Goal: Task Accomplishment & Management: Manage account settings

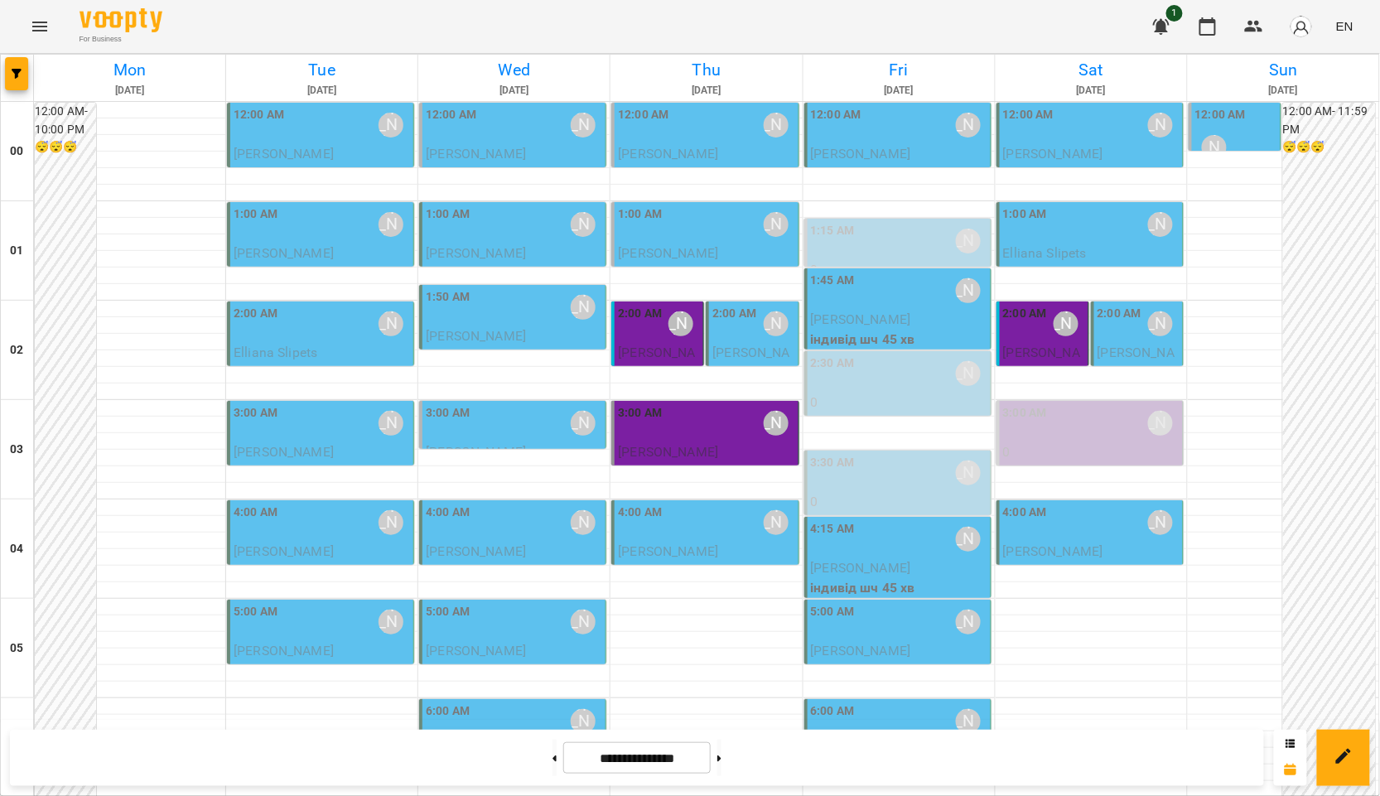
scroll to position [1765, 0]
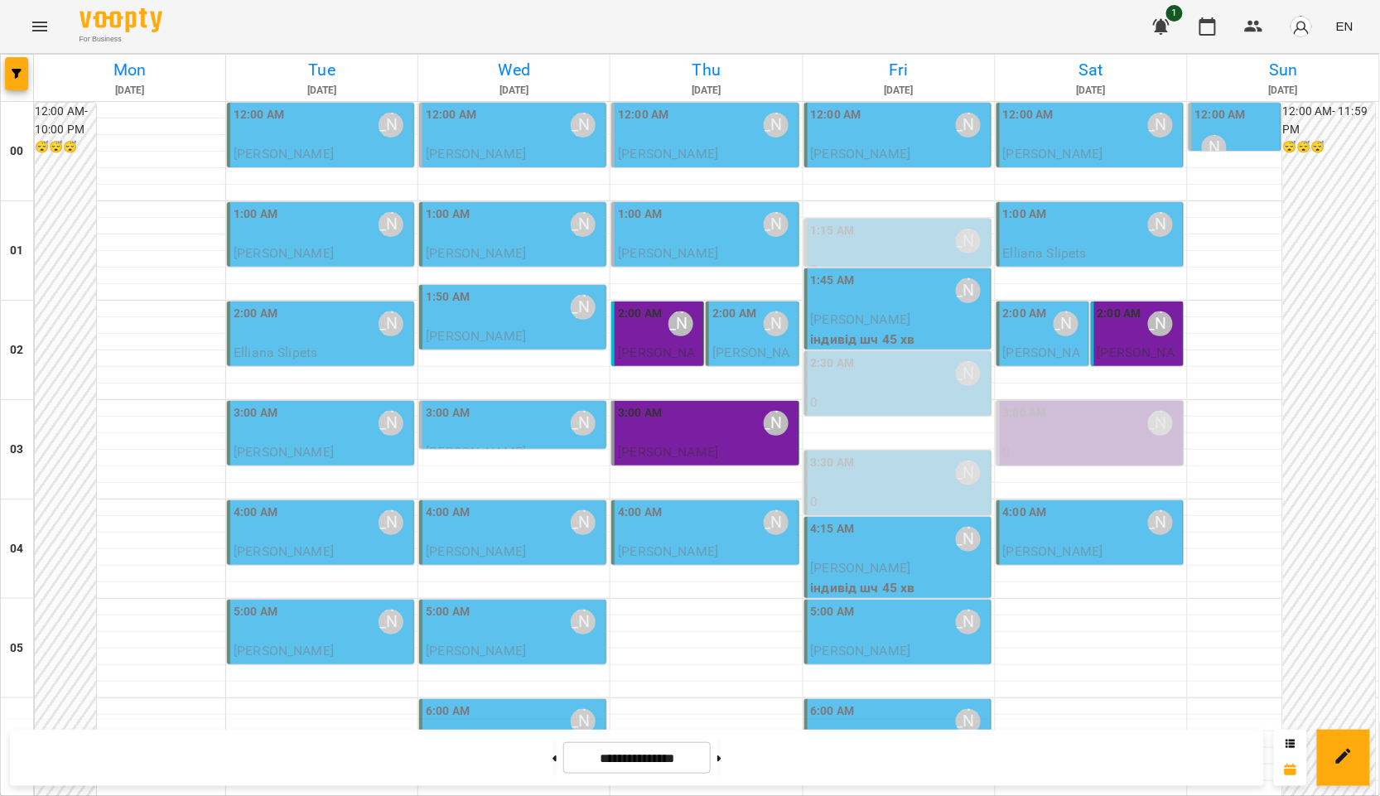
scroll to position [1765, 0]
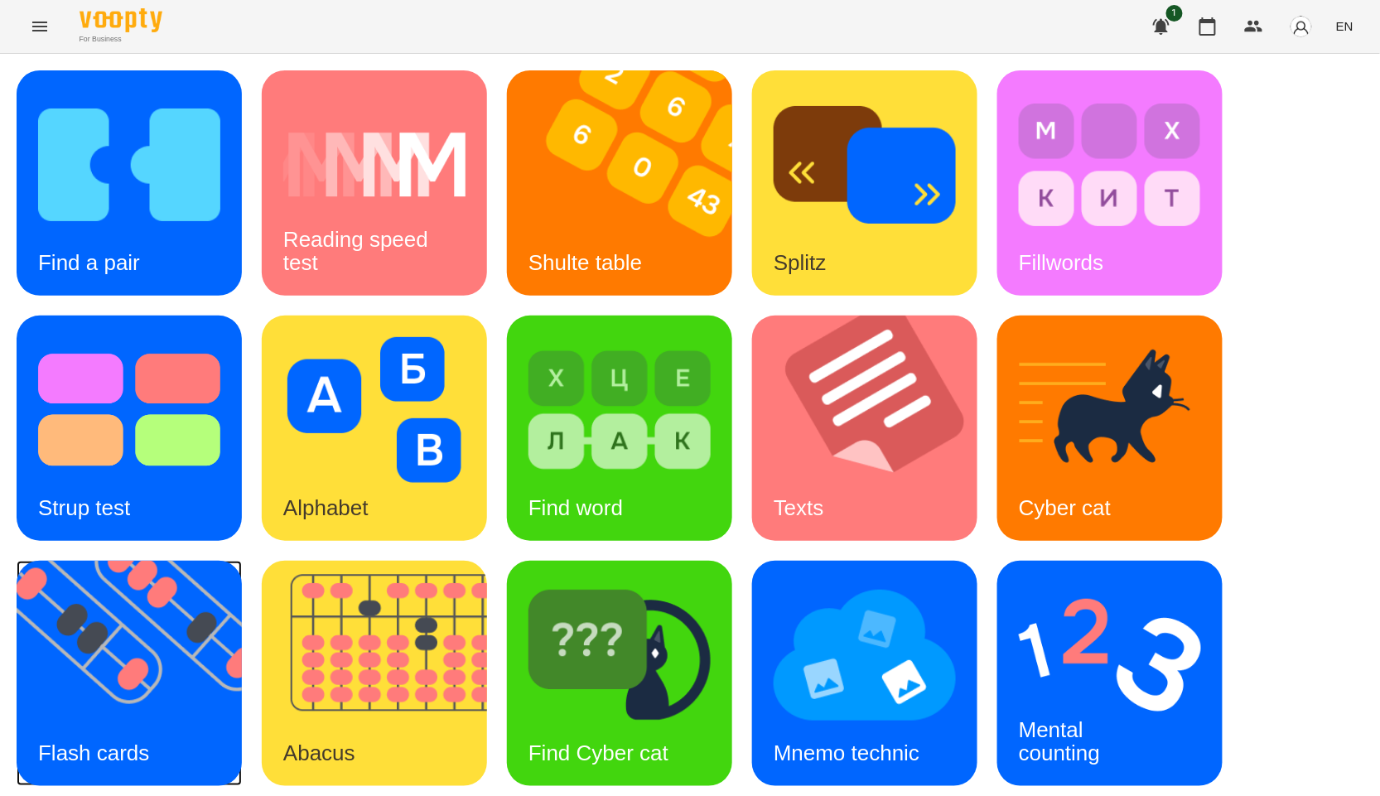
click at [150, 610] on img at bounding box center [140, 673] width 246 height 225
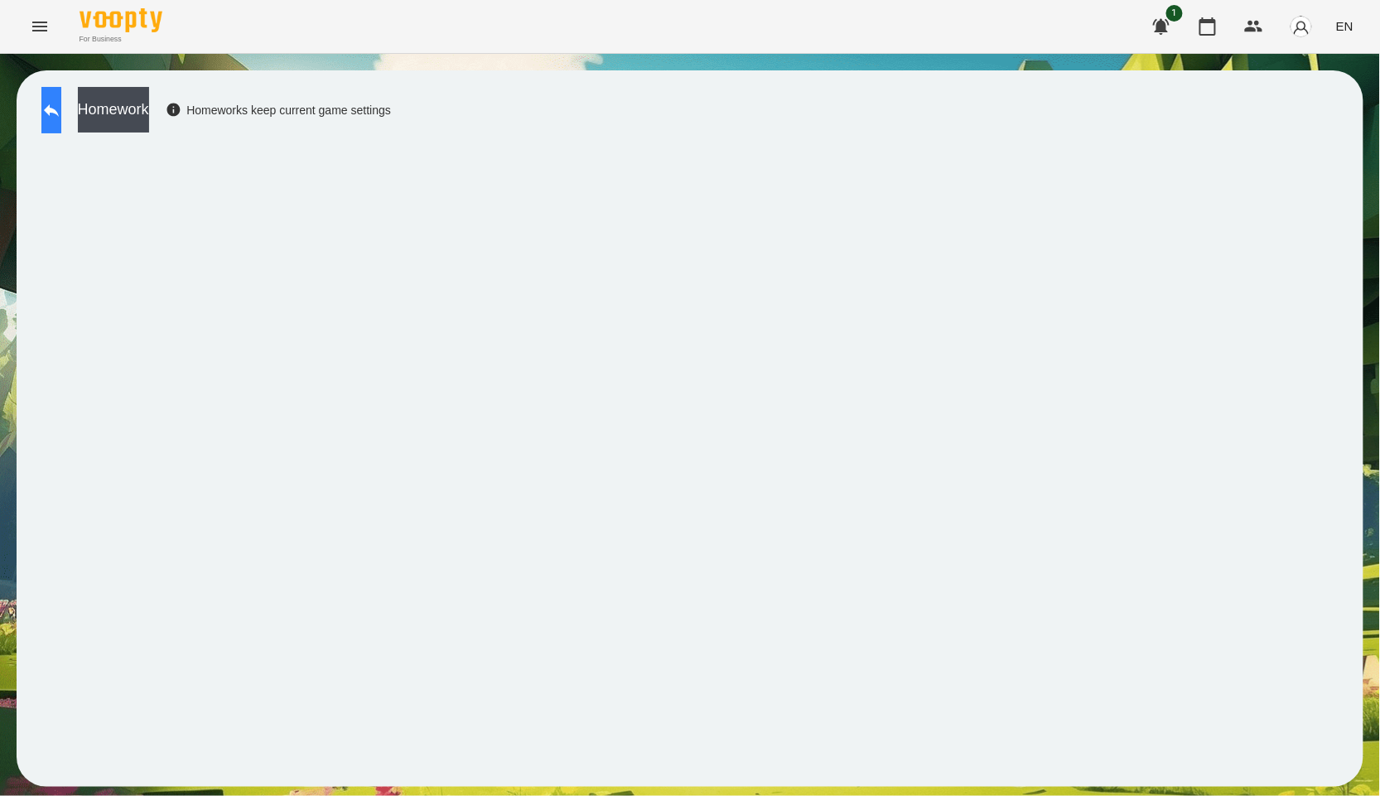
click at [61, 117] on button at bounding box center [51, 110] width 20 height 46
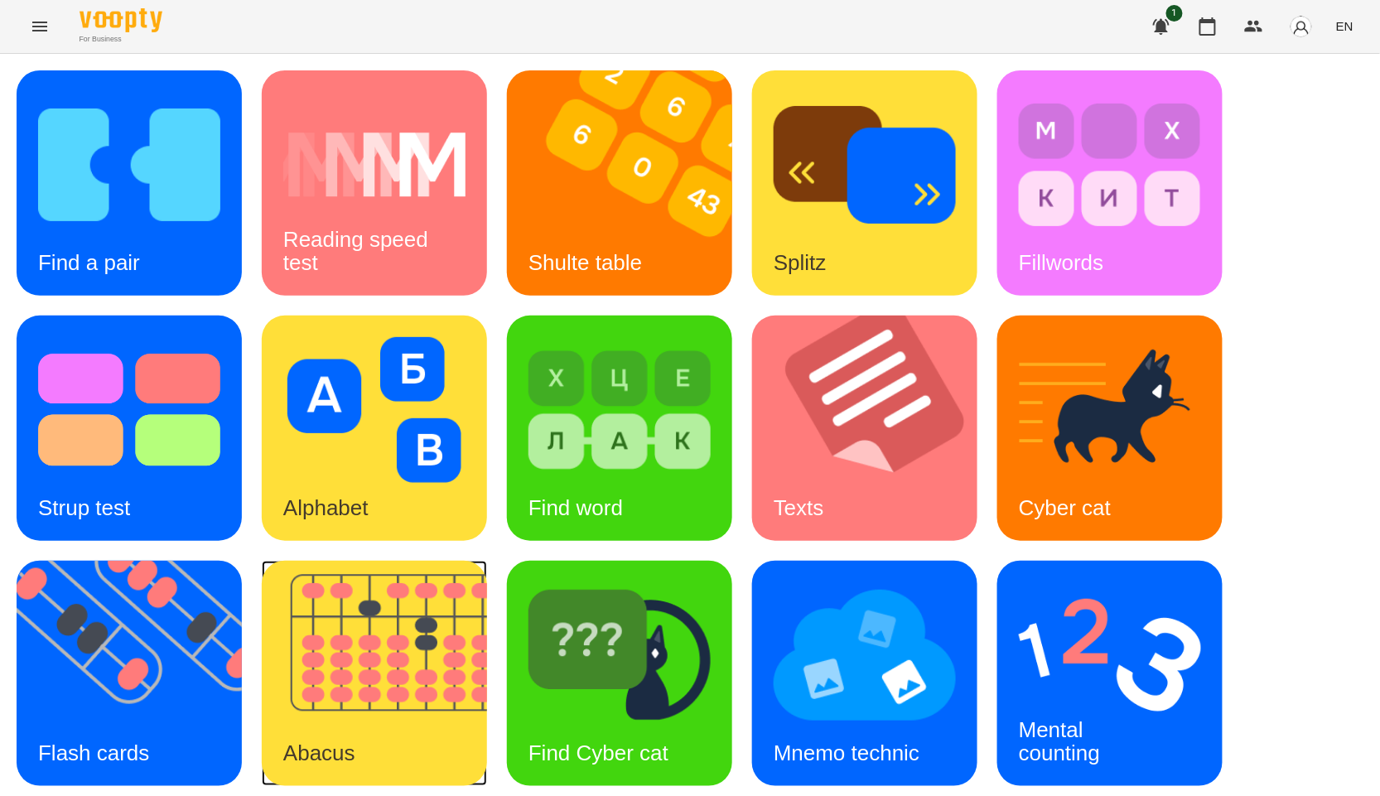
click at [343, 619] on img at bounding box center [385, 673] width 246 height 225
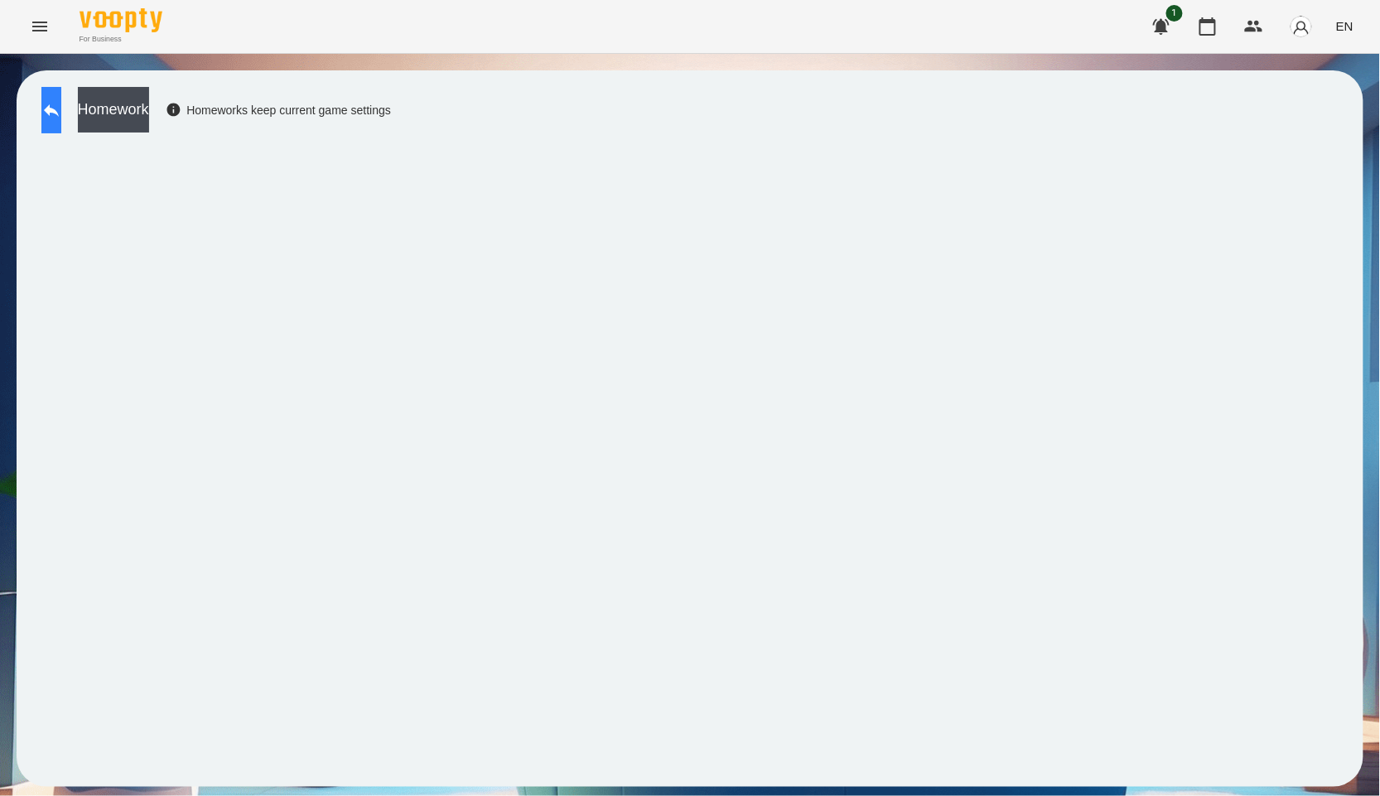
click at [61, 110] on icon at bounding box center [51, 110] width 20 height 20
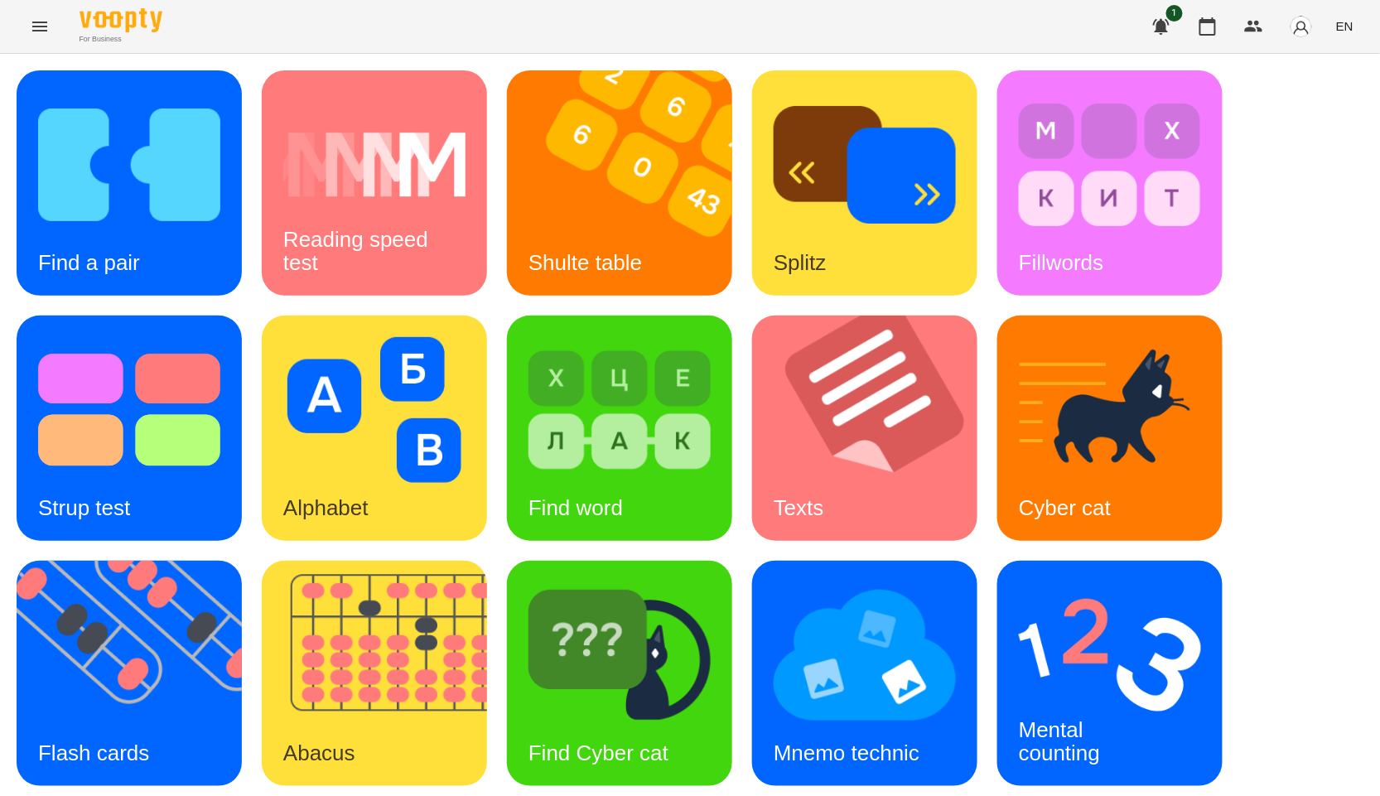
scroll to position [251, 0]
click at [446, 561] on img at bounding box center [385, 673] width 246 height 225
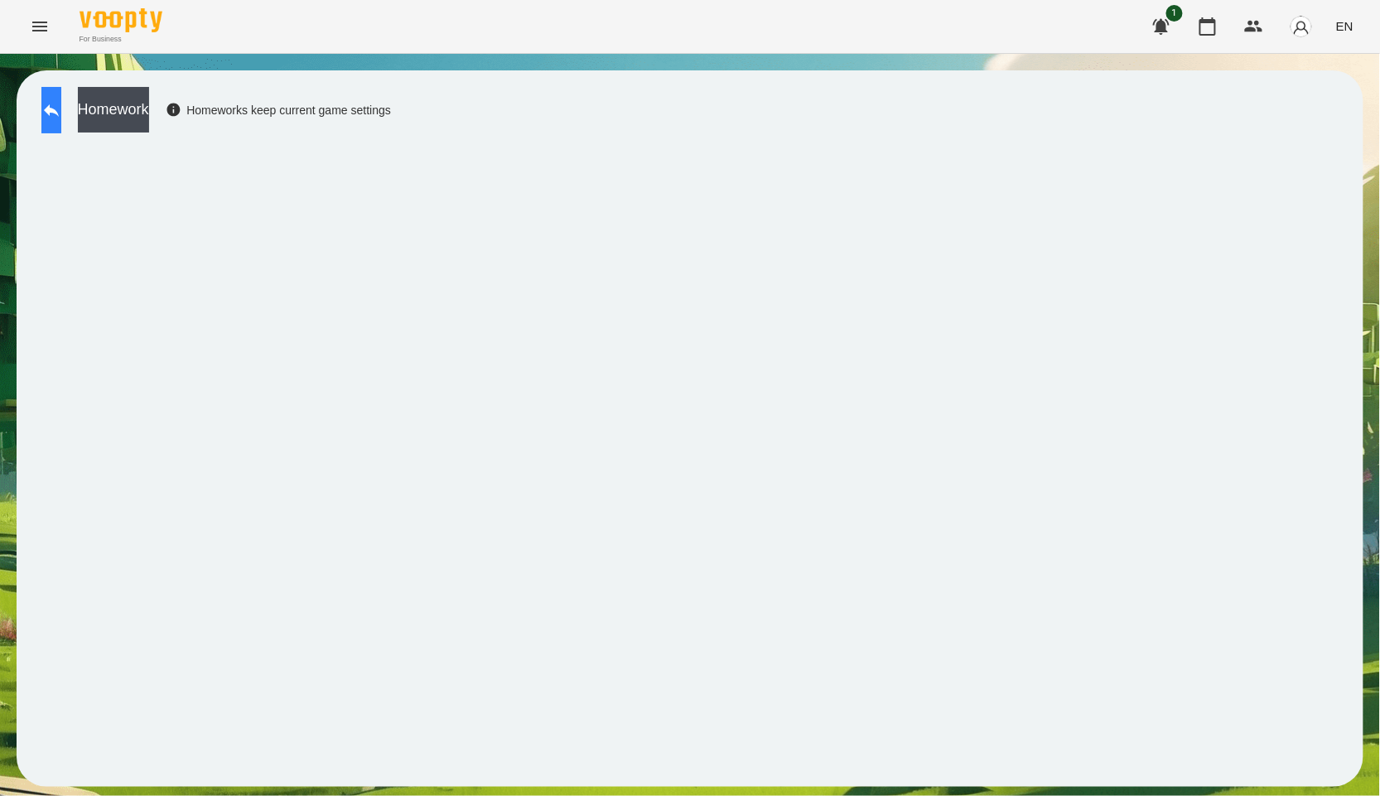
click at [61, 122] on button at bounding box center [51, 110] width 20 height 46
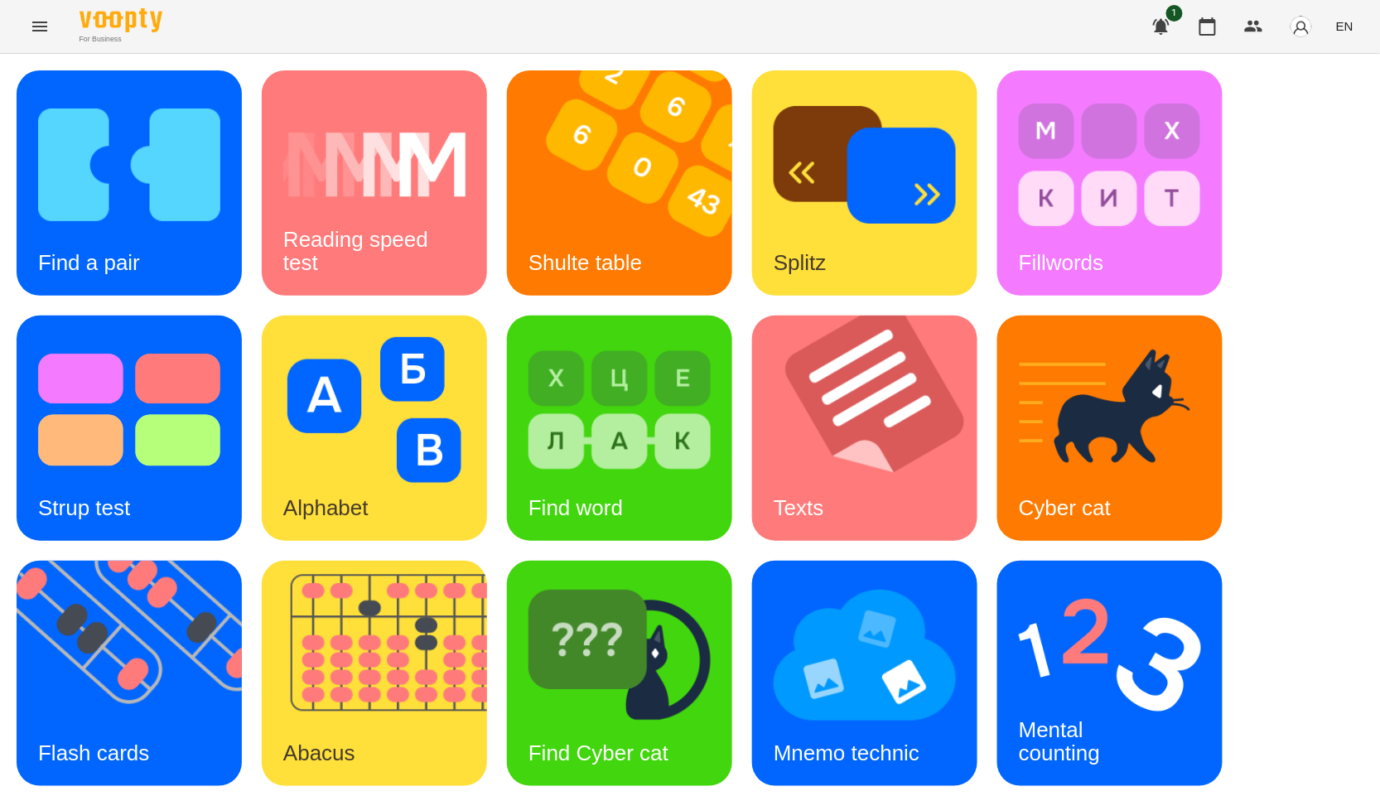
scroll to position [251, 0]
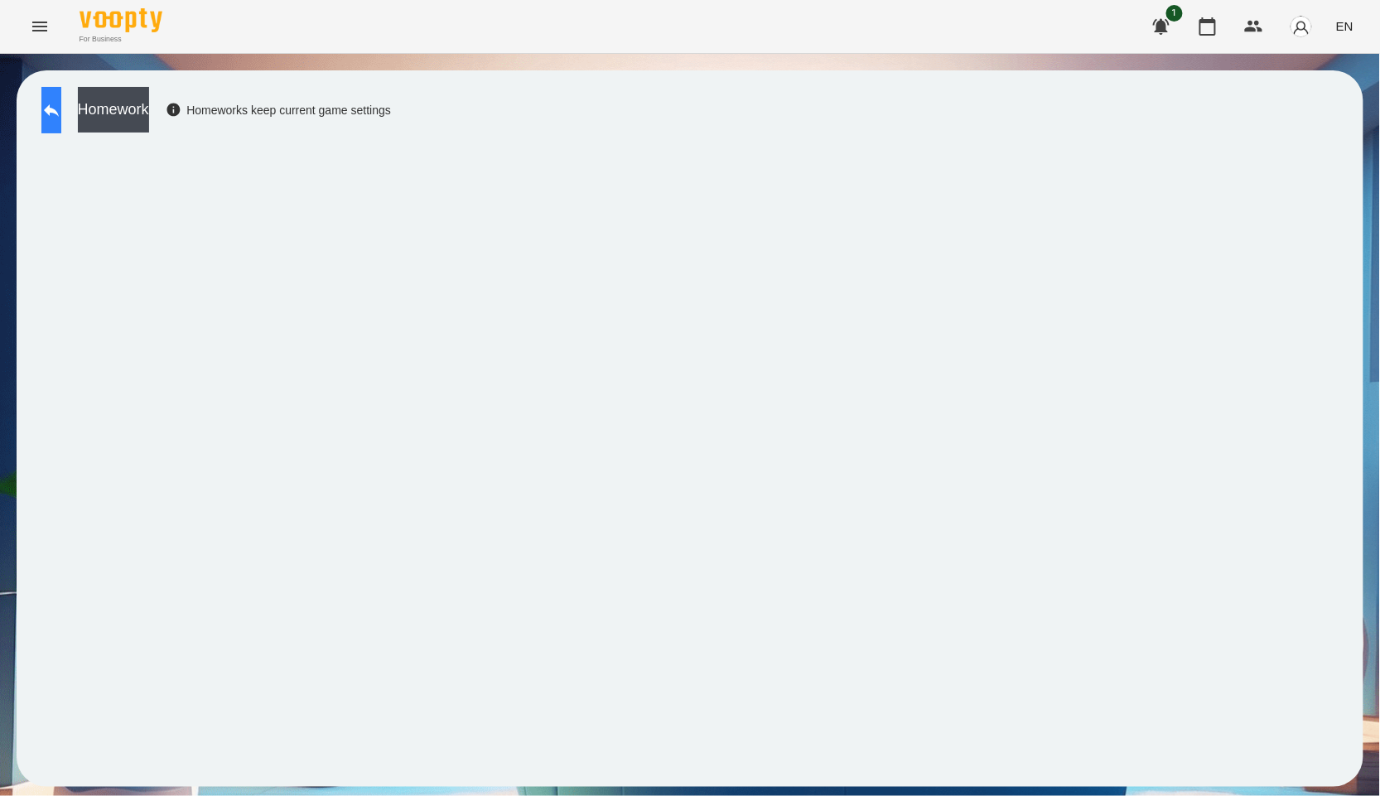
click at [61, 120] on button at bounding box center [51, 110] width 20 height 46
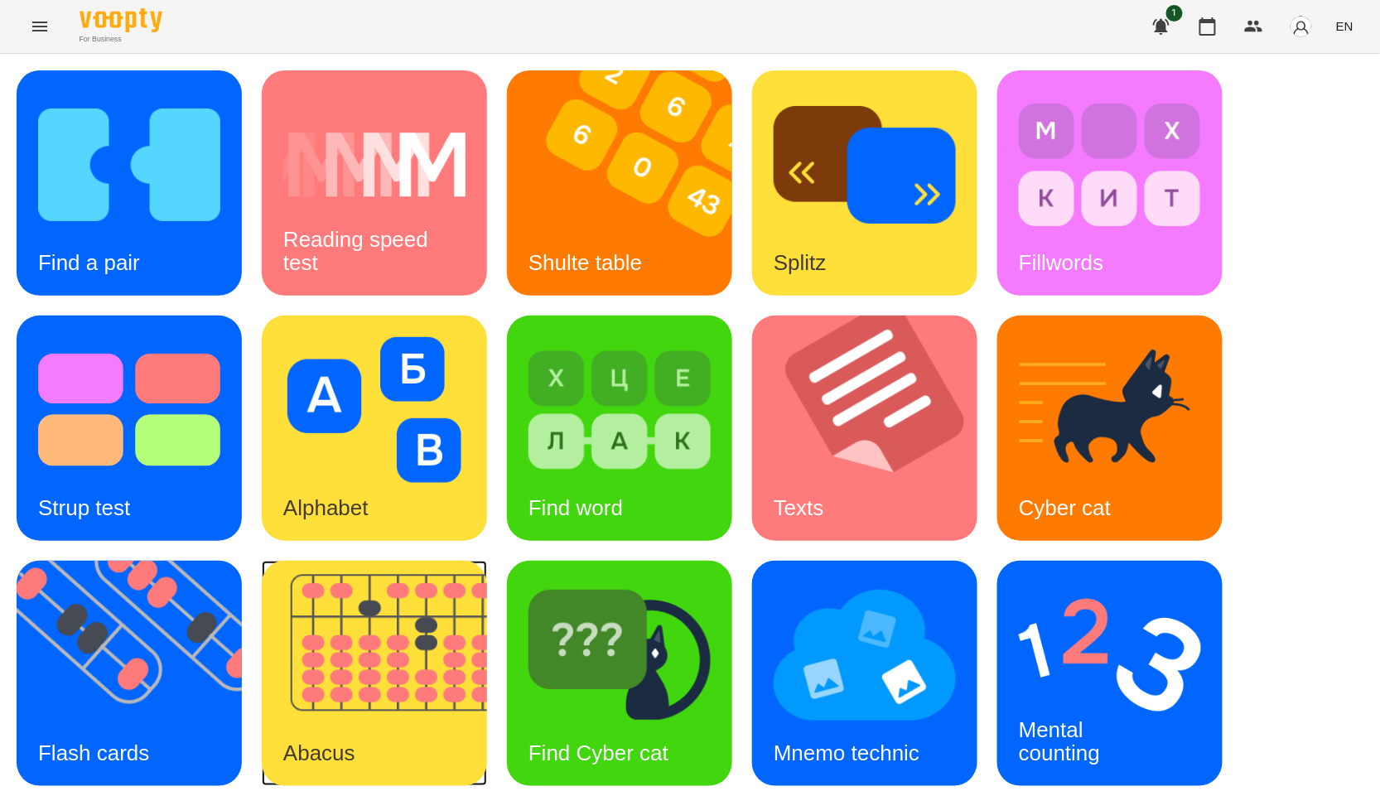
click at [403, 608] on img at bounding box center [385, 673] width 246 height 225
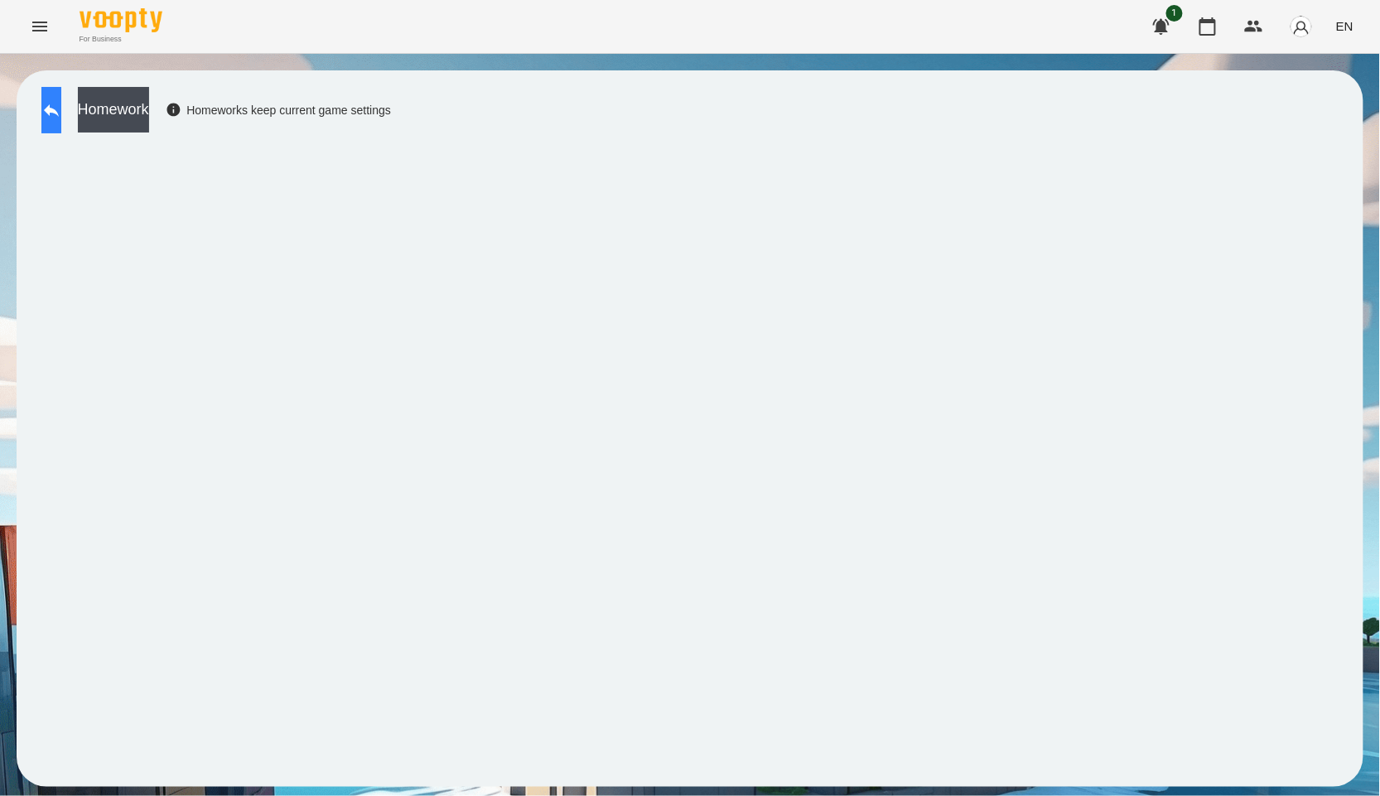
click at [59, 119] on icon at bounding box center [51, 110] width 20 height 20
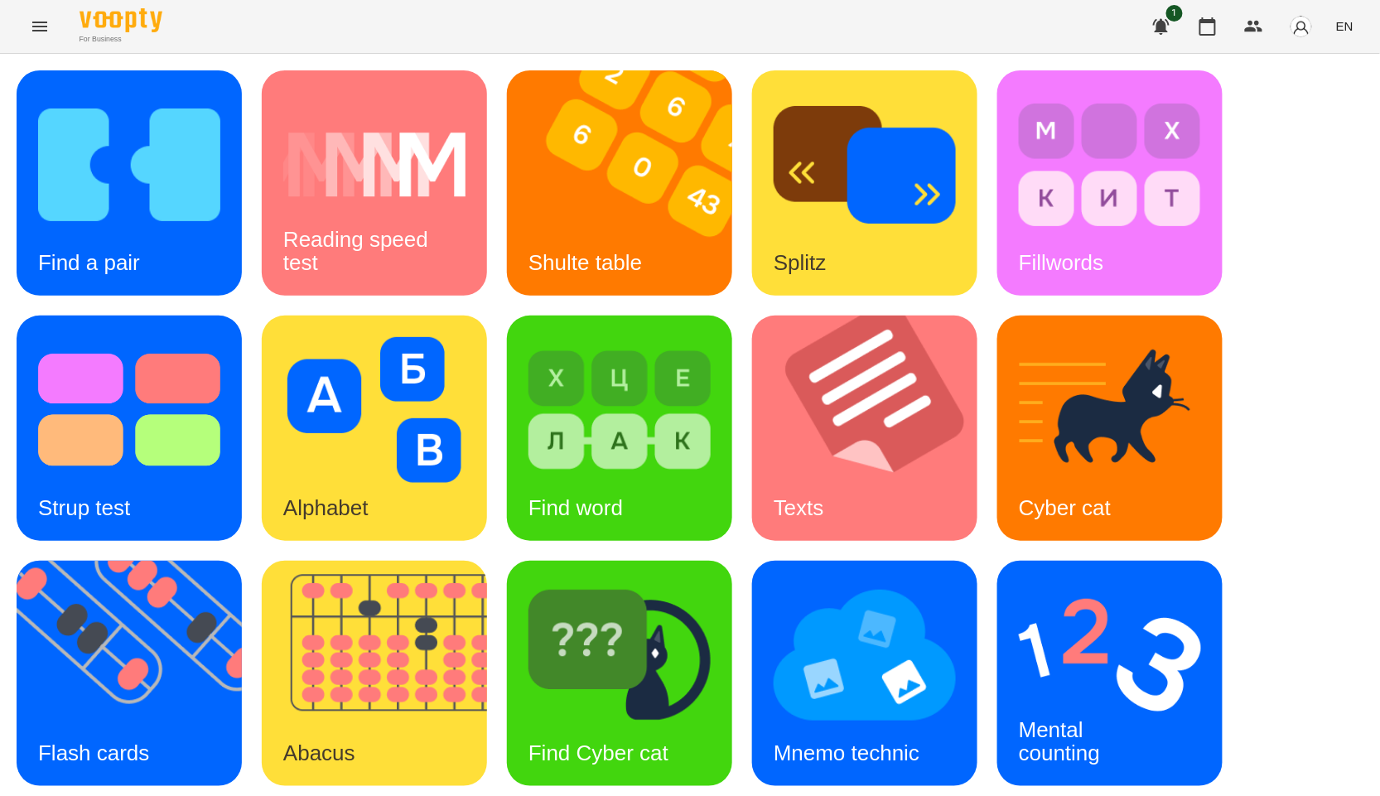
scroll to position [251, 0]
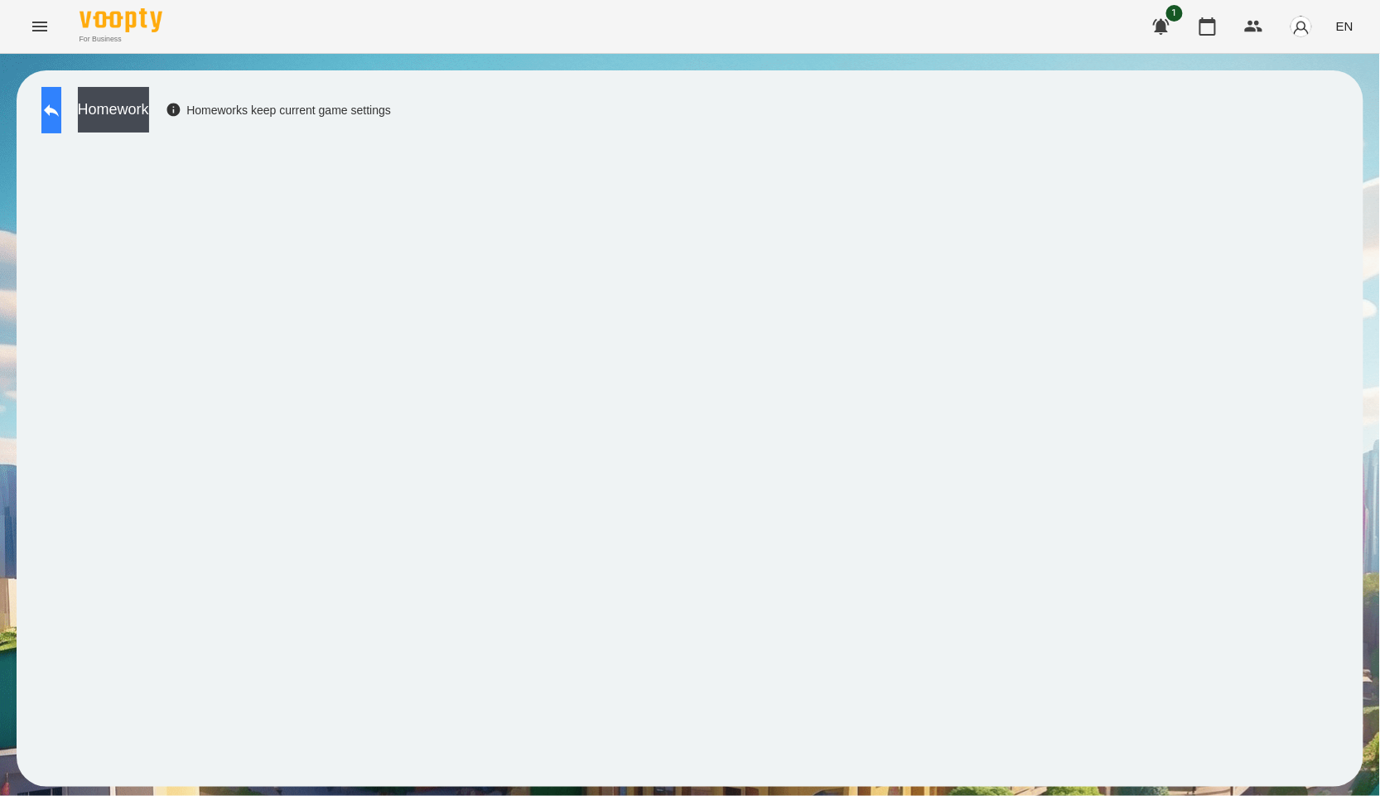
click at [51, 119] on button at bounding box center [51, 110] width 20 height 46
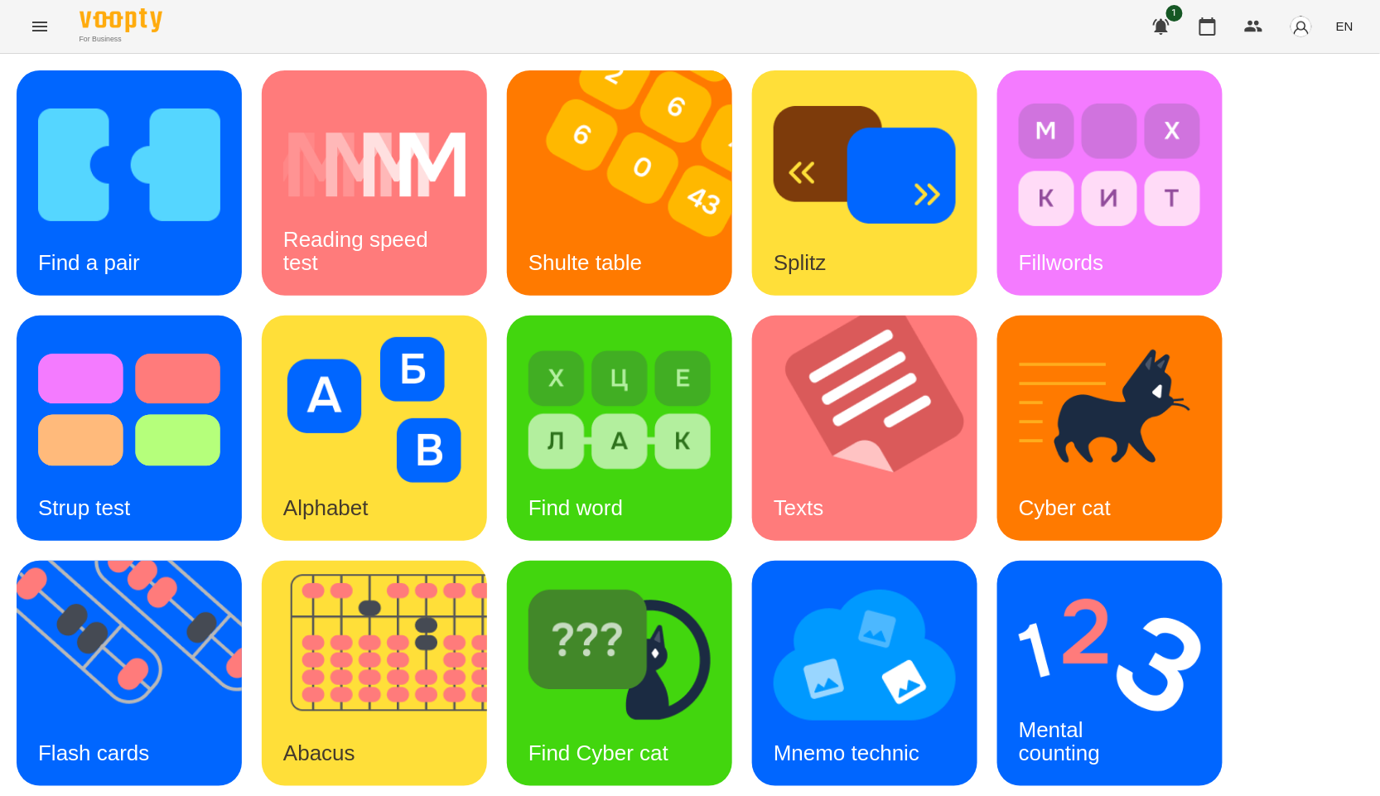
scroll to position [251, 0]
click at [1016, 561] on div "Mental counting" at bounding box center [1109, 673] width 225 height 225
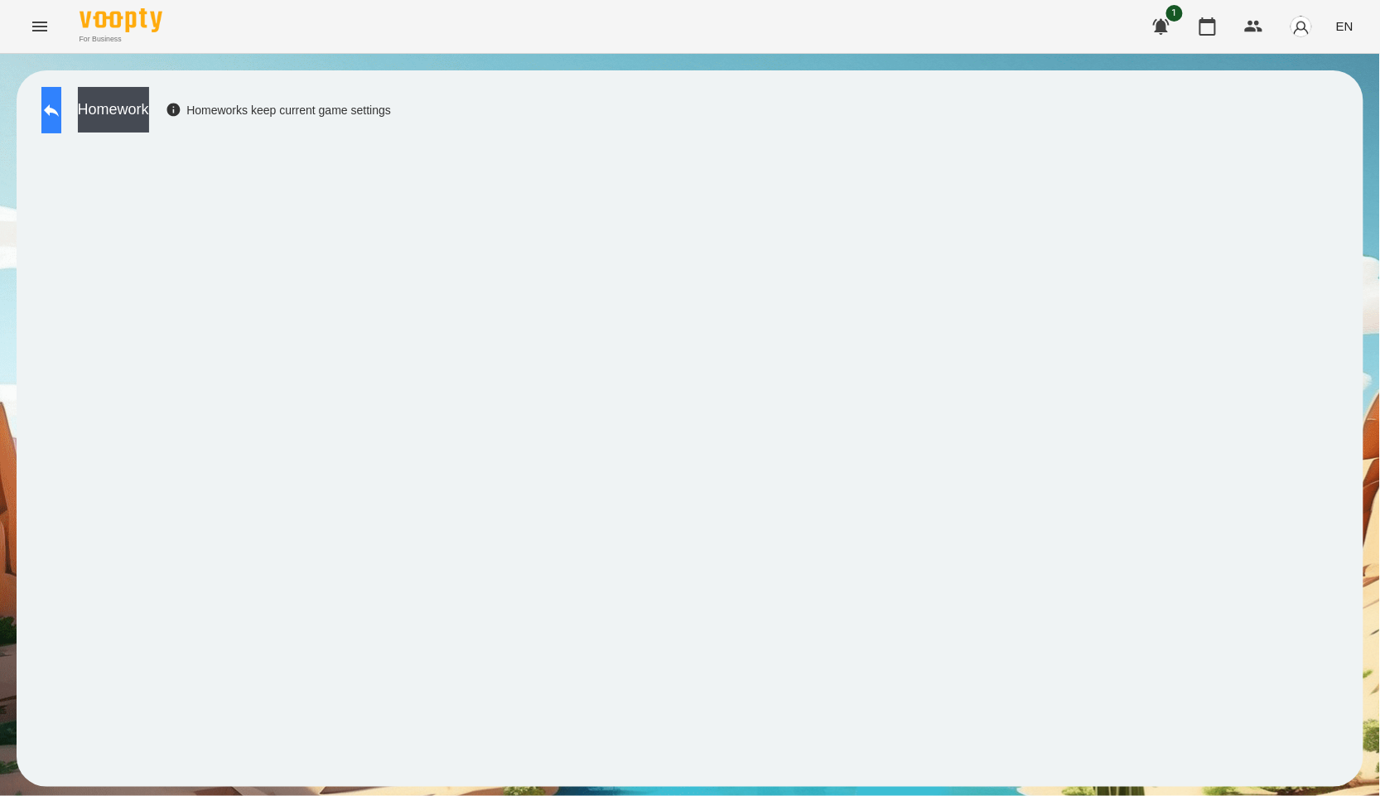
drag, startPoint x: 37, startPoint y: 122, endPoint x: 59, endPoint y: 130, distance: 23.1
click at [37, 122] on div "Homework Homeworks keep current game settings" at bounding box center [212, 114] width 358 height 55
click at [61, 126] on button at bounding box center [51, 110] width 20 height 46
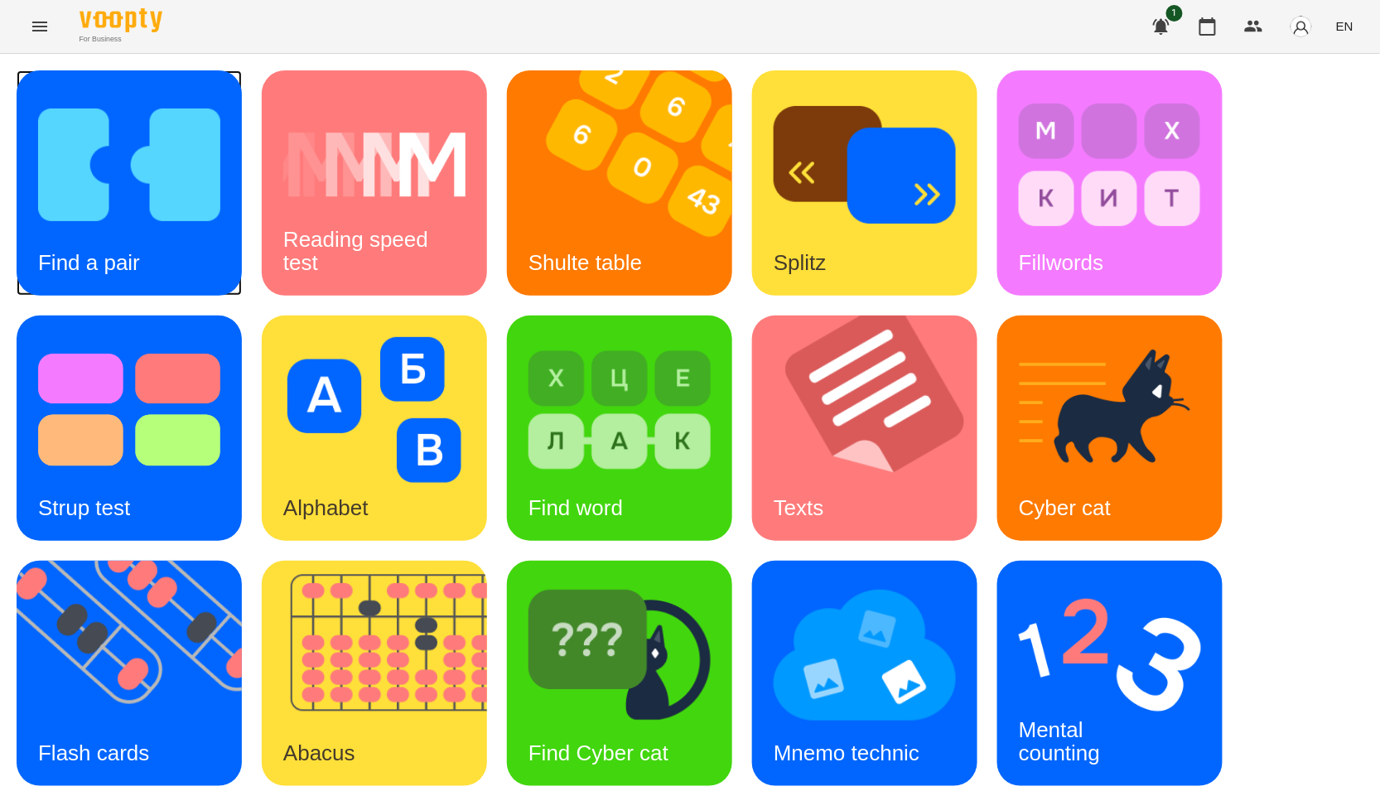
click at [100, 159] on img at bounding box center [129, 165] width 182 height 146
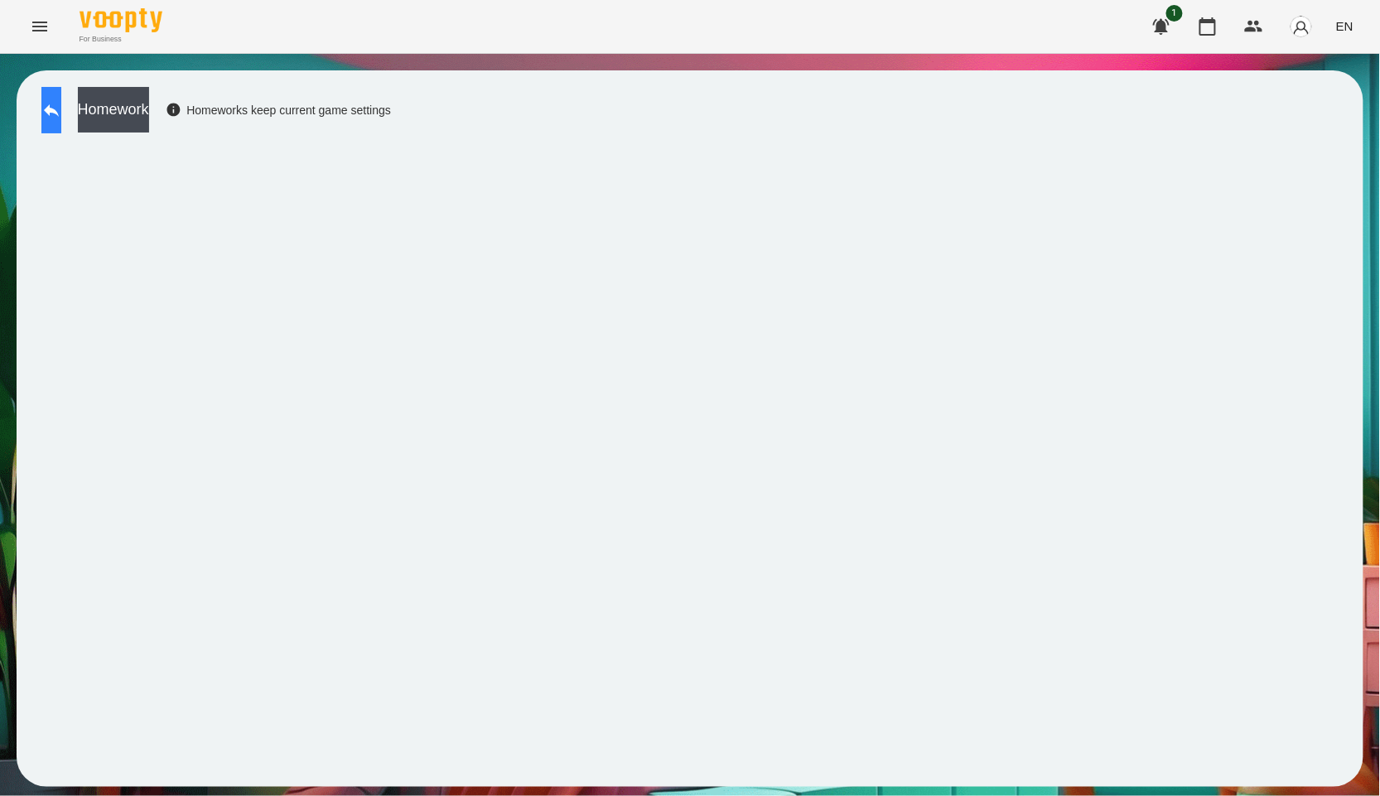
click at [61, 128] on button at bounding box center [51, 110] width 20 height 46
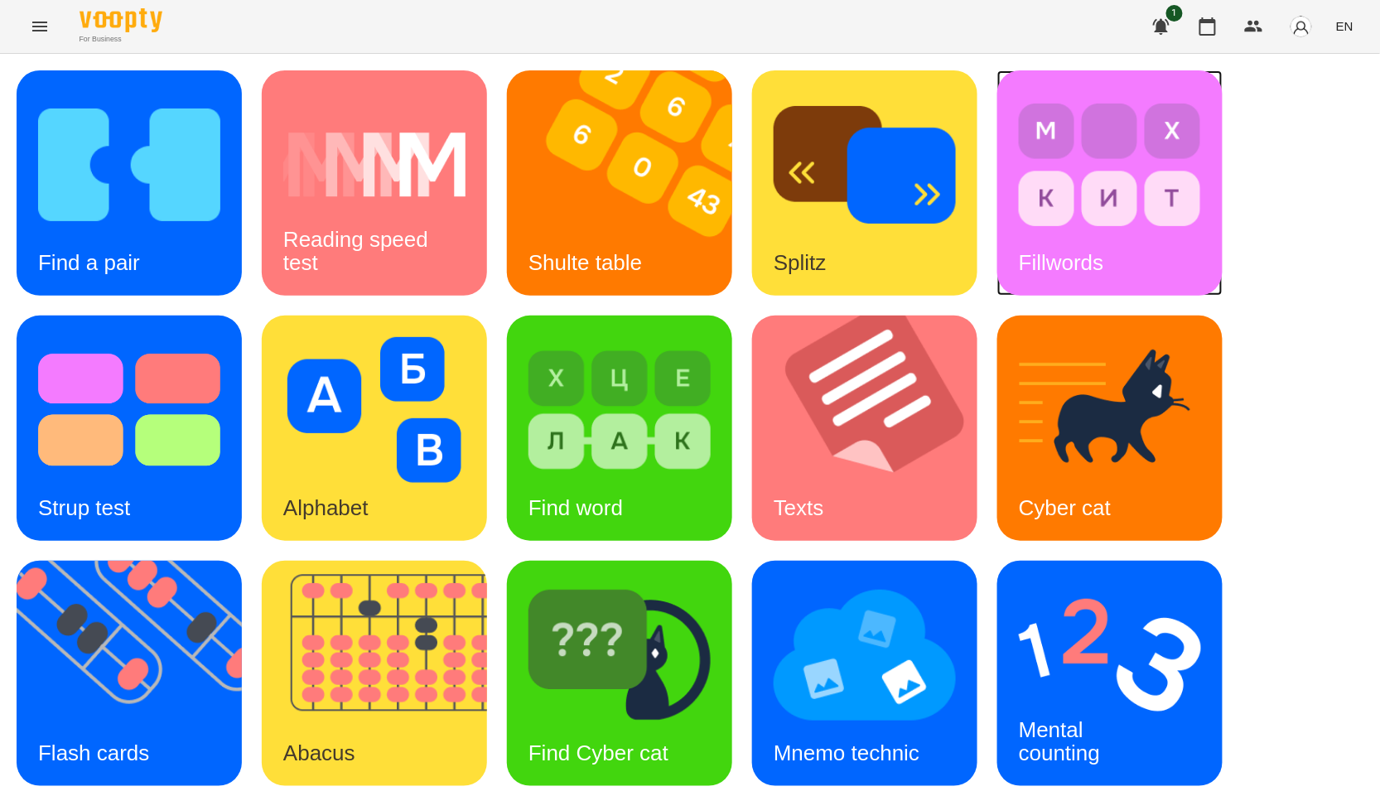
click at [1019, 94] on img at bounding box center [1110, 165] width 182 height 146
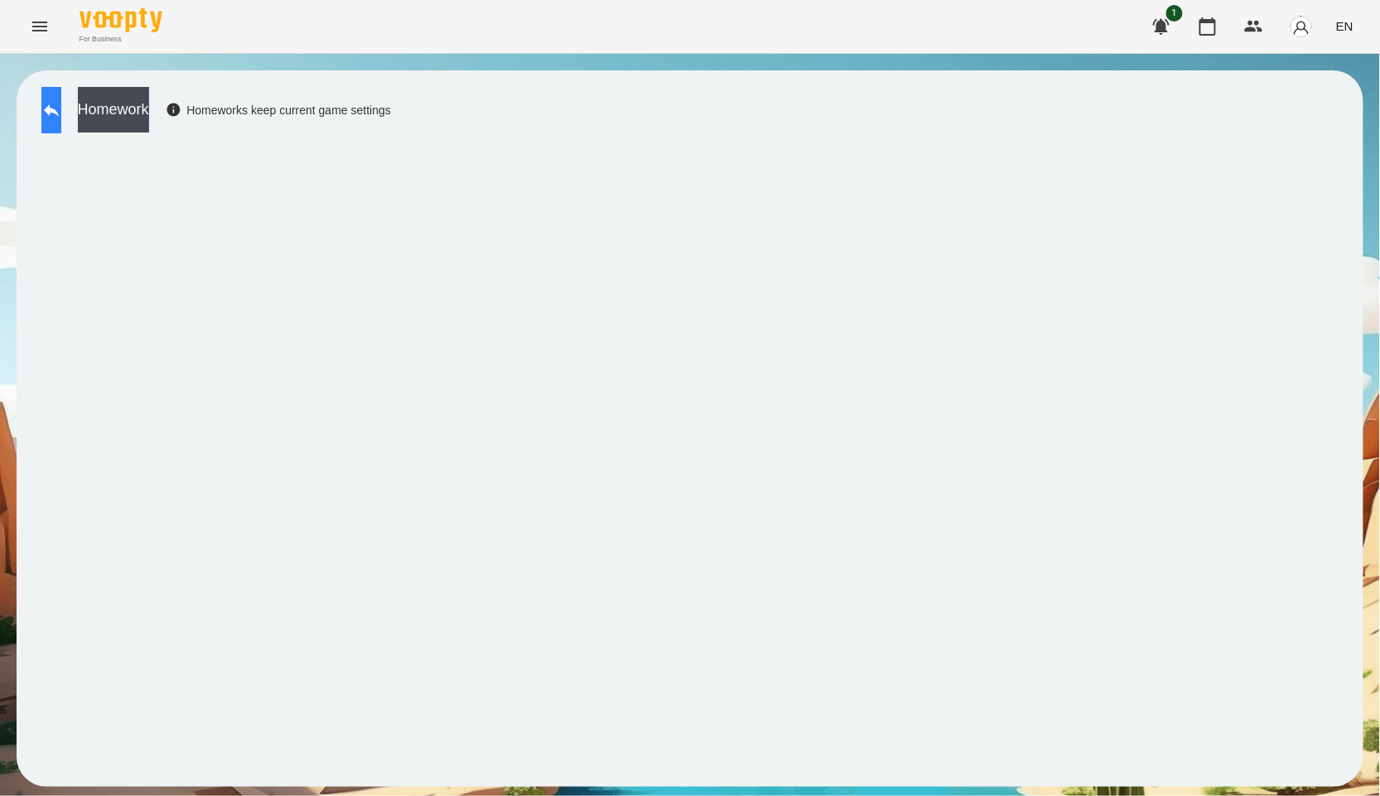
click at [61, 120] on button at bounding box center [51, 110] width 20 height 46
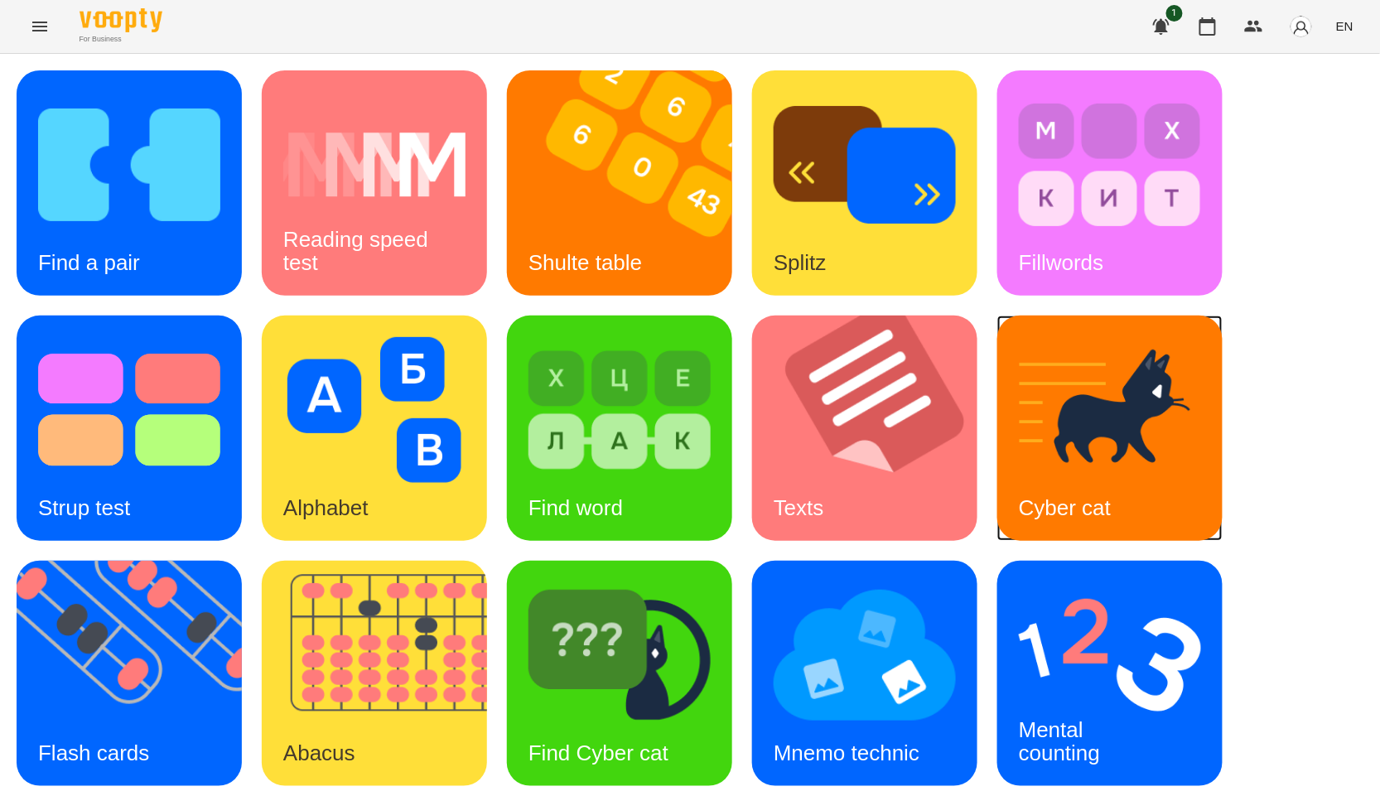
click at [1119, 397] on img at bounding box center [1110, 410] width 182 height 146
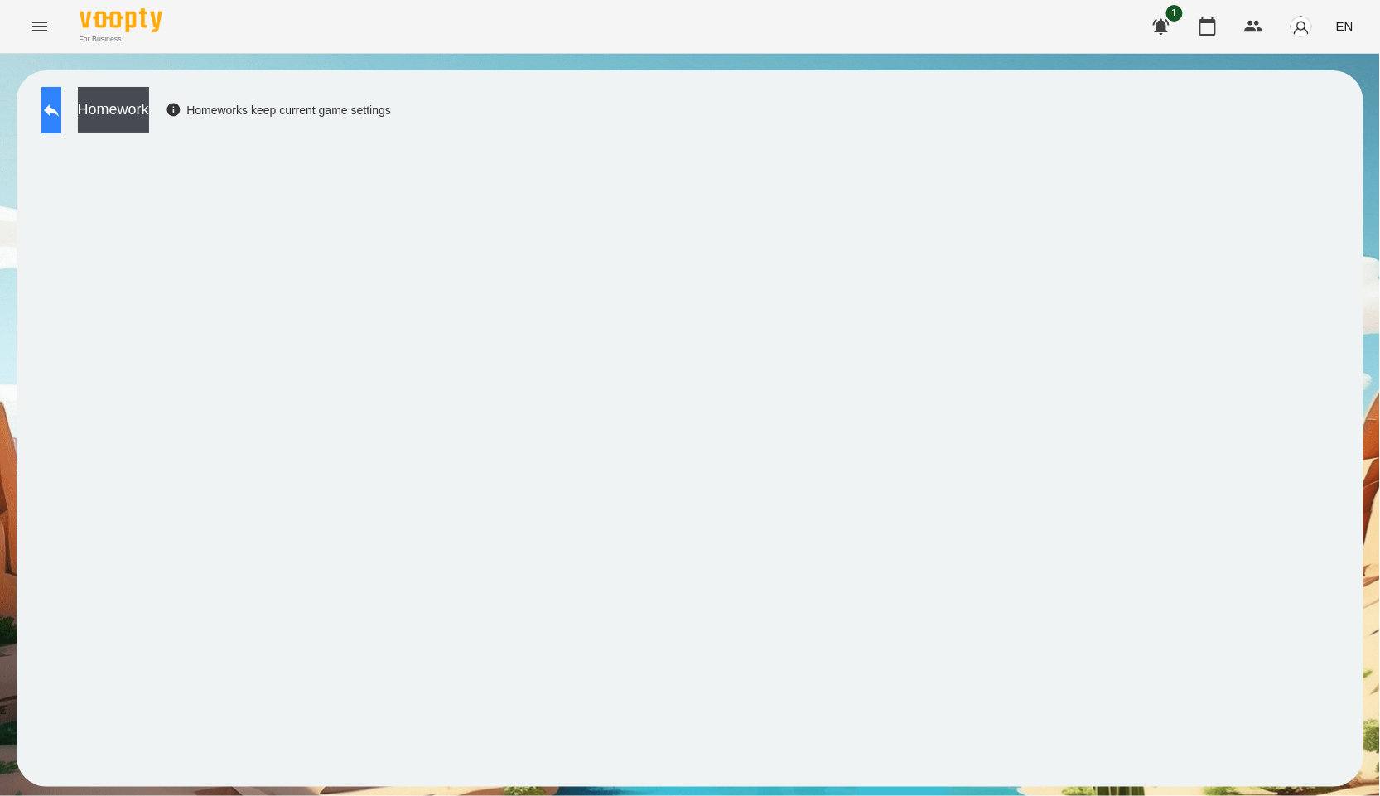
click at [61, 120] on button at bounding box center [51, 110] width 20 height 46
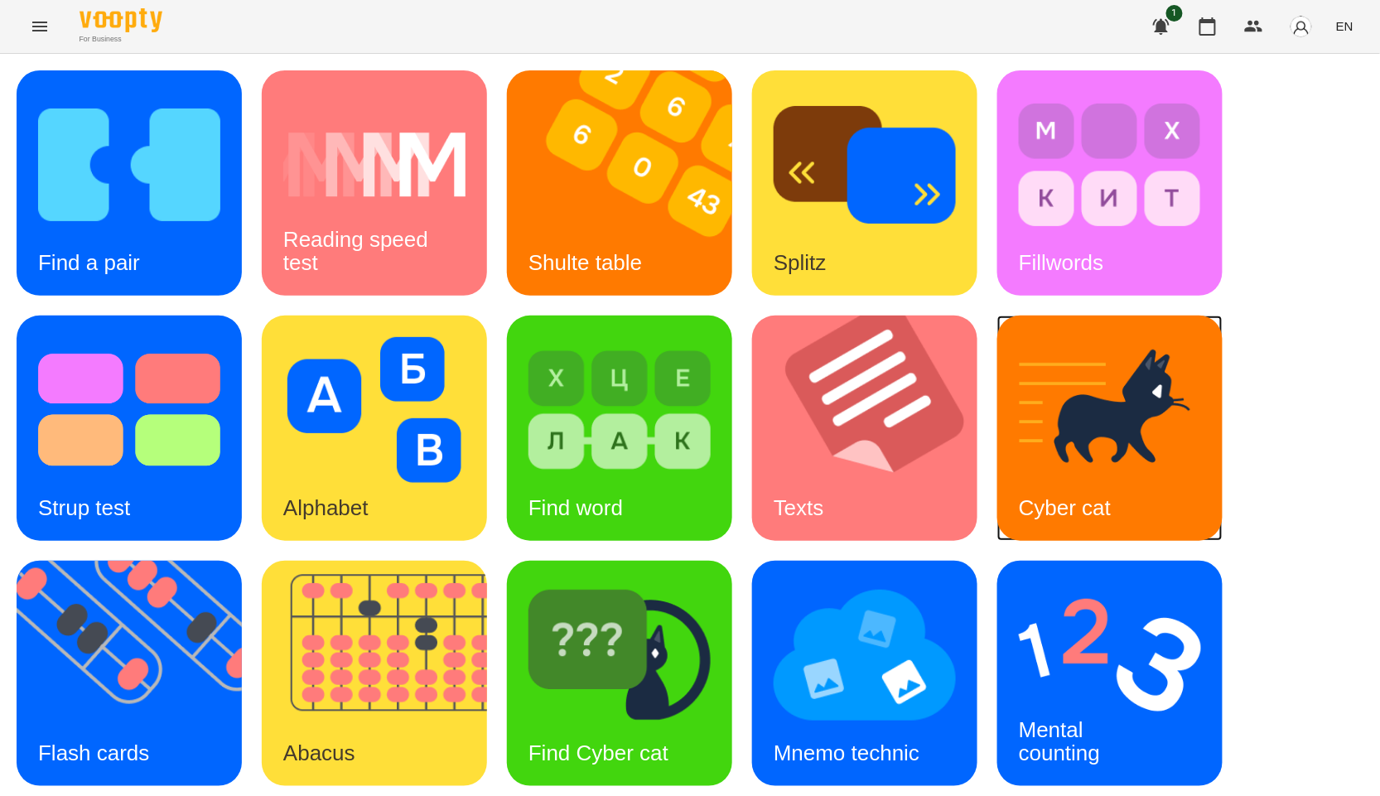
click at [1041, 398] on img at bounding box center [1110, 410] width 182 height 146
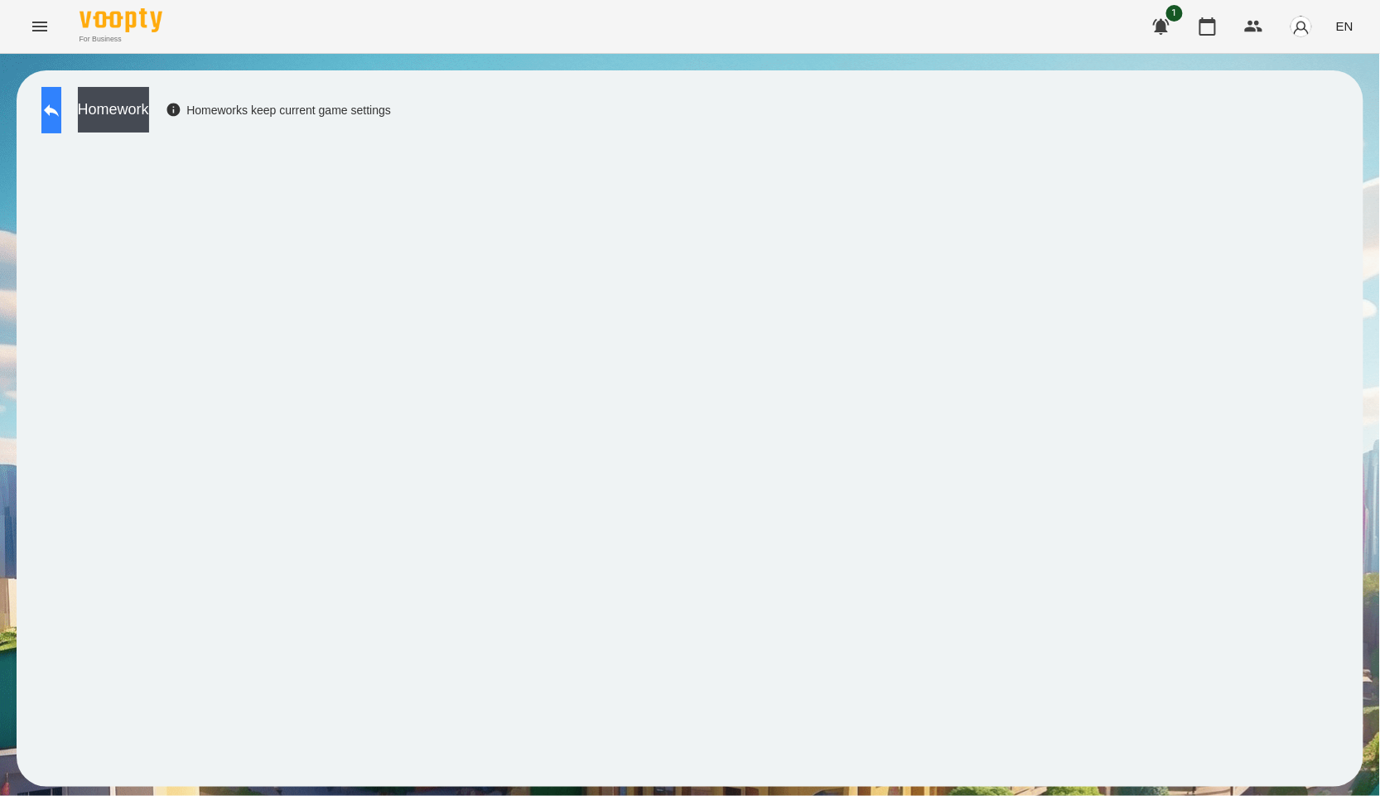
click at [61, 114] on button at bounding box center [51, 110] width 20 height 46
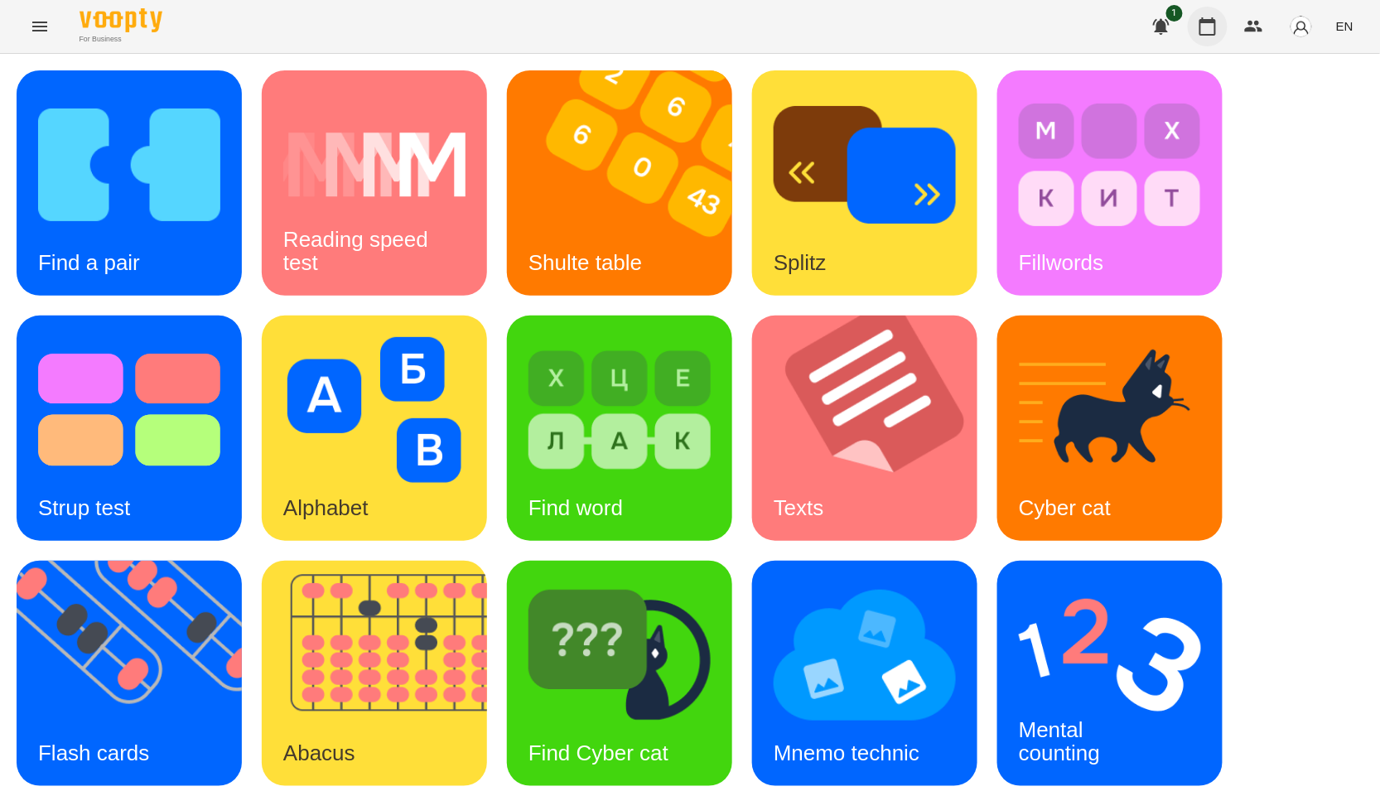
click at [1208, 34] on icon "button" at bounding box center [1208, 26] width 17 height 18
click at [349, 581] on img at bounding box center [385, 673] width 246 height 225
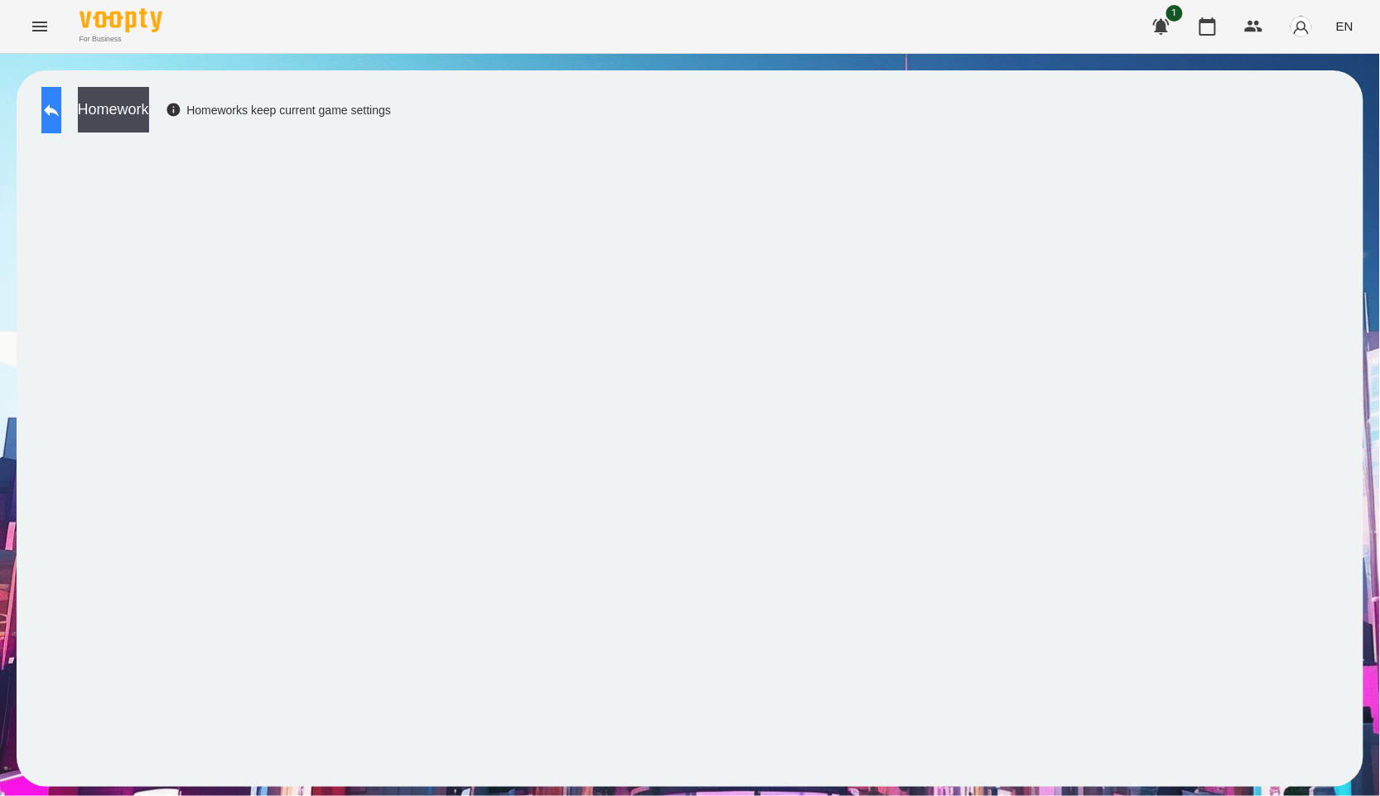
click at [61, 124] on button at bounding box center [51, 110] width 20 height 46
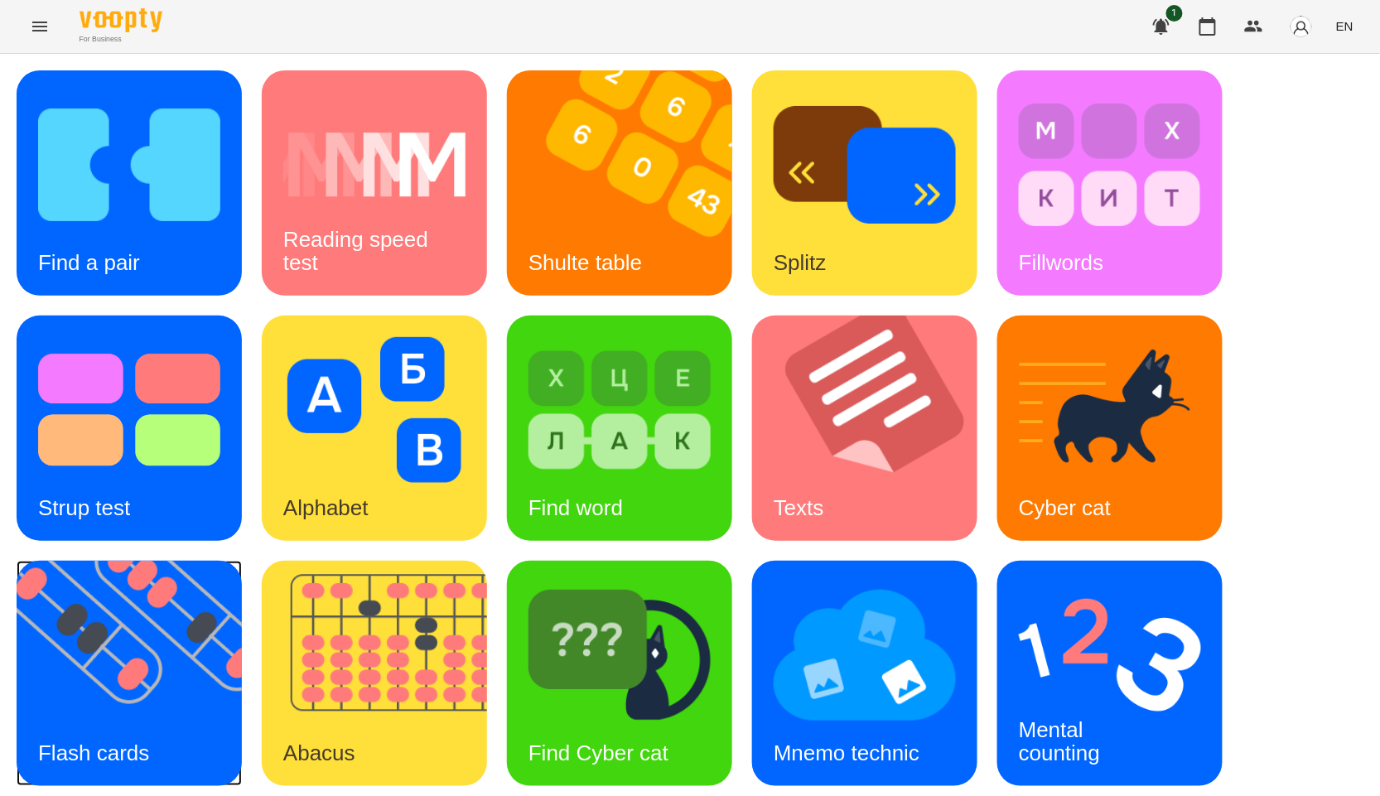
click at [204, 640] on img at bounding box center [140, 673] width 246 height 225
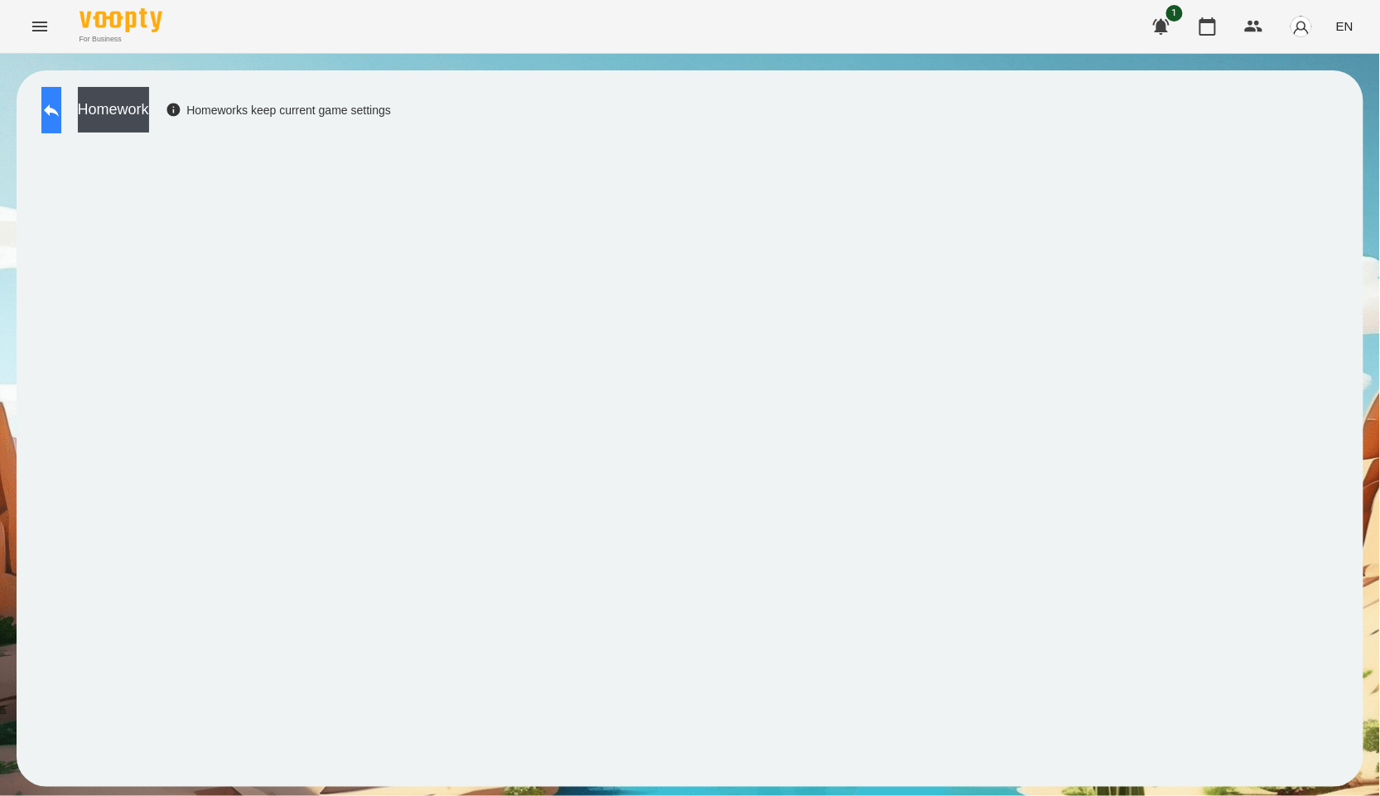
click at [59, 110] on icon at bounding box center [51, 110] width 15 height 12
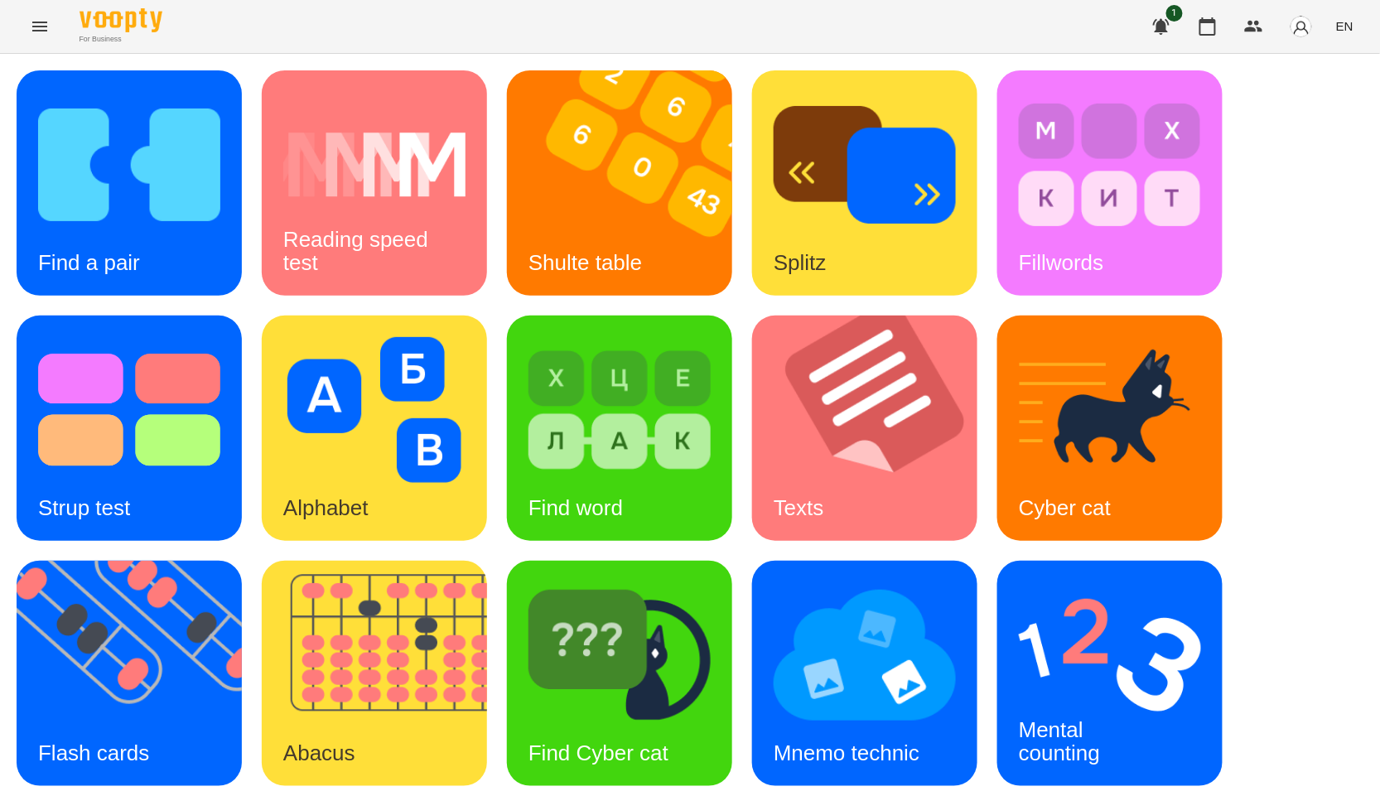
scroll to position [251, 0]
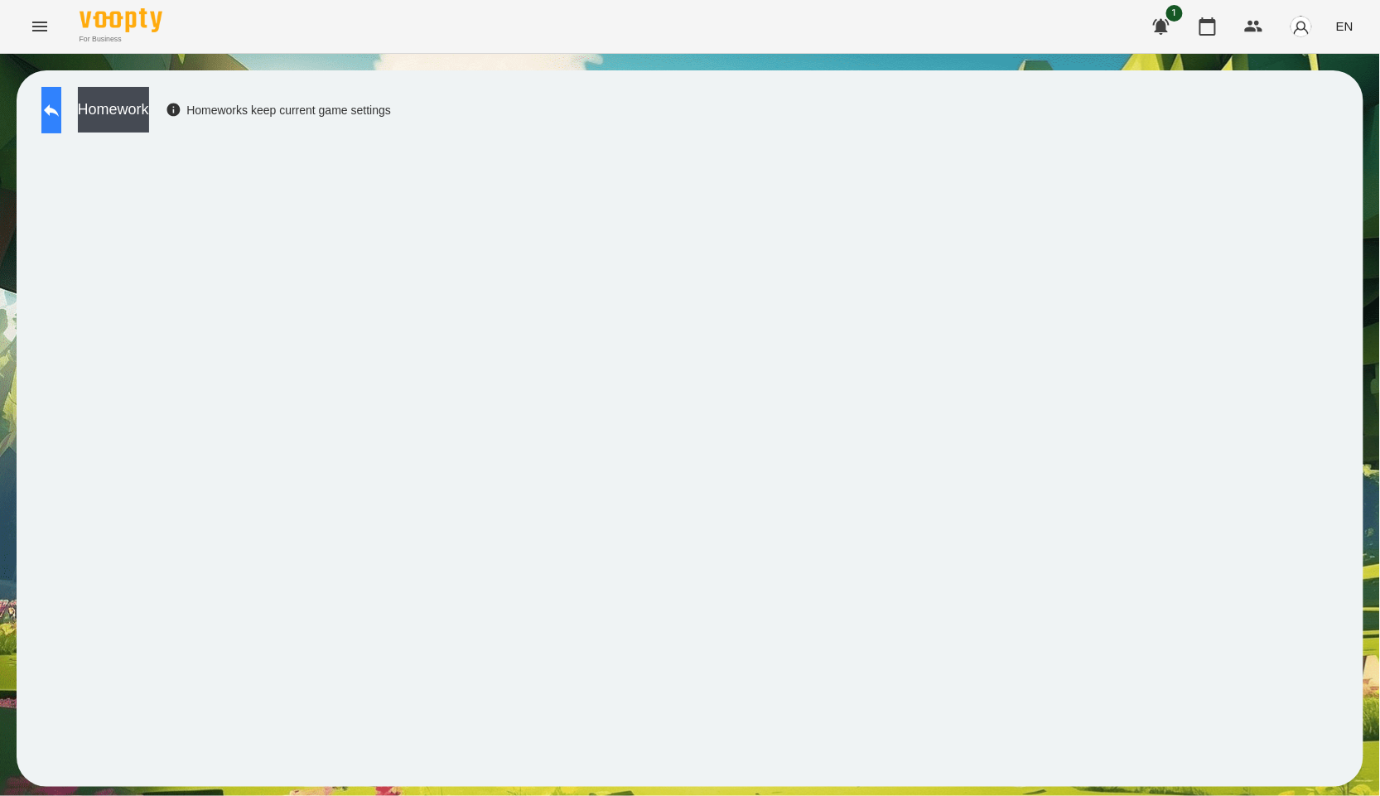
click at [56, 104] on button at bounding box center [51, 110] width 20 height 46
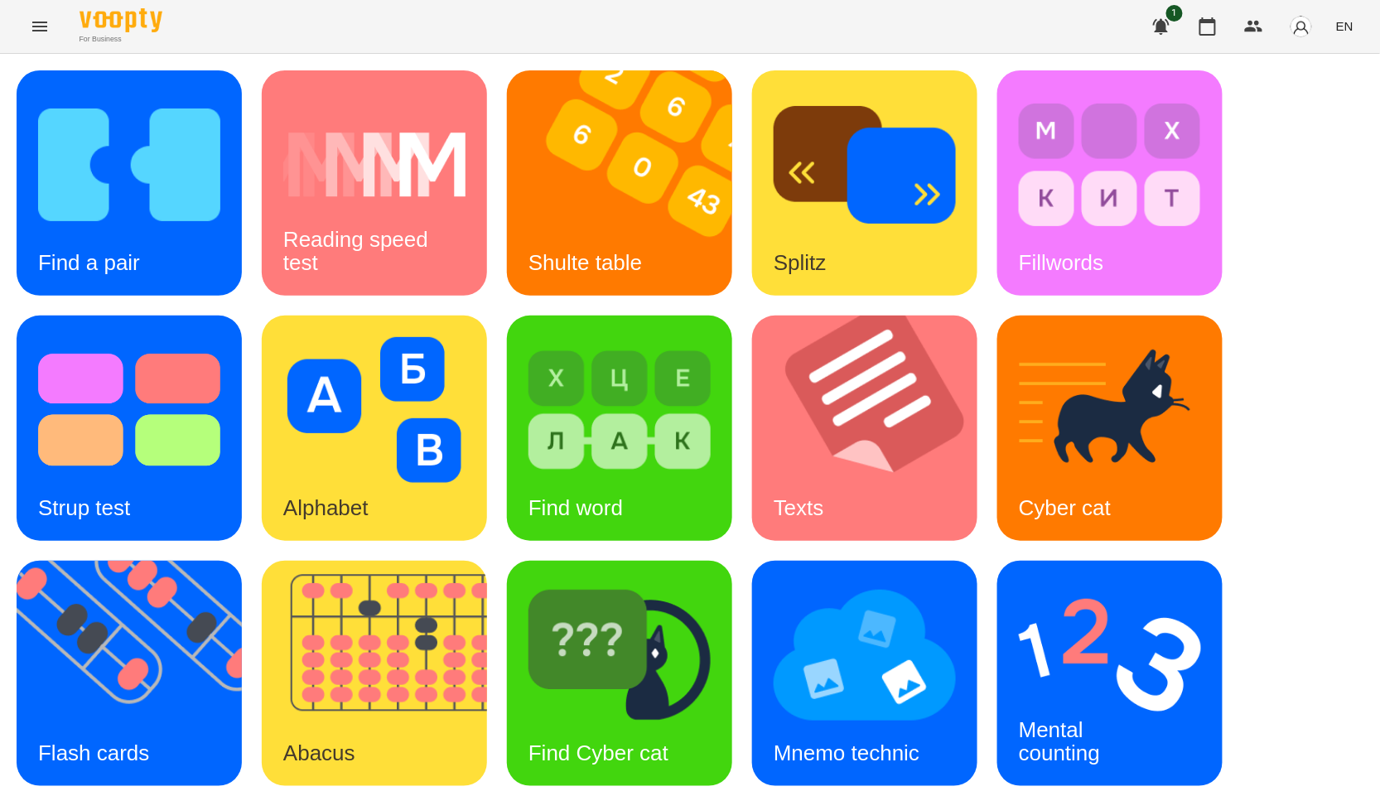
scroll to position [251, 0]
click at [1140, 582] on img at bounding box center [1110, 655] width 182 height 146
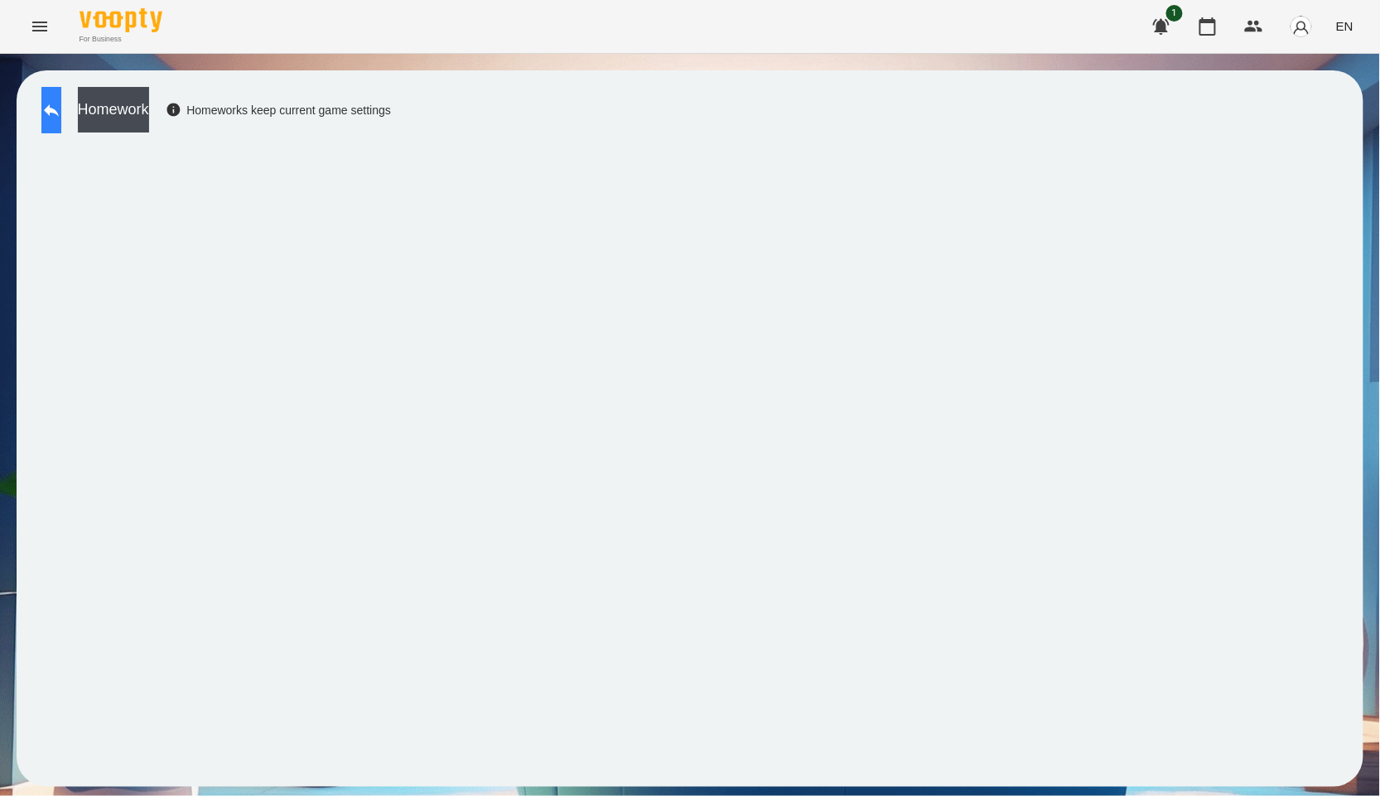
click at [61, 123] on button at bounding box center [51, 110] width 20 height 46
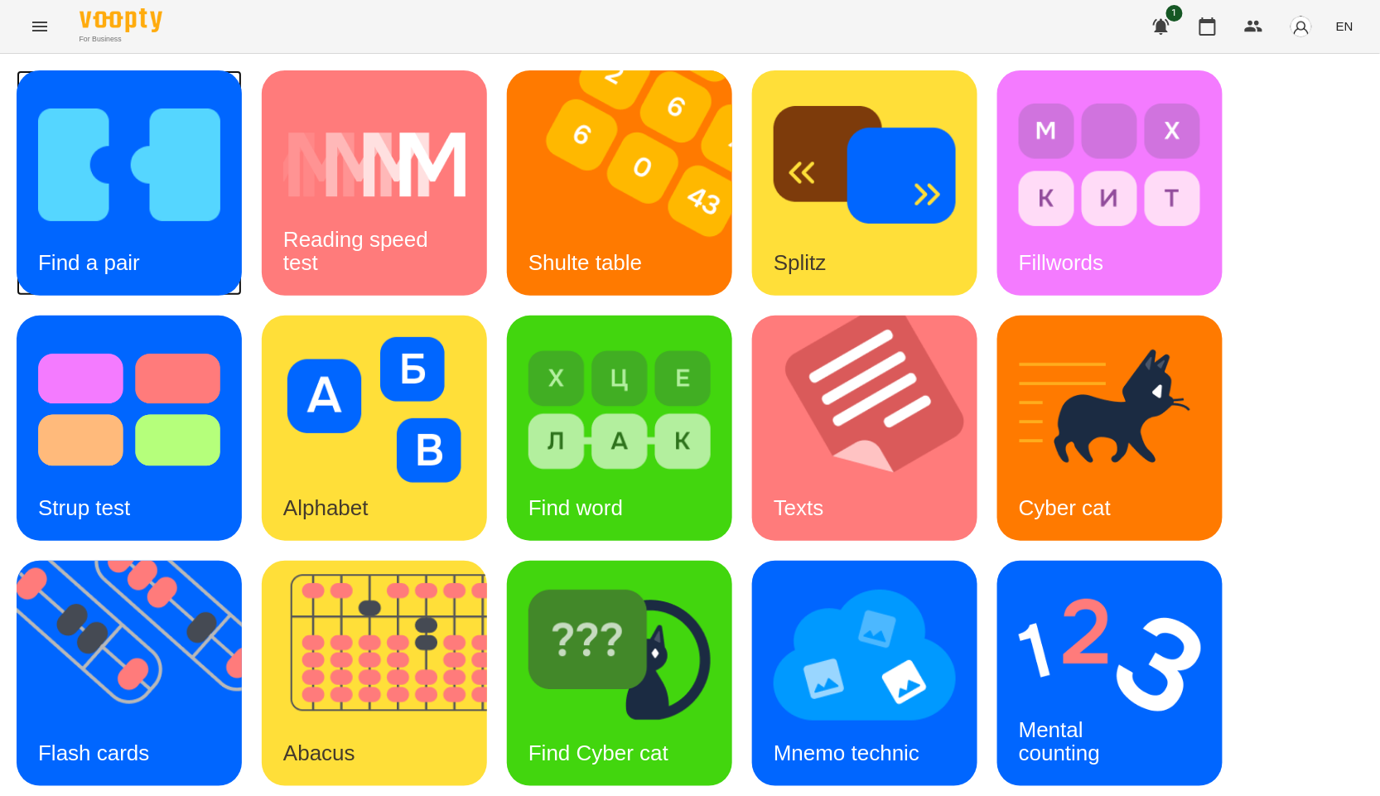
click at [157, 189] on img at bounding box center [129, 165] width 182 height 146
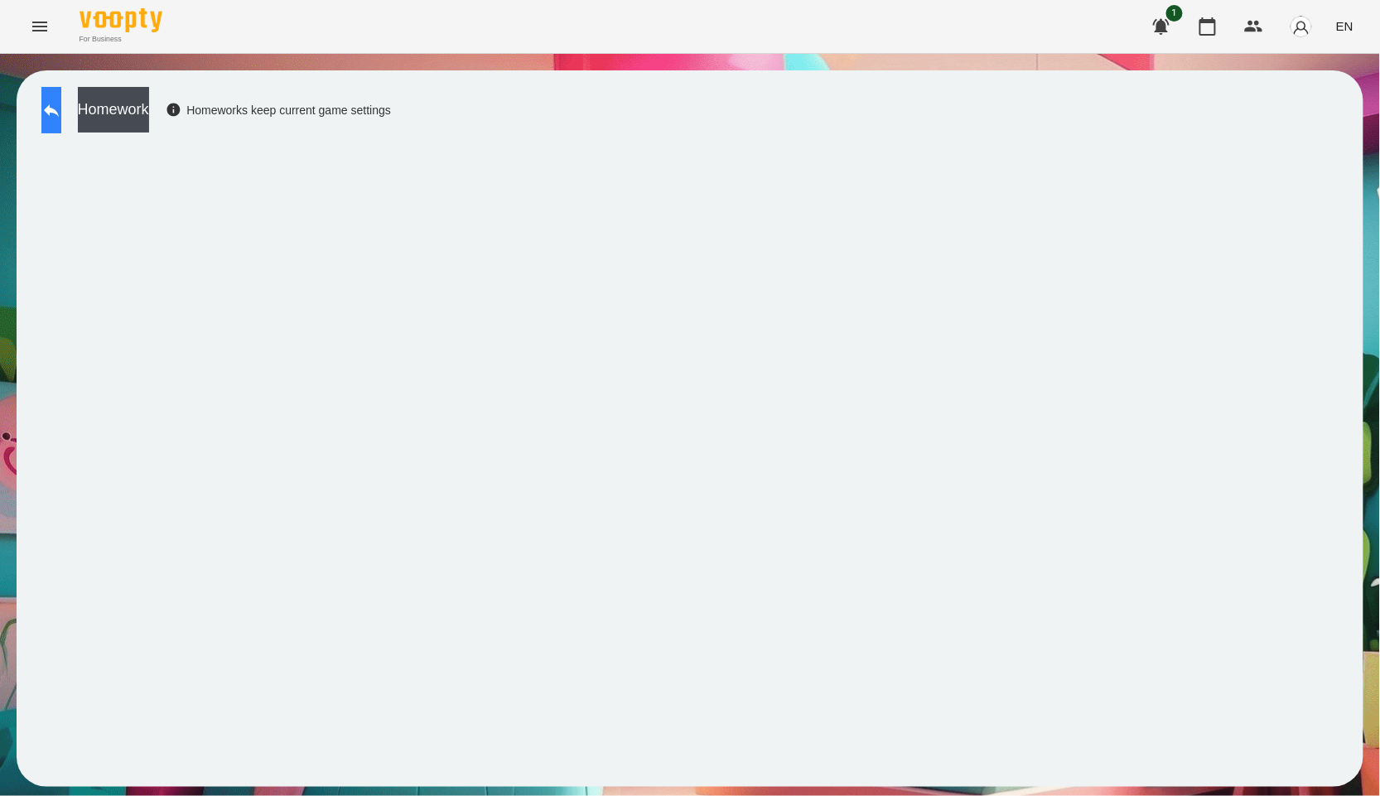
click at [61, 123] on button at bounding box center [51, 110] width 20 height 46
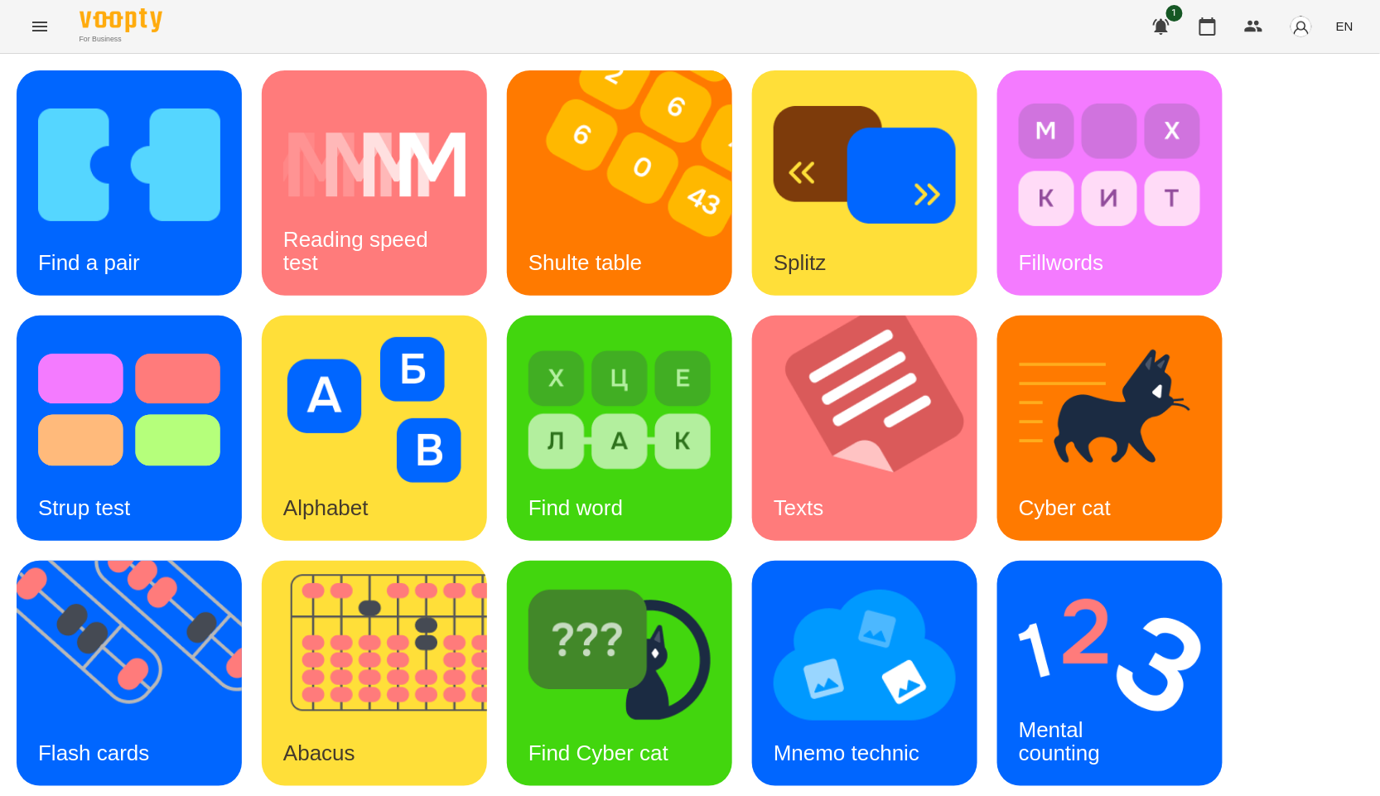
scroll to position [184, 0]
click at [838, 721] on div "Mnemo technic" at bounding box center [846, 753] width 189 height 65
drag, startPoint x: 1219, startPoint y: 36, endPoint x: 1195, endPoint y: 77, distance: 47.9
click at [1219, 36] on button "button" at bounding box center [1208, 27] width 40 height 40
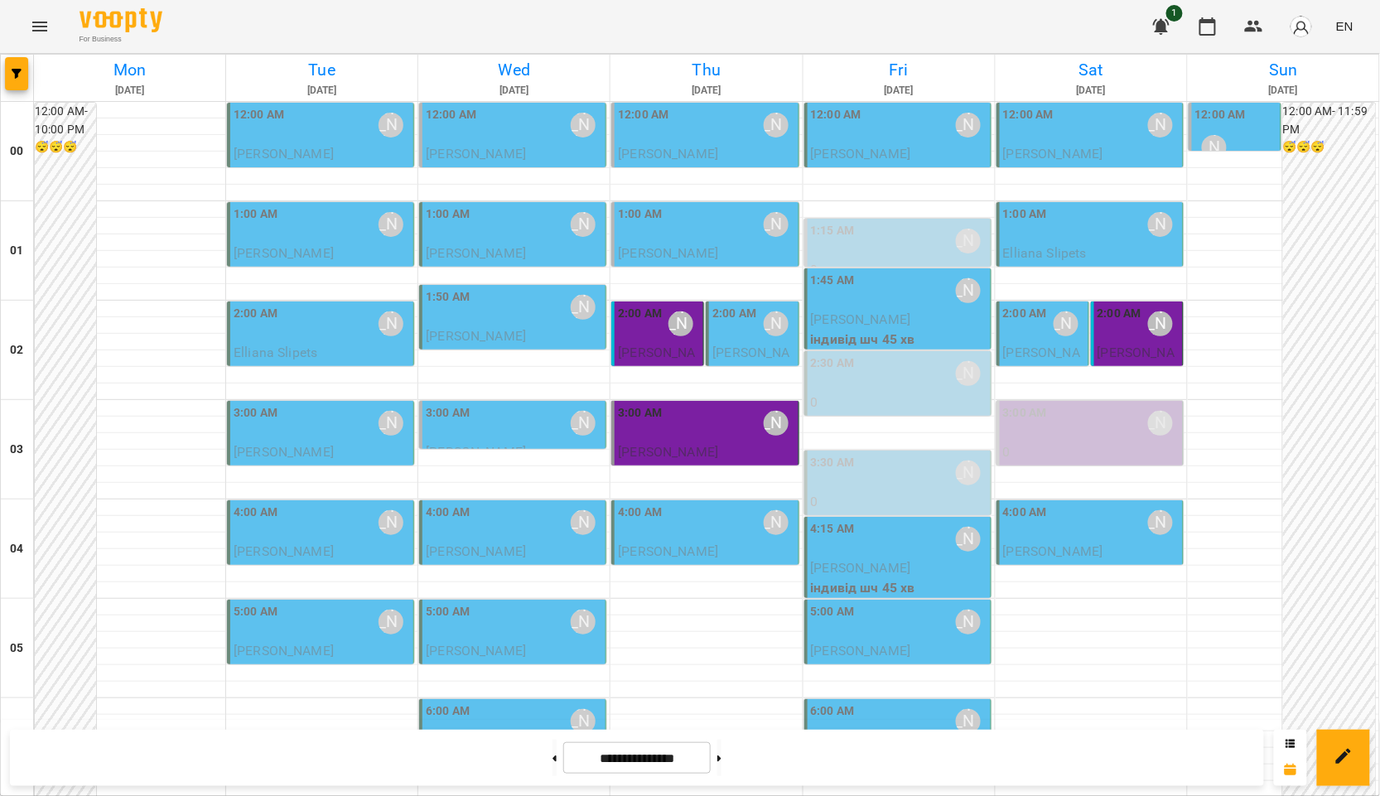
click at [495, 118] on div "12:00 AM [PERSON_NAME]" at bounding box center [514, 125] width 176 height 38
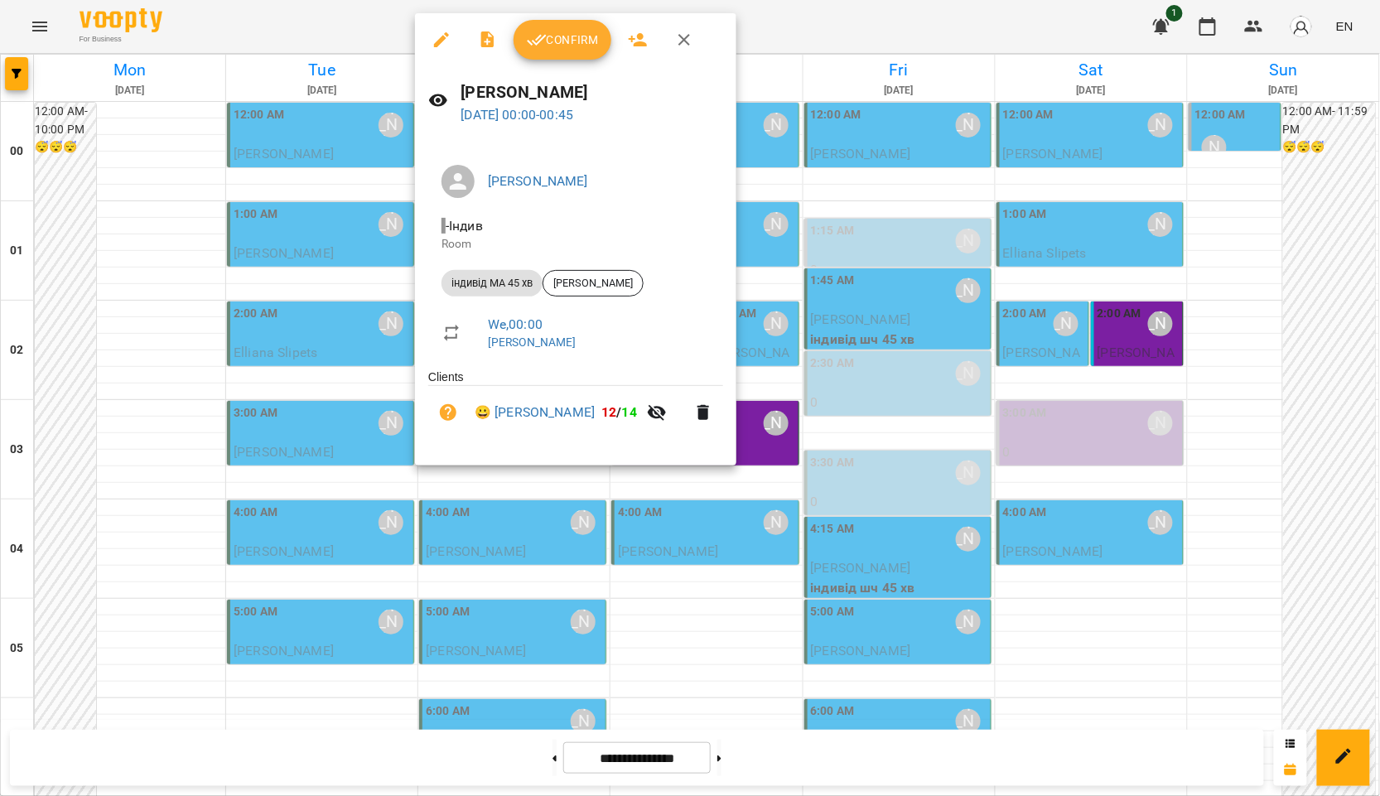
click at [116, 234] on div at bounding box center [690, 398] width 1380 height 796
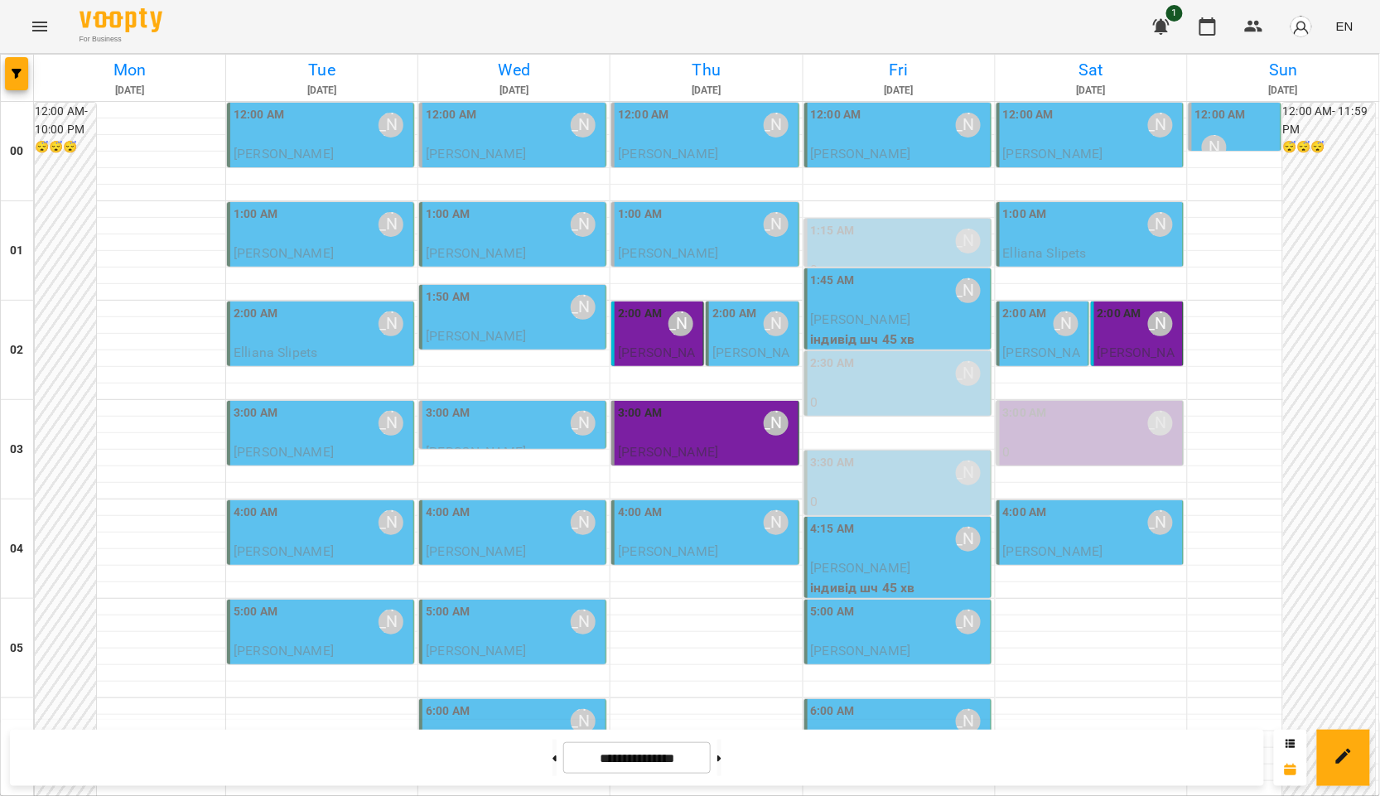
click at [543, 336] on p "[PERSON_NAME]" at bounding box center [514, 336] width 176 height 20
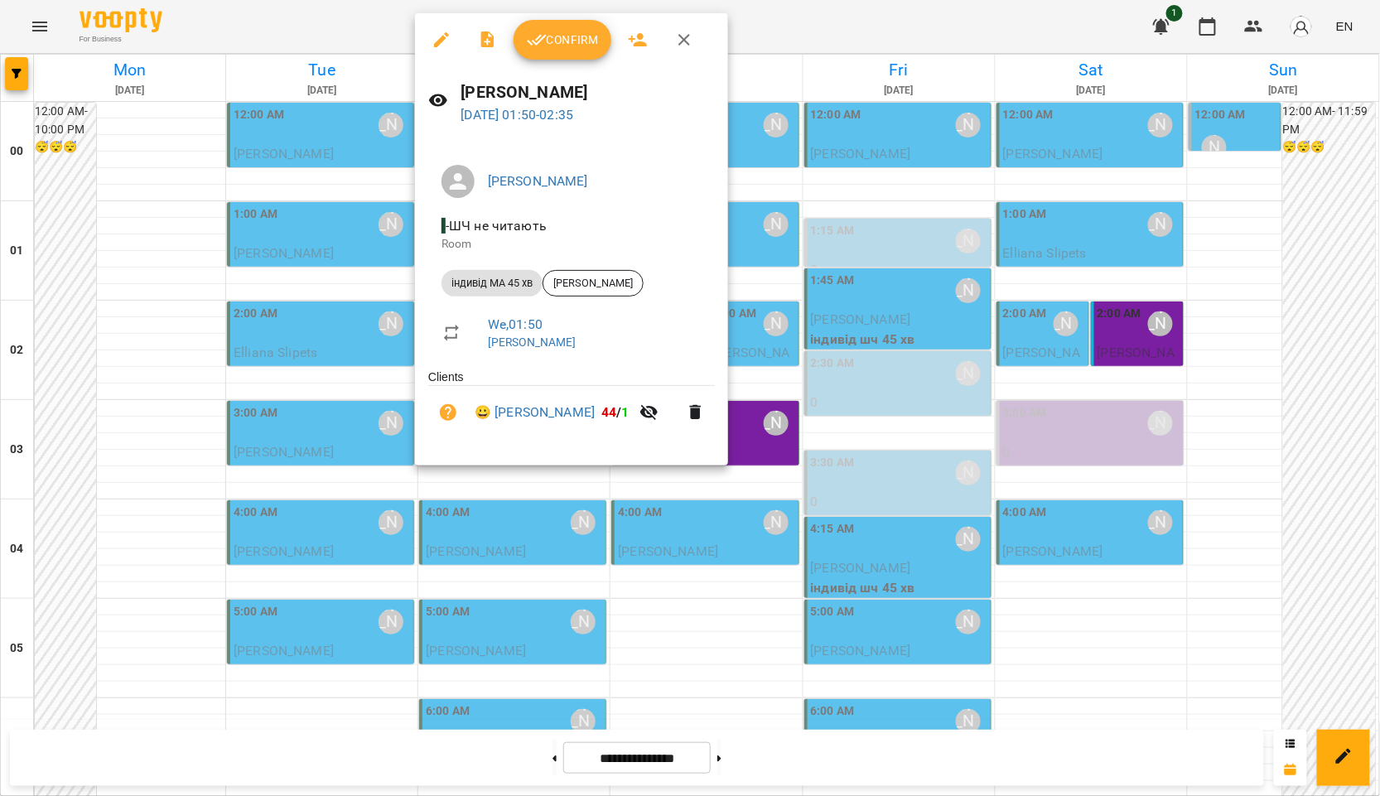
click at [211, 297] on div at bounding box center [690, 398] width 1380 height 796
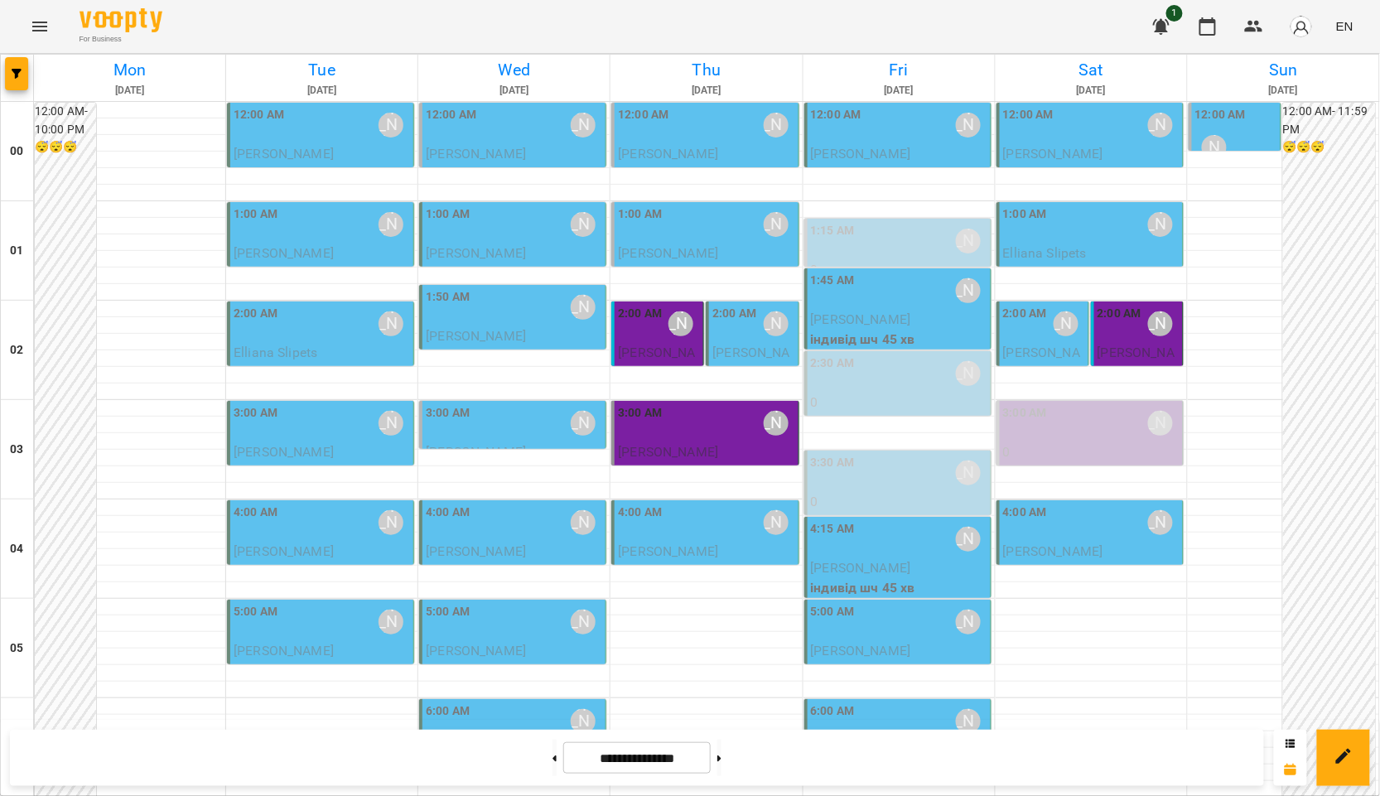
click at [481, 316] on div "1:50 AM Курбанова Софія" at bounding box center [514, 307] width 176 height 38
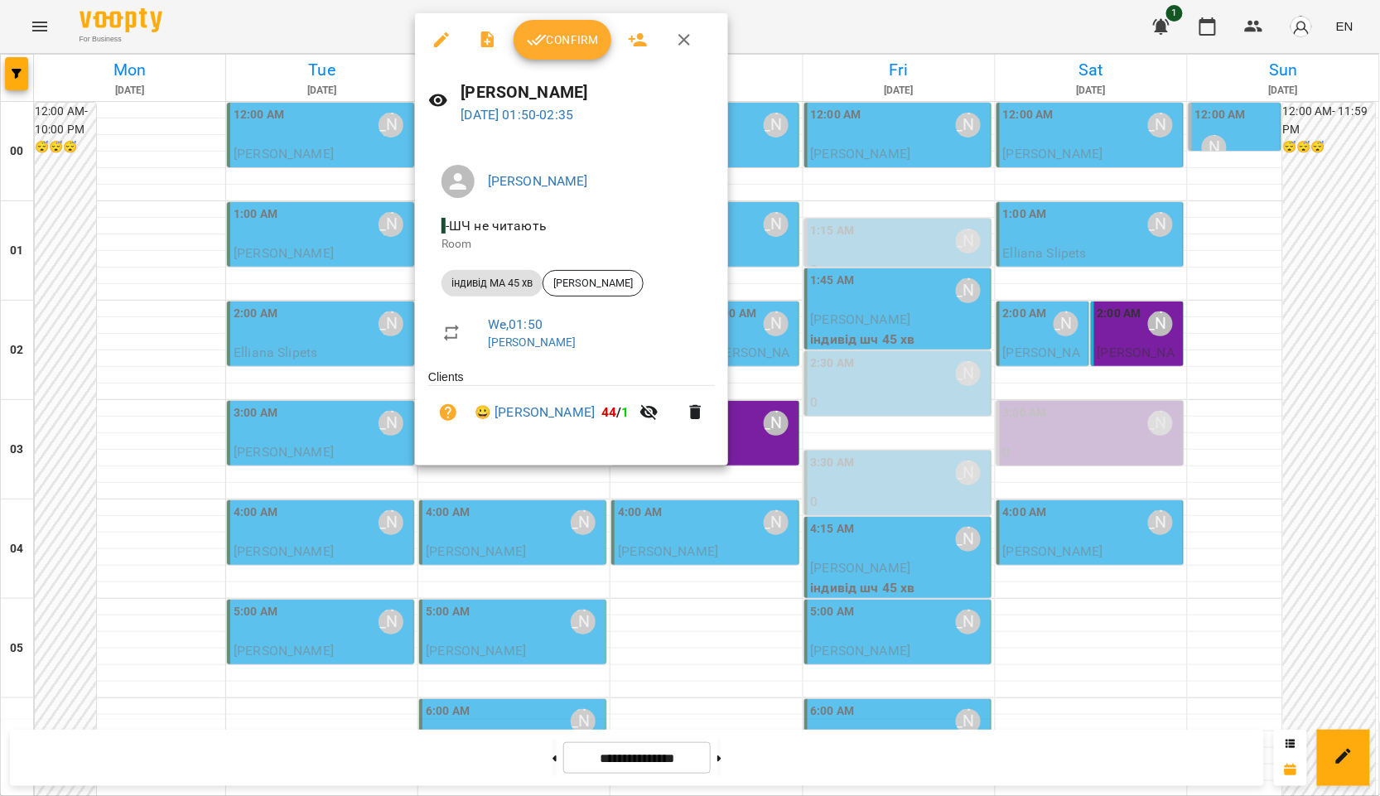
click at [197, 331] on div at bounding box center [690, 398] width 1380 height 796
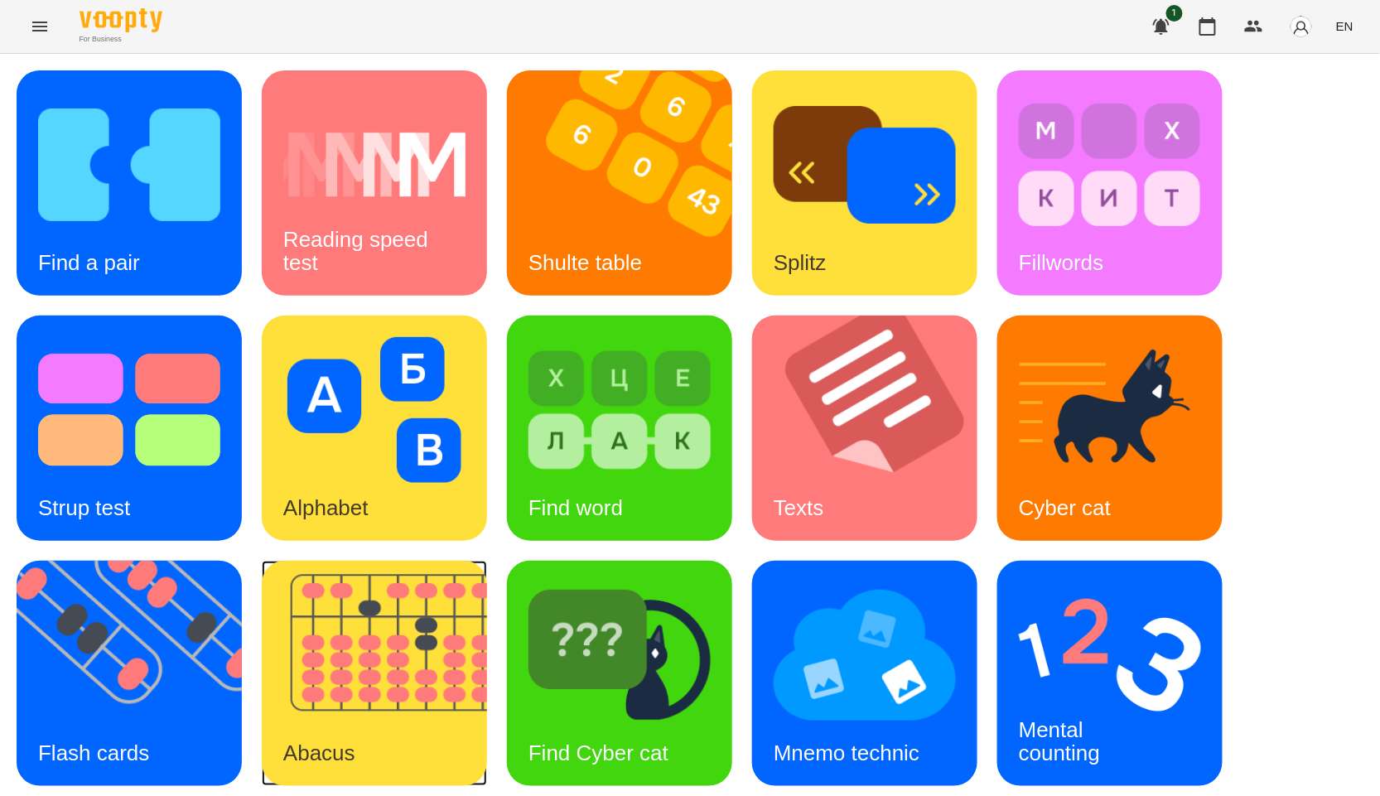
click at [336, 684] on img at bounding box center [385, 673] width 246 height 225
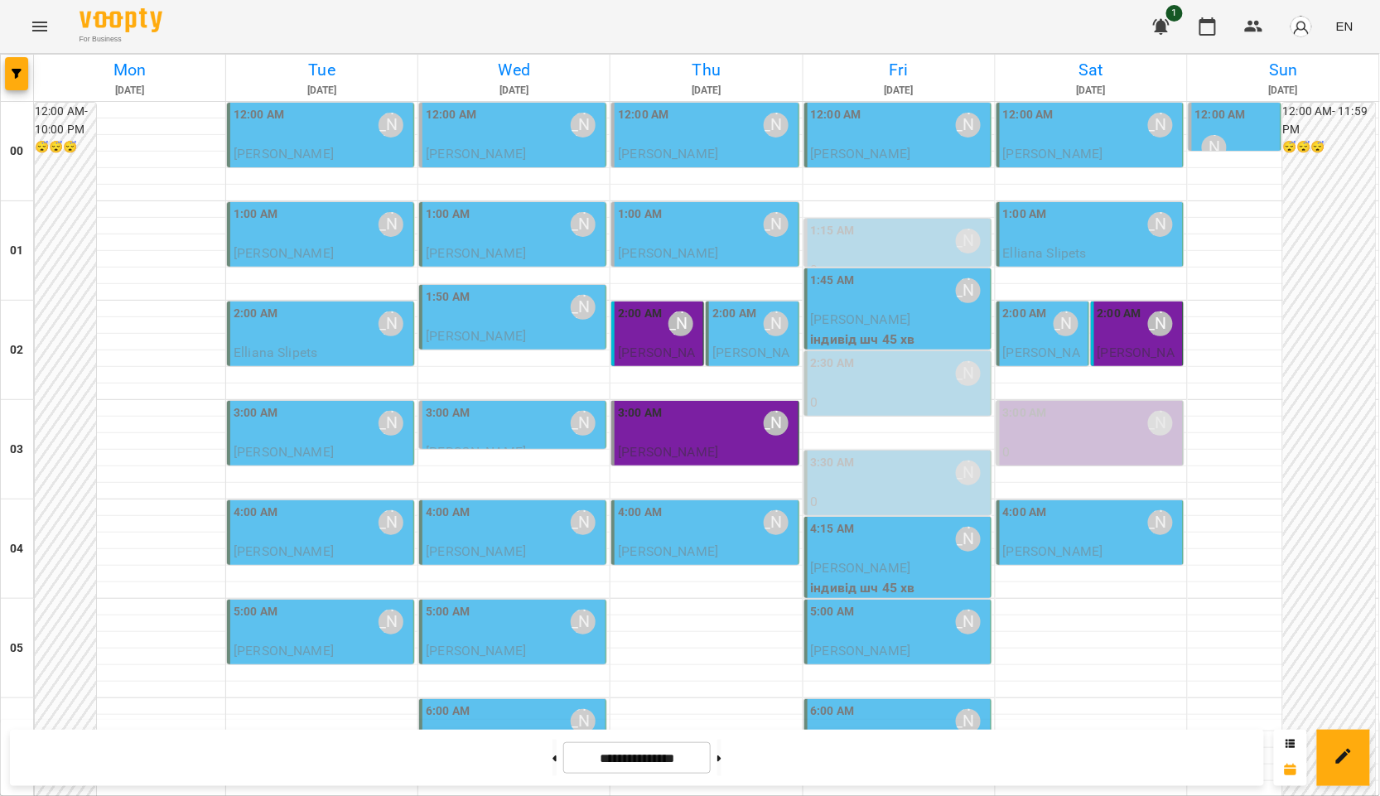
click at [497, 234] on div at bounding box center [690, 398] width 1380 height 796
click at [500, 244] on p "[PERSON_NAME]" at bounding box center [514, 254] width 176 height 20
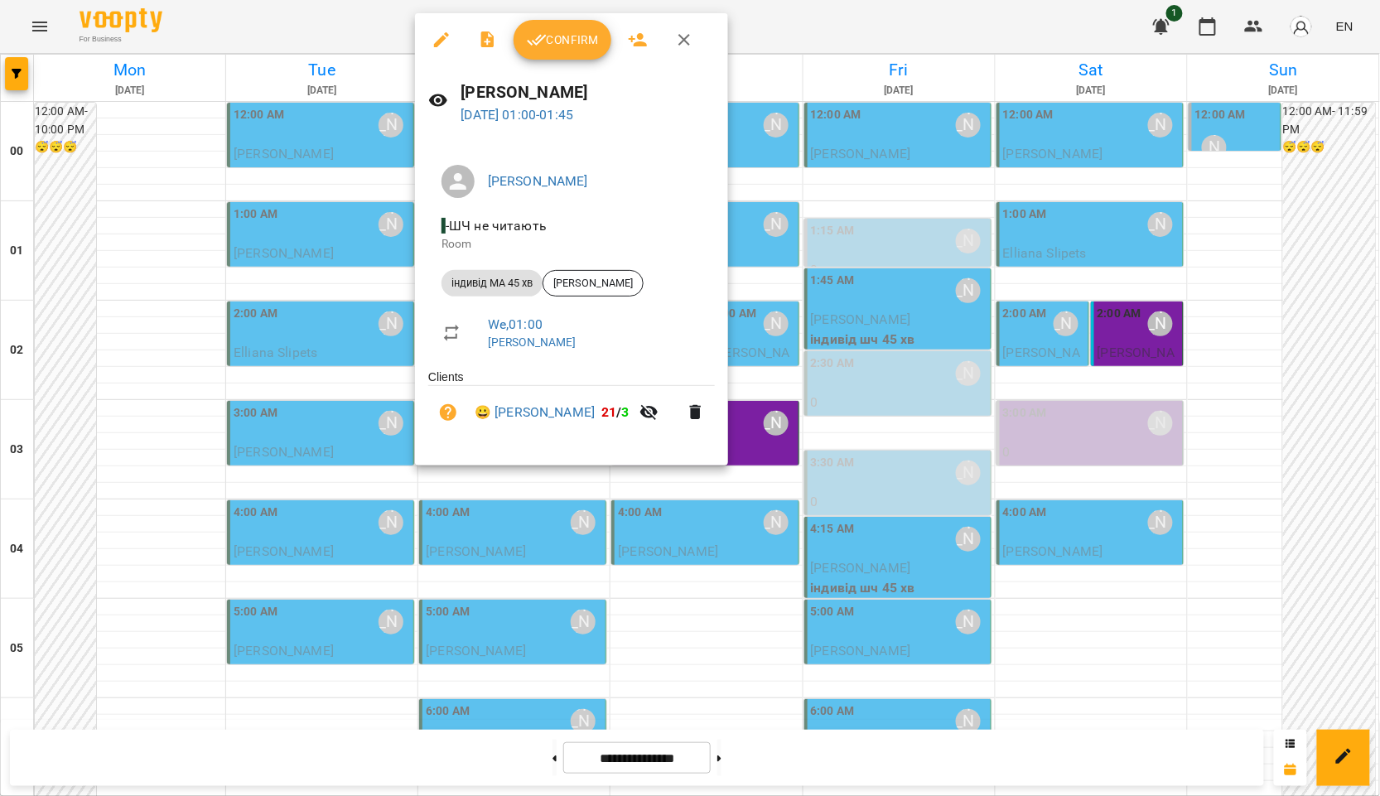
click at [109, 320] on div at bounding box center [690, 398] width 1380 height 796
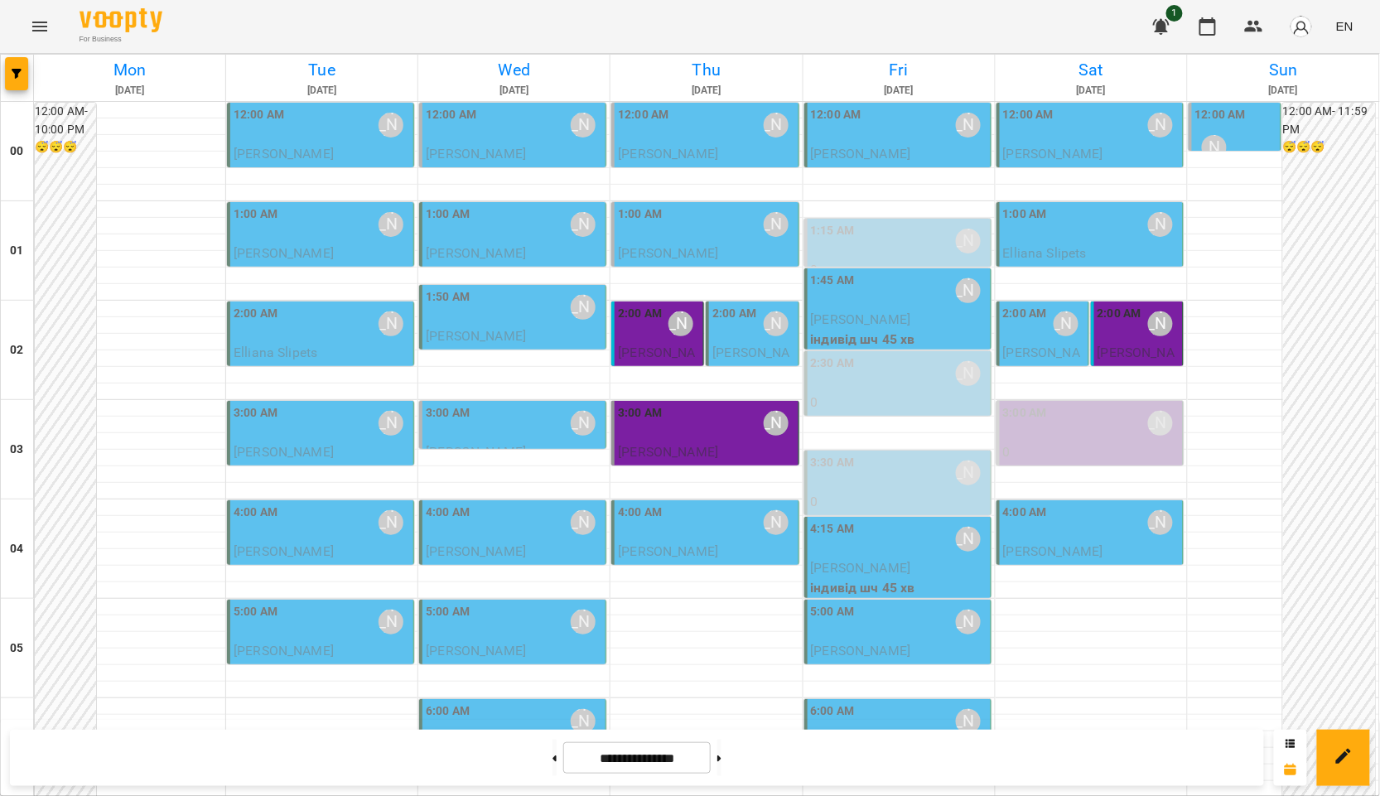
click at [737, 307] on label "2:00 AM" at bounding box center [734, 314] width 44 height 18
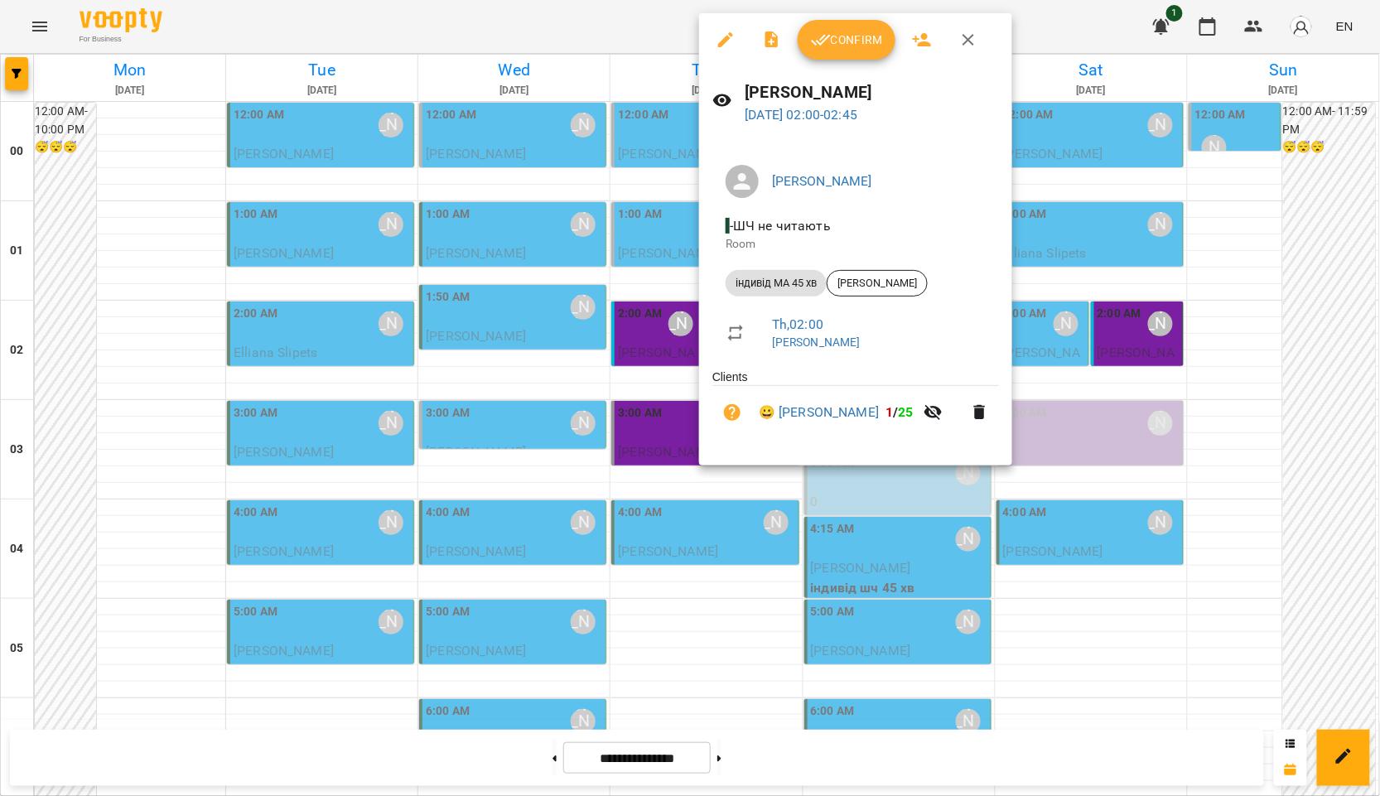
click at [644, 268] on div at bounding box center [690, 398] width 1380 height 796
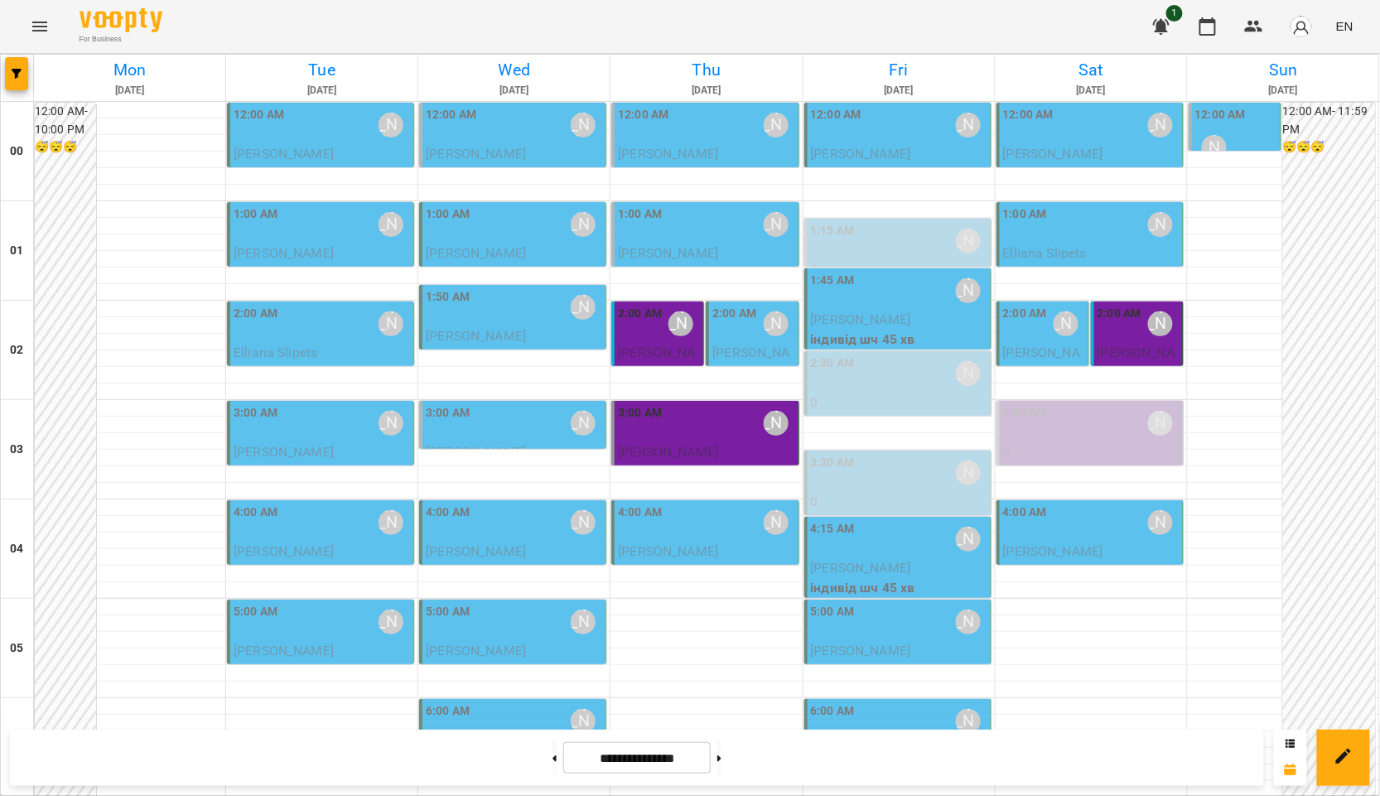
drag, startPoint x: 1303, startPoint y: 422, endPoint x: 715, endPoint y: 338, distance: 594.2
click at [1303, 422] on div at bounding box center [690, 398] width 1380 height 796
click at [667, 350] on span "[PERSON_NAME]" at bounding box center [656, 363] width 77 height 36
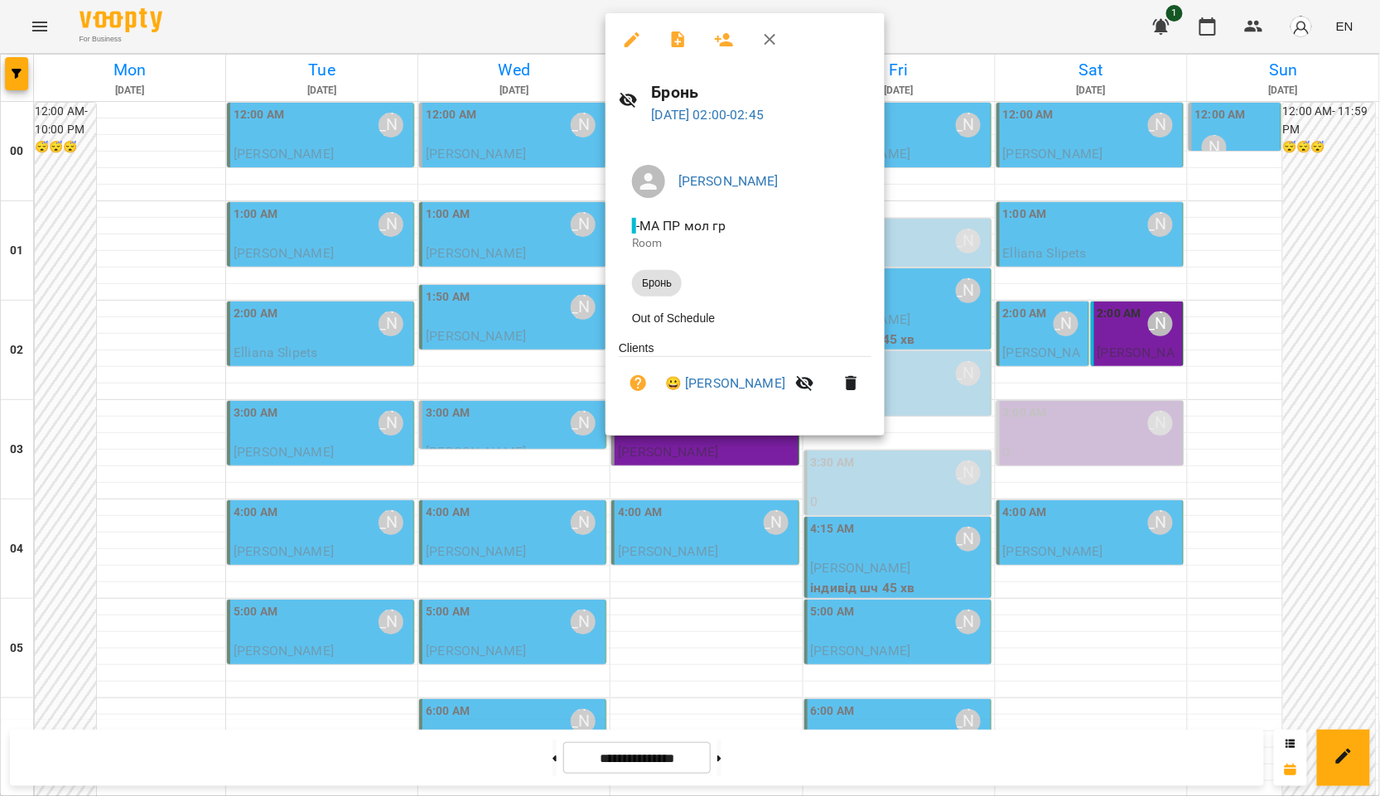
click at [1273, 345] on div at bounding box center [690, 398] width 1380 height 796
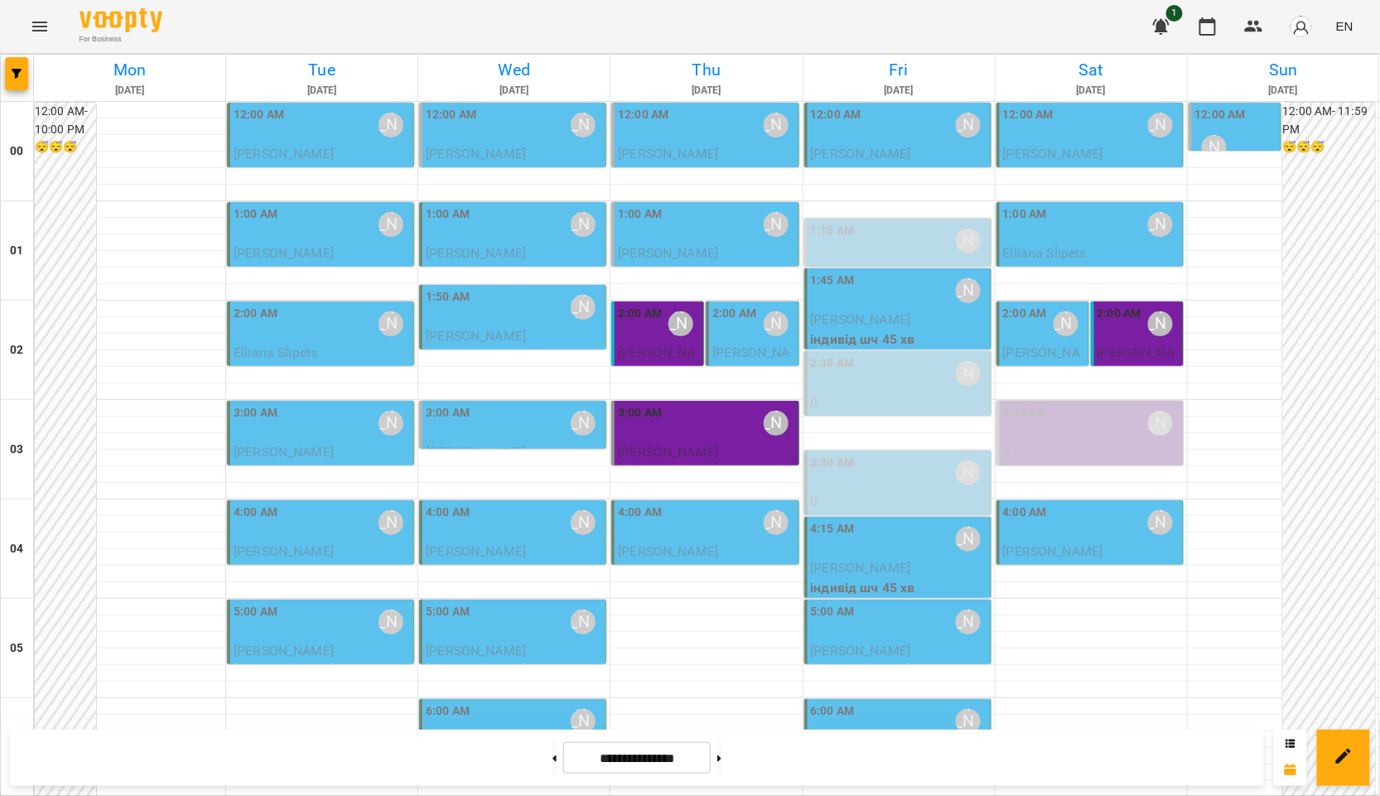
click at [747, 340] on div "2:00 AM" at bounding box center [734, 324] width 44 height 38
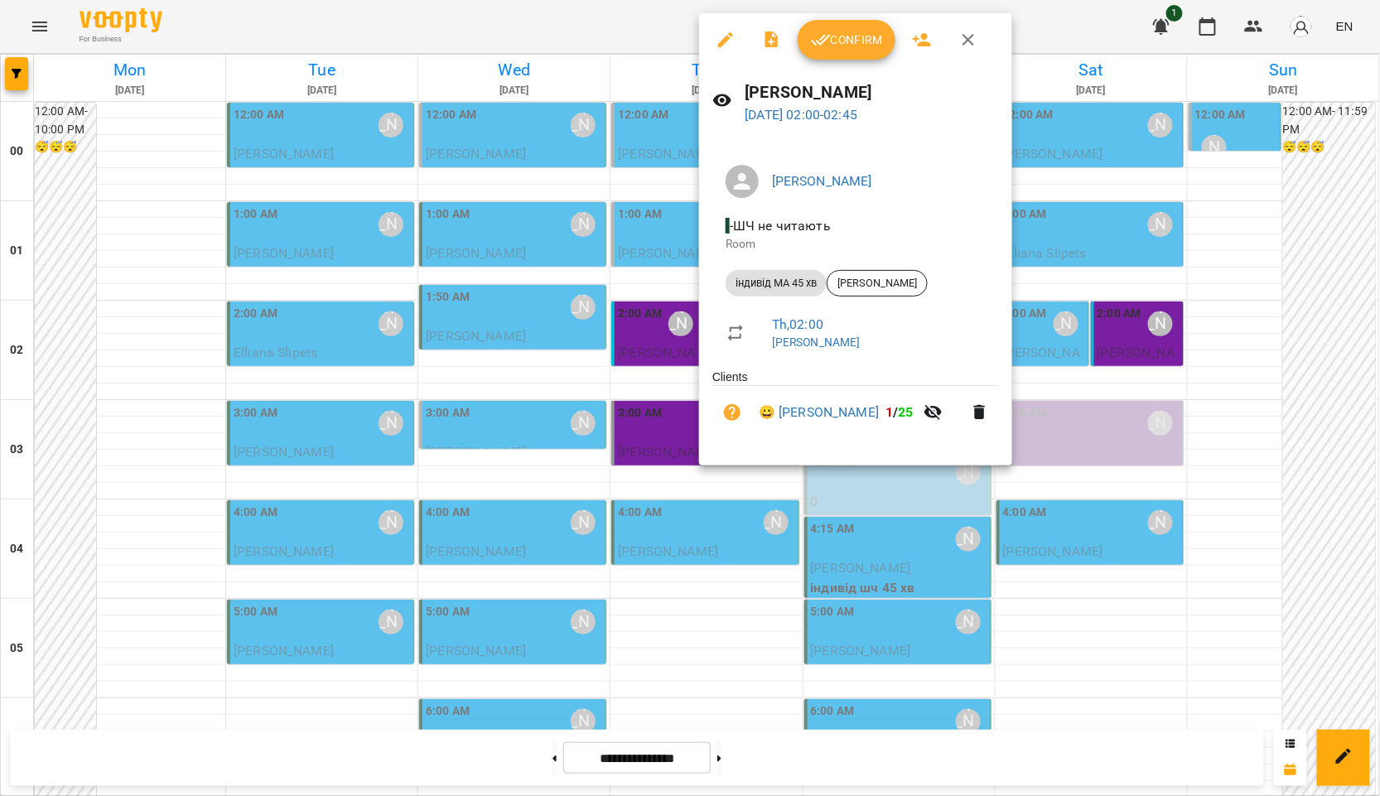
click at [1352, 340] on div at bounding box center [690, 398] width 1380 height 796
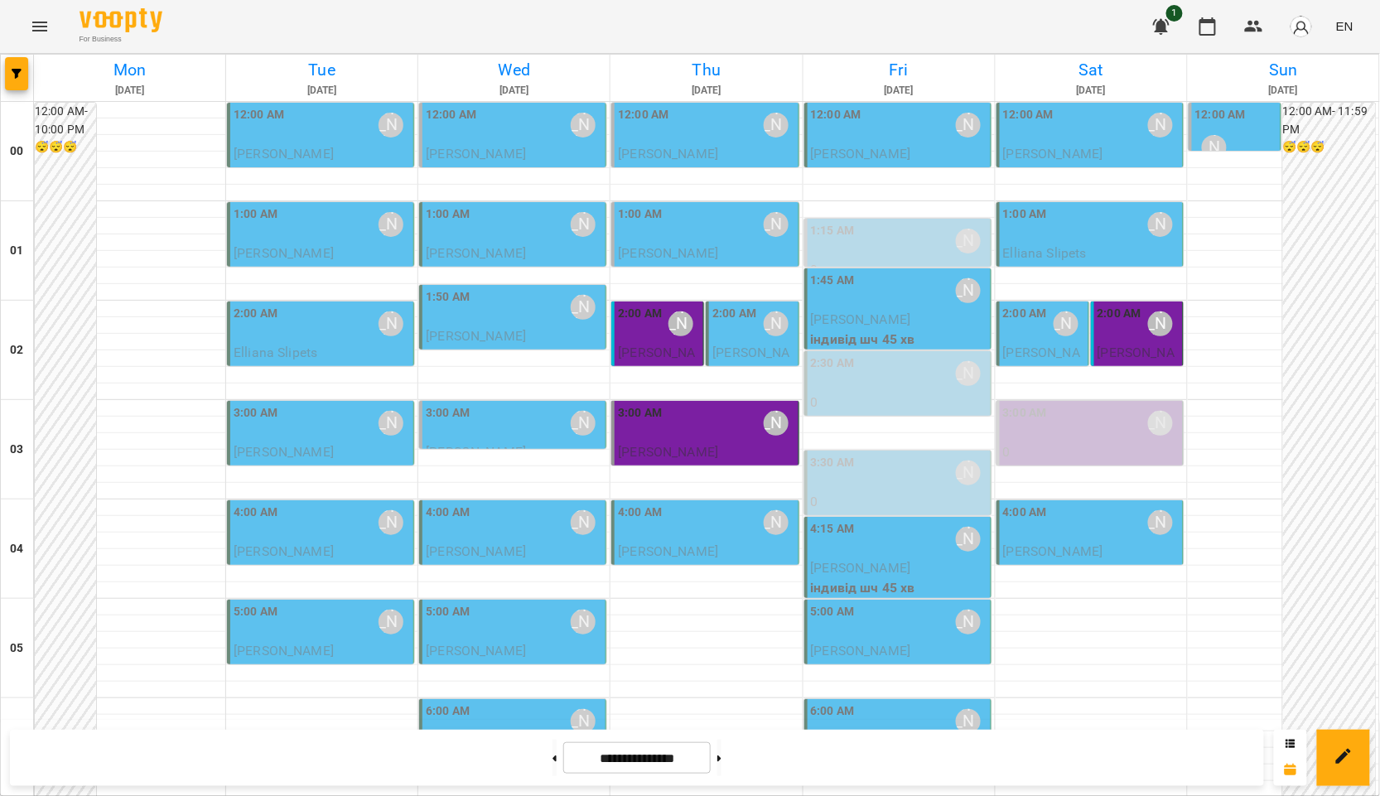
click at [712, 336] on div "2:00 AM" at bounding box center [734, 324] width 44 height 38
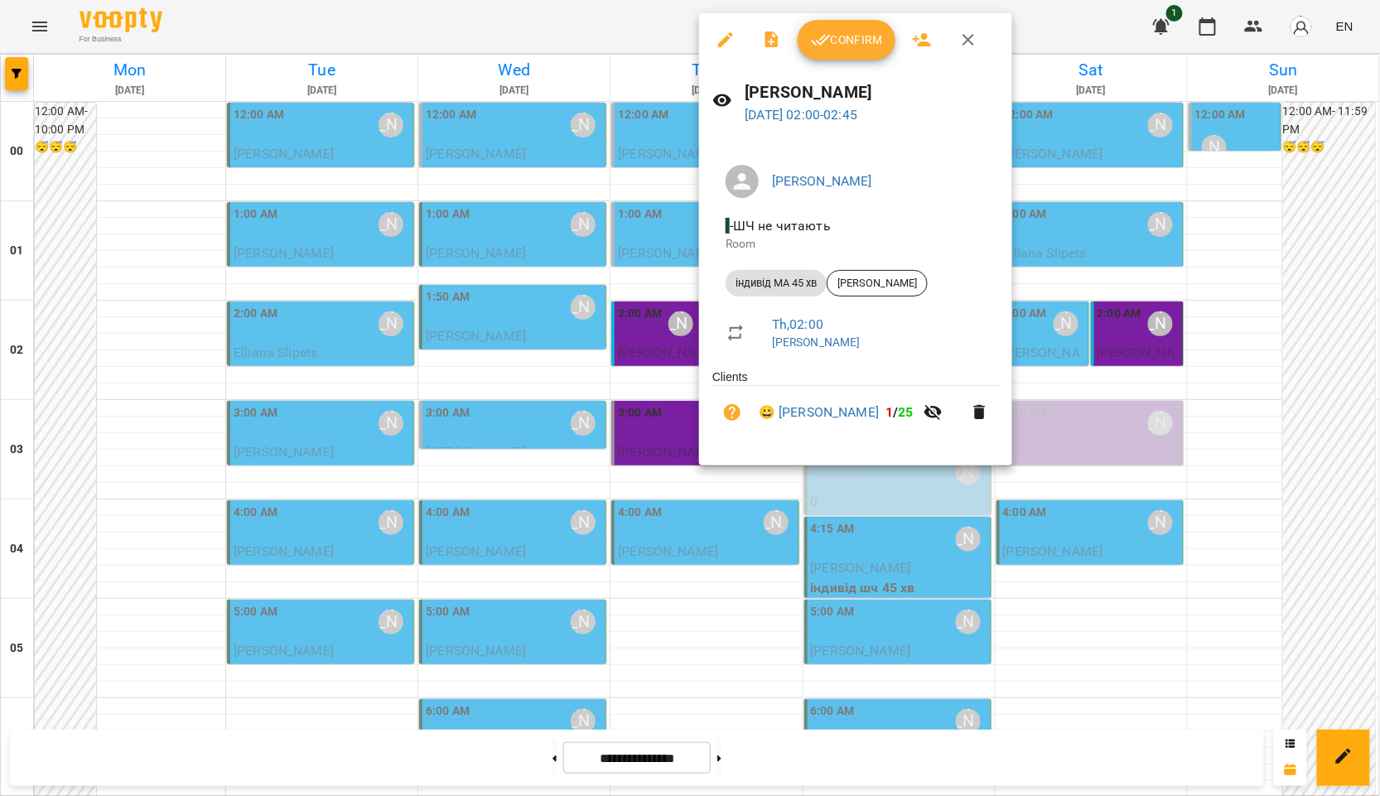
click at [1293, 311] on div at bounding box center [690, 398] width 1380 height 796
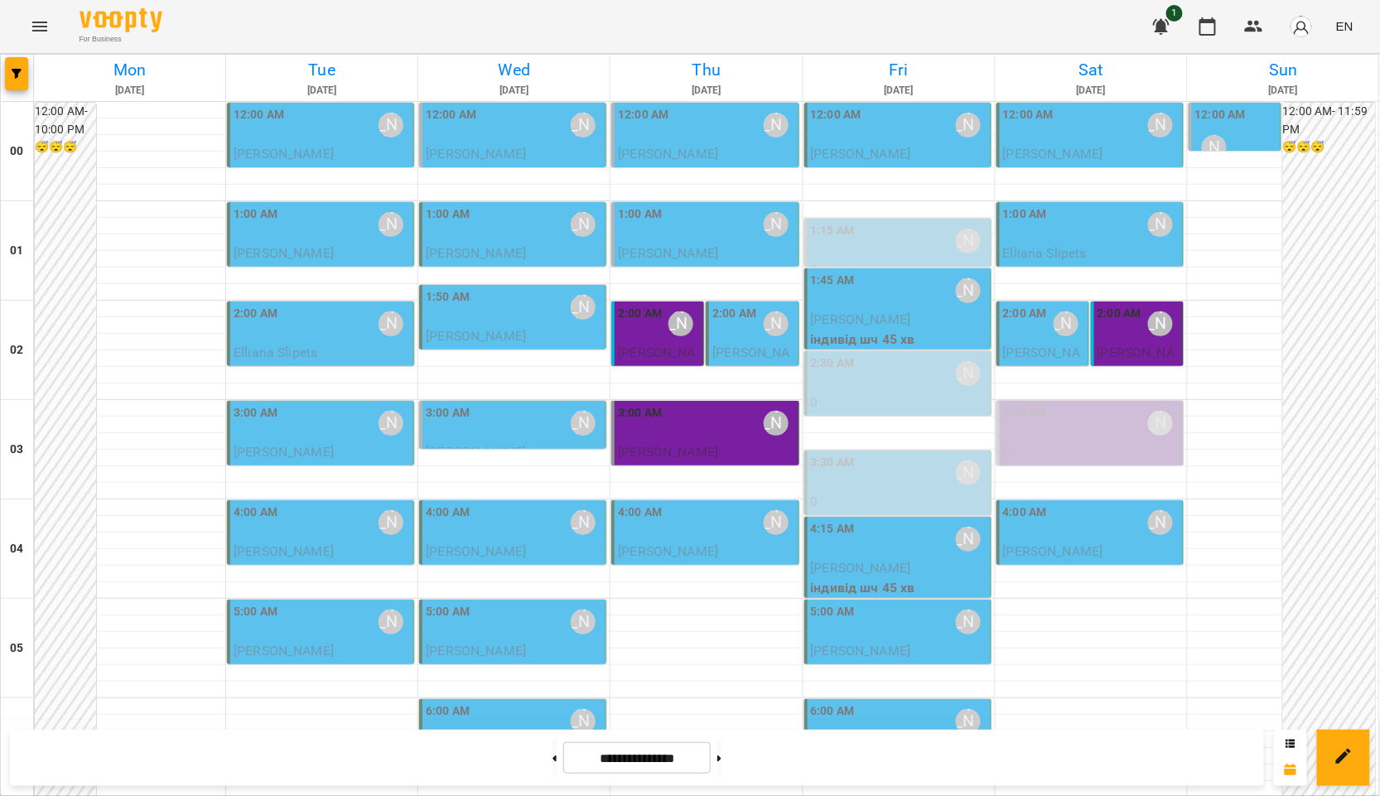
scroll to position [920, 0]
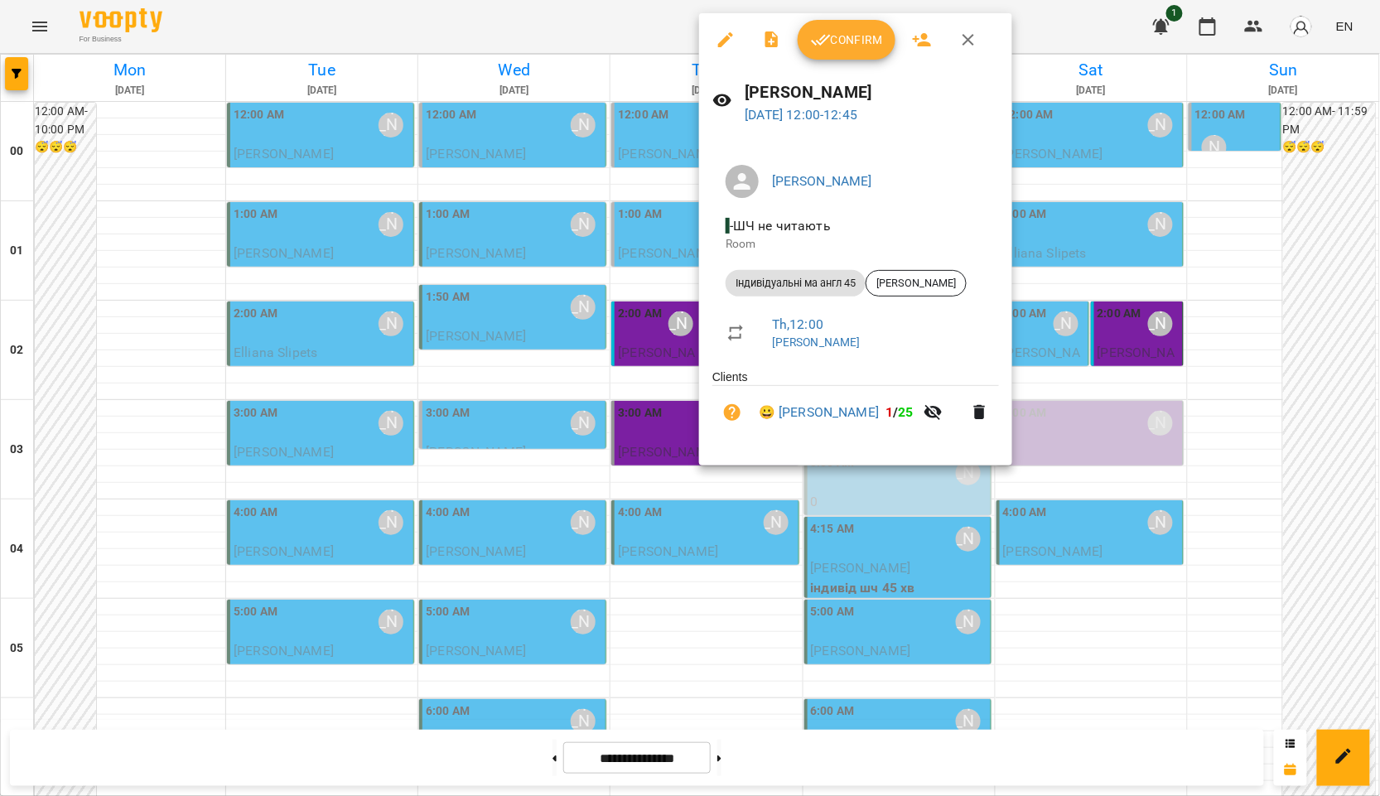
click at [1087, 326] on div at bounding box center [690, 398] width 1380 height 796
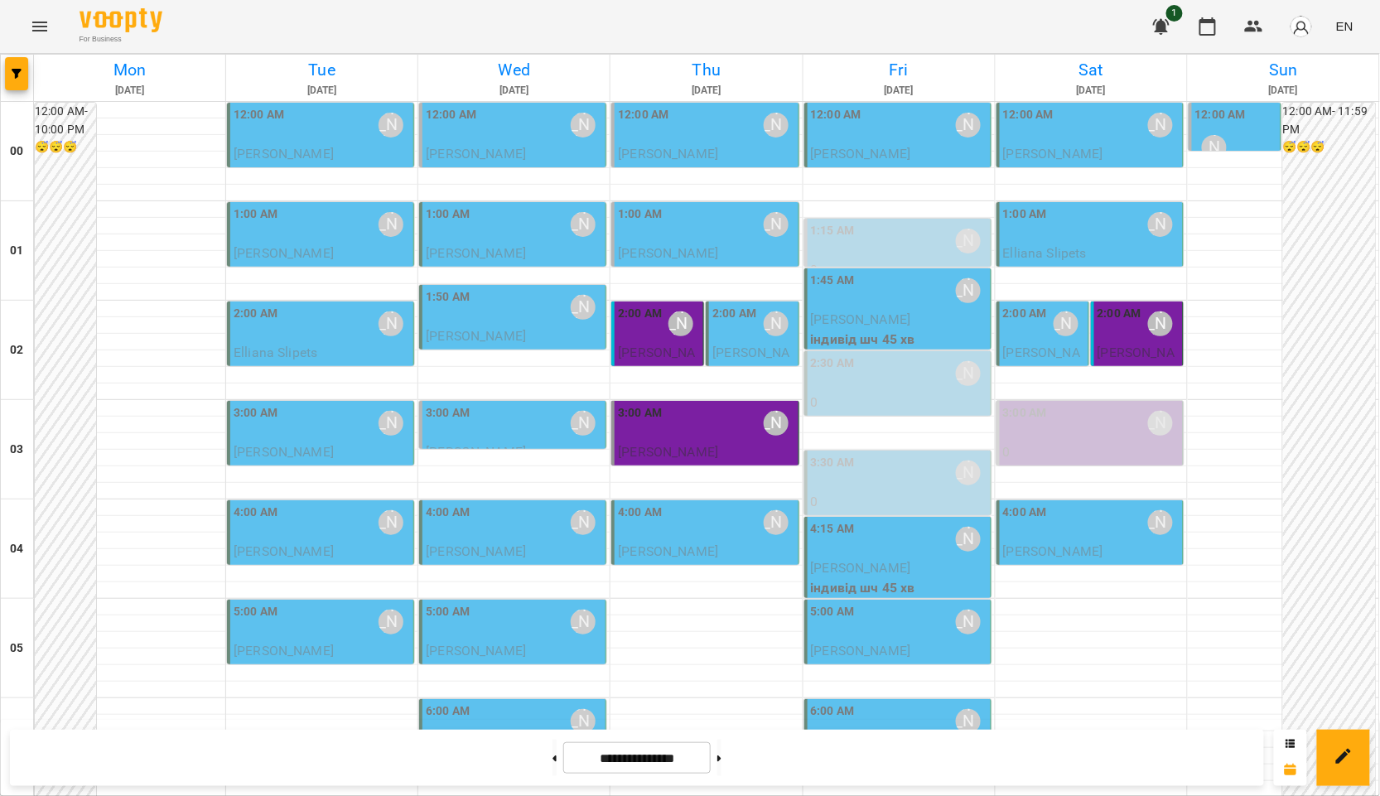
scroll to position [1765, 0]
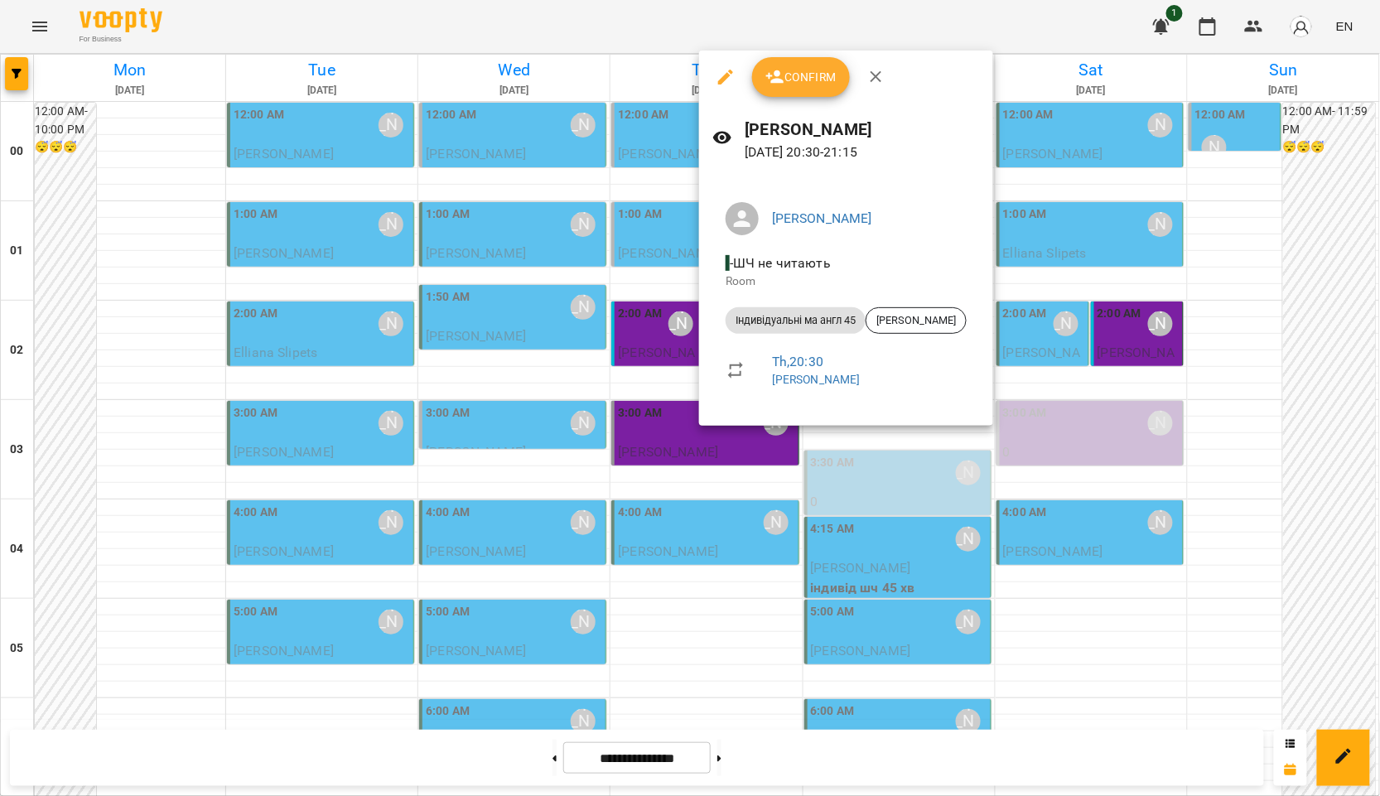
click at [935, 471] on div at bounding box center [690, 398] width 1380 height 796
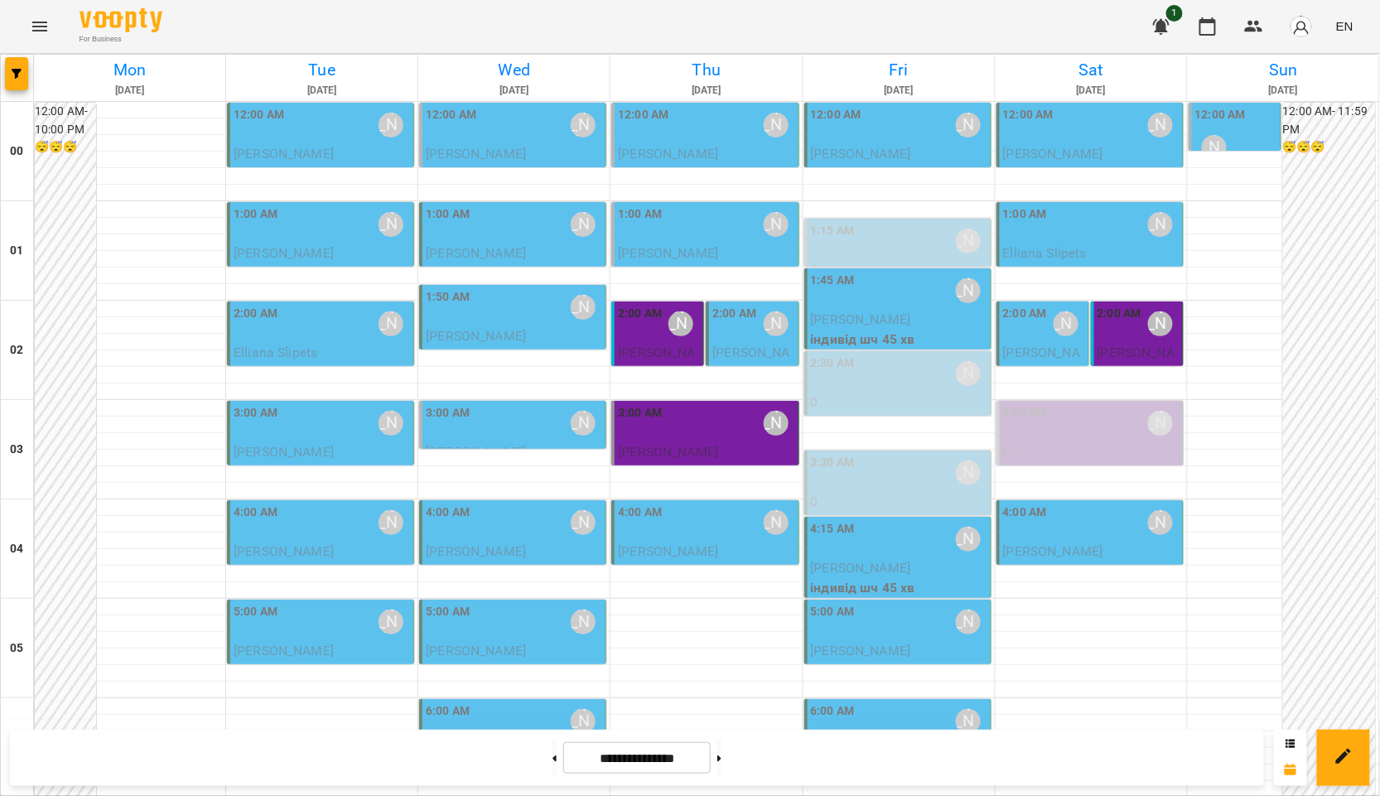
scroll to position [17, 0]
click at [715, 323] on div "2:00 AM" at bounding box center [734, 324] width 44 height 38
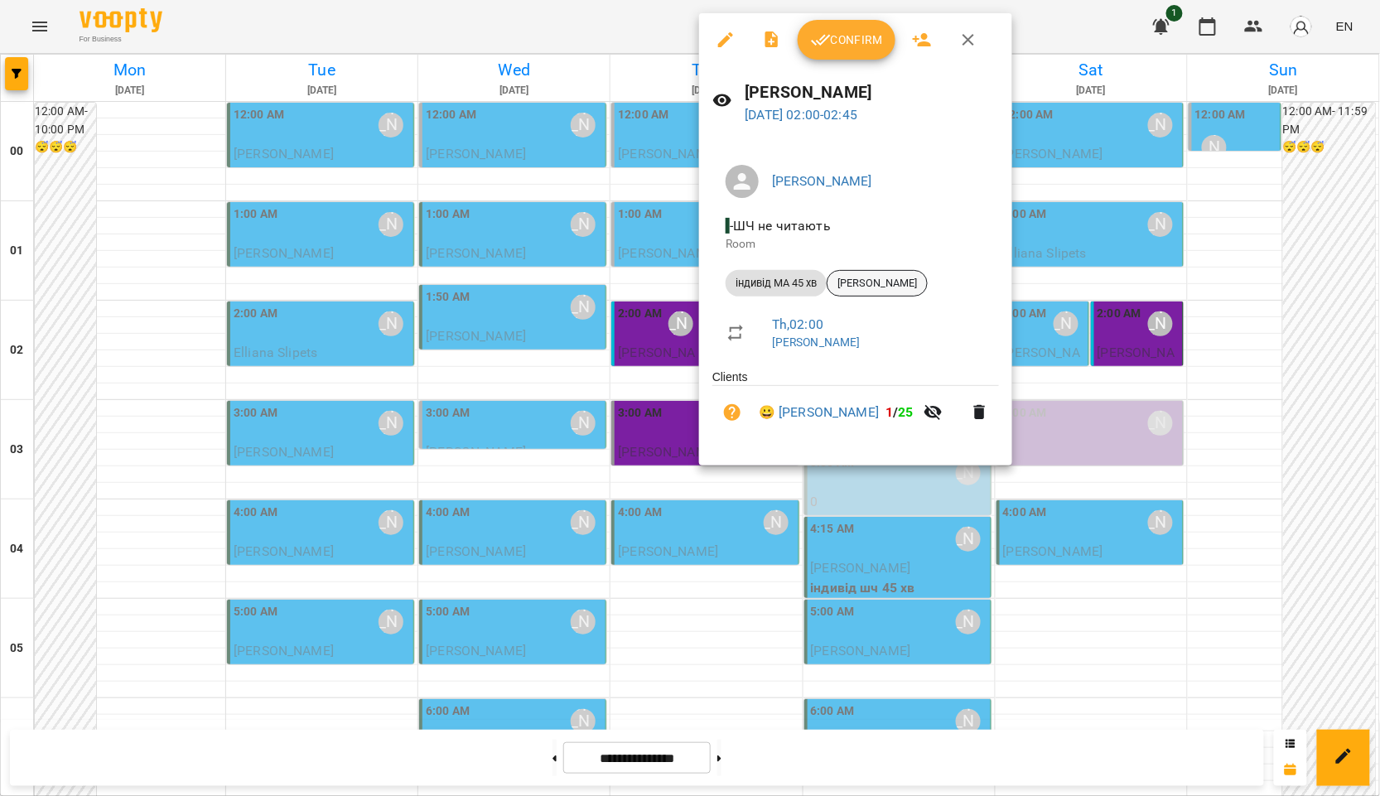
click at [858, 286] on span "[PERSON_NAME]" at bounding box center [877, 283] width 99 height 15
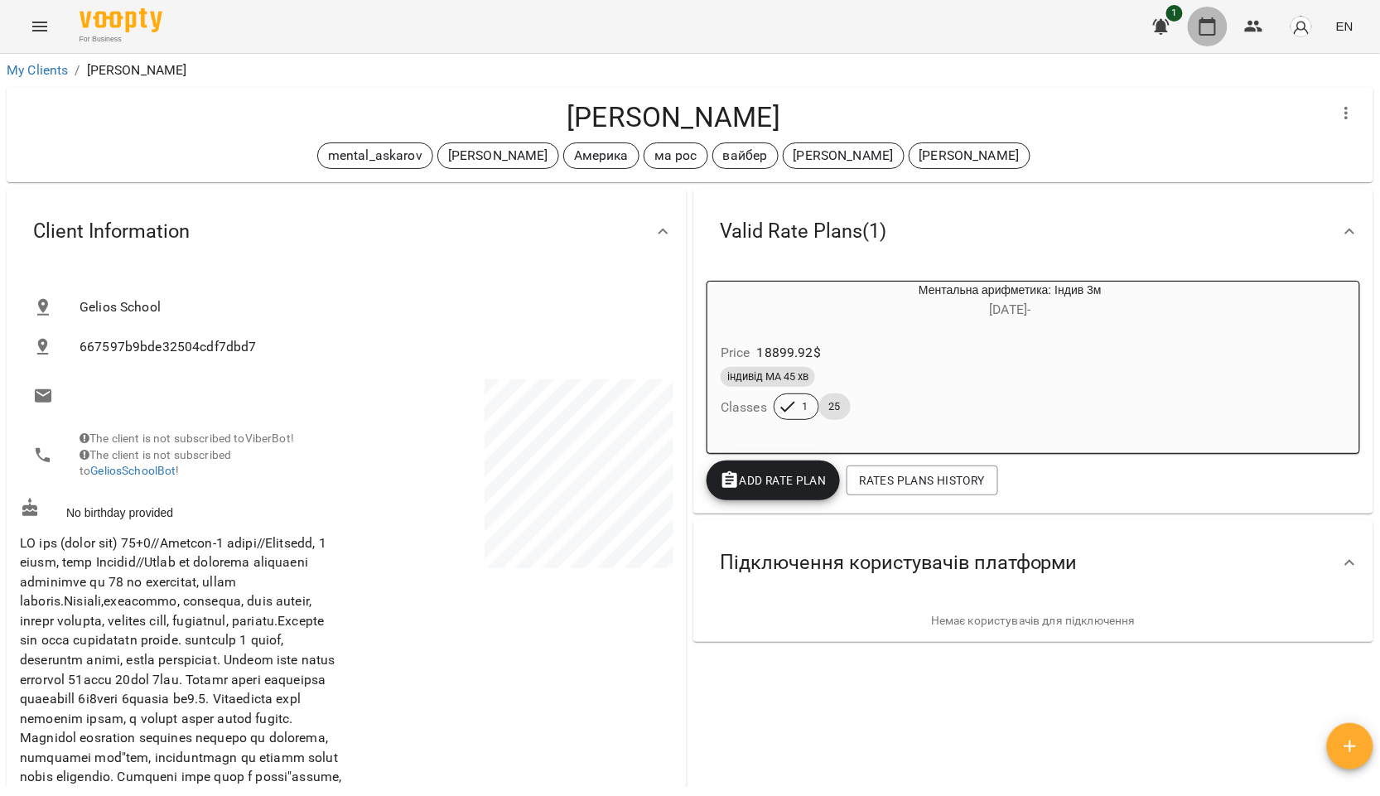
click at [1222, 33] on button "button" at bounding box center [1208, 27] width 40 height 40
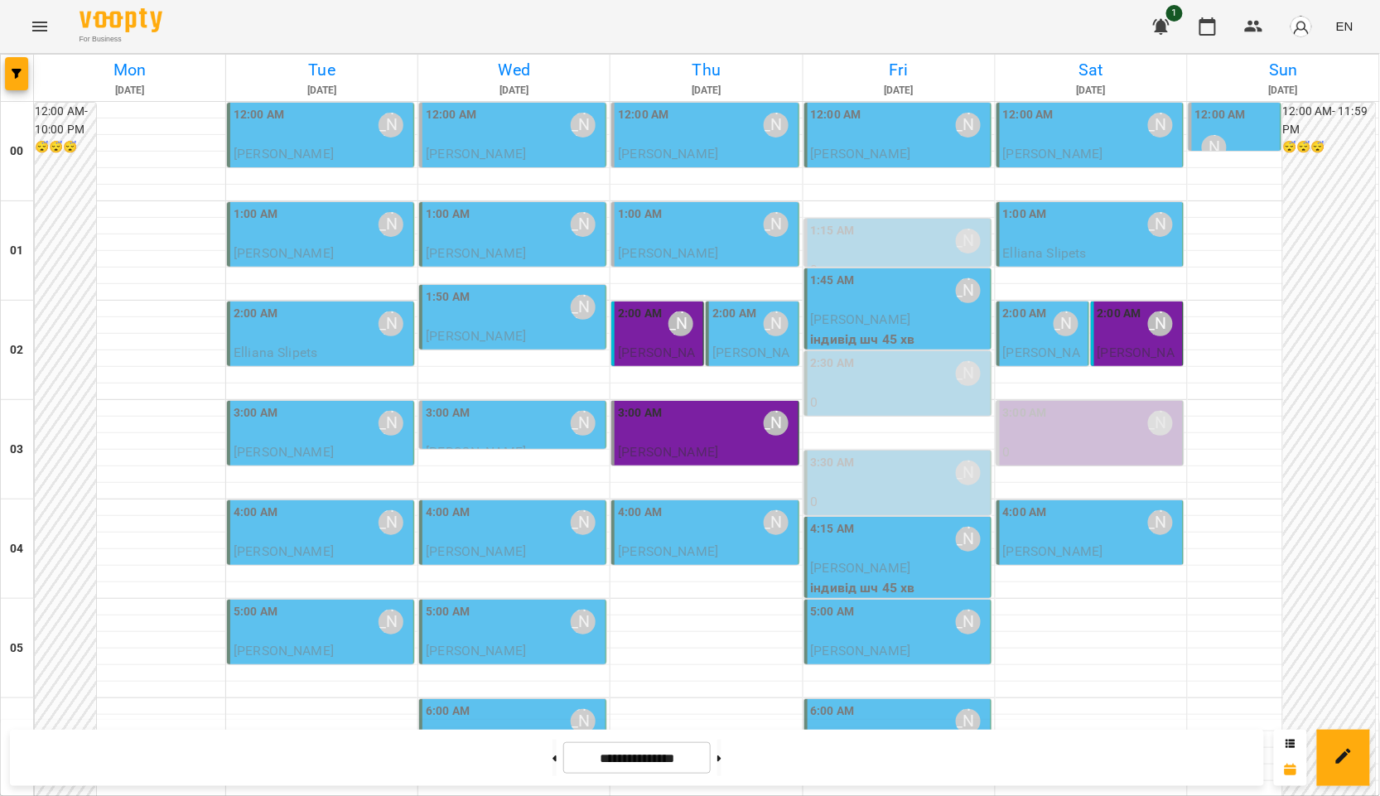
click at [751, 345] on span "[PERSON_NAME]" at bounding box center [750, 363] width 77 height 36
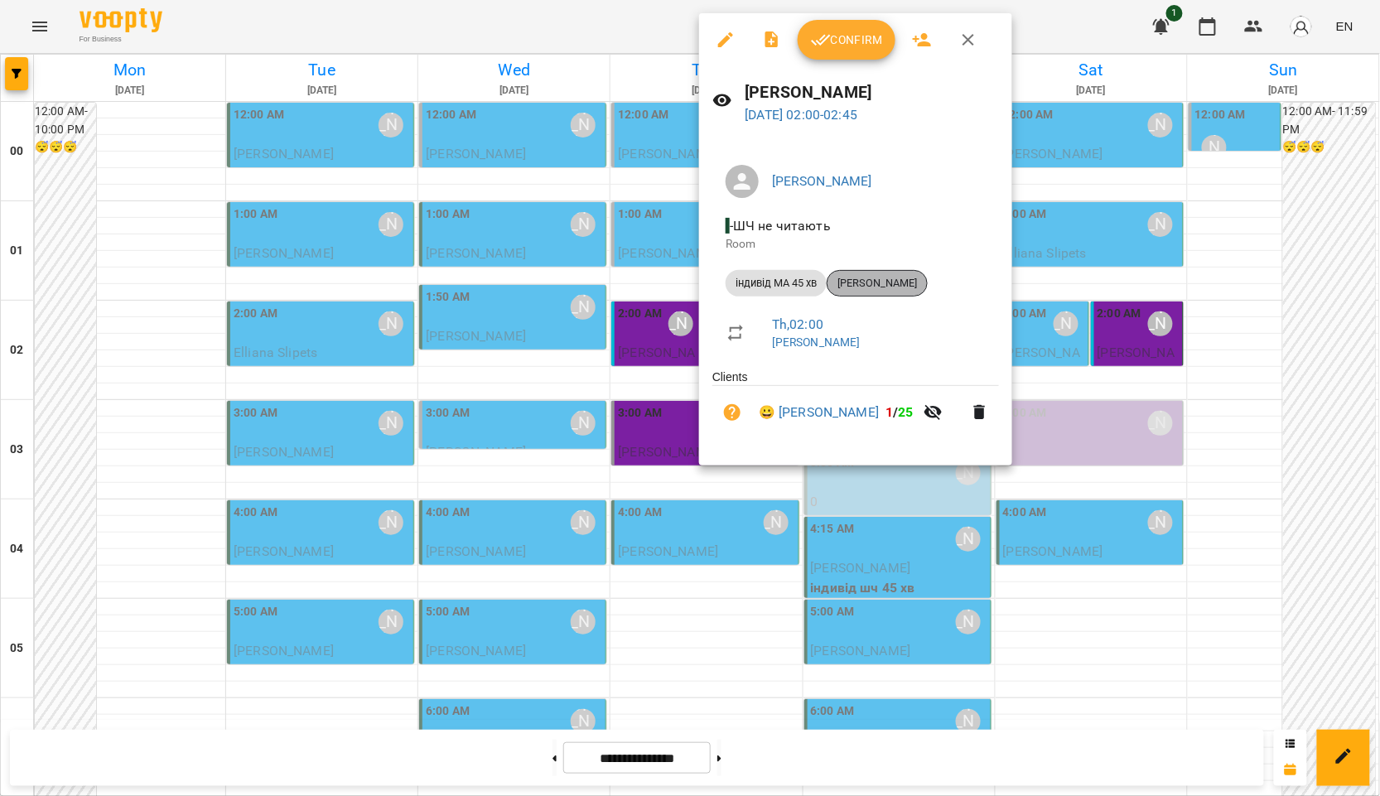
click at [864, 280] on span "Кароліна Буларга" at bounding box center [877, 283] width 99 height 15
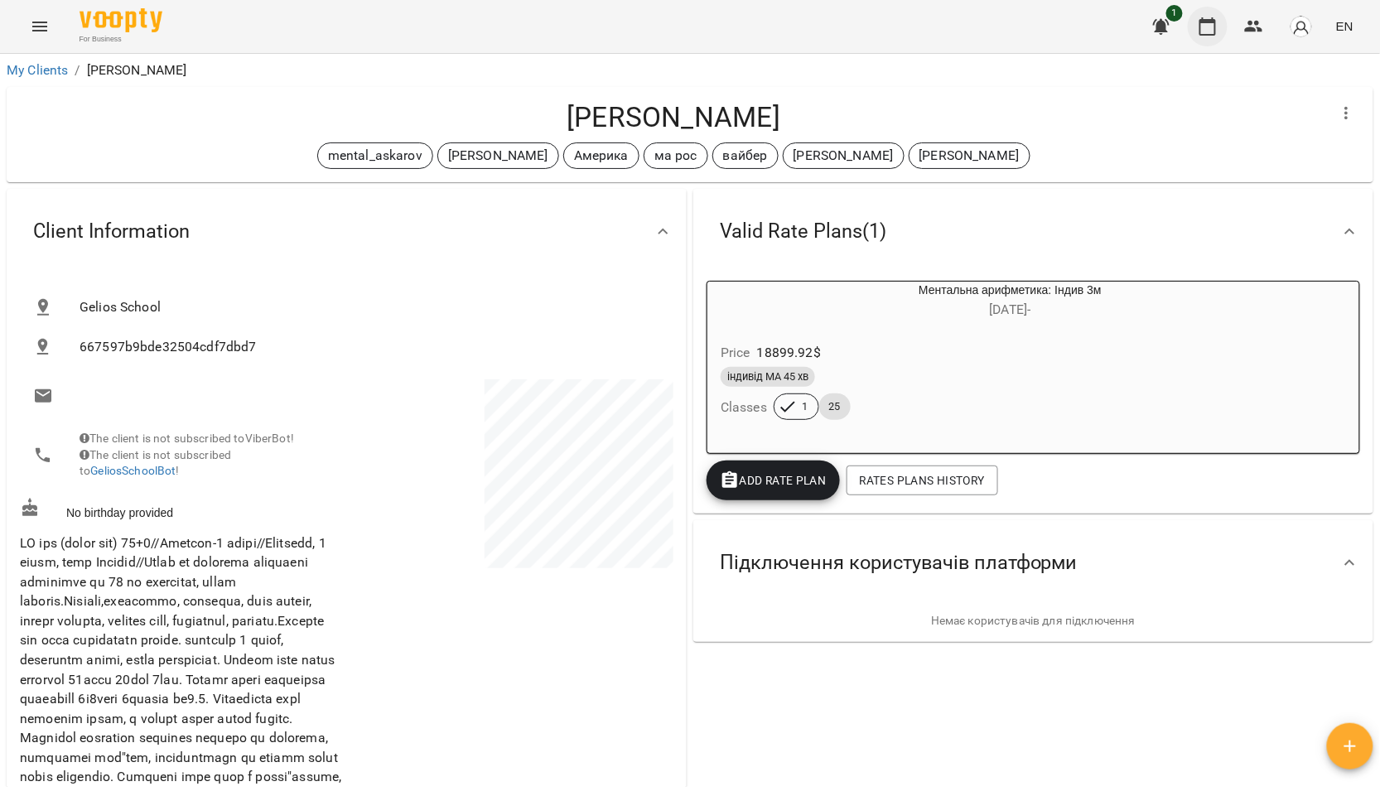
click at [1225, 31] on button "button" at bounding box center [1208, 27] width 40 height 40
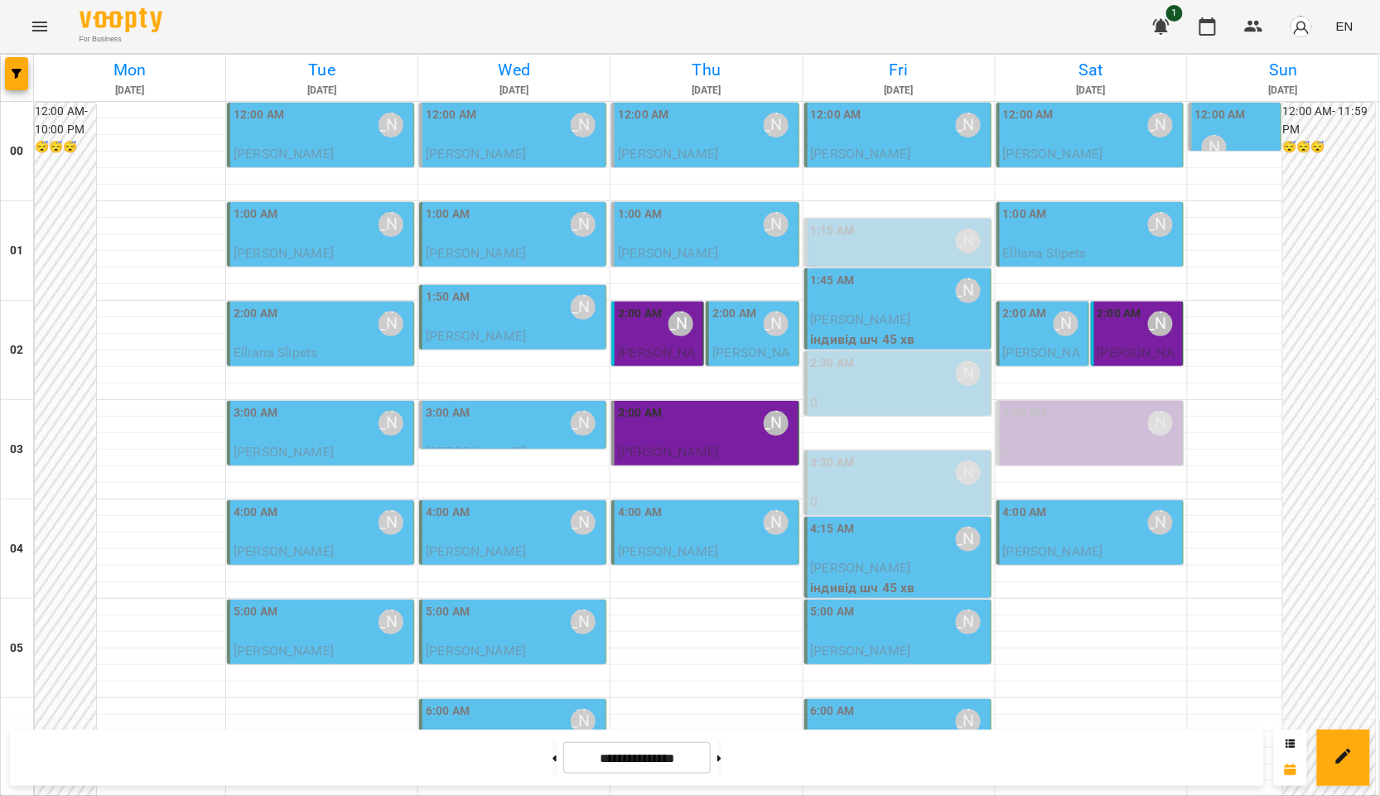
click at [718, 444] on span "Kira Elizabeth Shcherbak" at bounding box center [668, 452] width 100 height 16
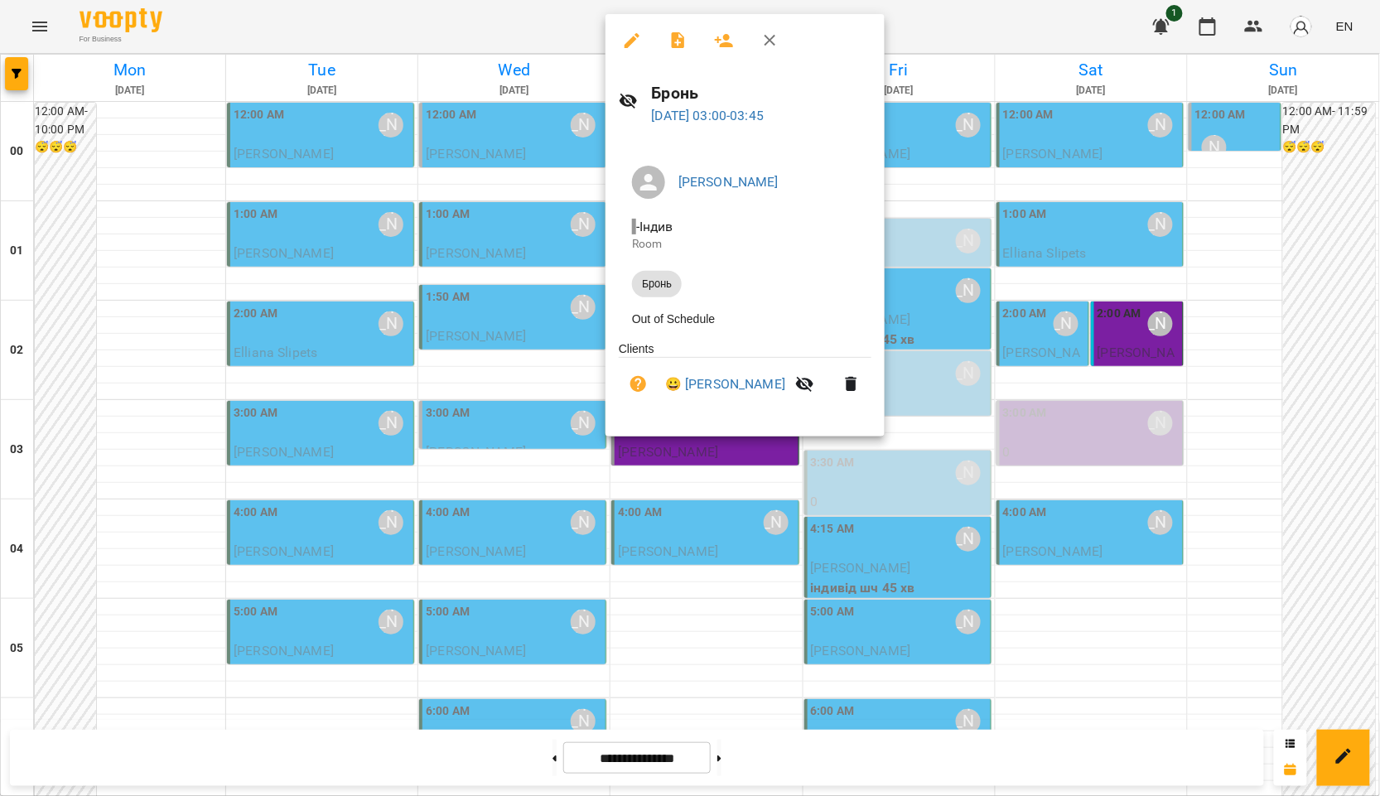
click at [1276, 296] on div at bounding box center [690, 398] width 1380 height 796
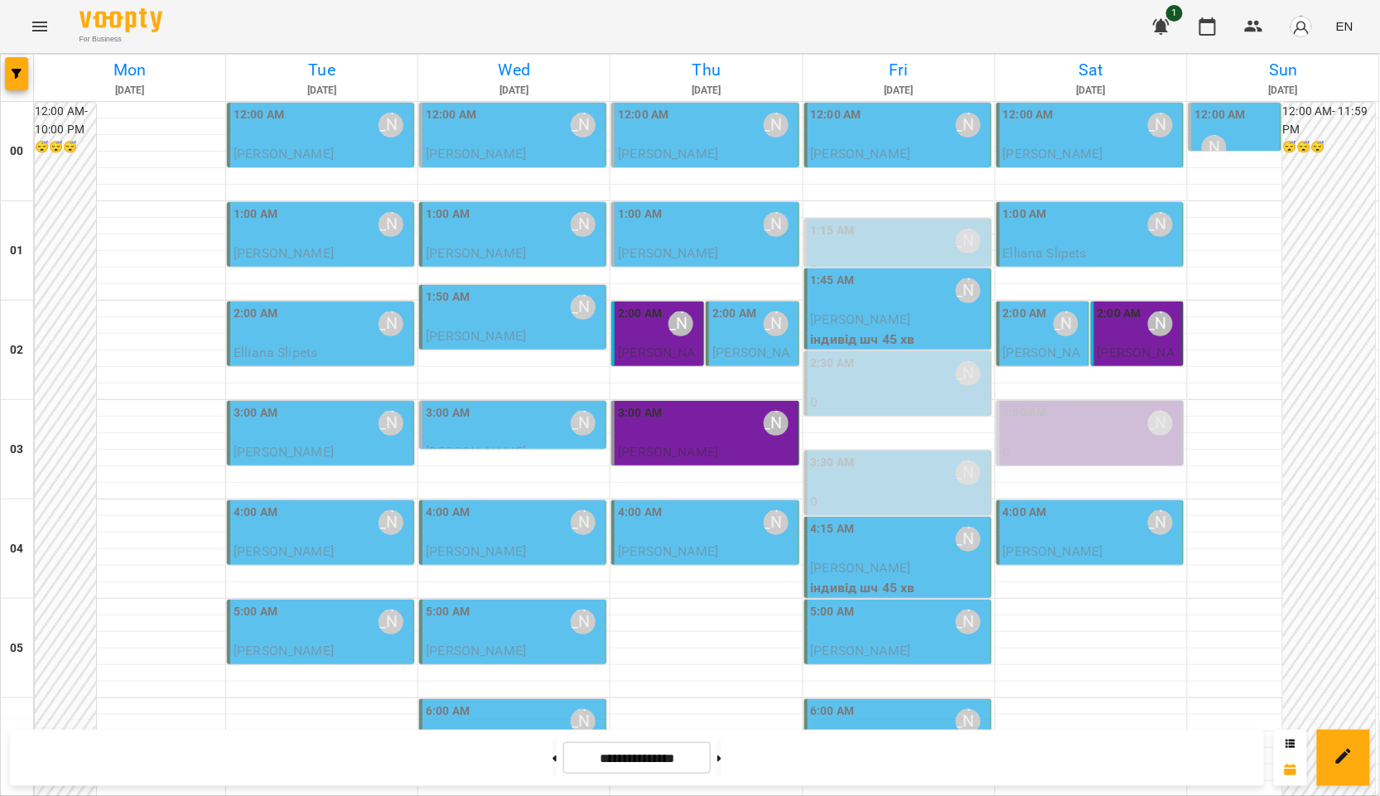
click at [718, 456] on span "Kira Elizabeth Shcherbak" at bounding box center [668, 452] width 100 height 16
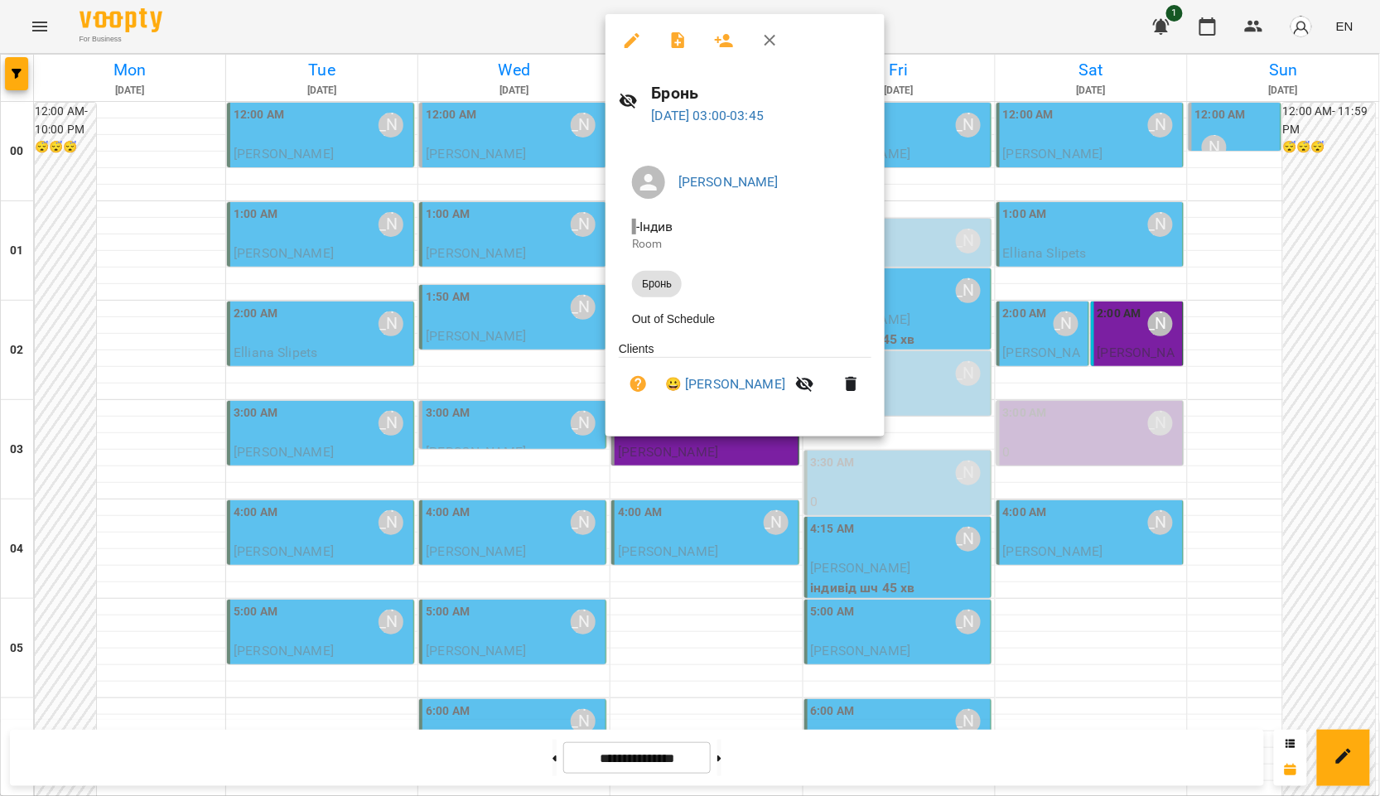
click at [1379, 294] on div at bounding box center [690, 398] width 1380 height 796
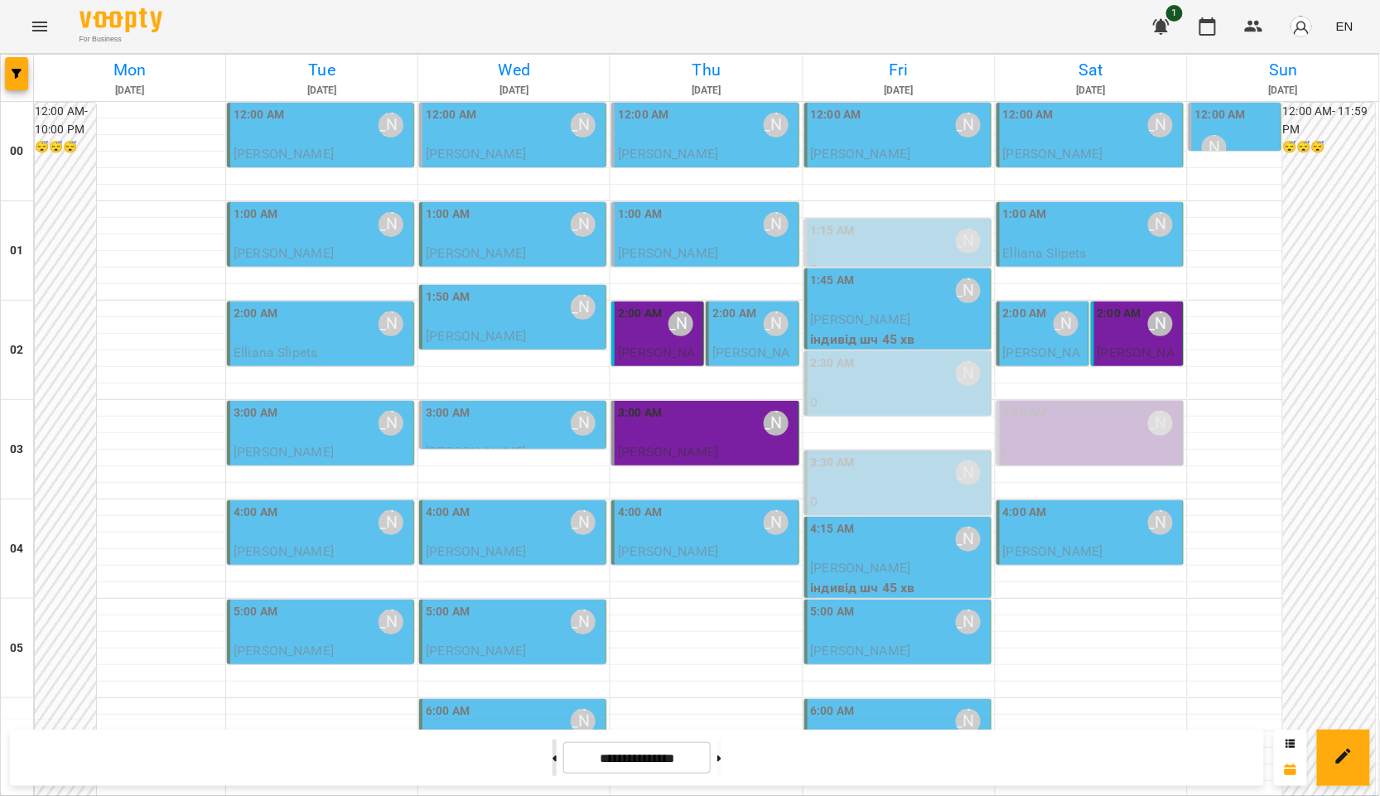
click at [553, 752] on button at bounding box center [555, 758] width 4 height 36
type input "**********"
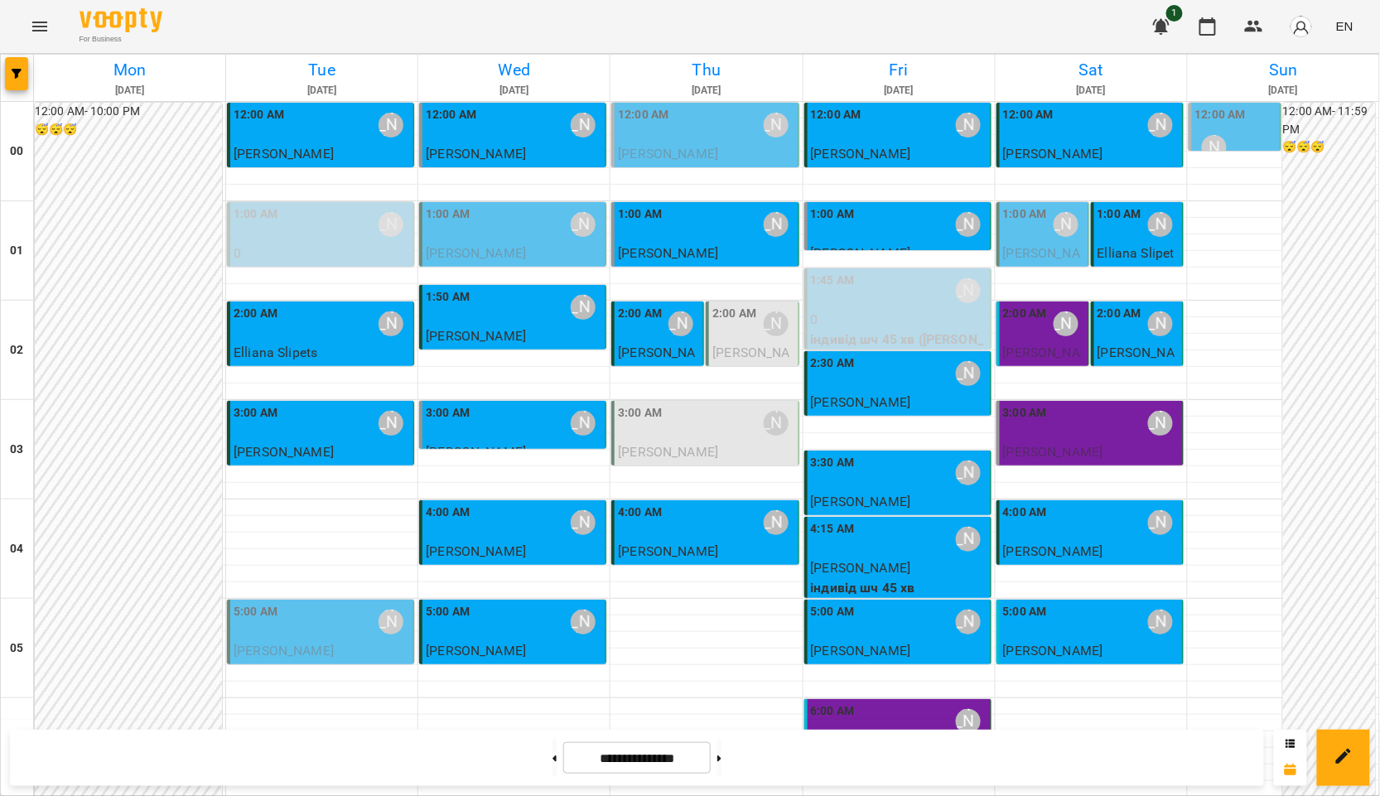
click at [1098, 345] on span "[PERSON_NAME]" at bounding box center [1136, 363] width 77 height 36
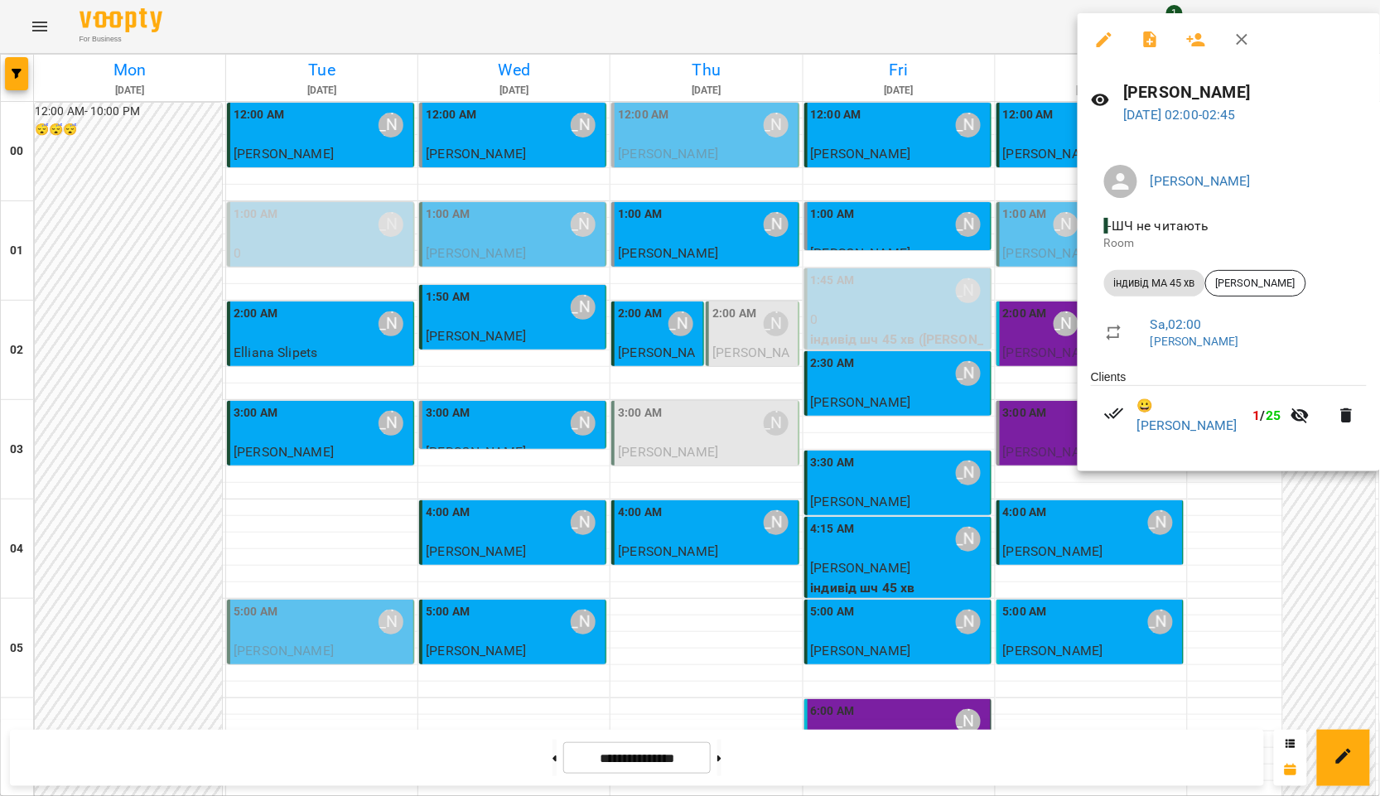
click at [1044, 384] on div at bounding box center [690, 398] width 1380 height 796
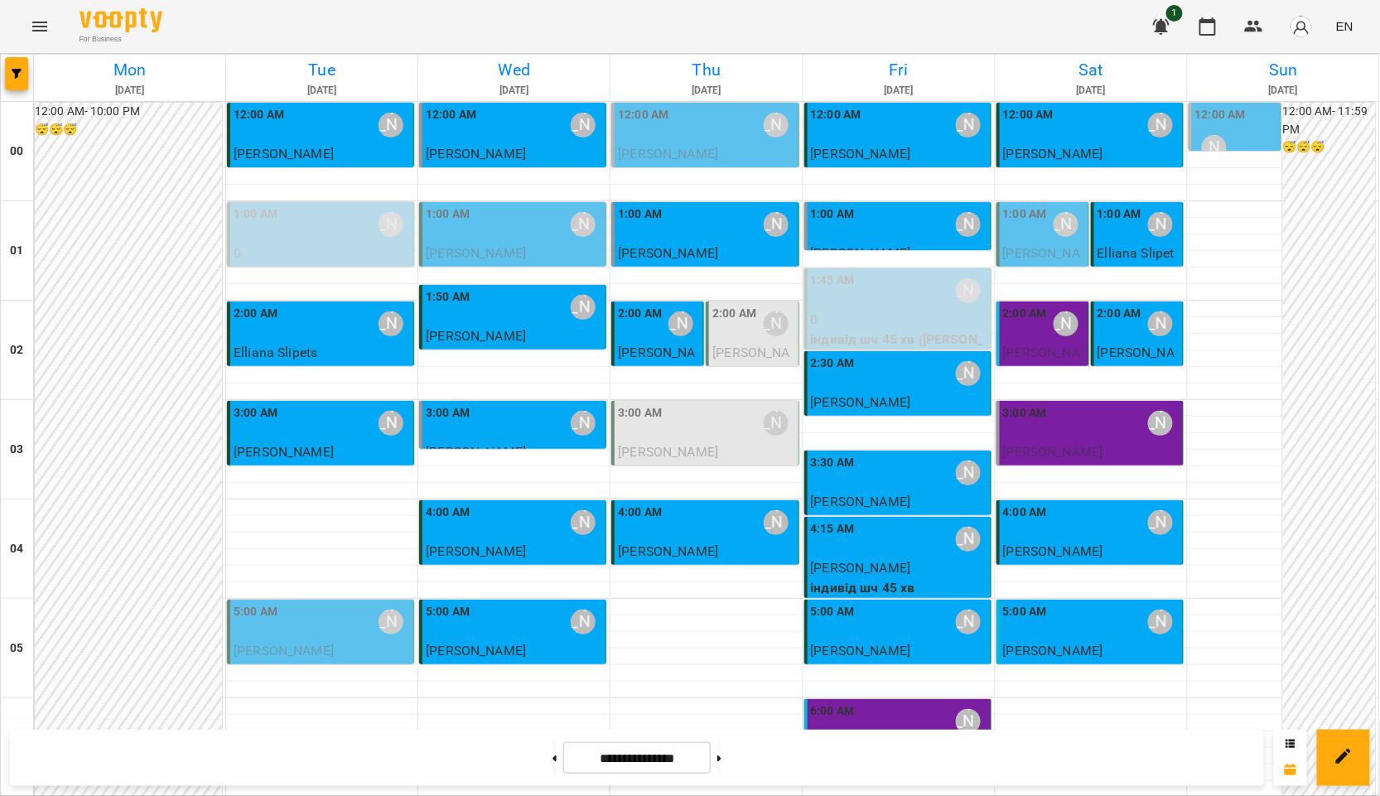
click at [1041, 448] on span "[PERSON_NAME]" at bounding box center [1053, 452] width 100 height 16
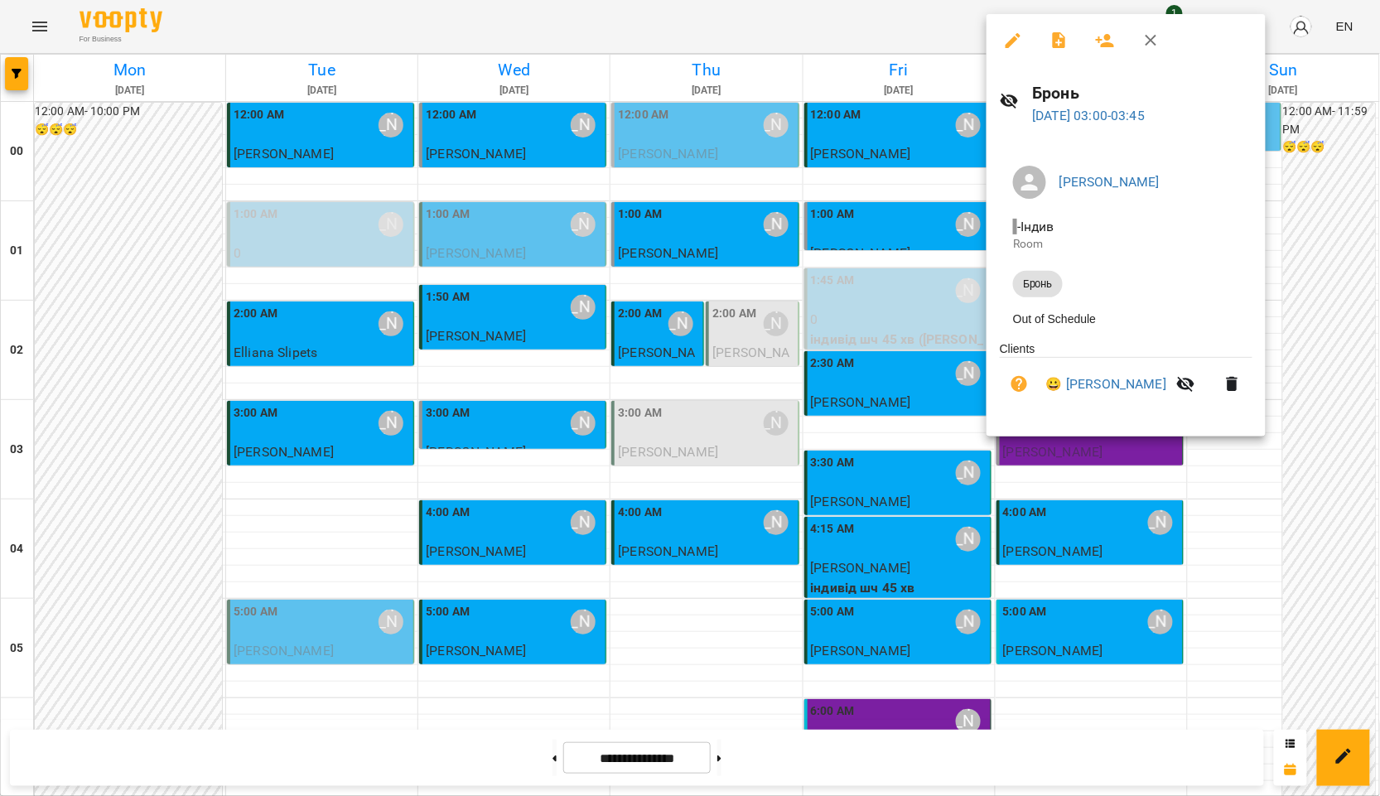
click at [741, 751] on div at bounding box center [690, 398] width 1380 height 796
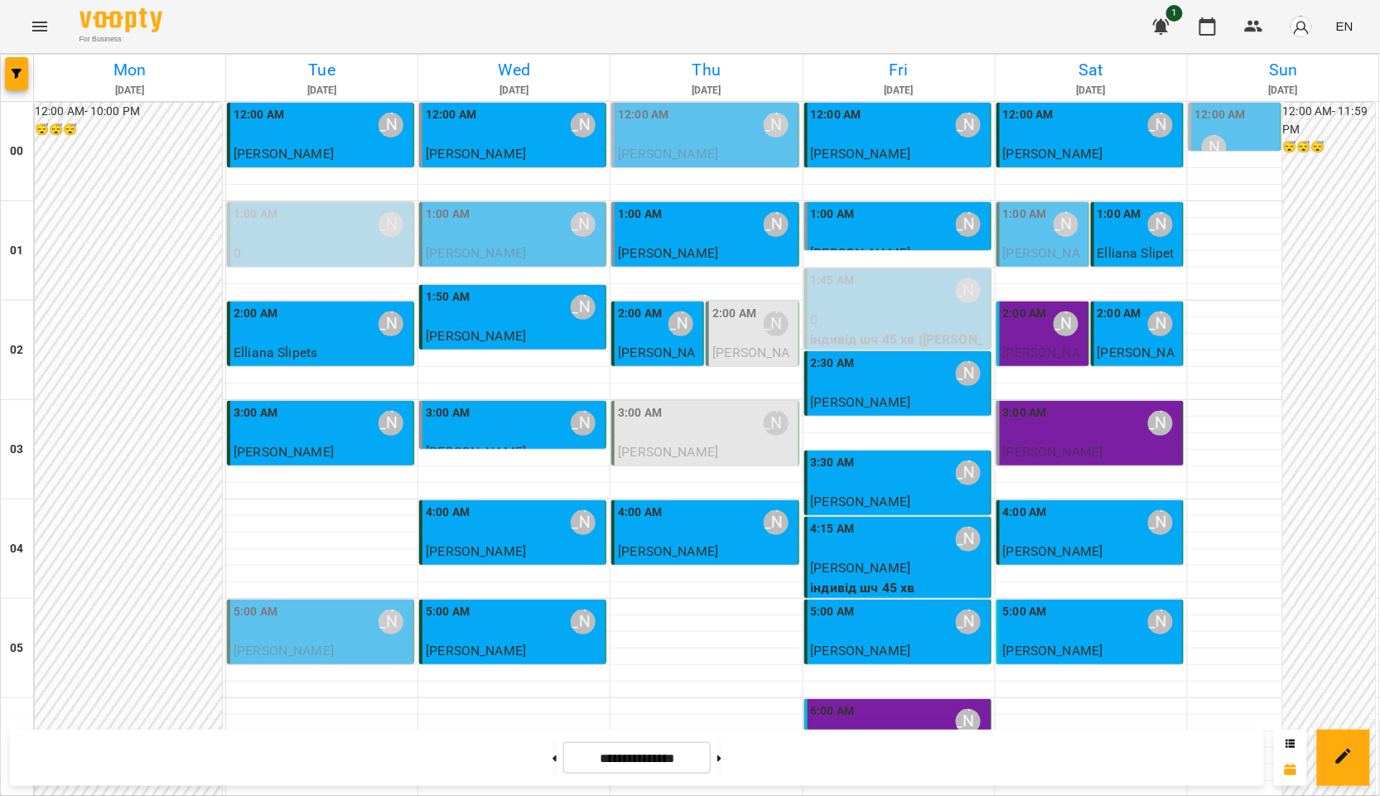
scroll to position [1380, 0]
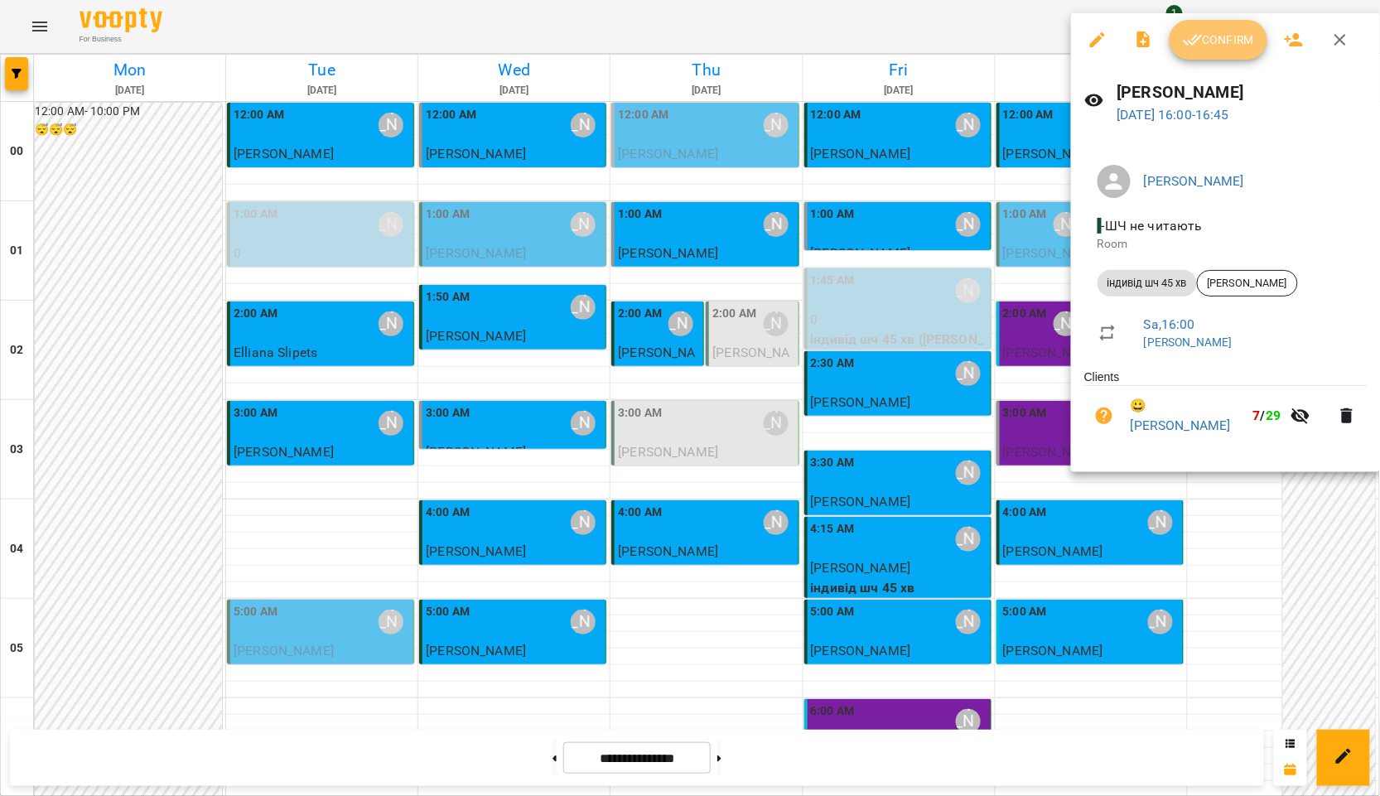
click at [1190, 54] on button "Confirm" at bounding box center [1219, 40] width 98 height 40
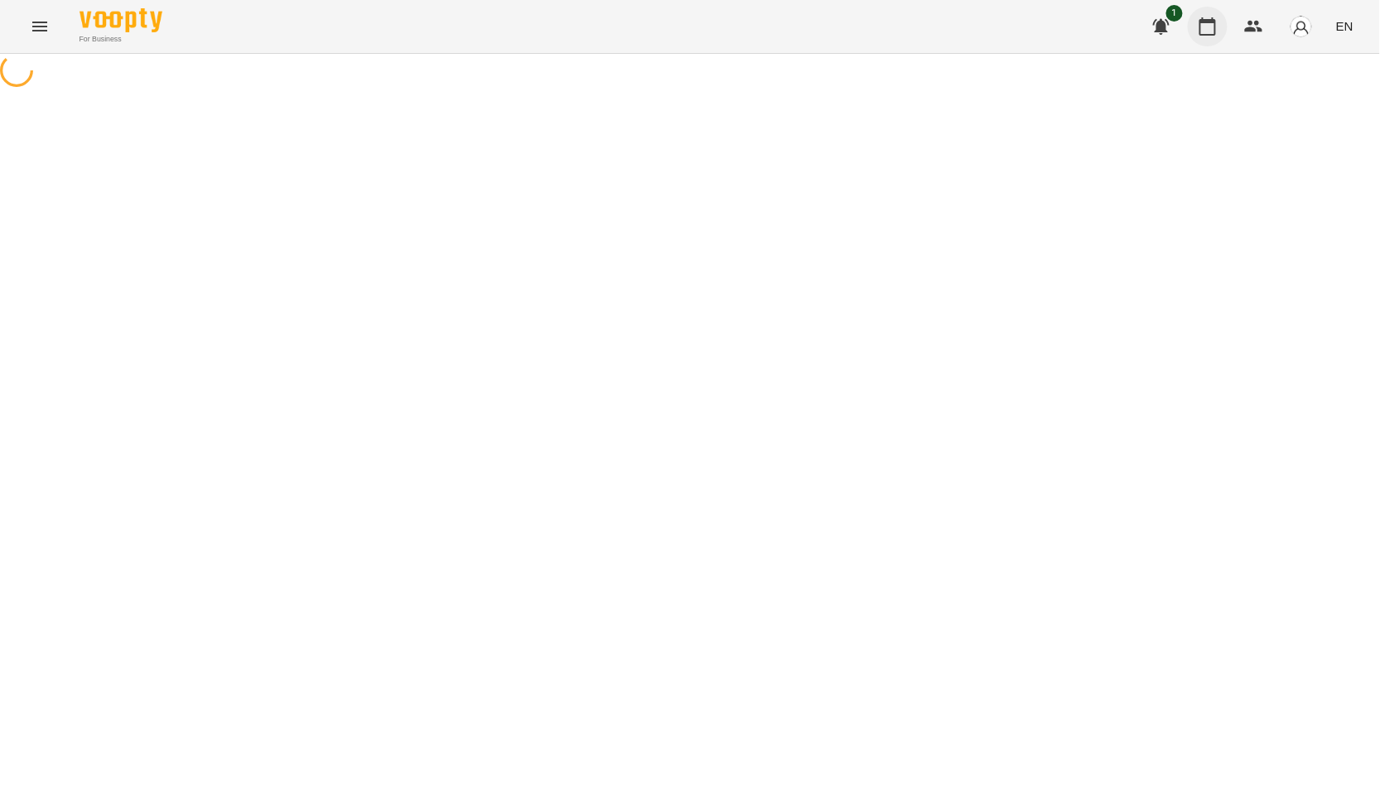
click at [1214, 36] on icon "button" at bounding box center [1208, 27] width 20 height 20
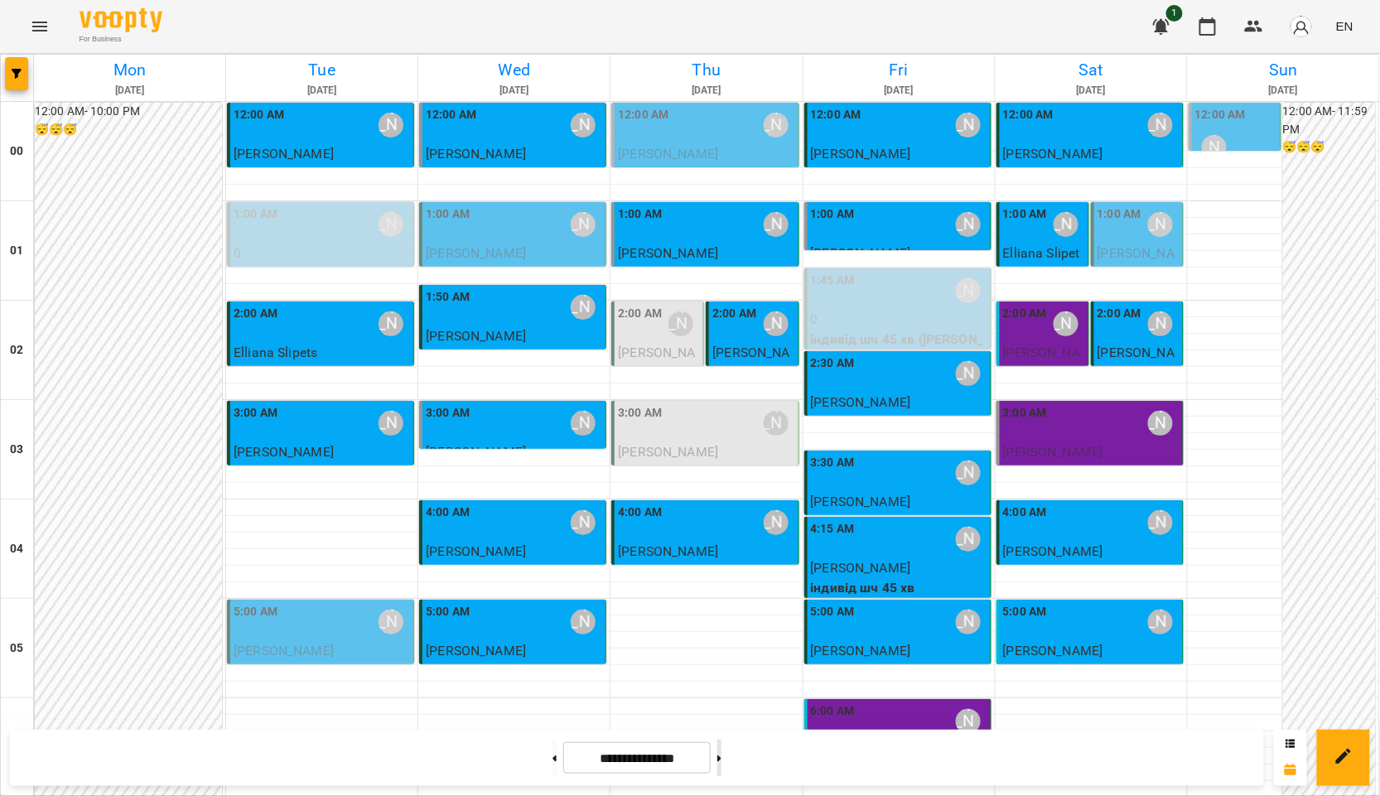
click at [722, 760] on button at bounding box center [719, 758] width 4 height 36
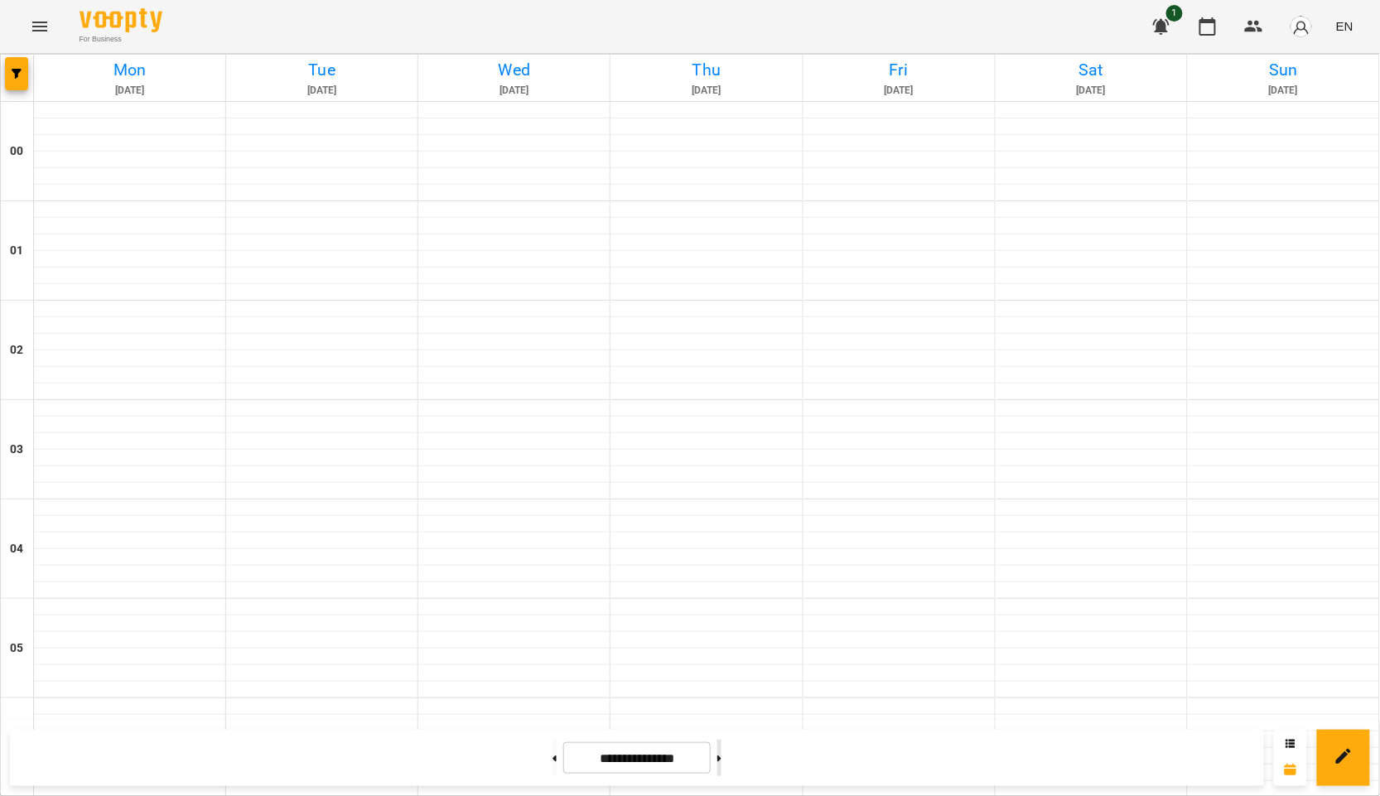
type input "**********"
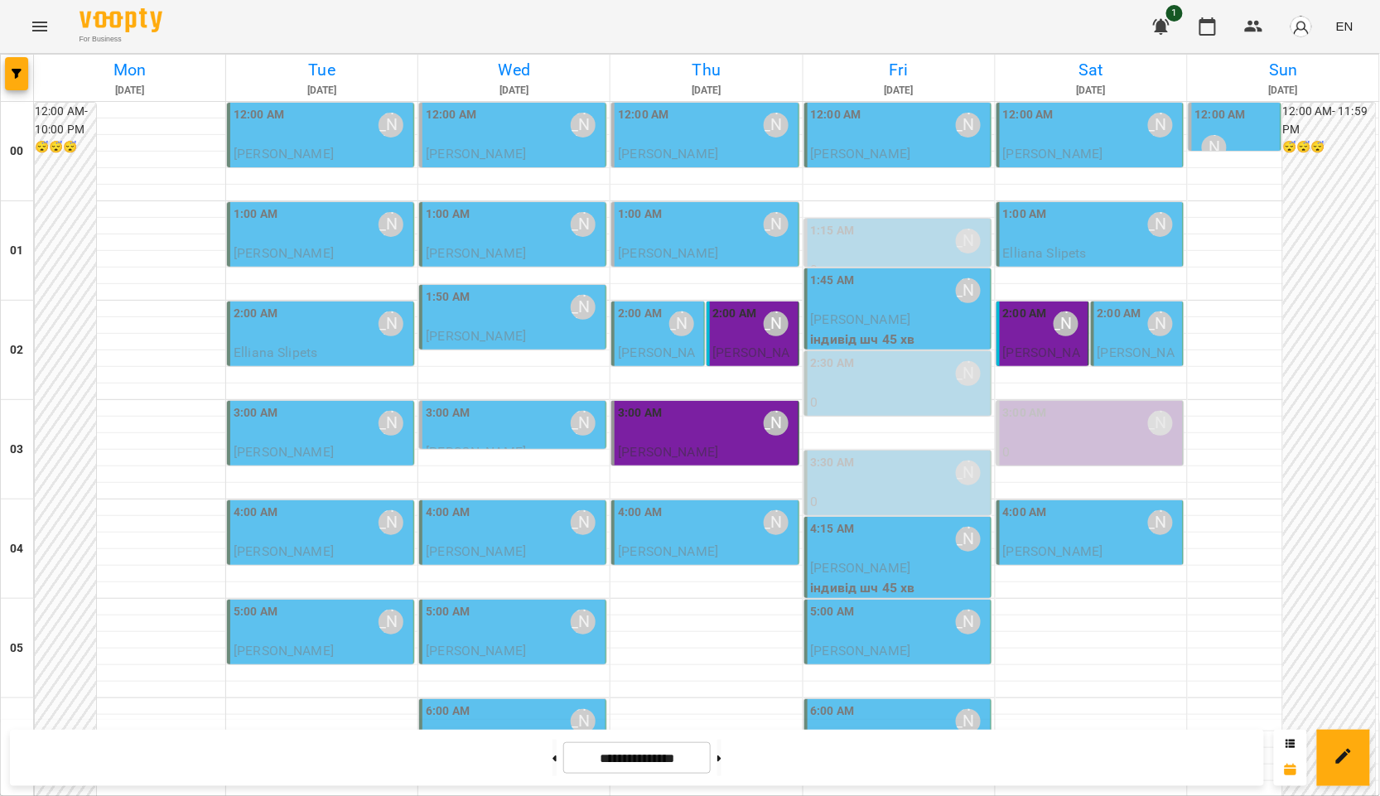
scroll to position [1581, 0]
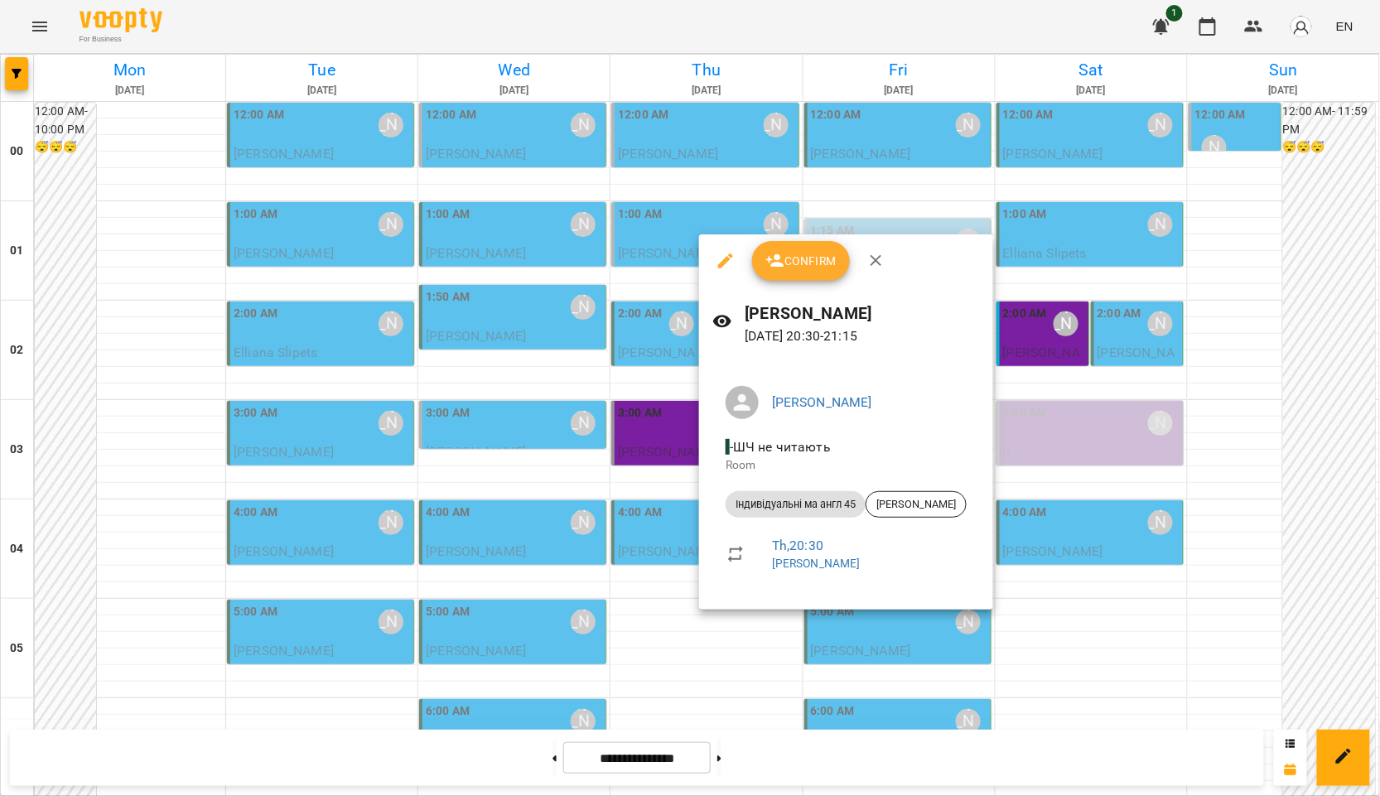
click at [998, 444] on div at bounding box center [690, 398] width 1380 height 796
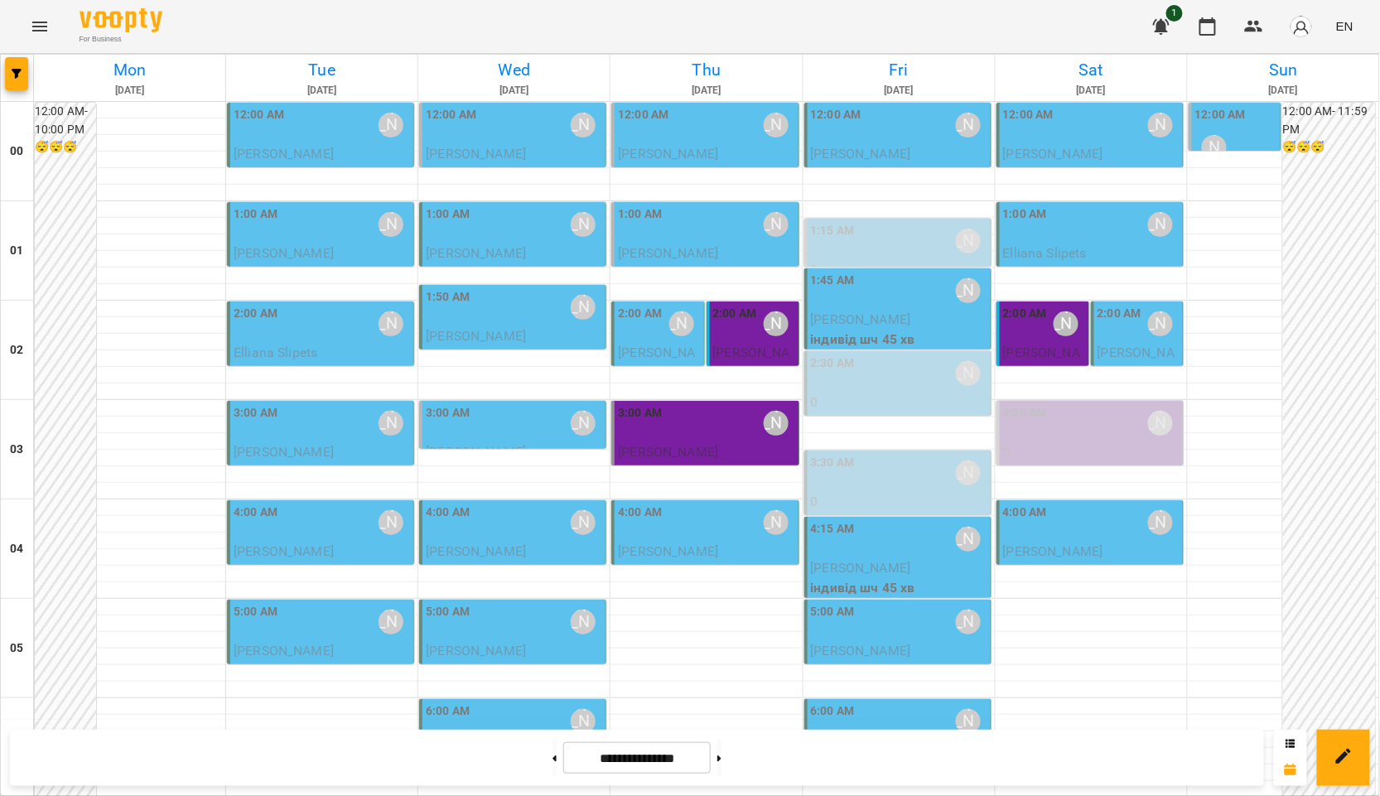
scroll to position [1765, 0]
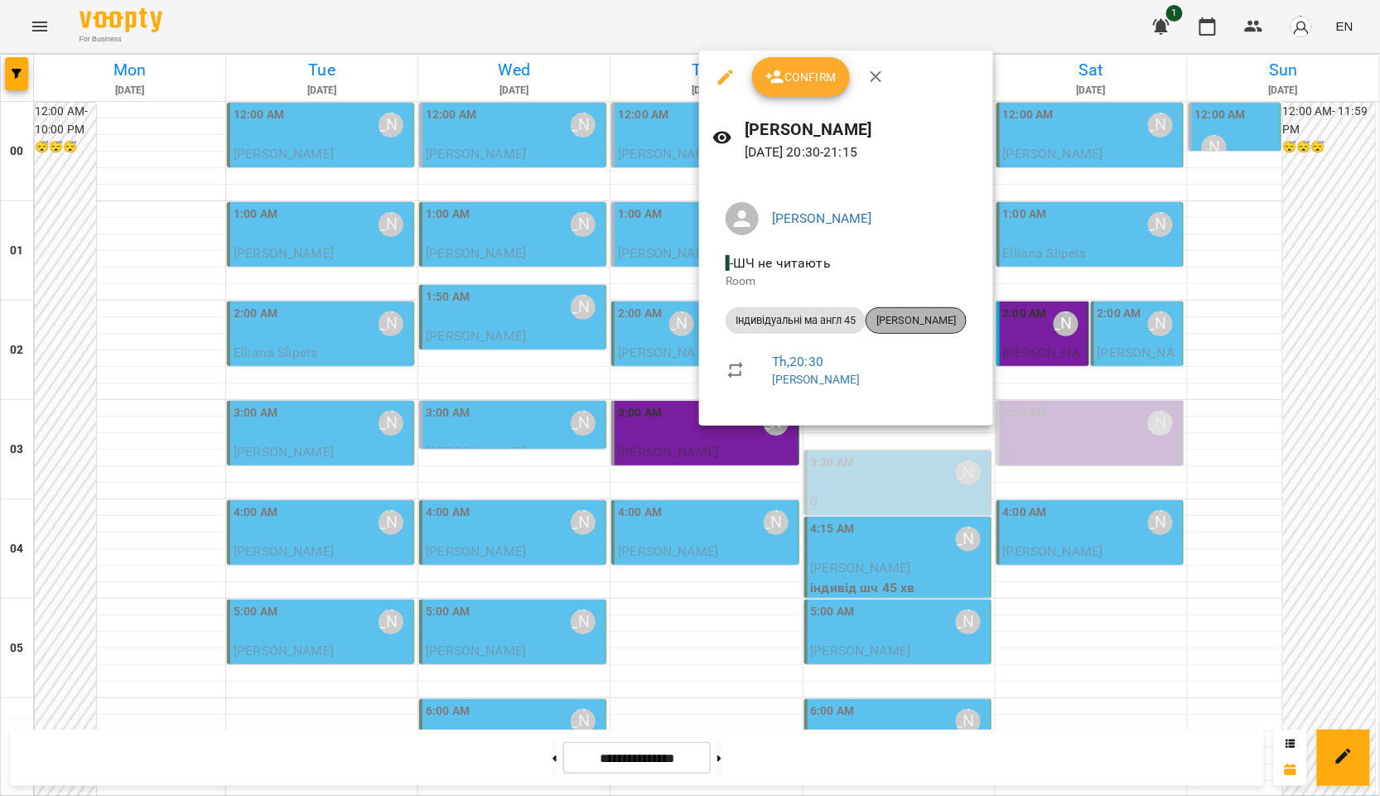
click at [924, 322] on span "[PERSON_NAME]" at bounding box center [916, 320] width 99 height 15
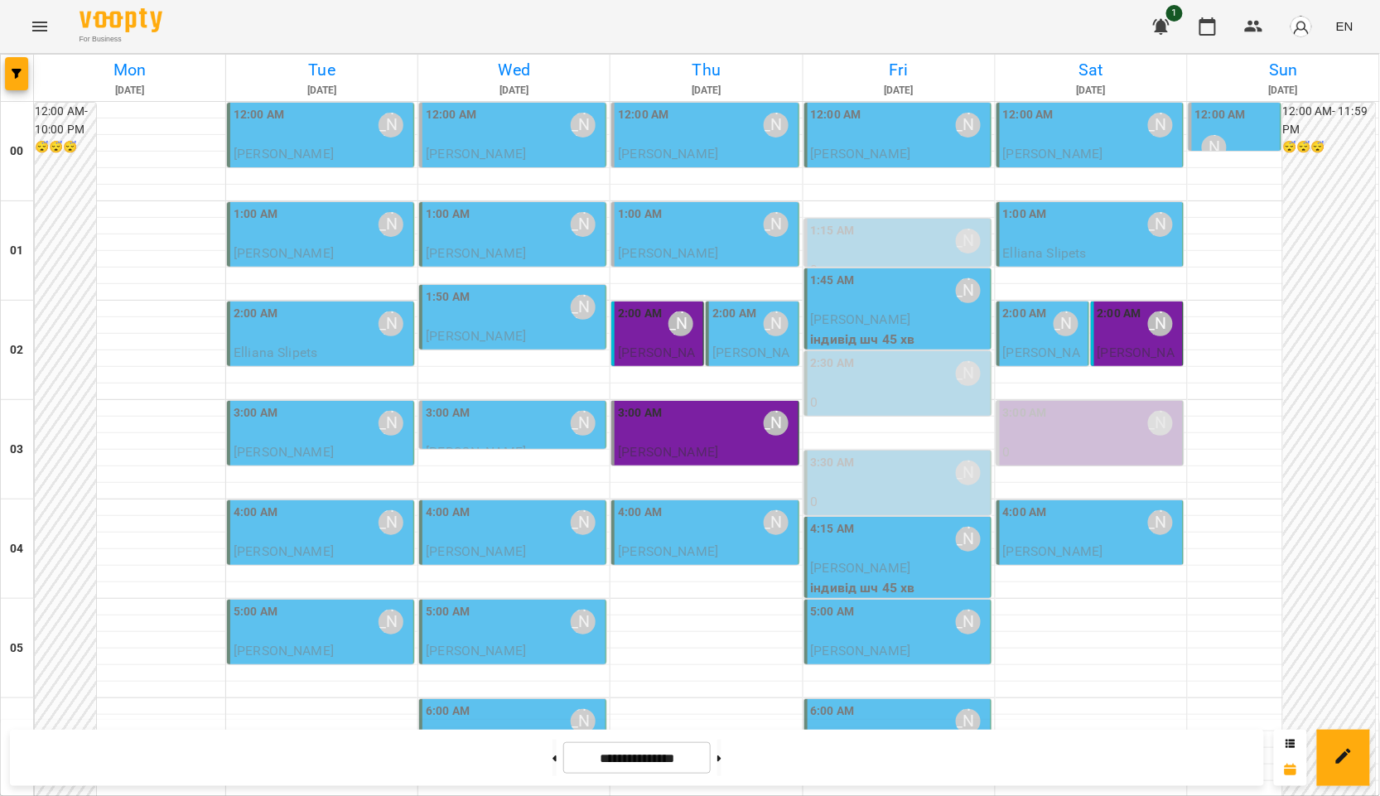
scroll to position [1765, 0]
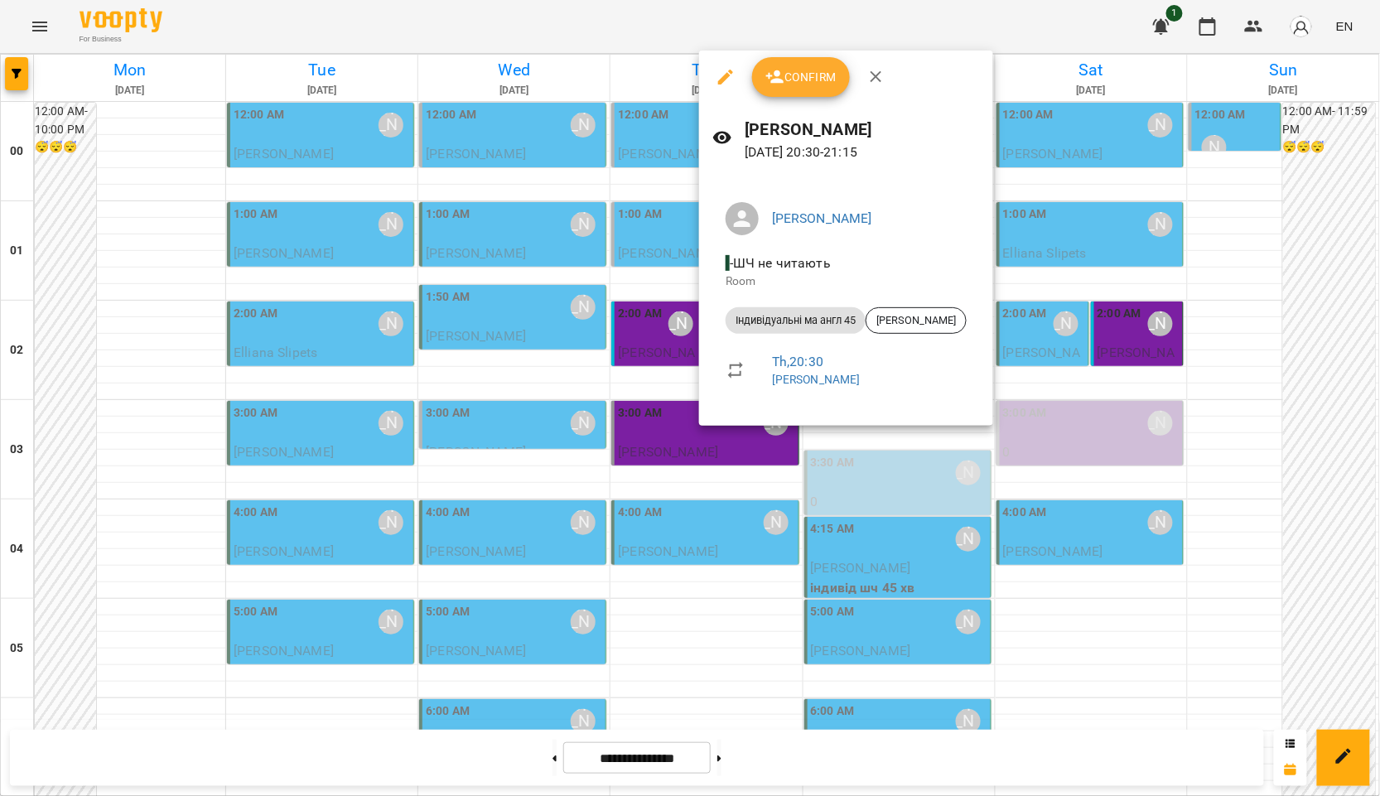
click at [677, 495] on div at bounding box center [690, 398] width 1380 height 796
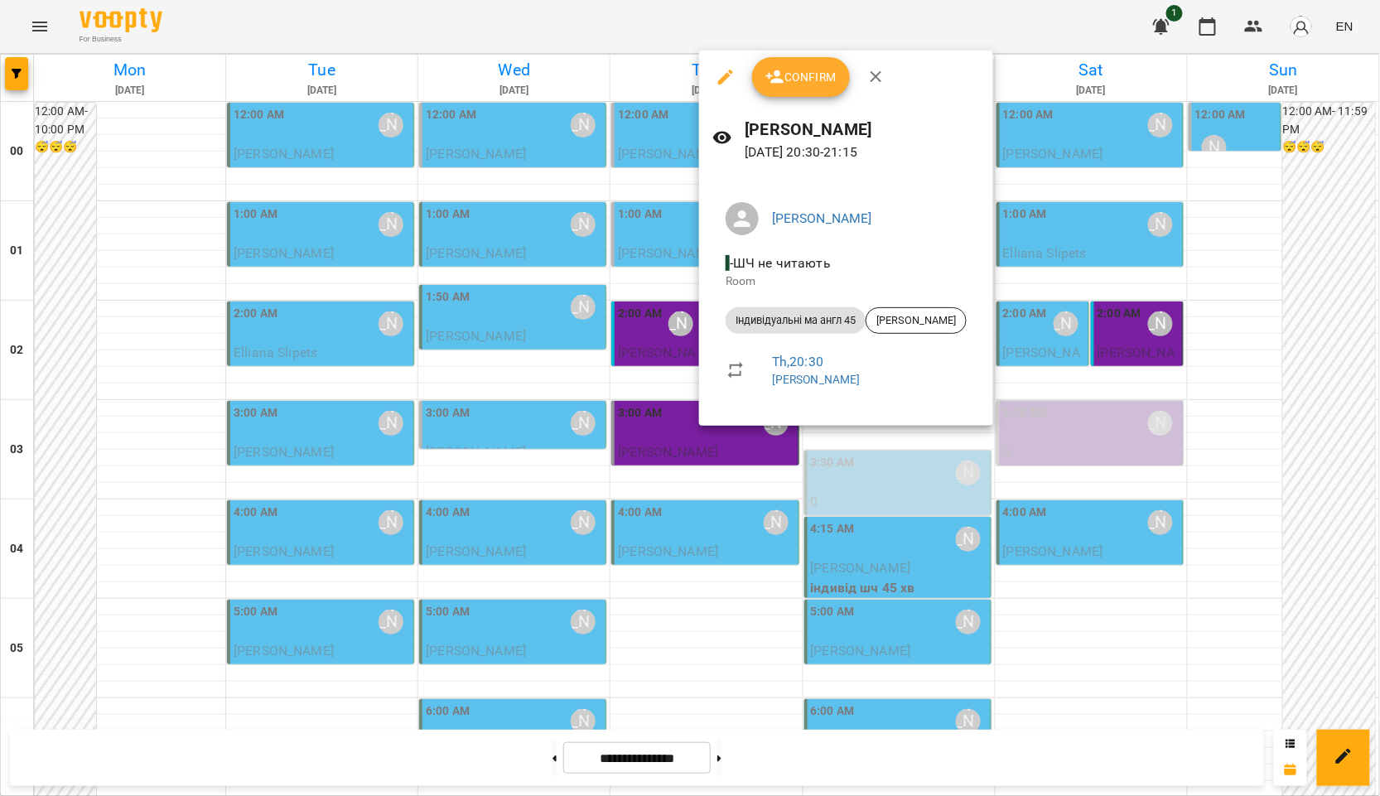
click at [887, 515] on div at bounding box center [690, 398] width 1380 height 796
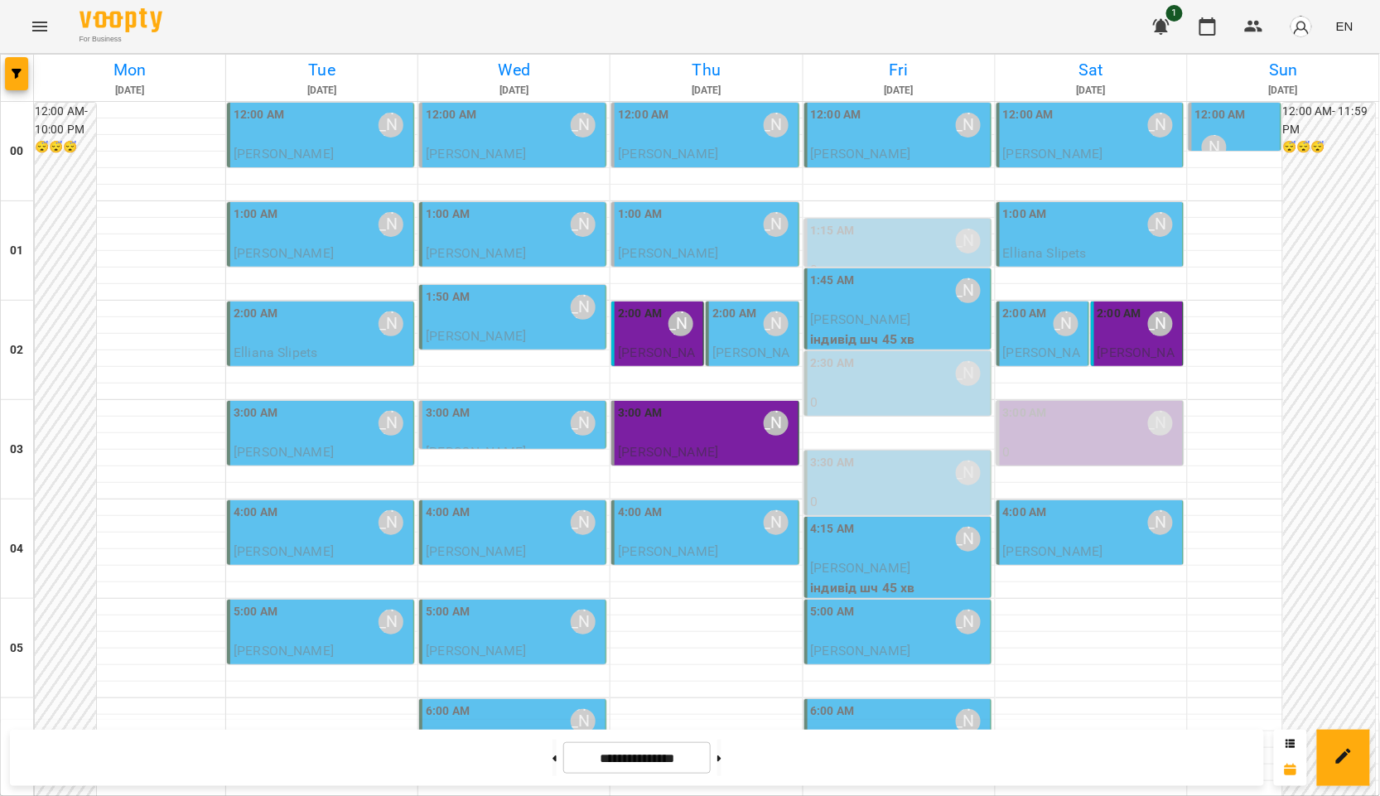
scroll to position [0, 0]
click at [881, 241] on div "1:15 AM Курбанова Софія" at bounding box center [899, 241] width 176 height 38
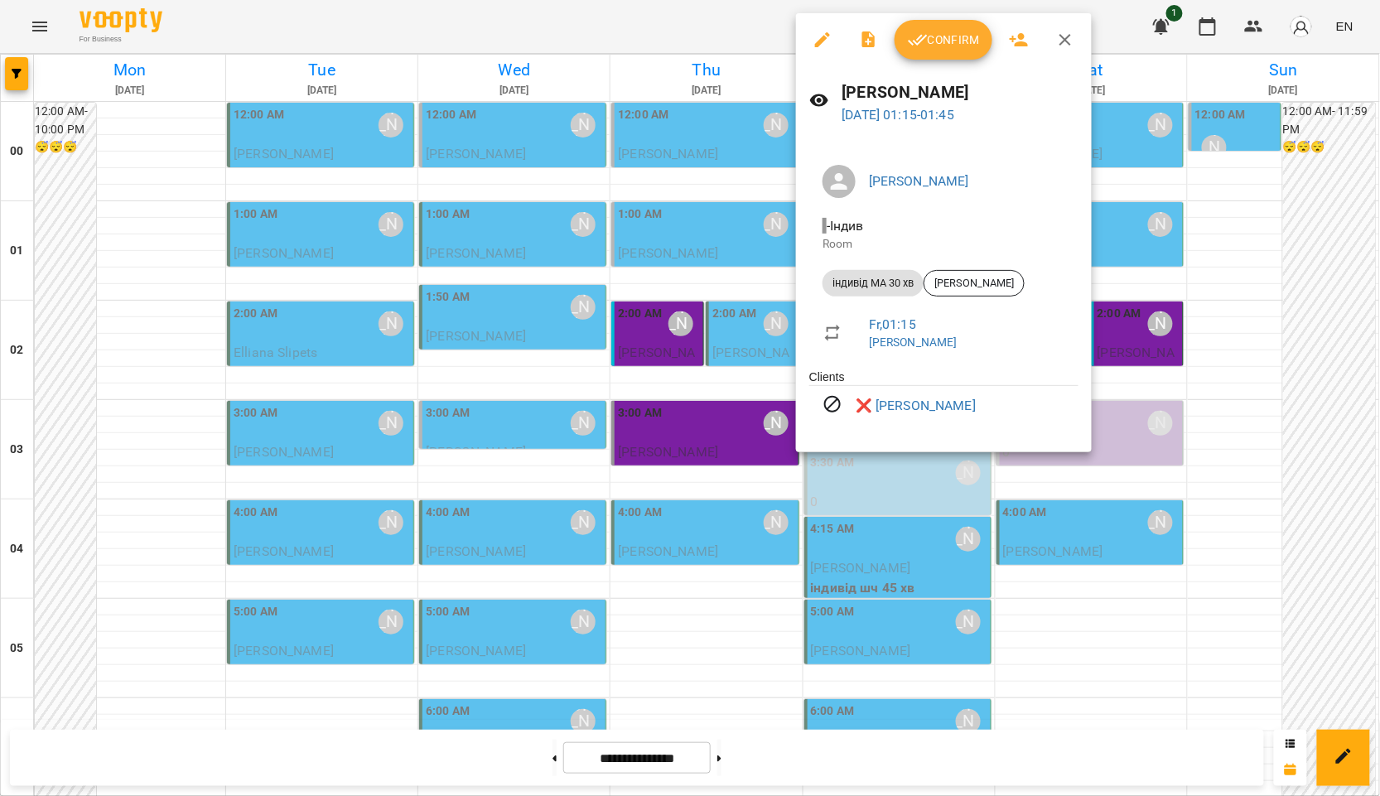
click at [1330, 261] on div at bounding box center [690, 398] width 1380 height 796
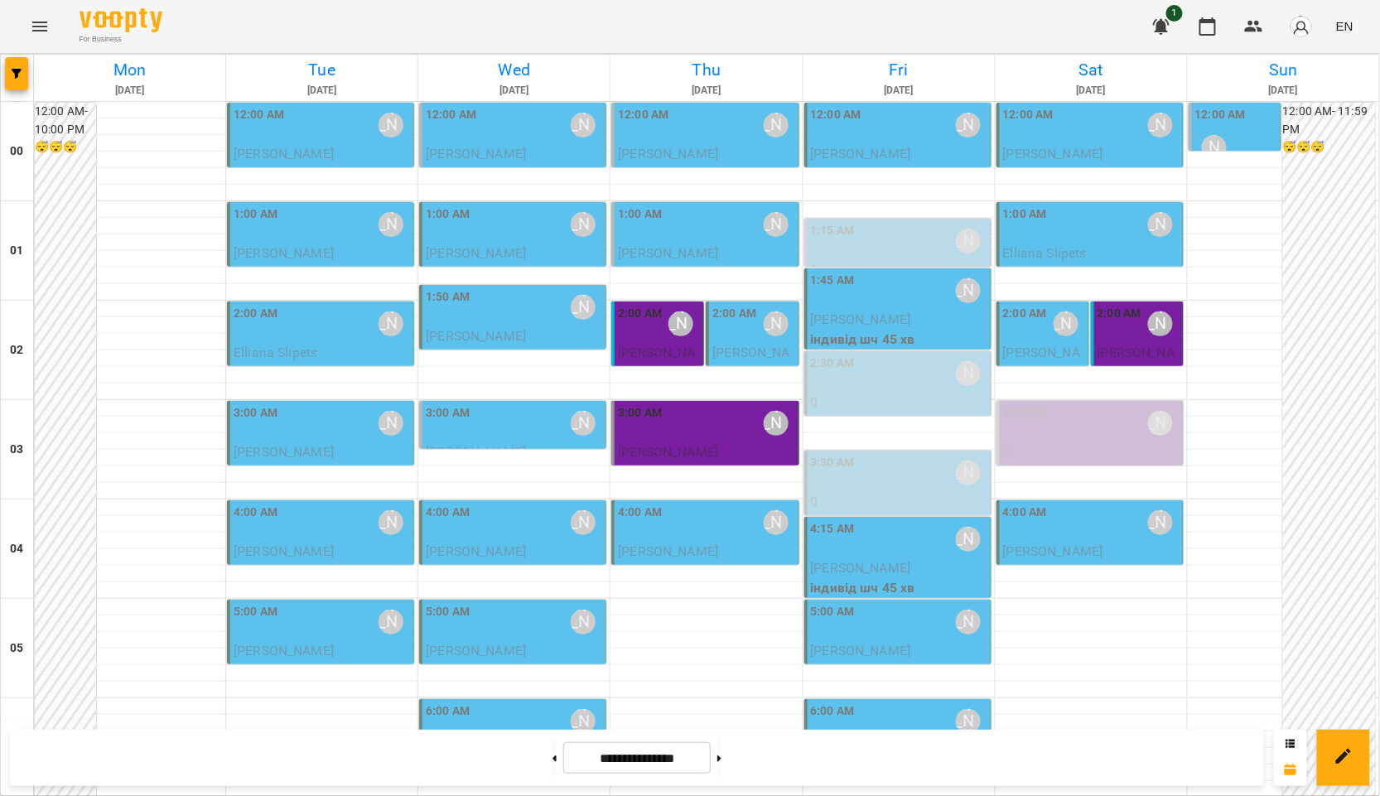
click at [1082, 446] on p "0" at bounding box center [1091, 452] width 176 height 20
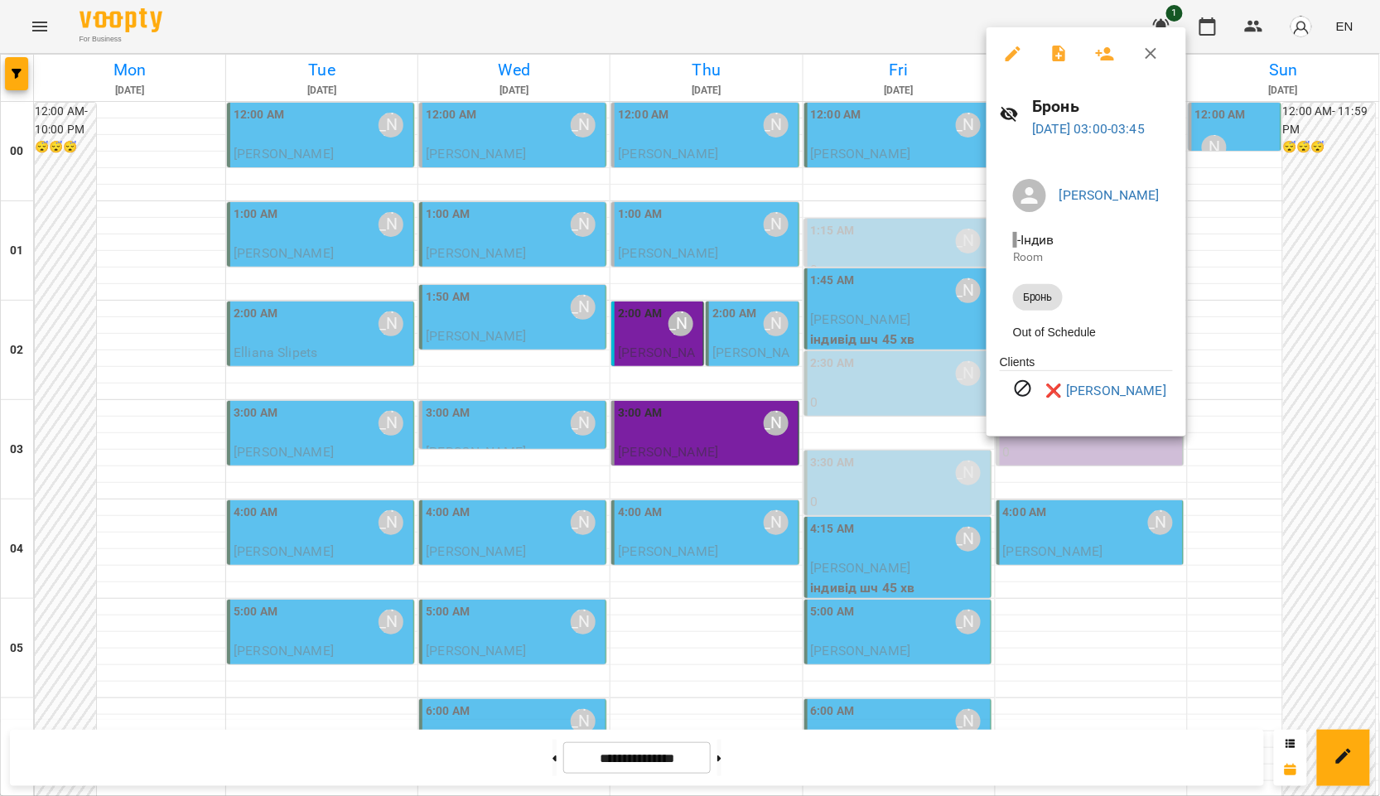
click at [1335, 385] on div at bounding box center [690, 398] width 1380 height 796
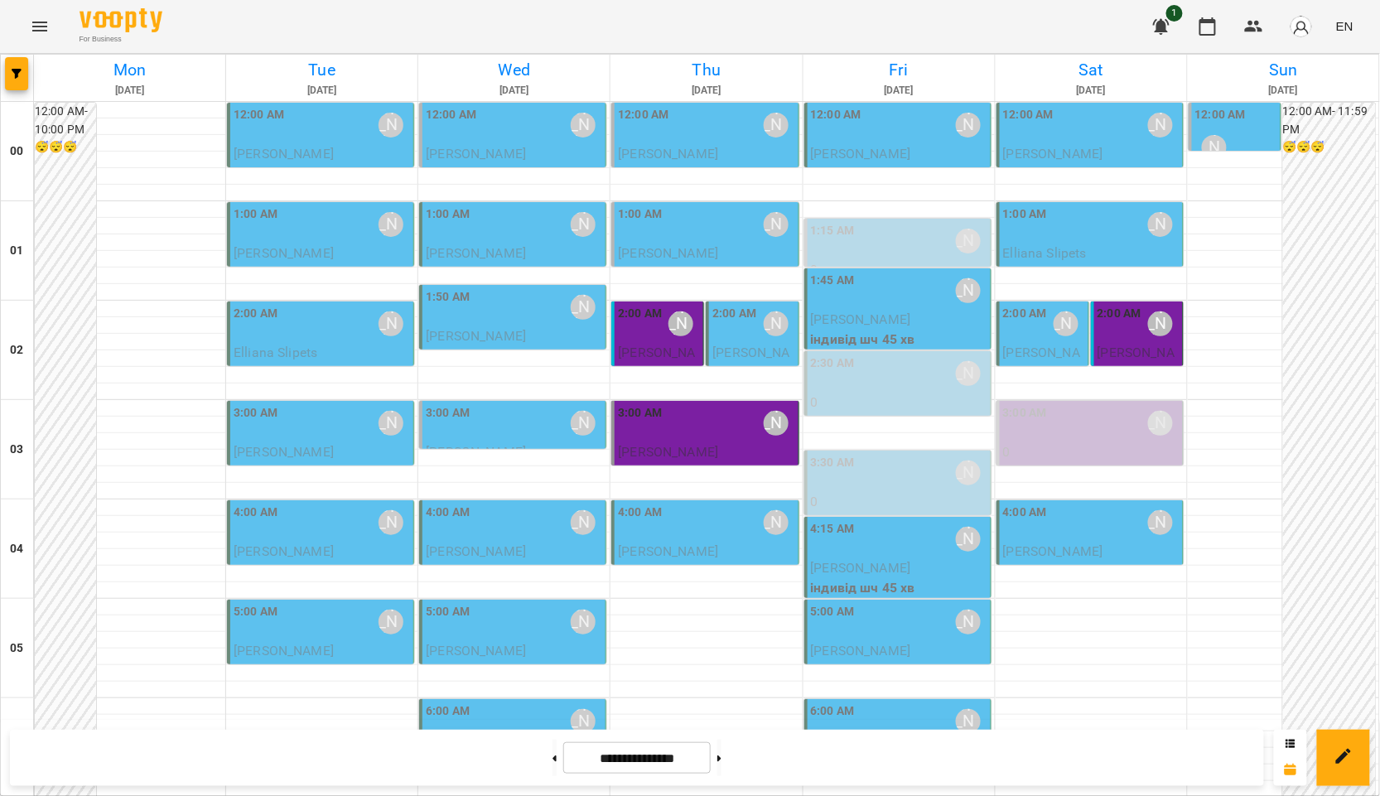
click at [1247, 129] on div "12:00 AM Курбанова Софія" at bounding box center [1236, 136] width 82 height 60
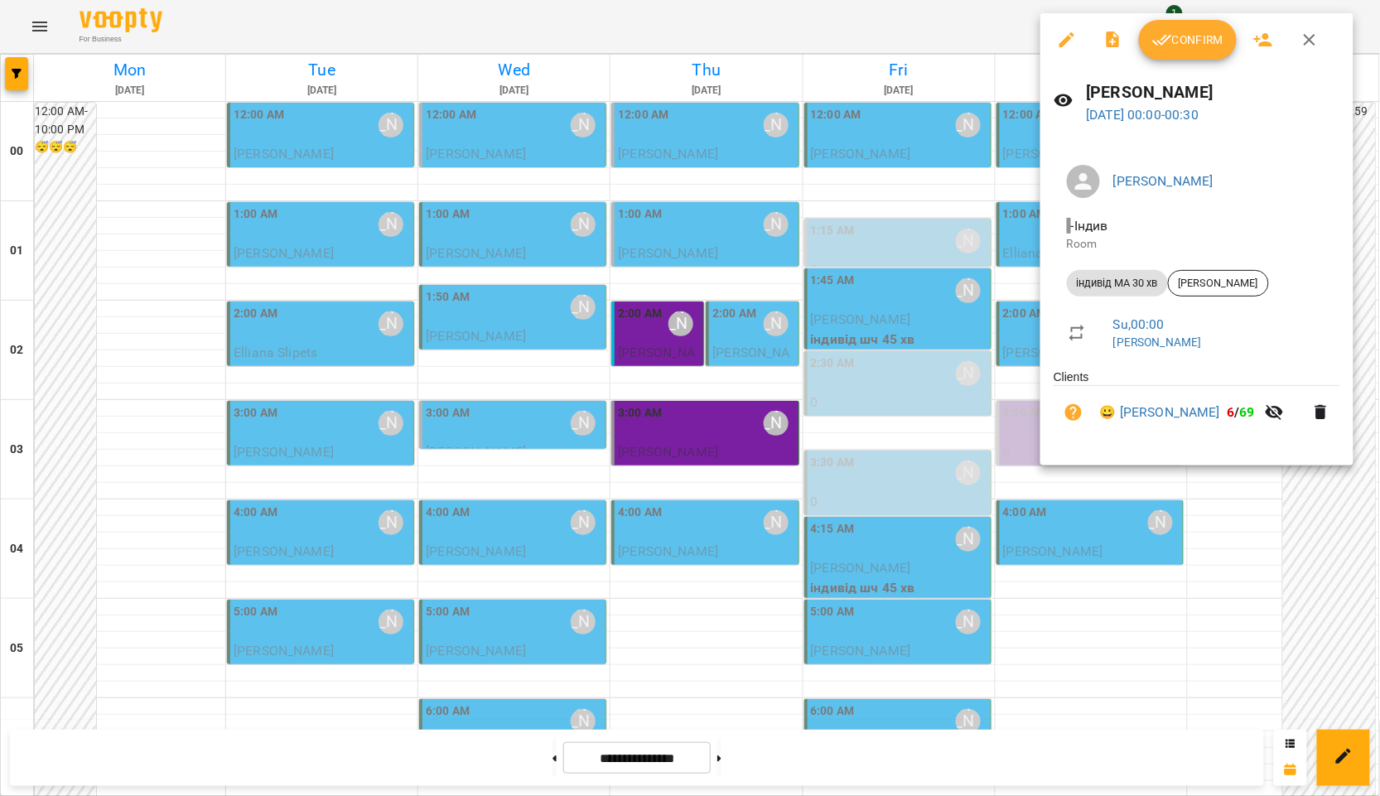
click at [1263, 556] on div at bounding box center [690, 398] width 1380 height 796
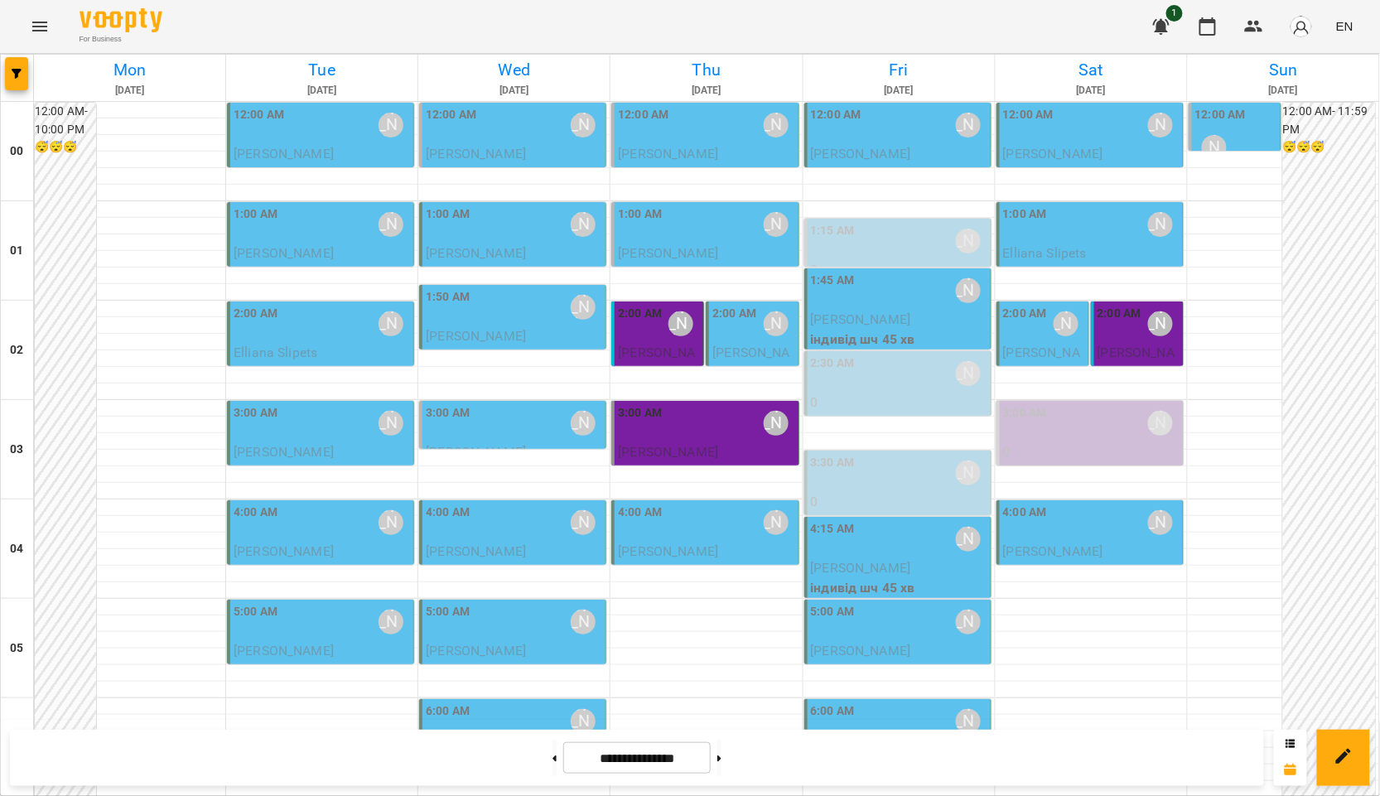
click at [514, 429] on div "3:00 AM Курбанова Софія" at bounding box center [514, 423] width 176 height 38
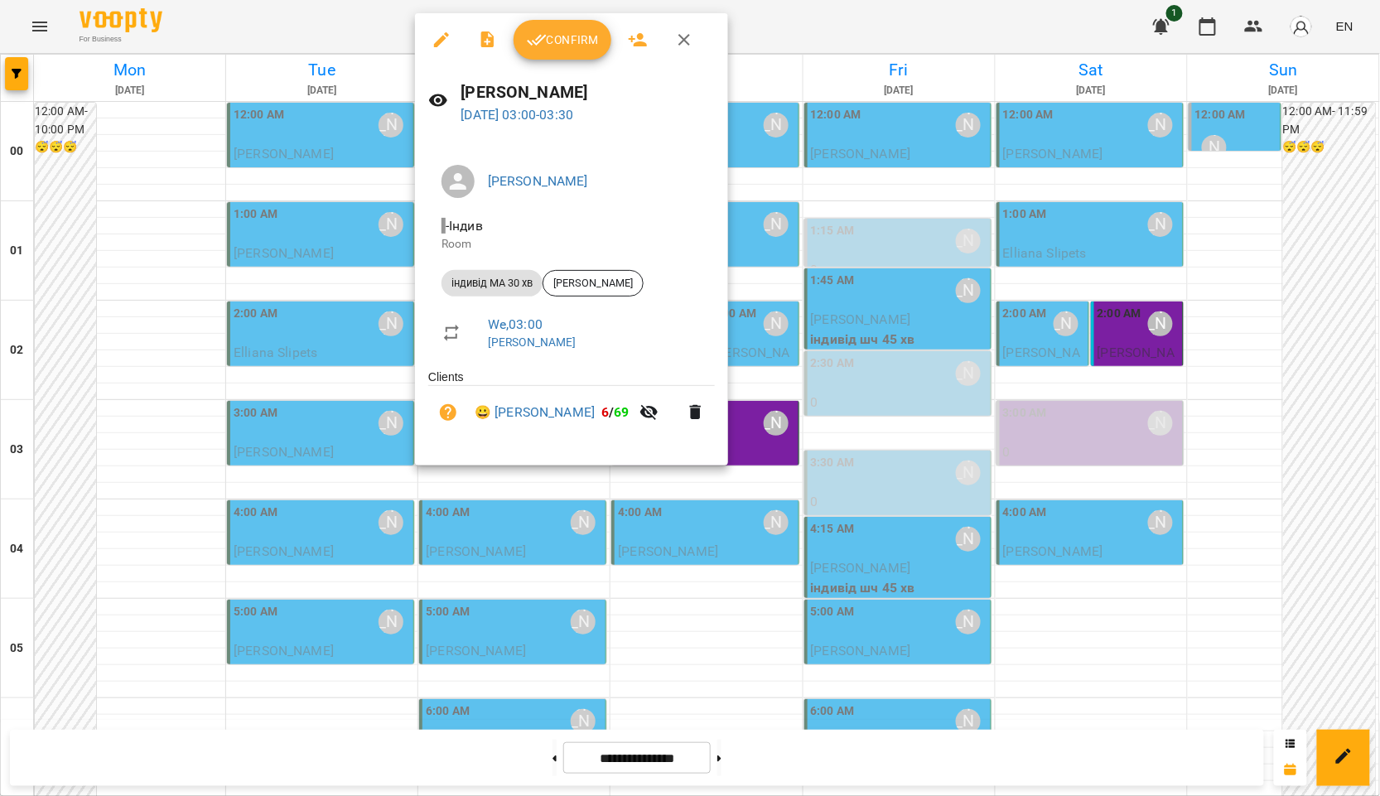
drag, startPoint x: 9, startPoint y: 444, endPoint x: 437, endPoint y: 312, distance: 447.3
click at [9, 444] on div at bounding box center [690, 398] width 1380 height 796
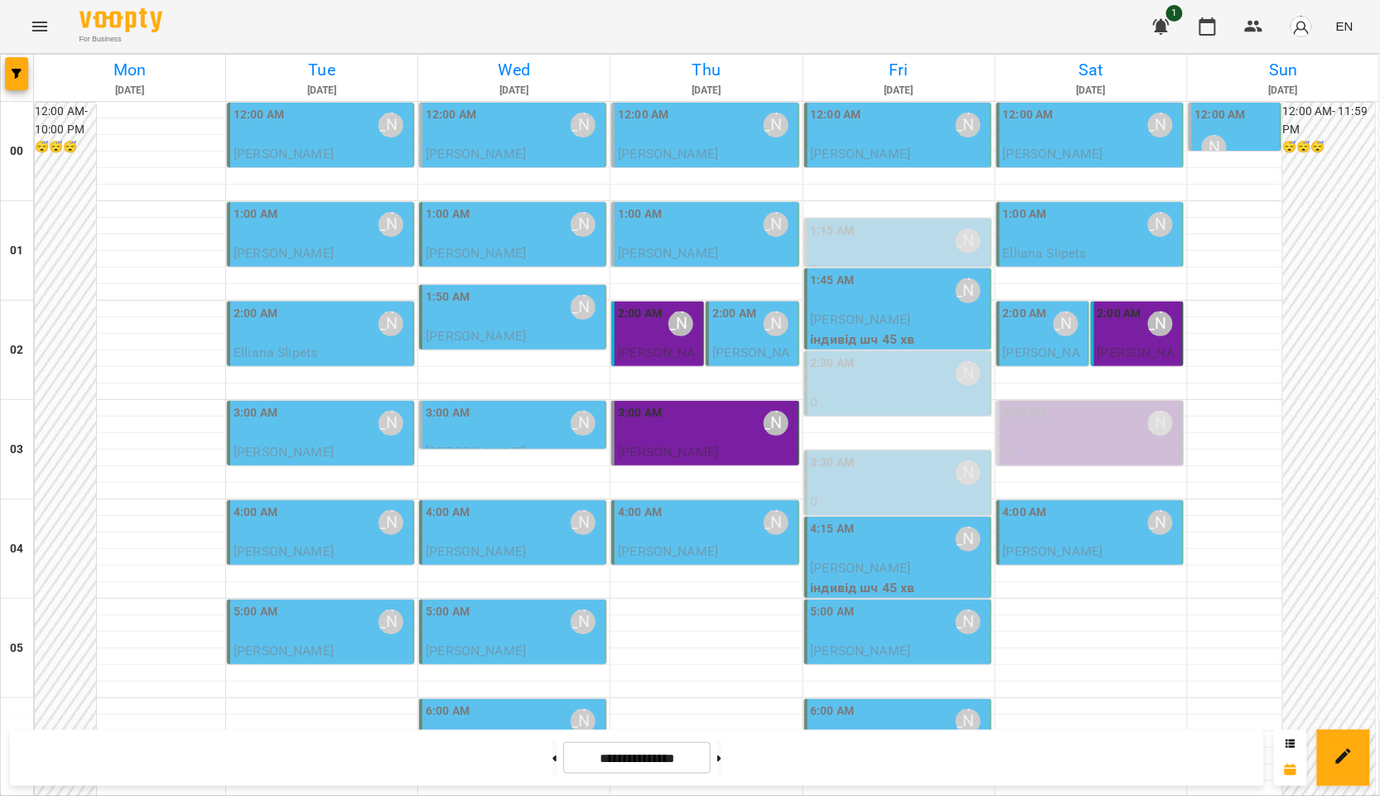
click at [466, 311] on div "1:50 AM Курбанова Софія" at bounding box center [514, 307] width 176 height 38
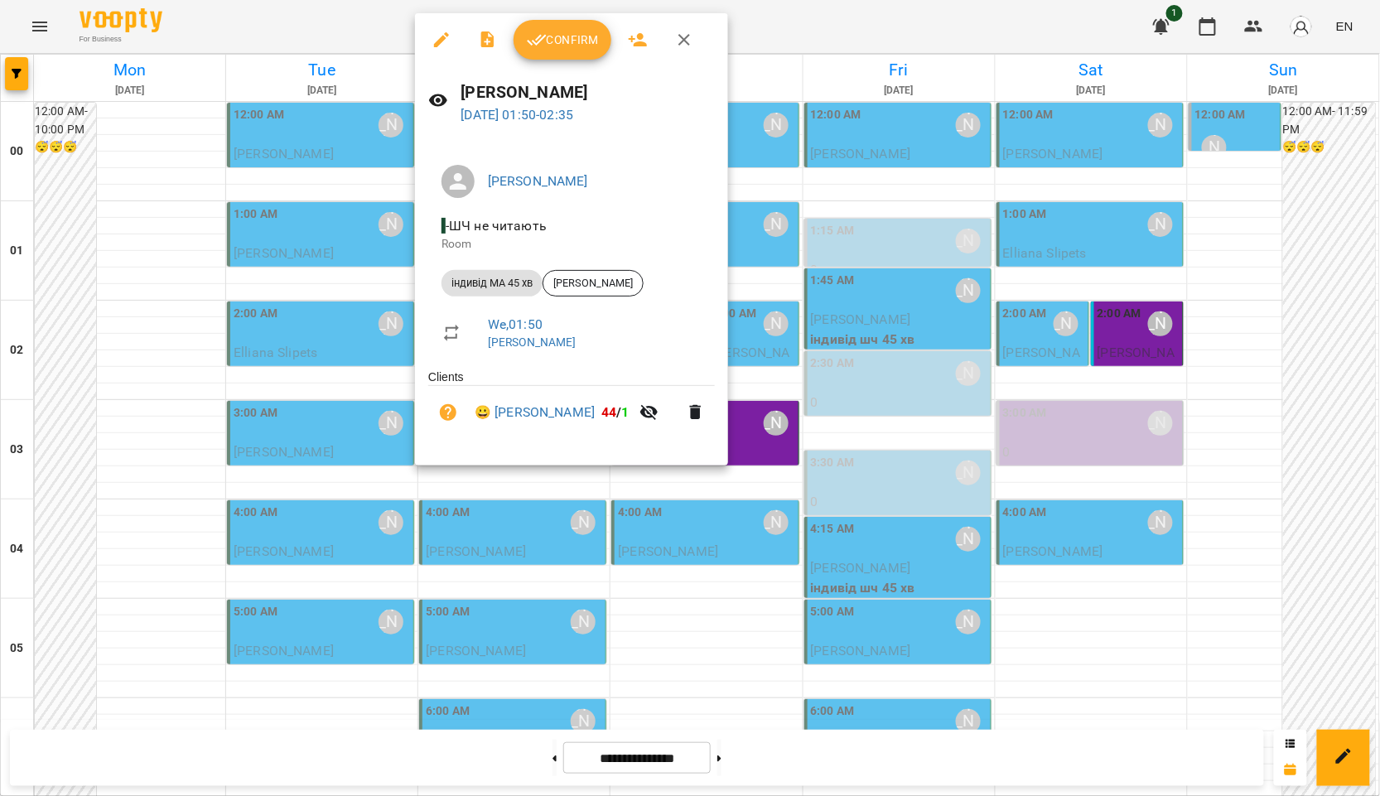
click at [287, 379] on div at bounding box center [690, 398] width 1380 height 796
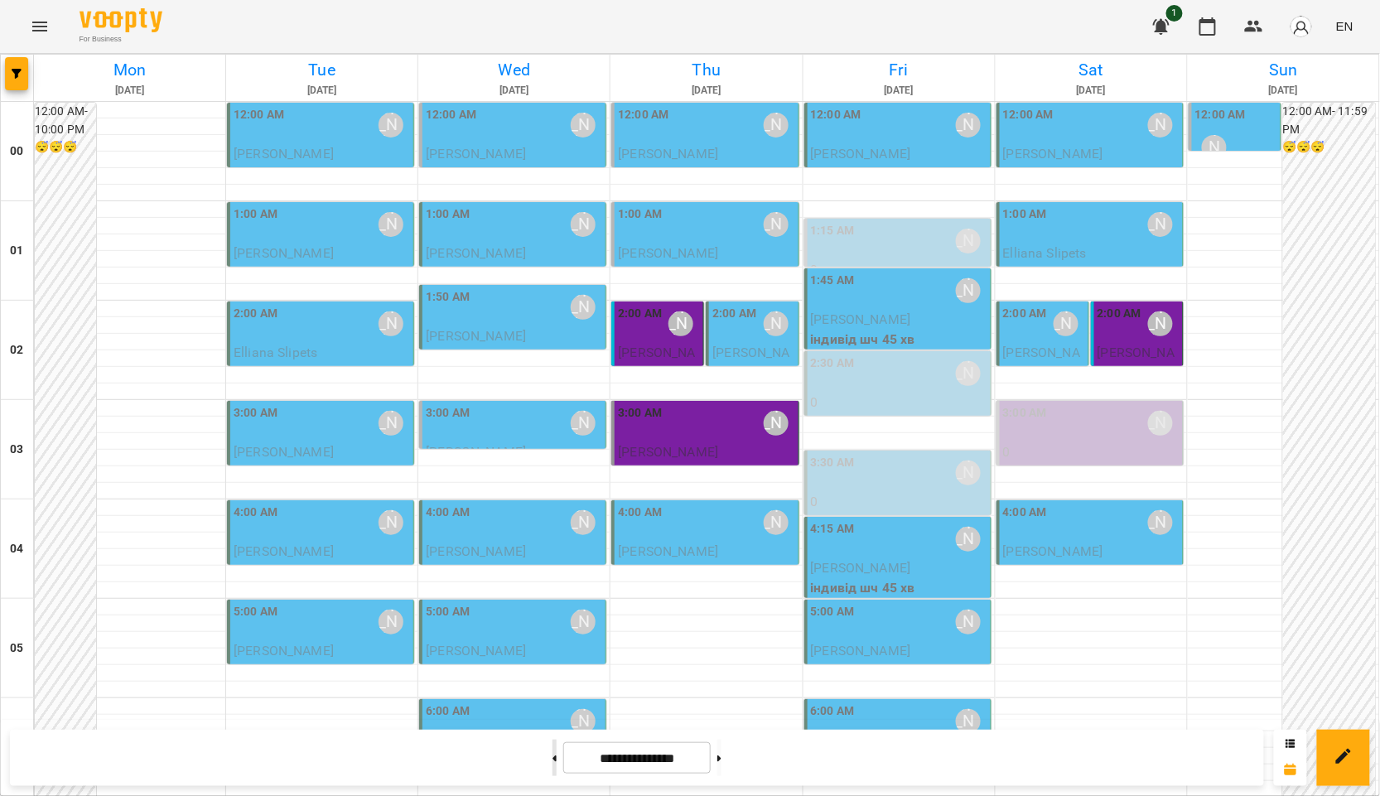
click at [553, 758] on button at bounding box center [555, 758] width 4 height 36
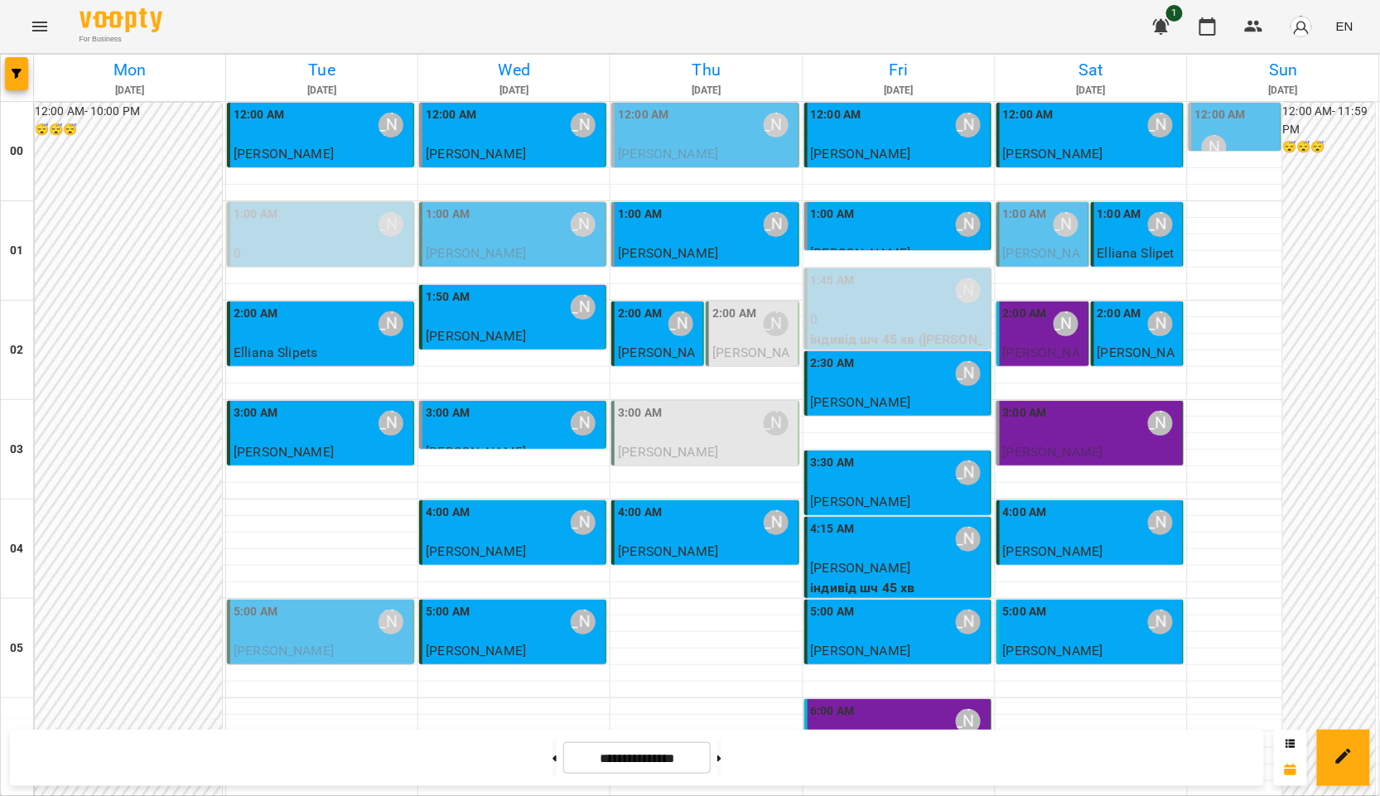
click at [515, 299] on div "1:50 AM Курбанова Софія" at bounding box center [514, 307] width 176 height 38
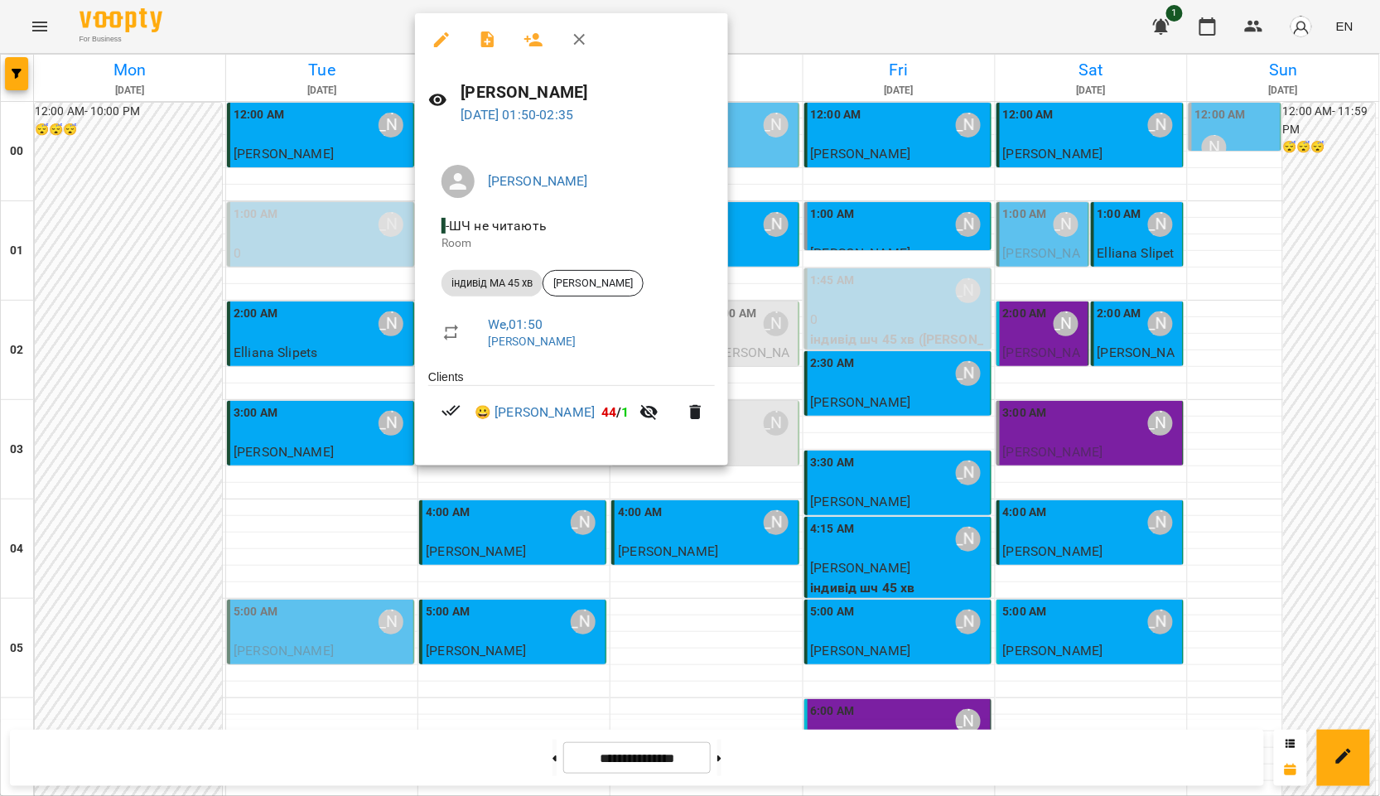
click at [759, 482] on div at bounding box center [690, 398] width 1380 height 796
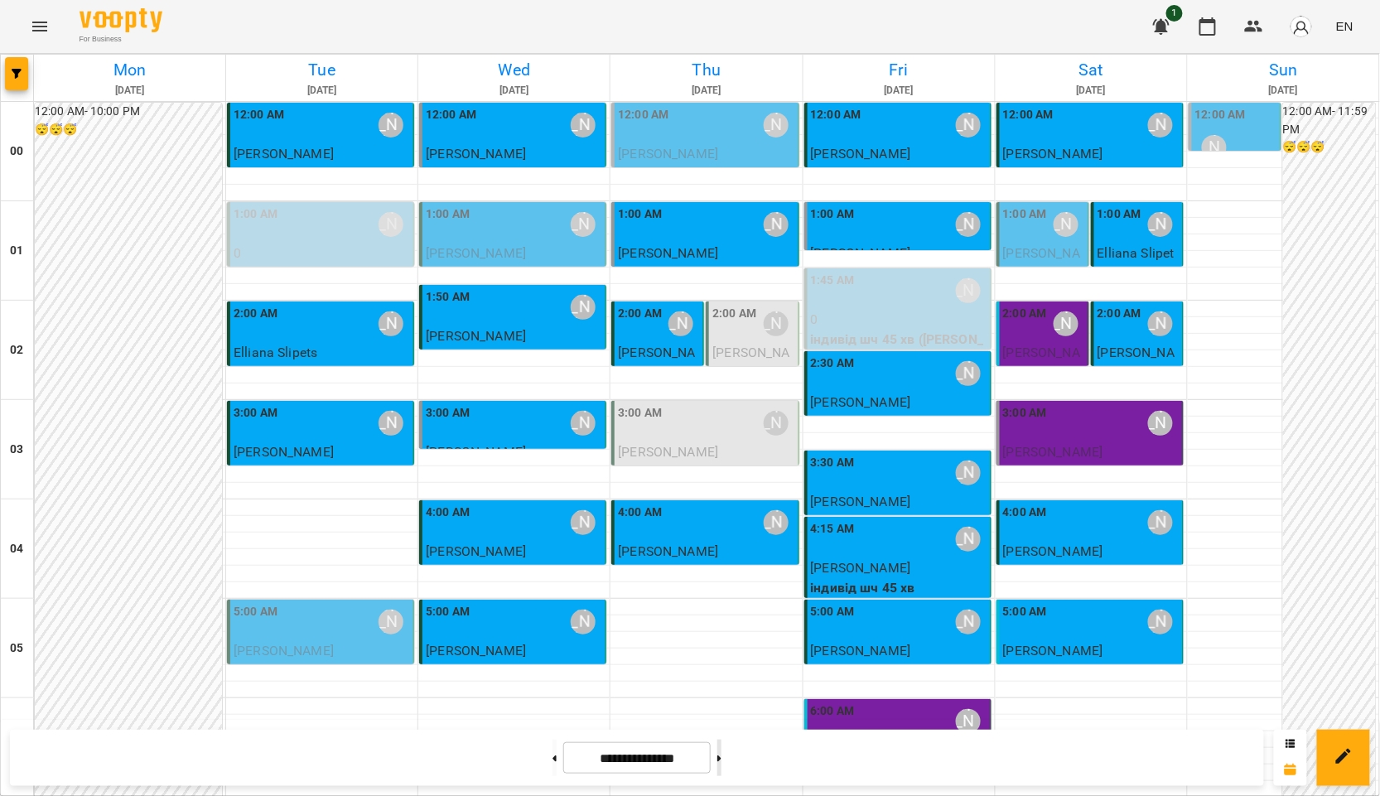
click at [722, 760] on button at bounding box center [719, 758] width 4 height 36
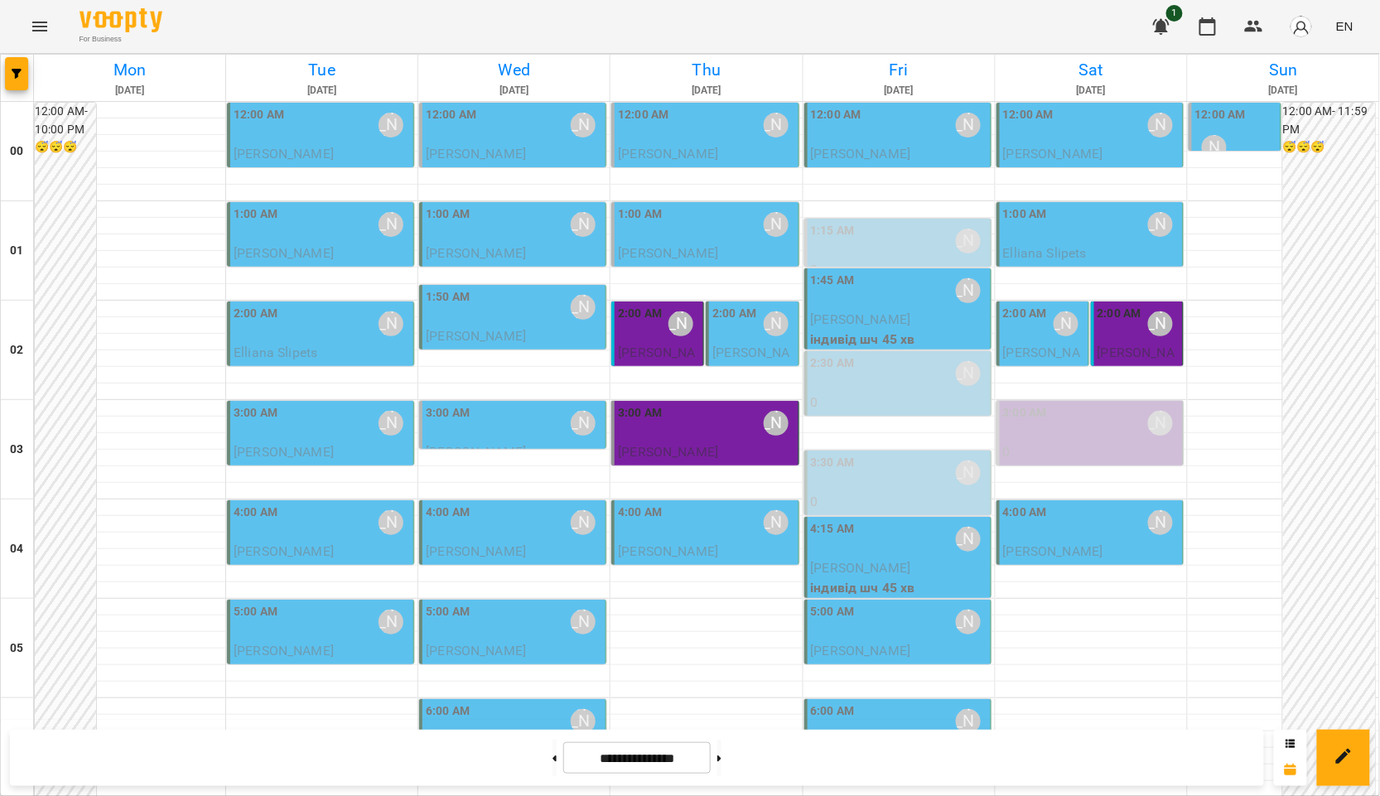
click at [490, 423] on div "3:00 AM Курбанова Софія" at bounding box center [514, 423] width 176 height 38
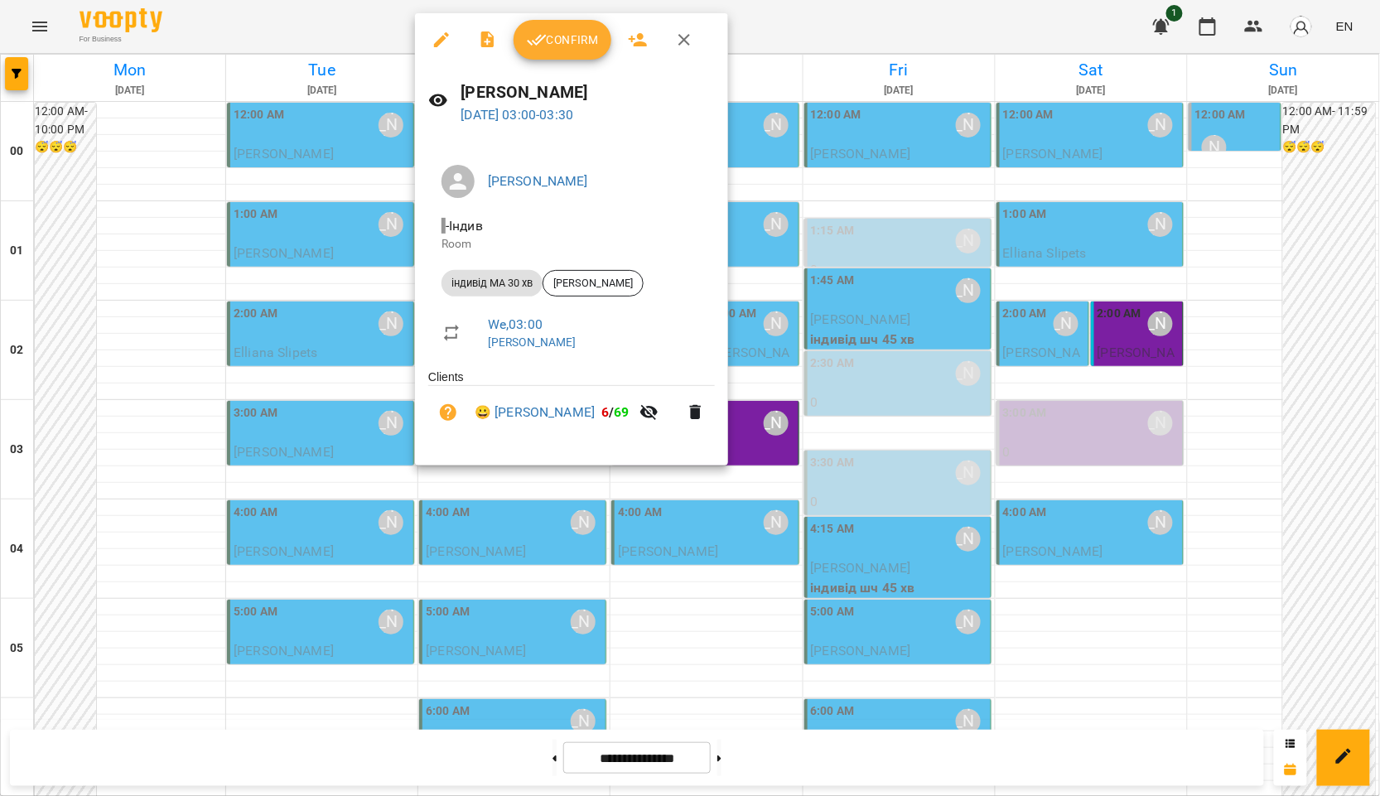
click at [539, 756] on div at bounding box center [690, 398] width 1380 height 796
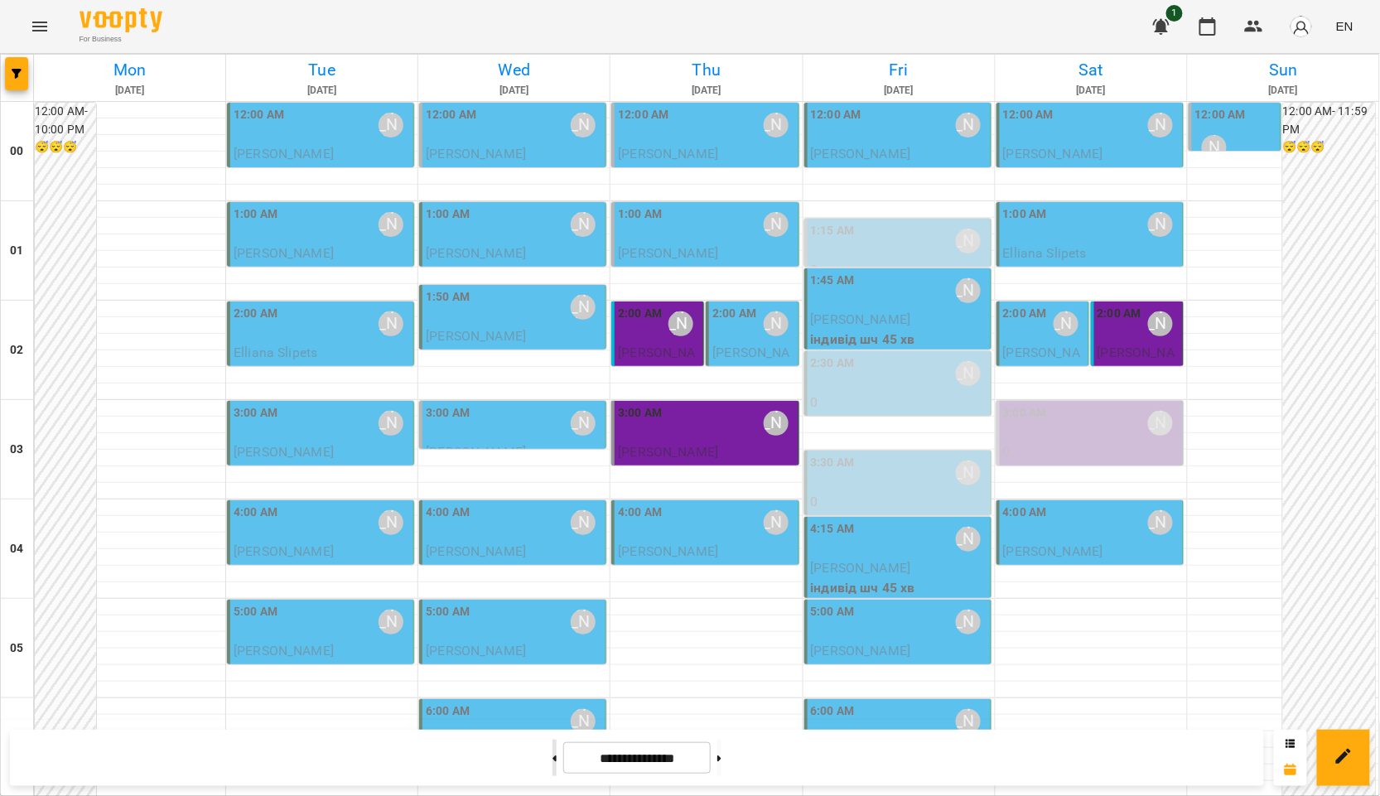
click at [553, 760] on button at bounding box center [555, 758] width 4 height 36
type input "**********"
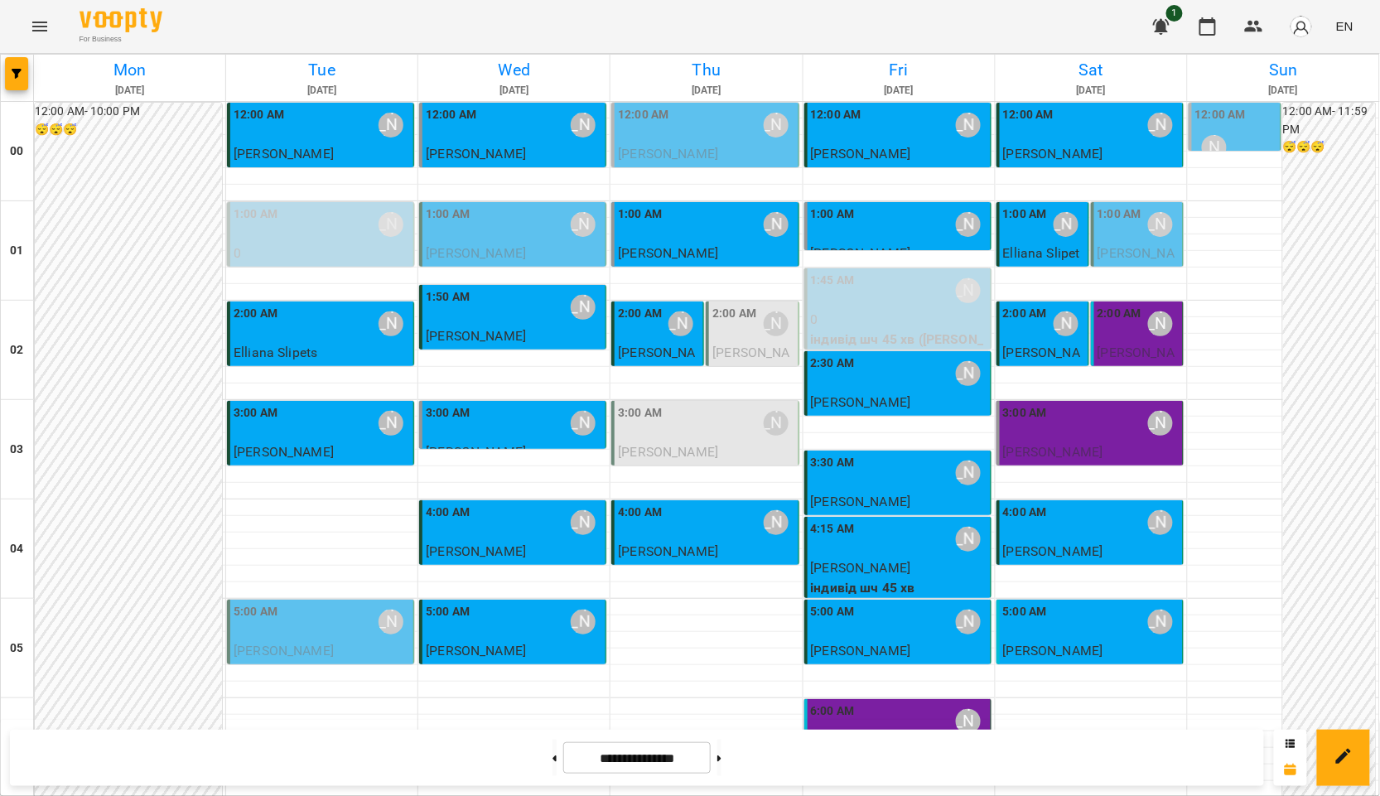
click at [526, 437] on div "3:00 AM Курбанова Софія" at bounding box center [514, 423] width 176 height 38
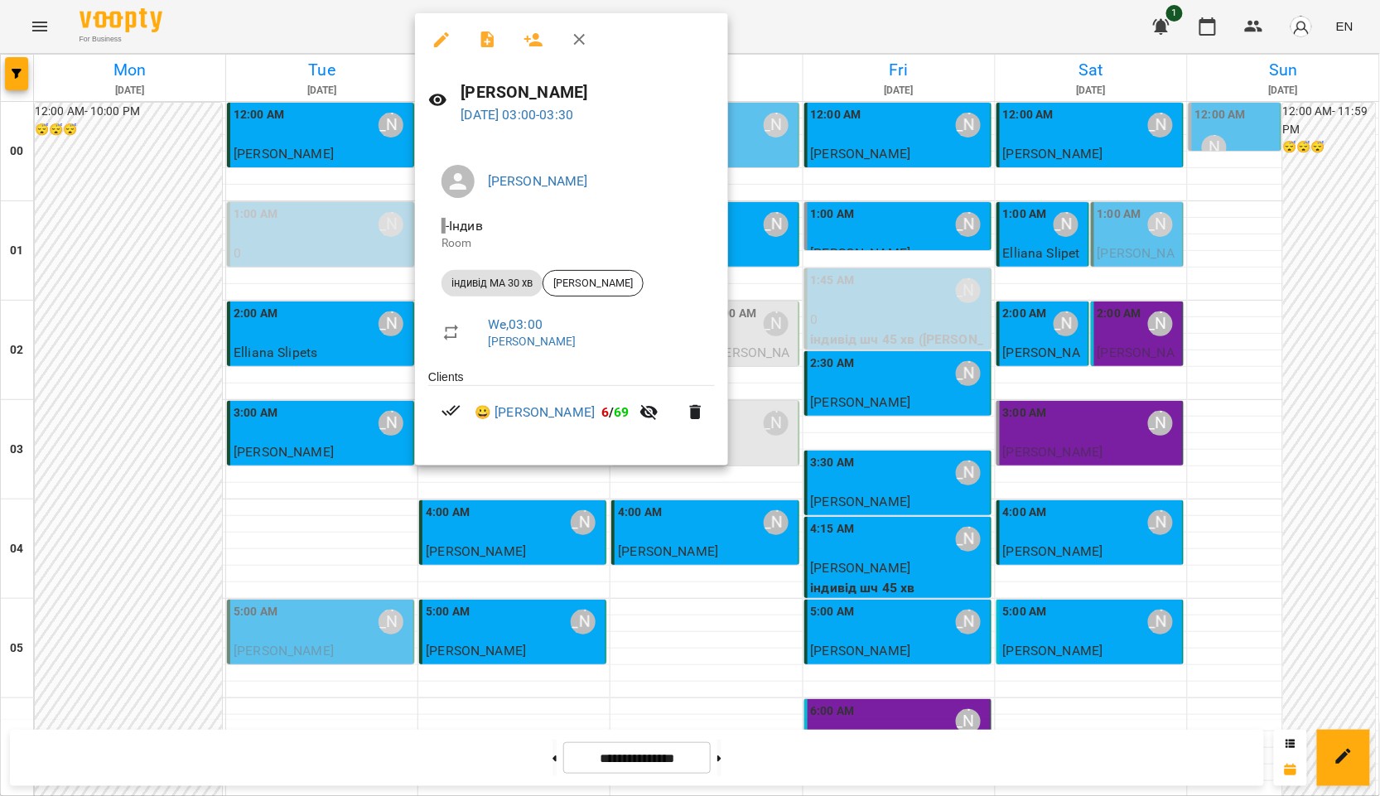
click at [673, 673] on div at bounding box center [690, 398] width 1380 height 796
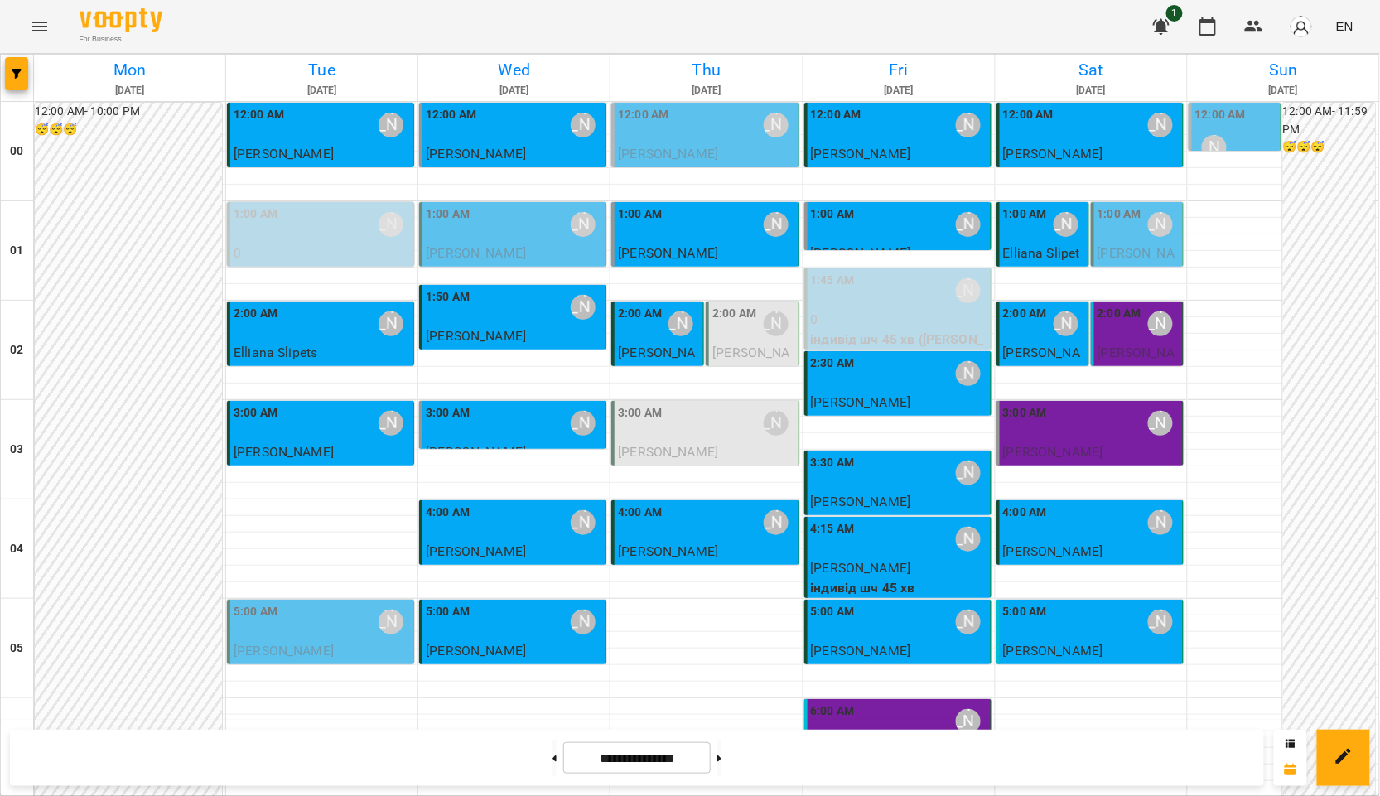
click at [1071, 437] on div "3:00 AM Курбанова Софія" at bounding box center [1091, 423] width 176 height 38
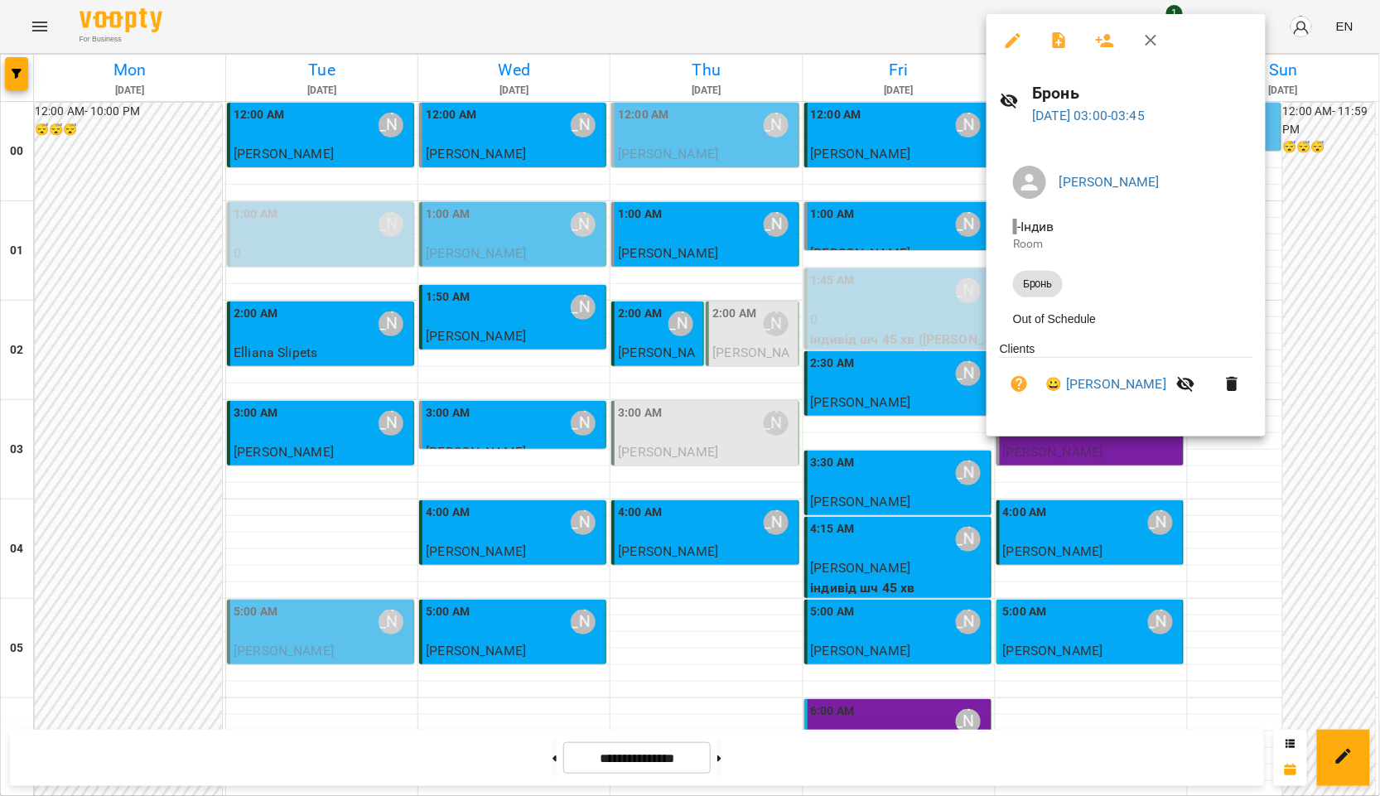
click at [1092, 31] on button "button" at bounding box center [1105, 41] width 40 height 40
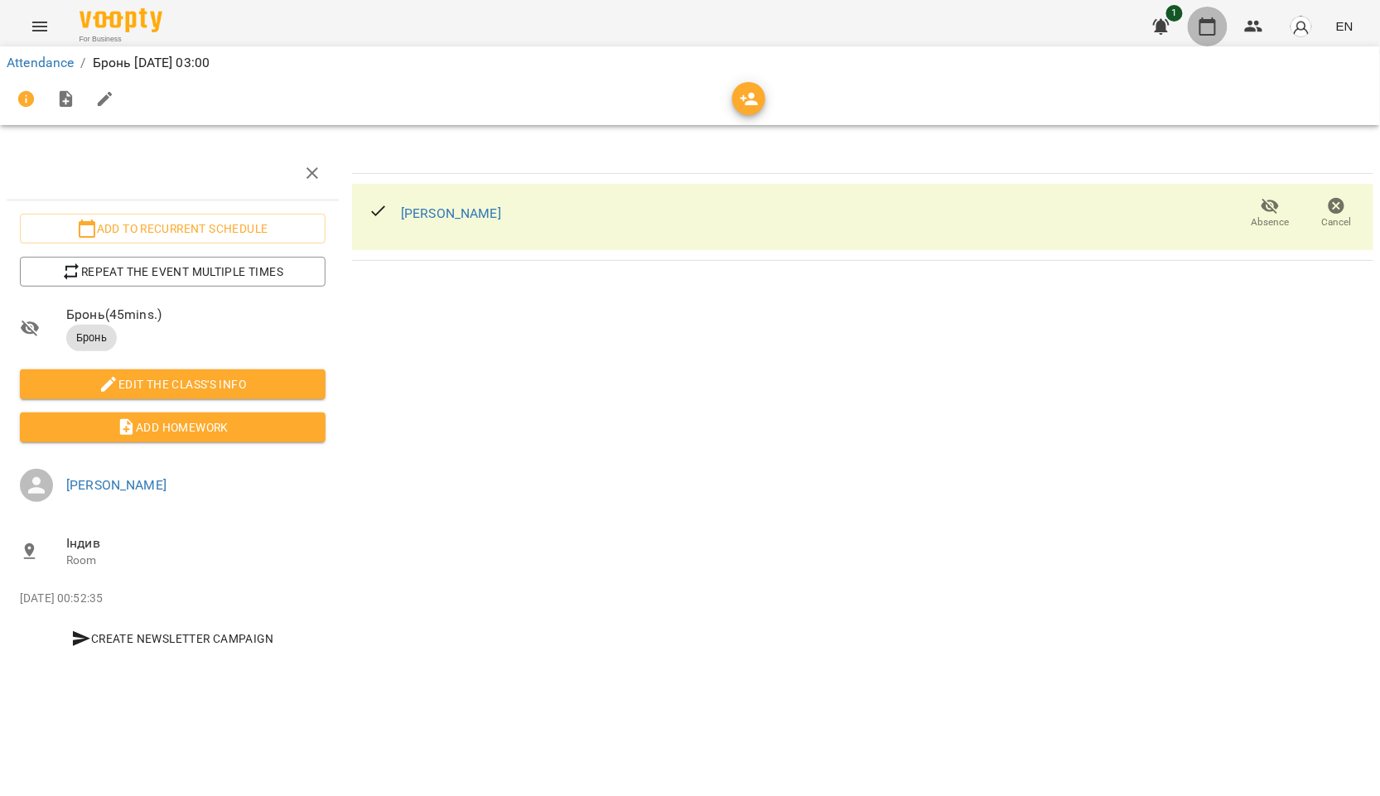
click at [1204, 23] on icon "button" at bounding box center [1208, 27] width 20 height 20
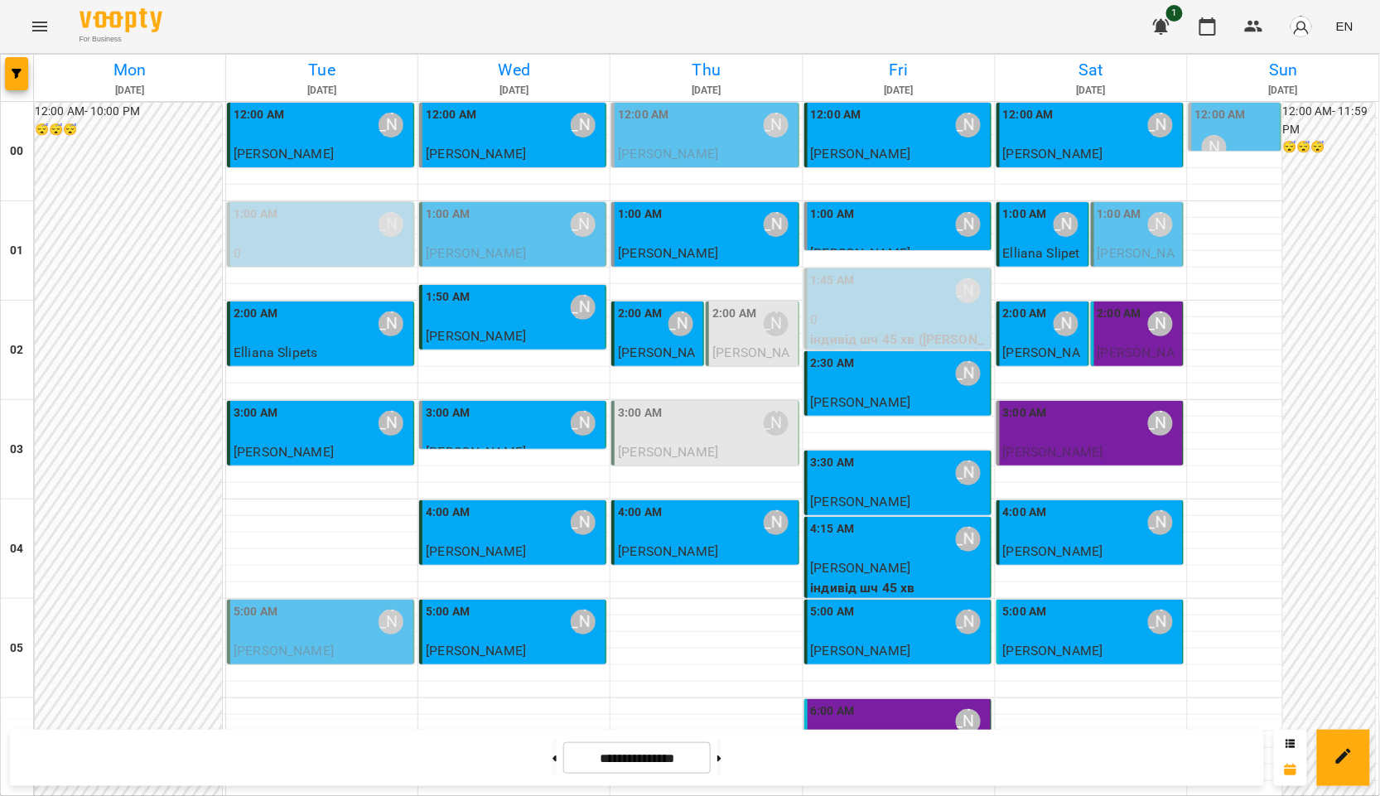
scroll to position [1380, 0]
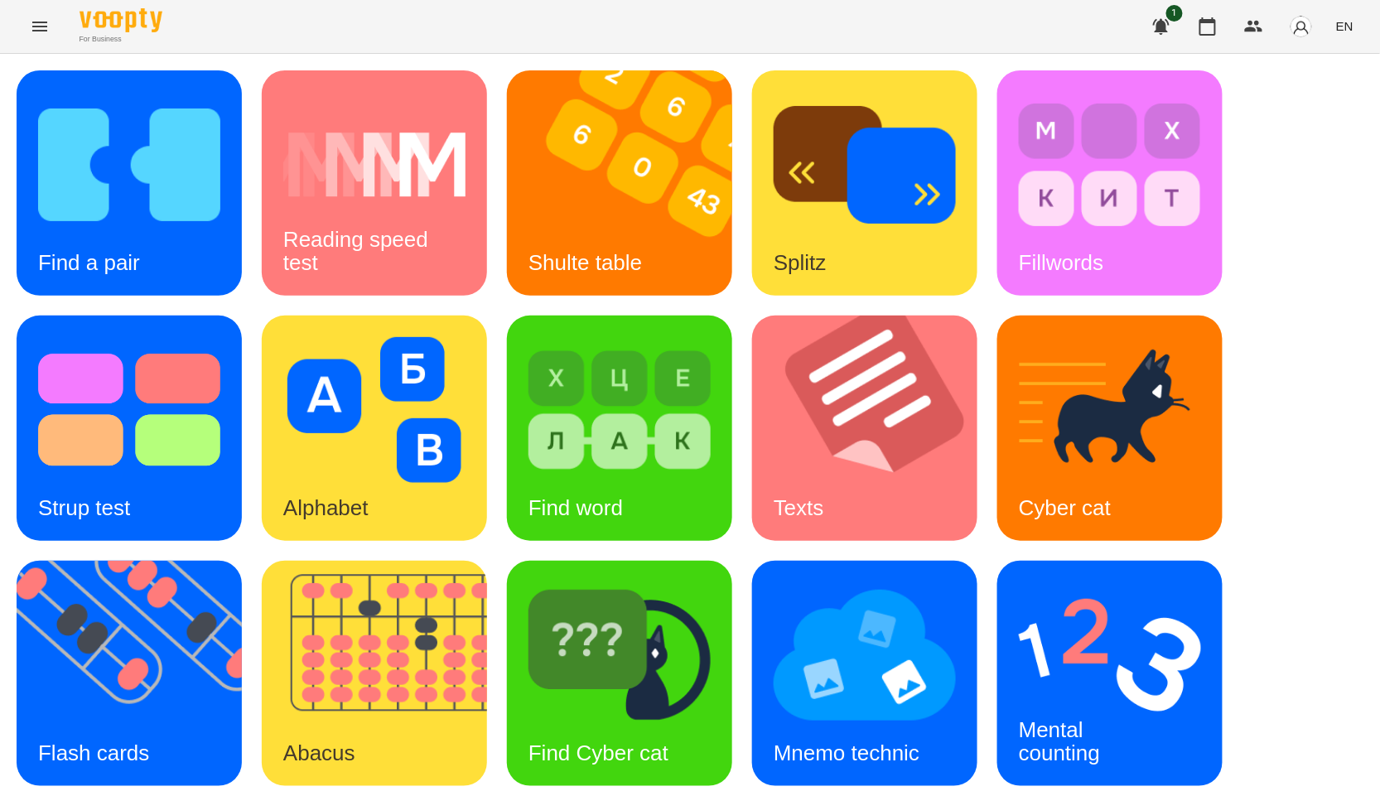
click at [1235, 31] on div "1 EN" at bounding box center [1251, 26] width 219 height 43
click at [1208, 31] on icon "button" at bounding box center [1208, 27] width 20 height 20
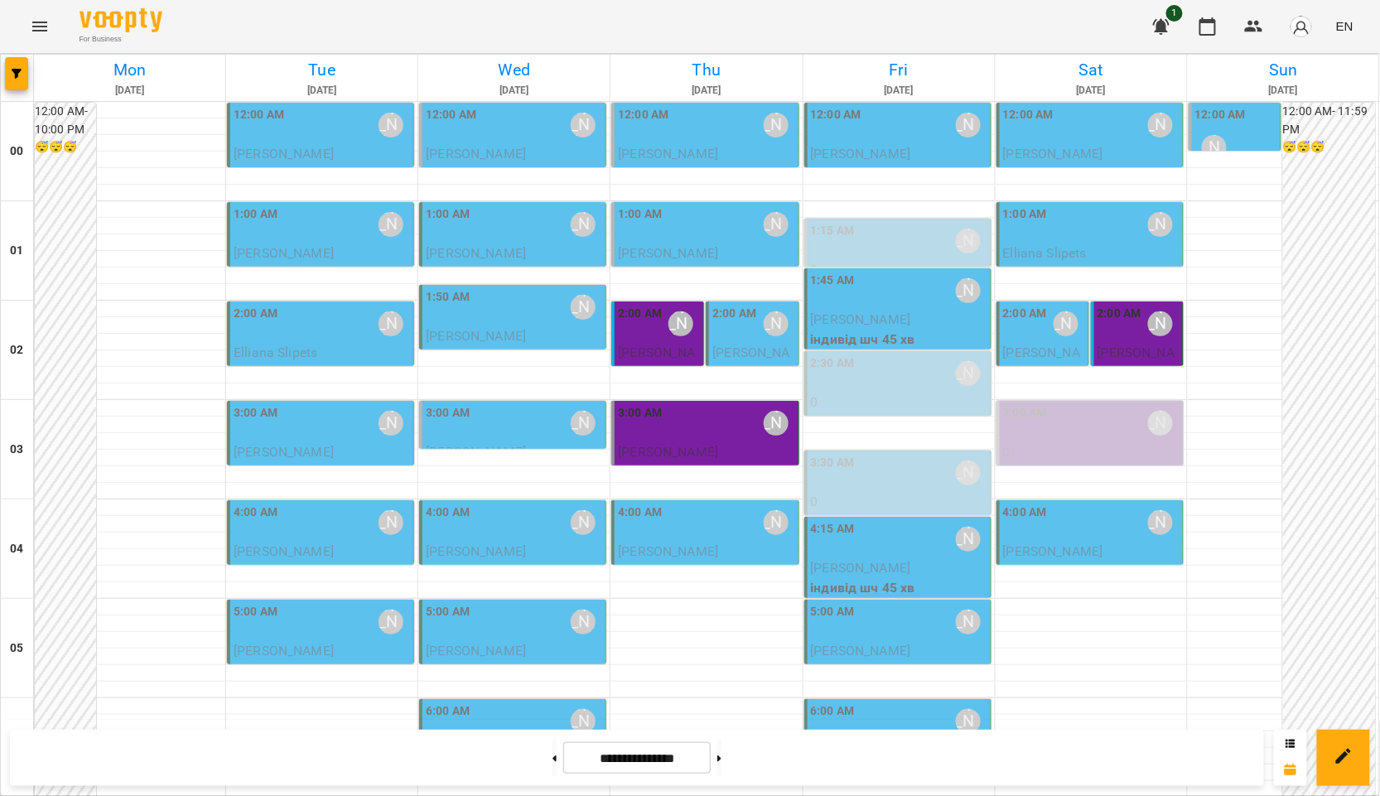
click at [681, 456] on span "[PERSON_NAME]" at bounding box center [668, 452] width 100 height 16
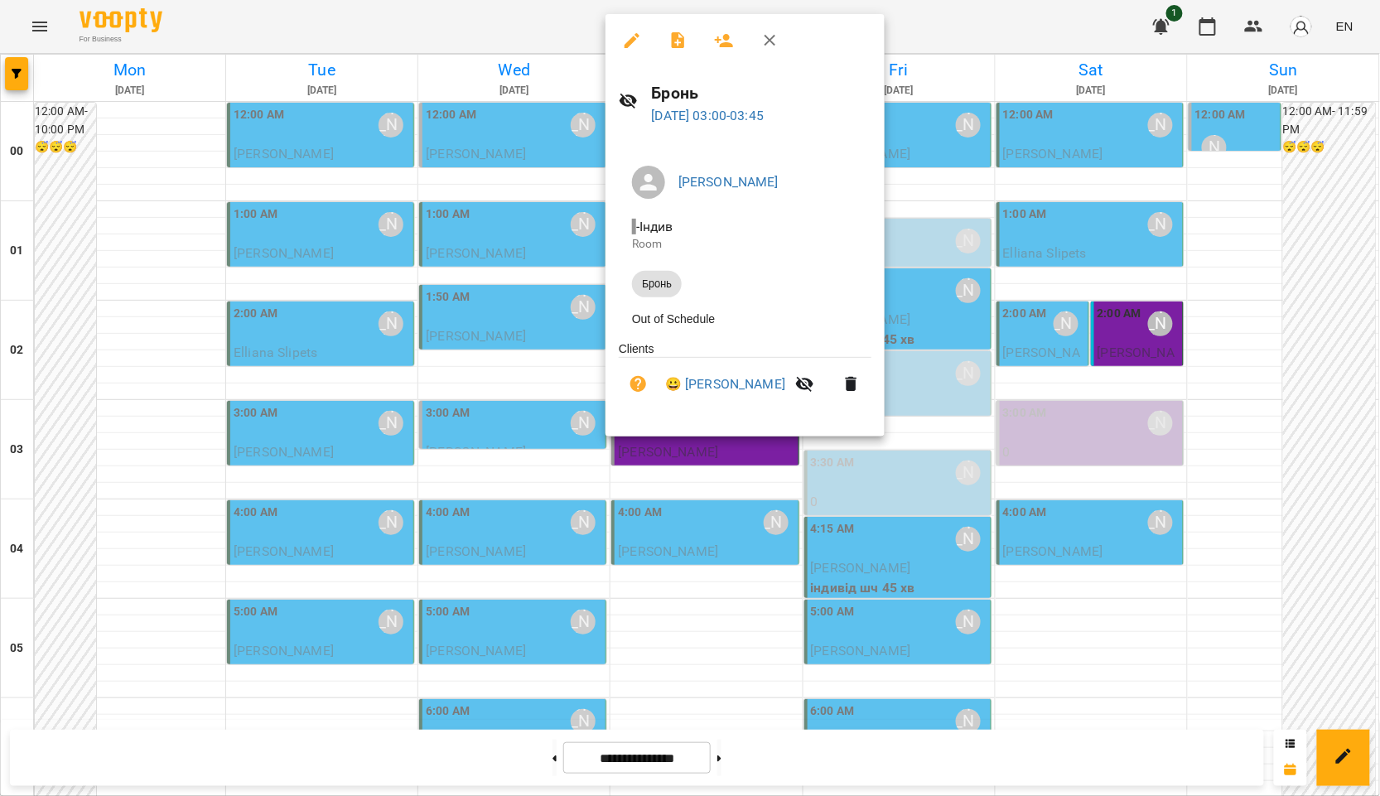
click at [683, 489] on div at bounding box center [690, 398] width 1380 height 796
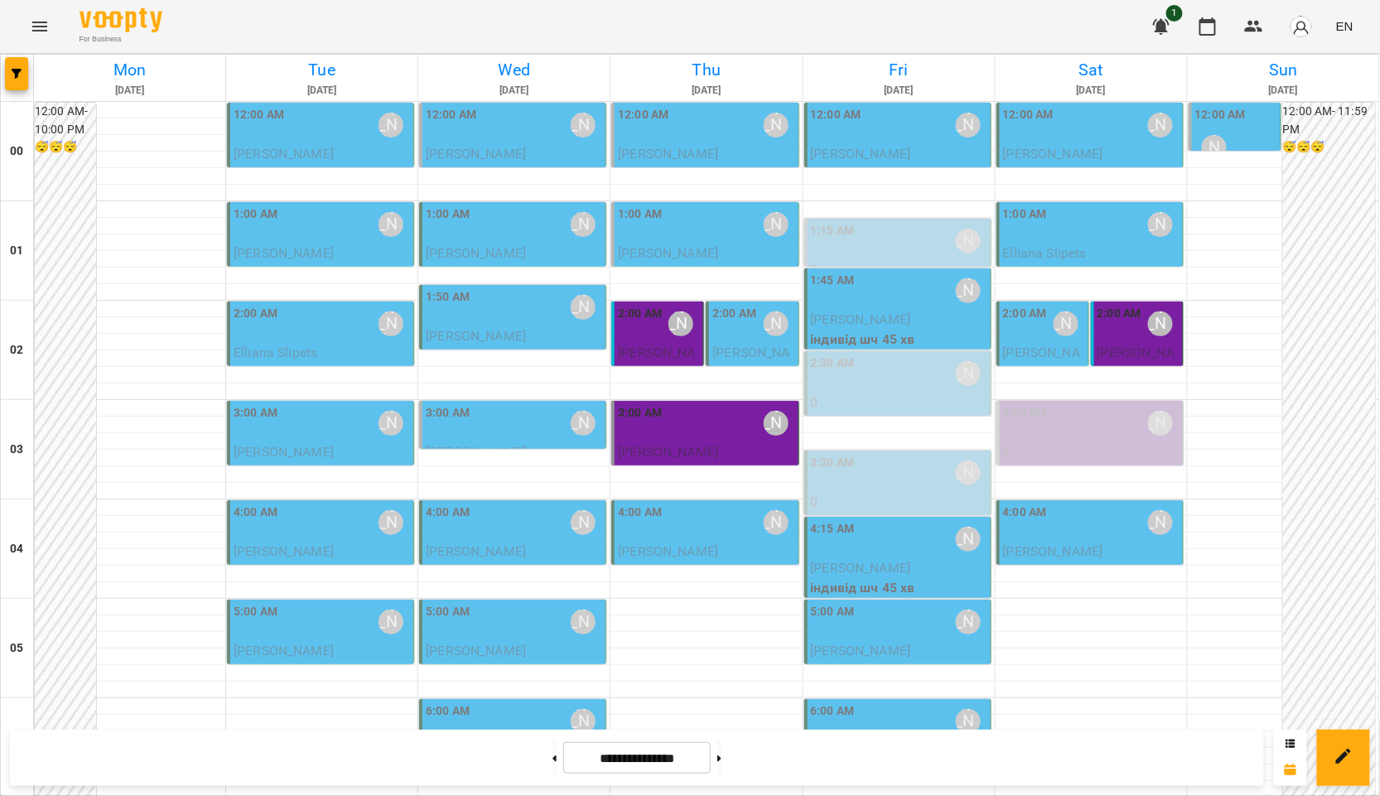
click at [484, 336] on span "[PERSON_NAME]" at bounding box center [476, 336] width 100 height 16
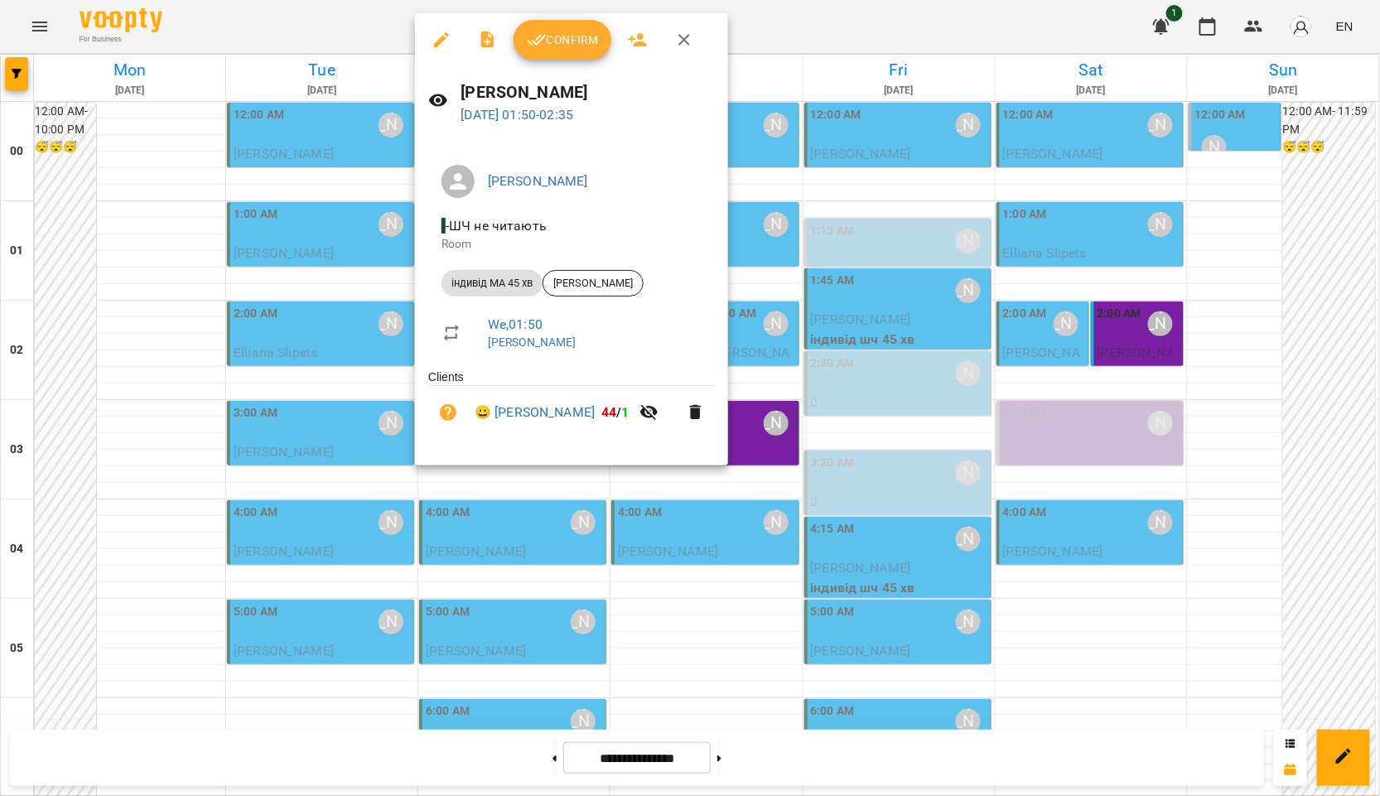
click at [1257, 355] on div at bounding box center [690, 398] width 1380 height 796
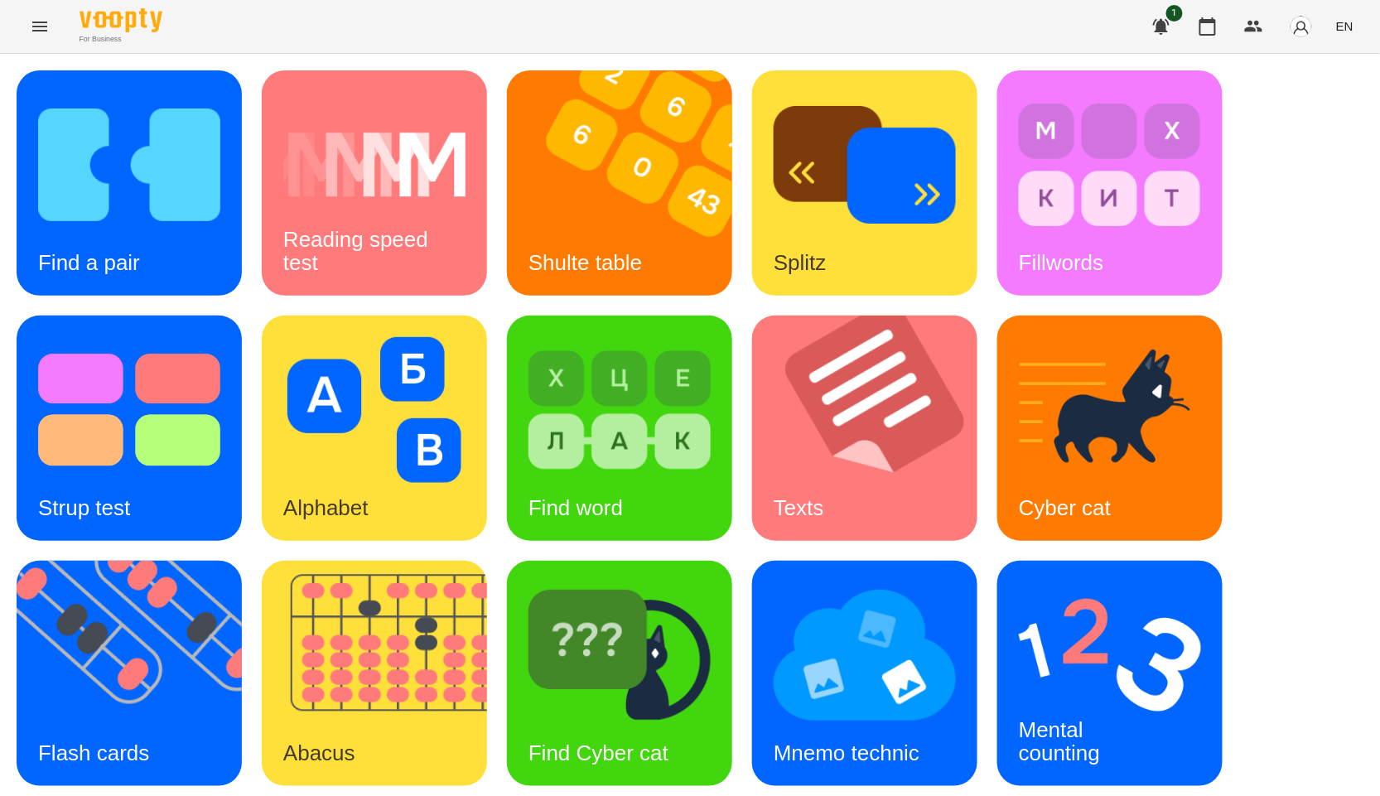
click at [1284, 268] on div "Find a pair Reading speed test Shulte table Splitz Fillwords Strup test Alphabe…" at bounding box center [690, 550] width 1347 height 961
click at [71, 650] on img at bounding box center [140, 673] width 246 height 225
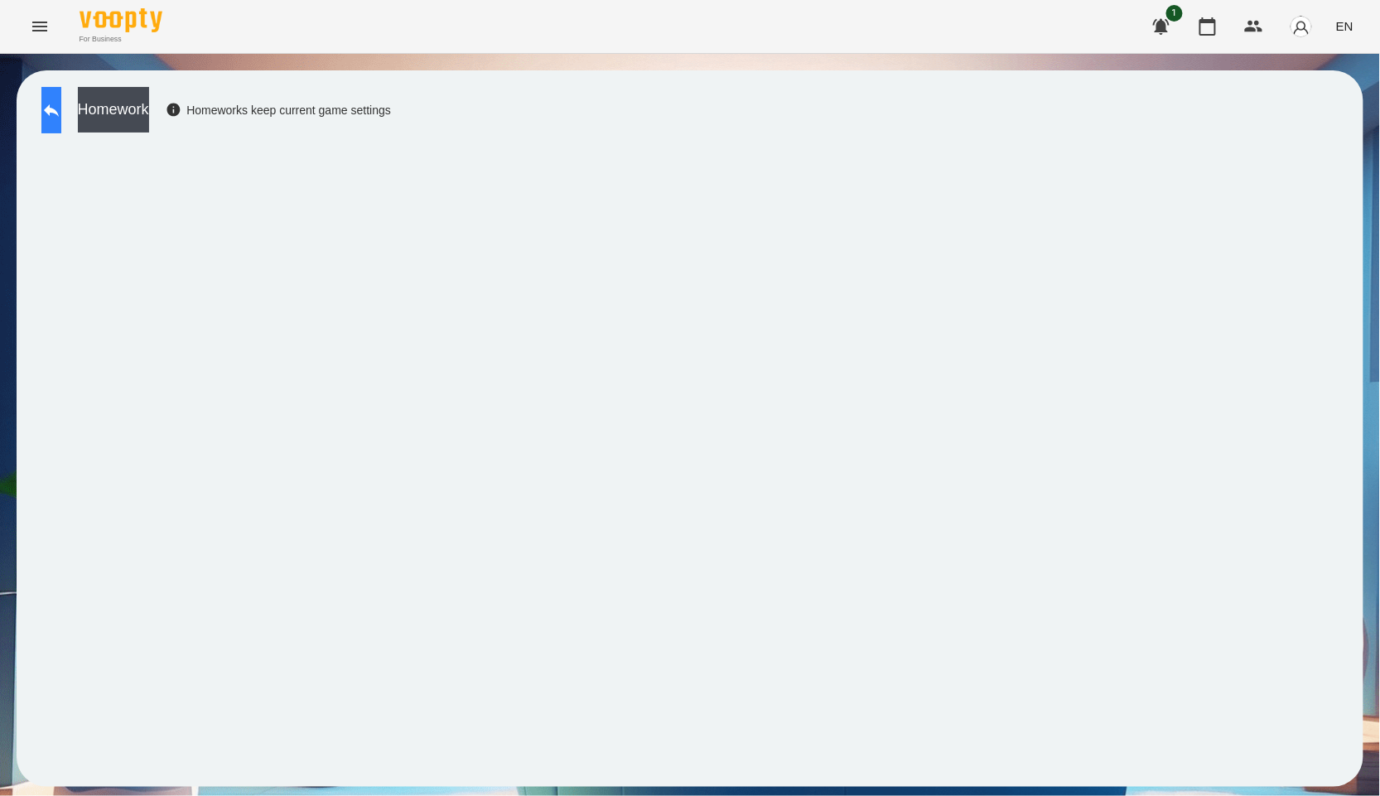
drag, startPoint x: 56, startPoint y: 85, endPoint x: 58, endPoint y: 98, distance: 12.7
click at [56, 85] on div "Homework Homeworks keep current game settings" at bounding box center [690, 428] width 1347 height 717
click at [59, 113] on icon at bounding box center [51, 110] width 15 height 12
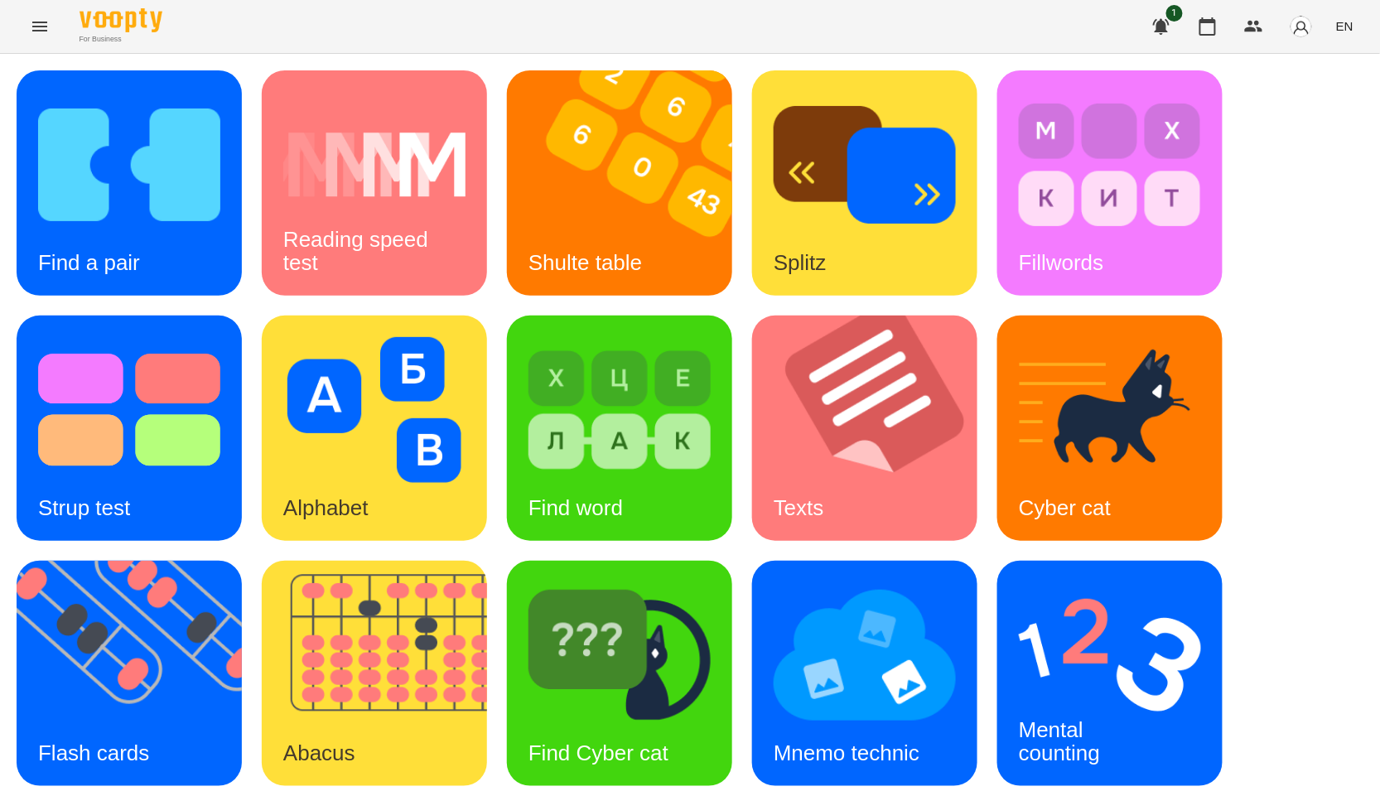
scroll to position [251, 0]
click at [432, 561] on img at bounding box center [385, 673] width 246 height 225
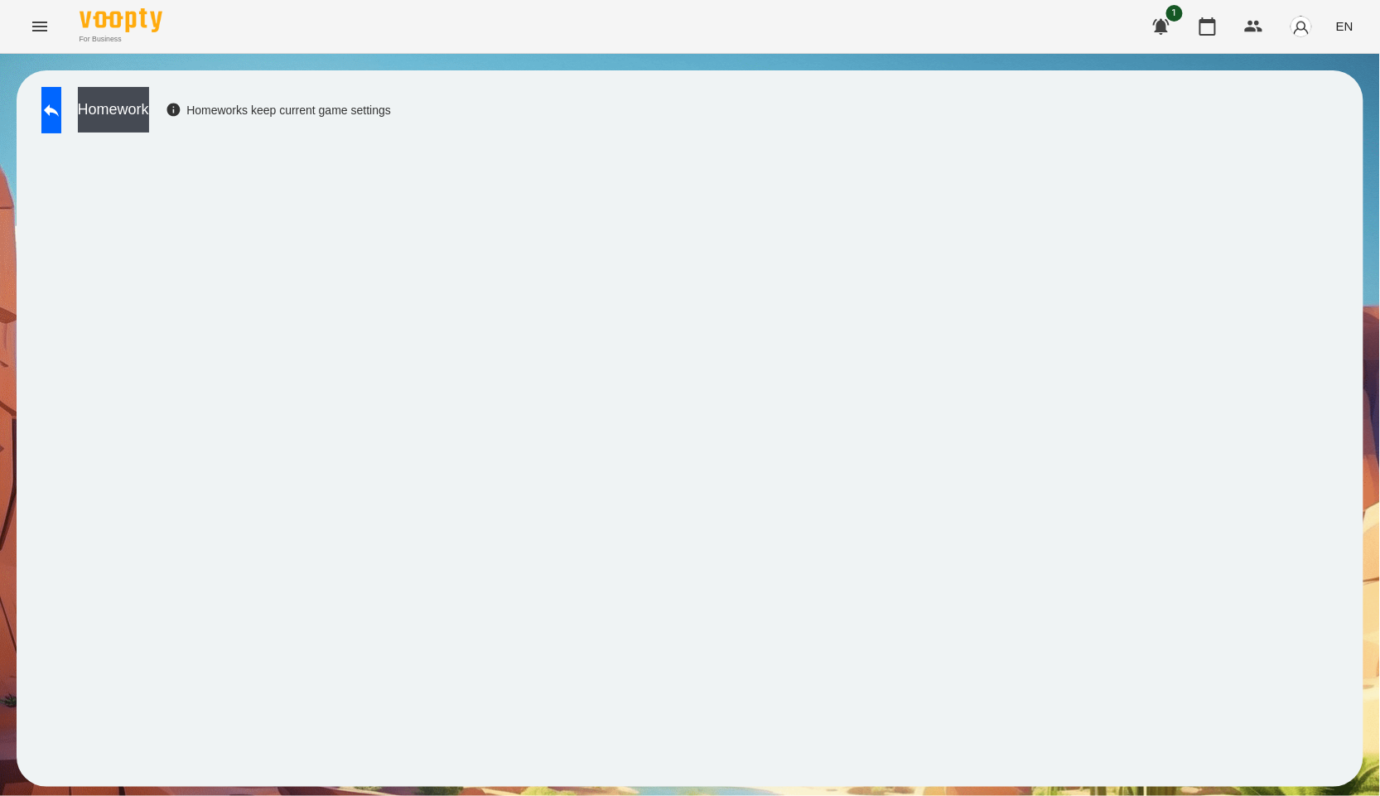
drag, startPoint x: 99, startPoint y: 138, endPoint x: 85, endPoint y: 132, distance: 14.8
click at [99, 138] on div "Homework Homeworks keep current game settings" at bounding box center [212, 114] width 358 height 55
click at [61, 132] on link at bounding box center [51, 110] width 20 height 46
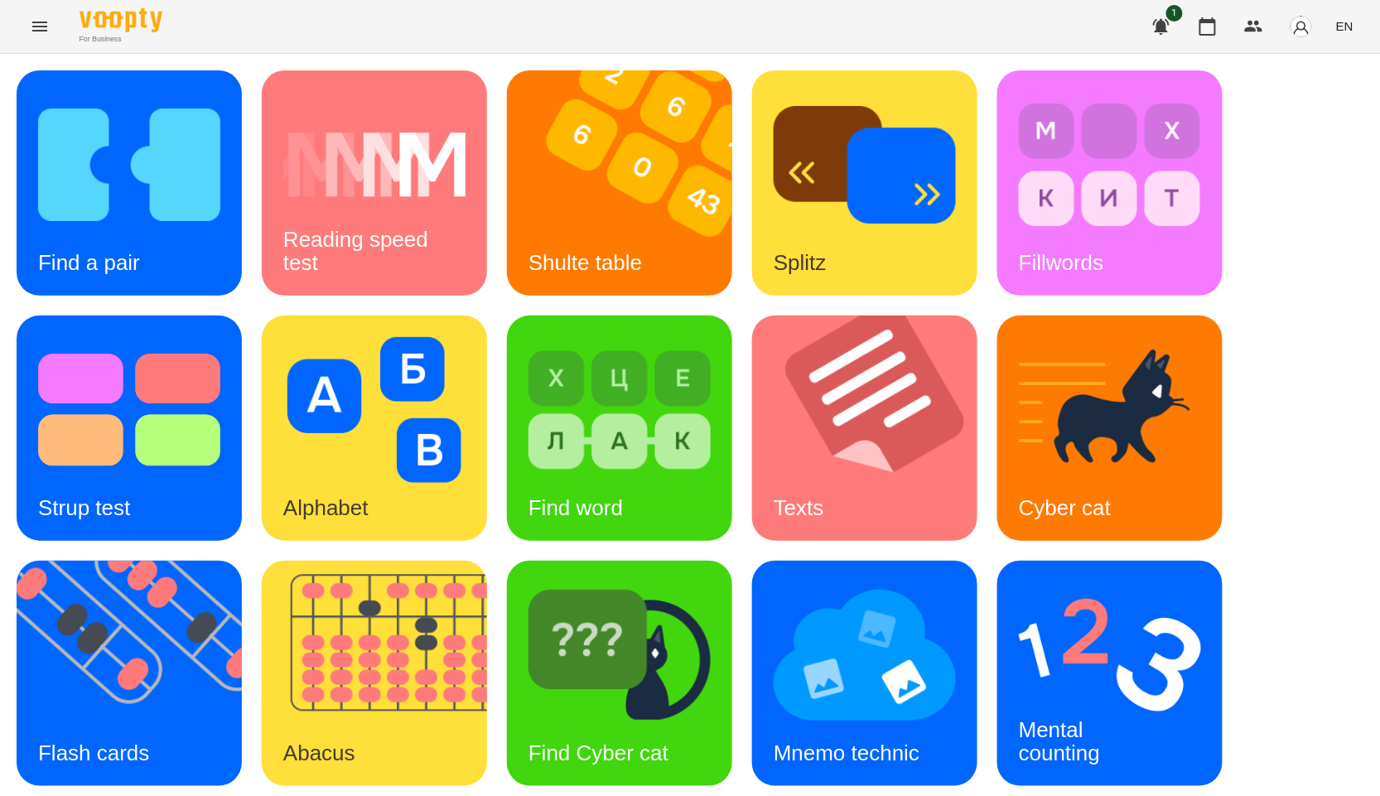
click at [356, 701] on img at bounding box center [385, 673] width 246 height 225
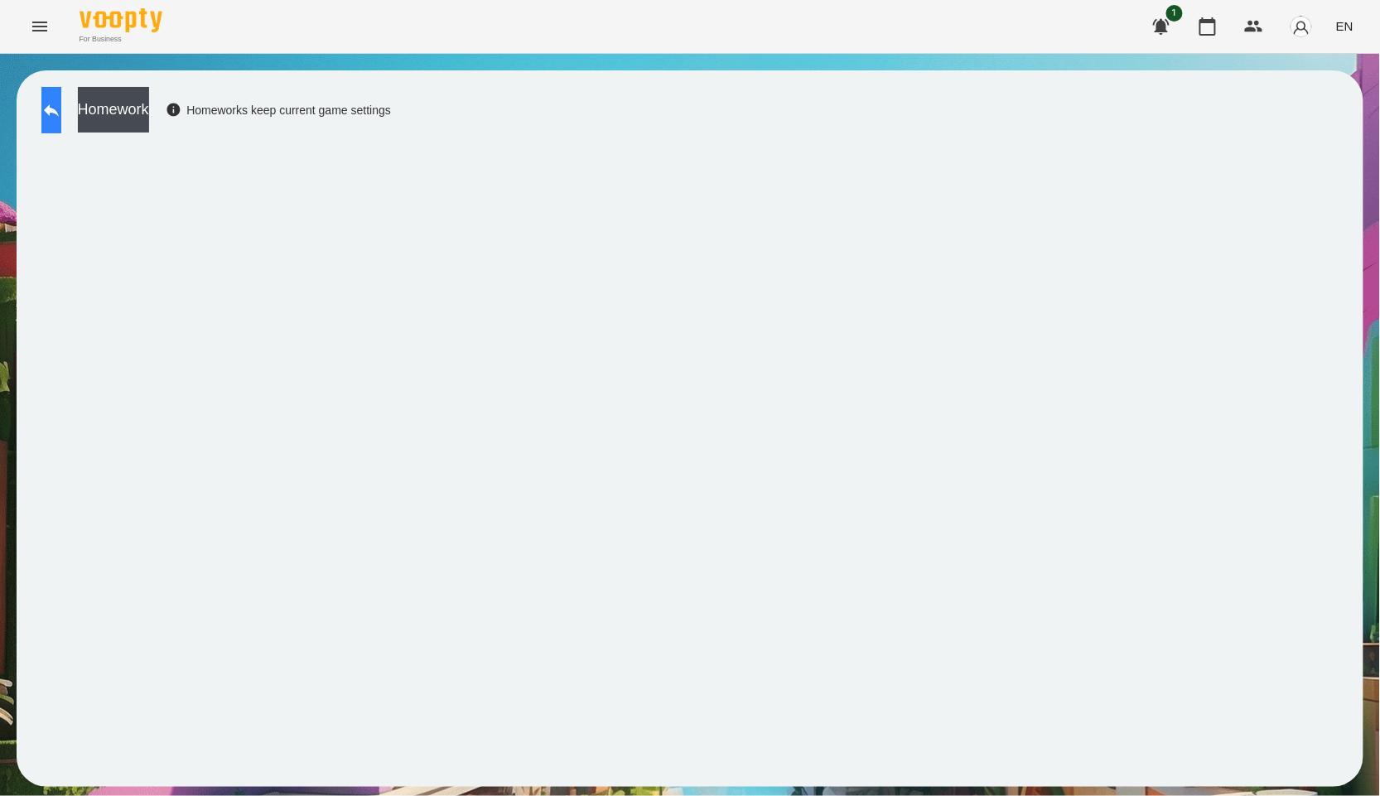
click at [61, 125] on button at bounding box center [51, 110] width 20 height 46
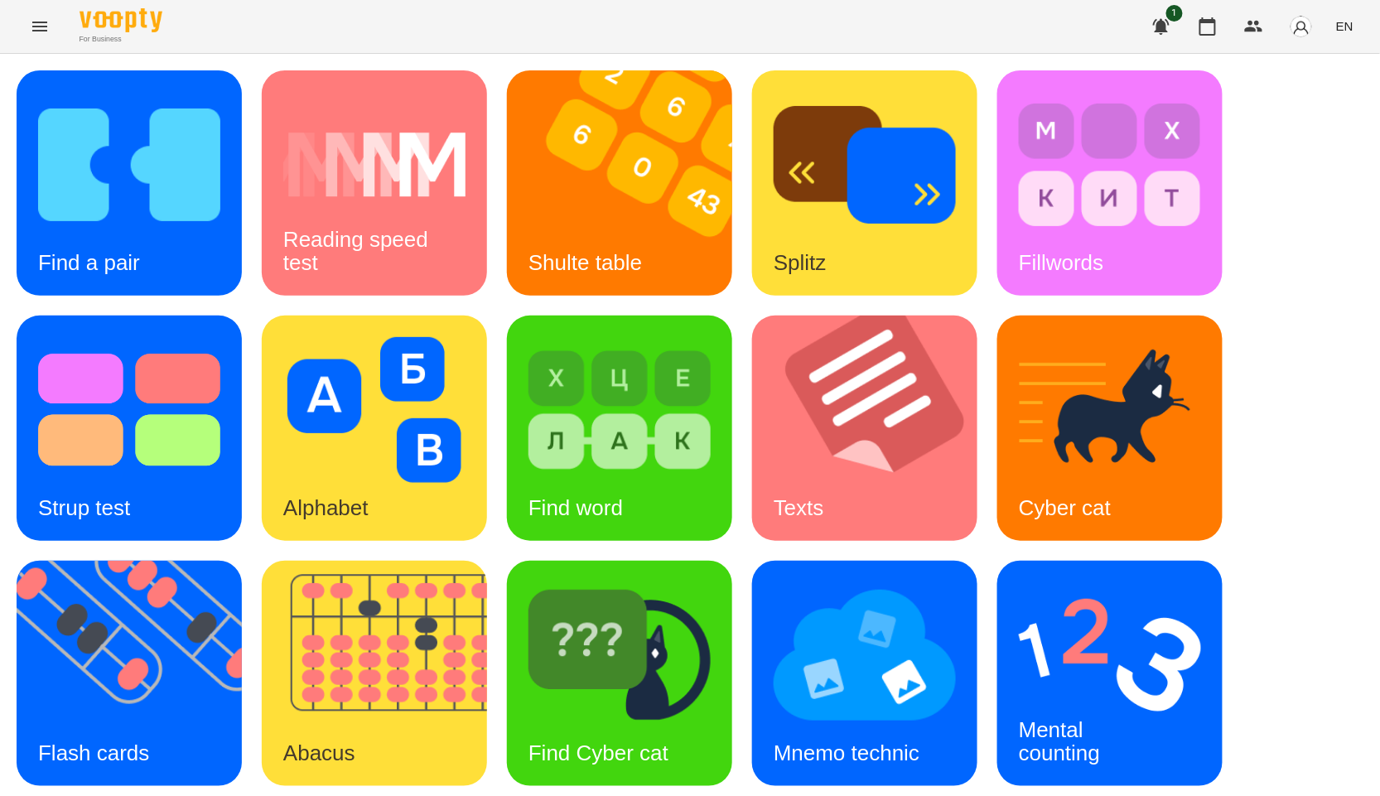
scroll to position [251, 0]
click at [1092, 582] on img at bounding box center [1110, 655] width 182 height 146
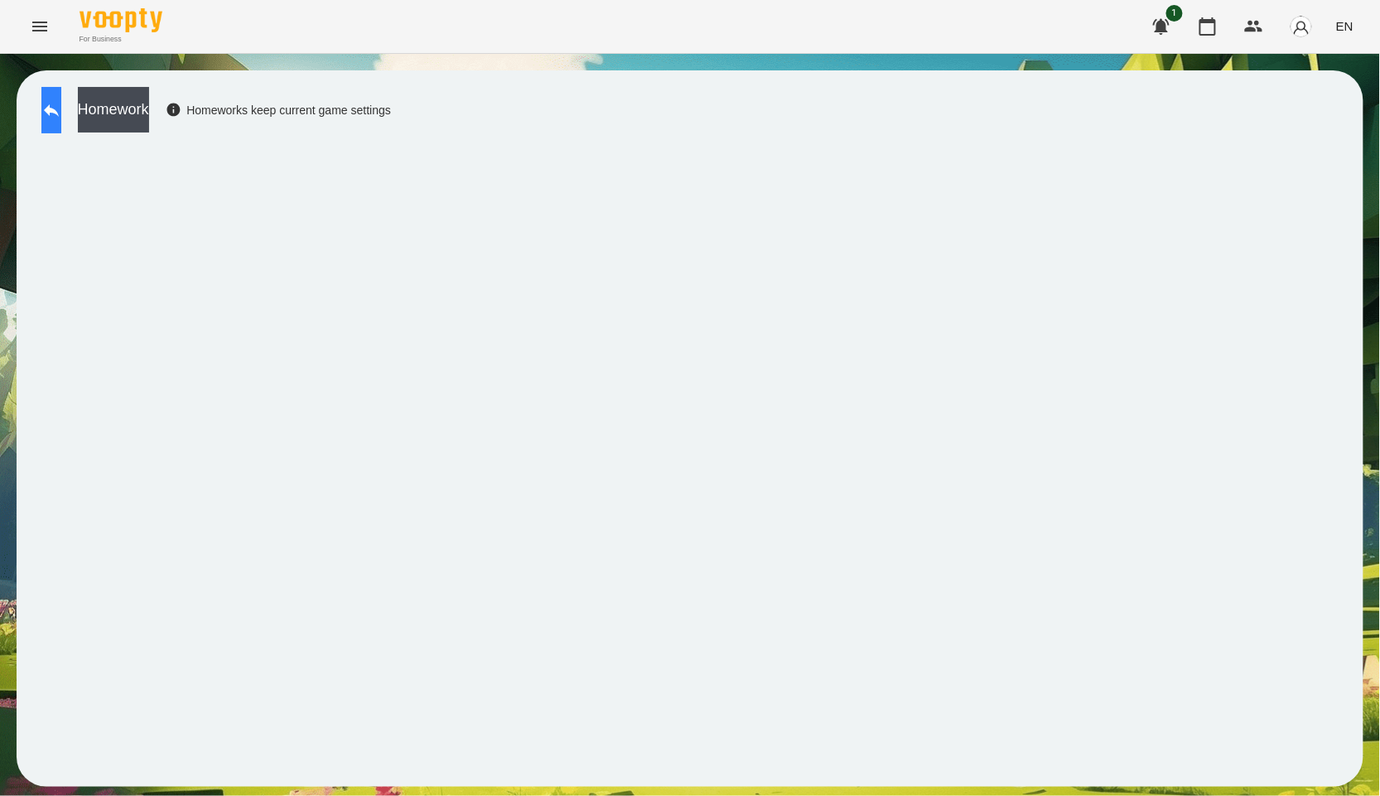
click at [61, 99] on button at bounding box center [51, 110] width 20 height 46
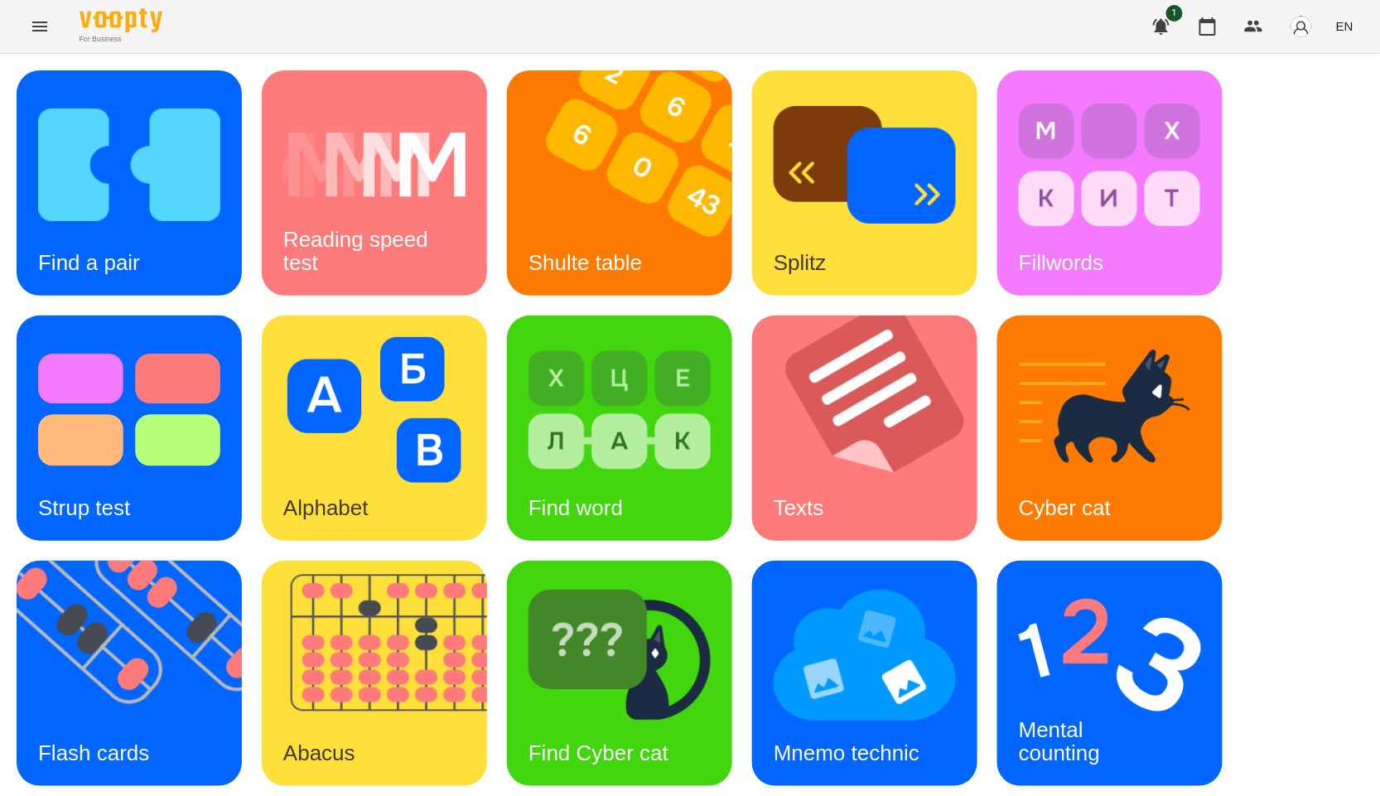
scroll to position [251, 0]
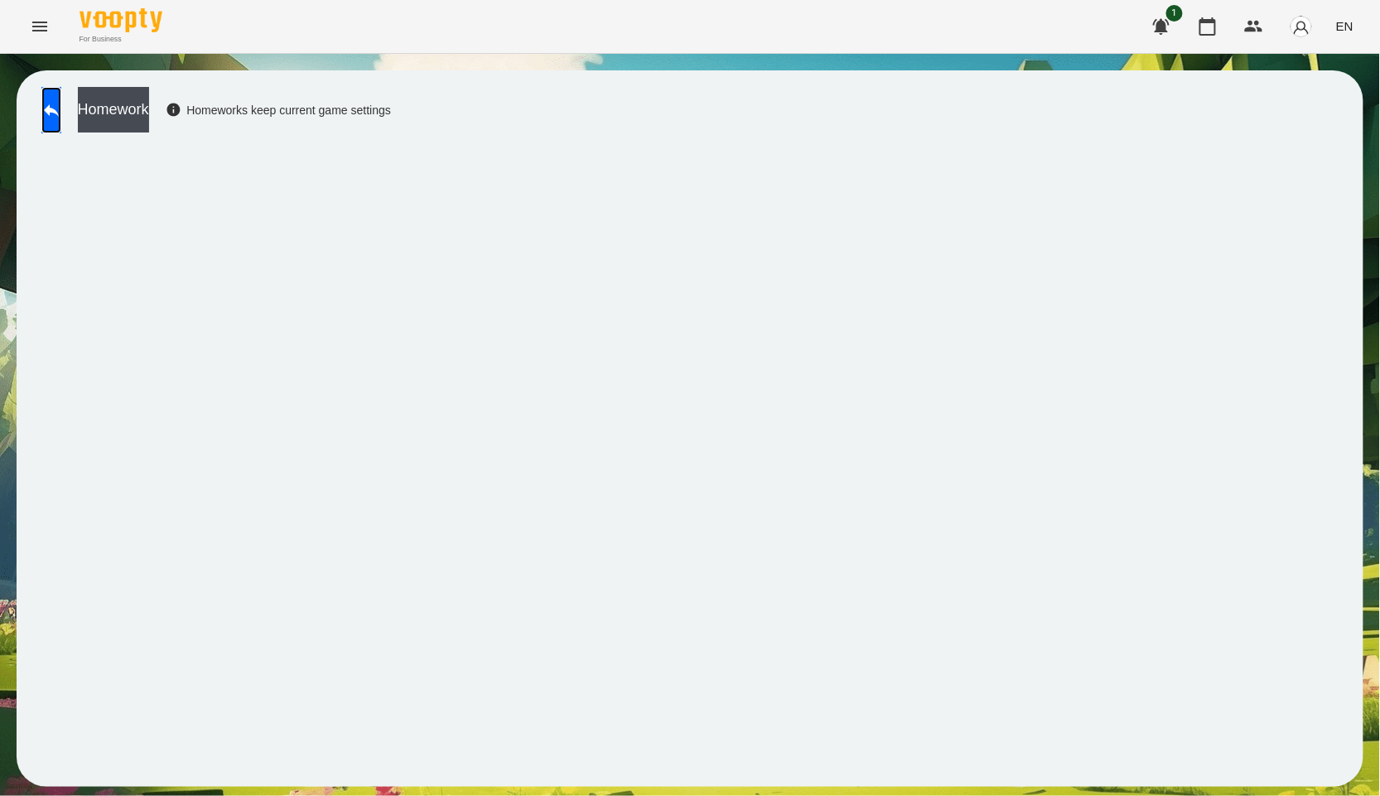
click at [61, 128] on link at bounding box center [51, 110] width 20 height 46
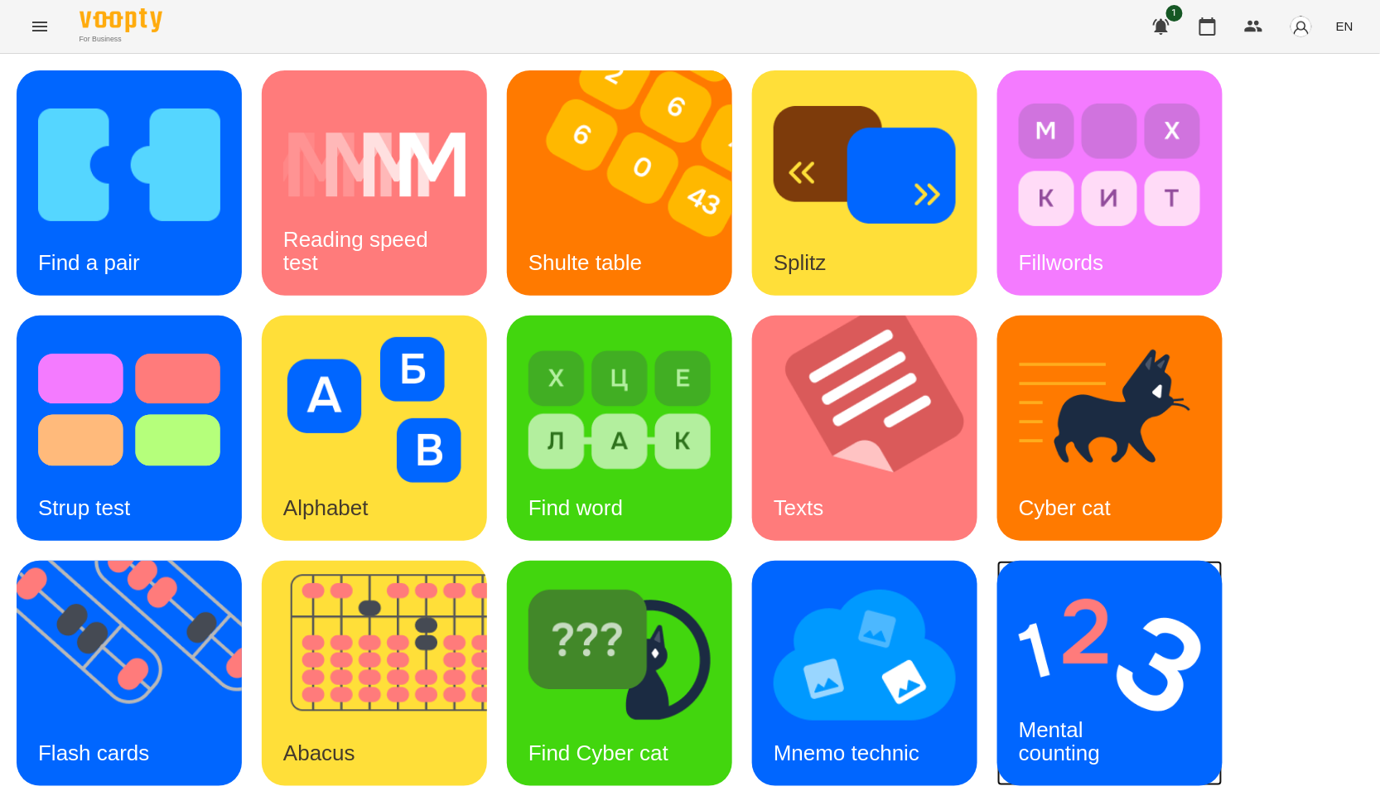
click at [1140, 660] on img at bounding box center [1110, 655] width 182 height 146
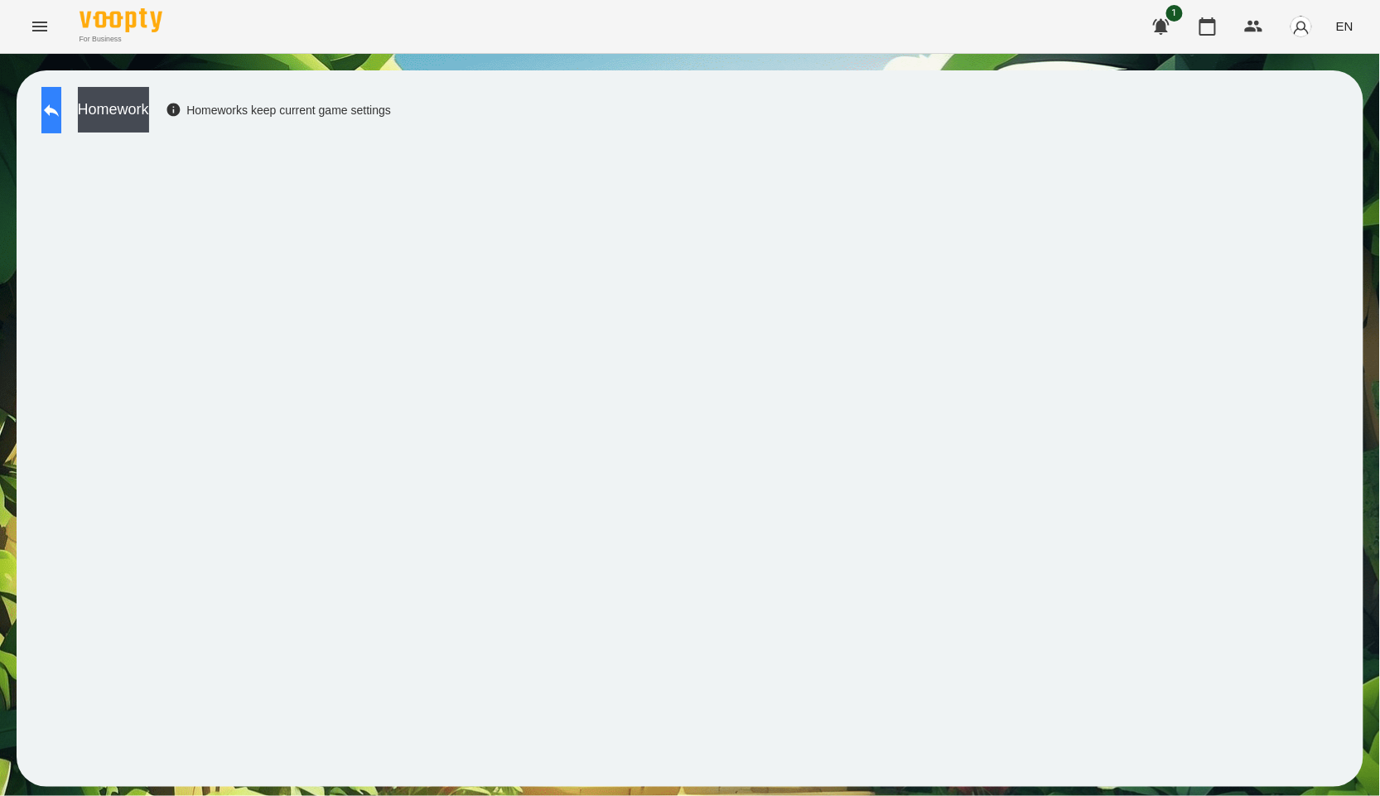
click at [61, 94] on button at bounding box center [51, 110] width 20 height 46
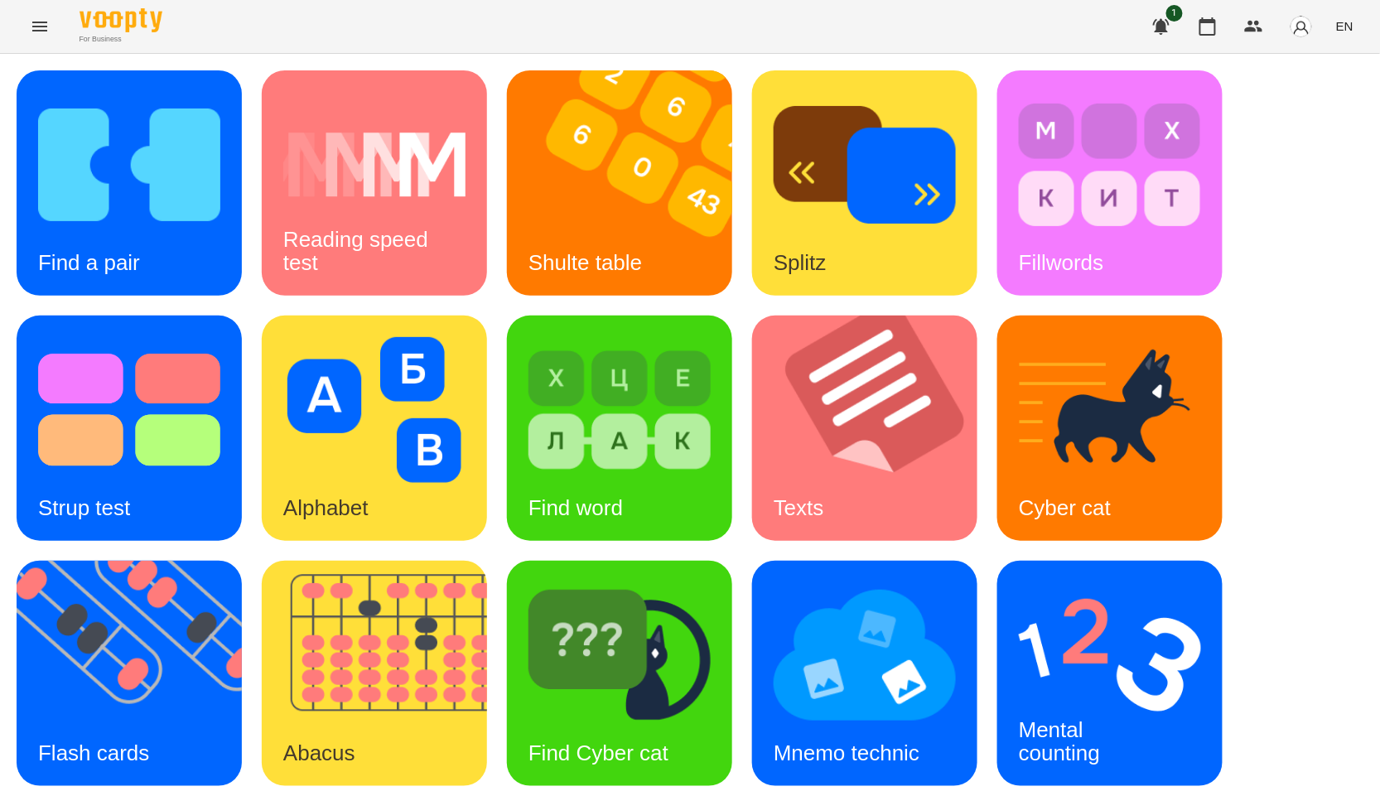
scroll to position [251, 0]
click at [657, 582] on img at bounding box center [620, 655] width 182 height 146
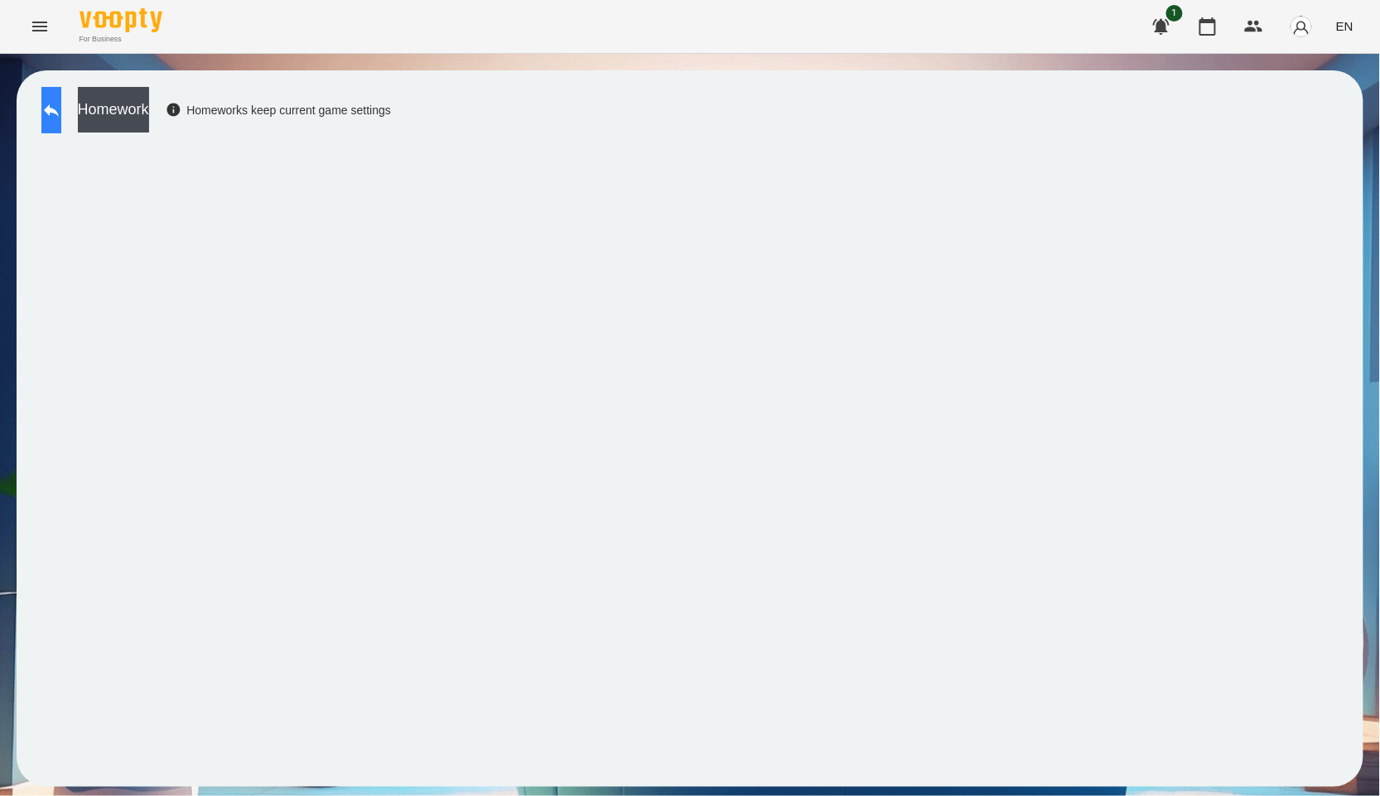
click at [61, 133] on button at bounding box center [51, 110] width 20 height 46
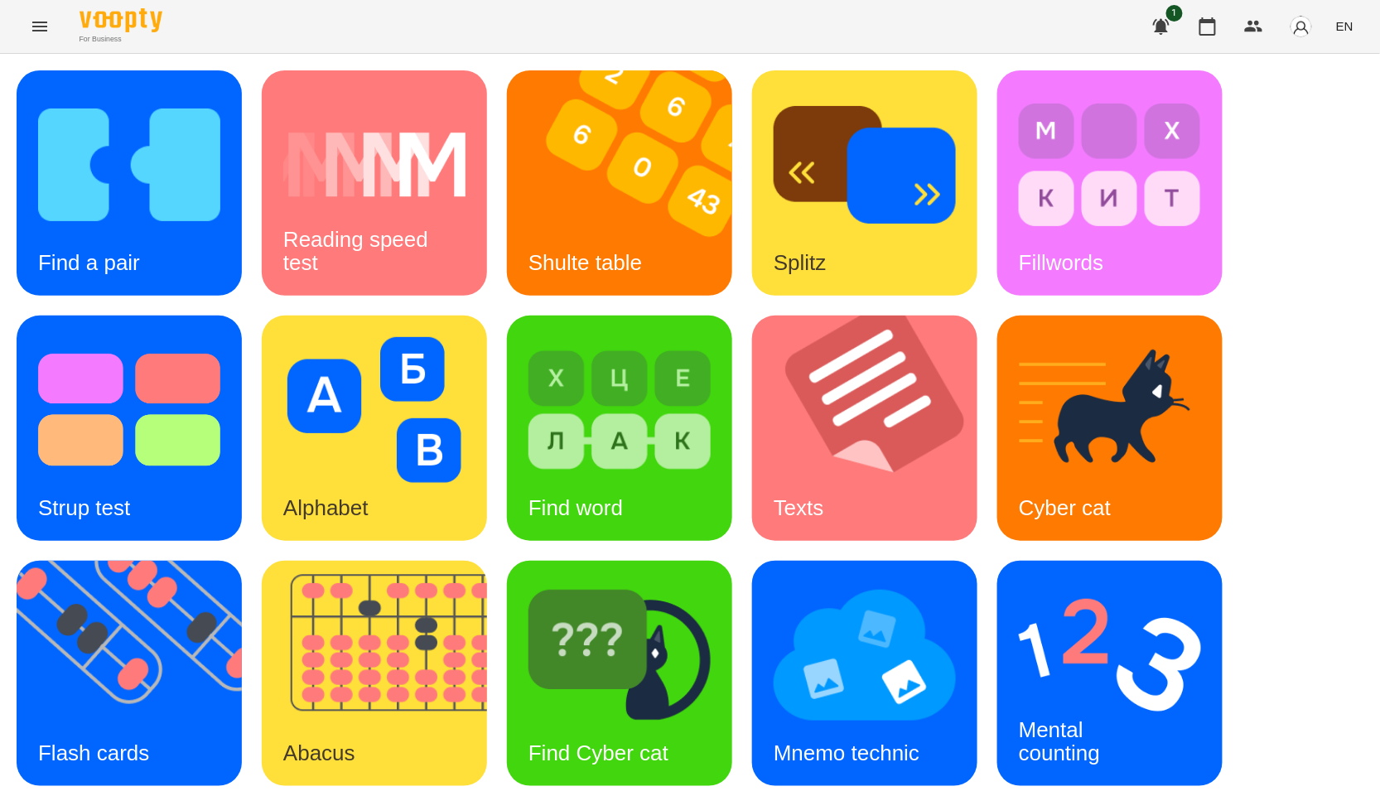
scroll to position [184, 0]
click at [655, 582] on img at bounding box center [620, 655] width 182 height 146
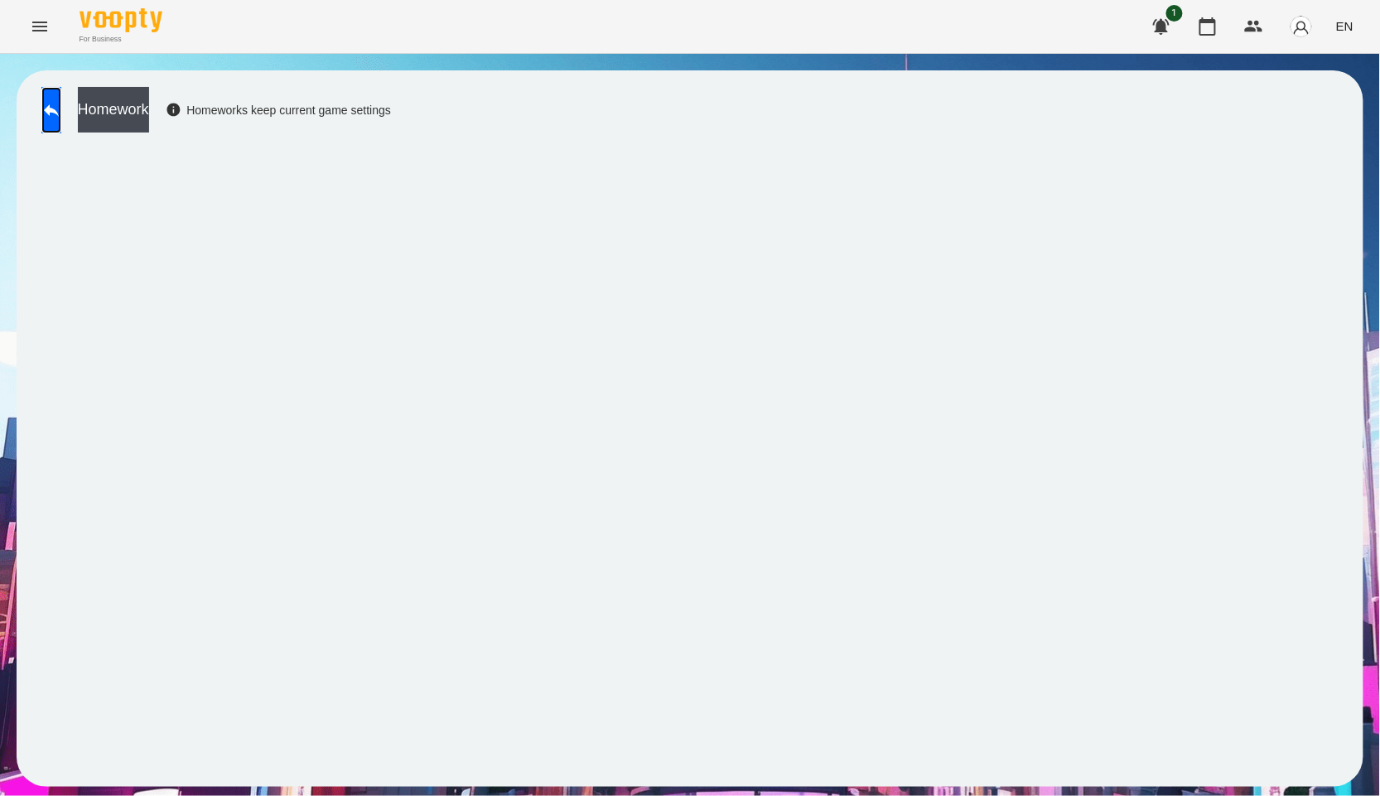
click at [42, 126] on link at bounding box center [51, 110] width 20 height 46
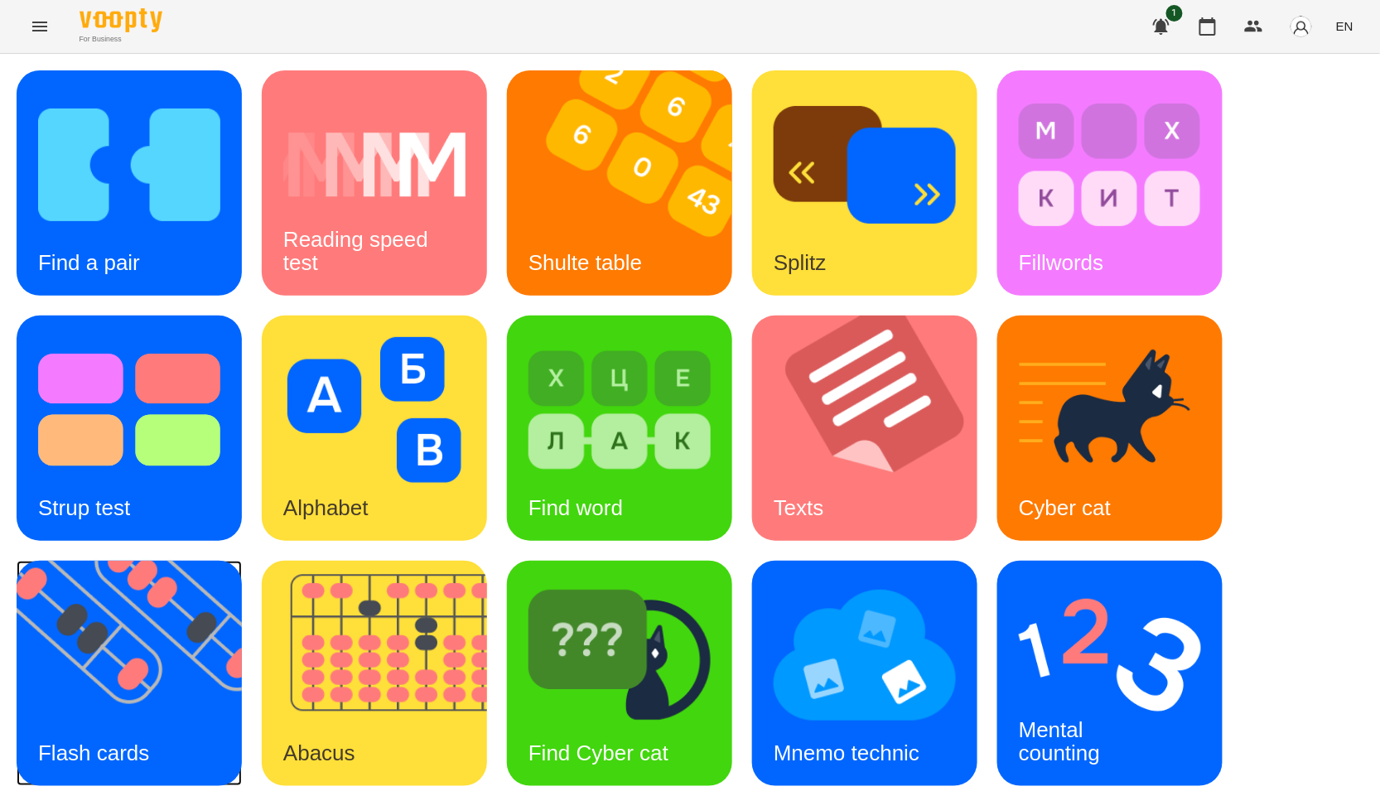
click at [151, 673] on img at bounding box center [140, 673] width 246 height 225
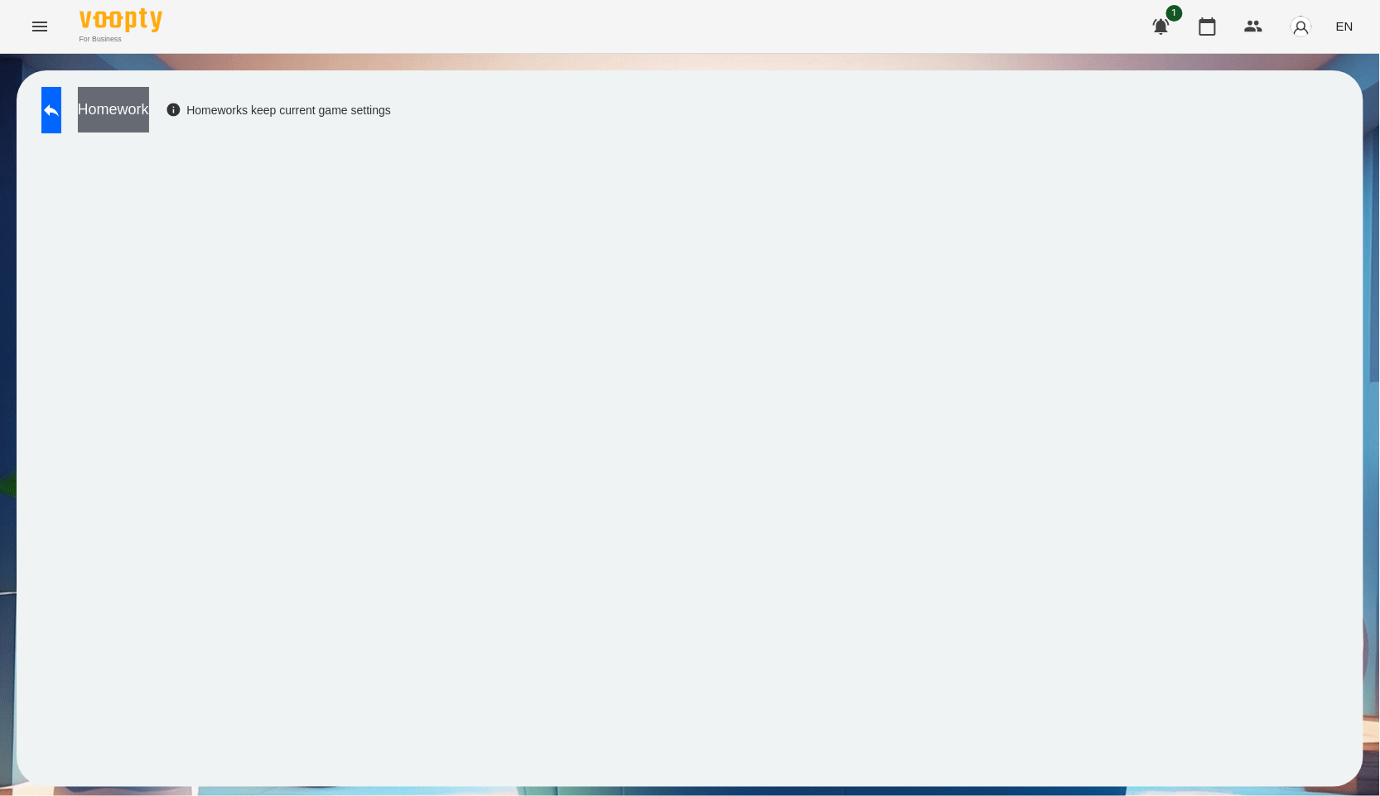
click at [149, 108] on button "Homework" at bounding box center [113, 110] width 71 height 46
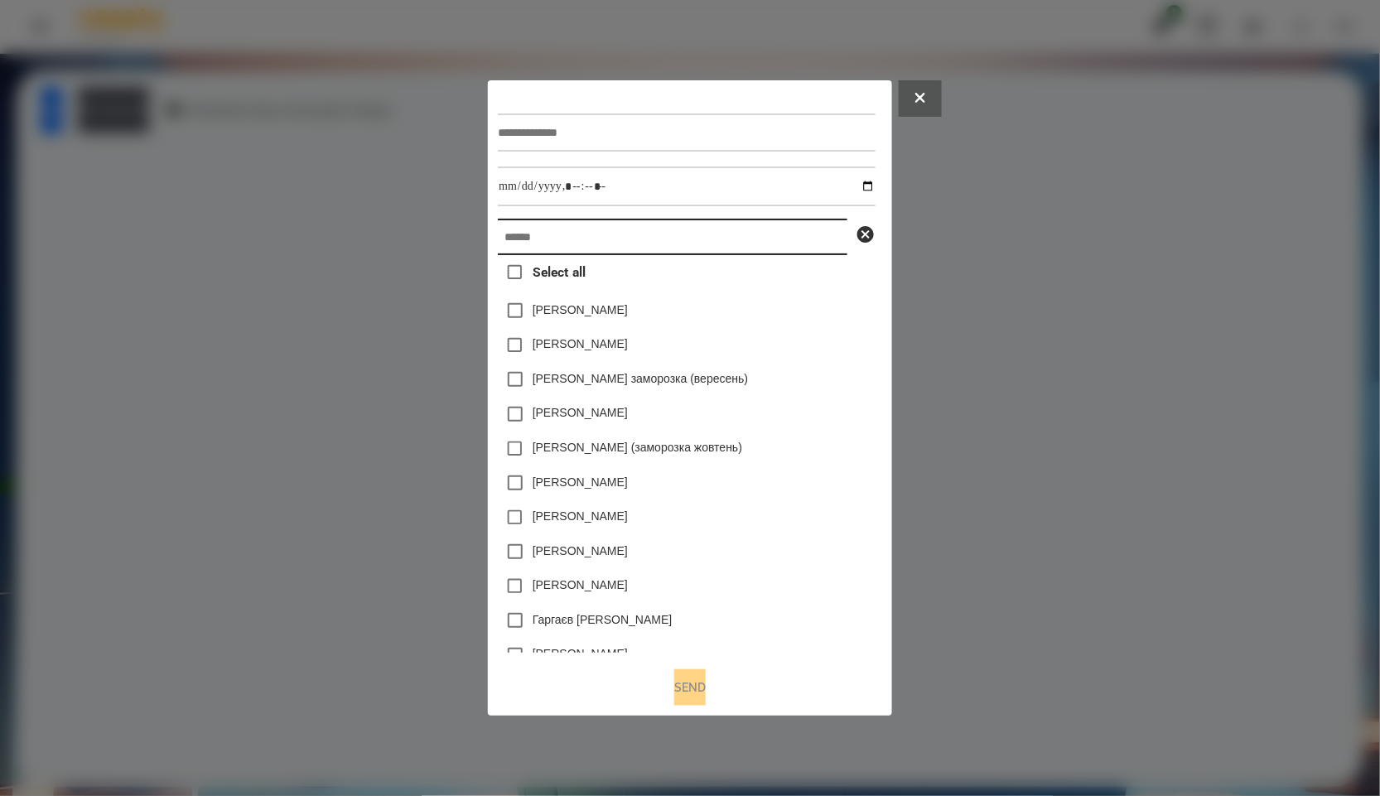
click at [689, 255] on input "text" at bounding box center [673, 237] width 350 height 36
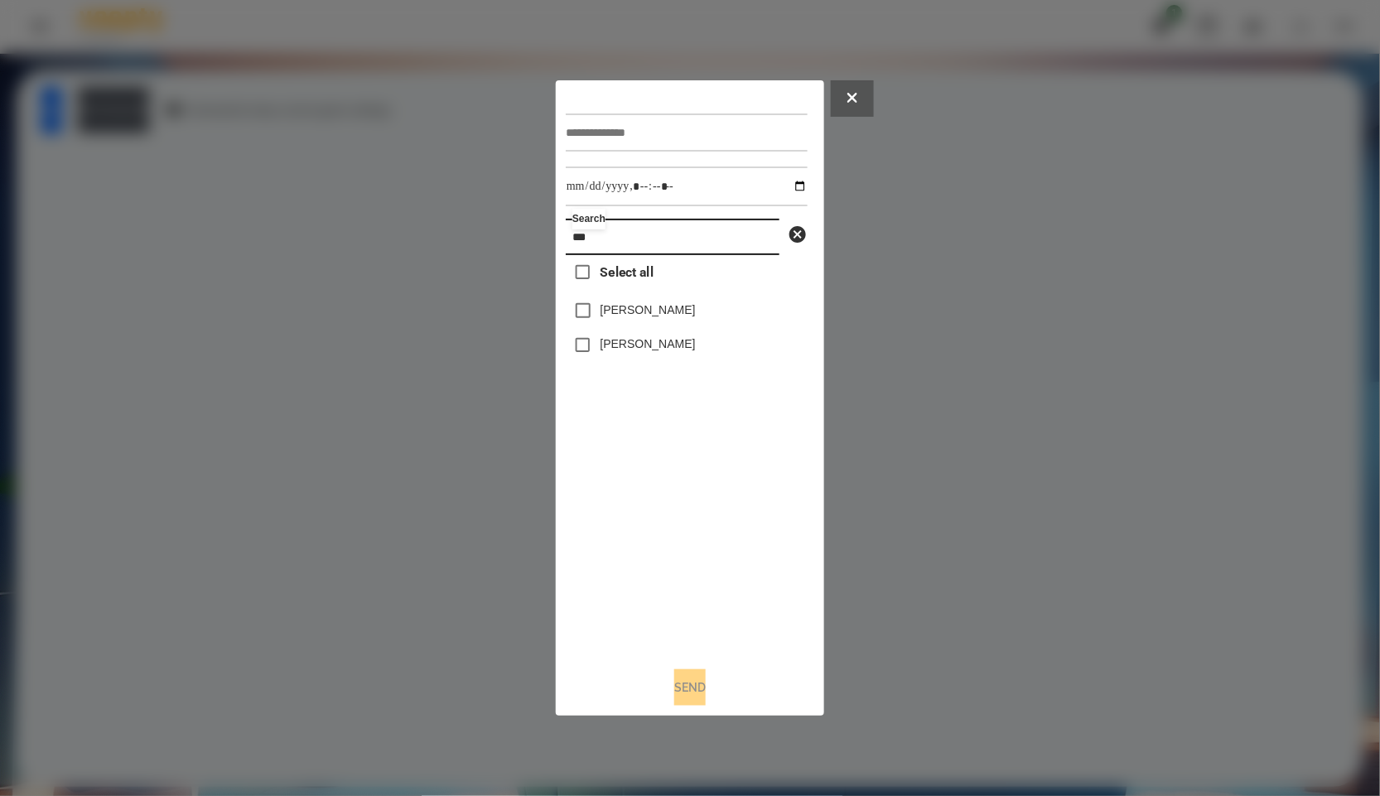
type input "***"
click at [667, 318] on label "Педько Олена" at bounding box center [648, 310] width 95 height 17
drag, startPoint x: 703, startPoint y: 315, endPoint x: 601, endPoint y: 315, distance: 101.9
click at [601, 315] on div "Педько Олена" at bounding box center [687, 310] width 242 height 35
copy label "Педько Олена"
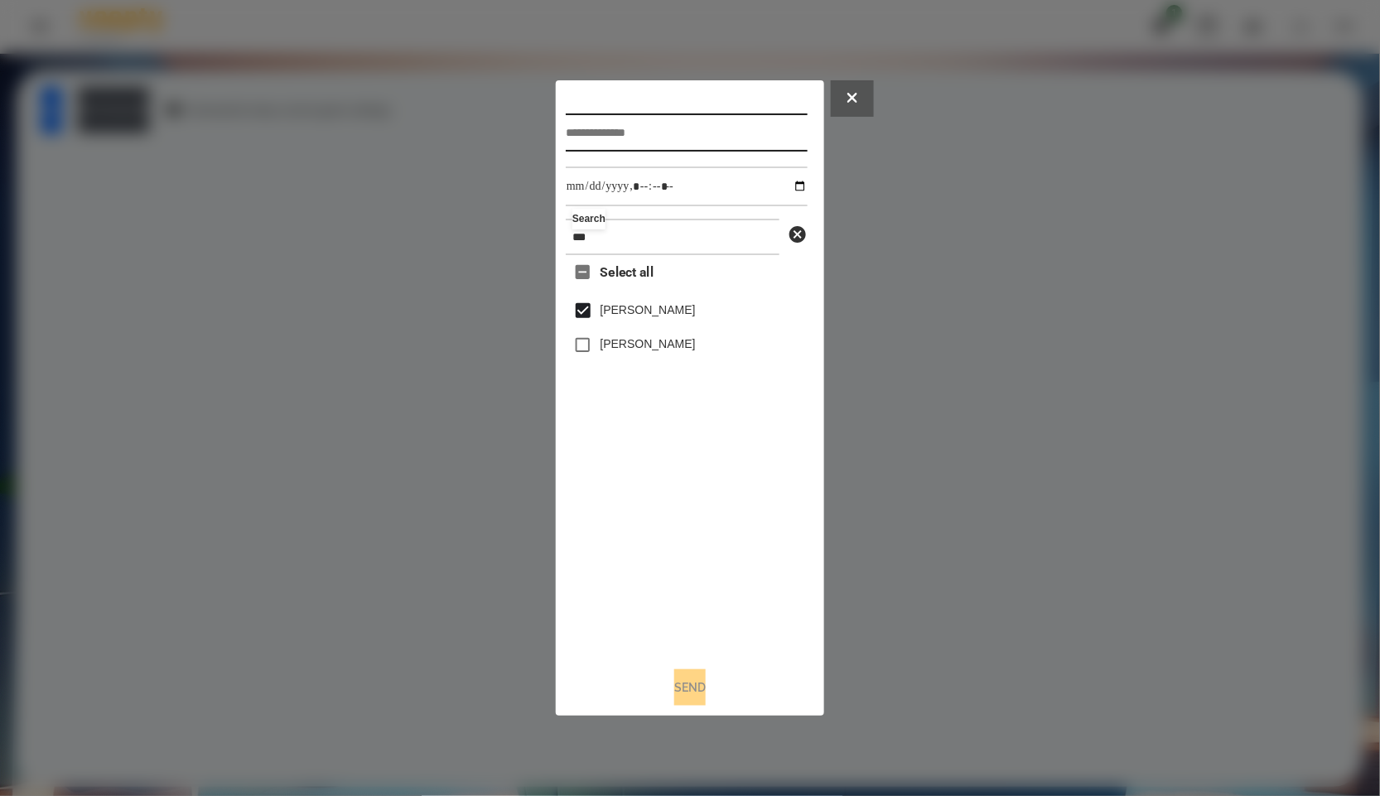
click at [682, 120] on input "text" at bounding box center [687, 132] width 242 height 38
paste input "**********"
type input "**********"
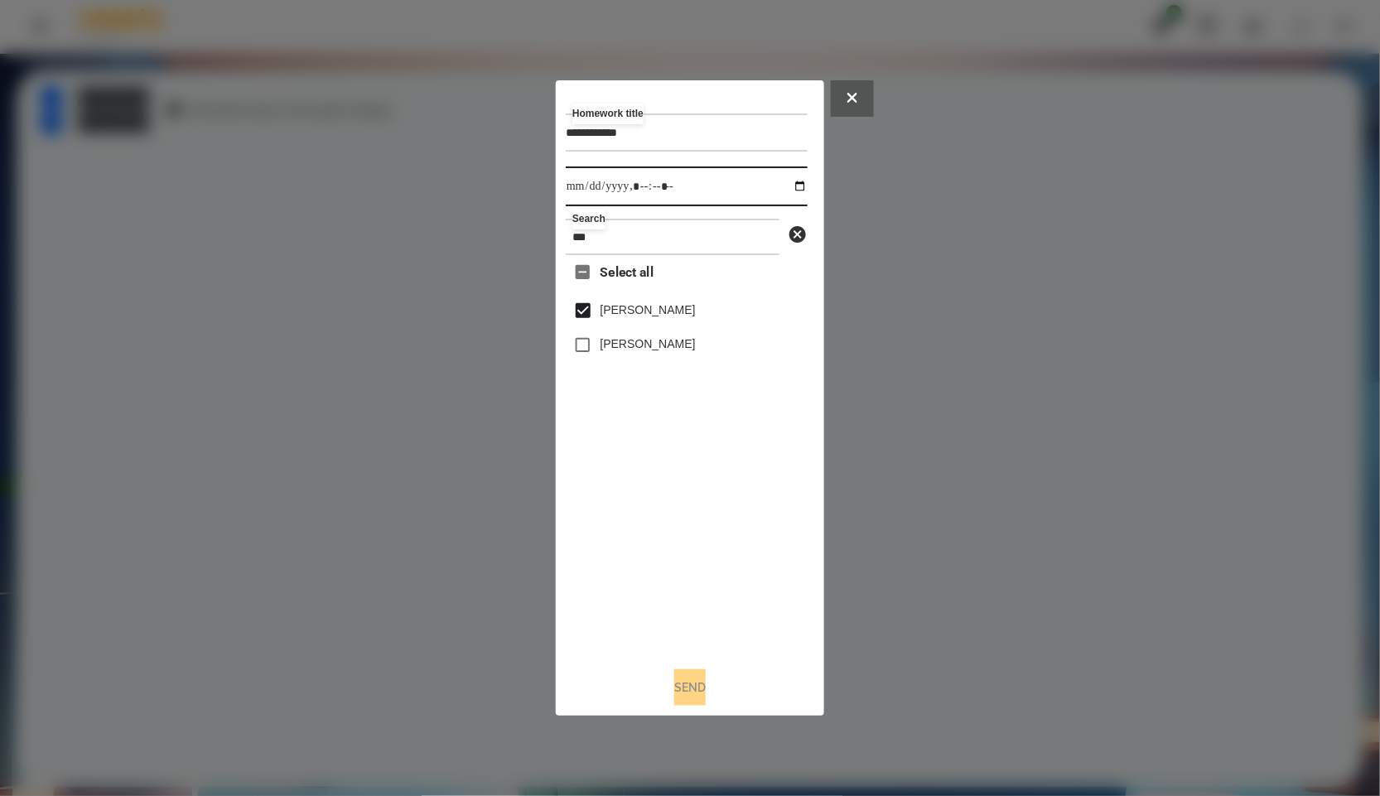
click at [799, 191] on input "datetime-local" at bounding box center [687, 187] width 242 height 40
click at [796, 188] on input "datetime-local" at bounding box center [687, 187] width 242 height 40
type input "**********"
click at [917, 300] on div at bounding box center [690, 398] width 1380 height 796
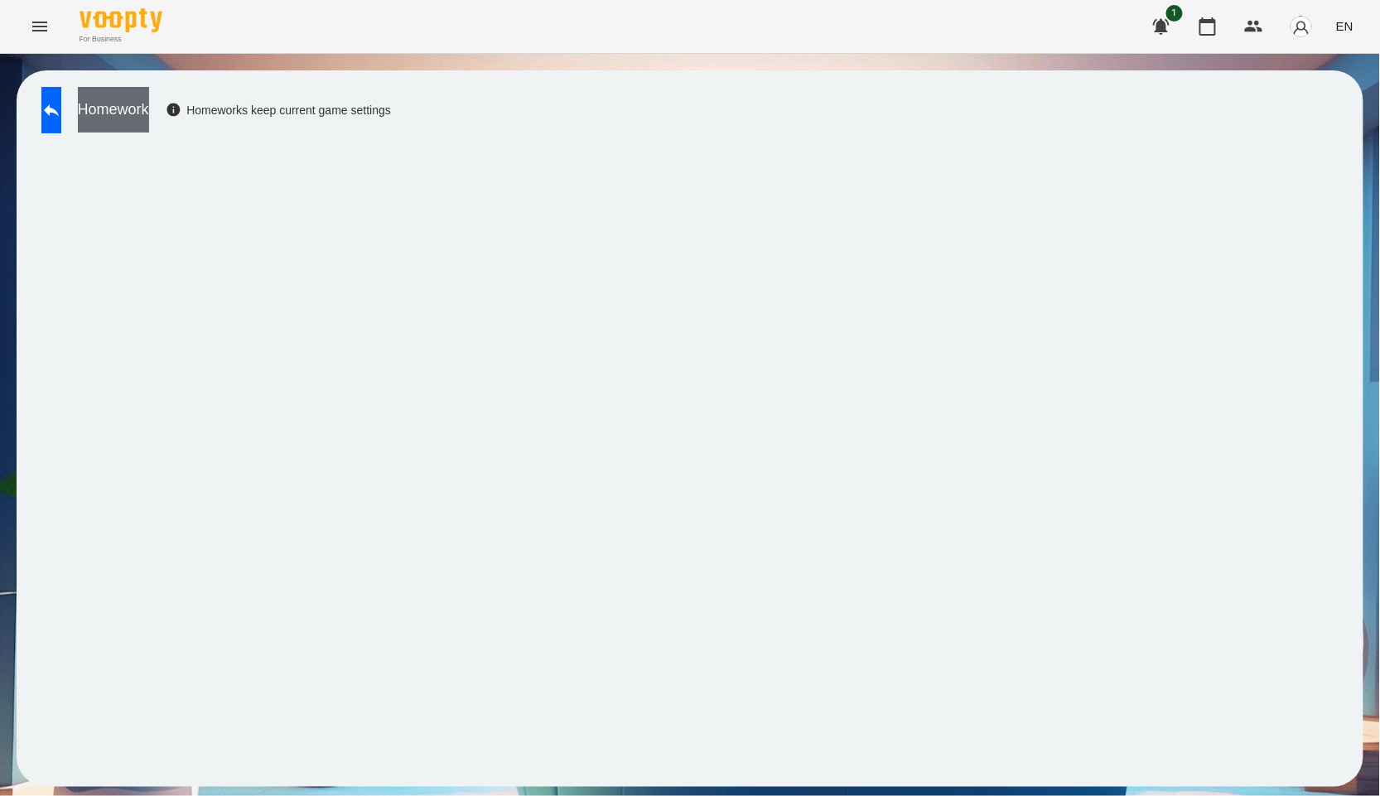
click at [149, 118] on button "Homework" at bounding box center [113, 110] width 71 height 46
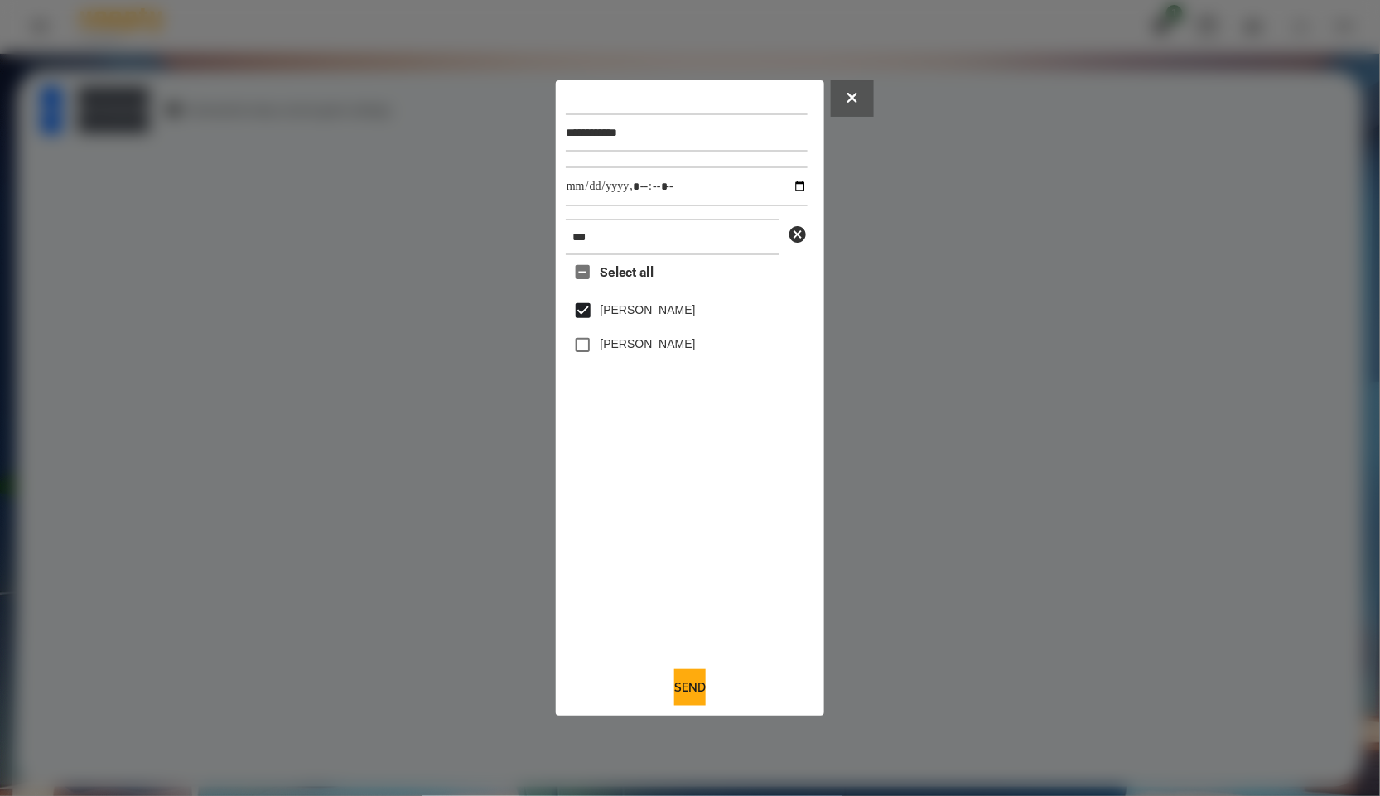
click at [726, 362] on div "Педаш Кирило" at bounding box center [687, 345] width 242 height 35
click at [840, 105] on button at bounding box center [852, 98] width 43 height 36
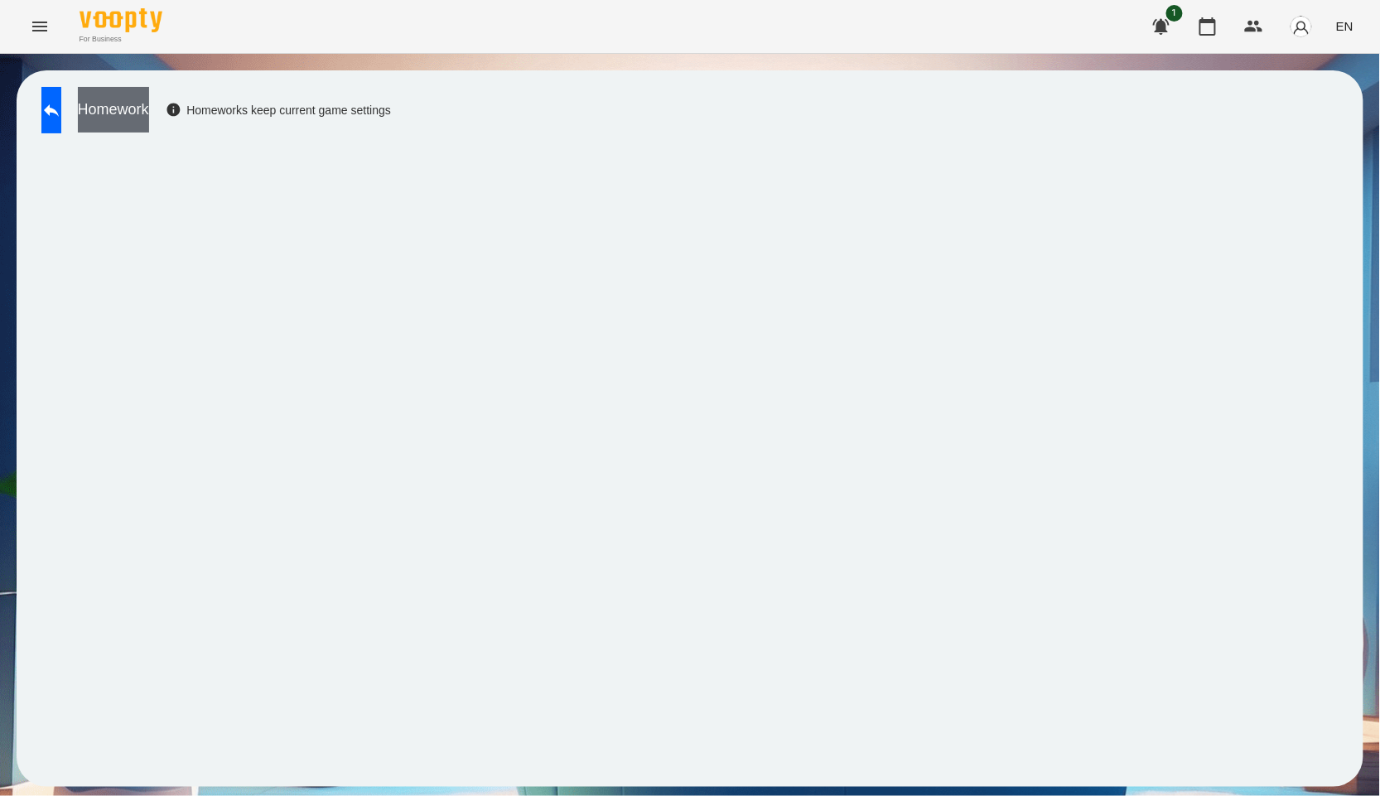
click at [149, 109] on button "Homework" at bounding box center [113, 110] width 71 height 46
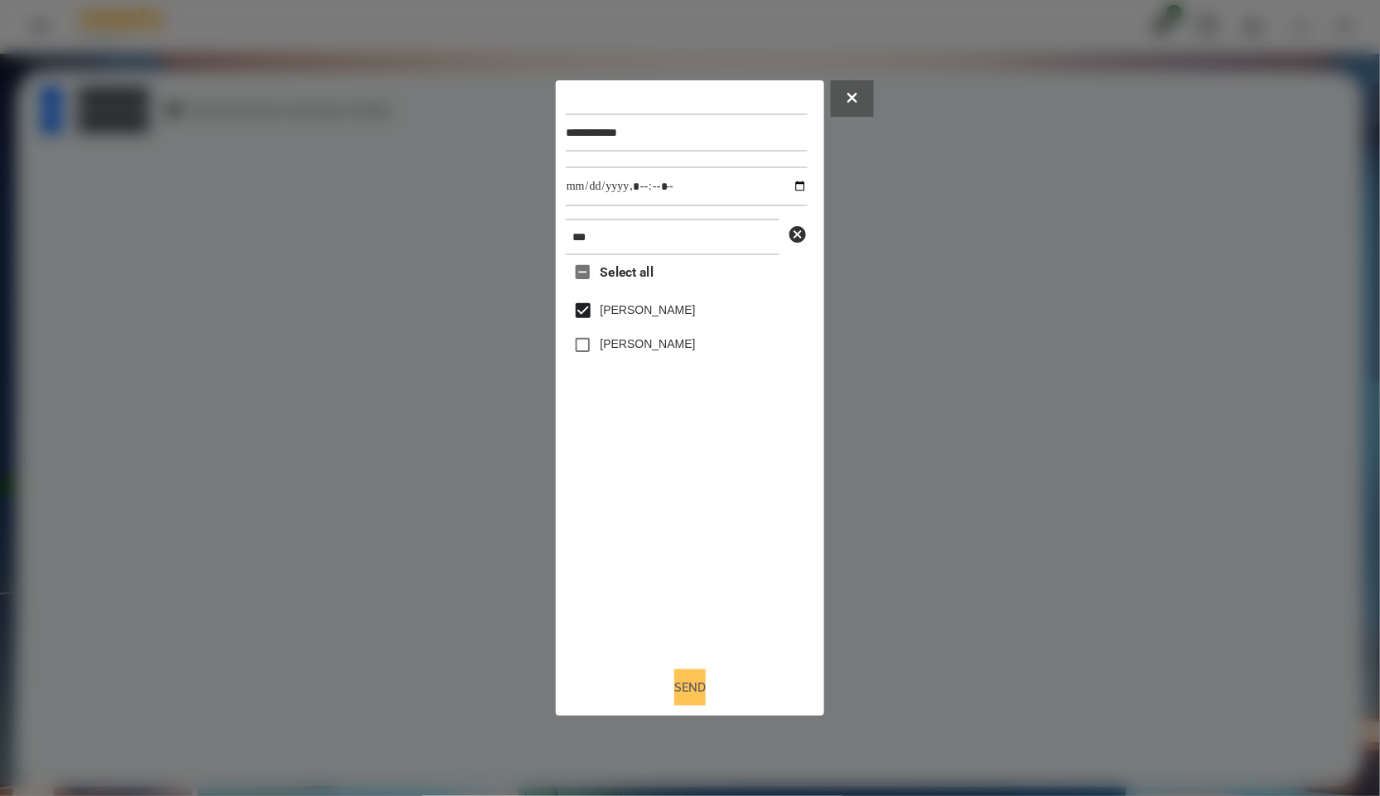
click at [702, 700] on button "Send" at bounding box center [689, 687] width 31 height 36
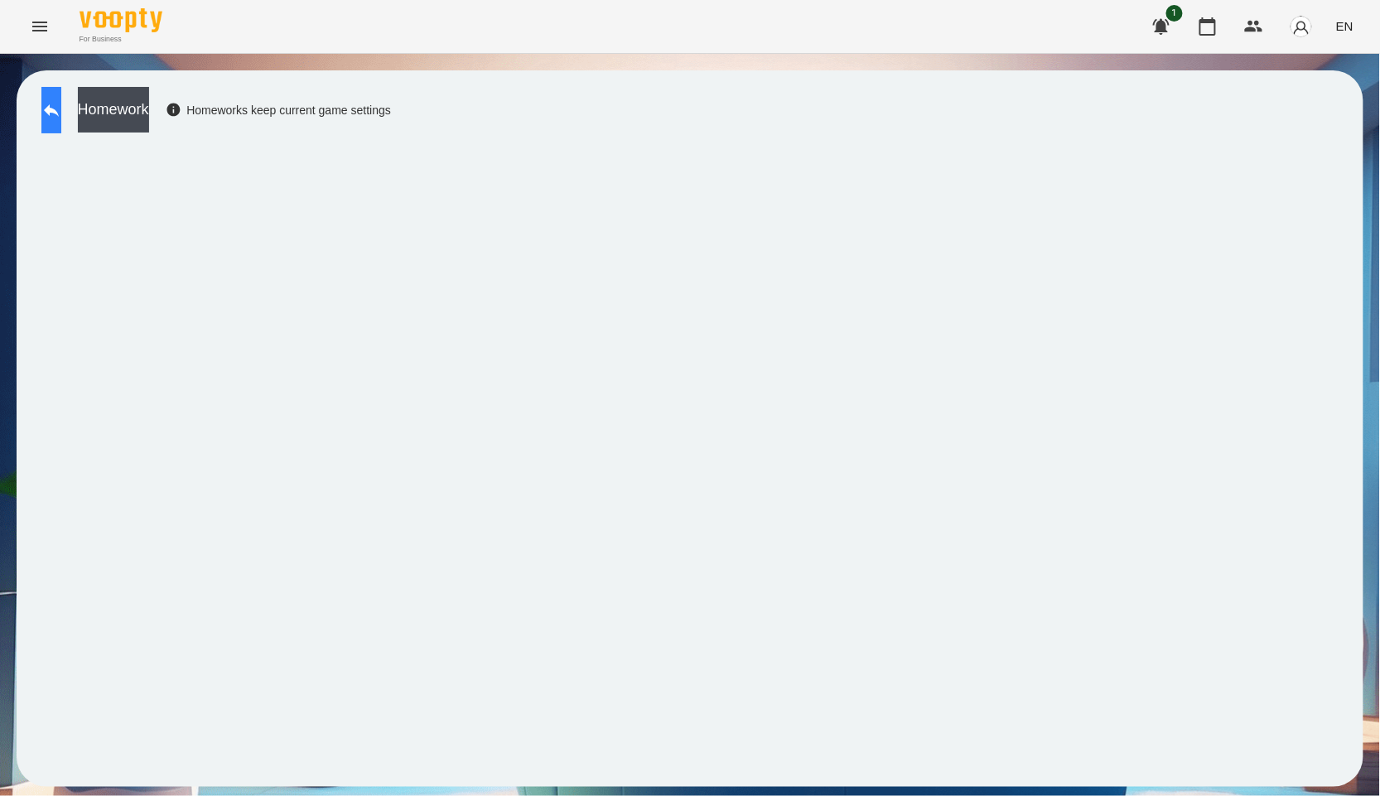
click at [61, 99] on button at bounding box center [51, 110] width 20 height 46
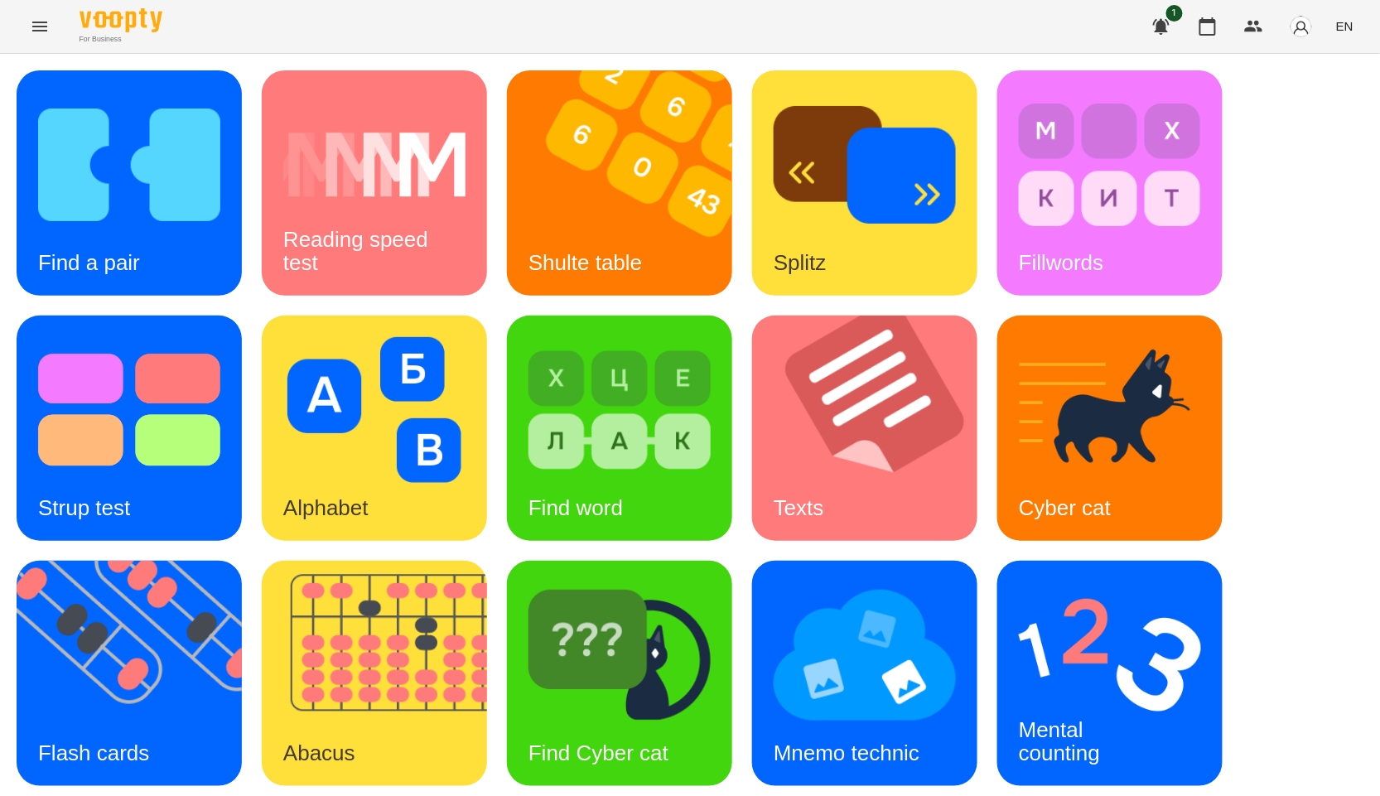
scroll to position [251, 0]
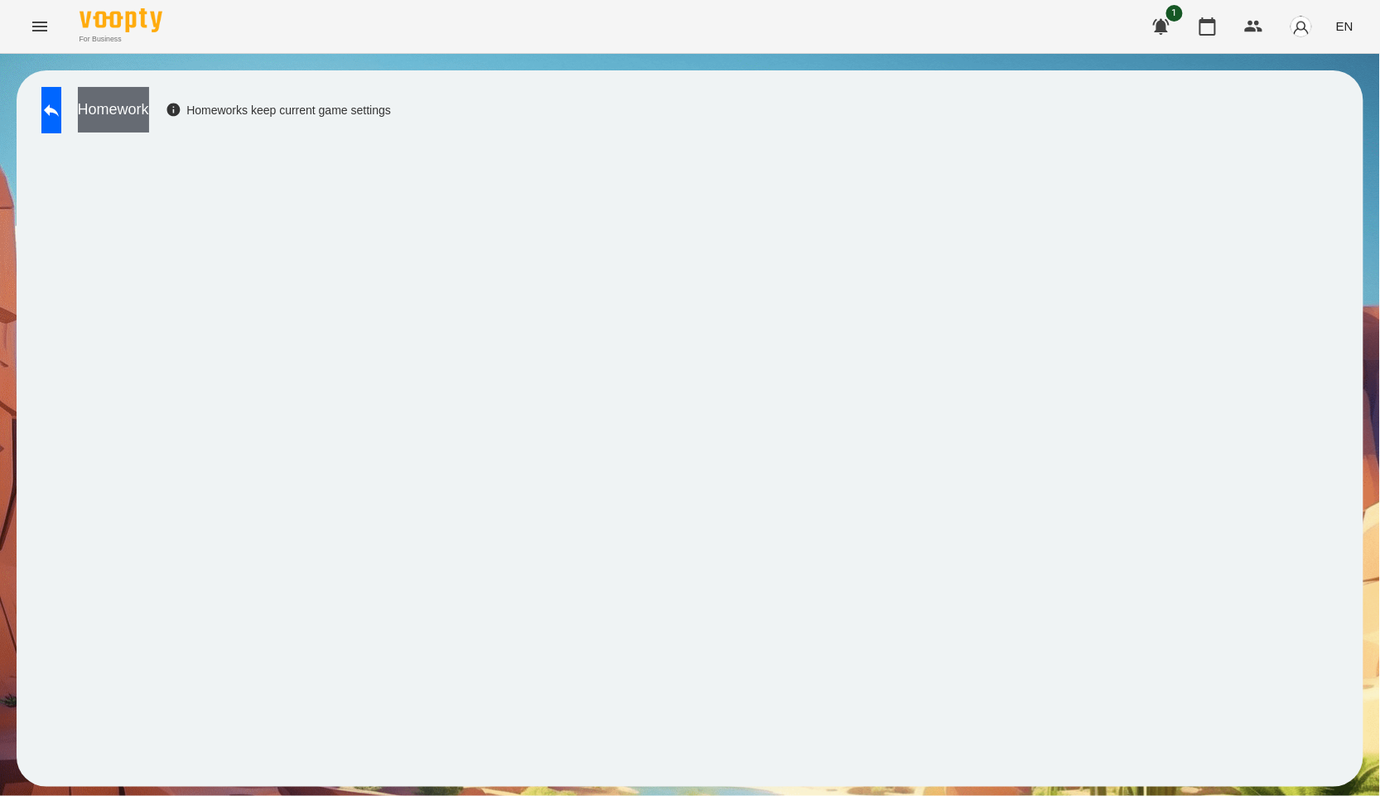
click at [149, 117] on button "Homework" at bounding box center [113, 110] width 71 height 46
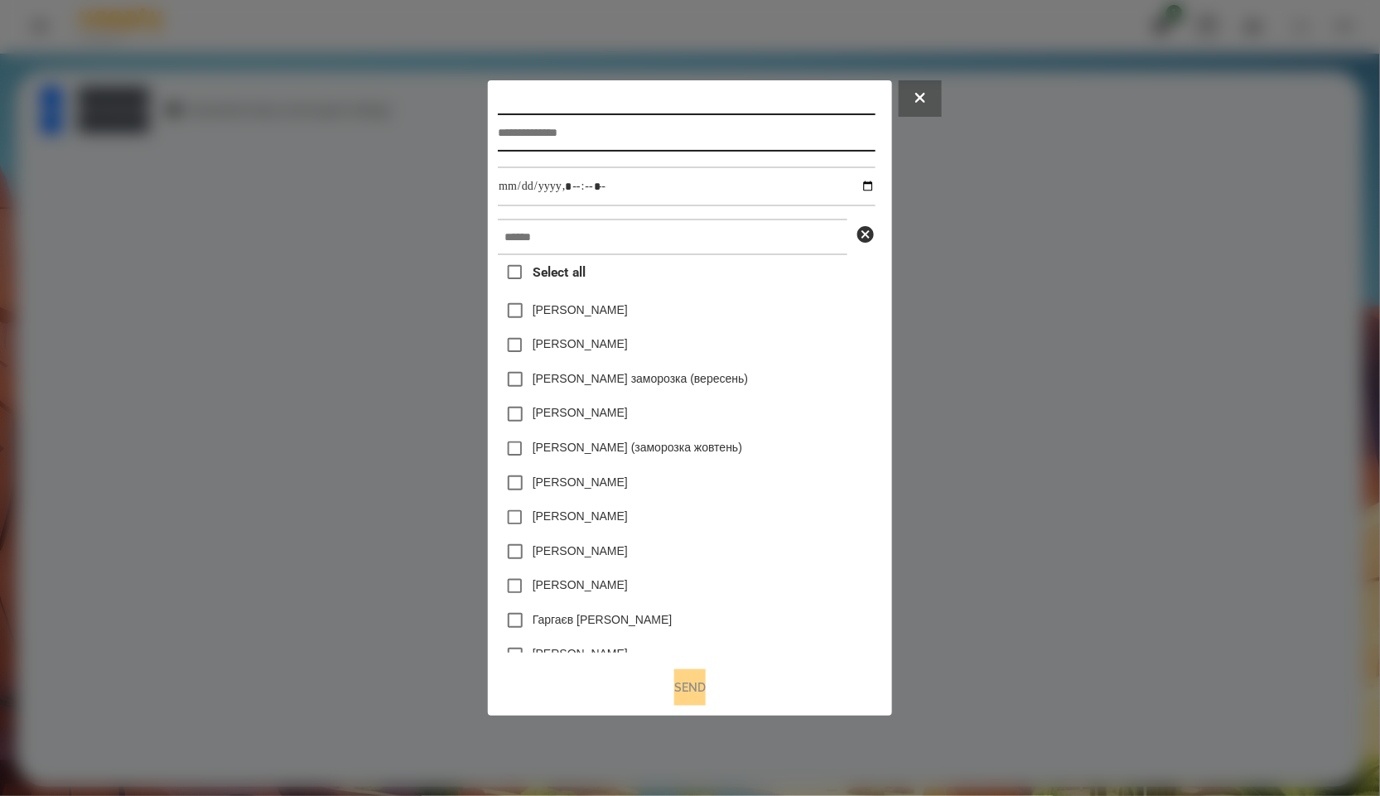
click at [584, 136] on input "text" at bounding box center [686, 132] width 377 height 38
paste input "**********"
type input "**********"
click at [597, 265] on div "Select all Коля Главач Емма Северен Злата Миц заморозка (вересень) Лисиченко Ми…" at bounding box center [686, 454] width 377 height 398
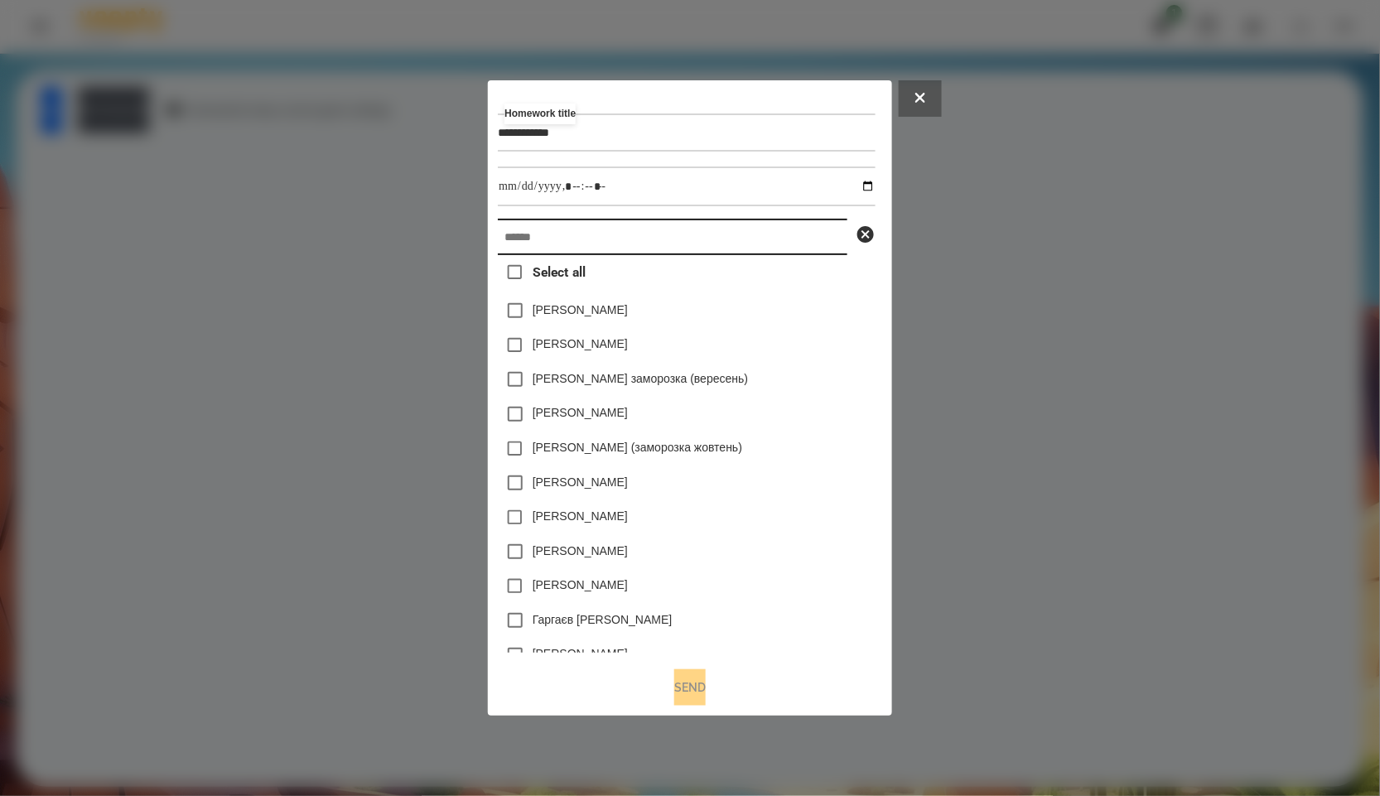
click at [595, 249] on input "text" at bounding box center [673, 237] width 350 height 36
paste input "**********"
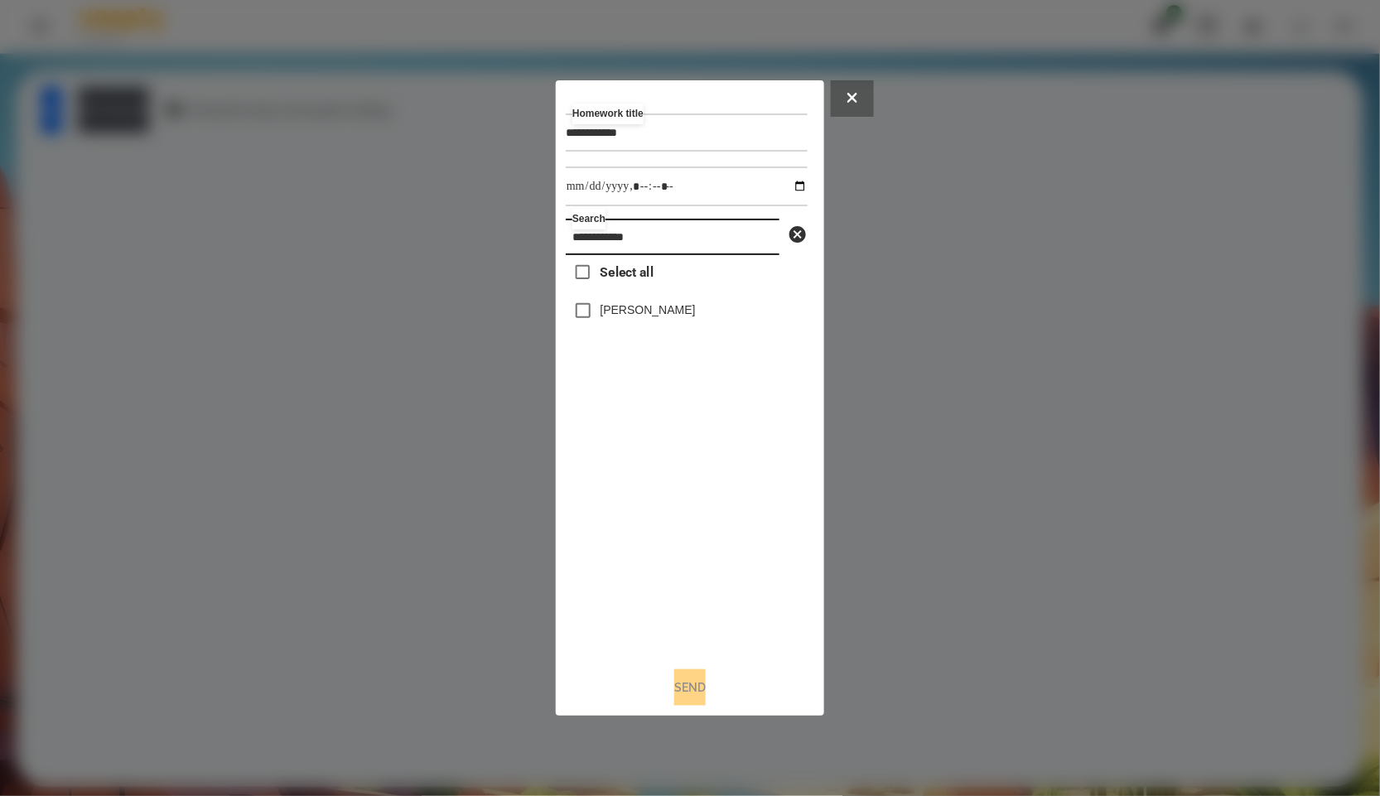
type input "**********"
click at [601, 302] on div "Педько Олена" at bounding box center [687, 310] width 242 height 35
click at [606, 311] on label "Педько Олена" at bounding box center [648, 310] width 95 height 17
click at [781, 195] on input "datetime-local" at bounding box center [687, 187] width 242 height 40
click at [783, 189] on input "datetime-local" at bounding box center [687, 187] width 242 height 40
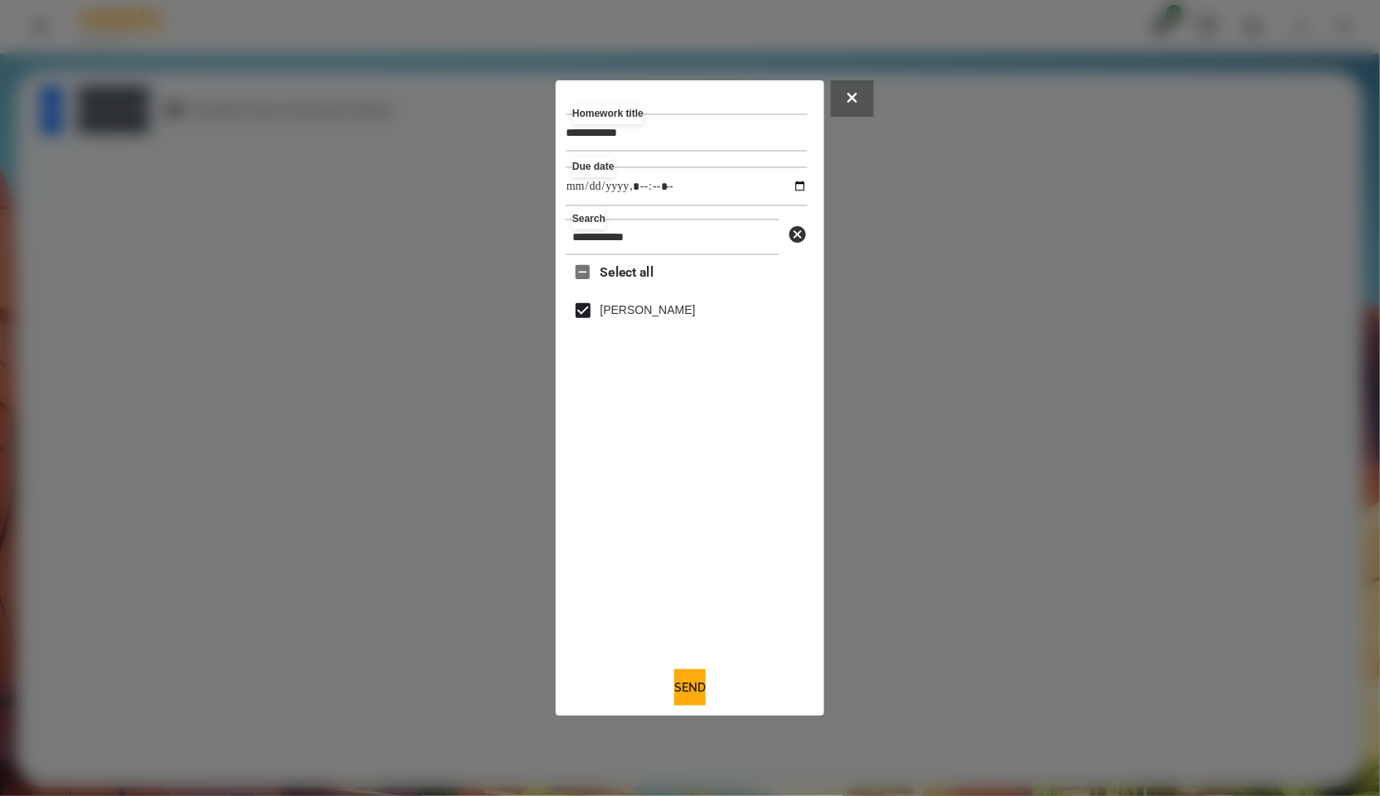
type input "**********"
click at [701, 609] on div "Select all Педько Олена" at bounding box center [687, 454] width 242 height 398
click at [674, 693] on button "Send" at bounding box center [689, 687] width 31 height 36
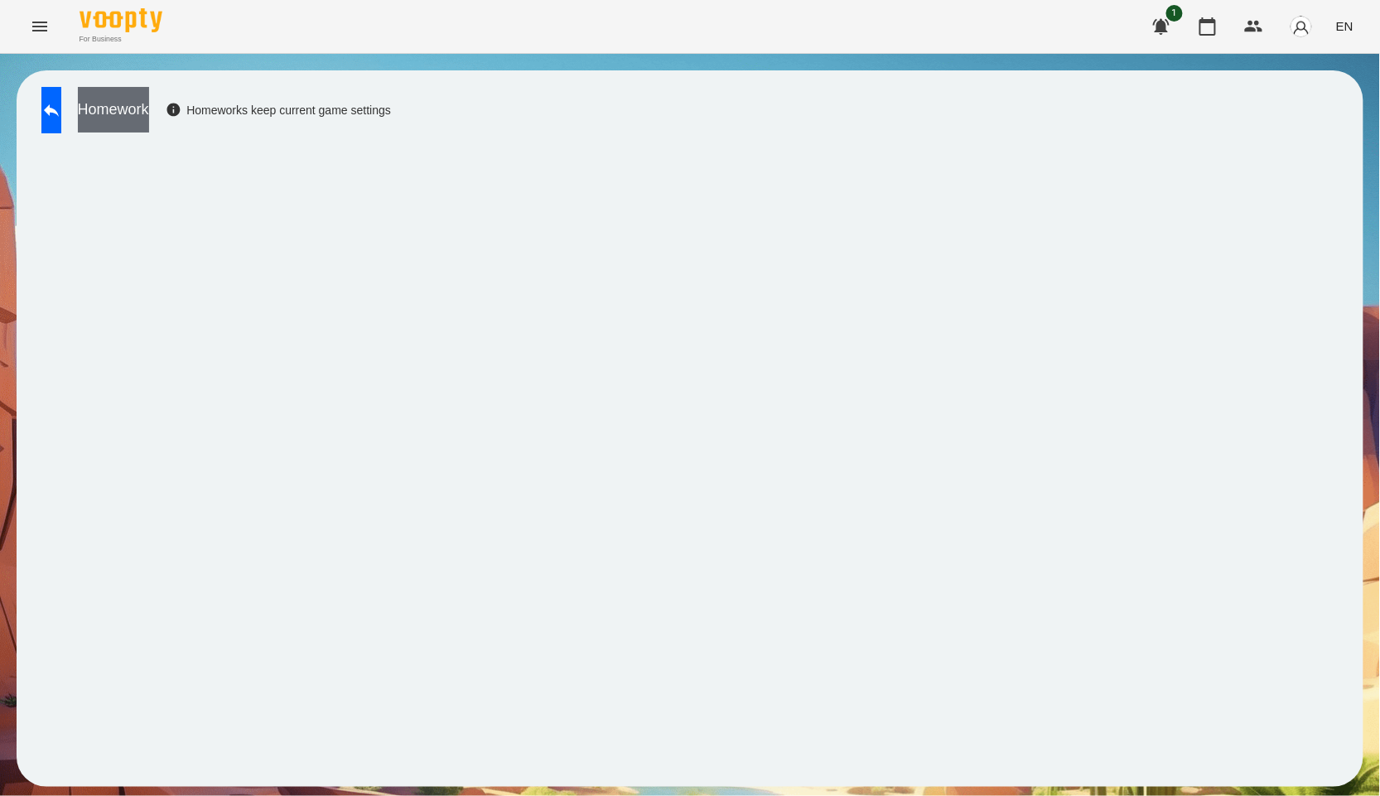
click at [149, 110] on button "Homework" at bounding box center [113, 110] width 71 height 46
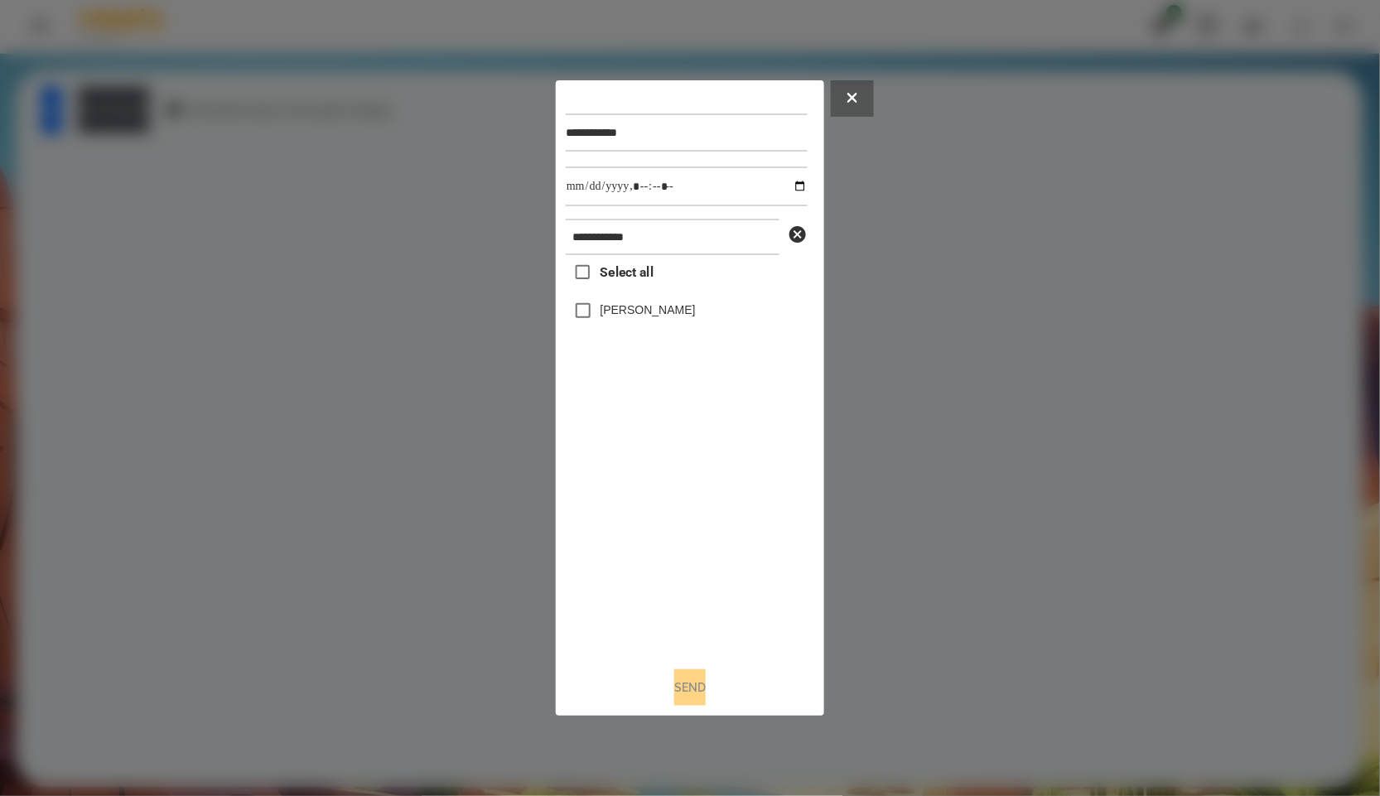
click at [624, 318] on label "Педько Олена" at bounding box center [648, 310] width 95 height 17
click at [789, 193] on input "datetime-local" at bounding box center [687, 187] width 242 height 40
type input "**********"
click at [718, 529] on div "Select all Педько Олена" at bounding box center [687, 454] width 242 height 398
click at [674, 696] on button "Send" at bounding box center [689, 687] width 31 height 36
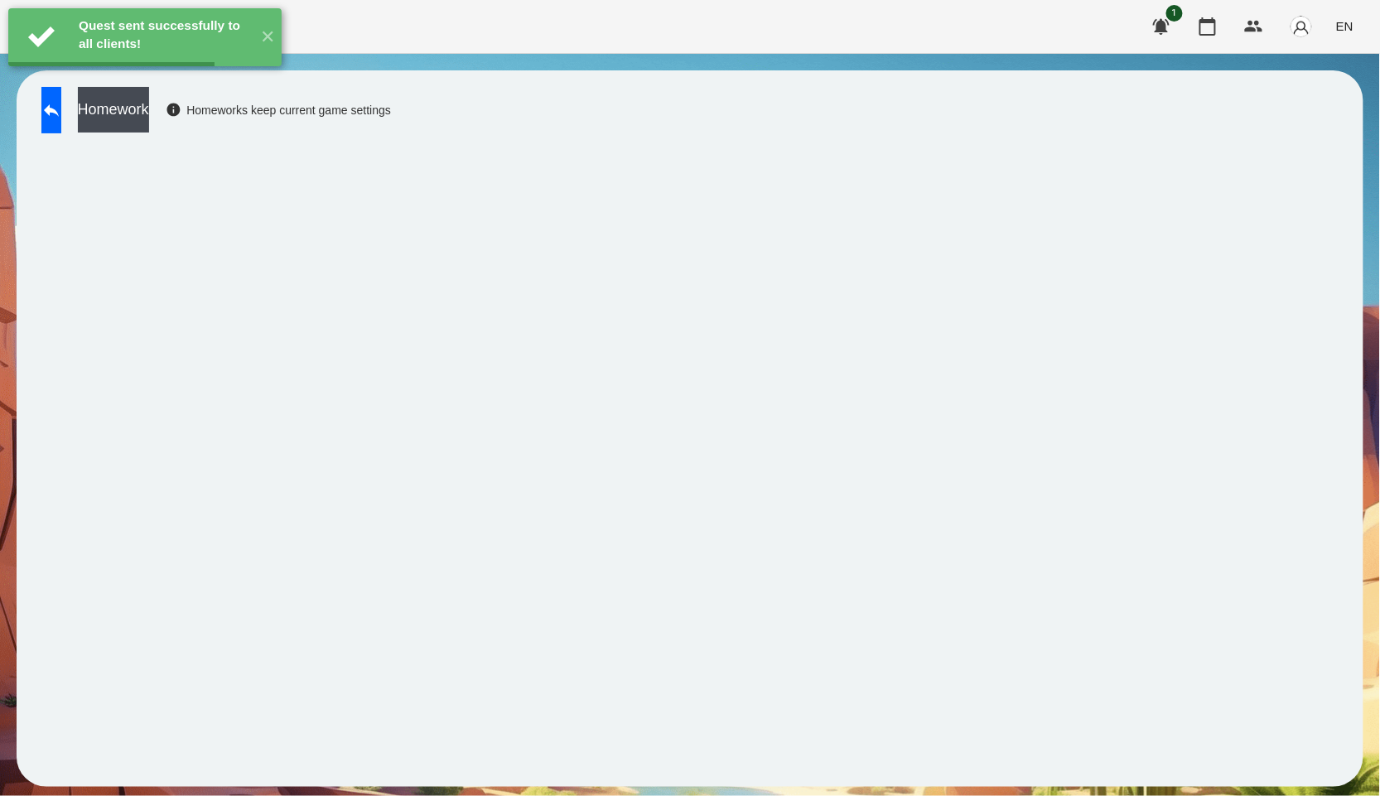
click at [149, 112] on button "Homework" at bounding box center [113, 110] width 71 height 46
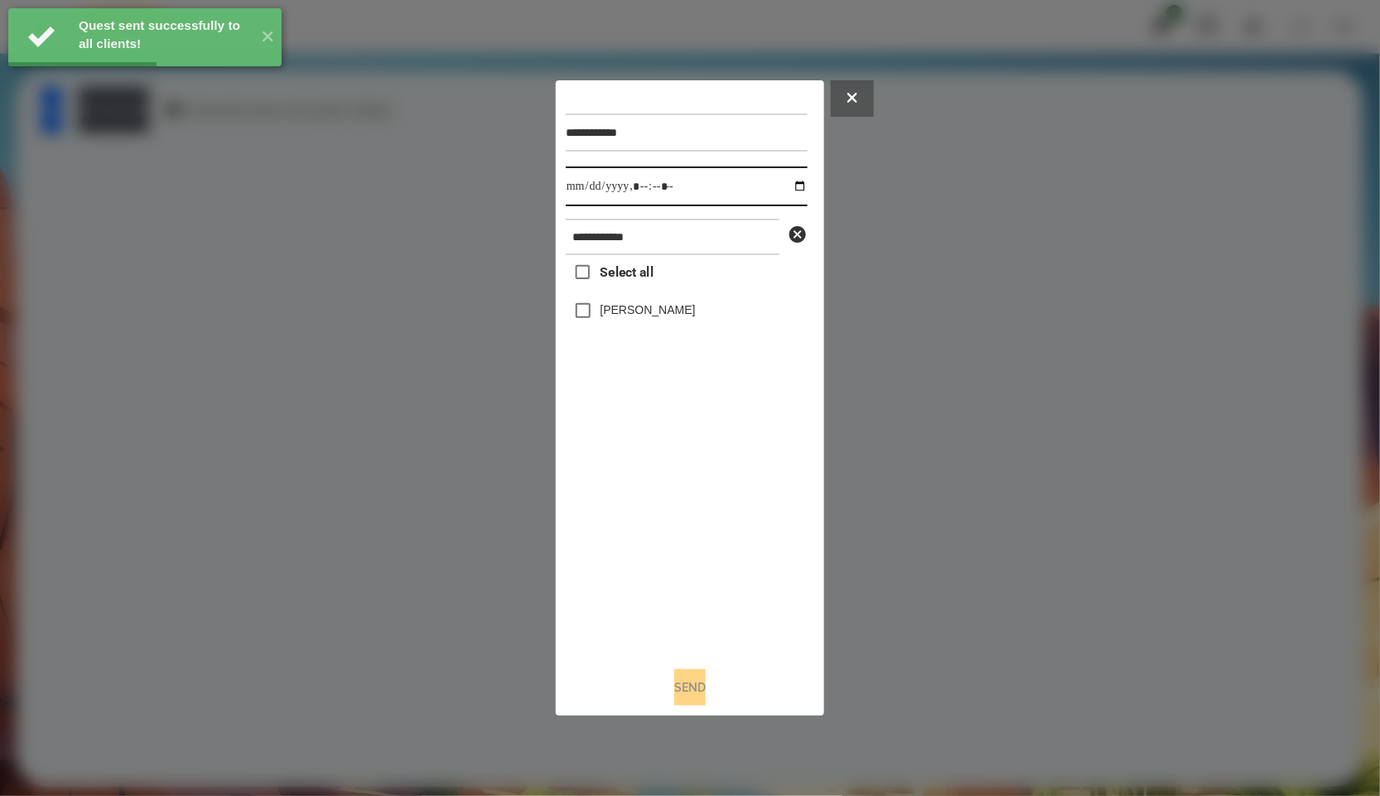
click at [792, 188] on input "datetime-local" at bounding box center [687, 187] width 242 height 40
type input "**********"
drag, startPoint x: 695, startPoint y: 608, endPoint x: 680, endPoint y: 439, distance: 169.7
click at [695, 608] on div "Select all Педько Олена" at bounding box center [687, 454] width 242 height 398
drag, startPoint x: 678, startPoint y: 321, endPoint x: 689, endPoint y: 399, distance: 78.7
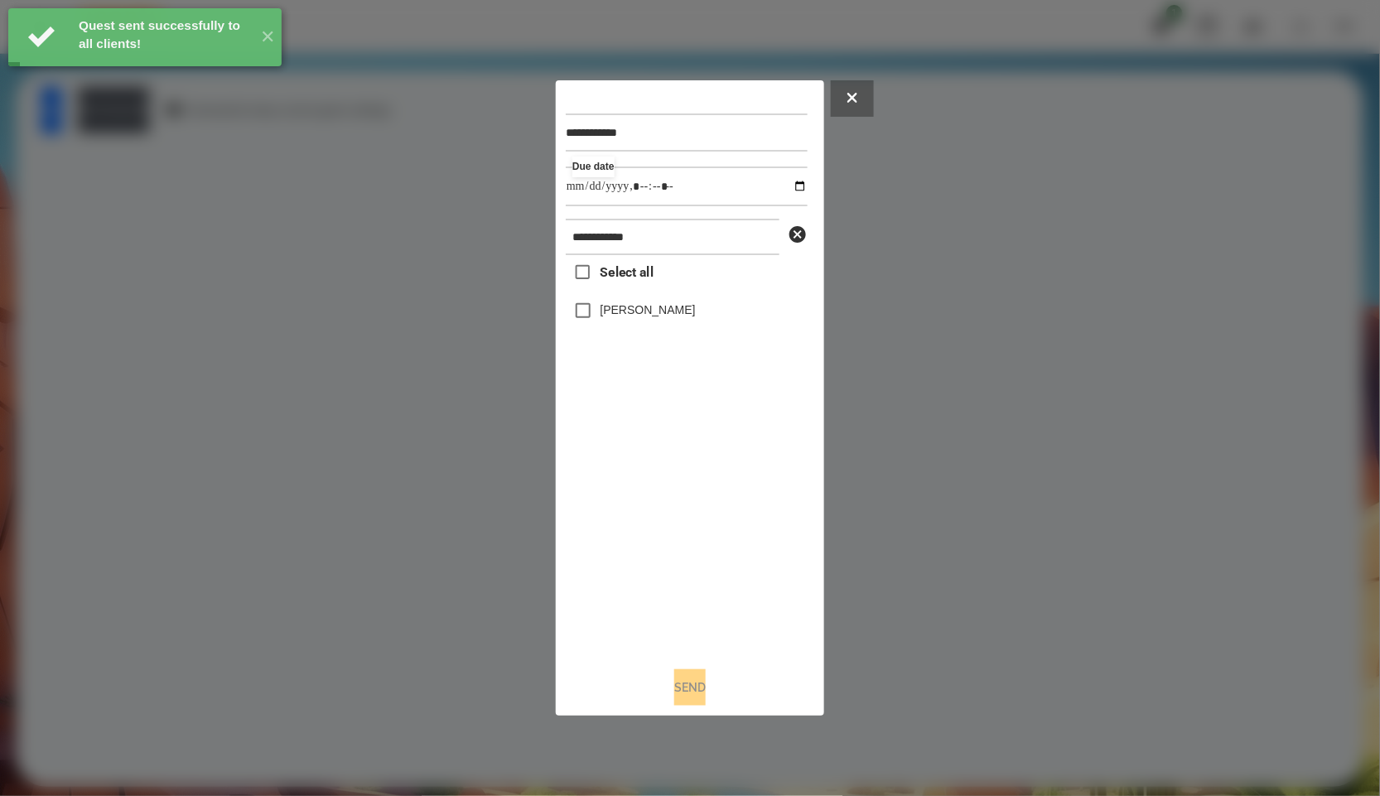
click at [678, 323] on div "Педько Олена" at bounding box center [687, 310] width 242 height 35
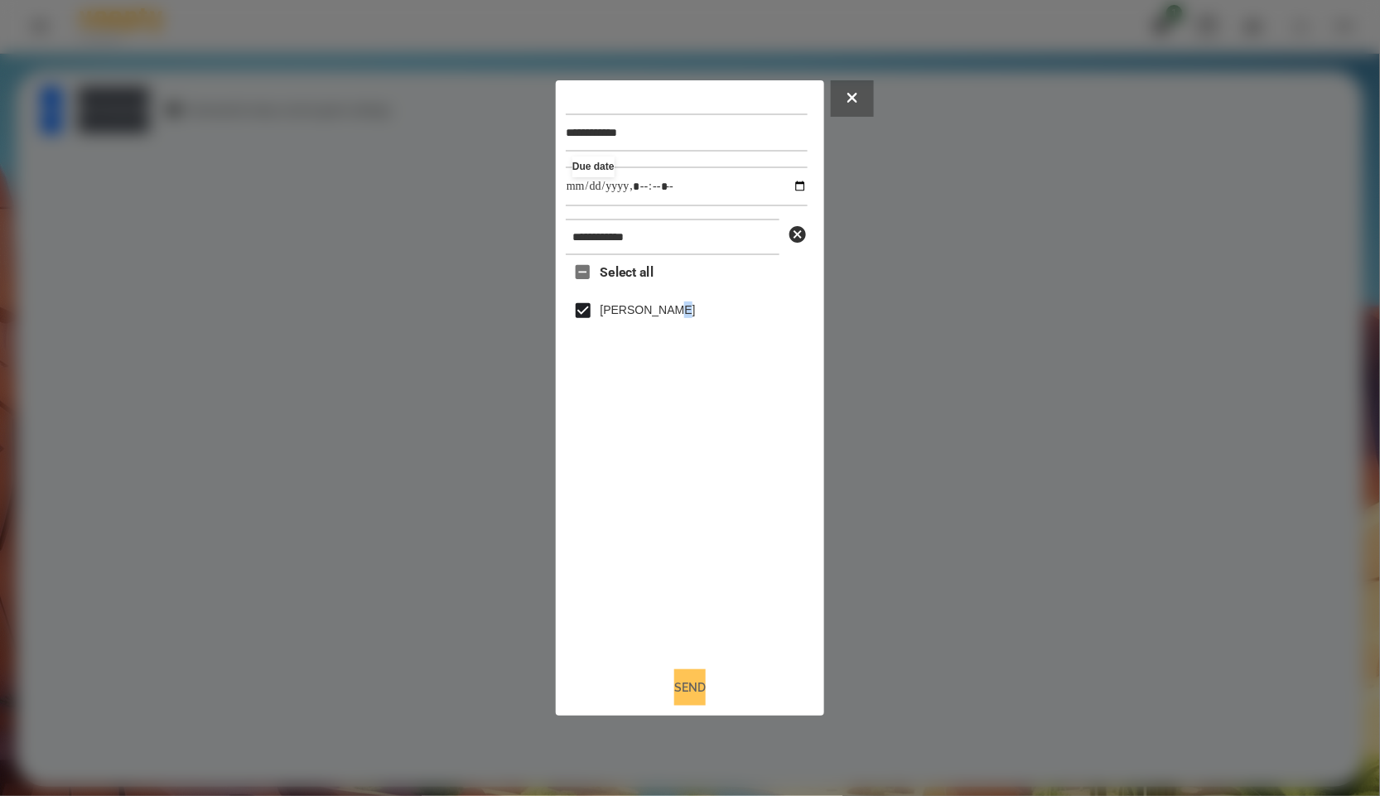
click at [681, 676] on button "Send" at bounding box center [689, 687] width 31 height 36
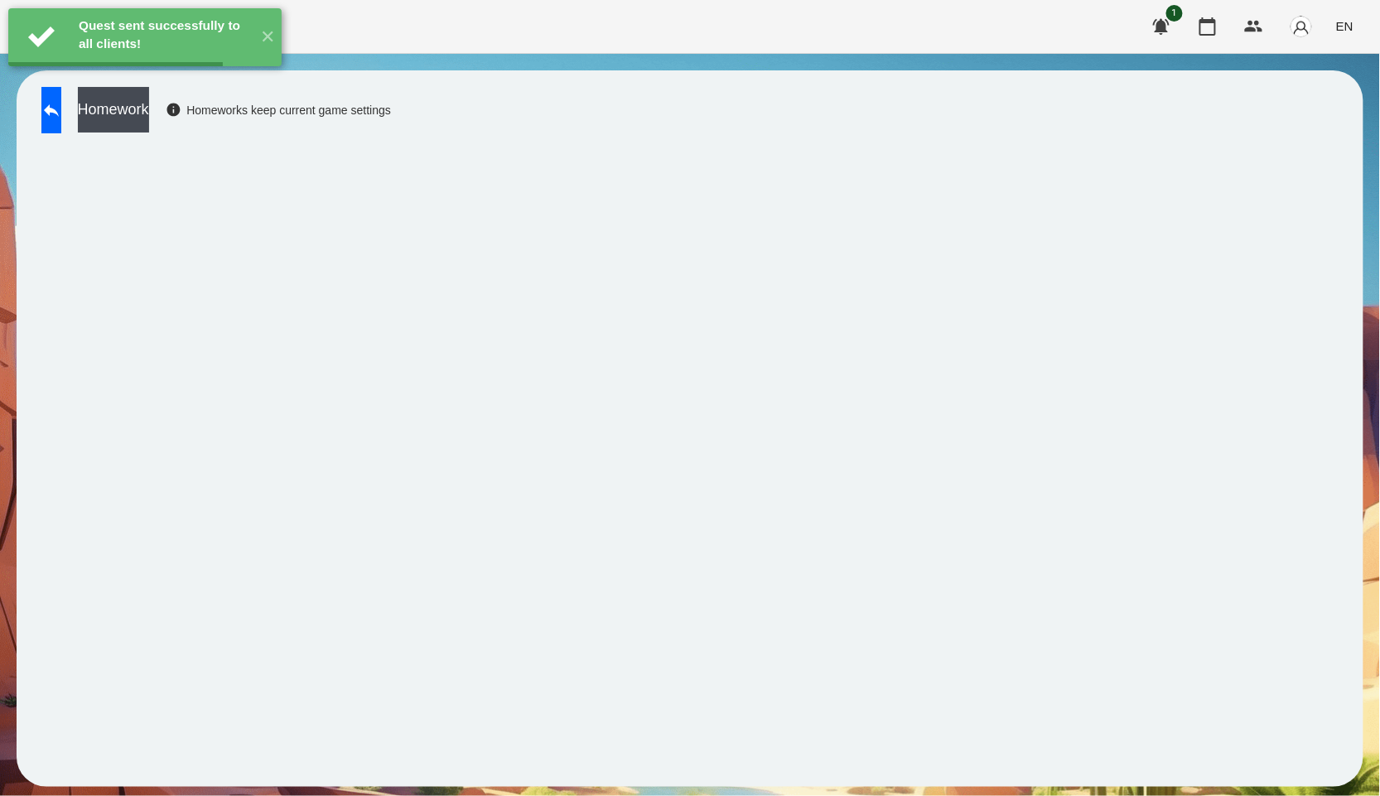
click at [149, 128] on button "Homework" at bounding box center [113, 110] width 71 height 46
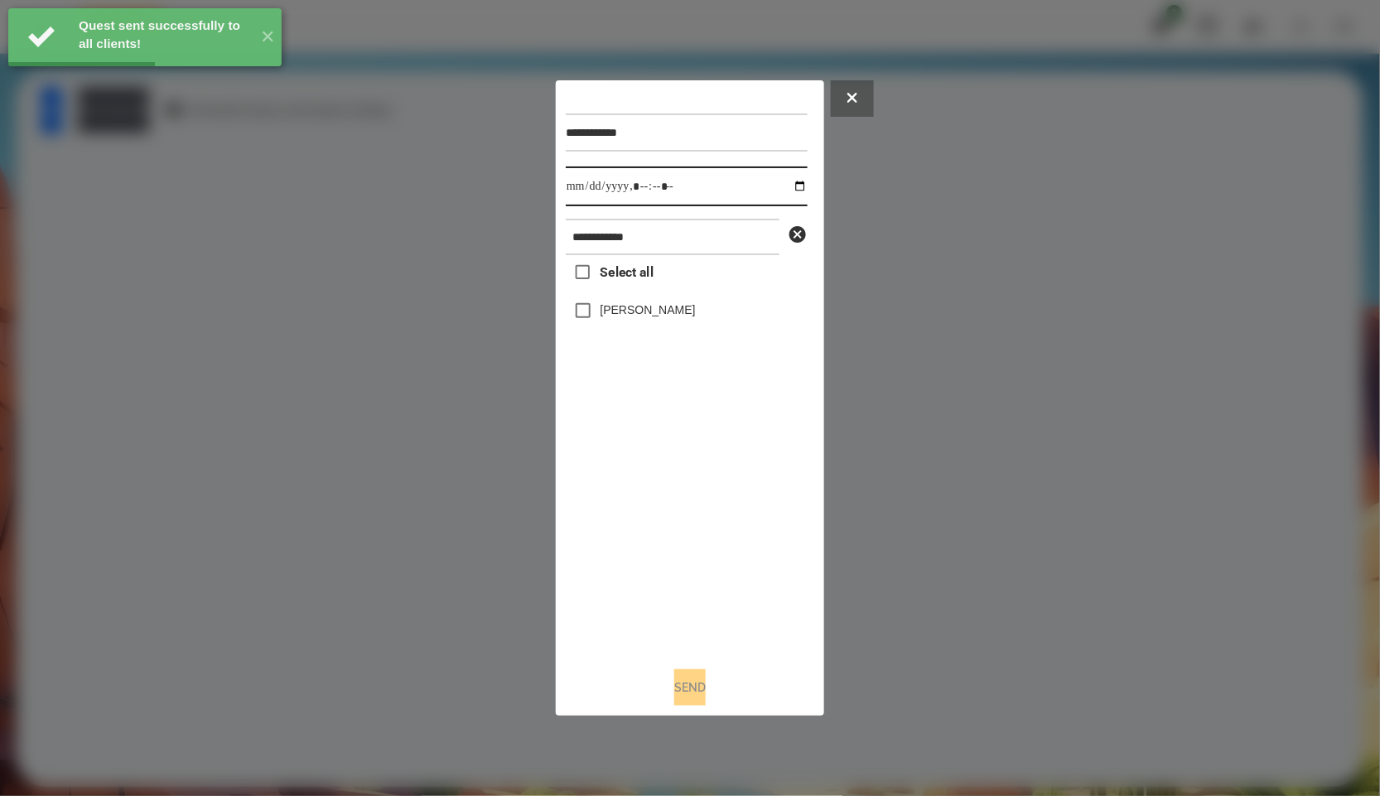
click at [784, 189] on input "datetime-local" at bounding box center [687, 187] width 242 height 40
type input "**********"
drag, startPoint x: 756, startPoint y: 527, endPoint x: 712, endPoint y: 385, distance: 148.1
click at [756, 527] on div "Select all Педько Олена" at bounding box center [687, 454] width 242 height 398
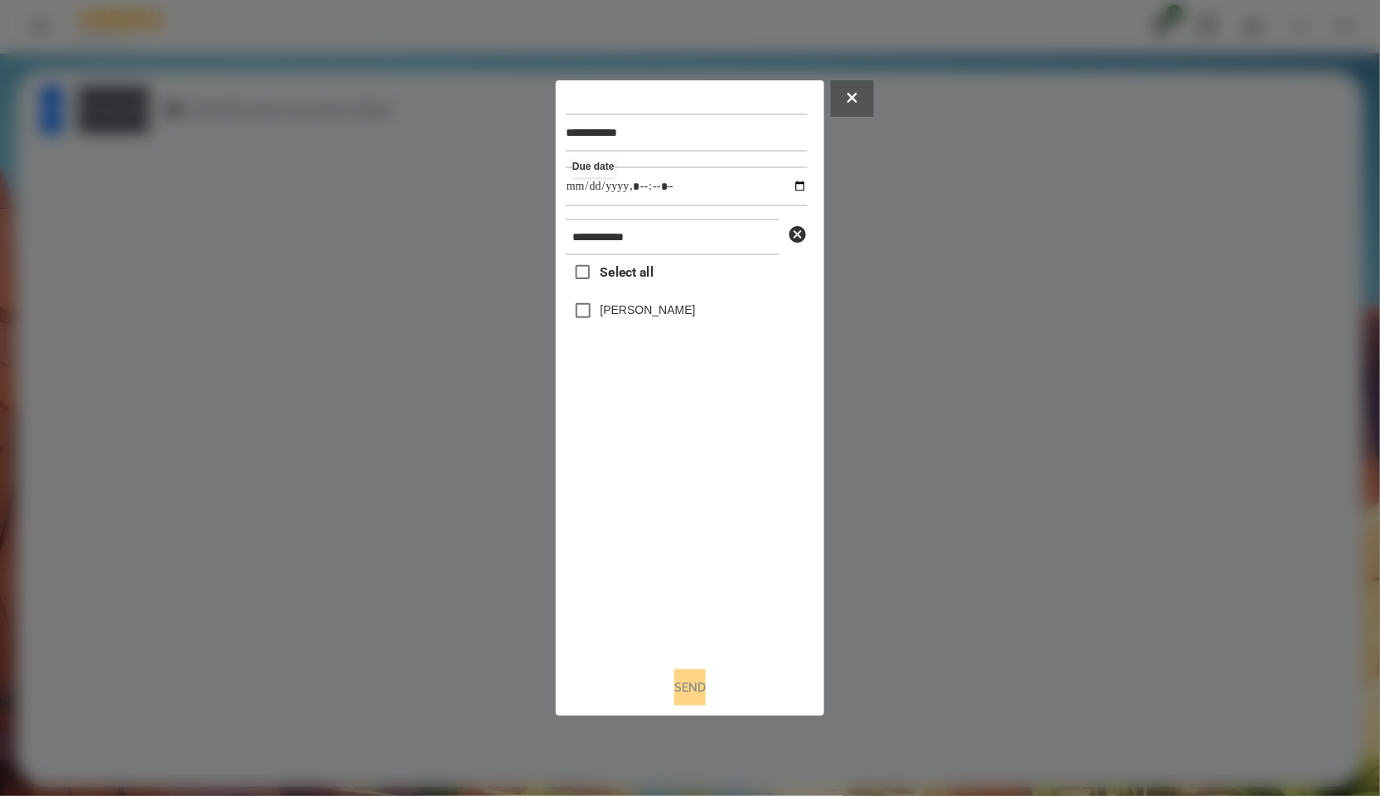
click at [683, 309] on label "Педько Олена" at bounding box center [648, 310] width 95 height 17
click at [698, 678] on button "Send" at bounding box center [689, 687] width 31 height 36
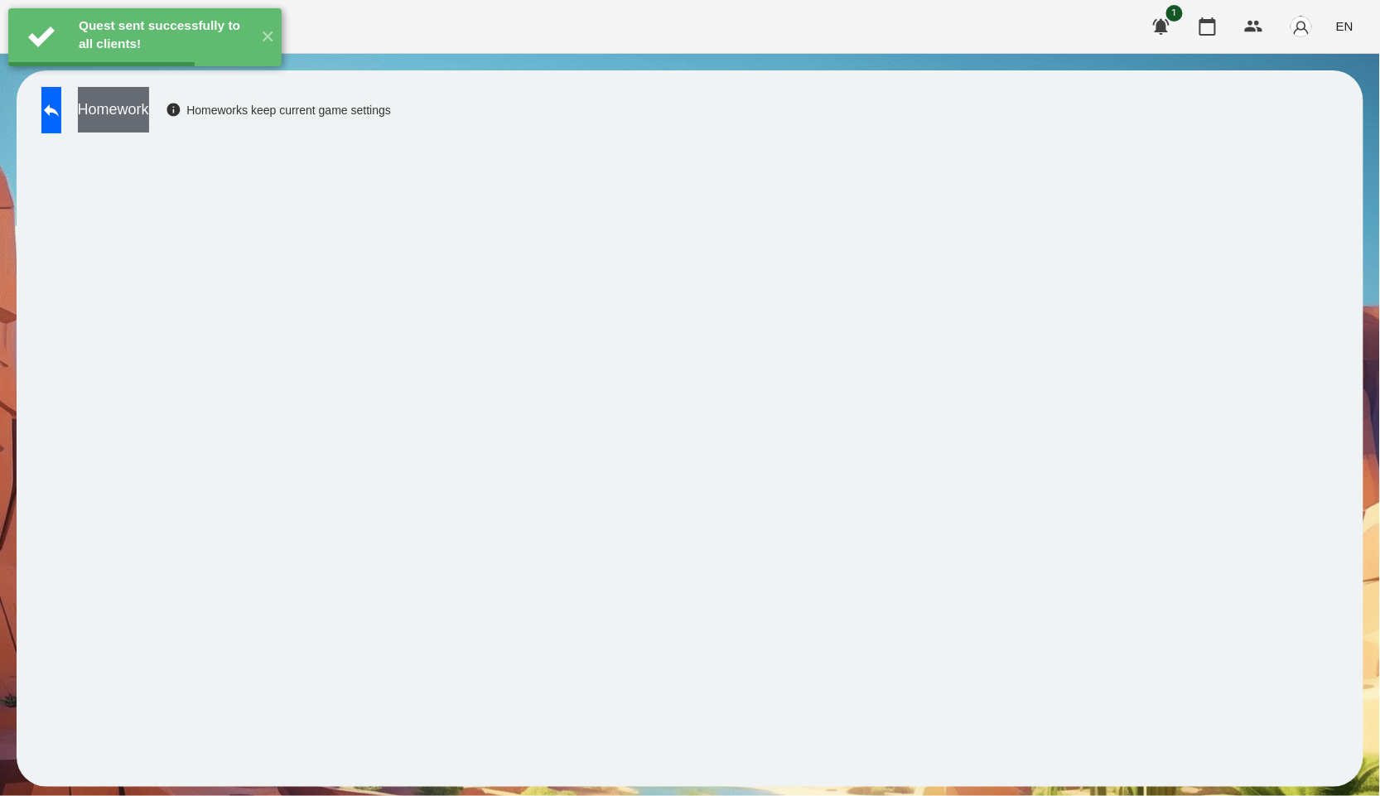
click at [149, 104] on button "Homework" at bounding box center [113, 110] width 71 height 46
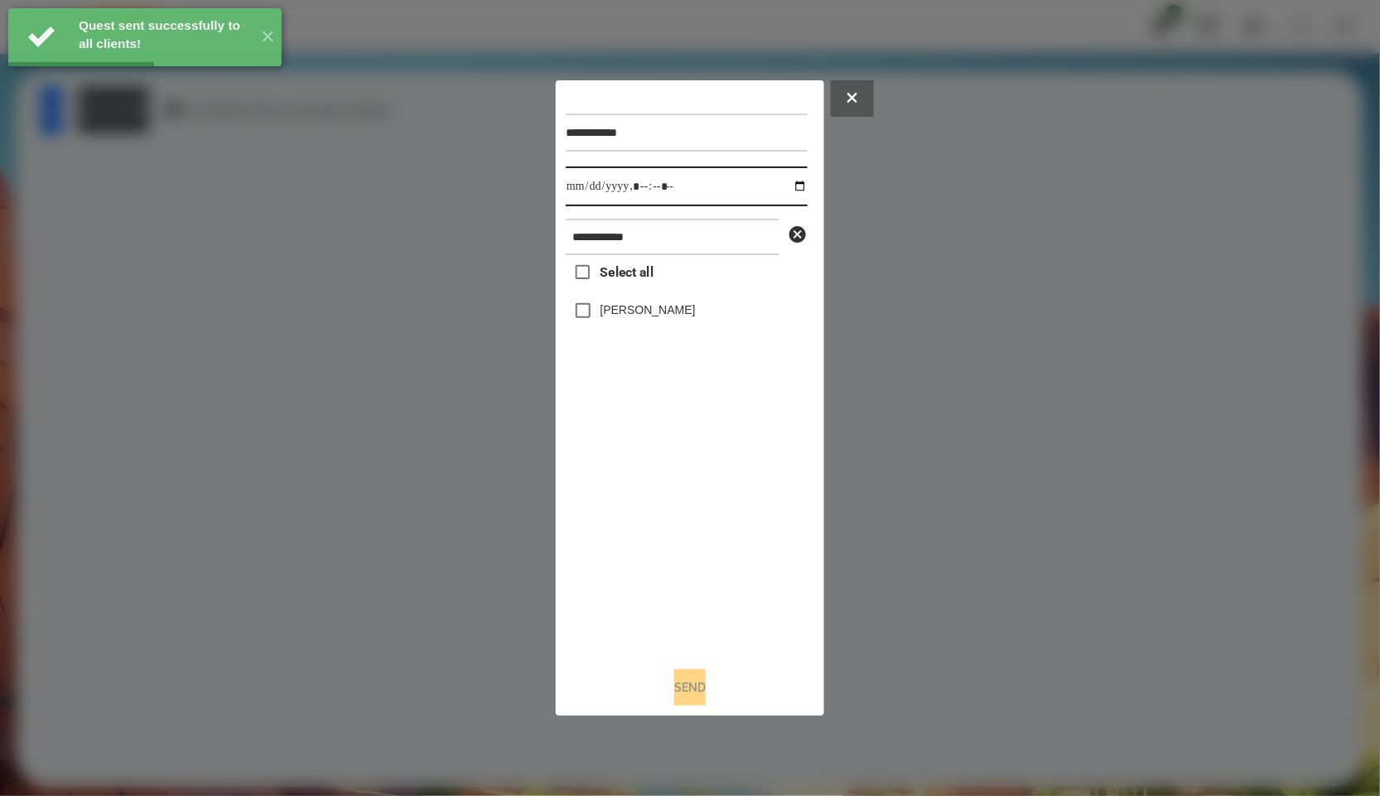
click at [791, 197] on input "datetime-local" at bounding box center [687, 187] width 242 height 40
click at [791, 183] on input "datetime-local" at bounding box center [687, 187] width 242 height 40
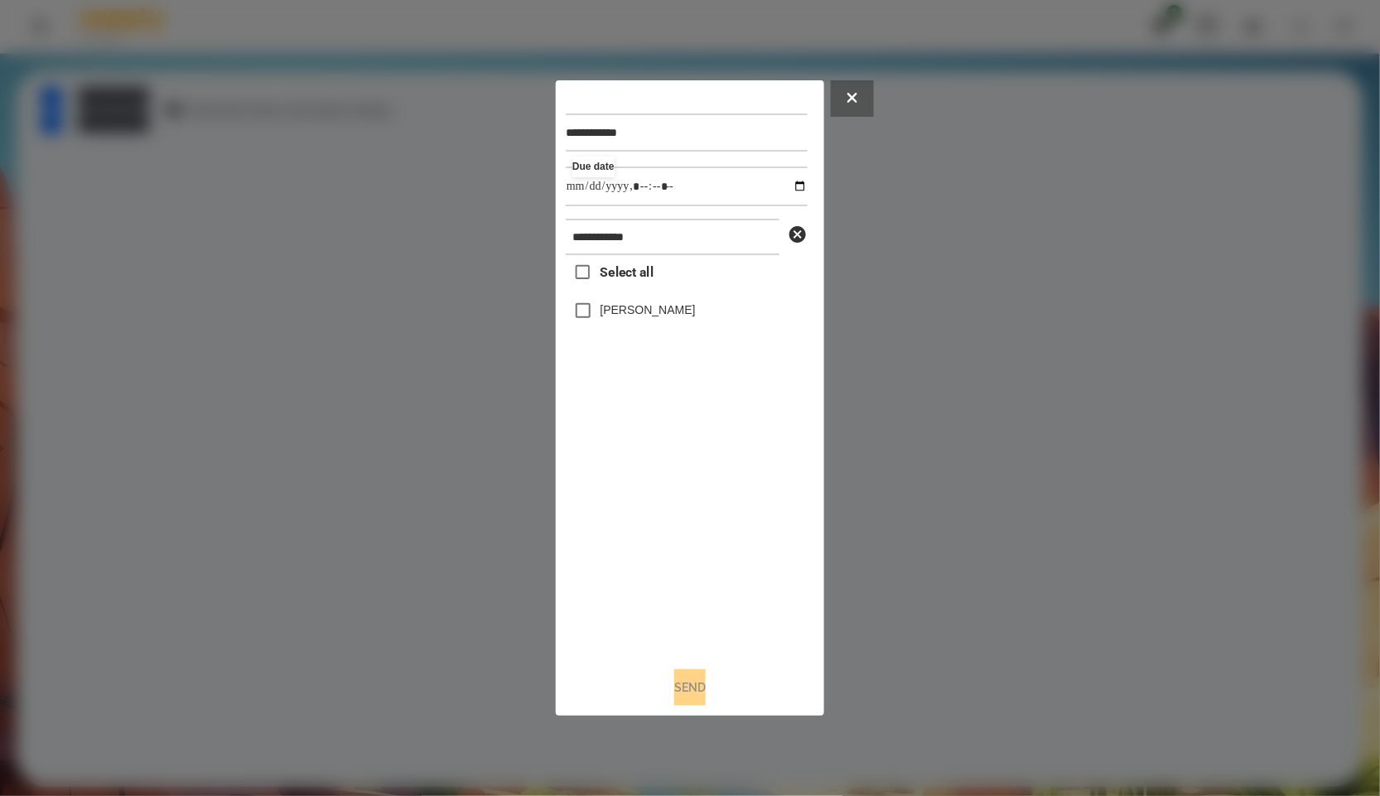
type input "**********"
drag, startPoint x: 681, startPoint y: 446, endPoint x: 669, endPoint y: 398, distance: 49.4
click at [681, 446] on div "Select all Педько Олена" at bounding box center [687, 454] width 242 height 398
click at [657, 315] on label "Педько Олена" at bounding box center [648, 310] width 95 height 17
click at [674, 684] on button "Send" at bounding box center [689, 687] width 31 height 36
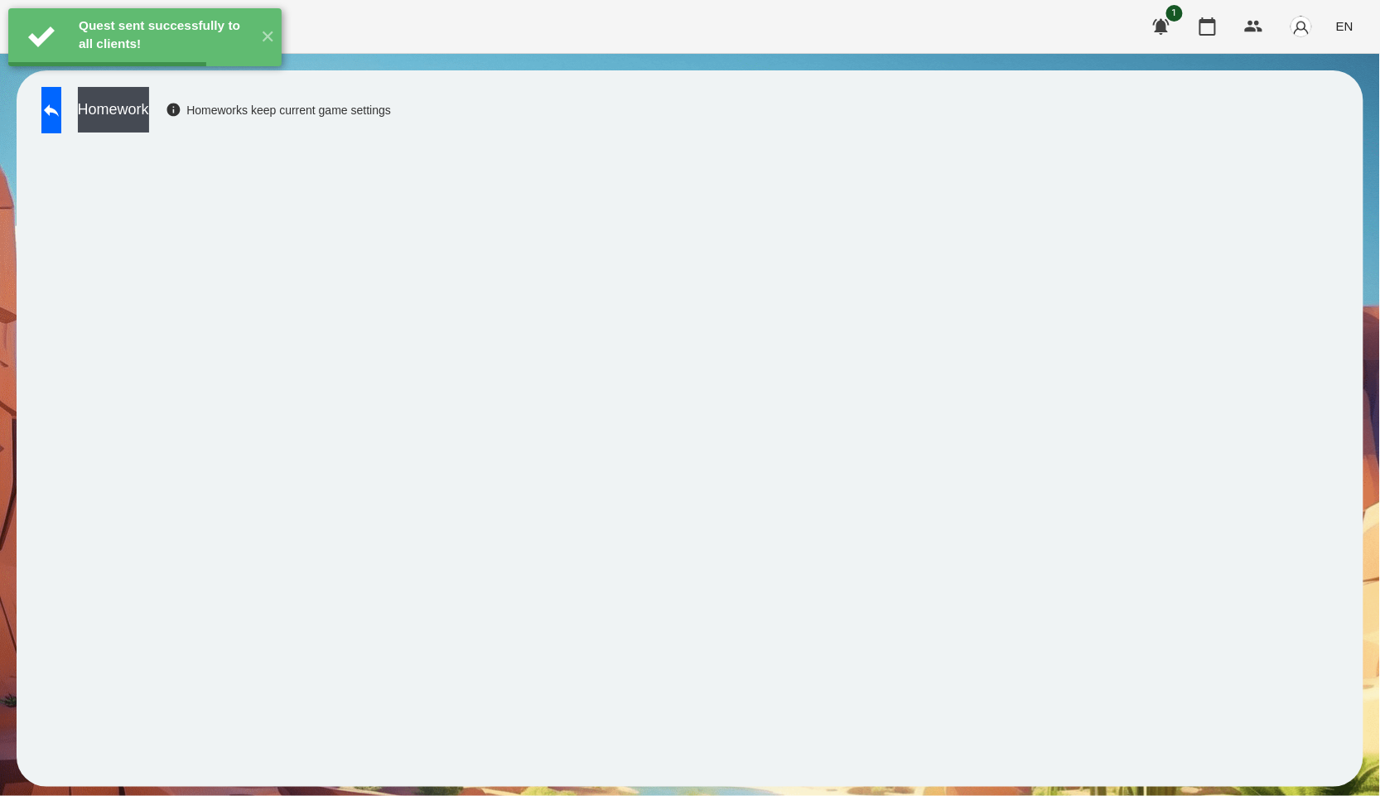
click at [149, 114] on button "Homework" at bounding box center [113, 110] width 71 height 46
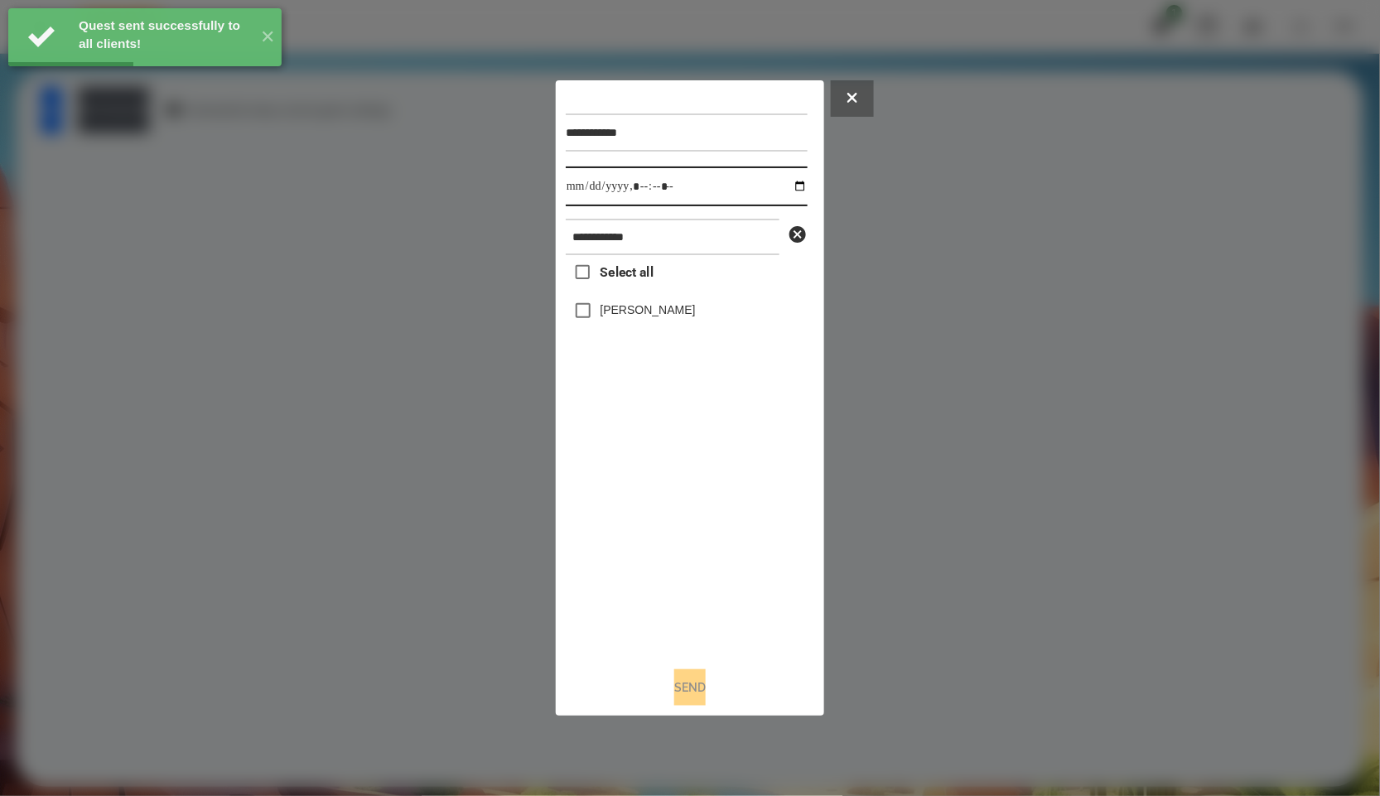
click at [793, 187] on input "datetime-local" at bounding box center [687, 187] width 242 height 40
type input "**********"
drag, startPoint x: 697, startPoint y: 569, endPoint x: 663, endPoint y: 416, distance: 157.0
click at [697, 570] on div "Select all Педько Олена" at bounding box center [687, 454] width 242 height 398
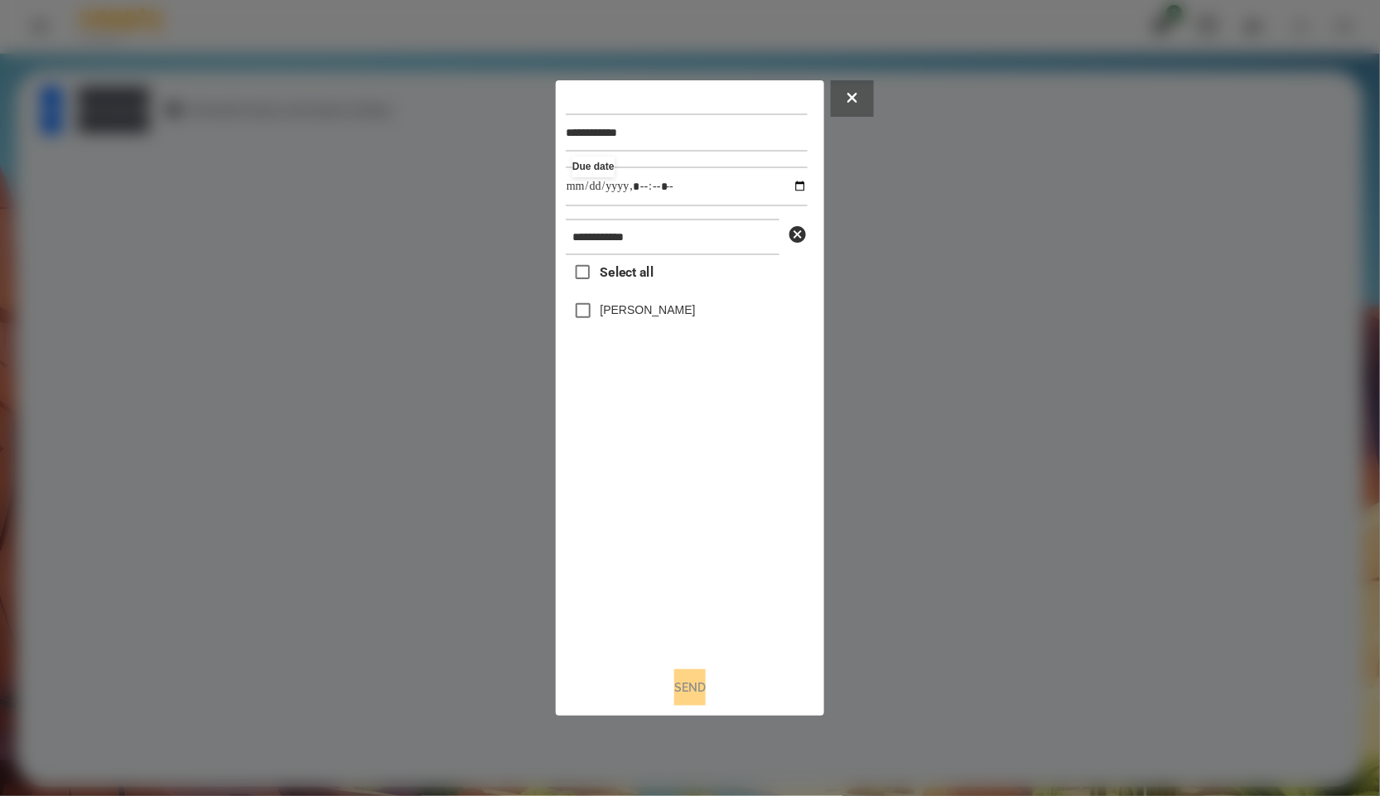
click at [646, 323] on div "Педько Олена" at bounding box center [687, 310] width 242 height 35
click at [652, 331] on div "Select all Педько Олена" at bounding box center [687, 454] width 242 height 398
click at [652, 321] on div "Педько Олена" at bounding box center [687, 310] width 242 height 35
click at [652, 318] on label "Педько Олена" at bounding box center [648, 310] width 95 height 17
click at [698, 696] on button "Send" at bounding box center [689, 687] width 31 height 36
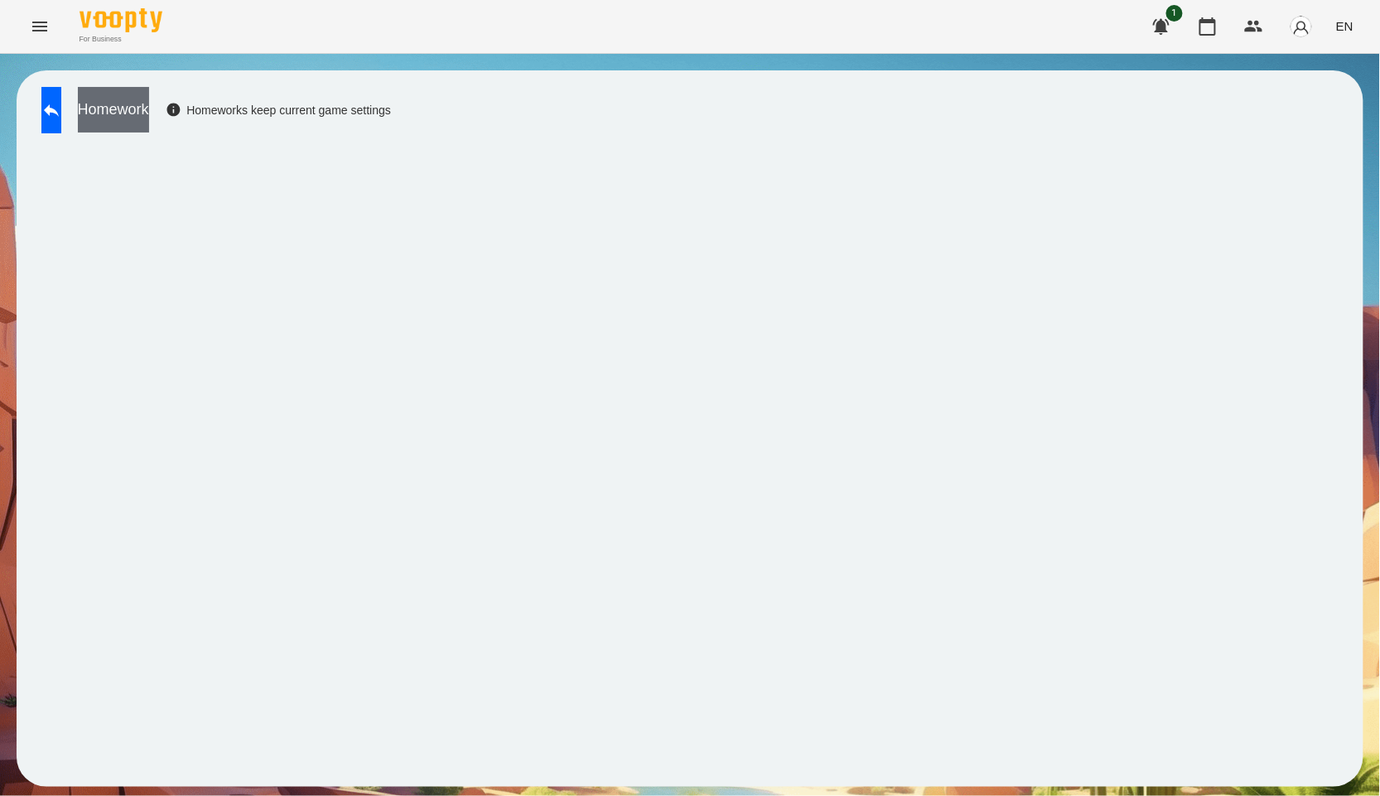
click at [149, 114] on button "Homework" at bounding box center [113, 110] width 71 height 46
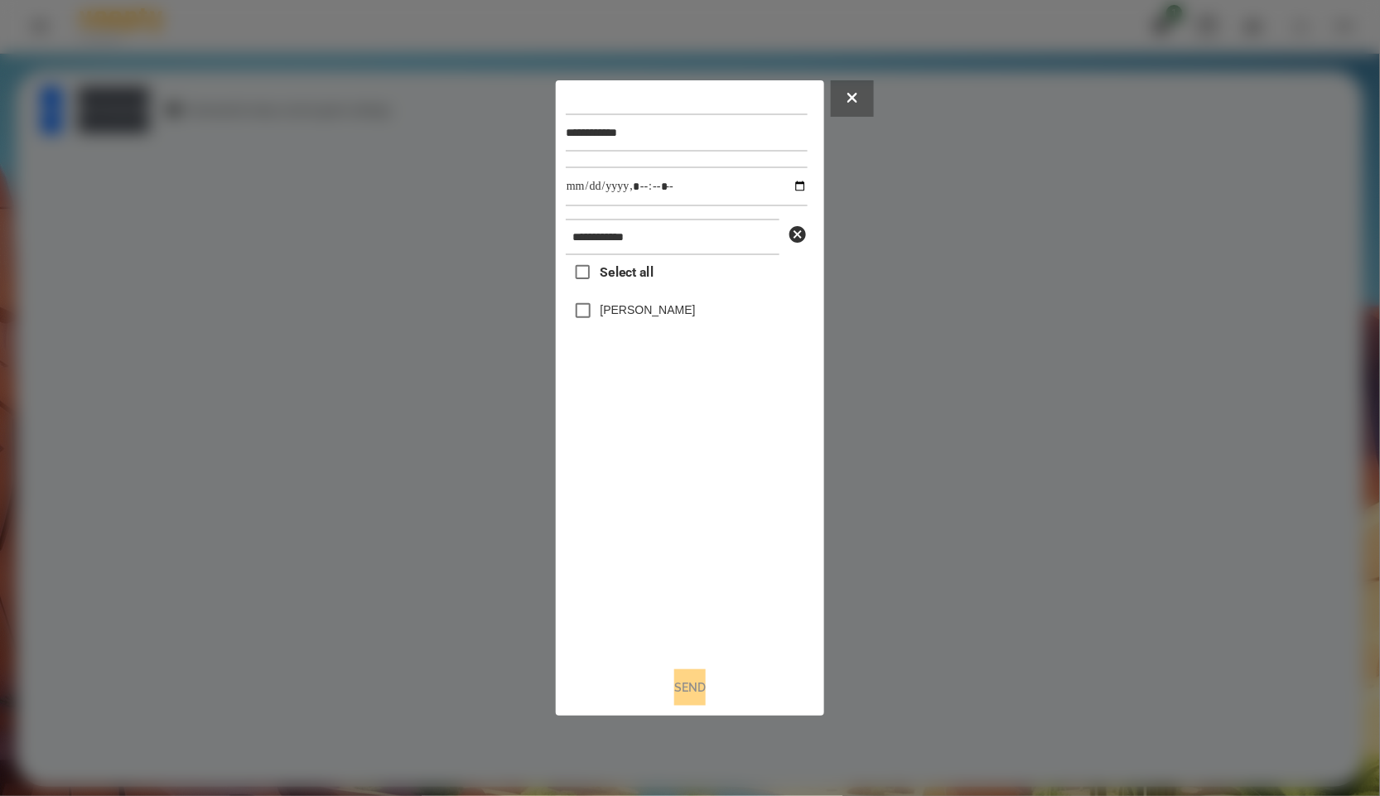
click at [612, 303] on label "Педько Олена" at bounding box center [648, 310] width 95 height 17
click at [787, 186] on input "datetime-local" at bounding box center [687, 187] width 242 height 40
type input "**********"
click at [683, 494] on div "Select all Педько Олена" at bounding box center [687, 454] width 242 height 398
click at [672, 706] on div "Send" at bounding box center [690, 687] width 249 height 36
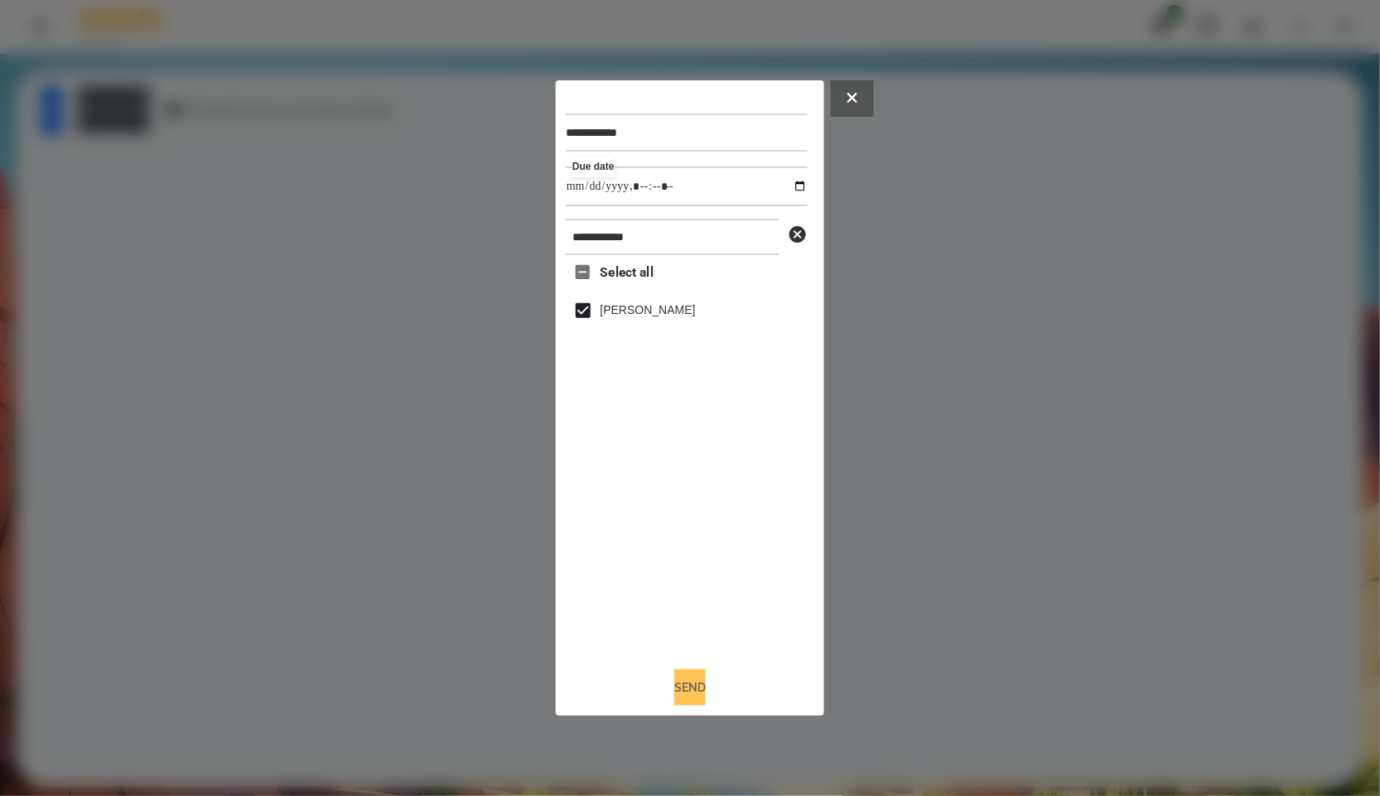
click at [701, 685] on button "Send" at bounding box center [689, 687] width 31 height 36
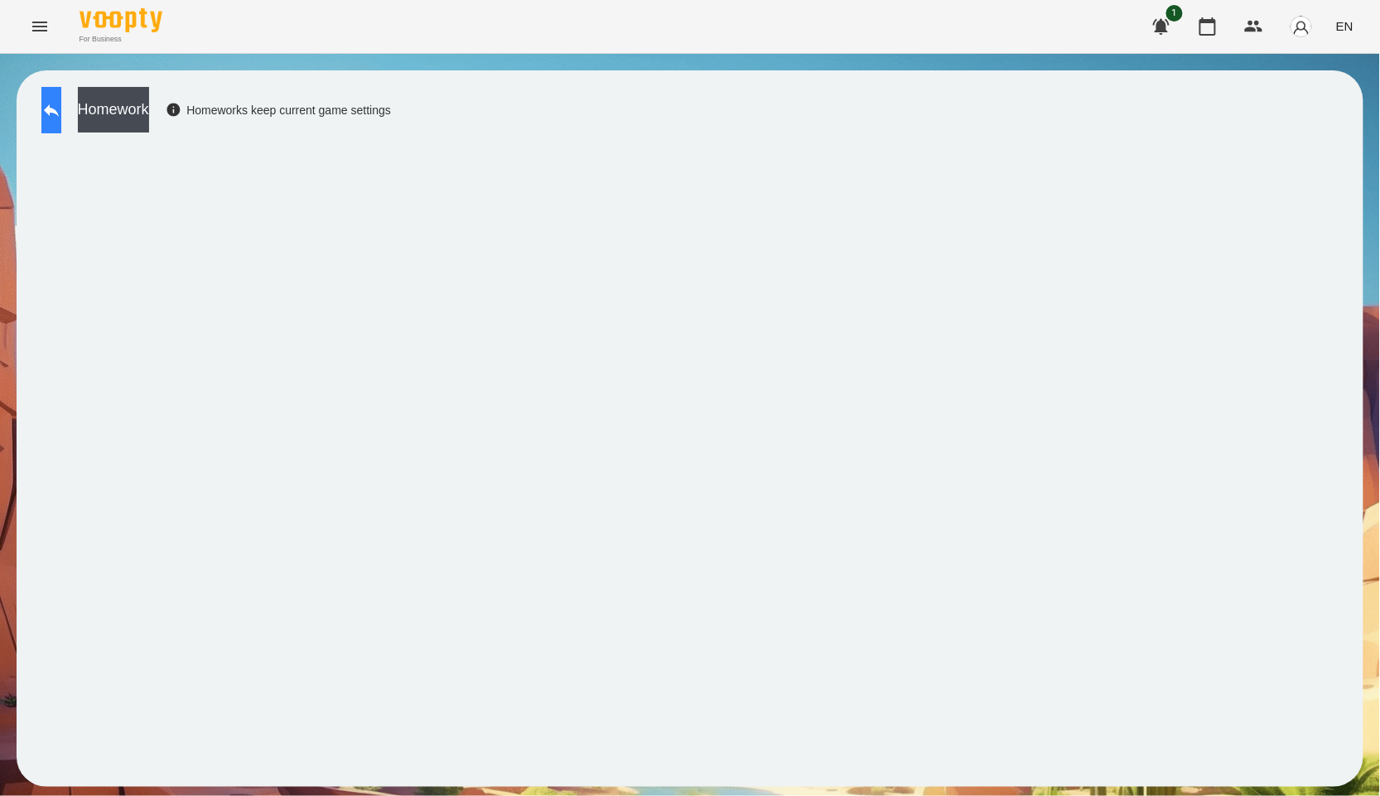
click at [61, 120] on button at bounding box center [51, 110] width 20 height 46
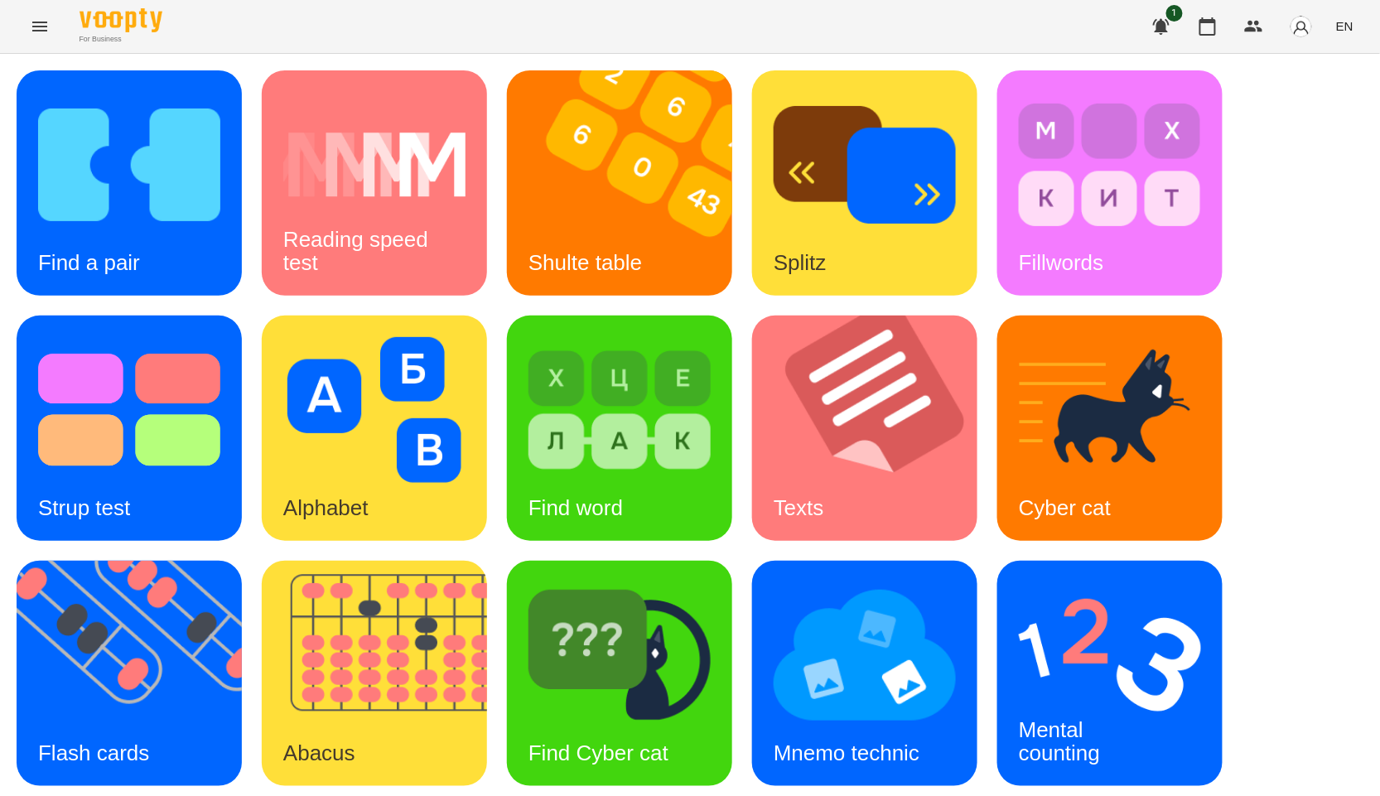
scroll to position [92, 0]
click at [90, 561] on img at bounding box center [140, 673] width 246 height 225
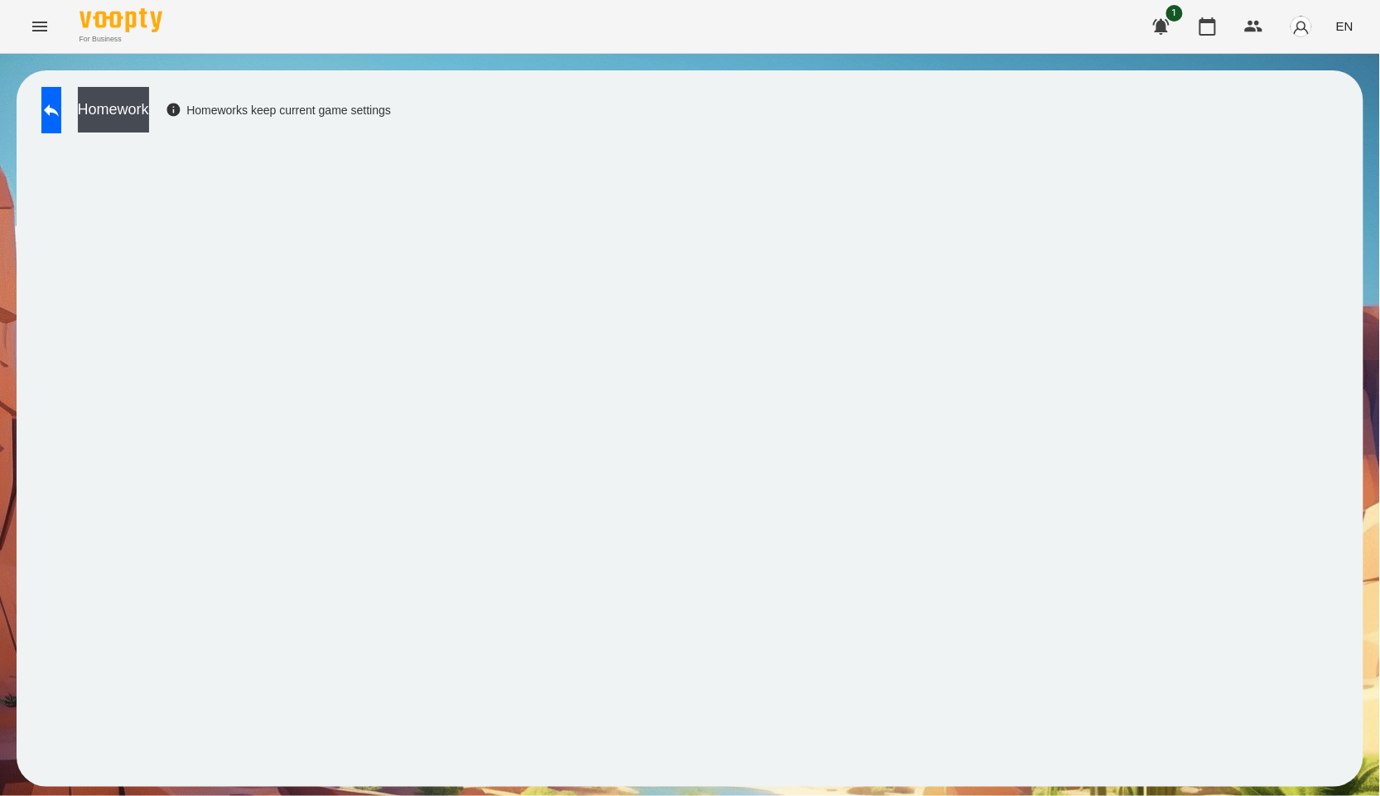
click at [219, 112] on div "Homework Homeworks keep current game settings" at bounding box center [212, 114] width 358 height 55
click at [149, 114] on button "Homework" at bounding box center [113, 110] width 71 height 46
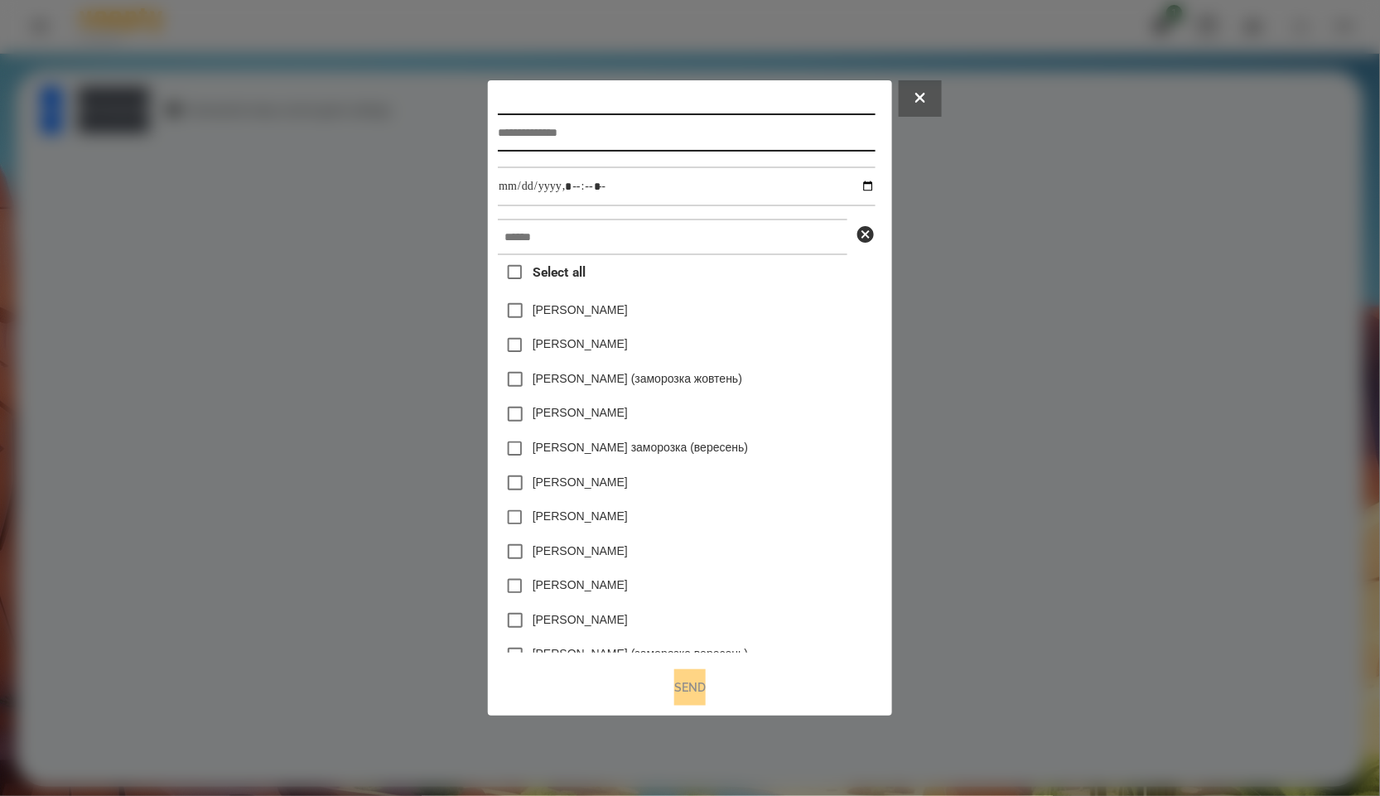
click at [585, 138] on input "text" at bounding box center [686, 132] width 377 height 38
paste input "**********"
type input "**********"
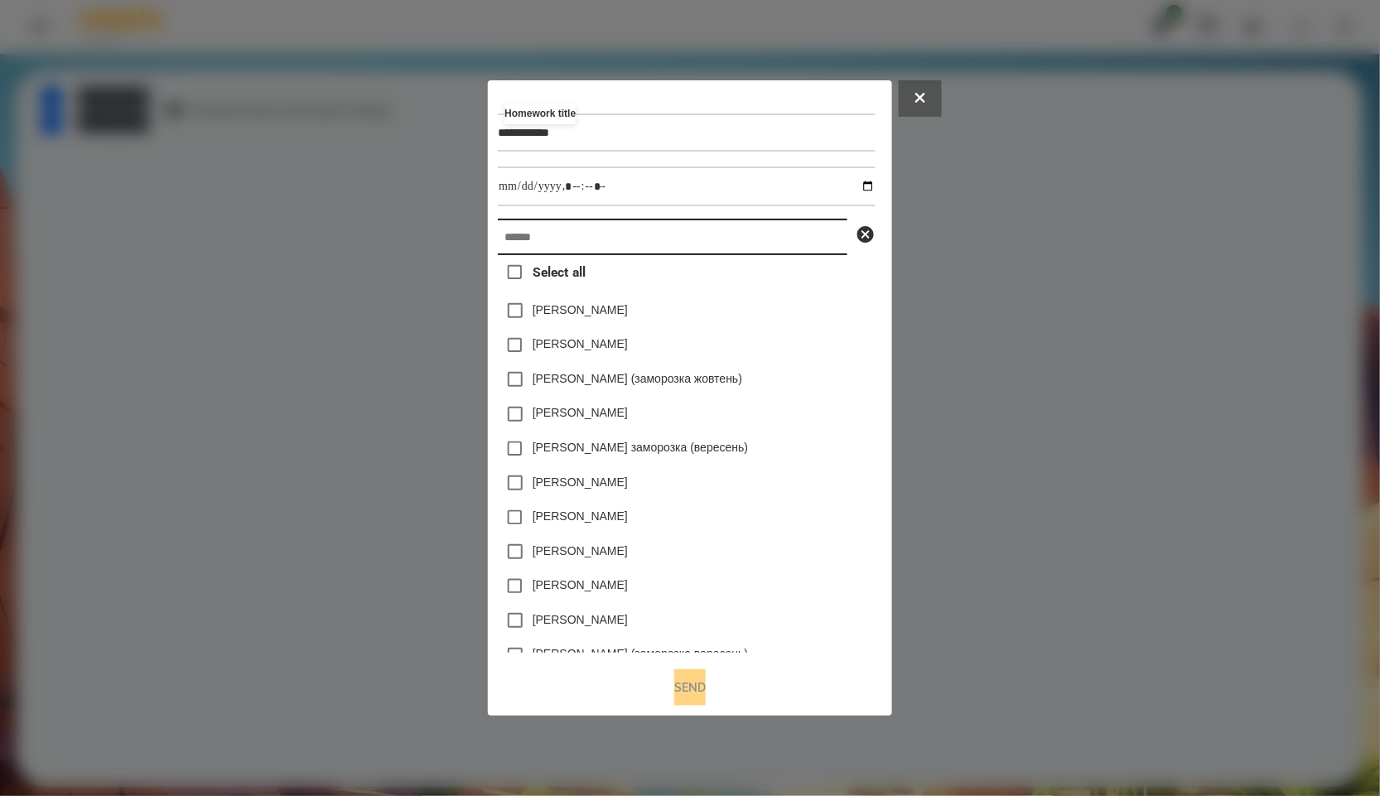
click at [618, 249] on input "text" at bounding box center [673, 237] width 350 height 36
paste input "**********"
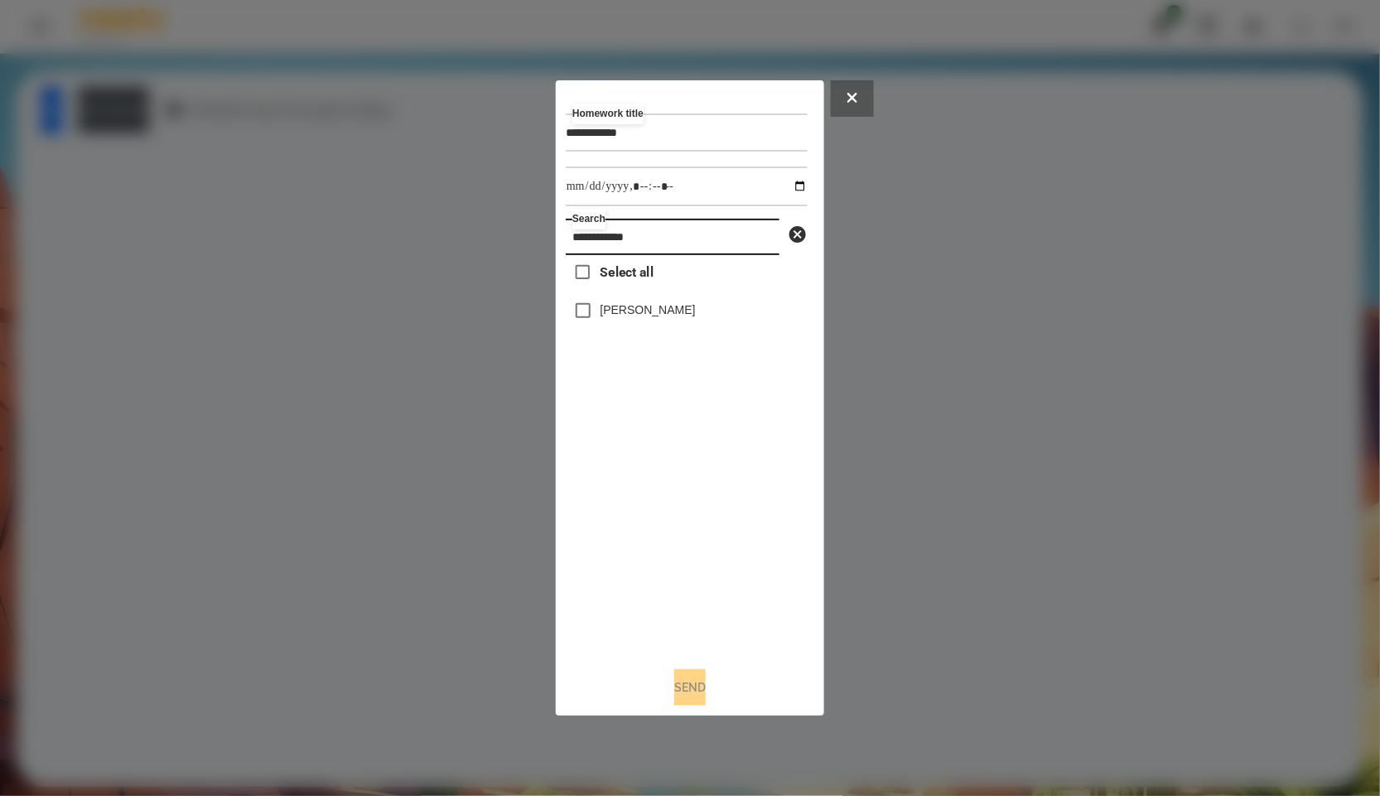
type input "**********"
click at [611, 302] on label "Педько Олена" at bounding box center [648, 310] width 95 height 17
click at [793, 187] on input "datetime-local" at bounding box center [687, 187] width 242 height 40
type input "**********"
click at [723, 558] on div "Select all Педько Олена" at bounding box center [687, 454] width 242 height 398
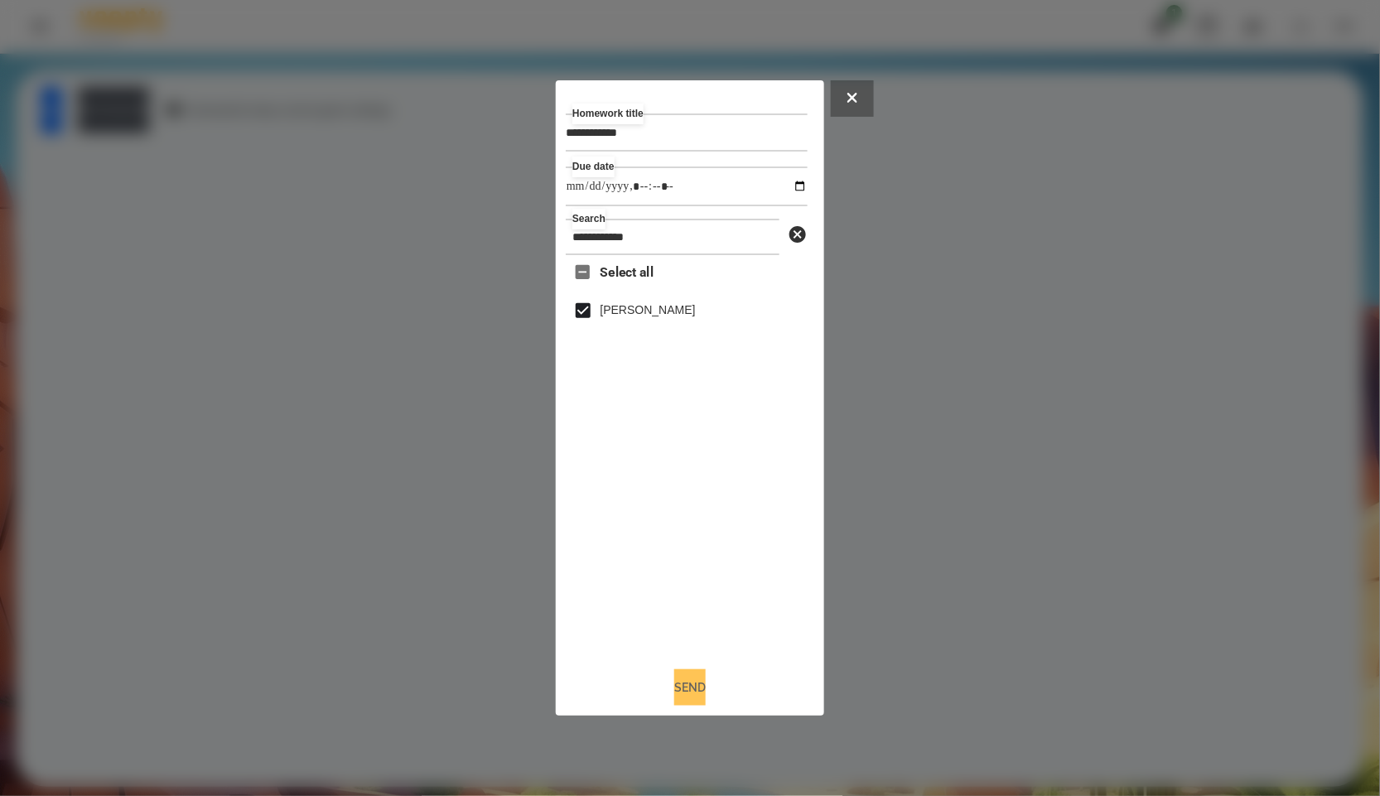
click at [700, 683] on button "Send" at bounding box center [689, 687] width 31 height 36
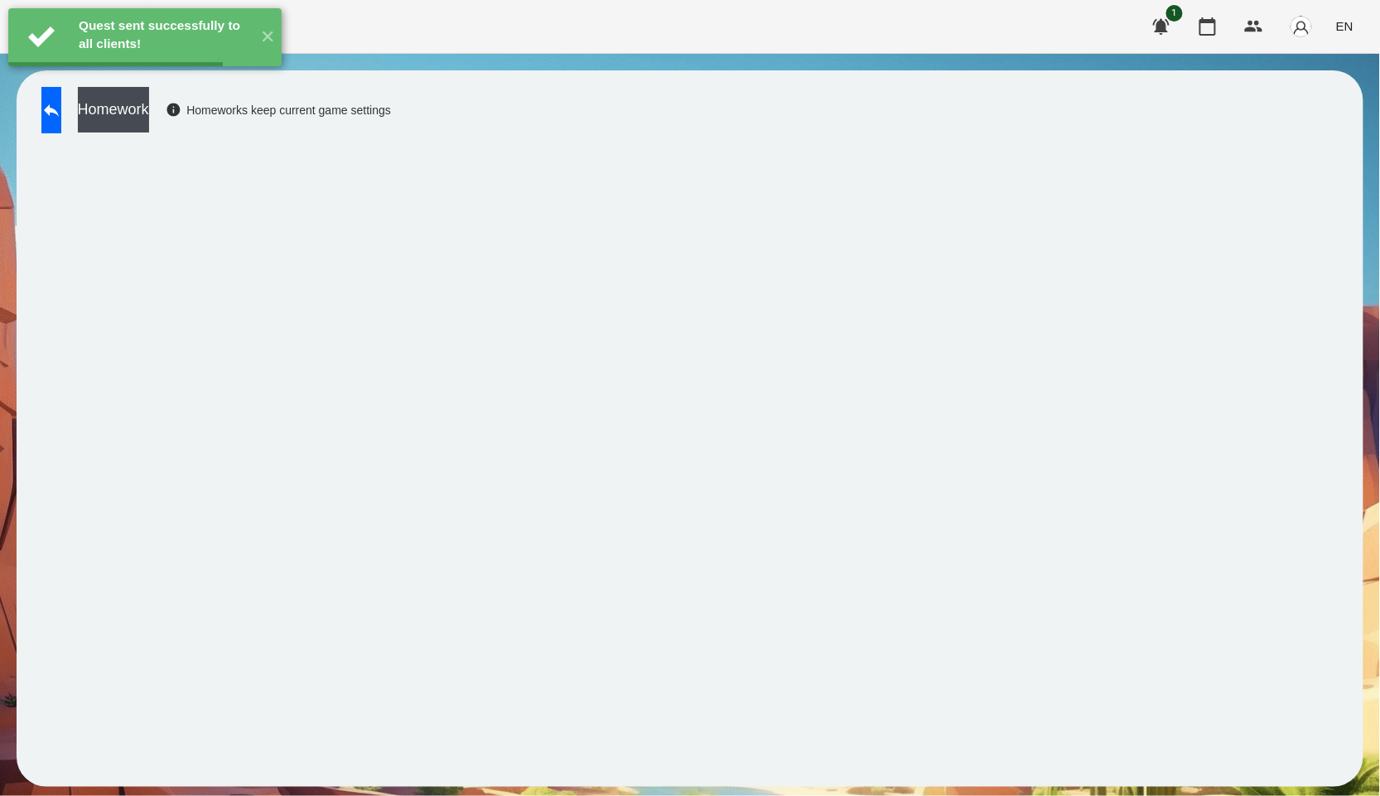
click at [149, 112] on button "Homework" at bounding box center [113, 110] width 71 height 46
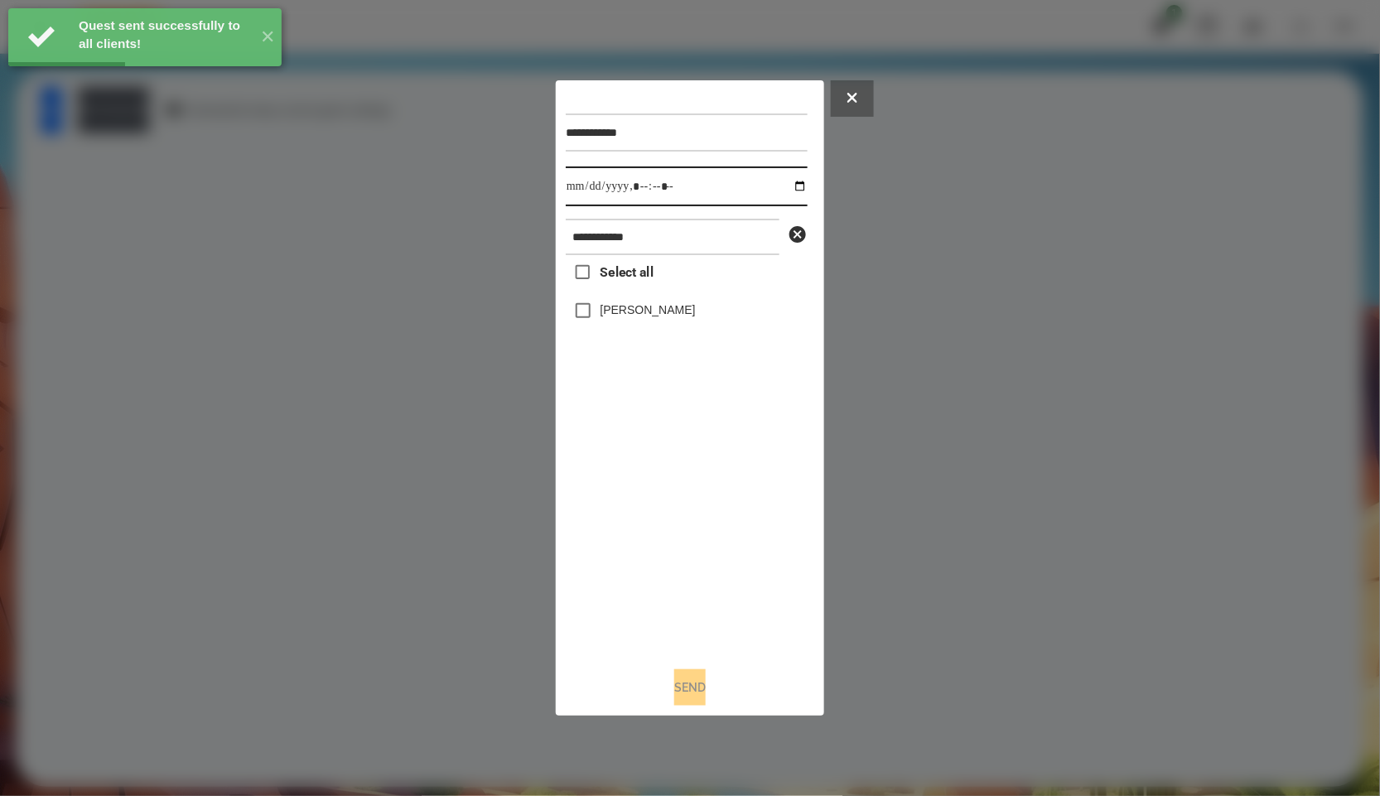
click at [784, 193] on input "datetime-local" at bounding box center [687, 187] width 242 height 40
type input "**********"
click at [714, 635] on div "Select all Педько Олена" at bounding box center [687, 454] width 242 height 398
click at [664, 311] on label "Педько Олена" at bounding box center [648, 310] width 95 height 17
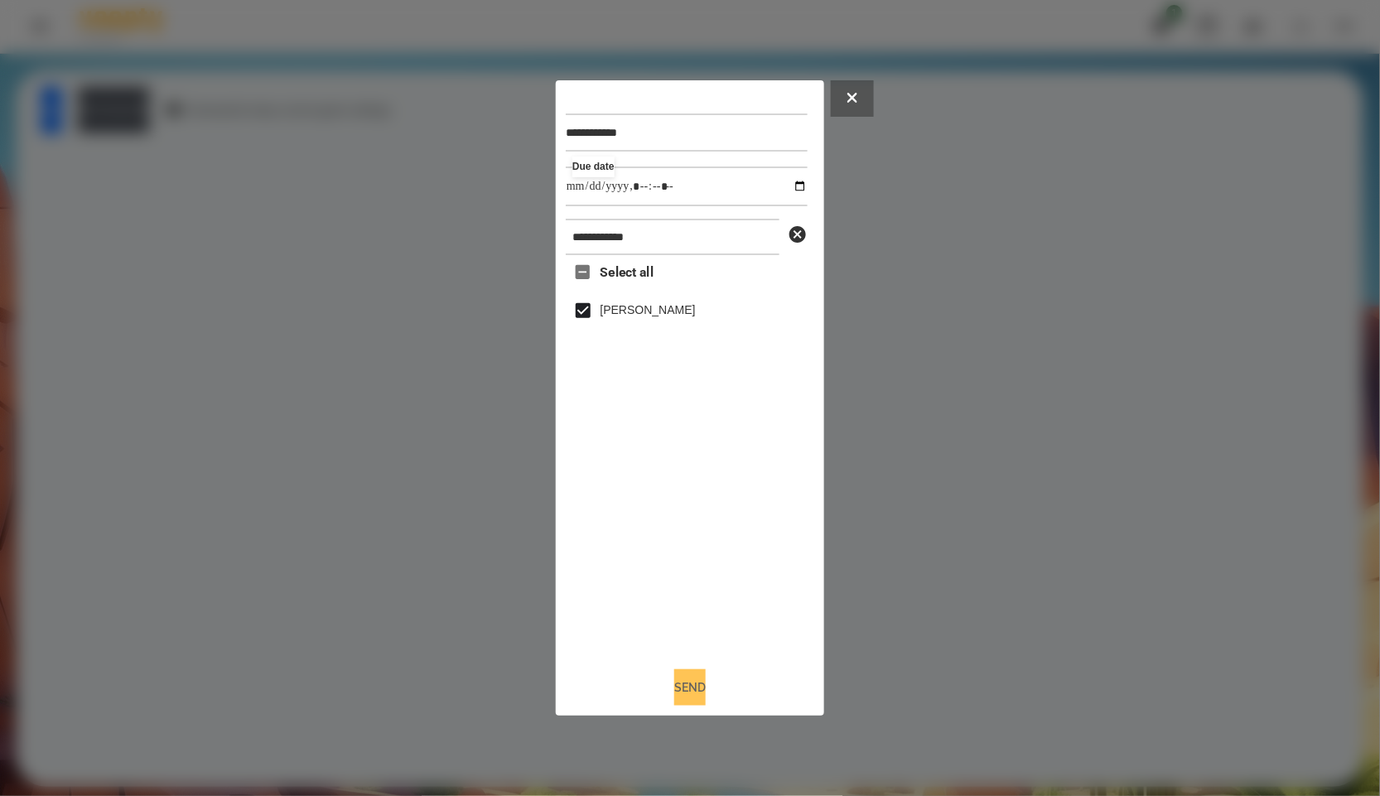
click at [692, 698] on button "Send" at bounding box center [689, 687] width 31 height 36
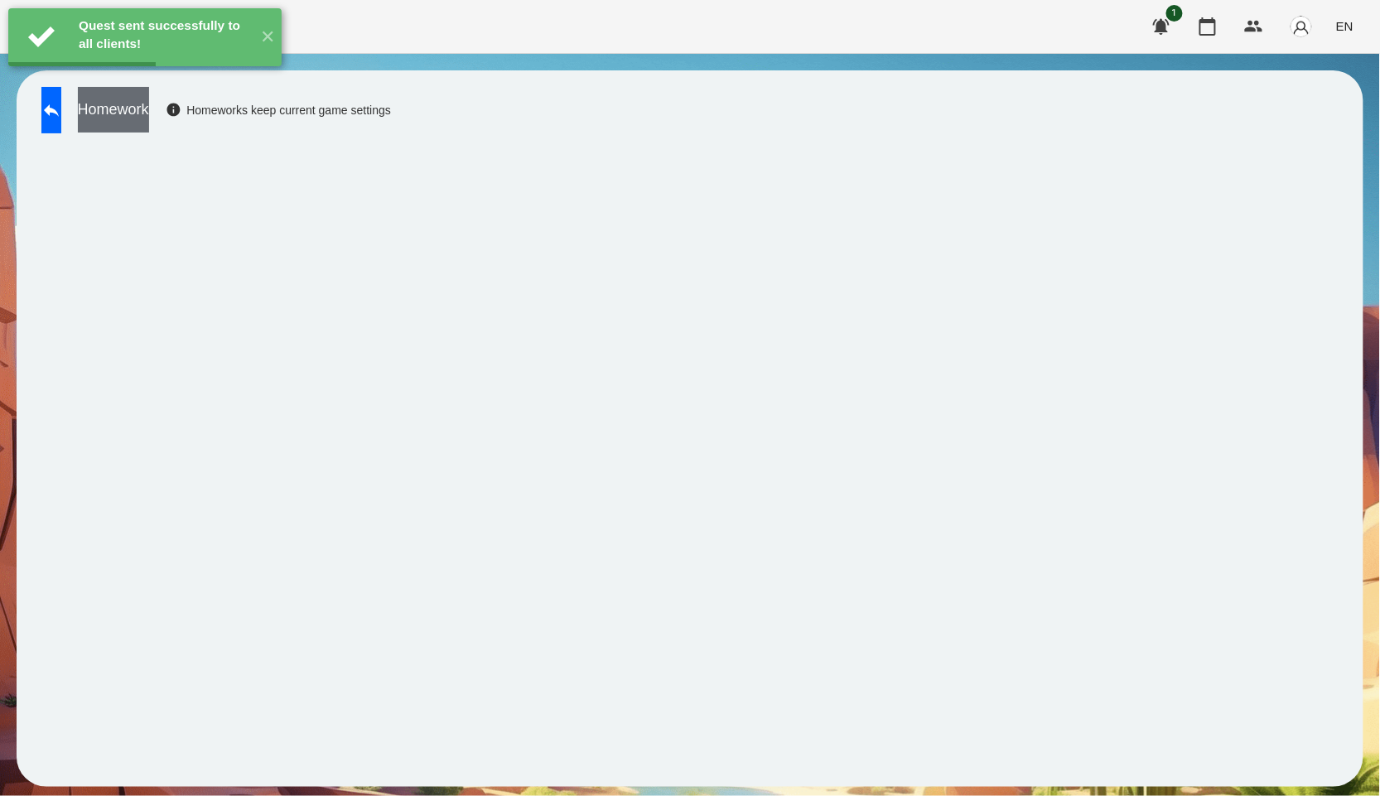
click at [139, 105] on button "Homework" at bounding box center [113, 110] width 71 height 46
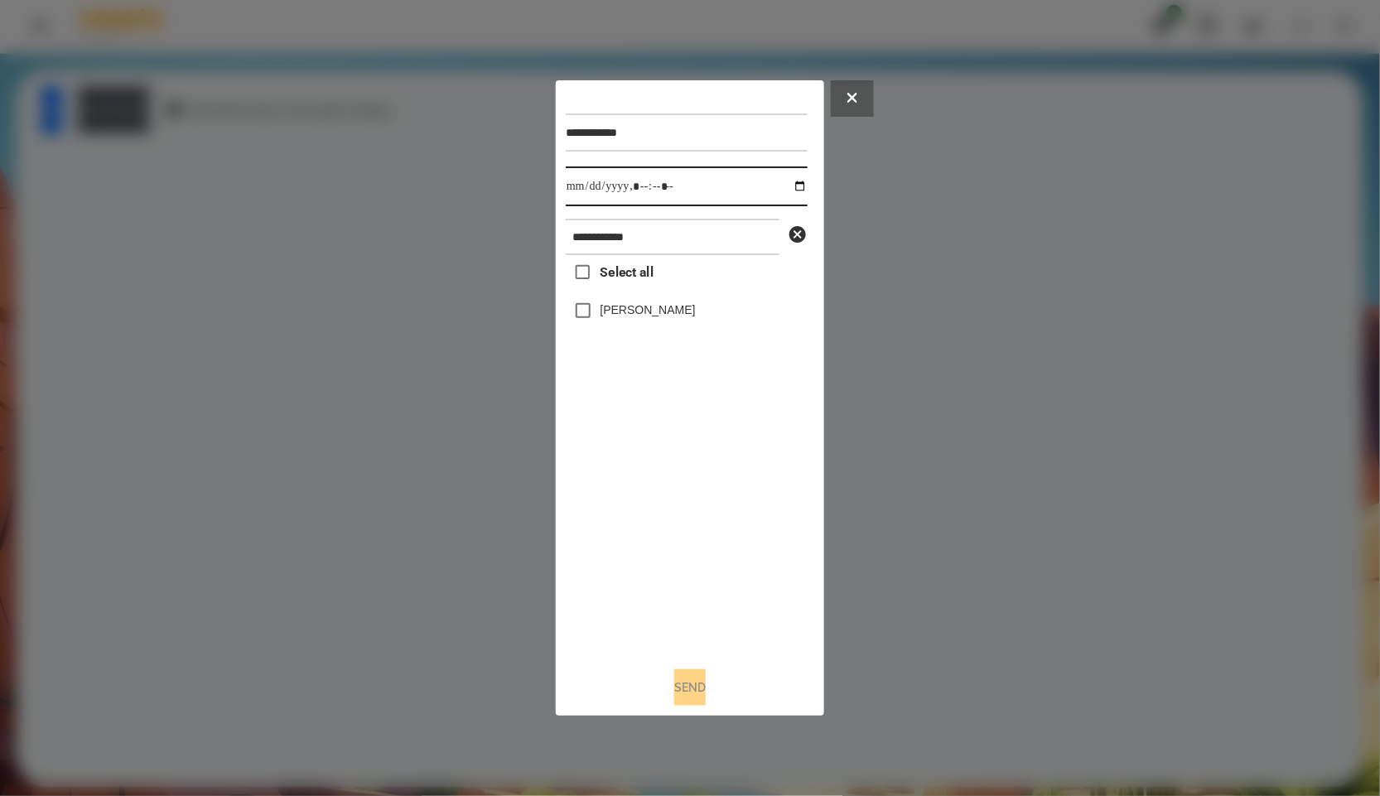
click at [775, 181] on input "datetime-local" at bounding box center [687, 187] width 242 height 40
click at [789, 184] on input "datetime-local" at bounding box center [687, 187] width 242 height 40
type input "**********"
click at [727, 588] on div "Select all Педько Олена" at bounding box center [687, 454] width 242 height 398
click at [630, 308] on label "Педько Олена" at bounding box center [648, 310] width 95 height 17
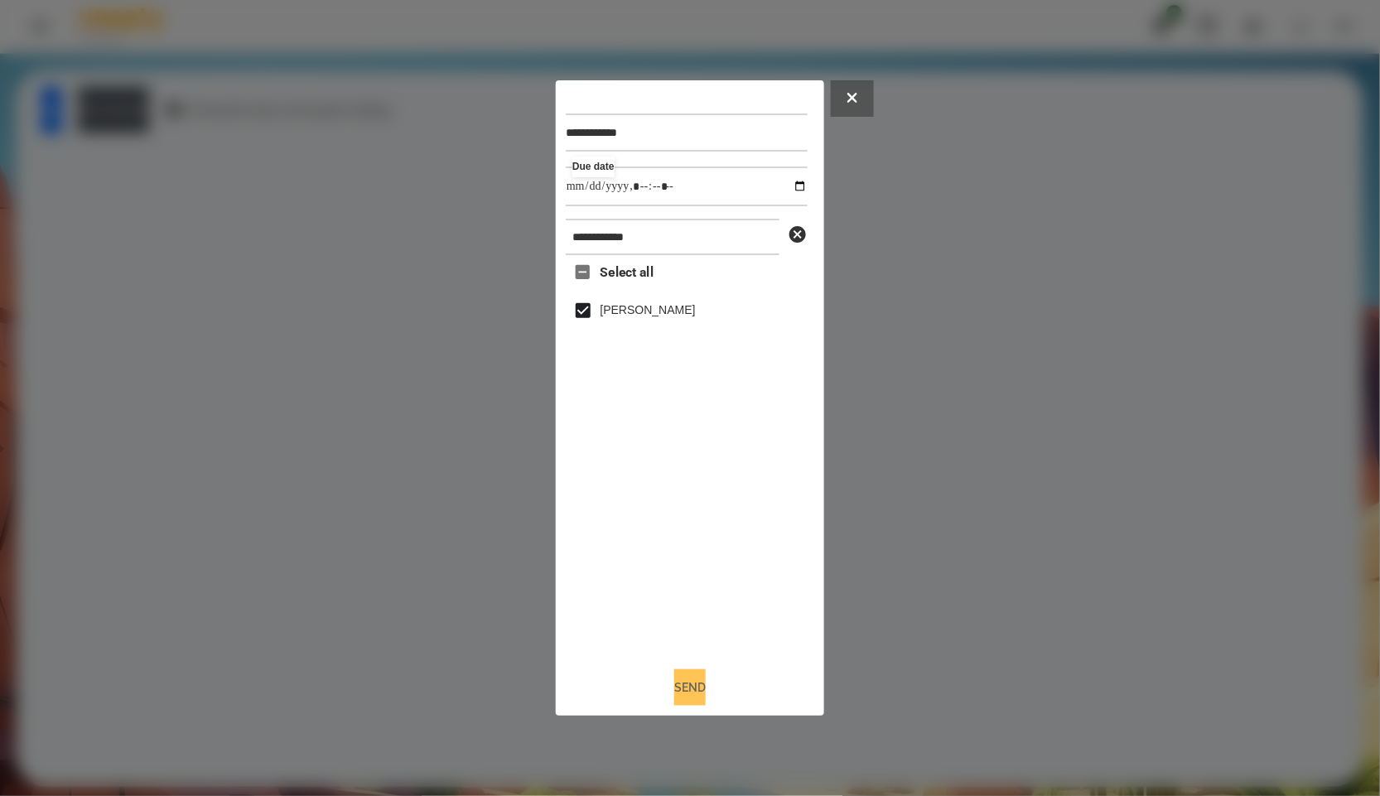
click at [697, 692] on button "Send" at bounding box center [689, 687] width 31 height 36
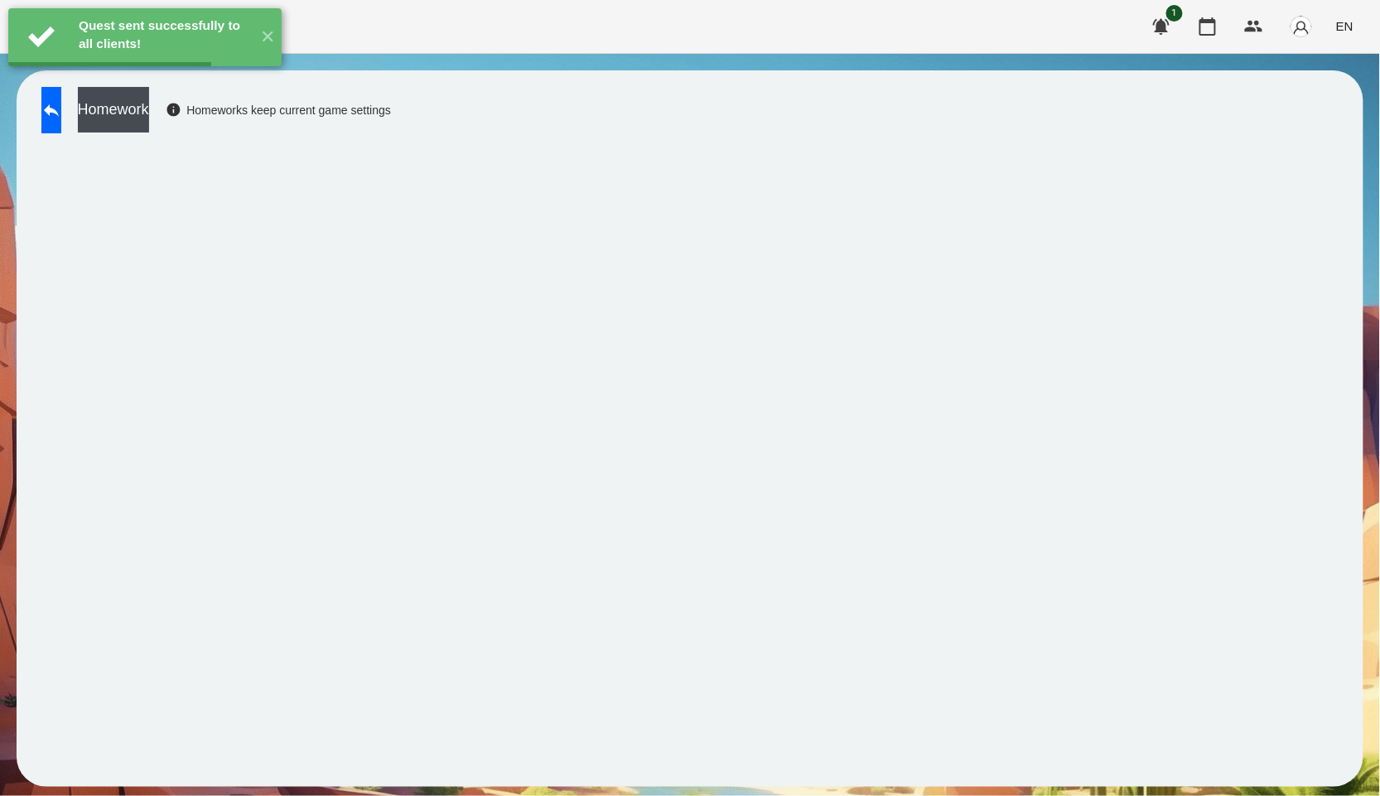
click at [149, 120] on button "Homework" at bounding box center [113, 110] width 71 height 46
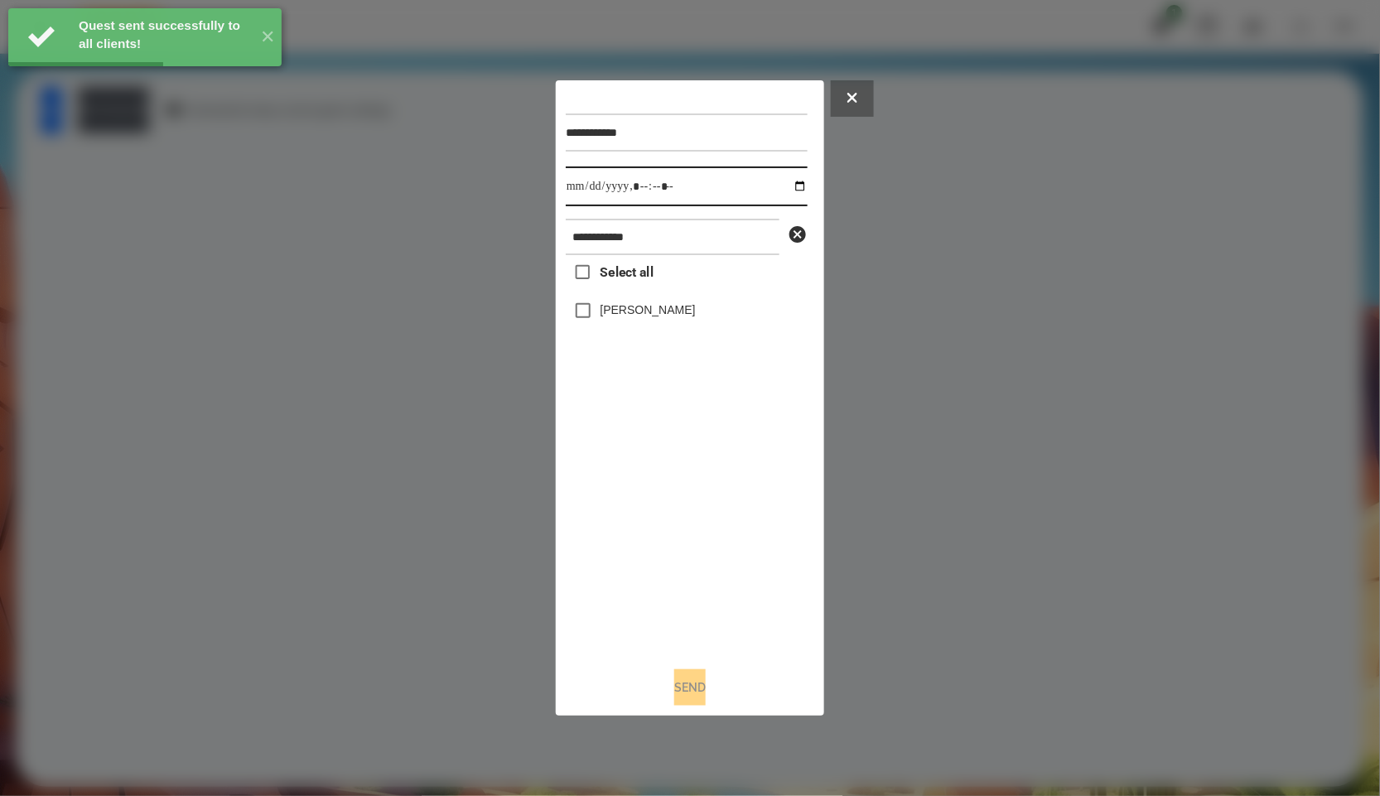
click at [792, 177] on input "datetime-local" at bounding box center [687, 187] width 242 height 40
type input "**********"
click at [690, 461] on div "Select all Педько Олена" at bounding box center [687, 454] width 242 height 398
click at [660, 304] on label "Педько Олена" at bounding box center [648, 310] width 95 height 17
click at [680, 689] on button "Send" at bounding box center [689, 687] width 31 height 36
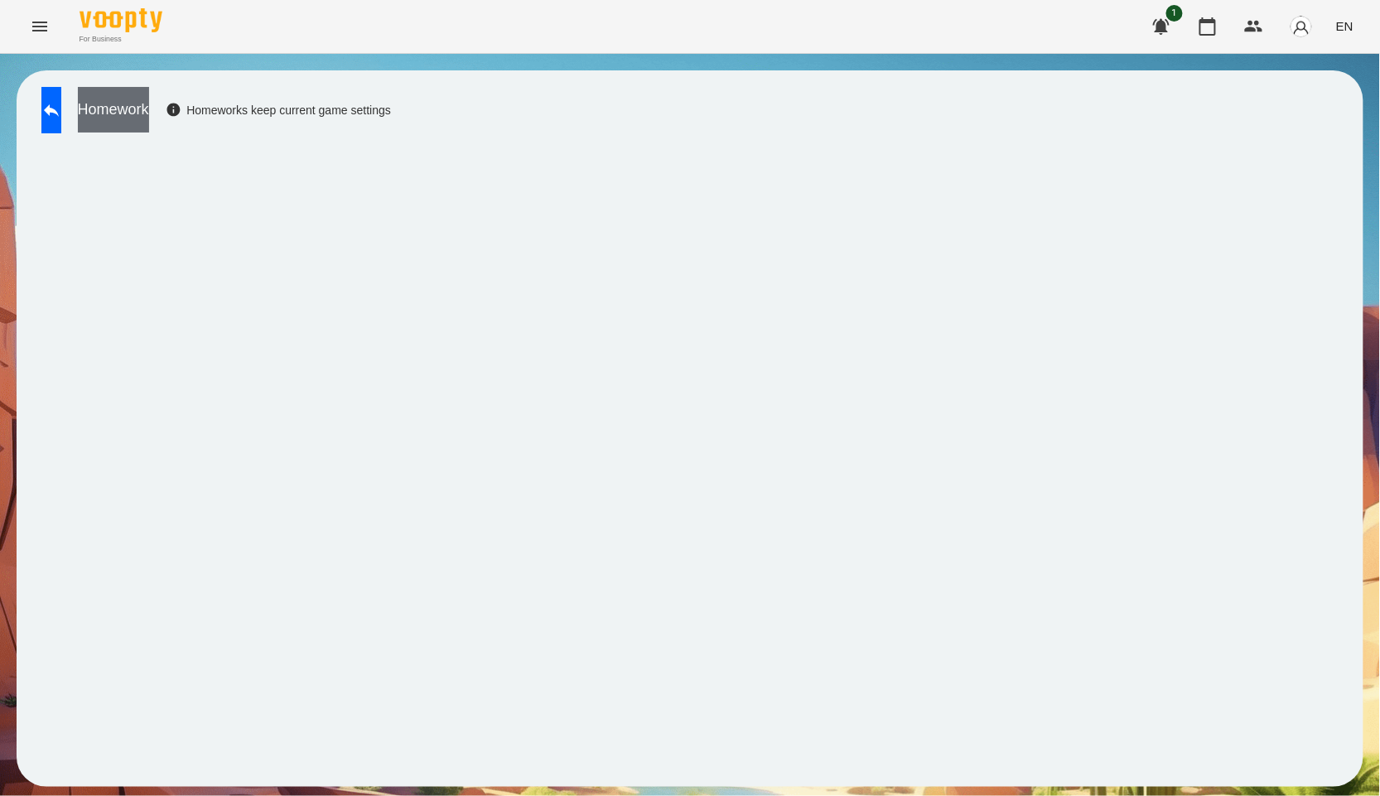
click at [149, 113] on button "Homework" at bounding box center [113, 110] width 71 height 46
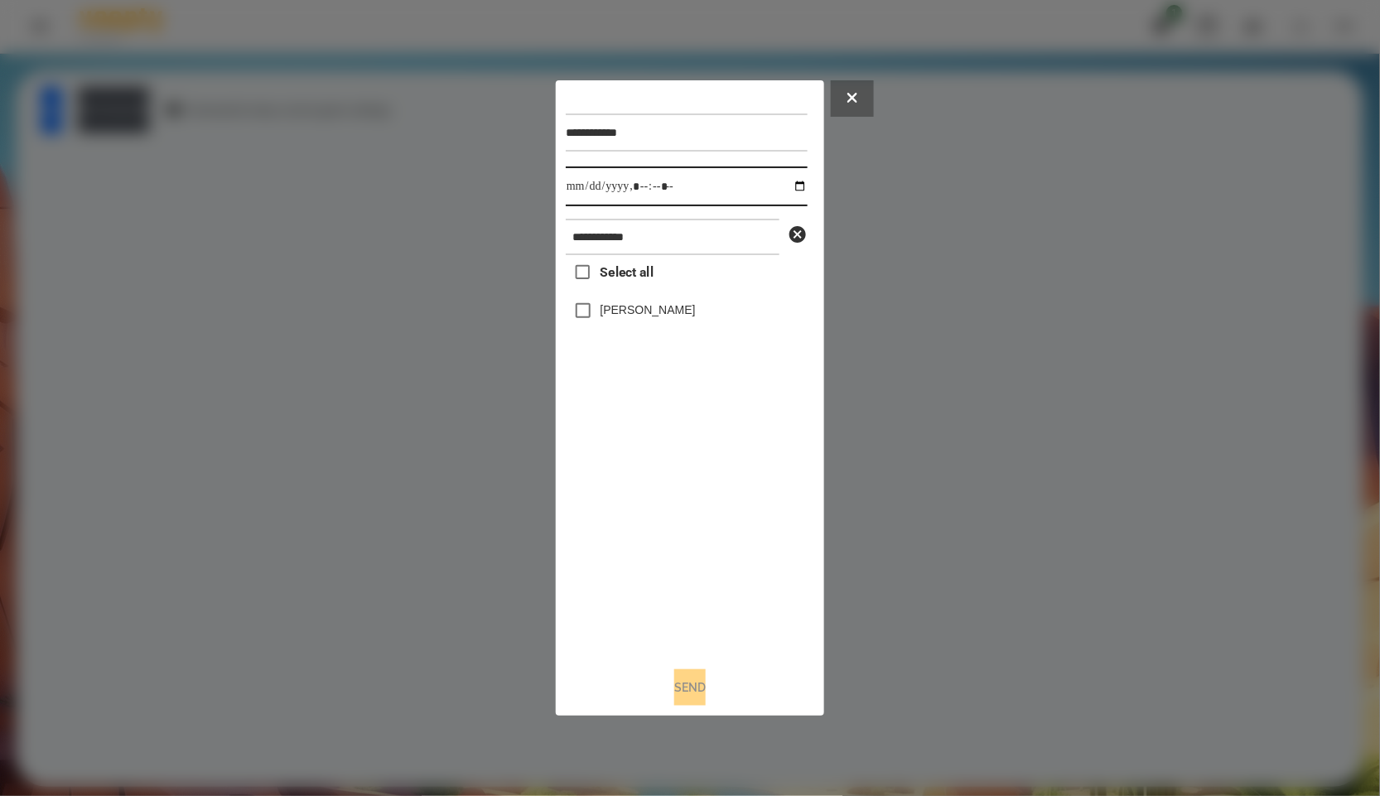
click at [781, 185] on input "datetime-local" at bounding box center [687, 187] width 242 height 40
type input "**********"
drag, startPoint x: 714, startPoint y: 538, endPoint x: 664, endPoint y: 374, distance: 171.4
click at [714, 537] on div "Select all Педько Олена" at bounding box center [687, 454] width 242 height 398
click at [638, 301] on div "Педько Олена" at bounding box center [687, 310] width 242 height 35
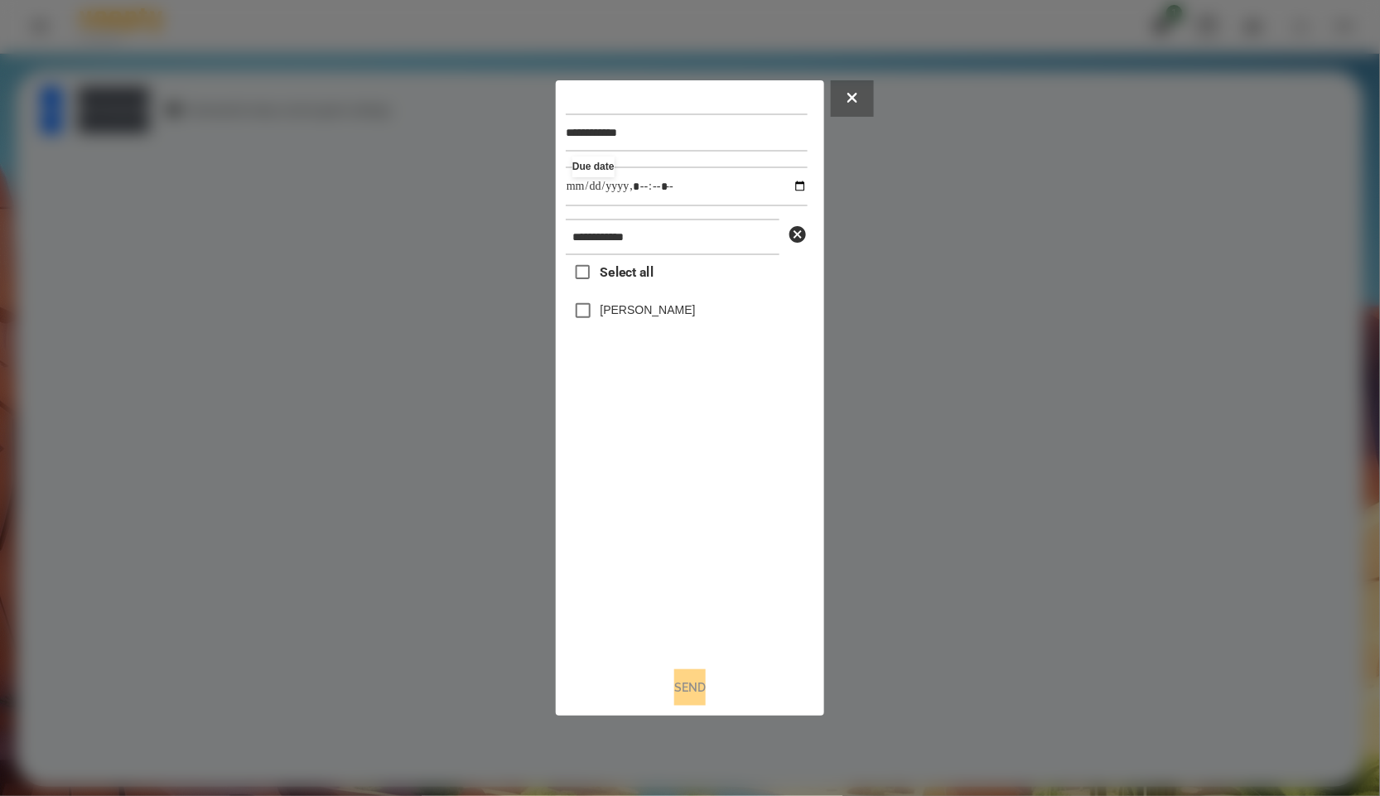
click at [643, 316] on label "Педько Олена" at bounding box center [648, 310] width 95 height 17
click at [683, 694] on button "Send" at bounding box center [689, 687] width 31 height 36
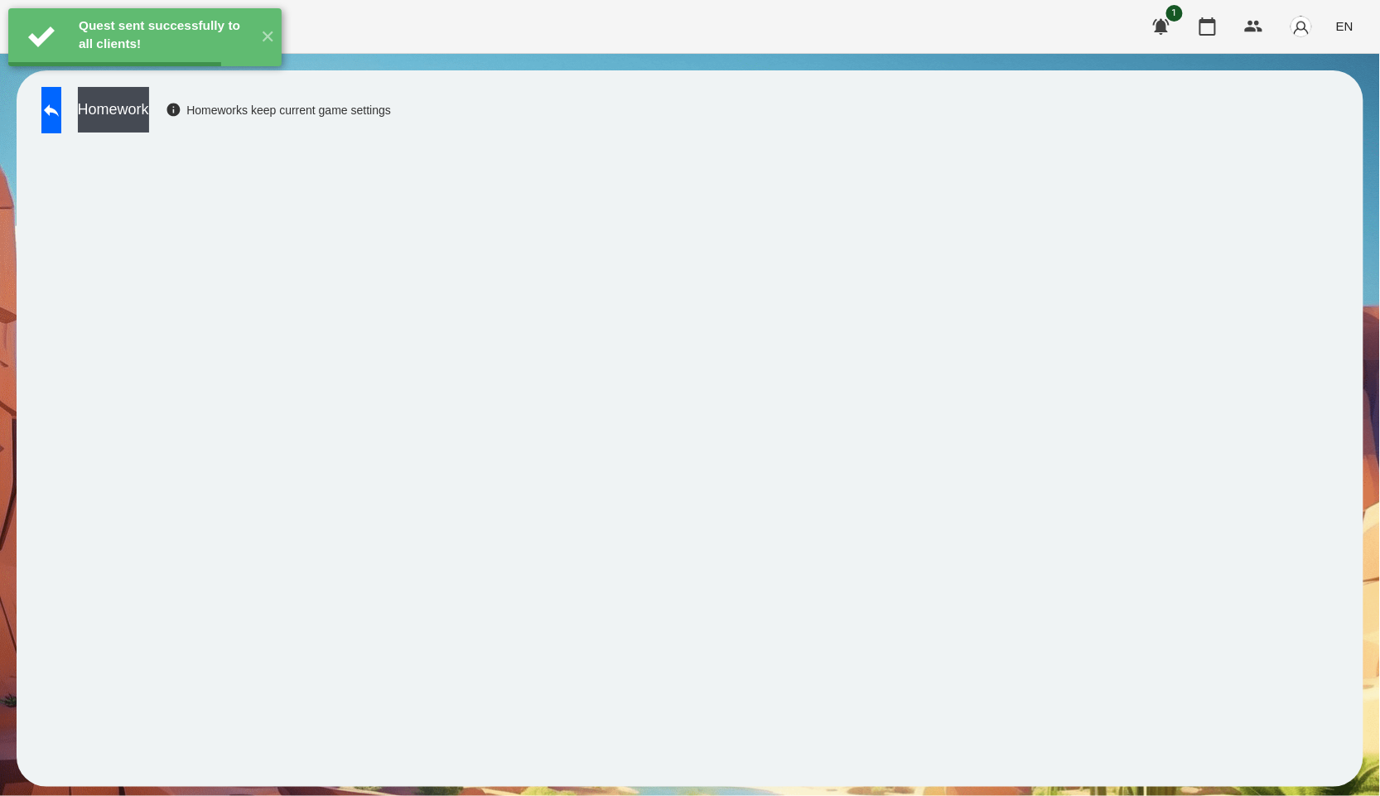
click at [149, 113] on button "Homework" at bounding box center [113, 110] width 71 height 46
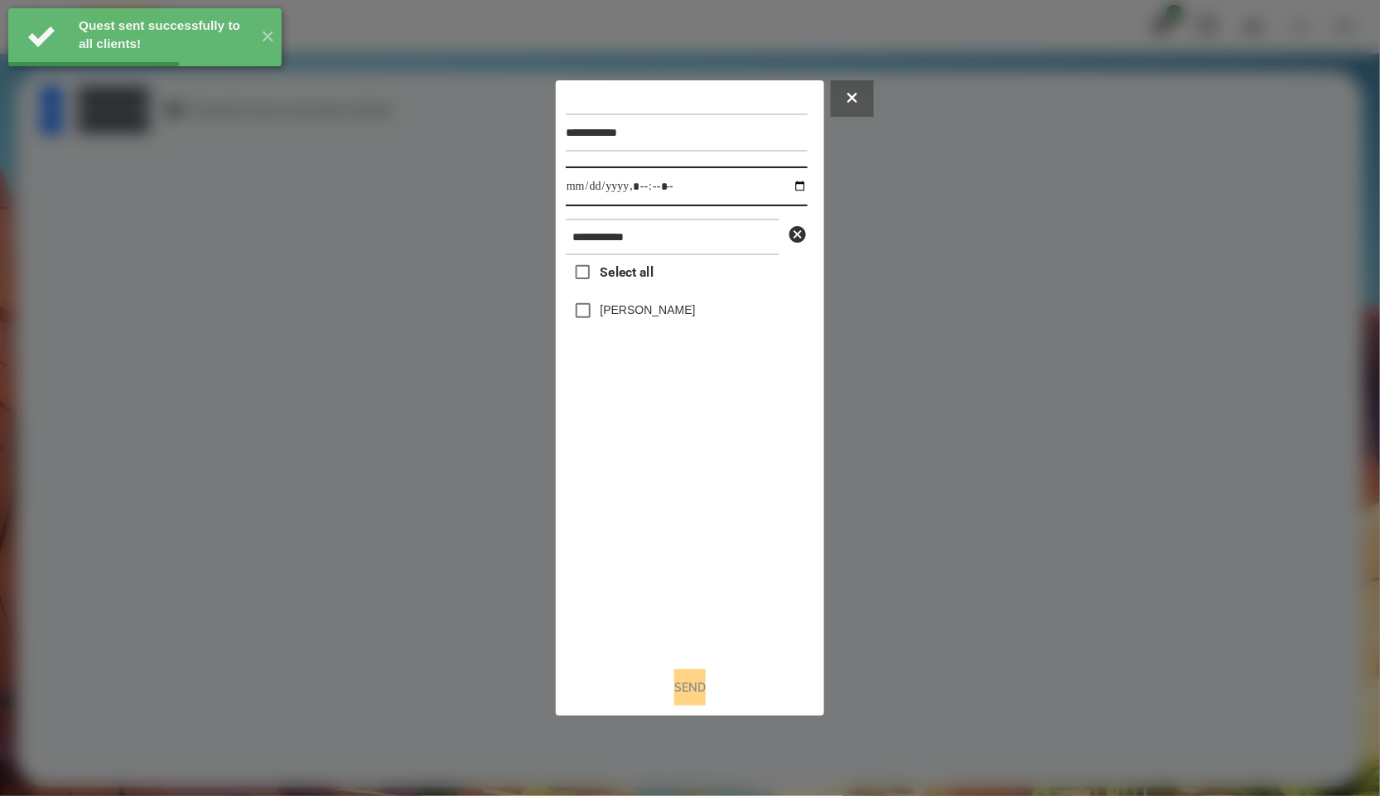
click at [789, 180] on input "datetime-local" at bounding box center [687, 187] width 242 height 40
type input "**********"
click at [617, 499] on div "Select all Педько Олена" at bounding box center [687, 454] width 242 height 398
click at [634, 318] on label "Педько Олена" at bounding box center [648, 310] width 95 height 17
click at [674, 682] on button "Send" at bounding box center [689, 687] width 31 height 36
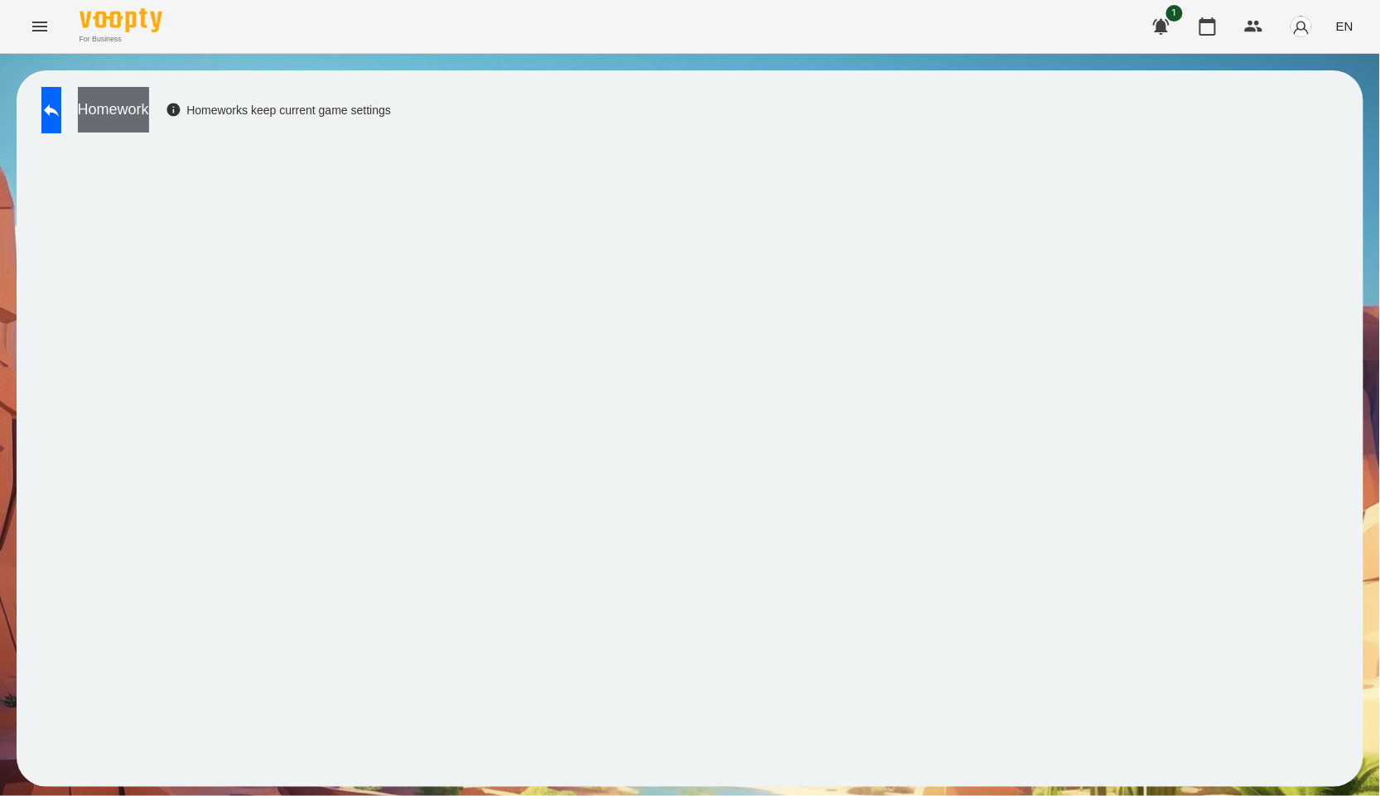
click at [145, 121] on button "Homework" at bounding box center [113, 110] width 71 height 46
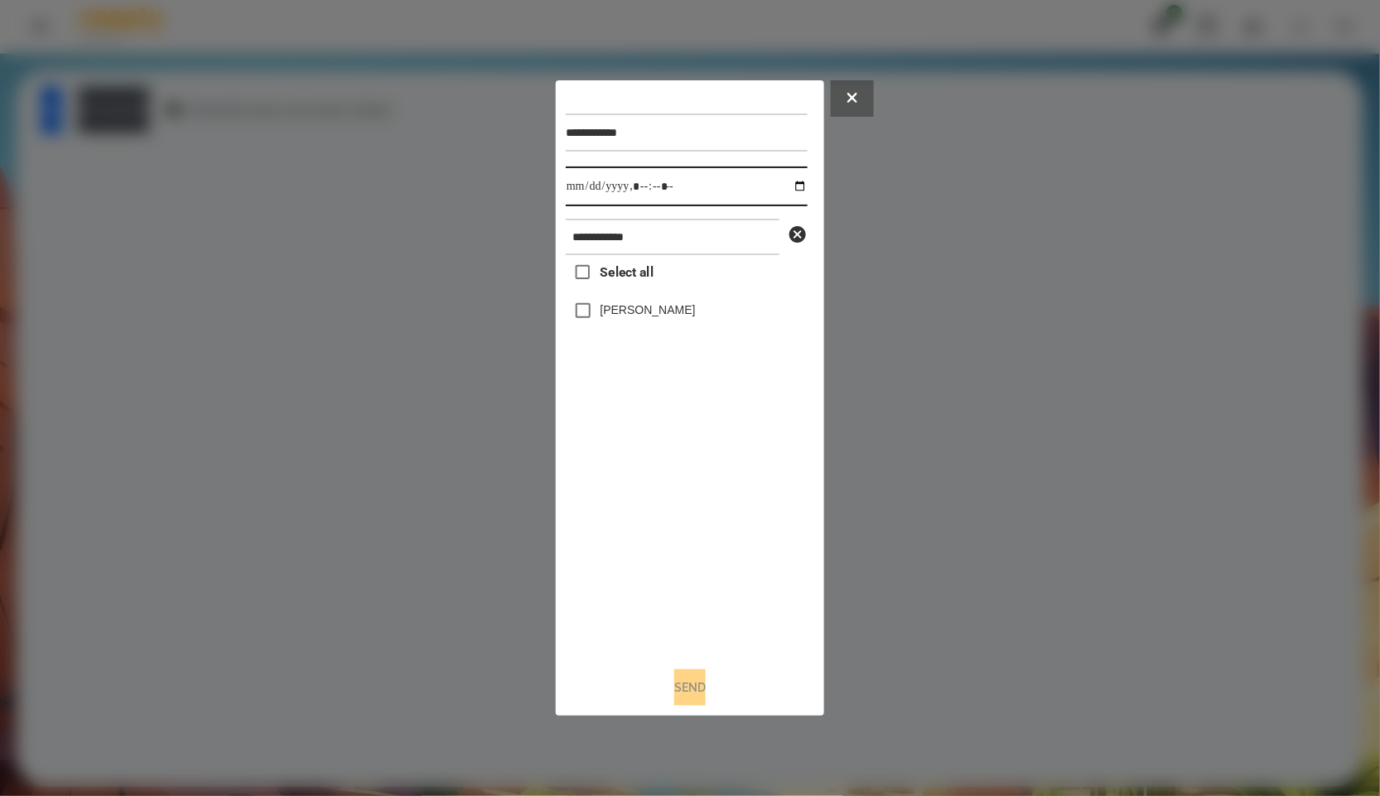
click at [789, 179] on input "datetime-local" at bounding box center [687, 187] width 242 height 40
type input "**********"
click at [665, 318] on label "Педько Олена" at bounding box center [648, 310] width 95 height 17
click at [683, 691] on button "Send" at bounding box center [689, 687] width 31 height 36
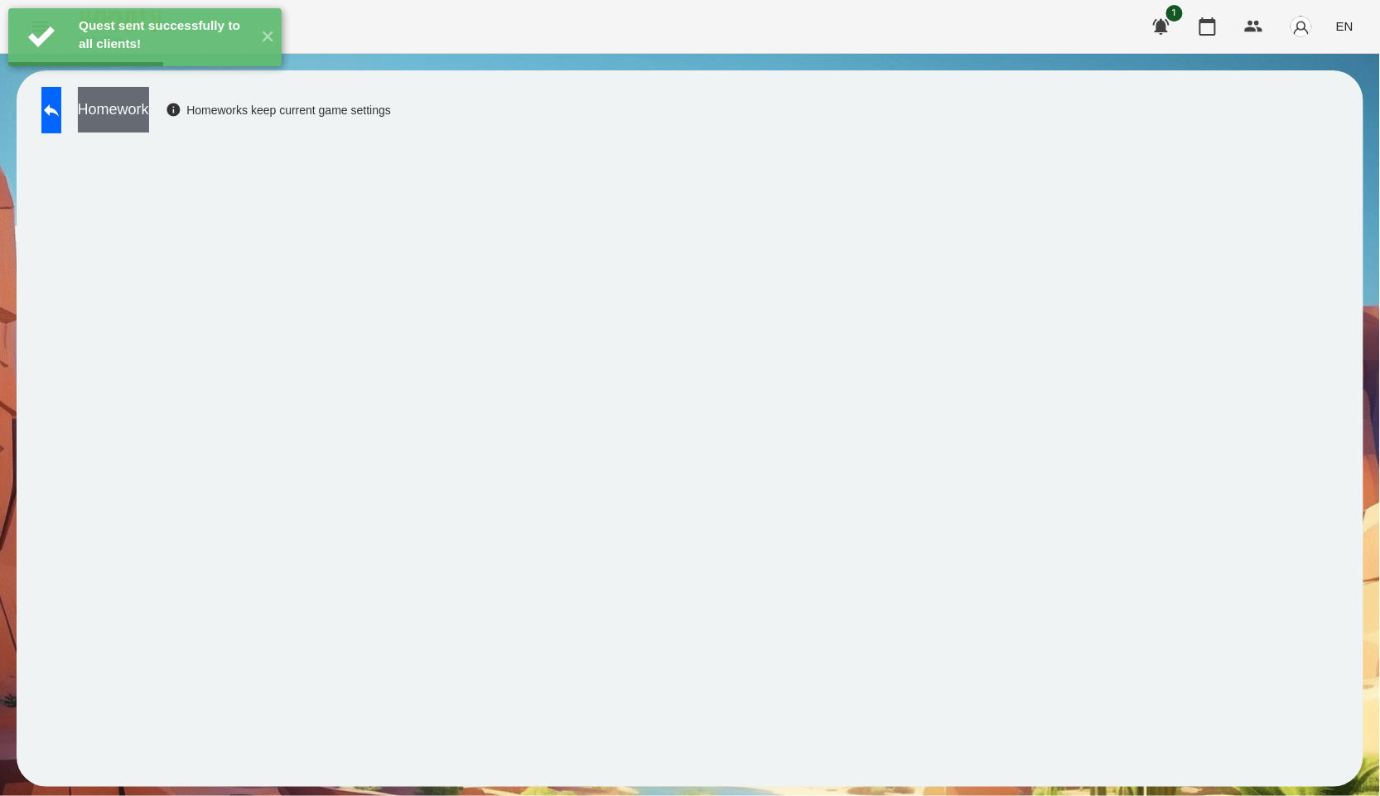
click at [149, 118] on button "Homework" at bounding box center [113, 110] width 71 height 46
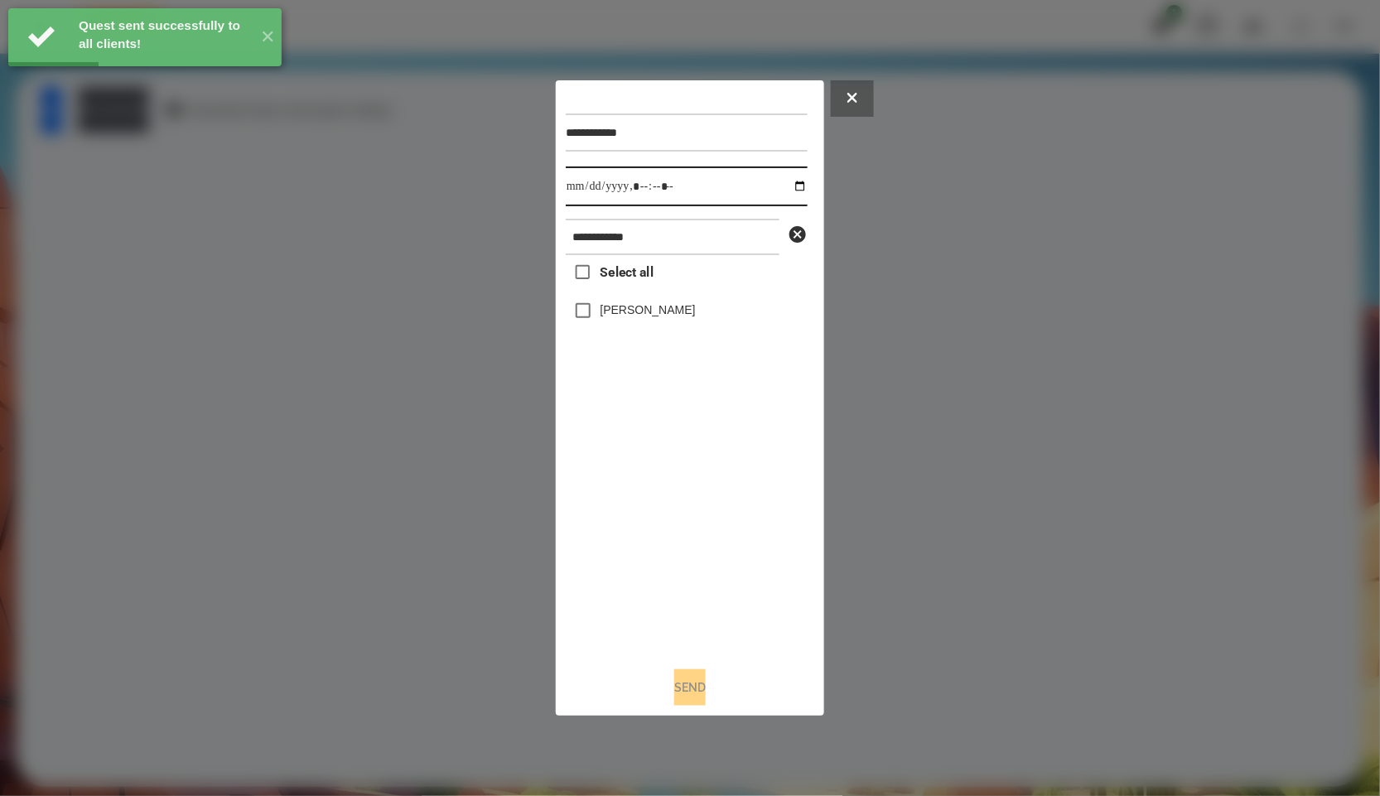
click at [798, 186] on input "datetime-local" at bounding box center [687, 187] width 242 height 40
click at [792, 185] on input "datetime-local" at bounding box center [687, 187] width 242 height 40
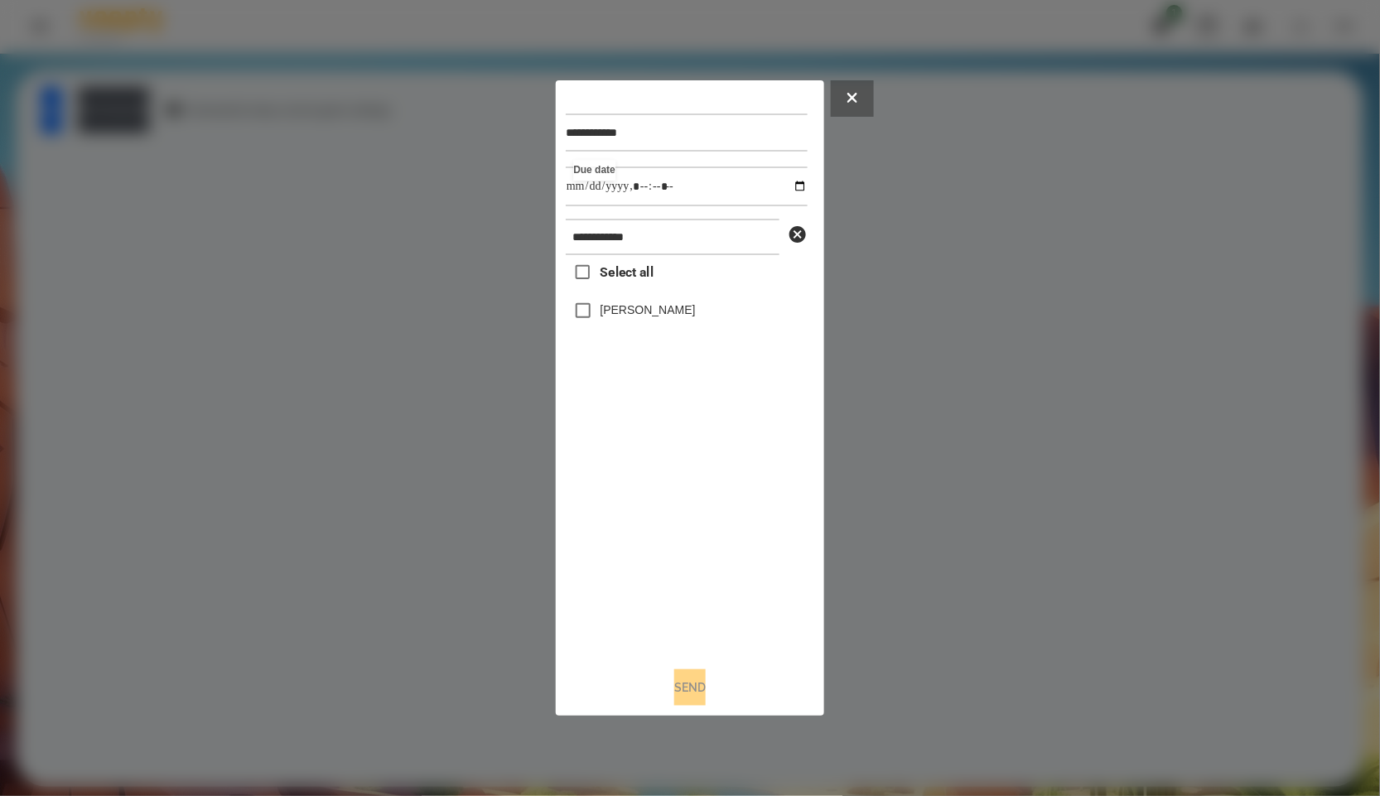
type input "**********"
click at [704, 498] on div "Select all Педько Олена" at bounding box center [687, 454] width 242 height 398
click at [655, 309] on label "Педько Олена" at bounding box center [648, 310] width 95 height 17
click at [693, 688] on button "Send" at bounding box center [689, 687] width 31 height 36
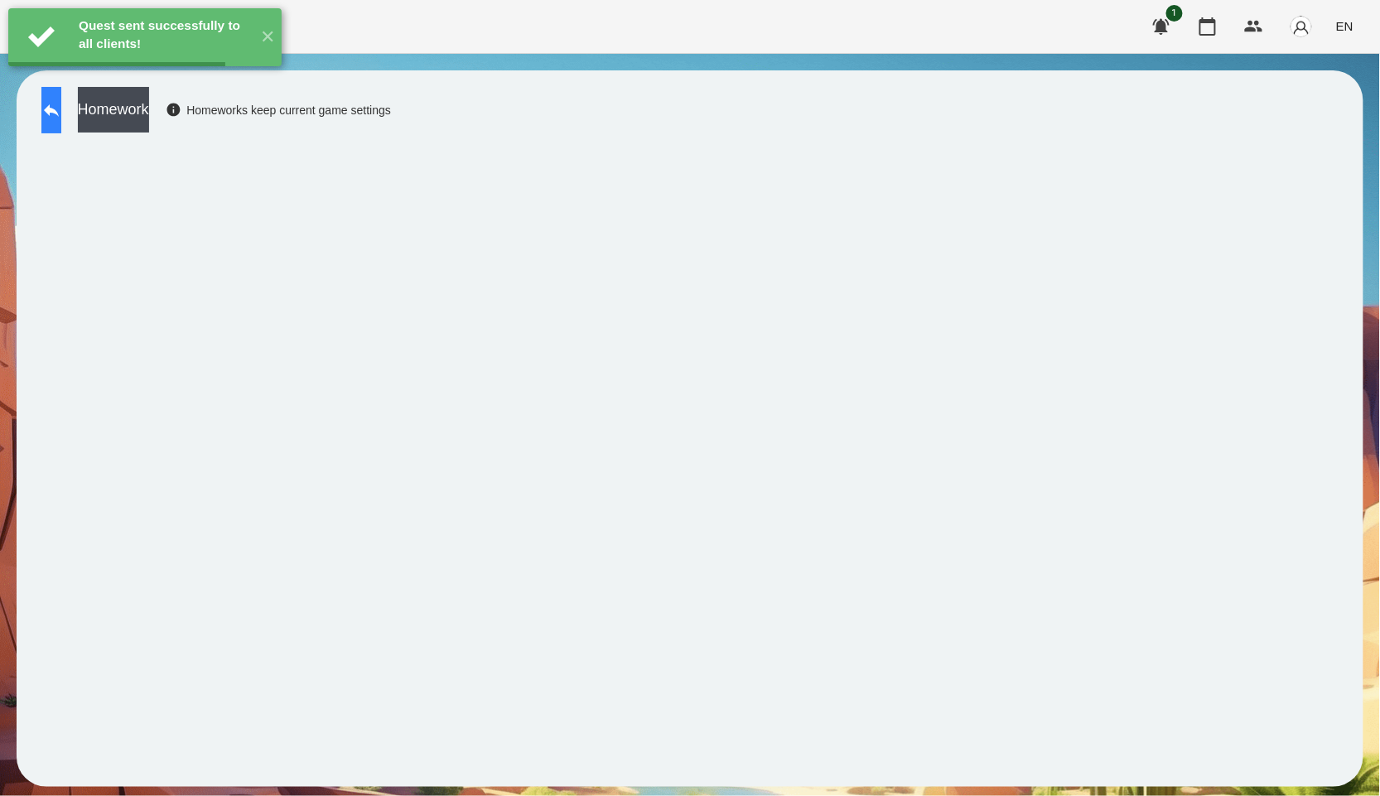
click at [61, 126] on button at bounding box center [51, 110] width 20 height 46
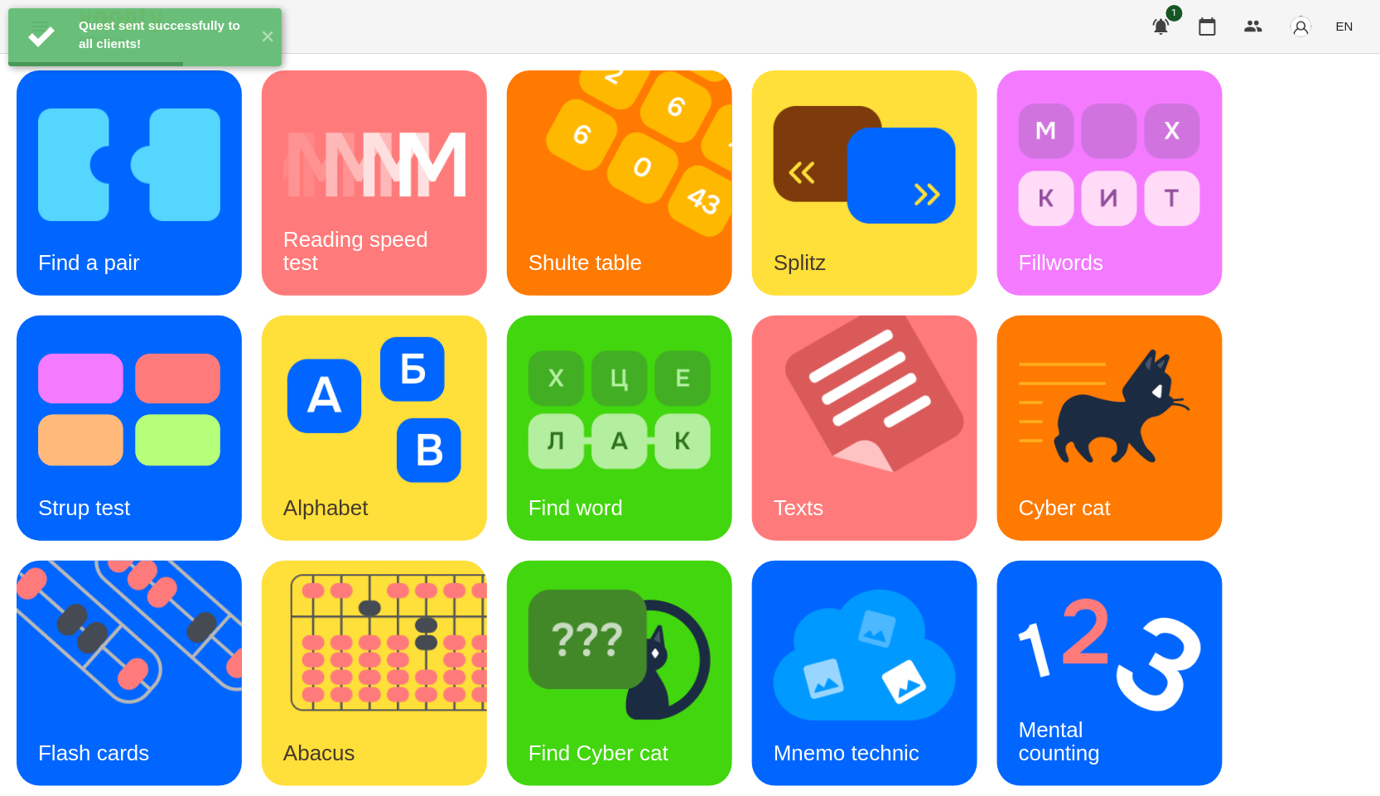
scroll to position [251, 0]
click at [1146, 561] on div "Mental counting" at bounding box center [1109, 673] width 225 height 225
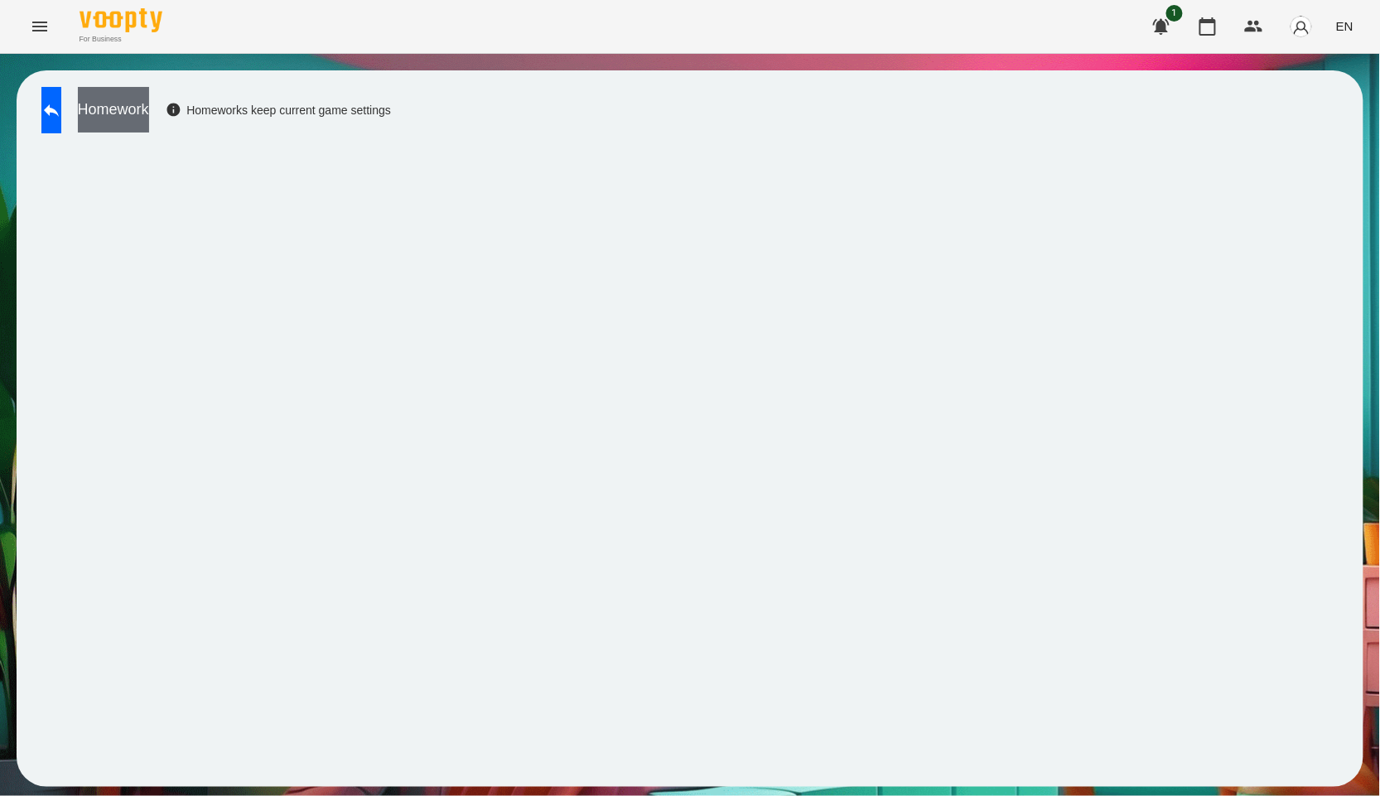
click at [149, 108] on button "Homework" at bounding box center [113, 110] width 71 height 46
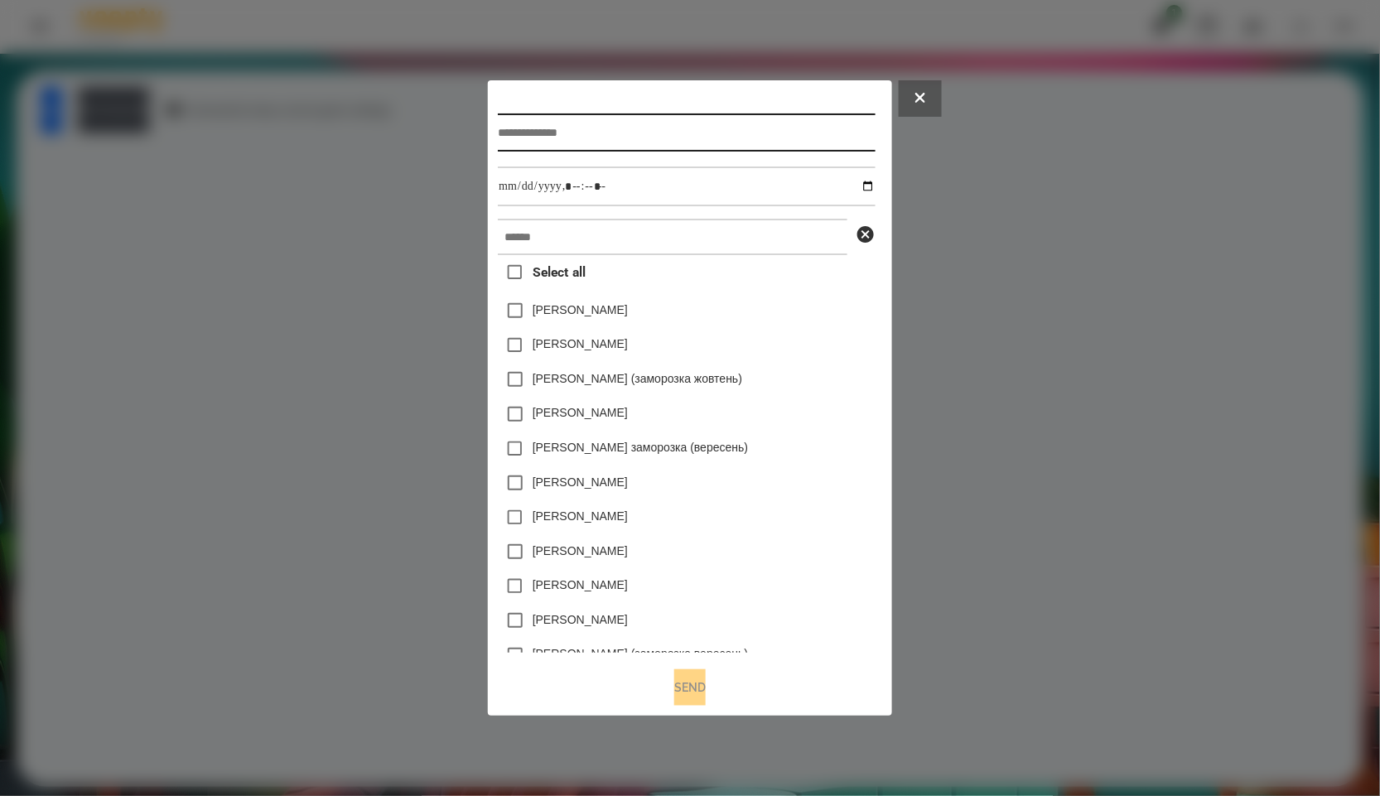
click at [586, 113] on input "text" at bounding box center [686, 132] width 377 height 38
paste input "**********"
type input "**********"
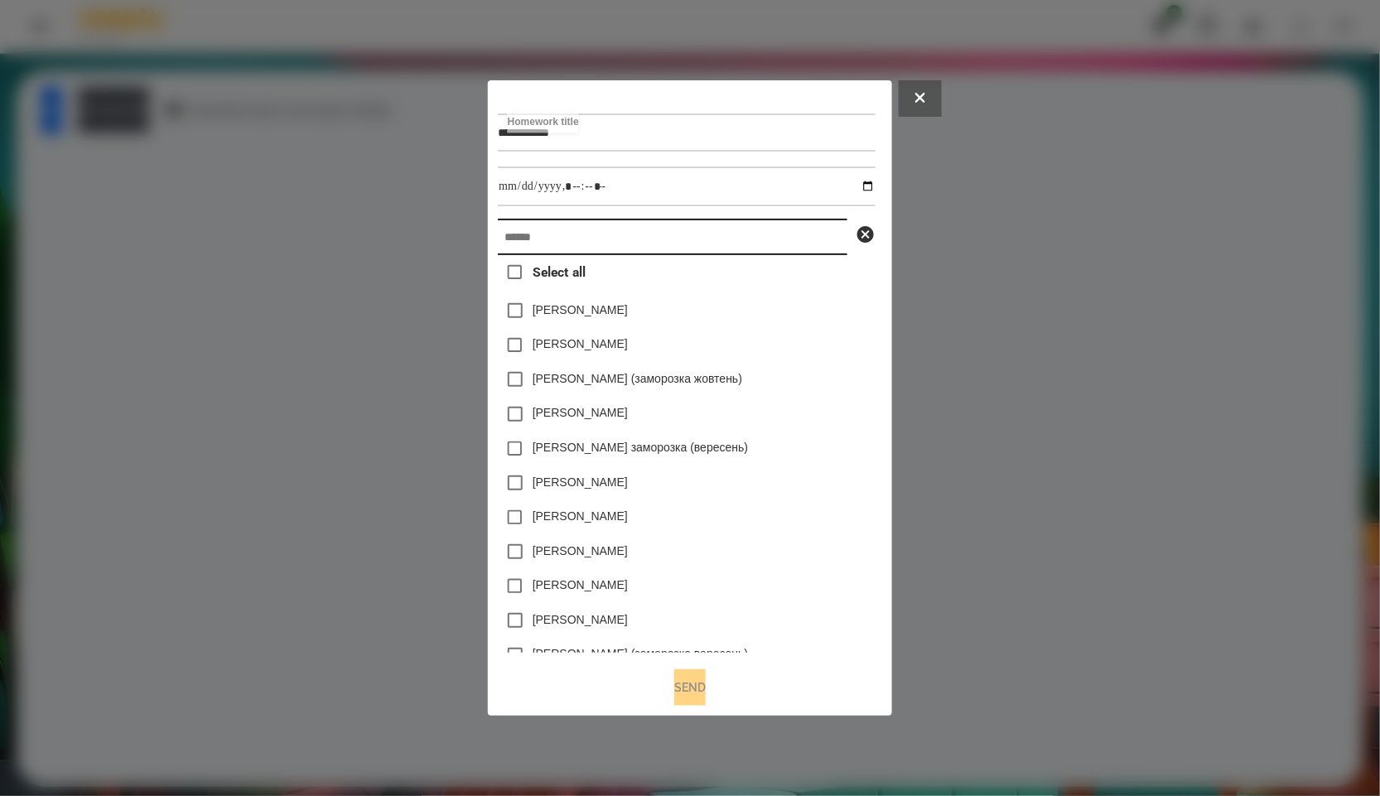
click at [609, 236] on input "text" at bounding box center [673, 237] width 350 height 36
paste input "**********"
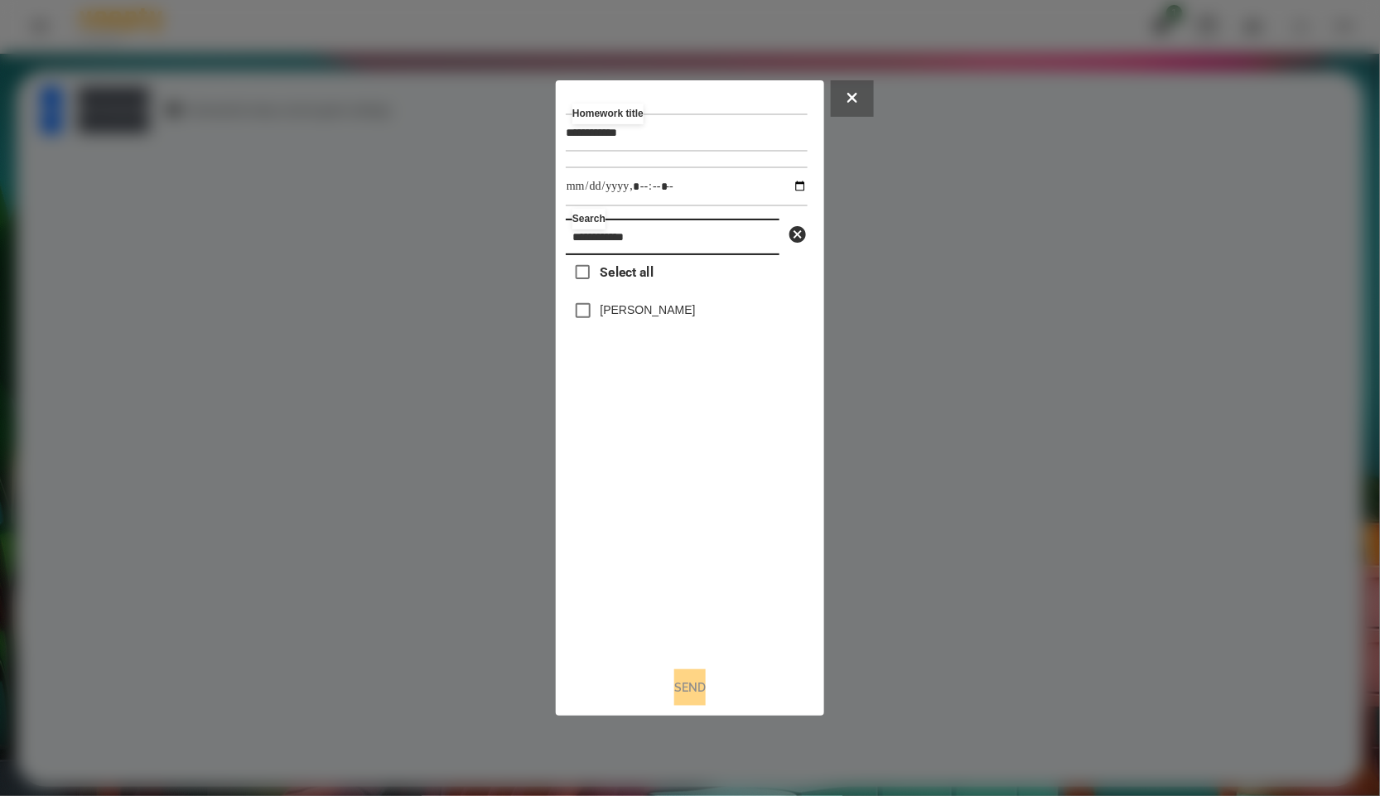
type input "**********"
click at [622, 293] on div "Select all Педько Олена" at bounding box center [687, 454] width 242 height 398
click at [621, 304] on label "Педько Олена" at bounding box center [648, 310] width 95 height 17
click at [796, 187] on input "datetime-local" at bounding box center [687, 187] width 242 height 40
type input "**********"
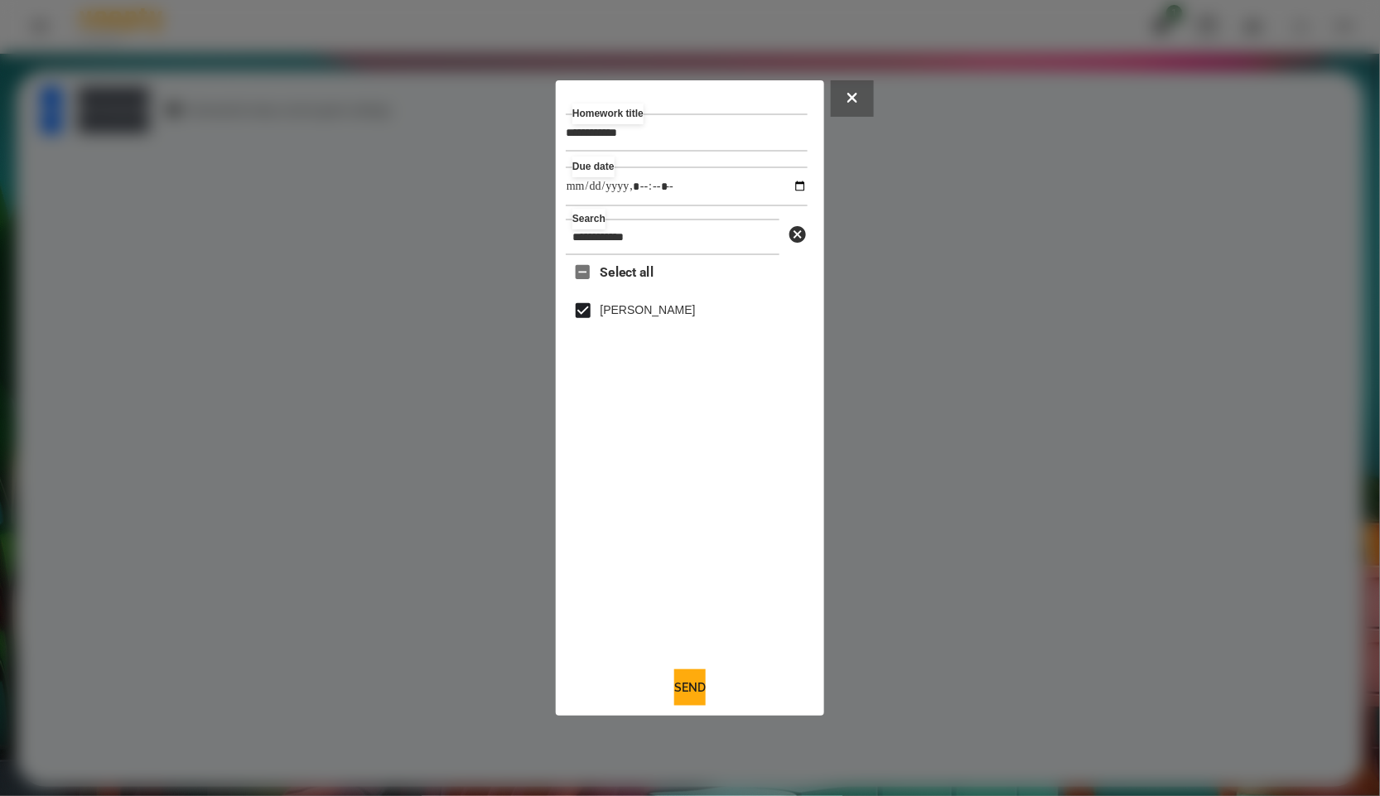
drag, startPoint x: 700, startPoint y: 518, endPoint x: 694, endPoint y: 528, distance: 11.5
click at [699, 519] on div "Select all Педько Олена" at bounding box center [687, 454] width 242 height 398
click at [680, 701] on button "Send" at bounding box center [689, 687] width 31 height 36
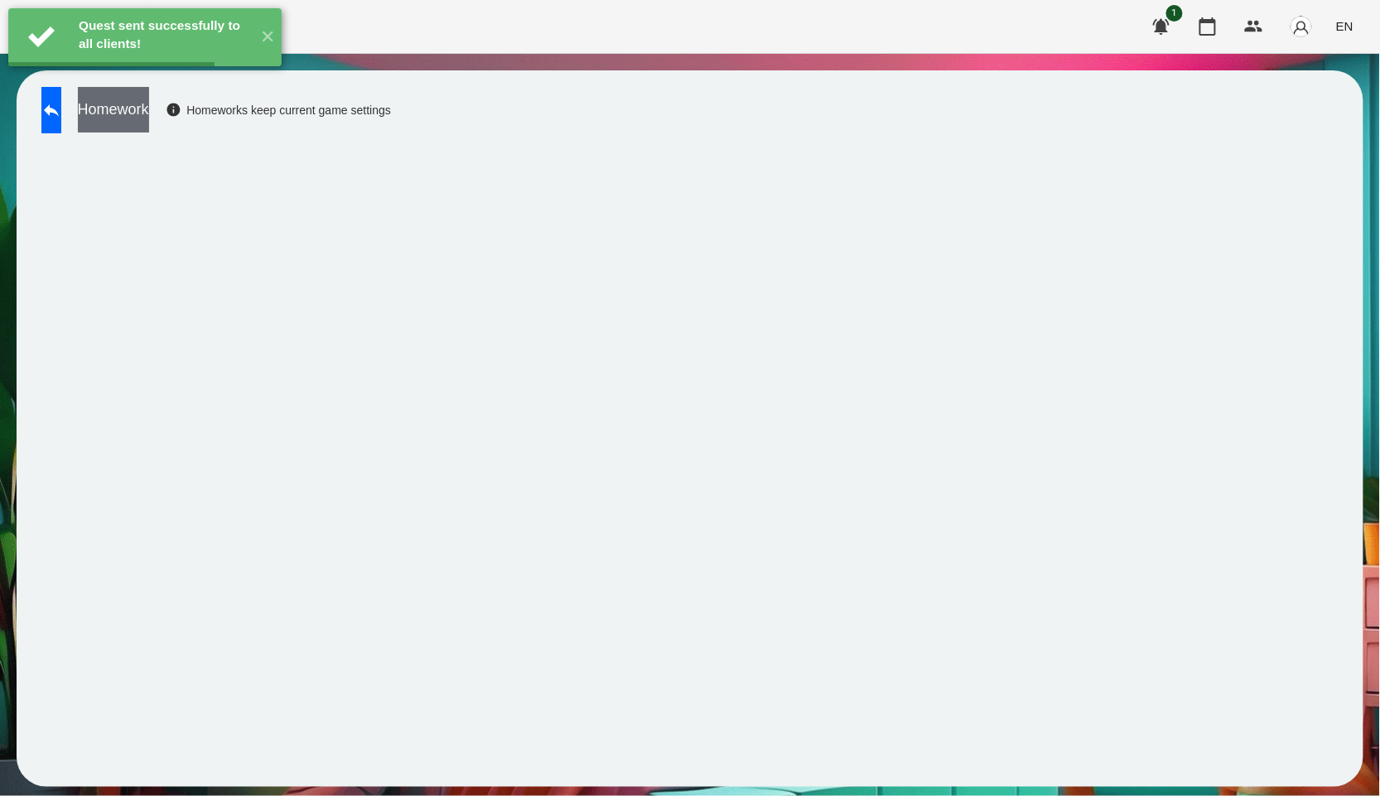
click at [149, 127] on button "Homework" at bounding box center [113, 110] width 71 height 46
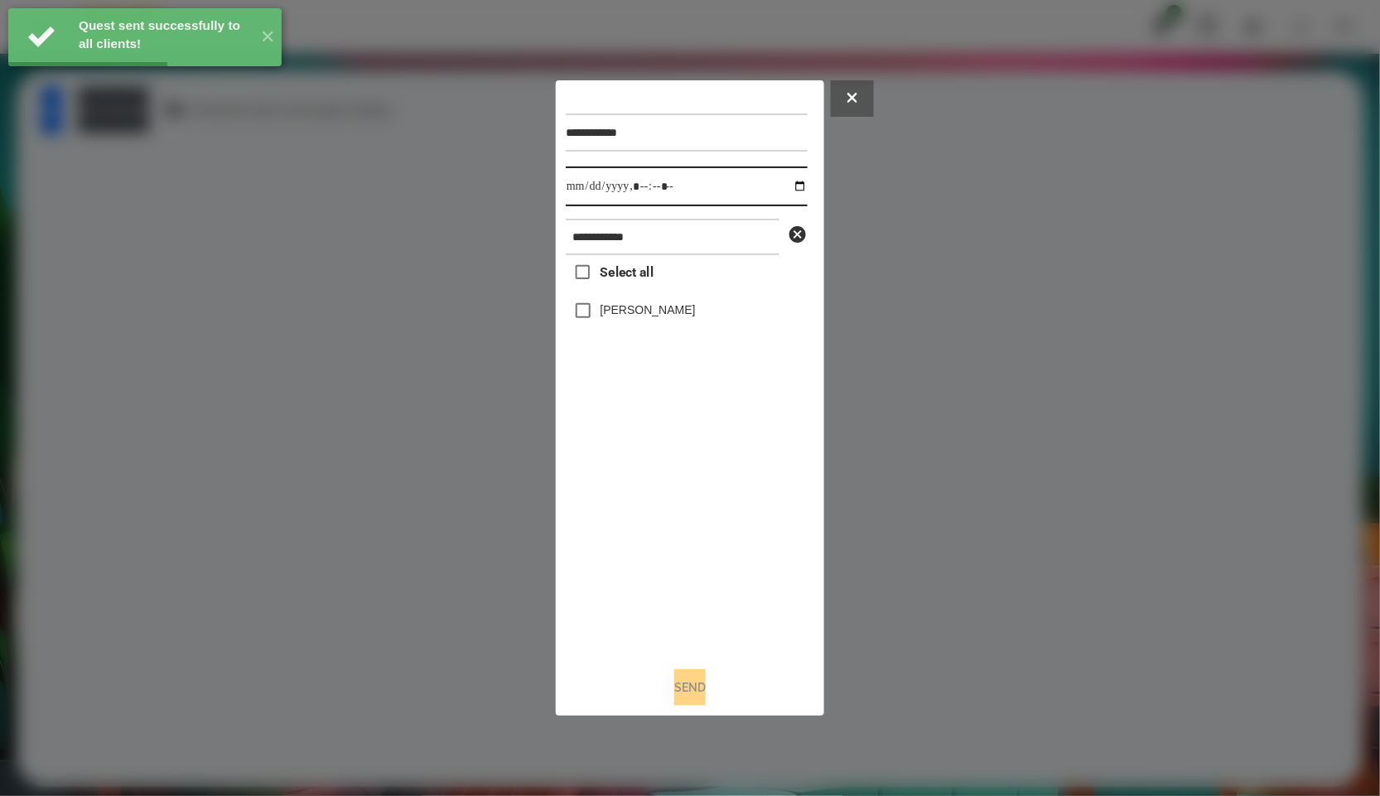
click at [792, 179] on input "datetime-local" at bounding box center [687, 187] width 242 height 40
type input "**********"
click at [703, 504] on div "Select all Педько Олена" at bounding box center [687, 454] width 242 height 398
click at [672, 304] on label "Педько Олена" at bounding box center [648, 310] width 95 height 17
click at [694, 689] on button "Send" at bounding box center [689, 687] width 31 height 36
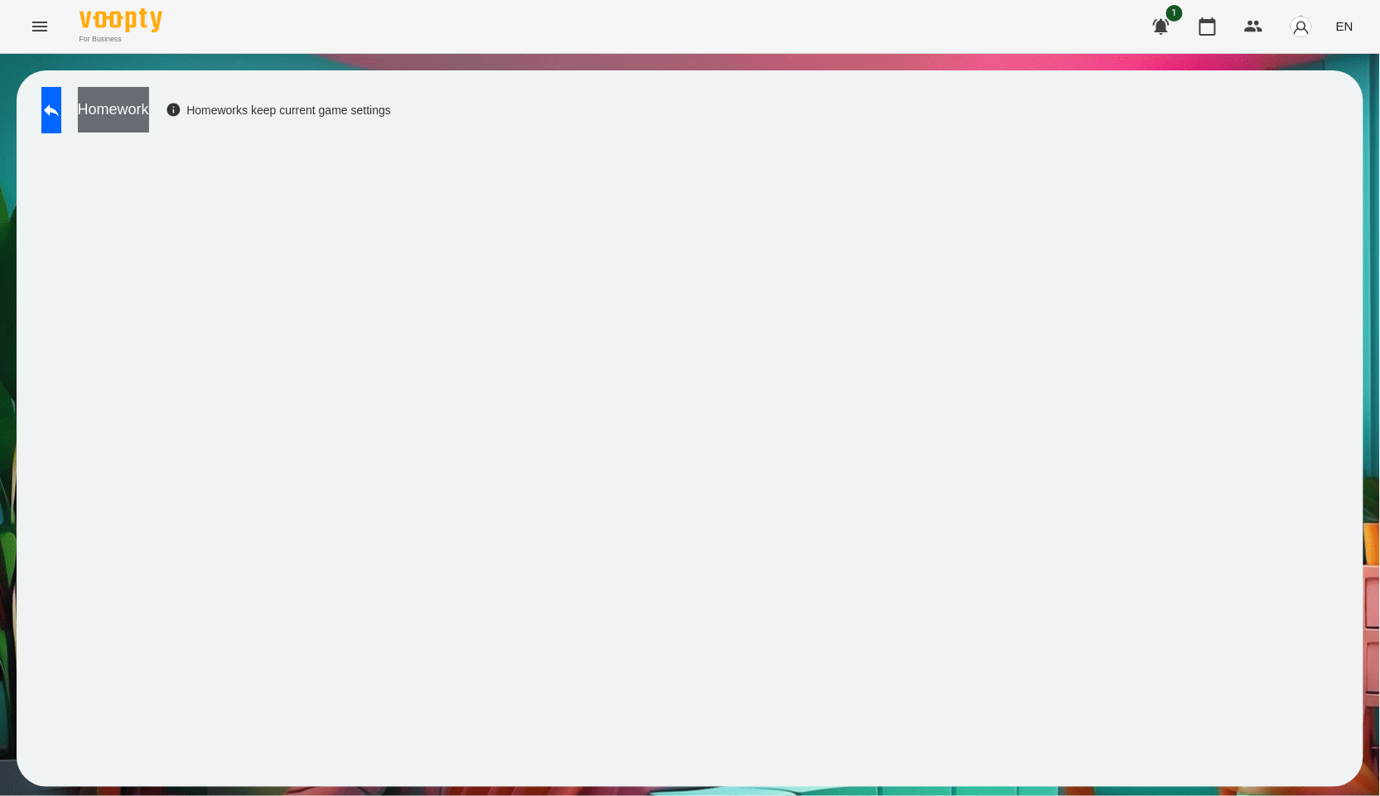
click at [149, 118] on button "Homework" at bounding box center [113, 110] width 71 height 46
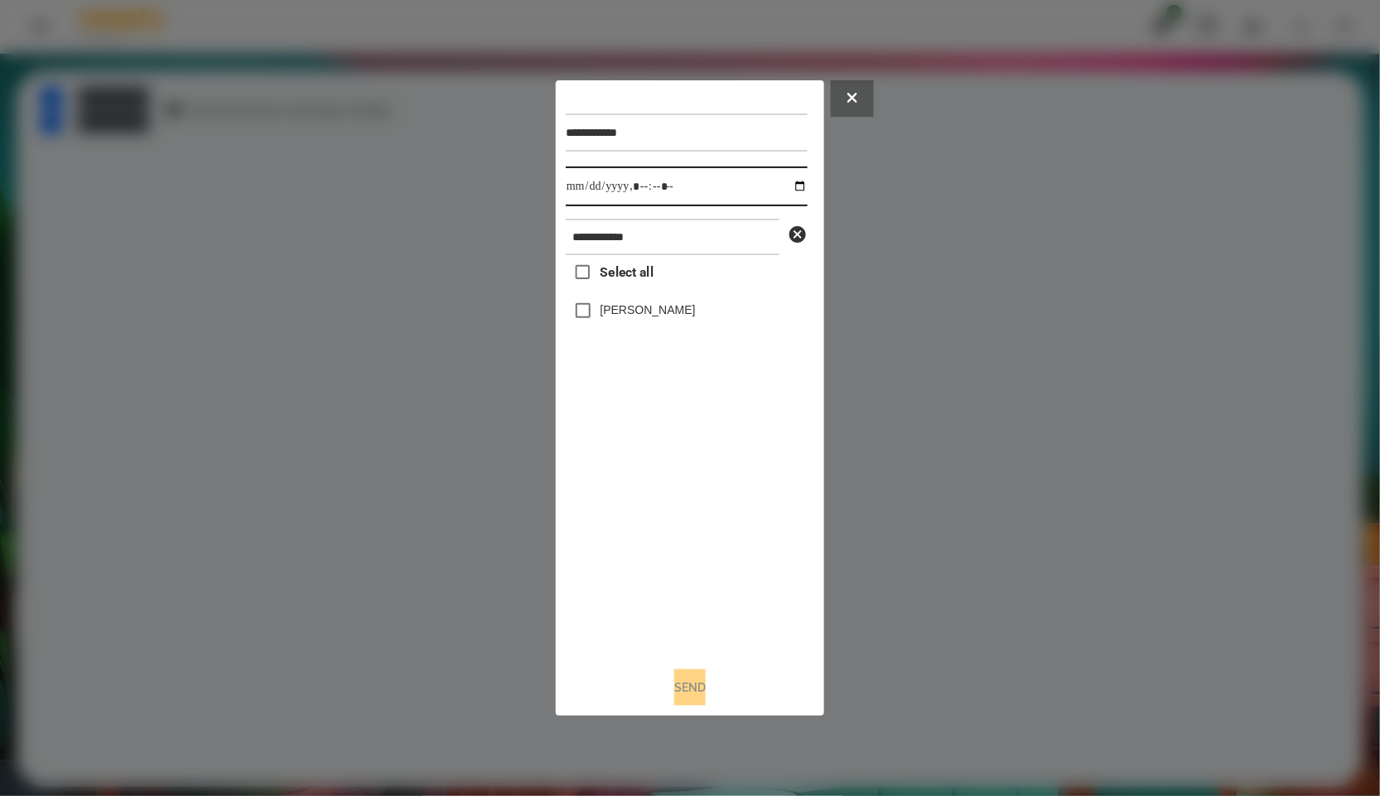
click at [789, 172] on input "datetime-local" at bounding box center [687, 187] width 242 height 40
click at [635, 311] on label "Педько Олена" at bounding box center [648, 310] width 95 height 17
click at [796, 183] on input "datetime-local" at bounding box center [687, 187] width 242 height 40
drag, startPoint x: 686, startPoint y: 587, endPoint x: 701, endPoint y: 642, distance: 57.5
click at [686, 587] on div "Select all Педько Олена" at bounding box center [687, 454] width 242 height 398
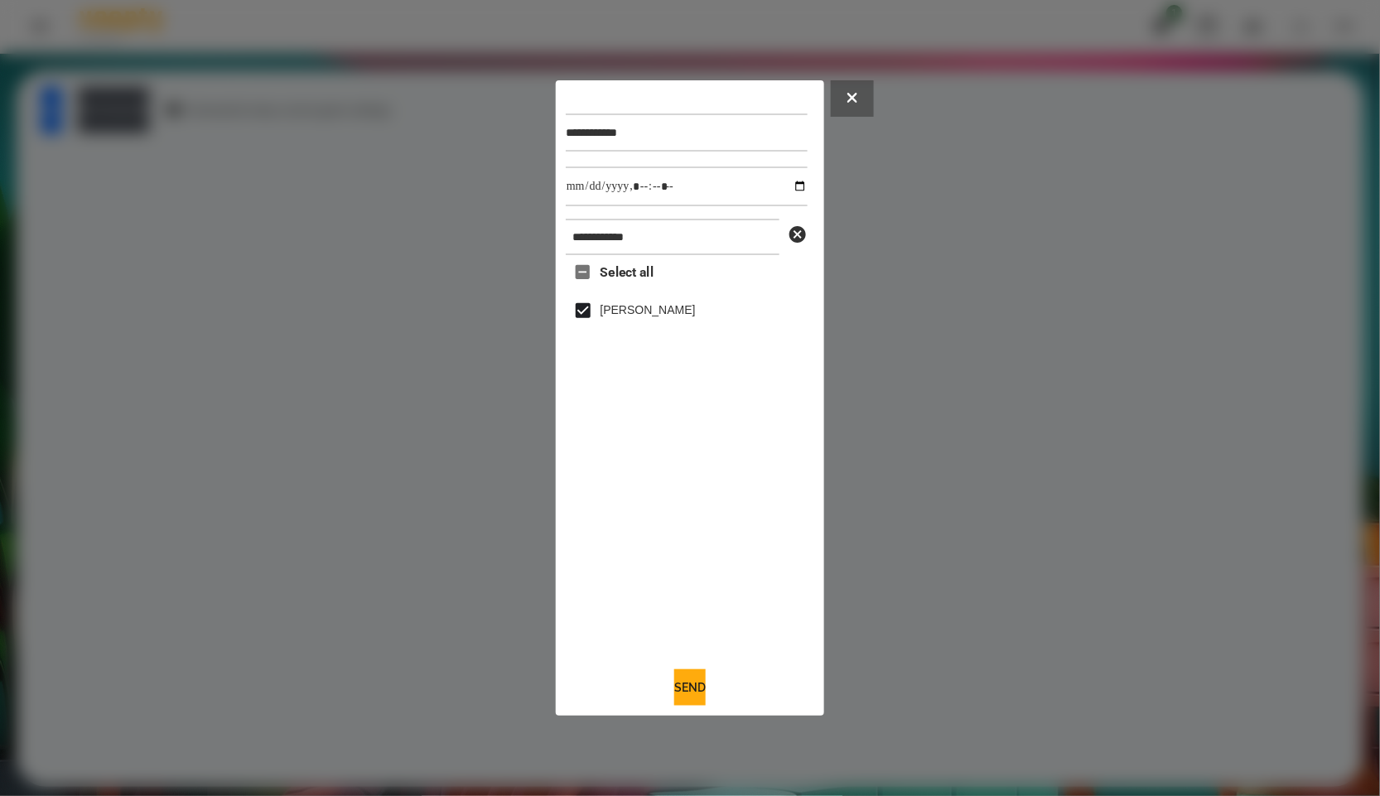
click at [693, 709] on div "**********" at bounding box center [690, 398] width 268 height 636
click at [685, 687] on button "Send" at bounding box center [689, 687] width 31 height 36
click at [172, 121] on div at bounding box center [690, 398] width 1380 height 796
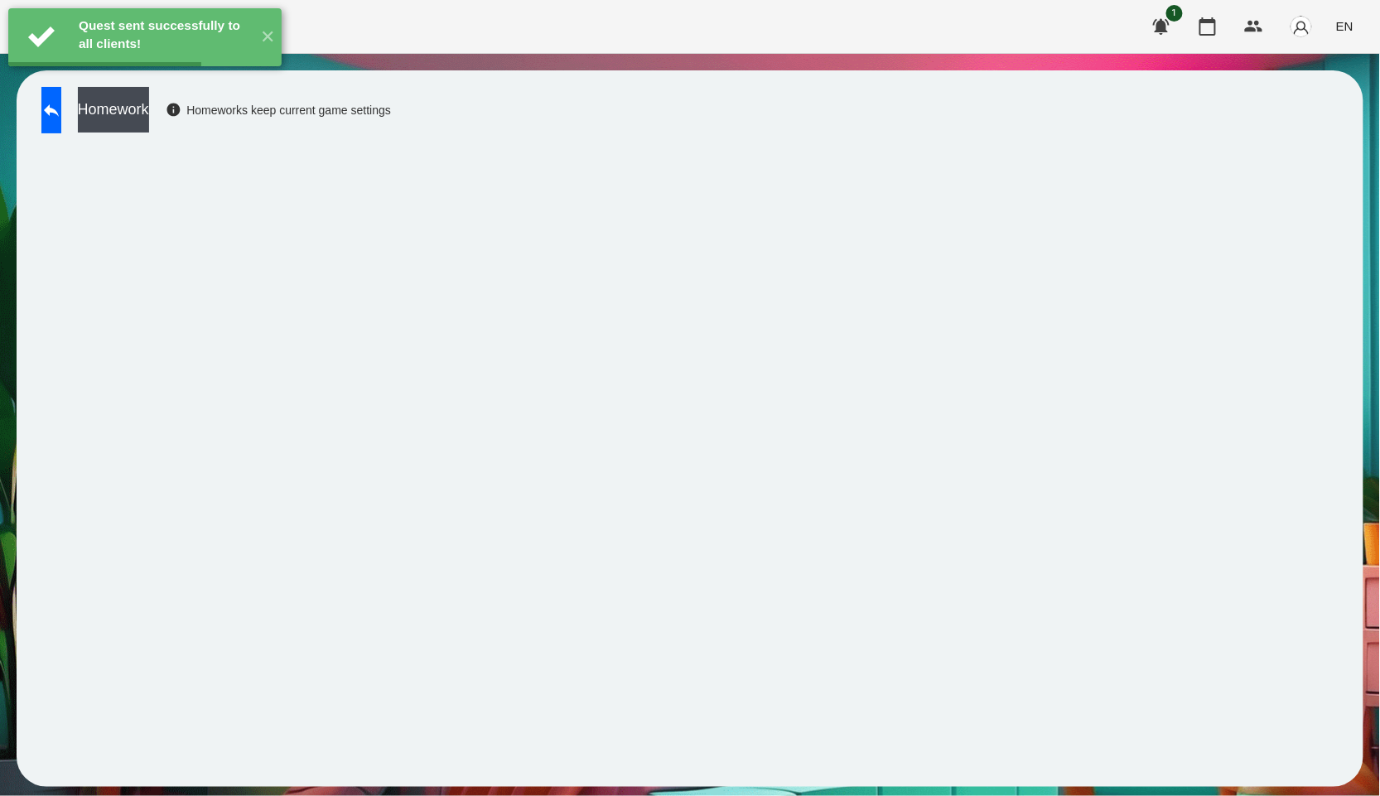
click at [149, 121] on button "Homework" at bounding box center [113, 110] width 71 height 46
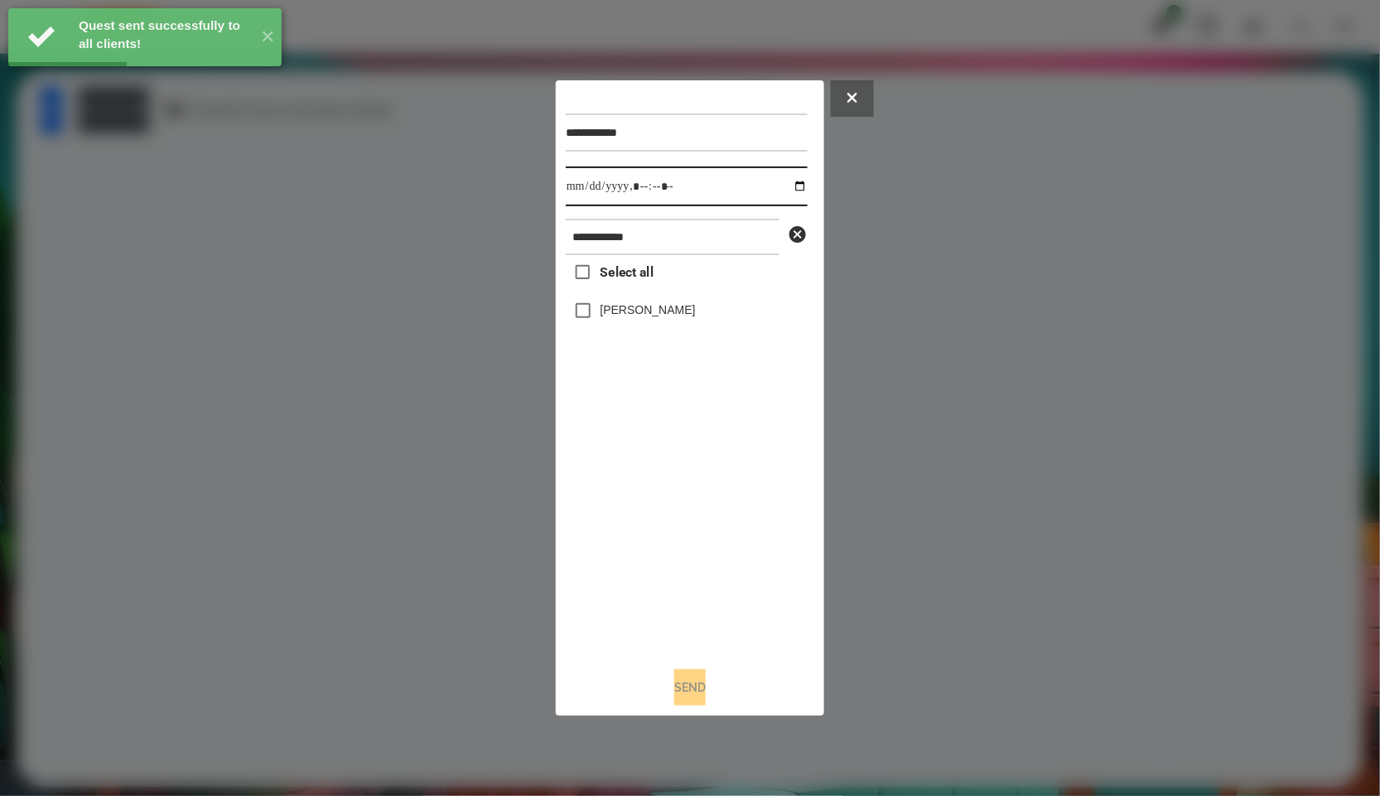
click at [788, 179] on input "datetime-local" at bounding box center [687, 187] width 242 height 40
type input "**********"
click at [719, 528] on div "Select all Педько Олена" at bounding box center [687, 454] width 242 height 398
click at [618, 288] on label "Select all" at bounding box center [610, 272] width 88 height 35
click at [618, 304] on label "Педько Олена" at bounding box center [648, 310] width 95 height 17
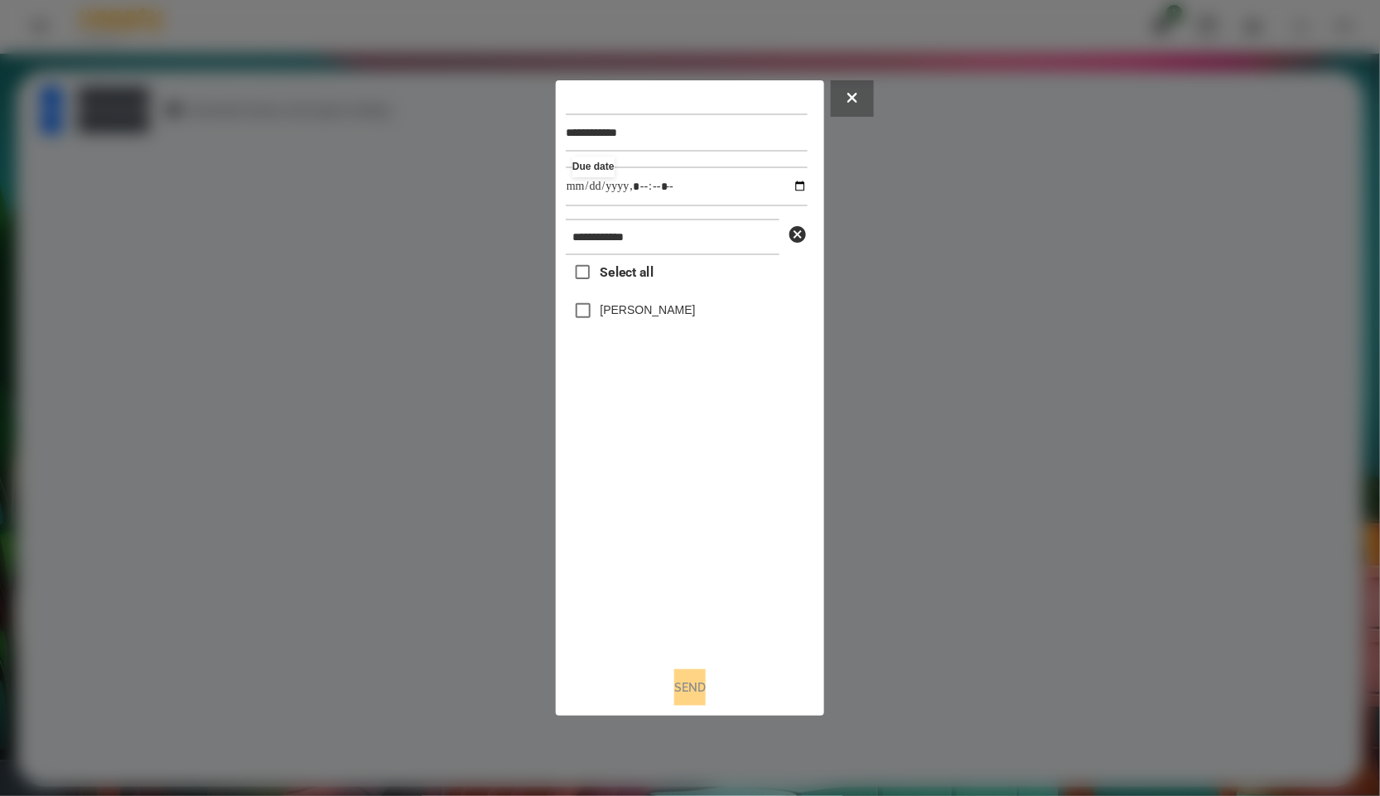
click at [611, 309] on label "Педько Олена" at bounding box center [648, 310] width 95 height 17
click at [679, 684] on button "Send" at bounding box center [689, 687] width 31 height 36
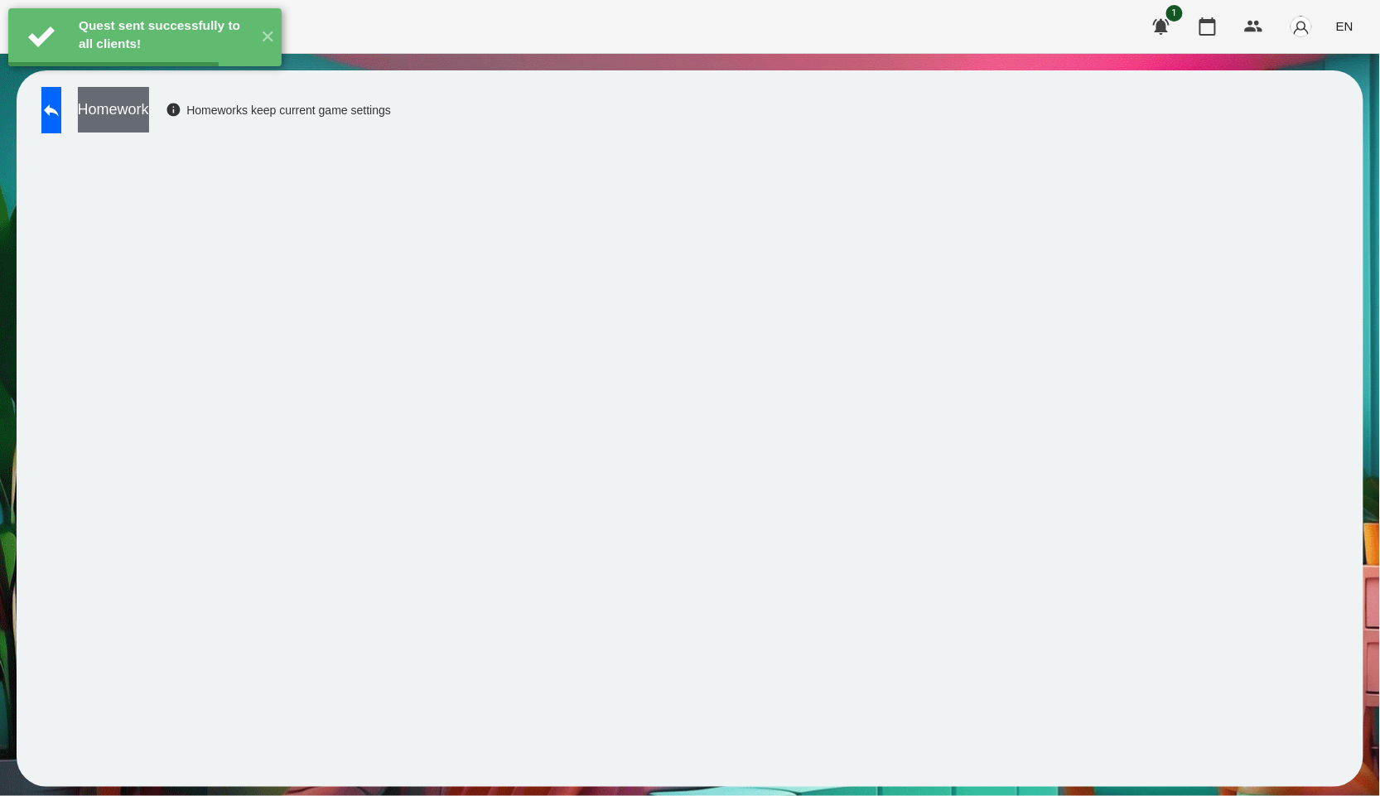
click at [149, 107] on button "Homework" at bounding box center [113, 110] width 71 height 46
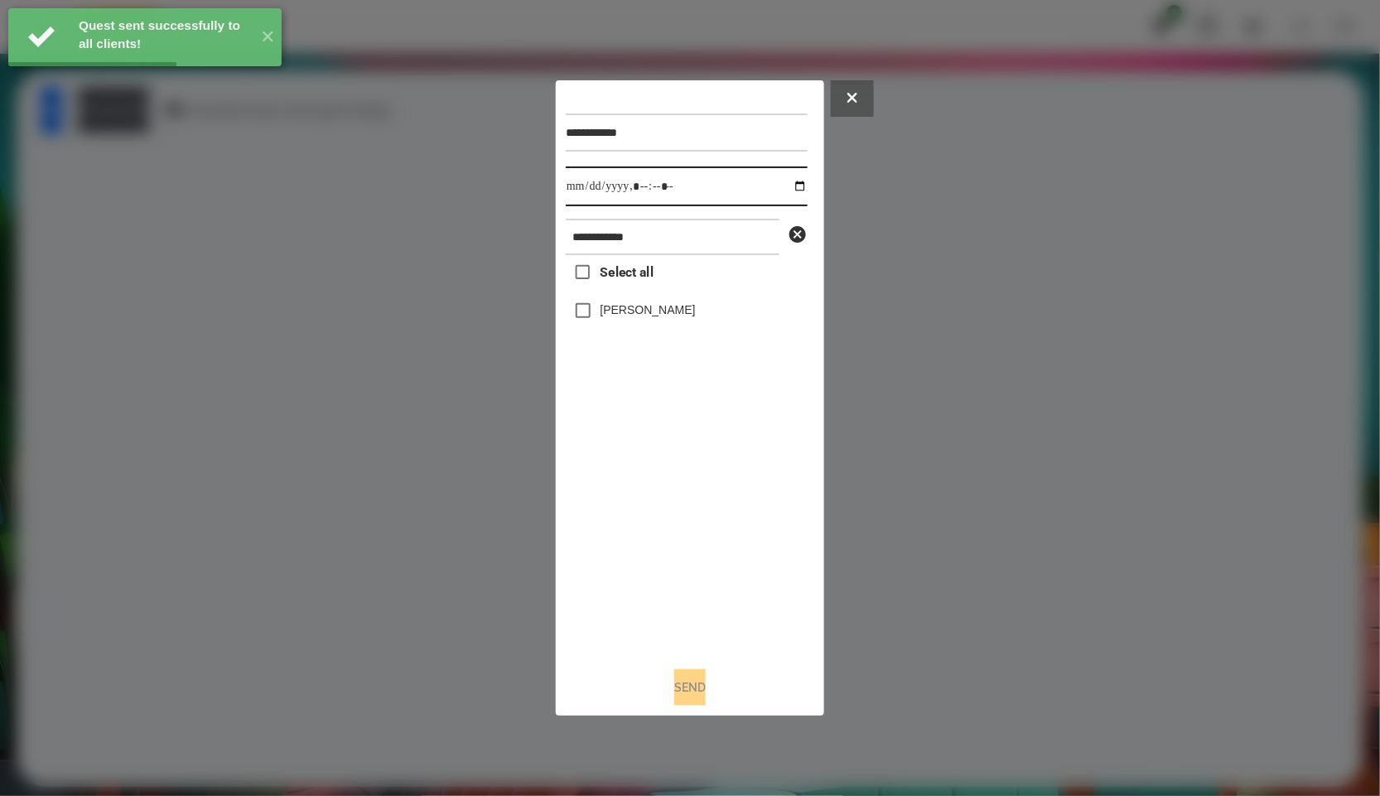
click at [776, 191] on input "datetime-local" at bounding box center [687, 187] width 242 height 40
click at [789, 183] on input "datetime-local" at bounding box center [687, 187] width 242 height 40
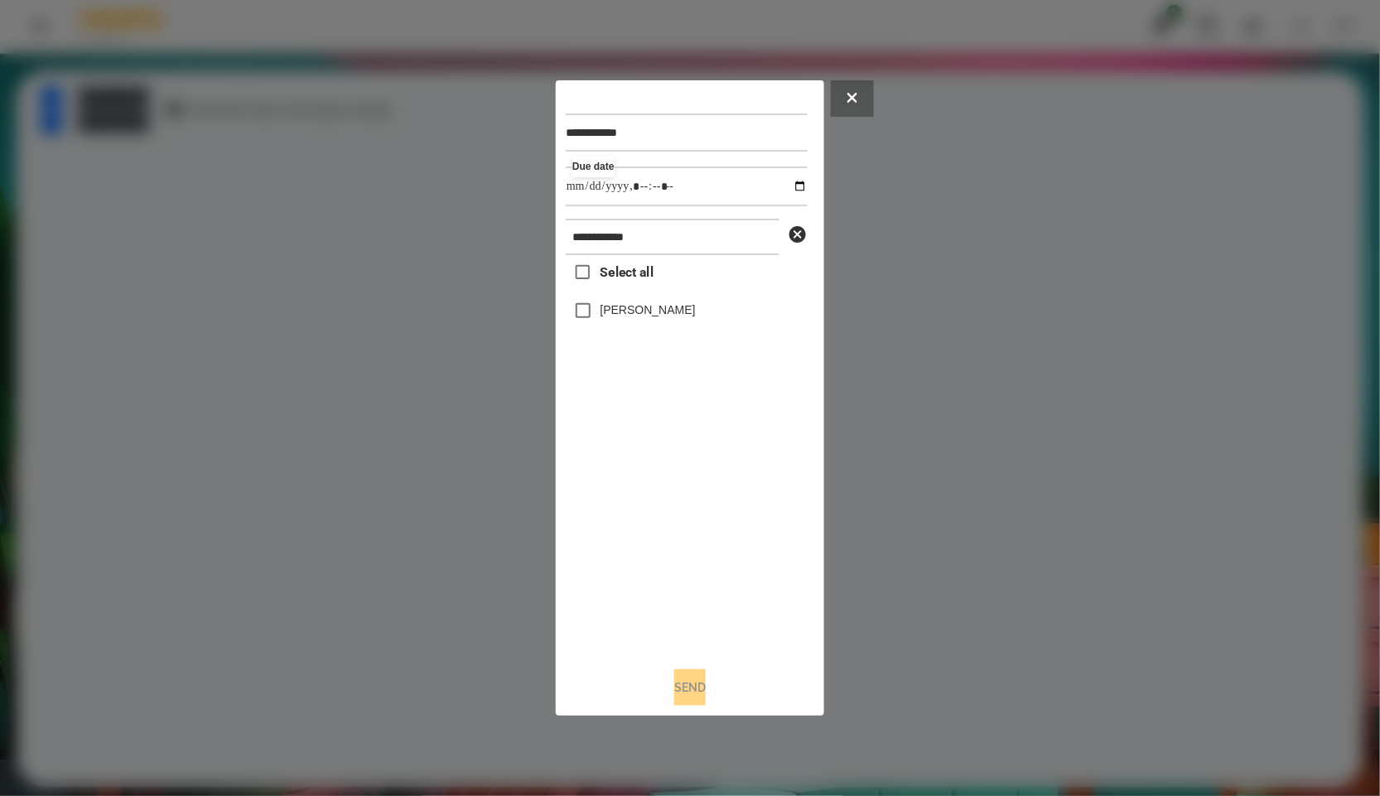
type input "**********"
click at [774, 633] on div "Select all Педько Олена" at bounding box center [687, 454] width 242 height 398
click at [645, 315] on label "Педько Олена" at bounding box center [648, 310] width 95 height 17
click at [706, 685] on button "Send" at bounding box center [689, 687] width 31 height 36
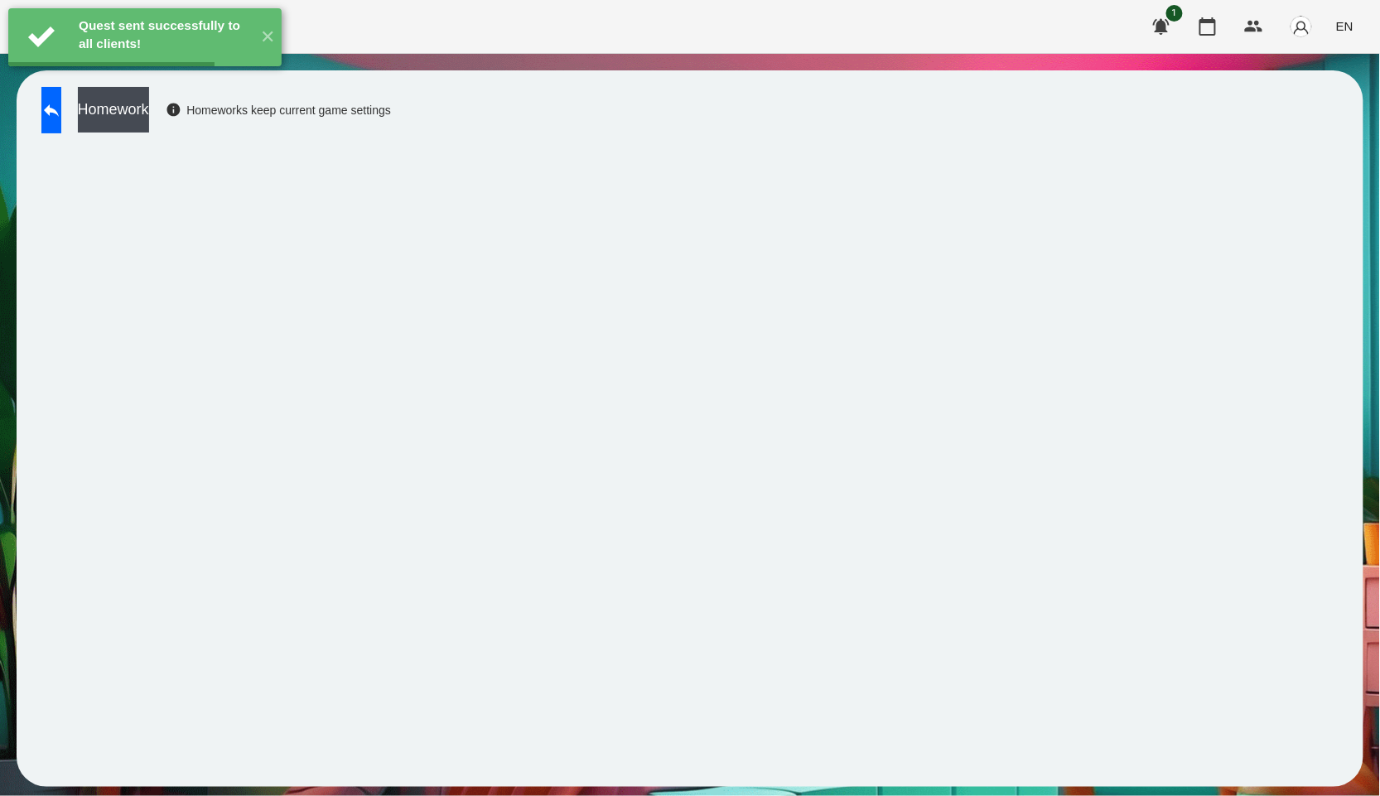
click at [149, 118] on button "Homework" at bounding box center [113, 110] width 71 height 46
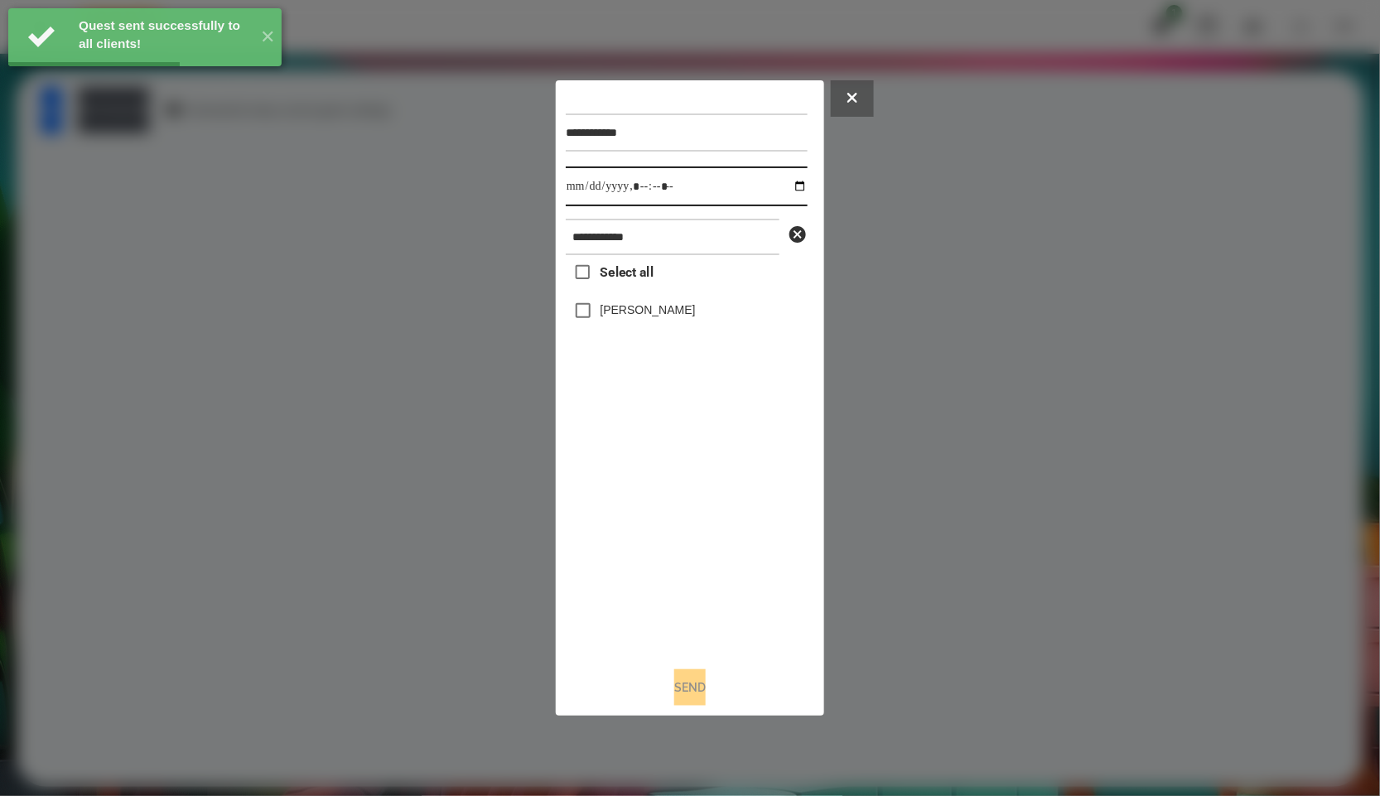
click at [773, 176] on input "datetime-local" at bounding box center [687, 187] width 242 height 40
click at [791, 185] on input "datetime-local" at bounding box center [687, 187] width 242 height 40
type input "**********"
drag, startPoint x: 722, startPoint y: 515, endPoint x: 704, endPoint y: 427, distance: 89.5
click at [722, 512] on div "Select all Педько Олена" at bounding box center [687, 454] width 242 height 398
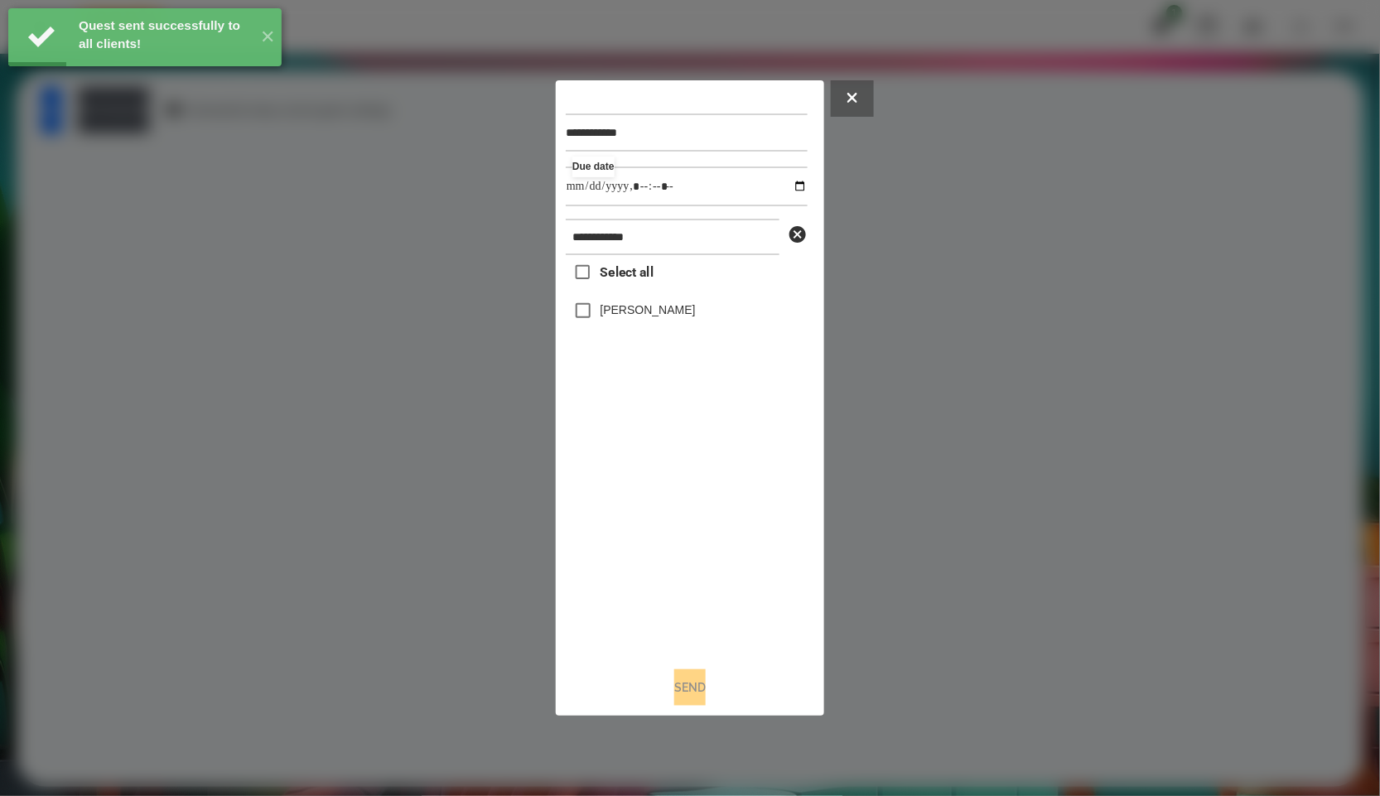
click at [669, 316] on label "Педько Олена" at bounding box center [648, 310] width 95 height 17
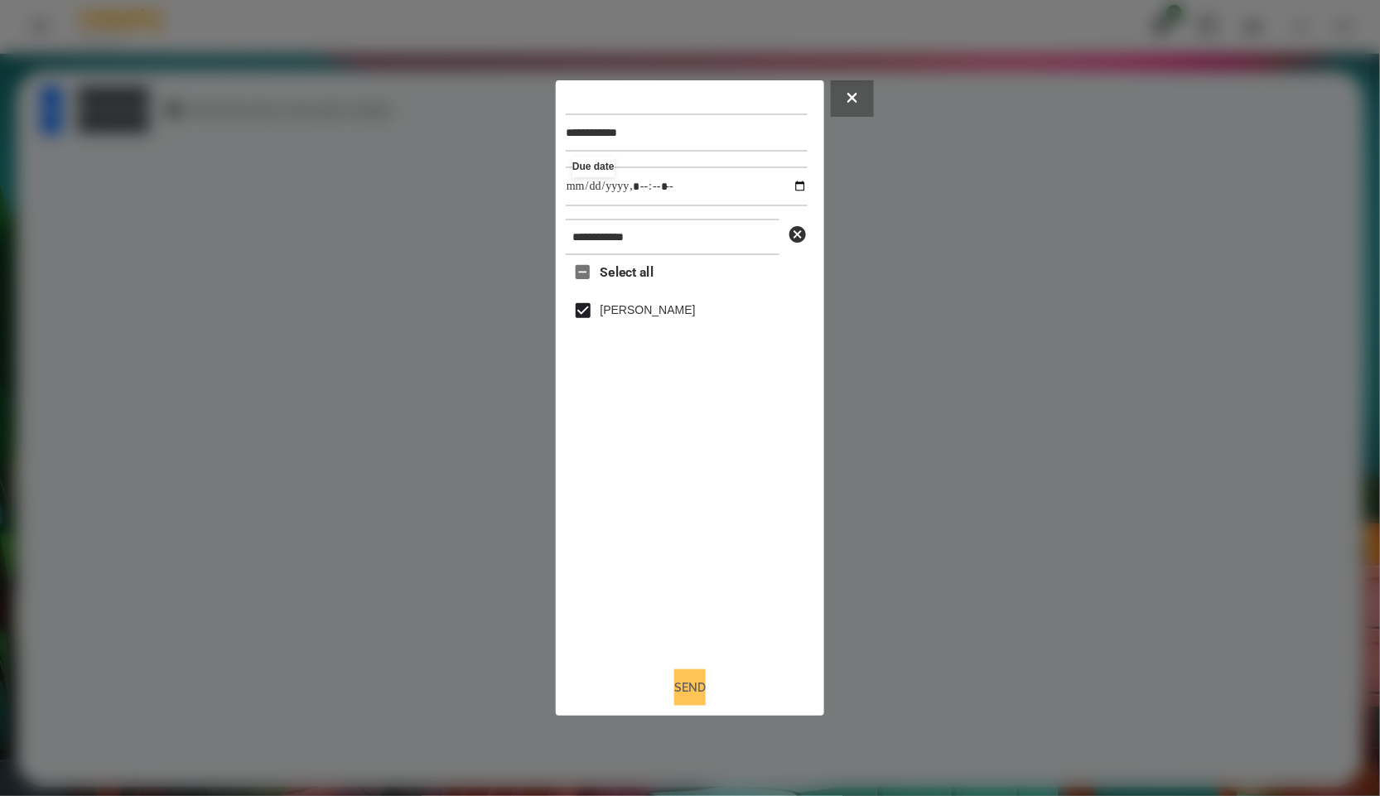
click at [701, 698] on button "Send" at bounding box center [689, 687] width 31 height 36
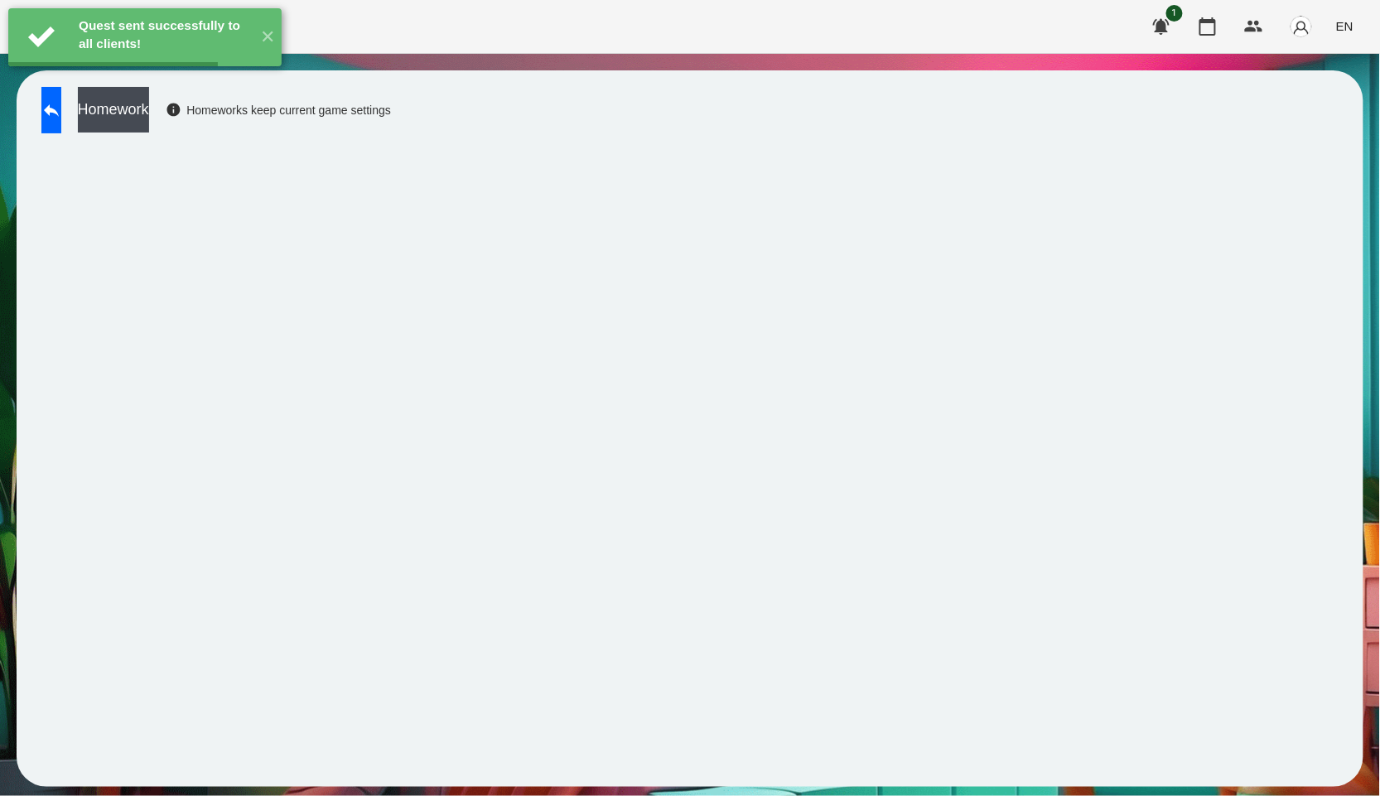
click at [149, 124] on button "Homework" at bounding box center [113, 110] width 71 height 46
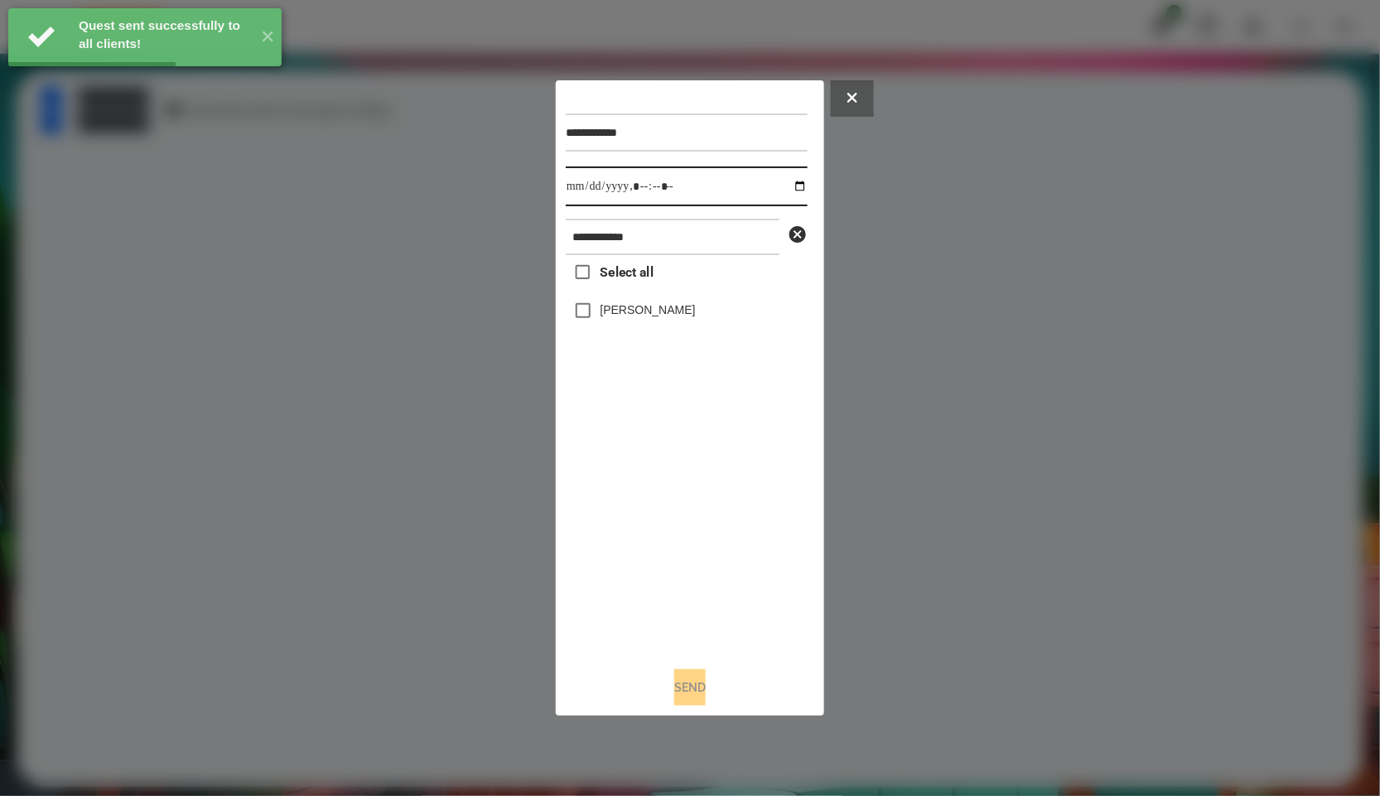
click at [789, 187] on input "datetime-local" at bounding box center [687, 187] width 242 height 40
type input "**********"
drag, startPoint x: 768, startPoint y: 657, endPoint x: 762, endPoint y: 620, distance: 37.7
click at [768, 655] on div "**********" at bounding box center [690, 398] width 249 height 616
click at [630, 313] on label "Педько Олена" at bounding box center [648, 310] width 95 height 17
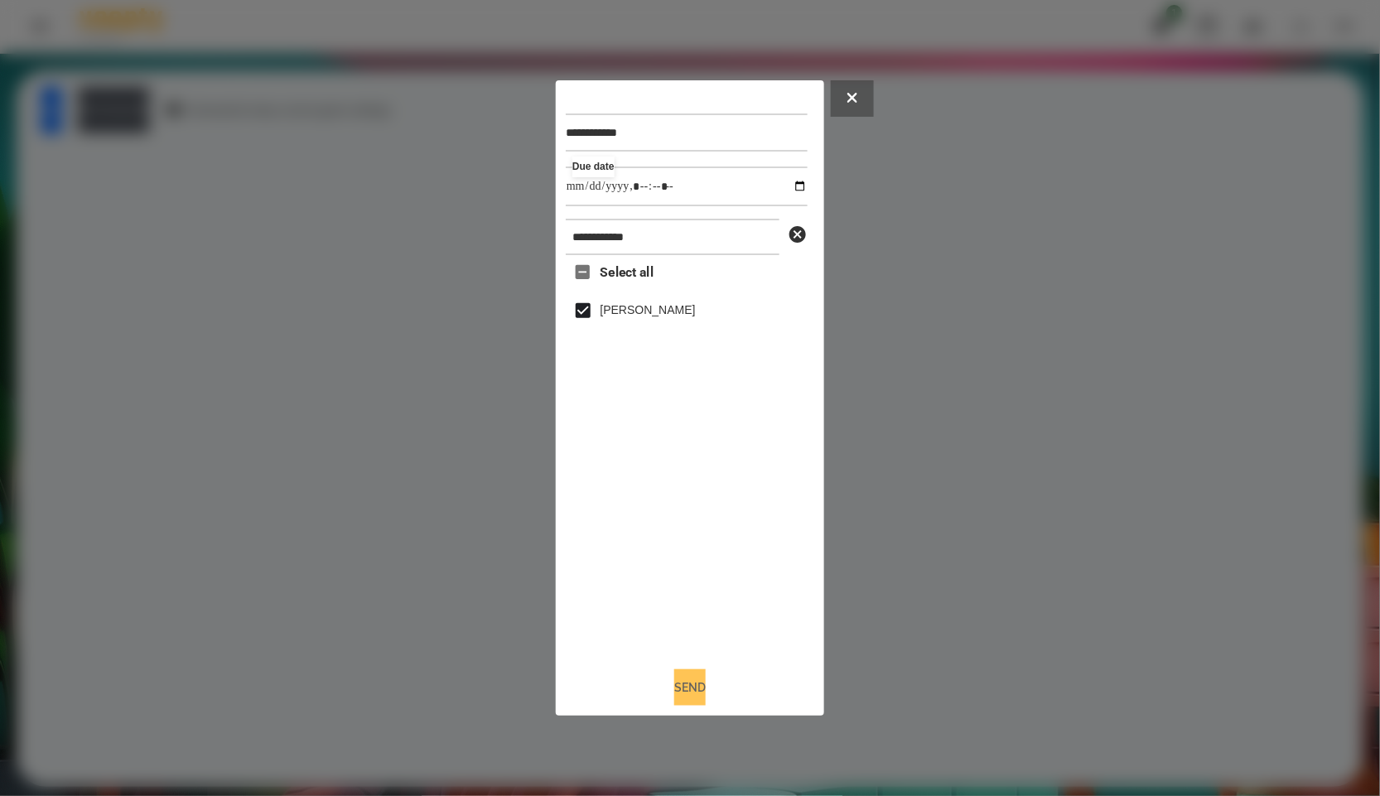
click at [674, 700] on button "Send" at bounding box center [689, 687] width 31 height 36
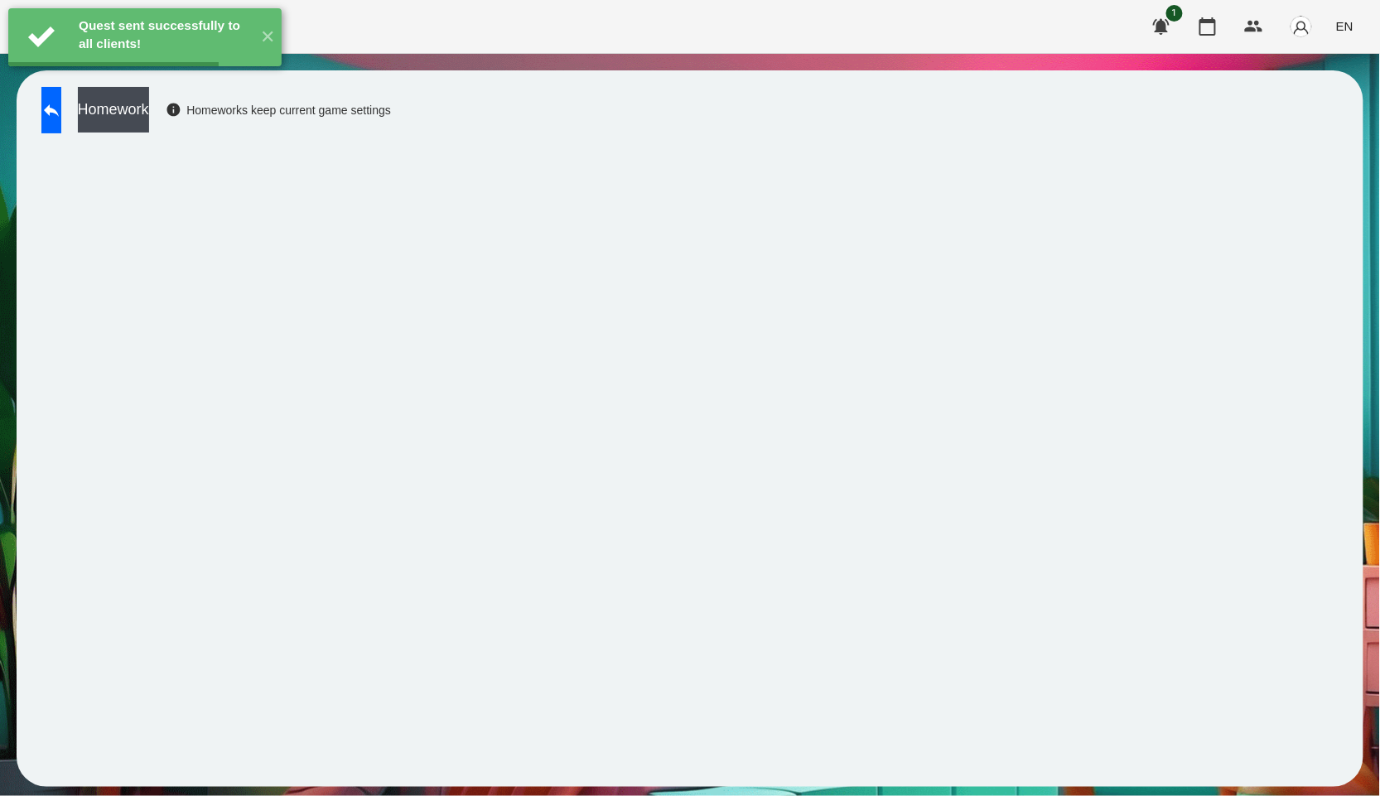
click at [149, 104] on button "Homework" at bounding box center [113, 110] width 71 height 46
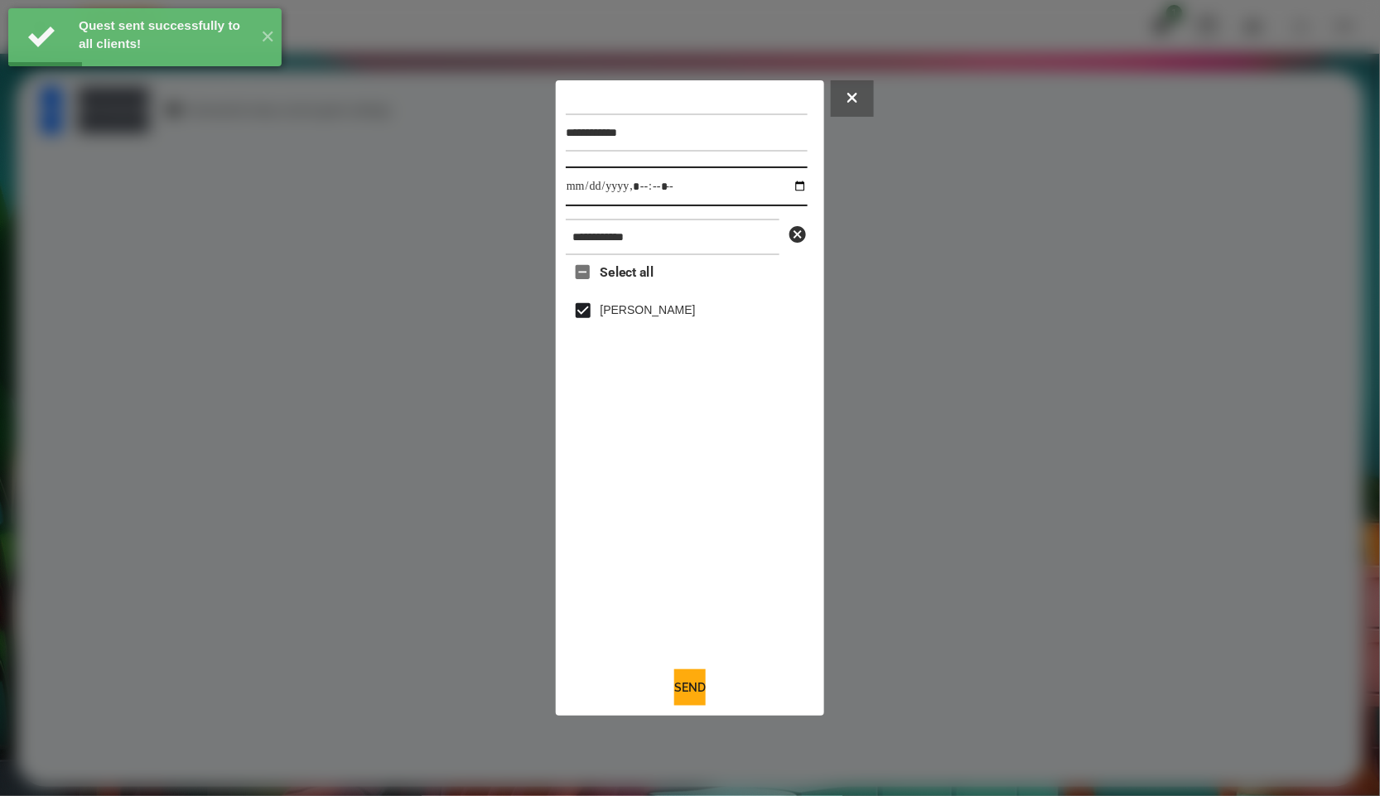
click at [794, 189] on input "datetime-local" at bounding box center [687, 187] width 242 height 40
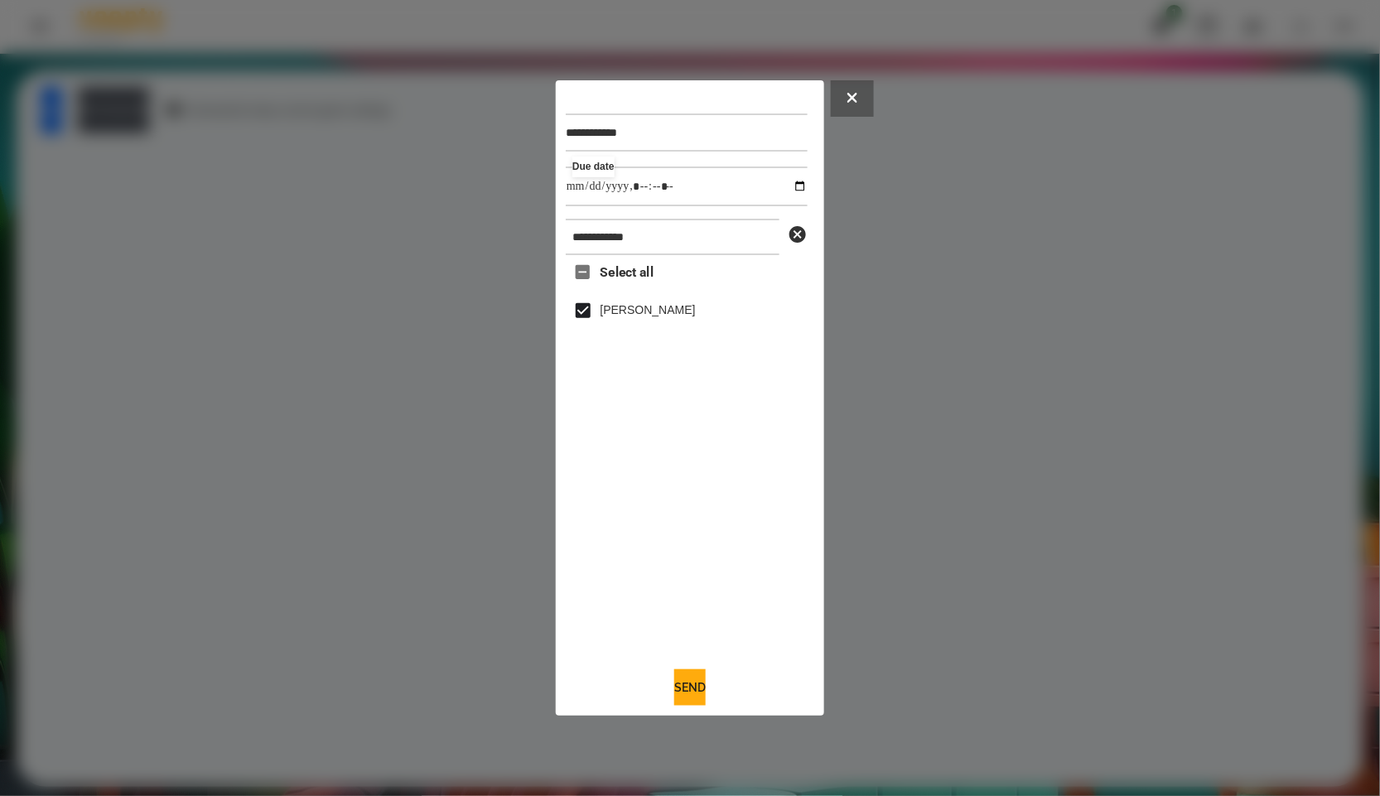
type input "**********"
drag, startPoint x: 736, startPoint y: 536, endPoint x: 703, endPoint y: 451, distance: 90.5
click at [736, 536] on div "Select all Педько Олена" at bounding box center [687, 454] width 242 height 398
drag, startPoint x: 690, startPoint y: 694, endPoint x: 615, endPoint y: 644, distance: 90.8
click at [690, 694] on button "Send" at bounding box center [689, 687] width 31 height 36
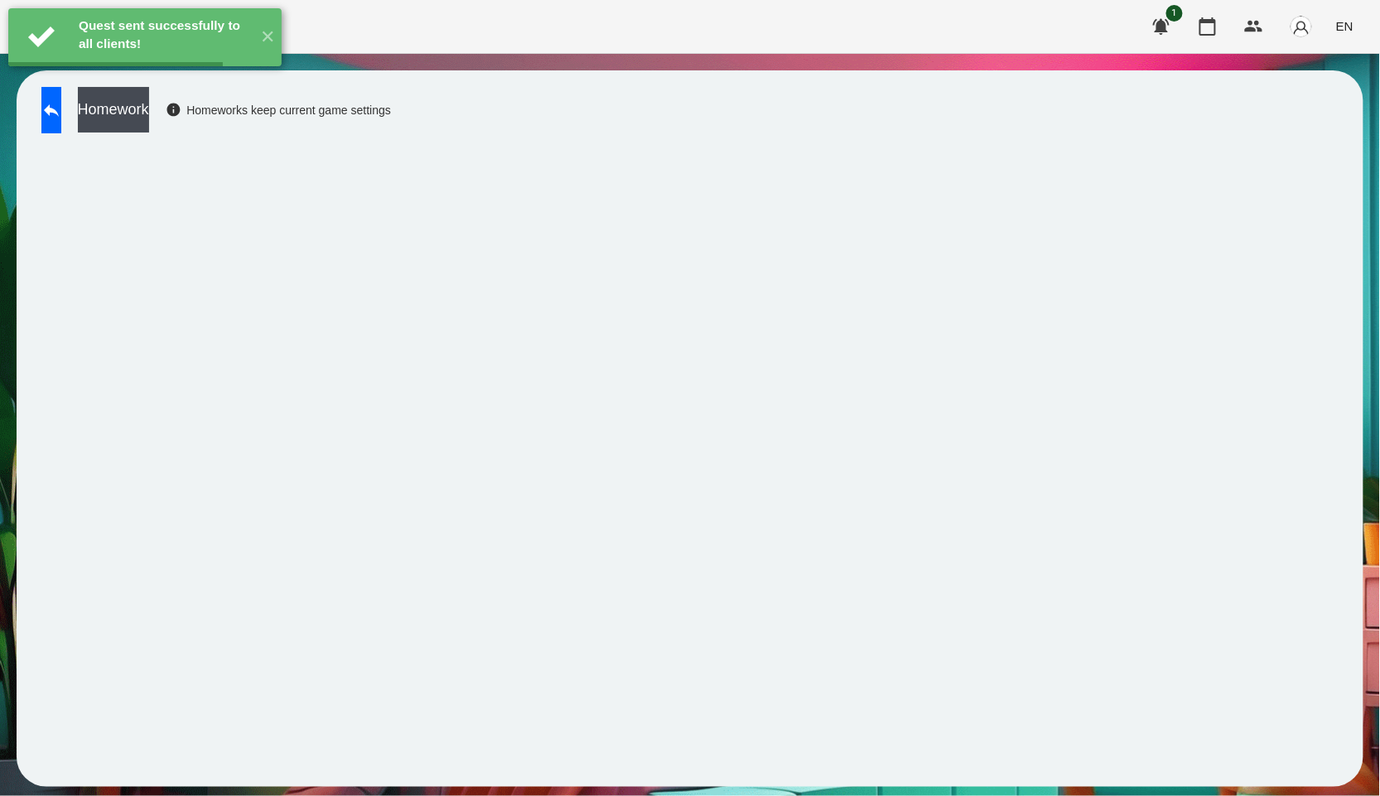
click at [149, 114] on button "Homework" at bounding box center [113, 110] width 71 height 46
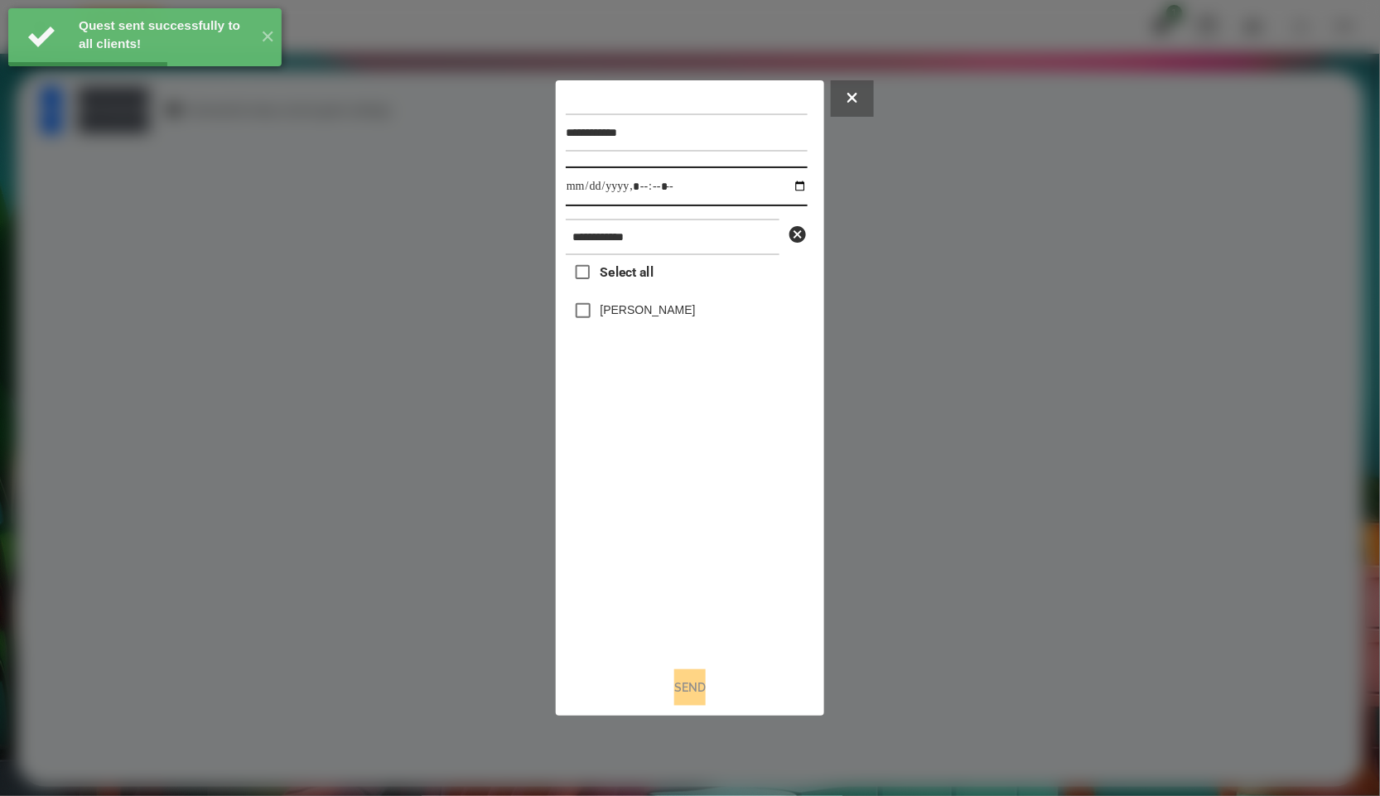
click at [784, 184] on input "datetime-local" at bounding box center [687, 187] width 242 height 40
type input "**********"
drag, startPoint x: 697, startPoint y: 514, endPoint x: 682, endPoint y: 456, distance: 59.9
click at [697, 514] on div "Select all Педько Олена" at bounding box center [687, 454] width 242 height 398
click at [645, 308] on label "Педько Олена" at bounding box center [648, 310] width 95 height 17
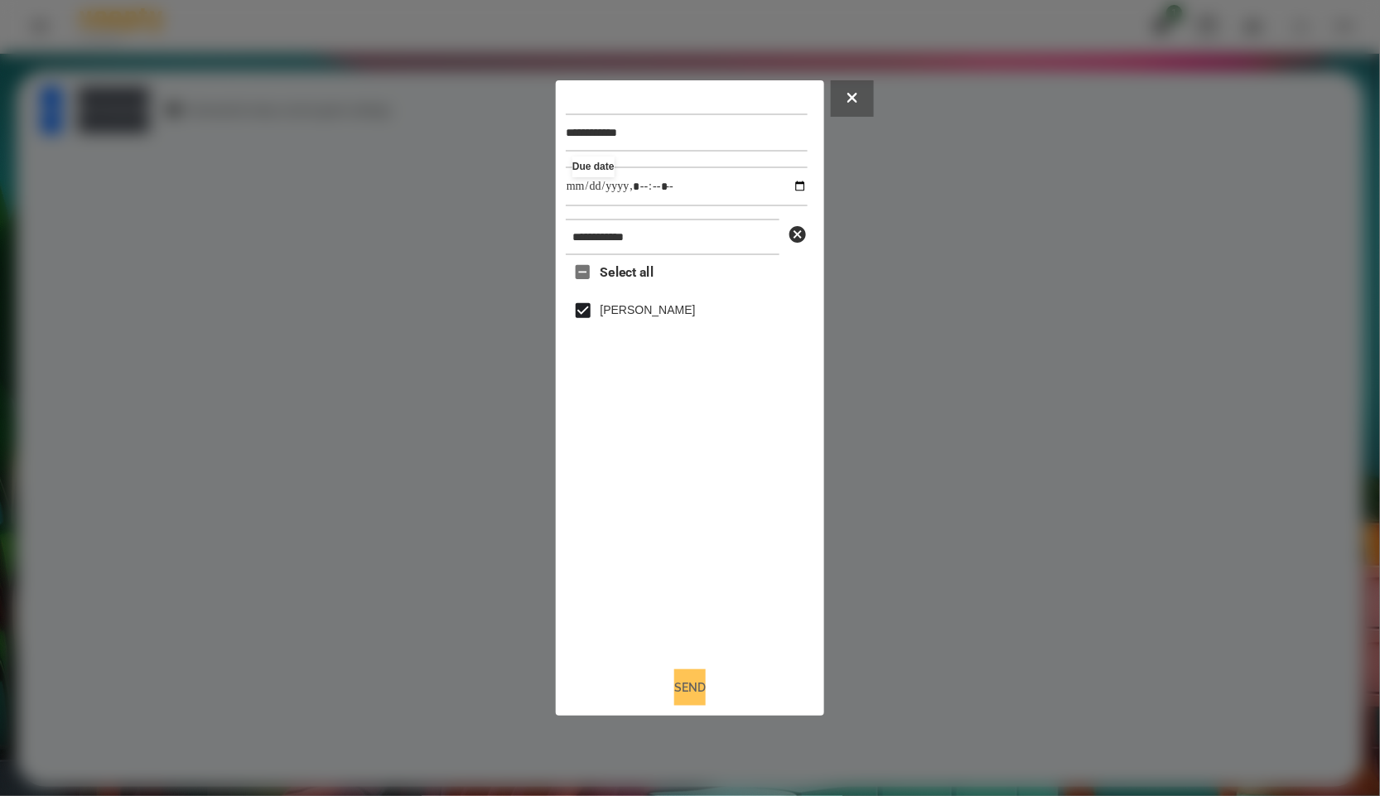
click at [704, 676] on button "Send" at bounding box center [689, 687] width 31 height 36
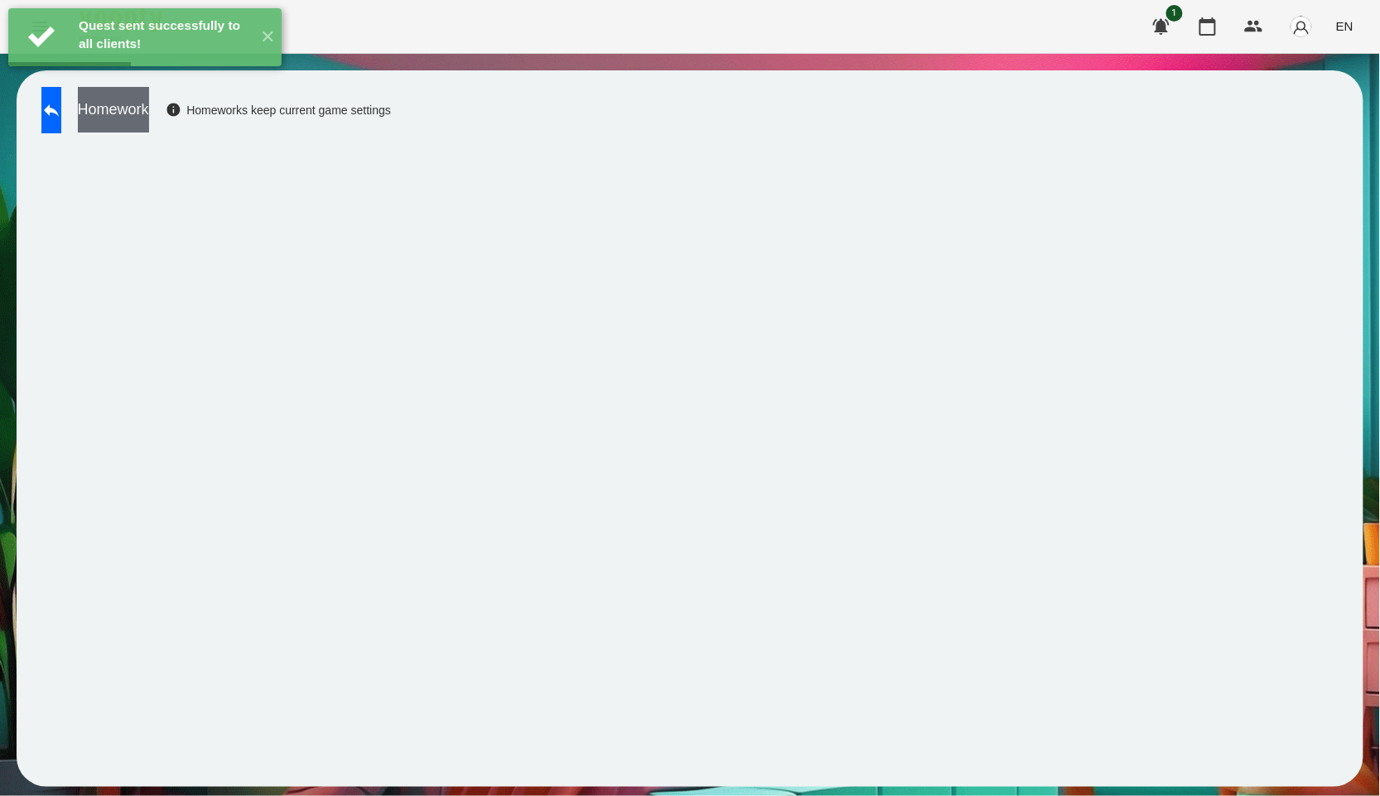
click at [147, 108] on button "Homework" at bounding box center [113, 110] width 71 height 46
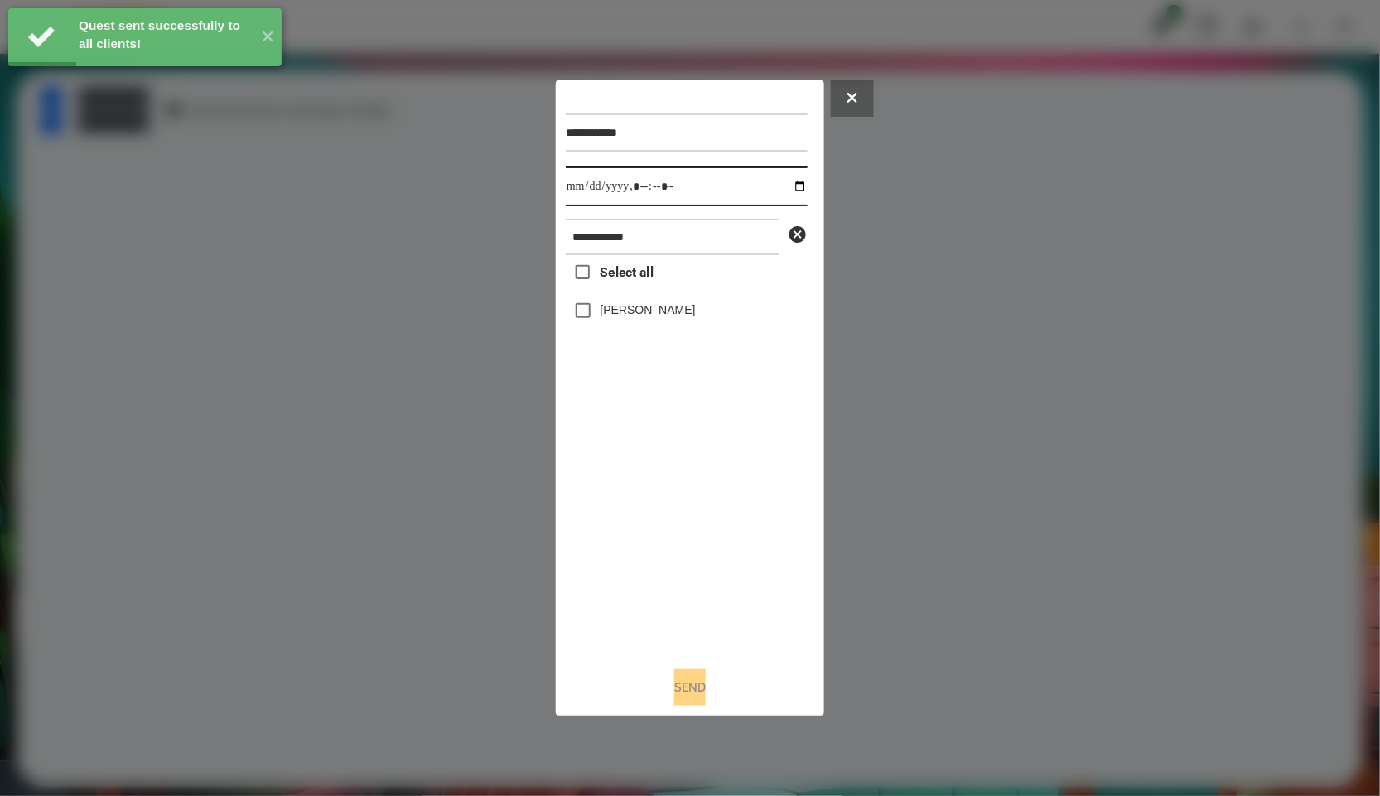
click at [792, 186] on input "datetime-local" at bounding box center [687, 187] width 242 height 40
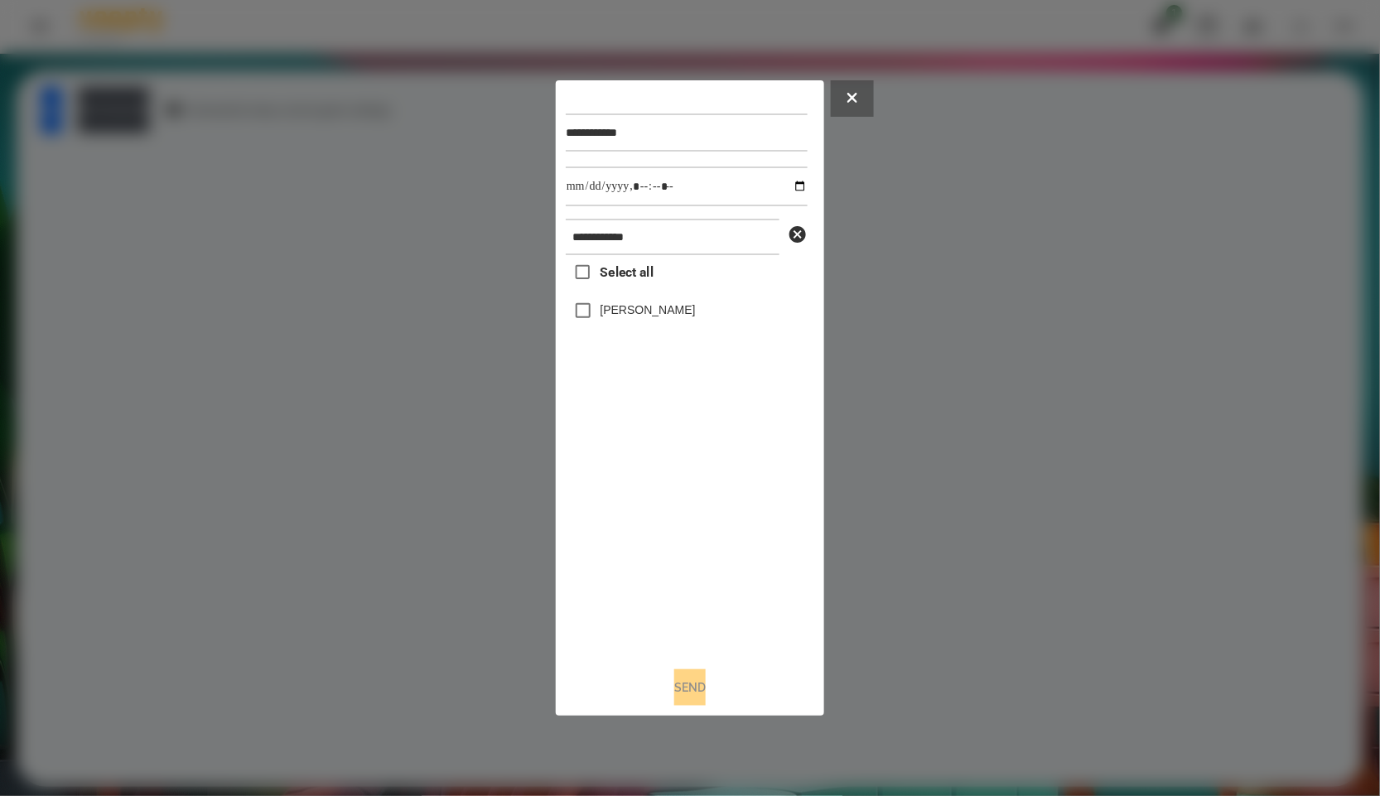
click at [681, 507] on div "Select all Педько Олена" at bounding box center [687, 454] width 242 height 398
click at [373, 505] on div at bounding box center [690, 398] width 1380 height 796
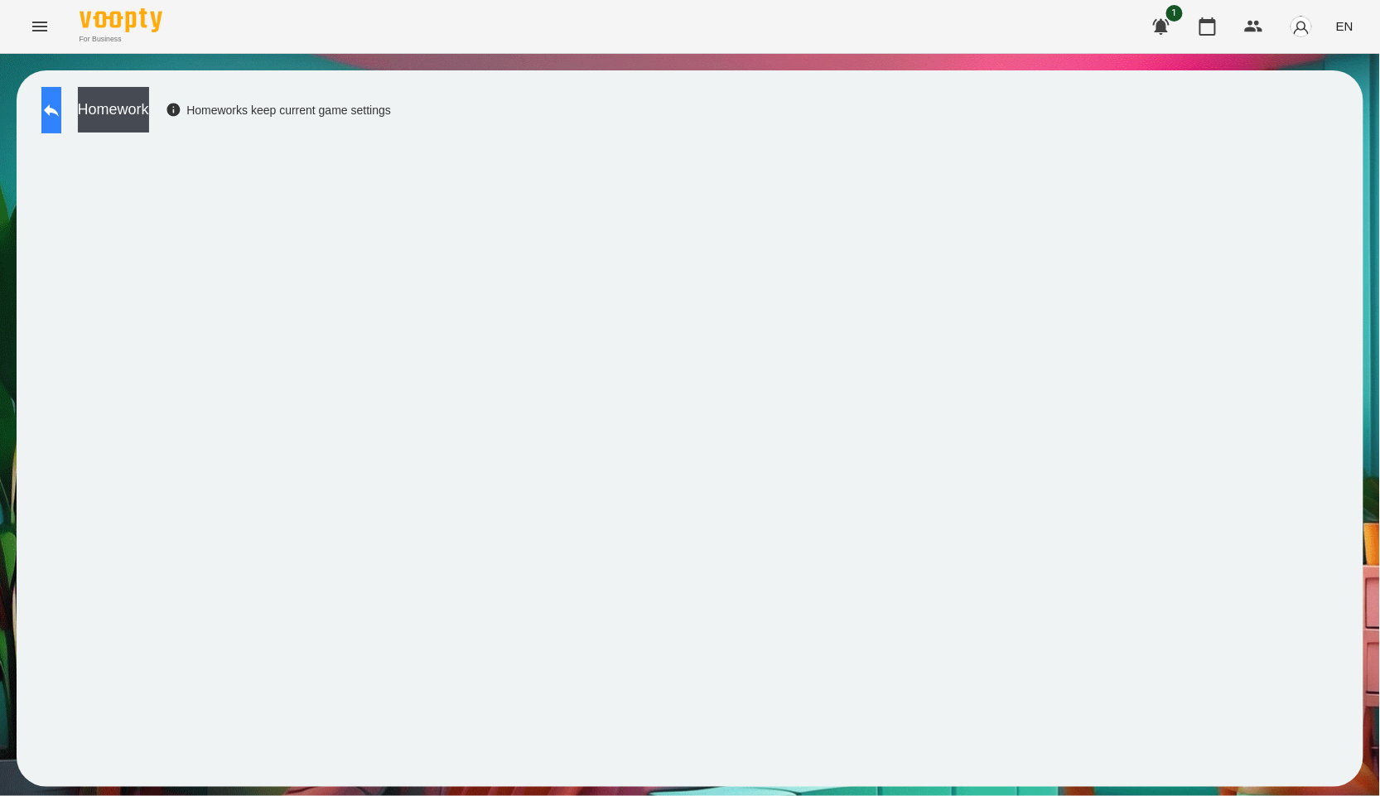
click at [61, 123] on button at bounding box center [51, 110] width 20 height 46
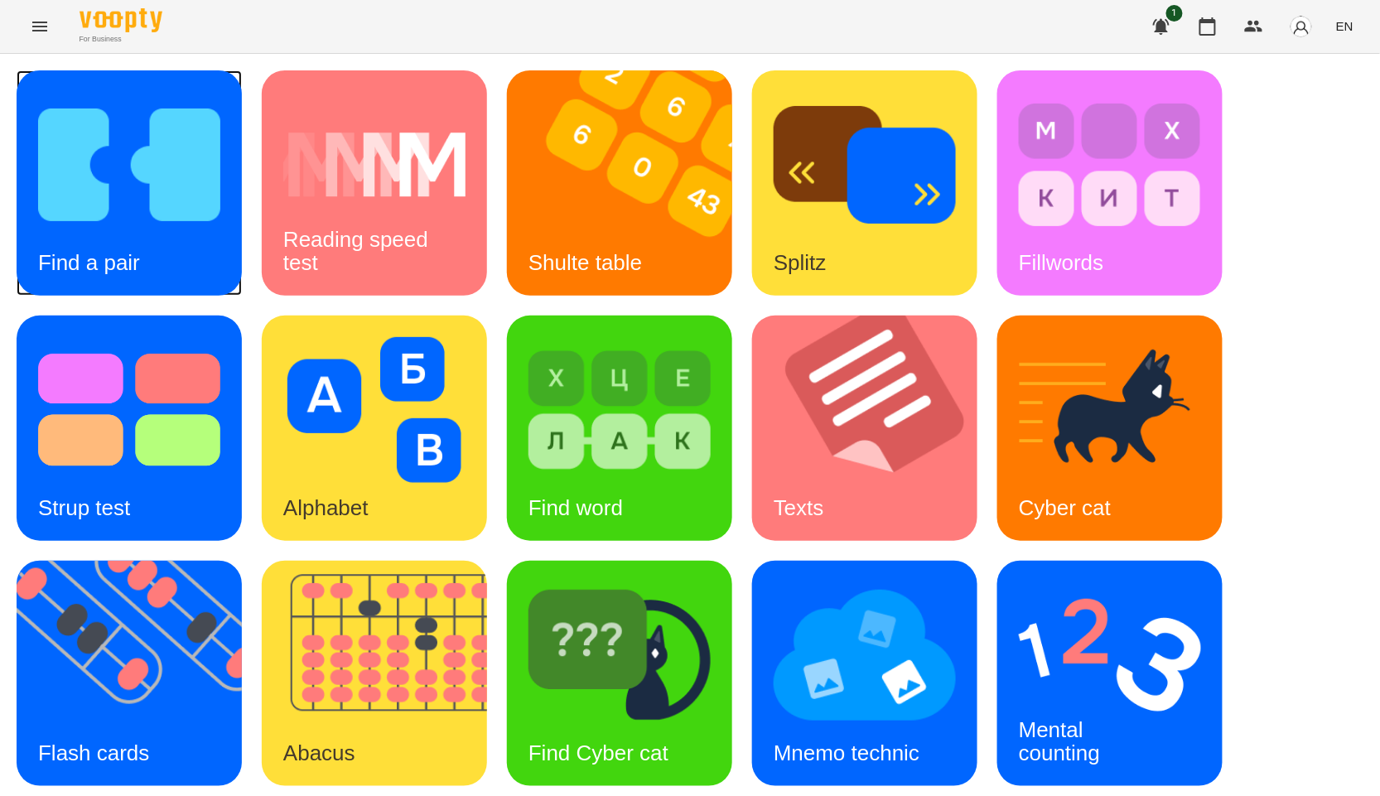
click at [183, 235] on img at bounding box center [129, 165] width 182 height 146
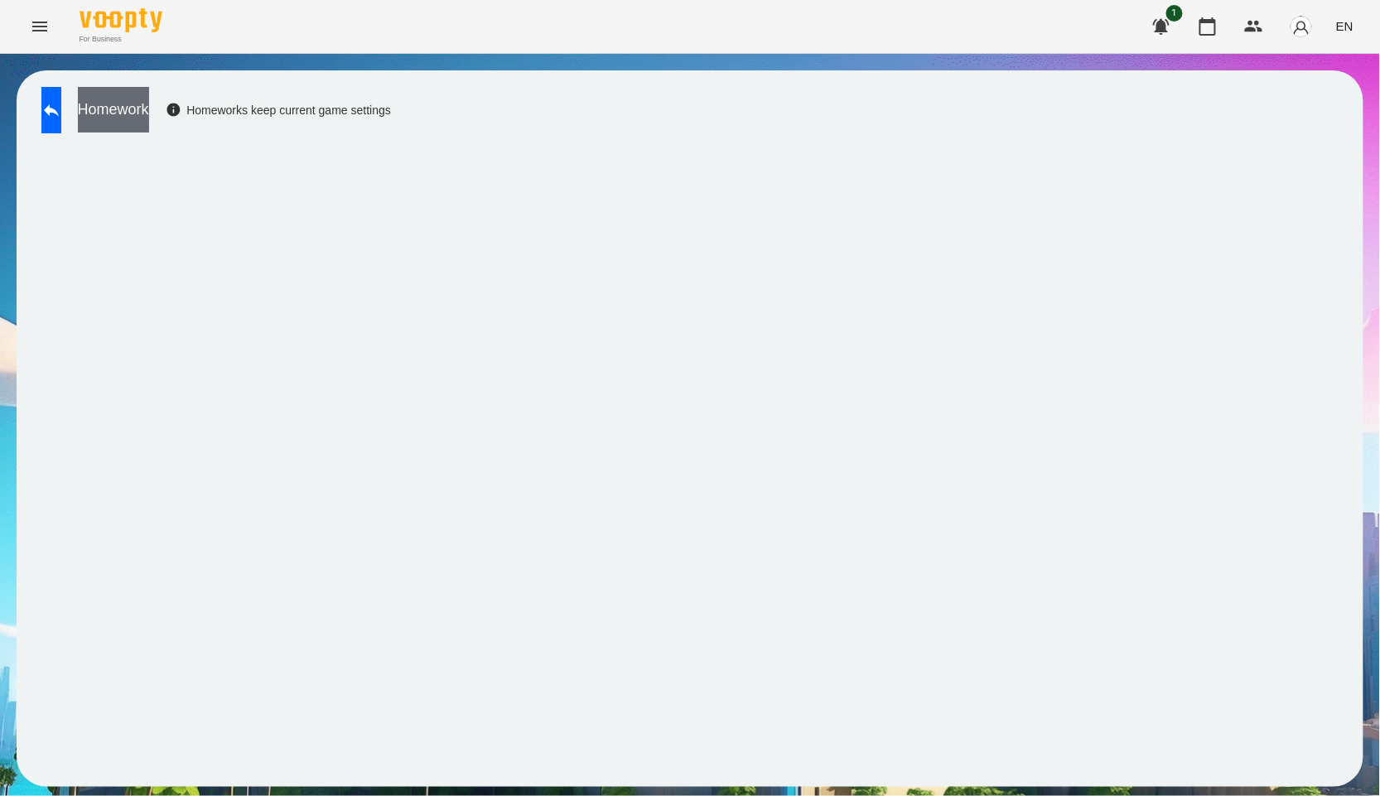
click at [149, 109] on button "Homework" at bounding box center [113, 110] width 71 height 46
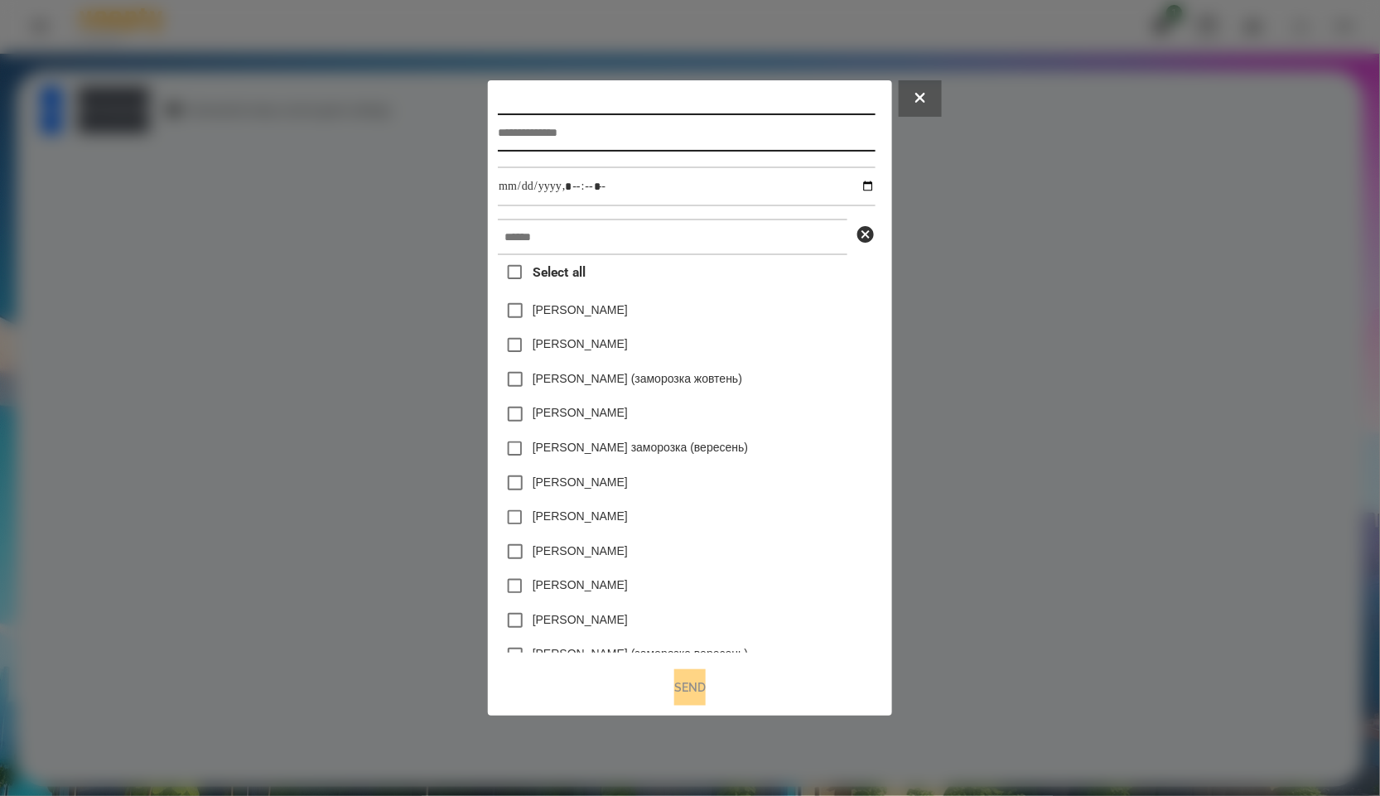
click at [532, 127] on input "text" at bounding box center [686, 132] width 377 height 38
paste input "**********"
type input "**********"
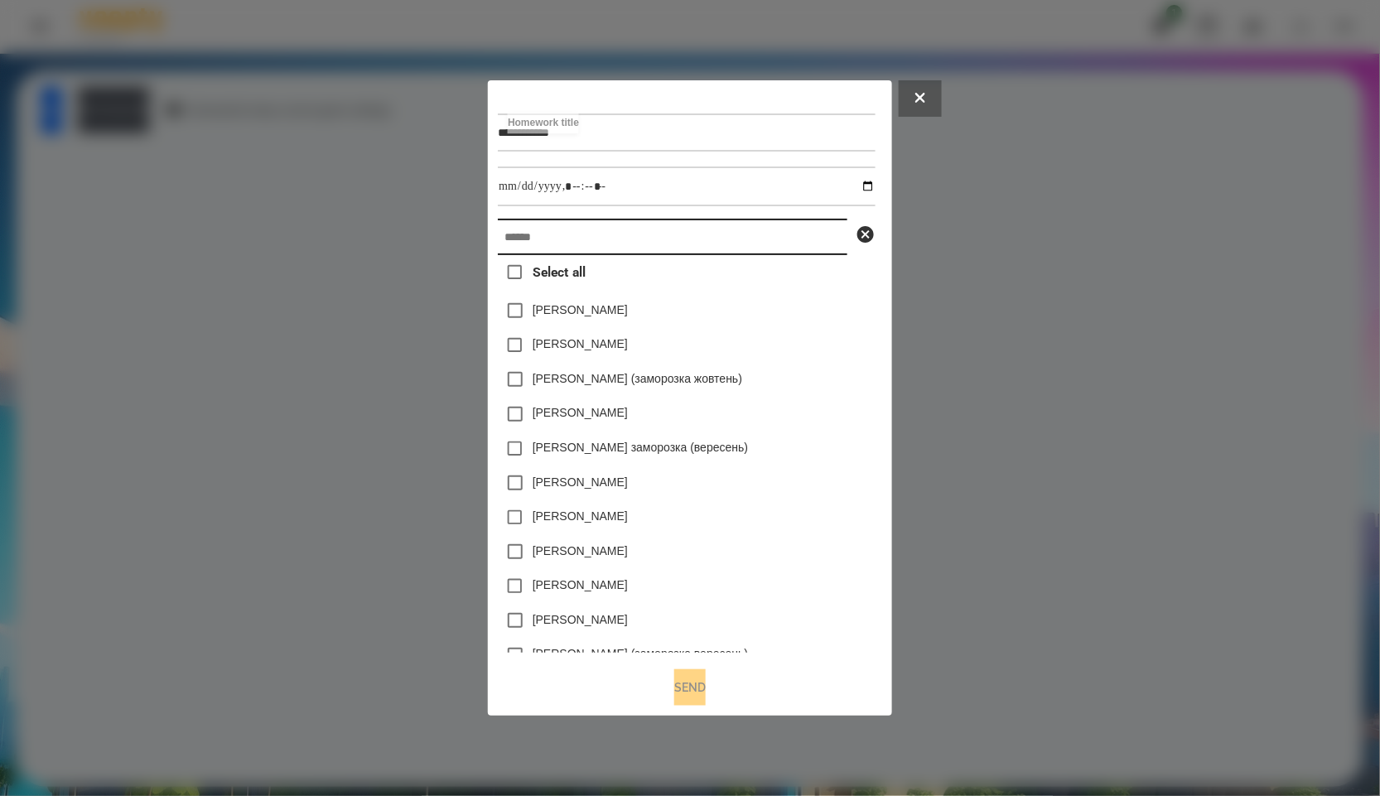
click at [594, 239] on input "text" at bounding box center [673, 237] width 350 height 36
paste input "**********"
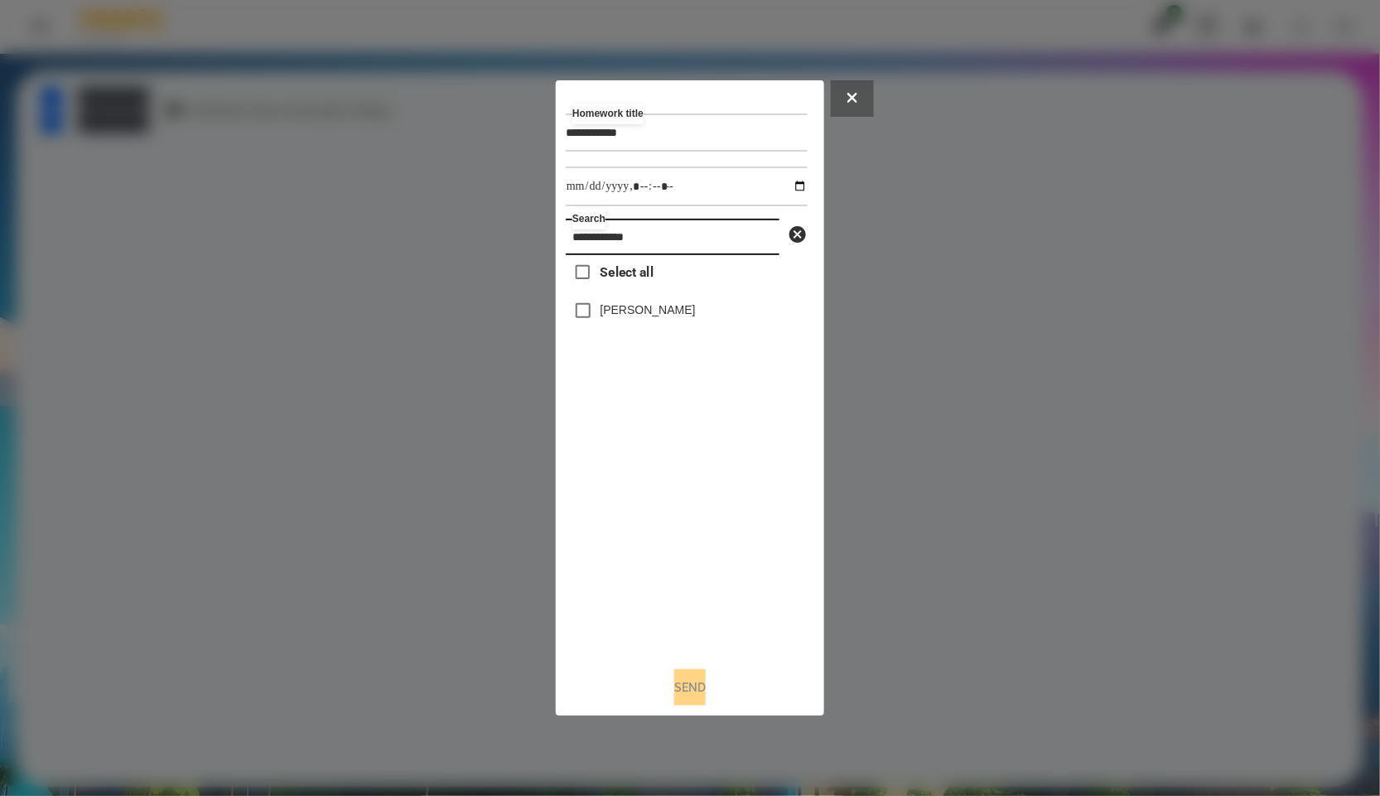
type input "**********"
click at [640, 298] on div "Педько Олена" at bounding box center [687, 310] width 242 height 35
click at [640, 307] on label "Педько Олена" at bounding box center [648, 310] width 95 height 17
click at [789, 194] on input "datetime-local" at bounding box center [687, 187] width 242 height 40
type input "**********"
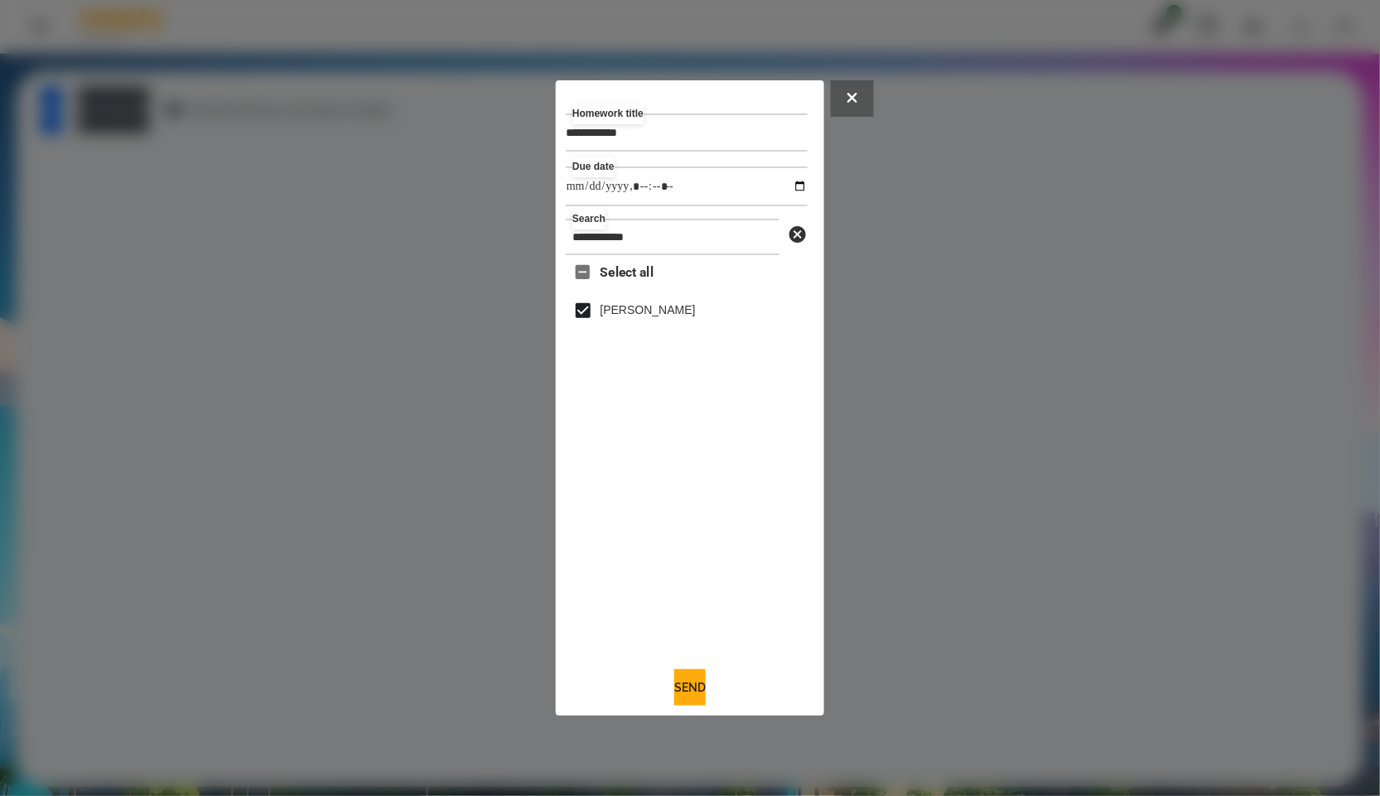
drag, startPoint x: 702, startPoint y: 579, endPoint x: 712, endPoint y: 596, distance: 20.5
click at [702, 579] on div "Select all Педько Олена" at bounding box center [687, 454] width 242 height 398
drag, startPoint x: 706, startPoint y: 664, endPoint x: 688, endPoint y: 677, distance: 21.4
click at [706, 665] on div "**********" at bounding box center [690, 398] width 249 height 616
click at [686, 681] on button "Send" at bounding box center [689, 687] width 31 height 36
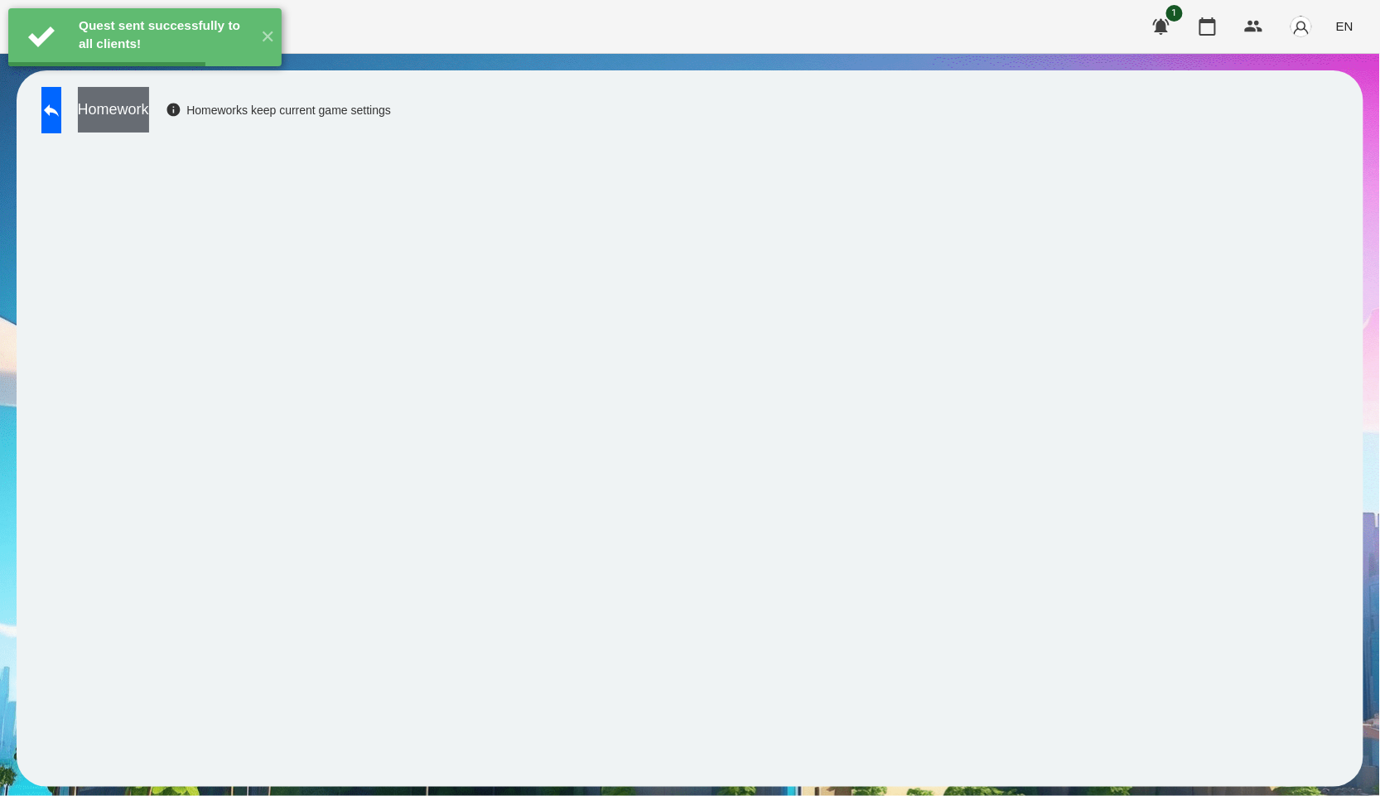
click at [137, 115] on button "Homework" at bounding box center [113, 110] width 71 height 46
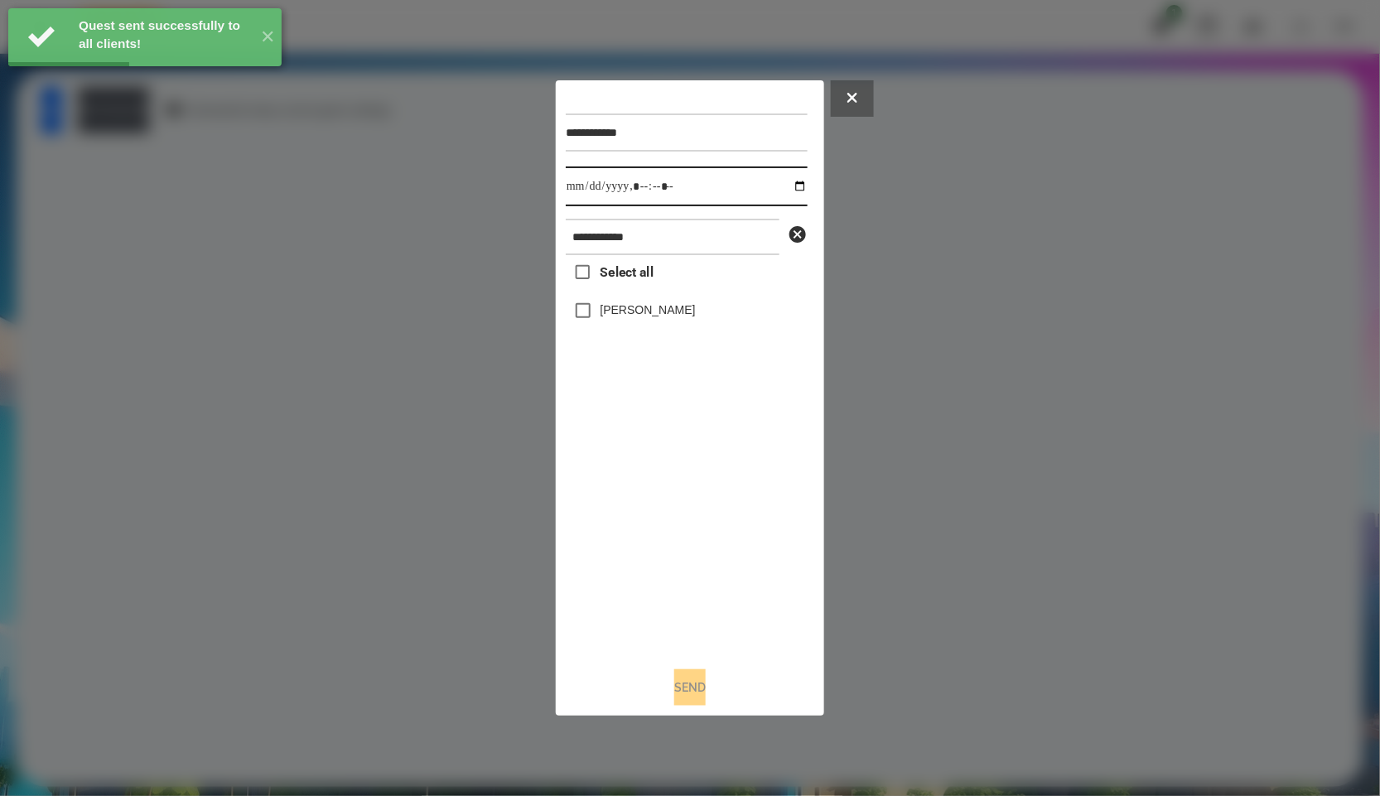
click at [793, 188] on input "datetime-local" at bounding box center [687, 187] width 242 height 40
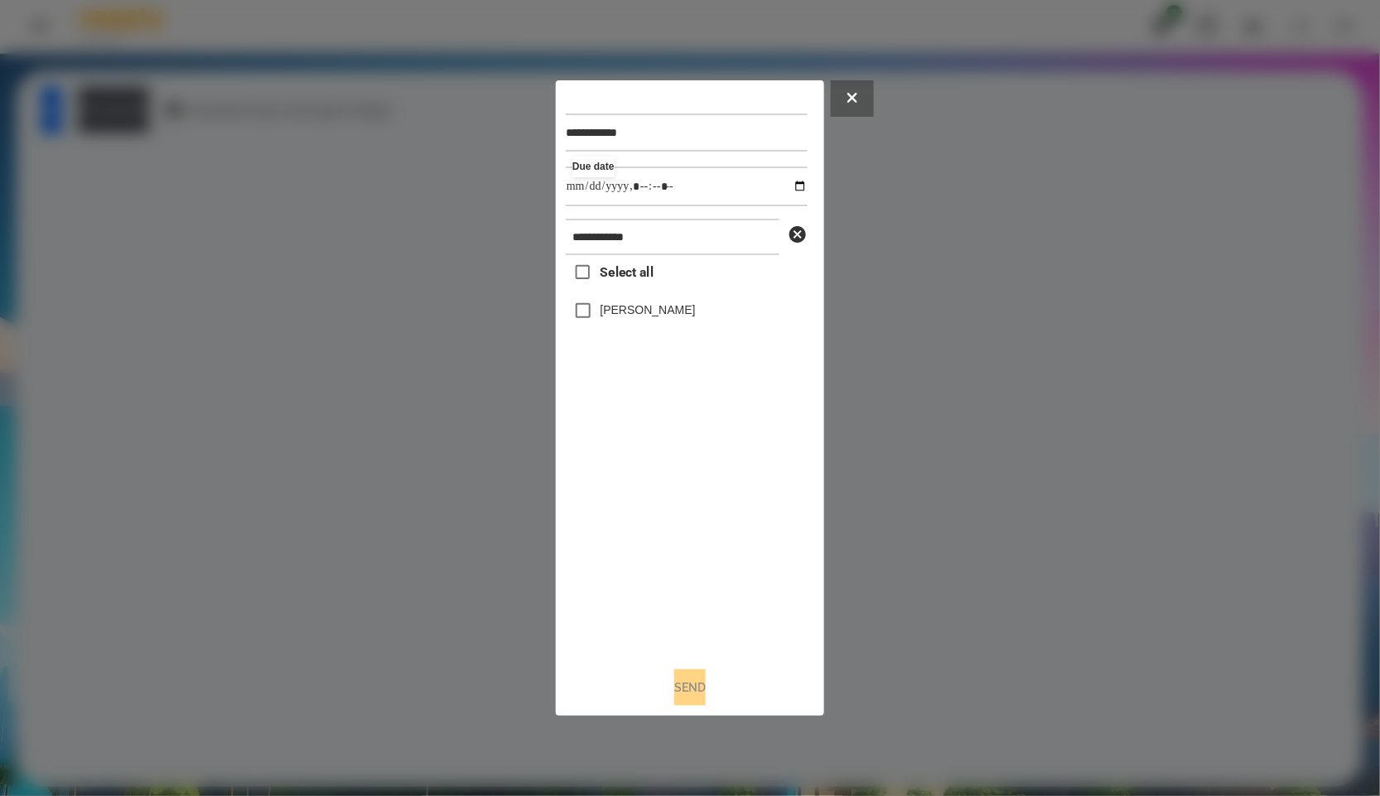
type input "**********"
drag, startPoint x: 670, startPoint y: 530, endPoint x: 635, endPoint y: 447, distance: 89.9
click at [671, 529] on div "Select all Педько Олена" at bounding box center [687, 454] width 242 height 398
click at [632, 318] on label "Педько Олена" at bounding box center [648, 310] width 95 height 17
drag, startPoint x: 698, startPoint y: 704, endPoint x: 686, endPoint y: 693, distance: 15.8
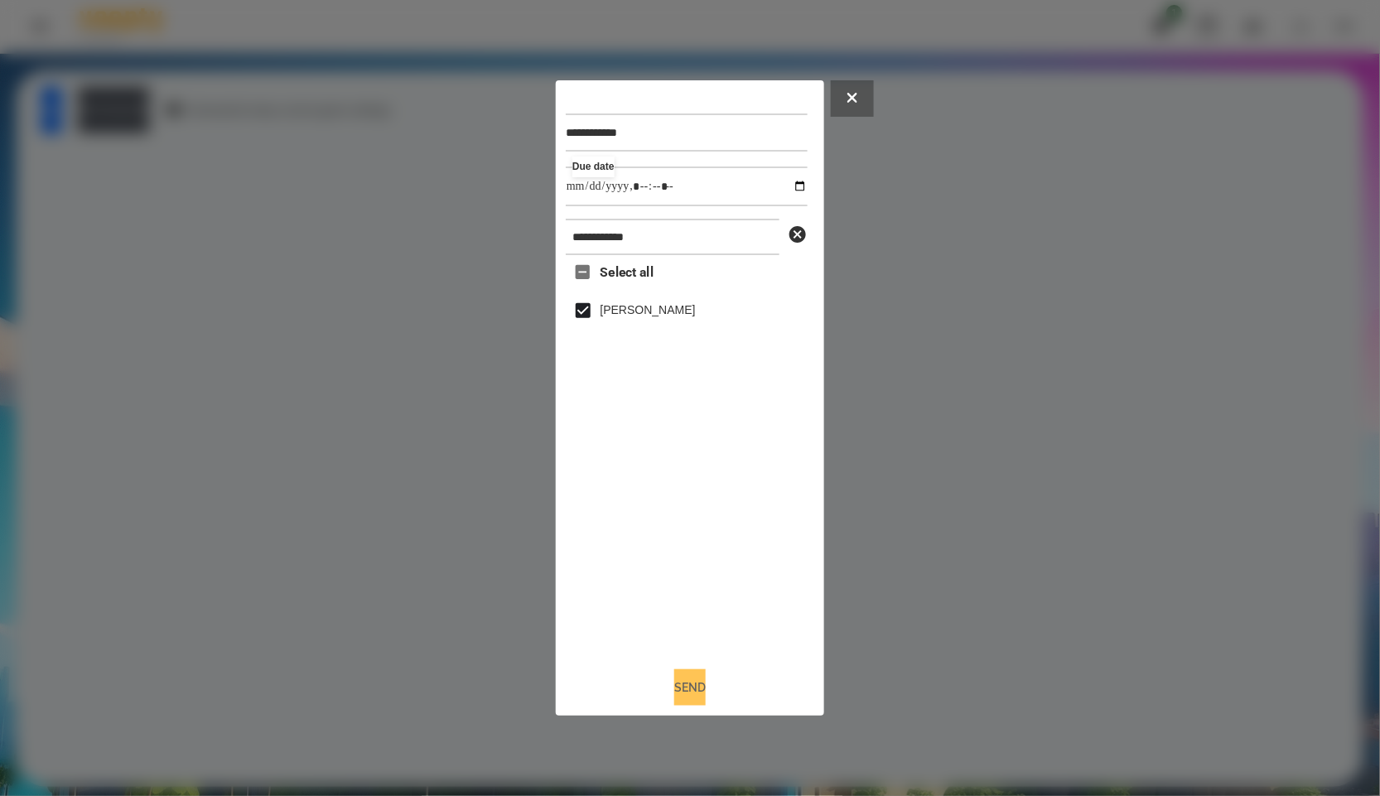
click at [698, 702] on button "Send" at bounding box center [689, 687] width 31 height 36
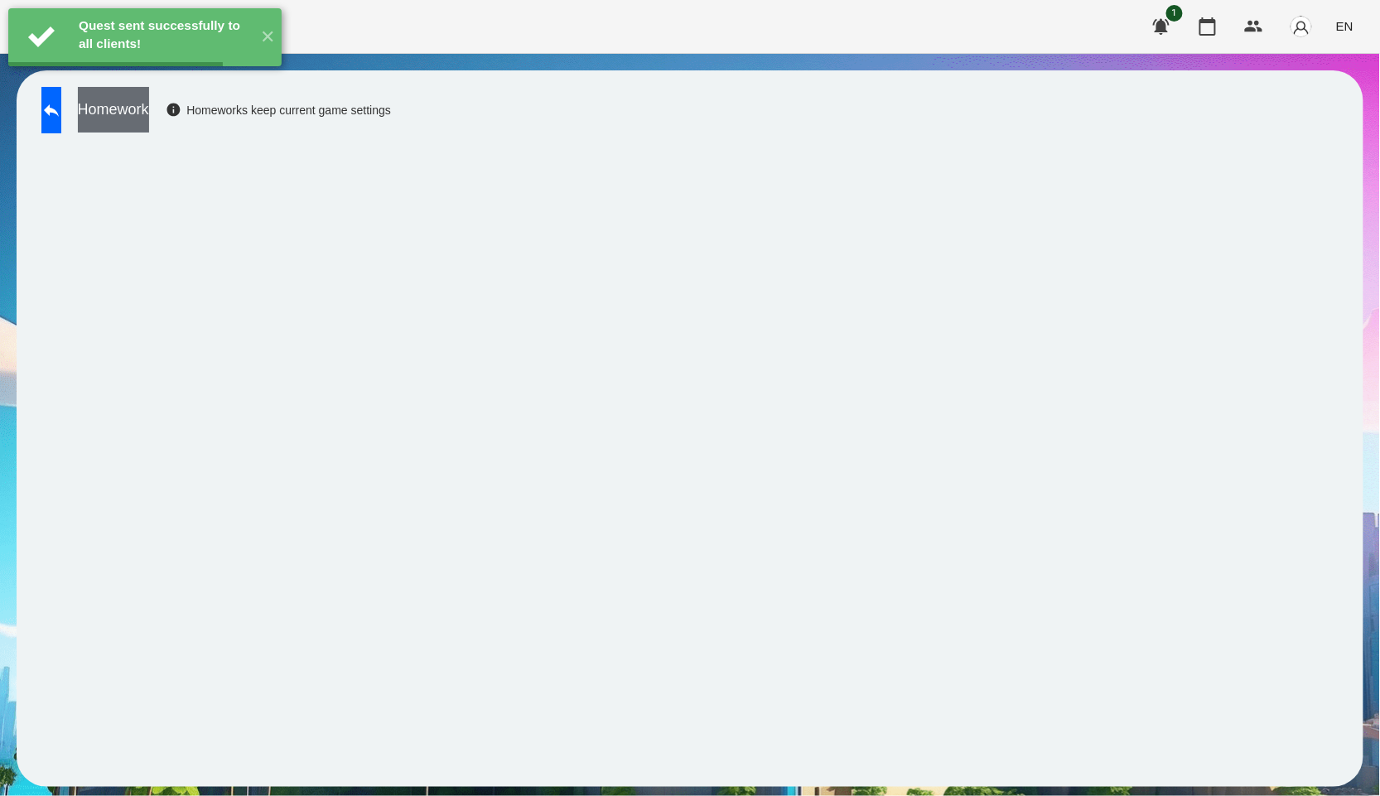
click at [149, 128] on button "Homework" at bounding box center [113, 110] width 71 height 46
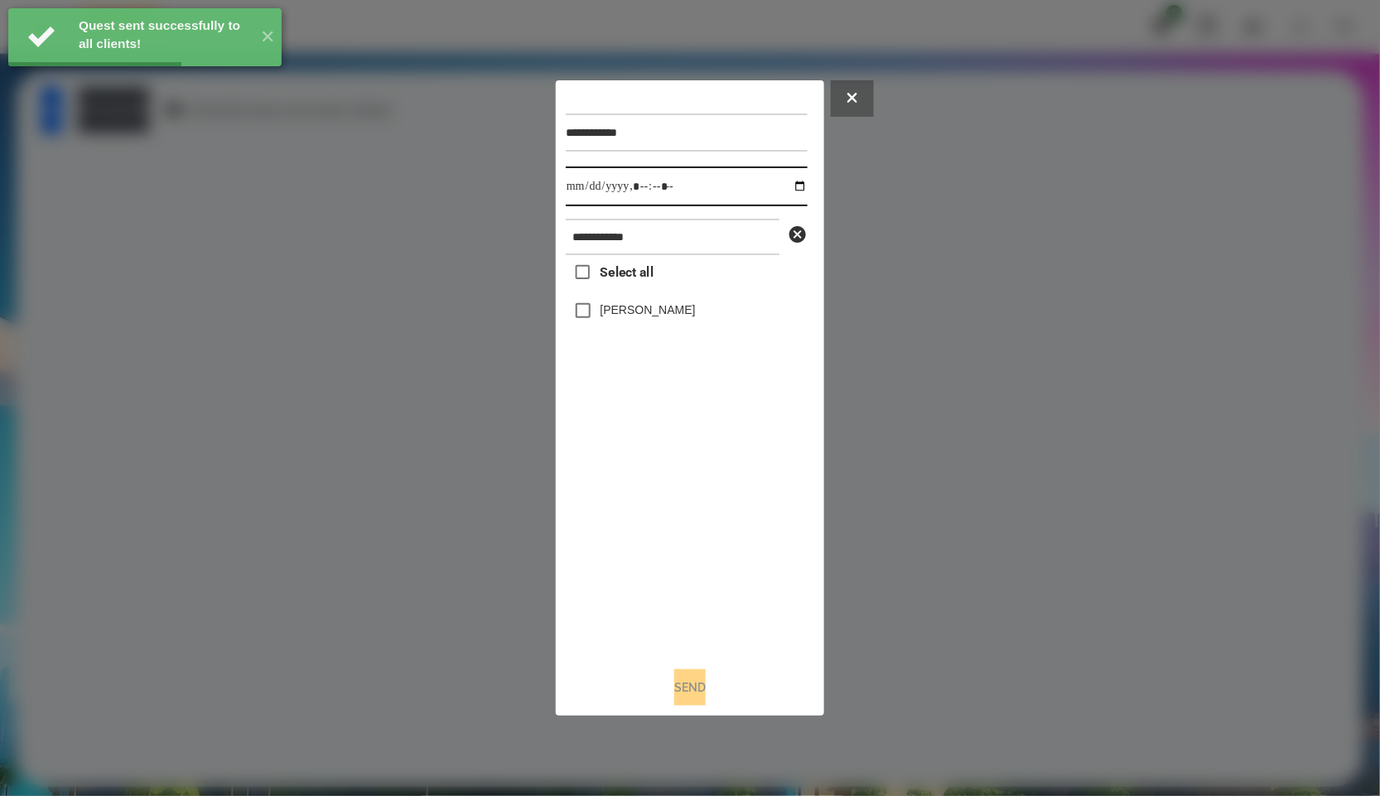
click at [797, 192] on input "datetime-local" at bounding box center [687, 187] width 242 height 40
click at [789, 187] on input "datetime-local" at bounding box center [687, 187] width 242 height 40
type input "**********"
drag, startPoint x: 766, startPoint y: 529, endPoint x: 675, endPoint y: 345, distance: 205.2
click at [766, 529] on div "Select all Педько Олена" at bounding box center [687, 454] width 242 height 398
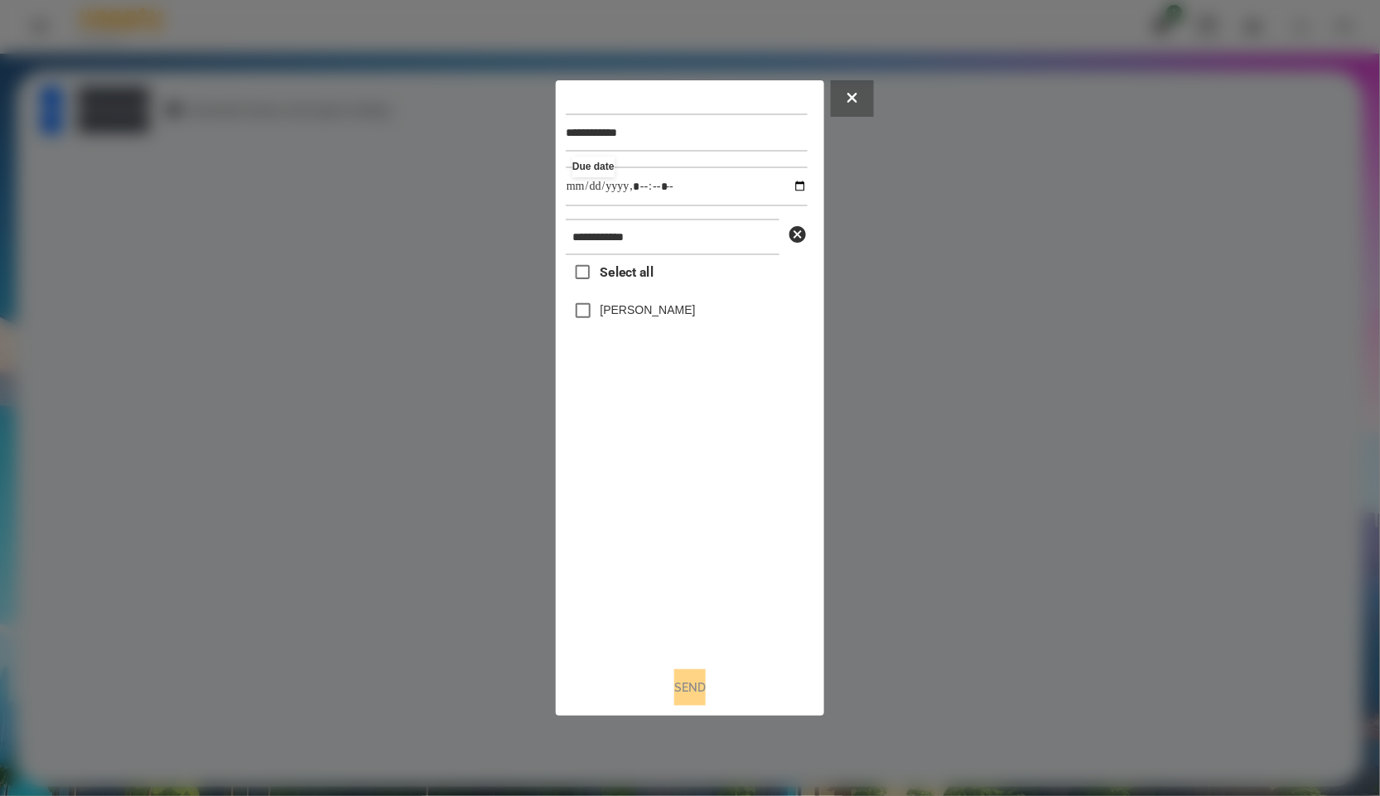
drag, startPoint x: 664, startPoint y: 307, endPoint x: 679, endPoint y: 401, distance: 95.6
click at [664, 309] on label "Педько Олена" at bounding box center [648, 310] width 95 height 17
click at [683, 684] on button "Send" at bounding box center [689, 687] width 31 height 36
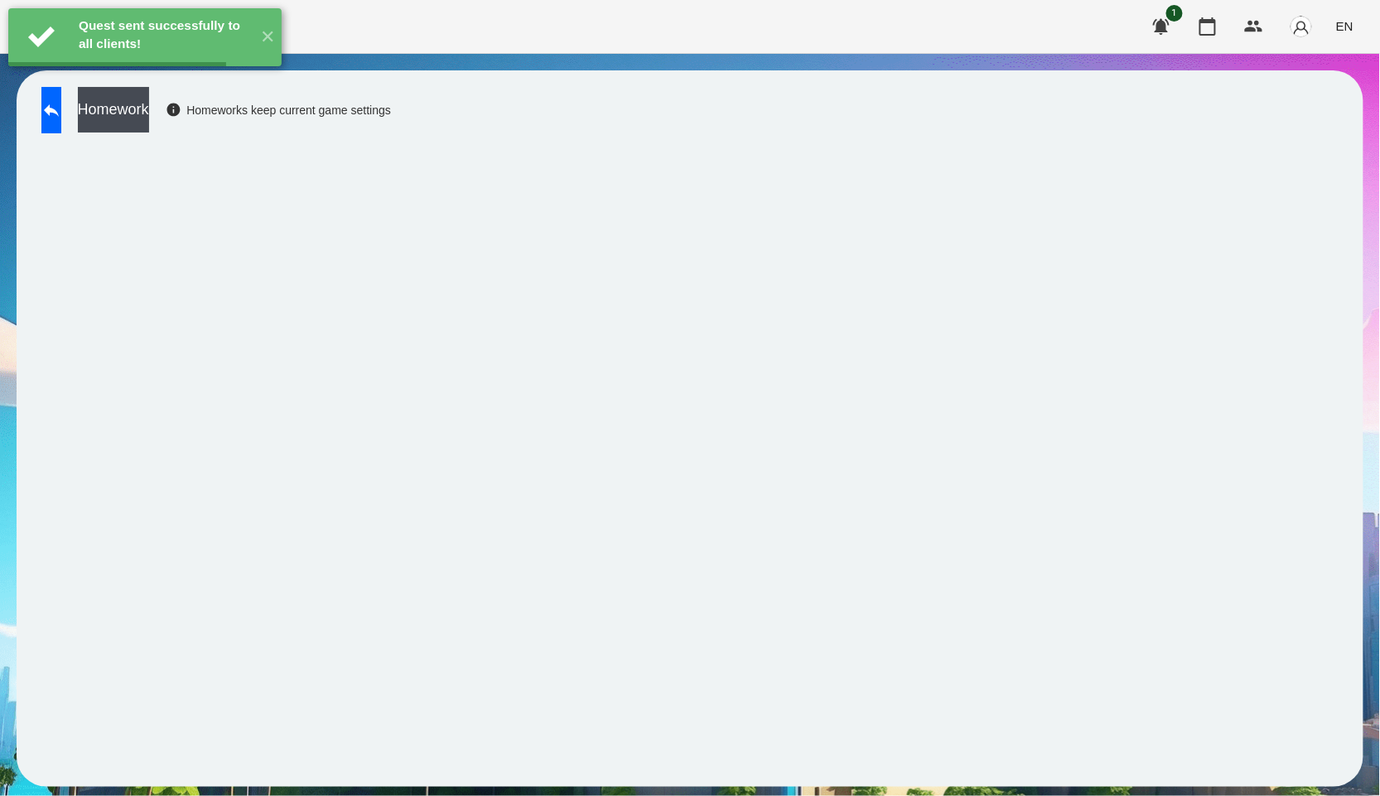
click at [149, 121] on button "Homework" at bounding box center [113, 110] width 71 height 46
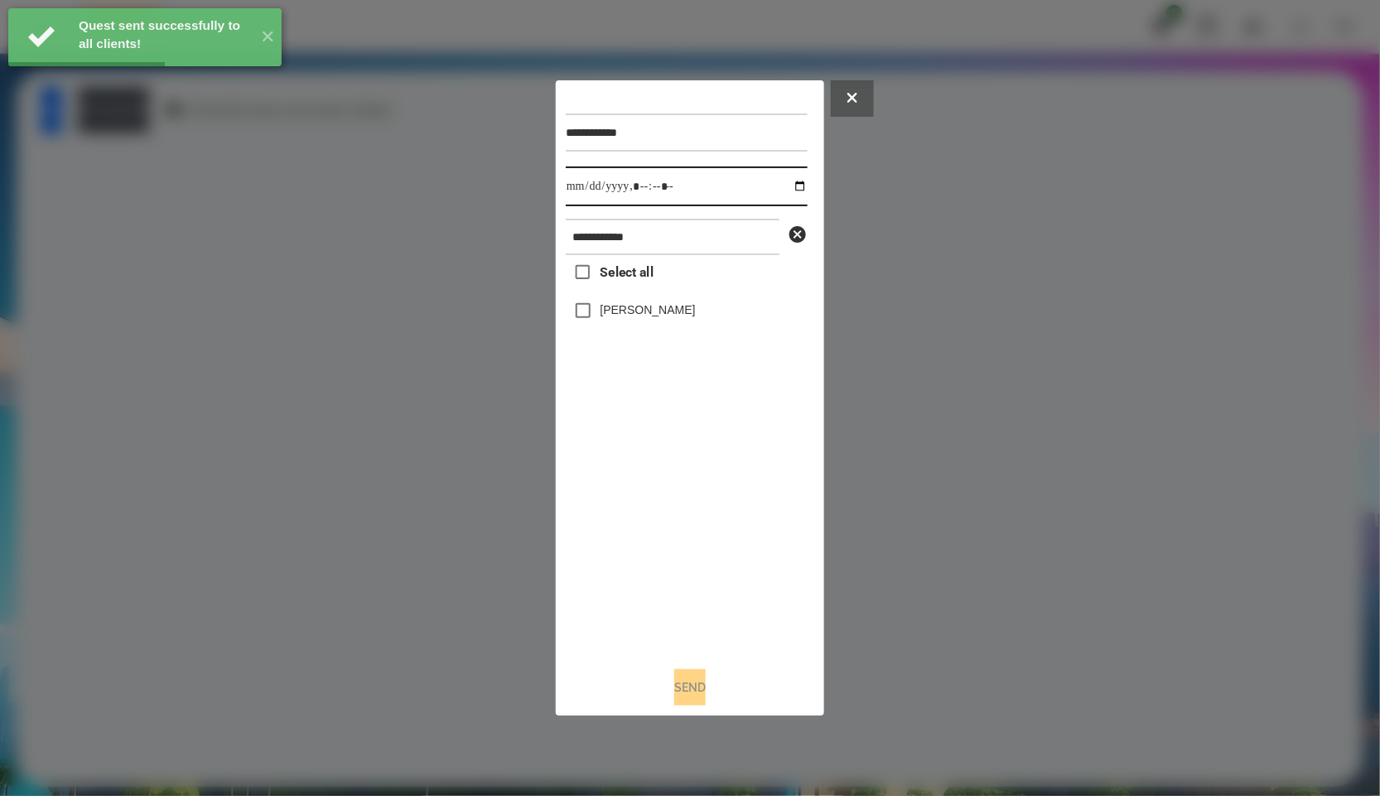
click at [790, 187] on input "datetime-local" at bounding box center [687, 187] width 242 height 40
type input "**********"
click at [691, 485] on div "Select all Педько Олена" at bounding box center [687, 454] width 242 height 398
click at [650, 318] on label "Педько Олена" at bounding box center [648, 310] width 95 height 17
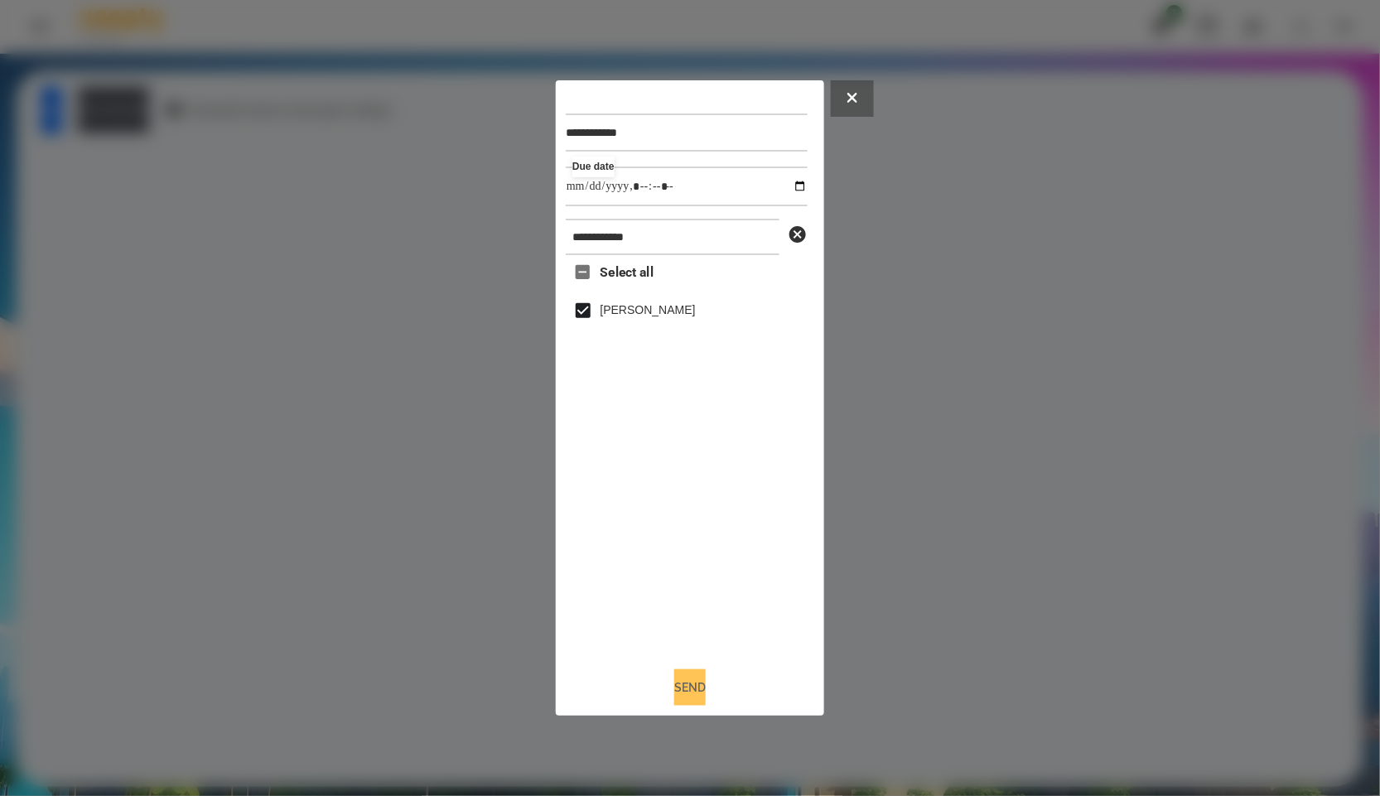
click at [706, 694] on button "Send" at bounding box center [689, 687] width 31 height 36
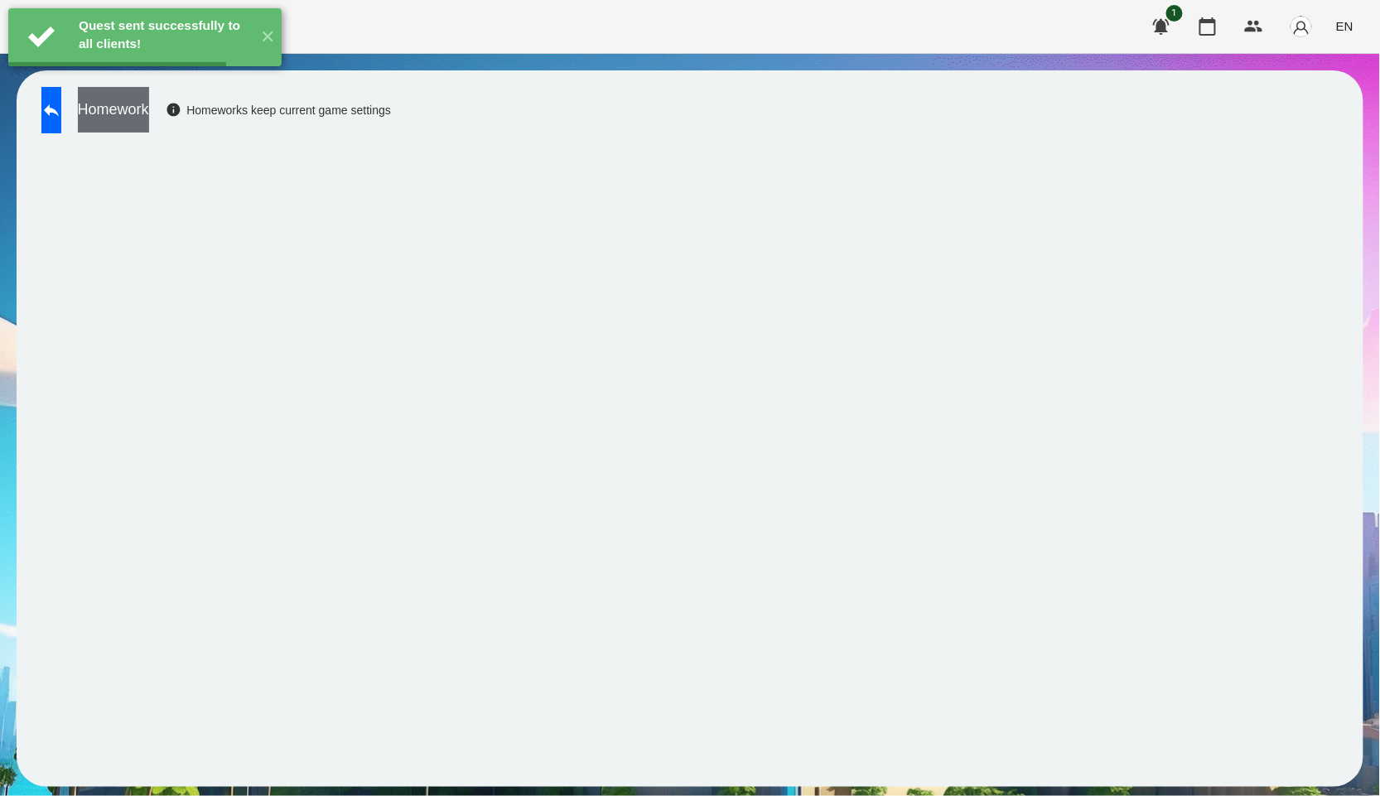
click at [145, 115] on button "Homework" at bounding box center [113, 110] width 71 height 46
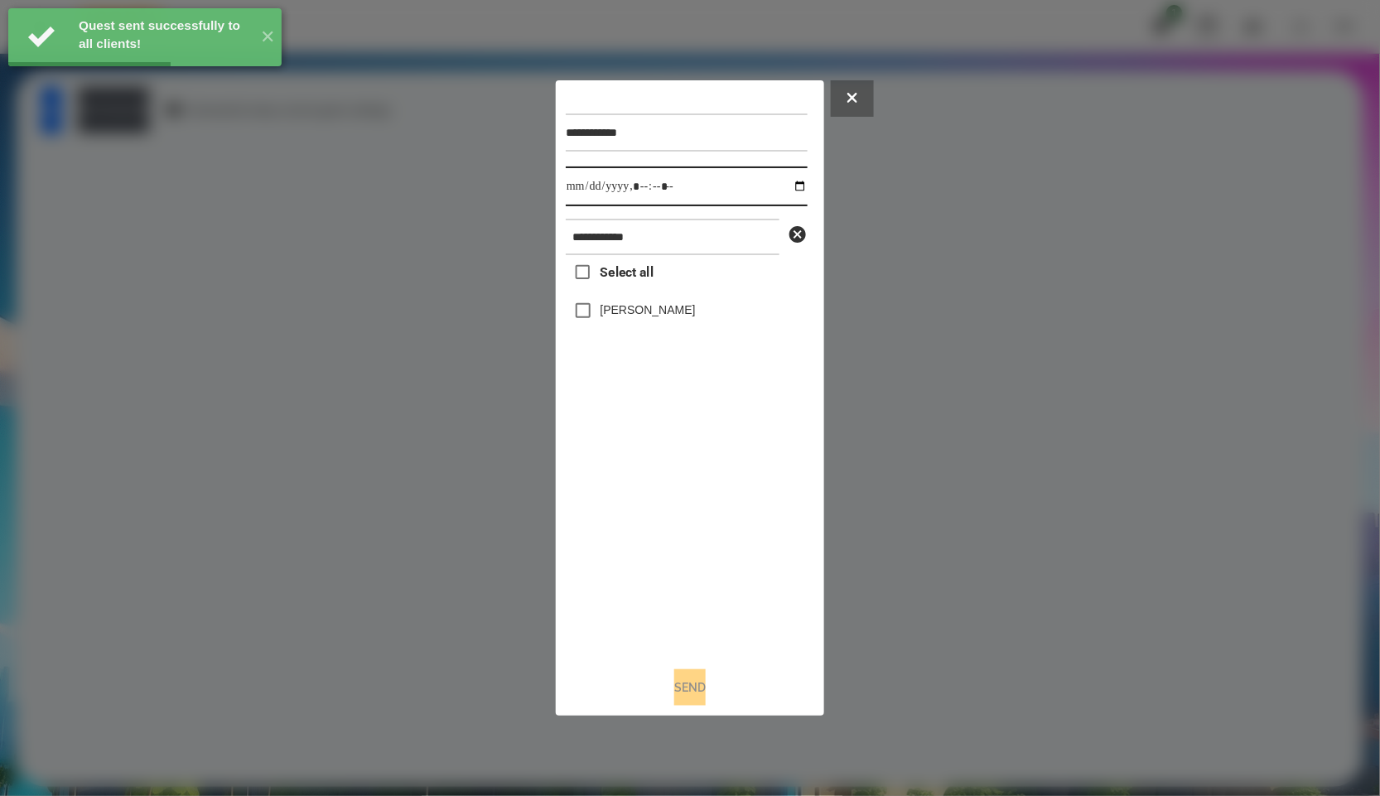
click at [786, 176] on input "datetime-local" at bounding box center [687, 187] width 242 height 40
click at [805, 167] on input "datetime-local" at bounding box center [687, 187] width 242 height 40
click at [796, 177] on input "datetime-local" at bounding box center [687, 187] width 242 height 40
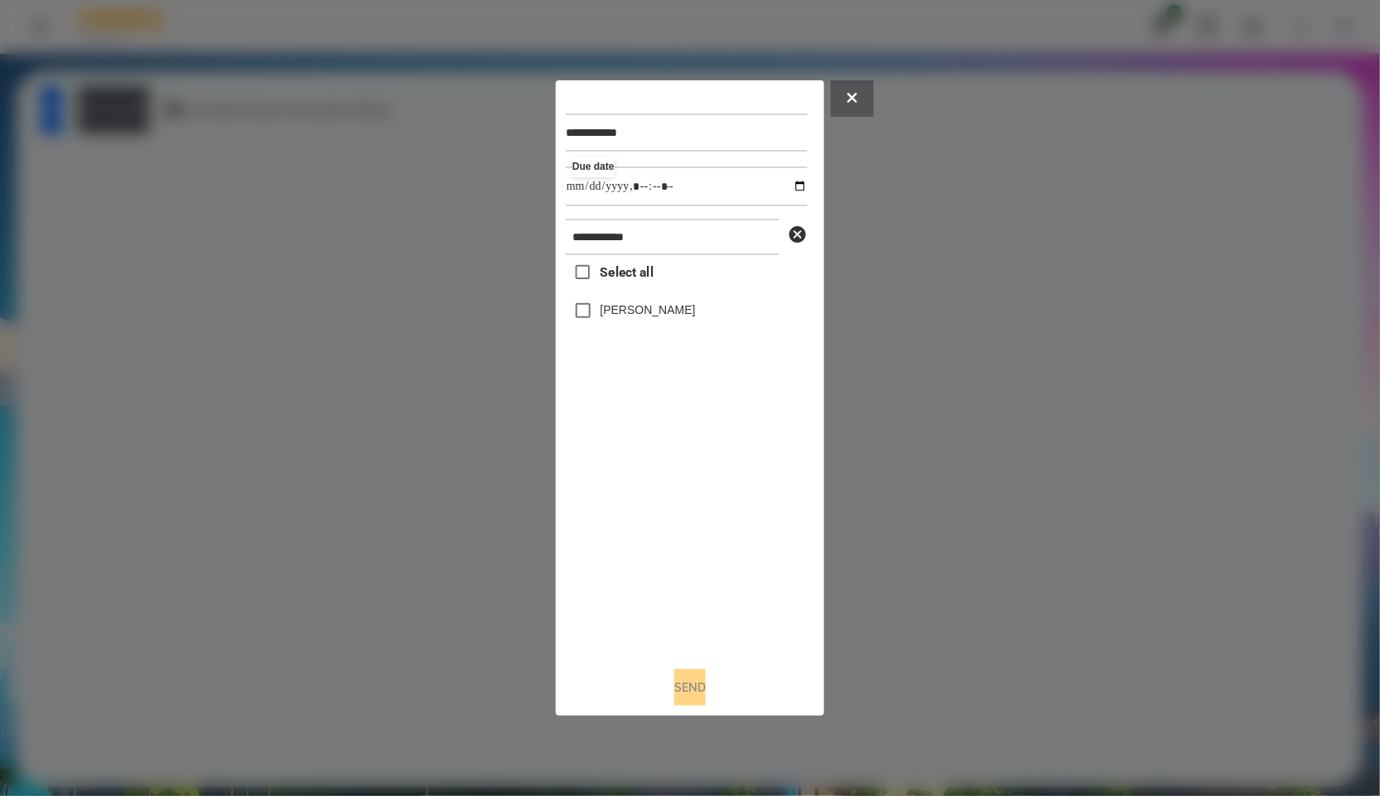
type input "**********"
click at [743, 499] on div "Select all Педько Олена" at bounding box center [687, 454] width 242 height 398
click at [624, 317] on label "Педько Олена" at bounding box center [648, 310] width 95 height 17
click at [685, 700] on button "Send" at bounding box center [689, 687] width 31 height 36
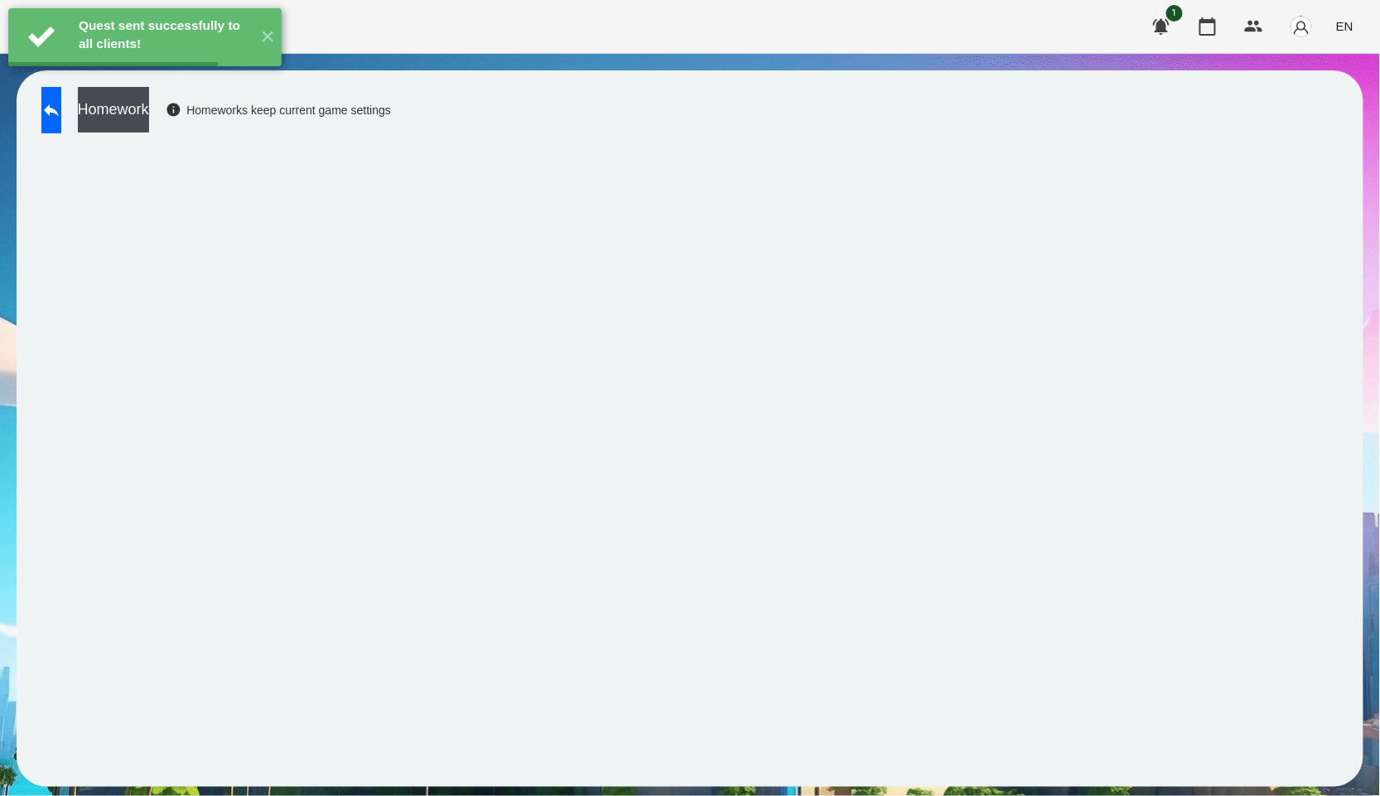
click at [149, 112] on button "Homework" at bounding box center [113, 110] width 71 height 46
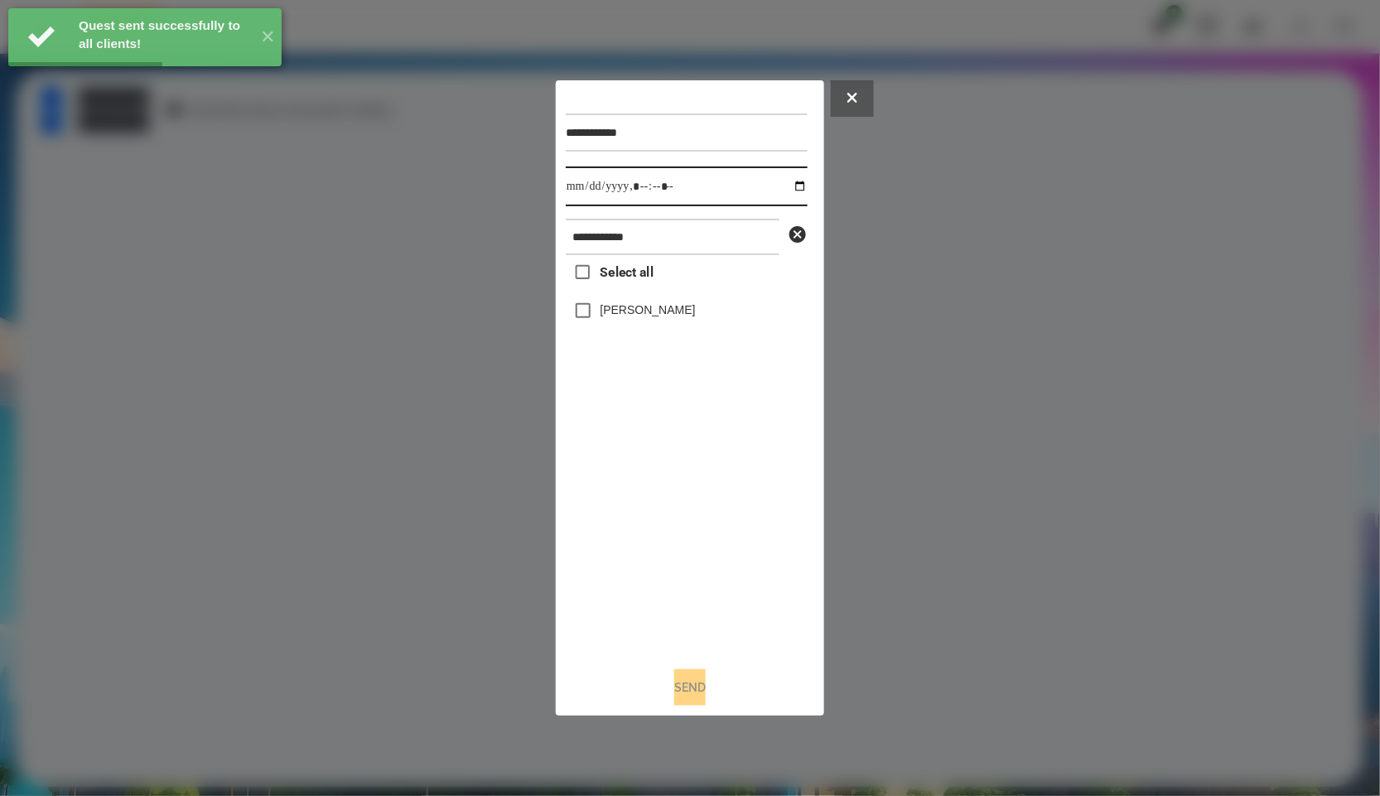
click at [791, 182] on input "datetime-local" at bounding box center [687, 187] width 242 height 40
type input "**********"
click at [641, 502] on div "Select all Педько Олена" at bounding box center [687, 454] width 242 height 398
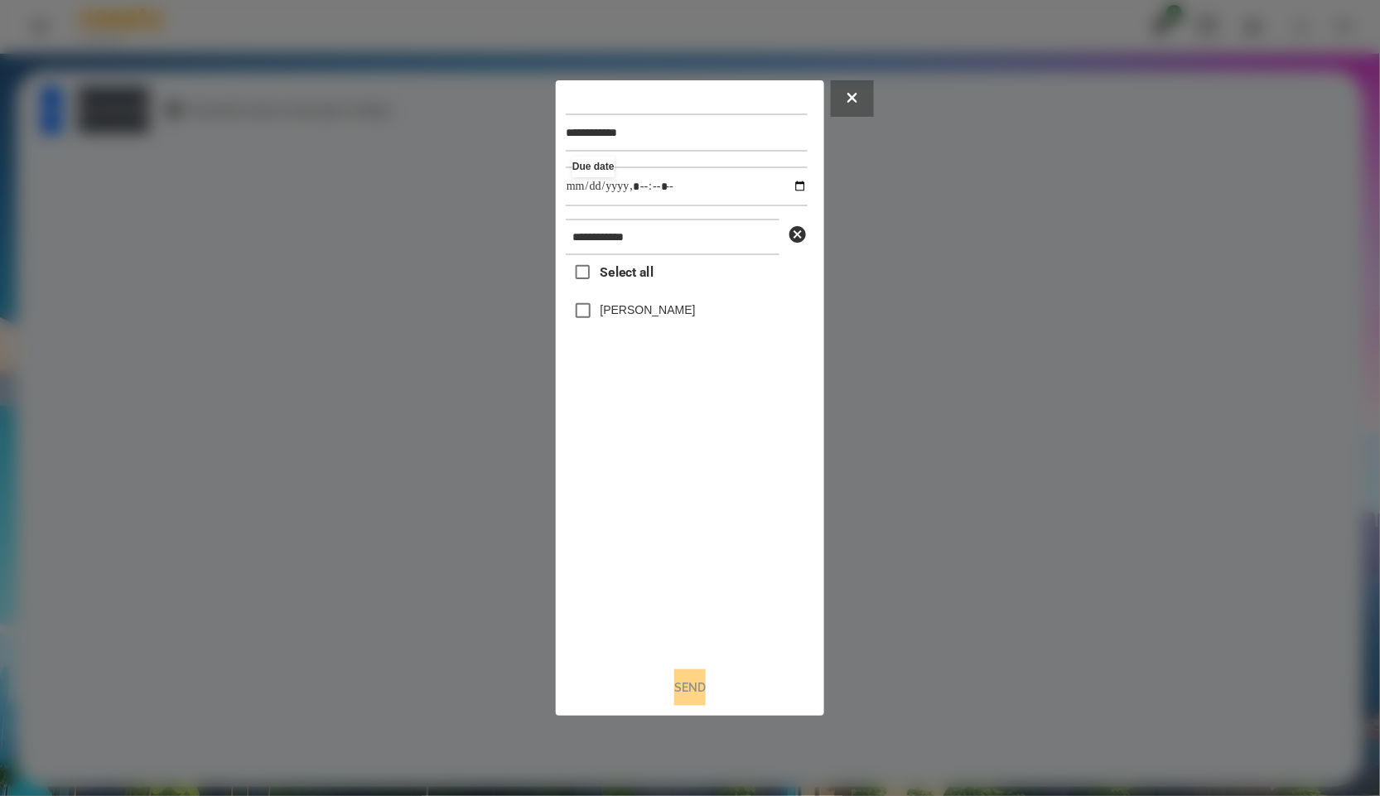
click at [632, 318] on label "Педько Олена" at bounding box center [648, 310] width 95 height 17
click at [698, 678] on button "Send" at bounding box center [689, 687] width 31 height 36
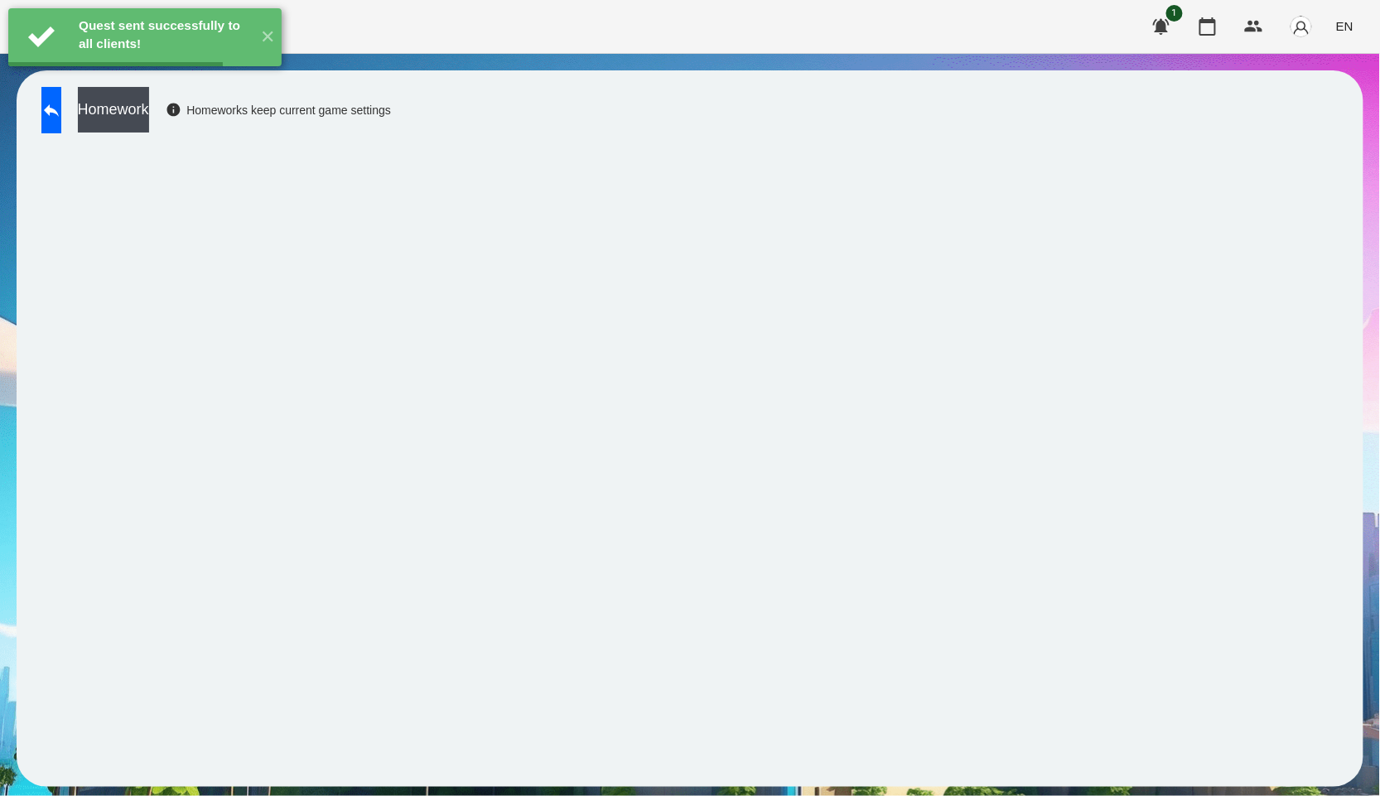
click at [149, 122] on button "Homework" at bounding box center [113, 110] width 71 height 46
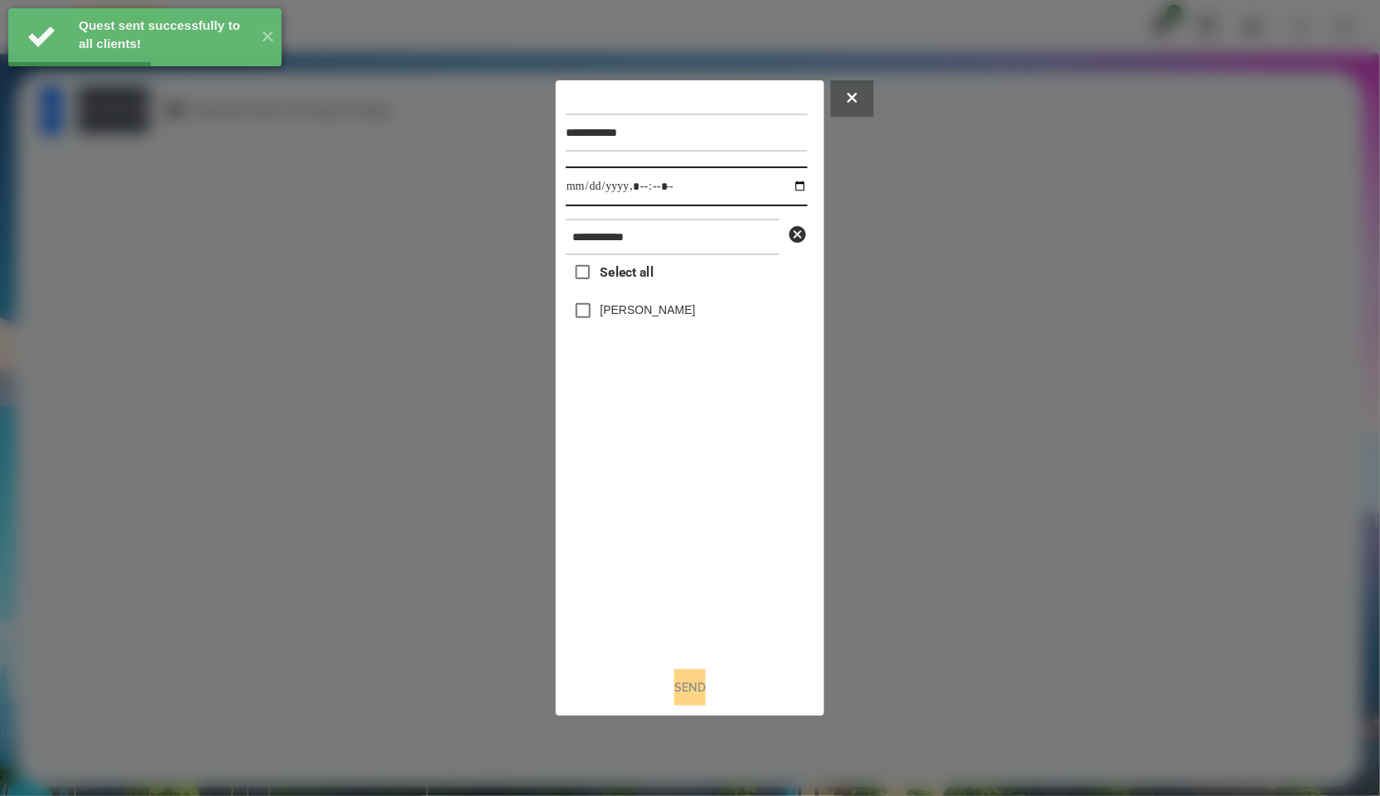
click at [781, 193] on input "datetime-local" at bounding box center [687, 187] width 242 height 40
type input "**********"
click at [741, 572] on div "Select all Педько Олена" at bounding box center [687, 454] width 242 height 398
click at [647, 306] on label "Педько Олена" at bounding box center [648, 310] width 95 height 17
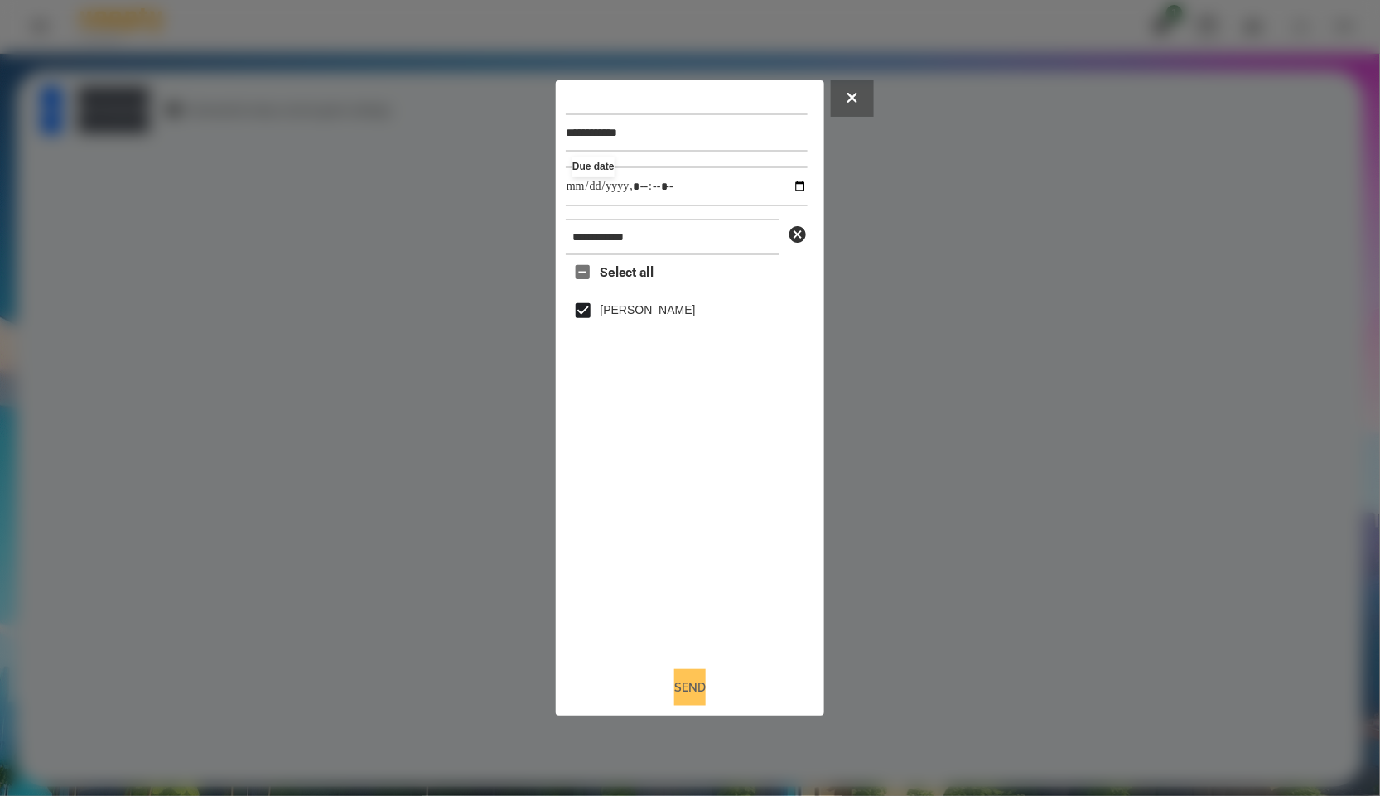
click at [706, 694] on button "Send" at bounding box center [689, 687] width 31 height 36
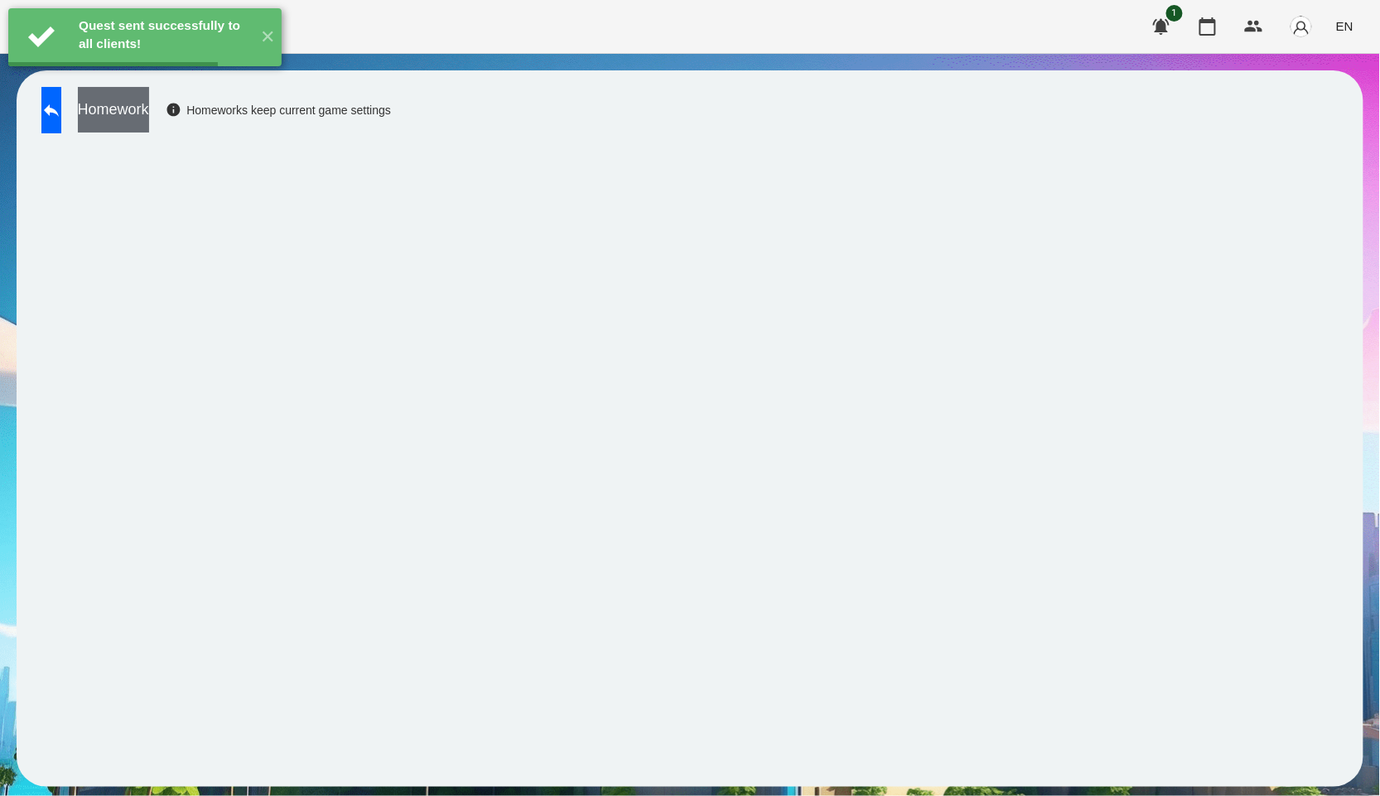
click at [149, 101] on button "Homework" at bounding box center [113, 110] width 71 height 46
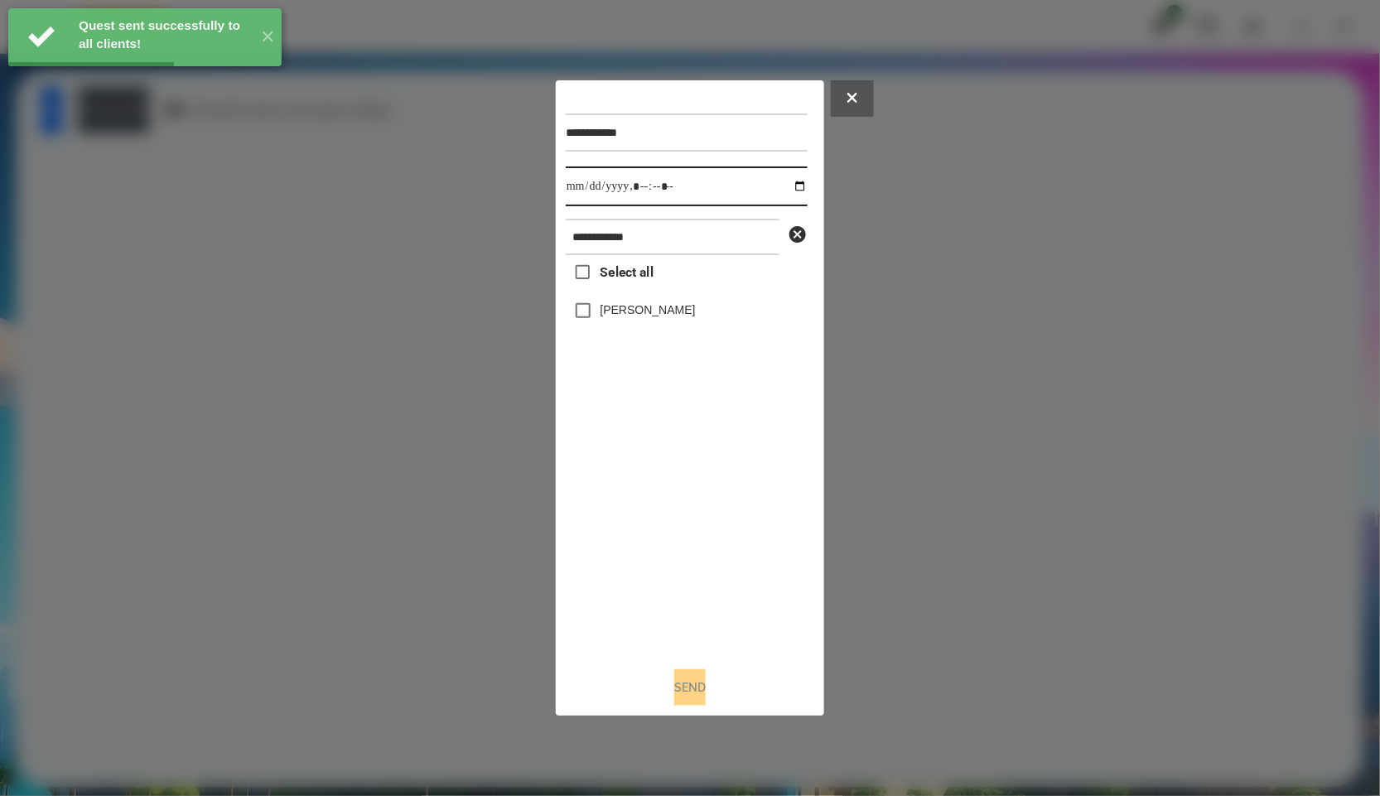
click at [780, 181] on input "datetime-local" at bounding box center [687, 187] width 242 height 40
click at [784, 184] on input "datetime-local" at bounding box center [687, 187] width 242 height 40
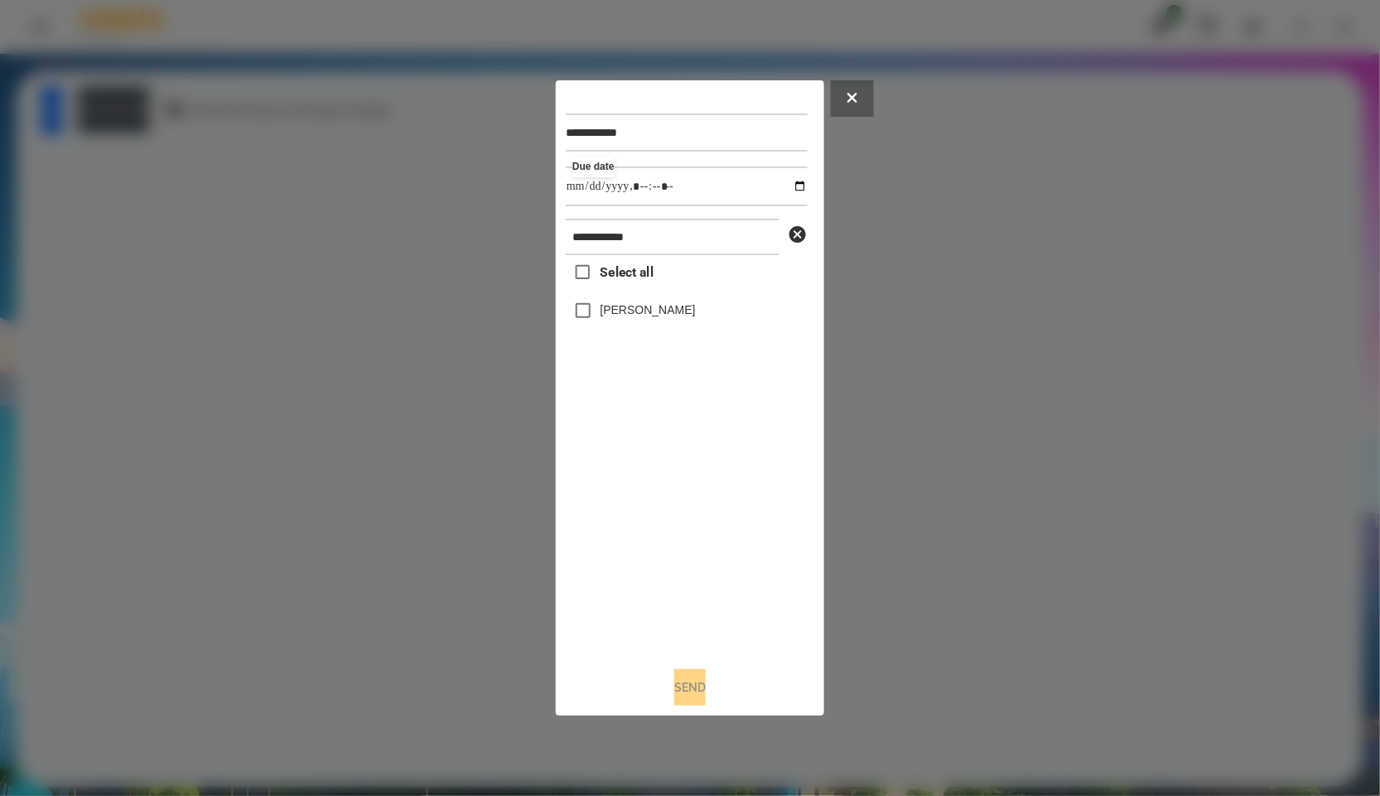
type input "**********"
drag, startPoint x: 625, startPoint y: 548, endPoint x: 621, endPoint y: 361, distance: 186.4
click at [625, 548] on div "Select all Педько Олена" at bounding box center [687, 454] width 242 height 398
click at [617, 309] on label "Педько Олена" at bounding box center [648, 310] width 95 height 17
click at [674, 697] on button "Send" at bounding box center [689, 687] width 31 height 36
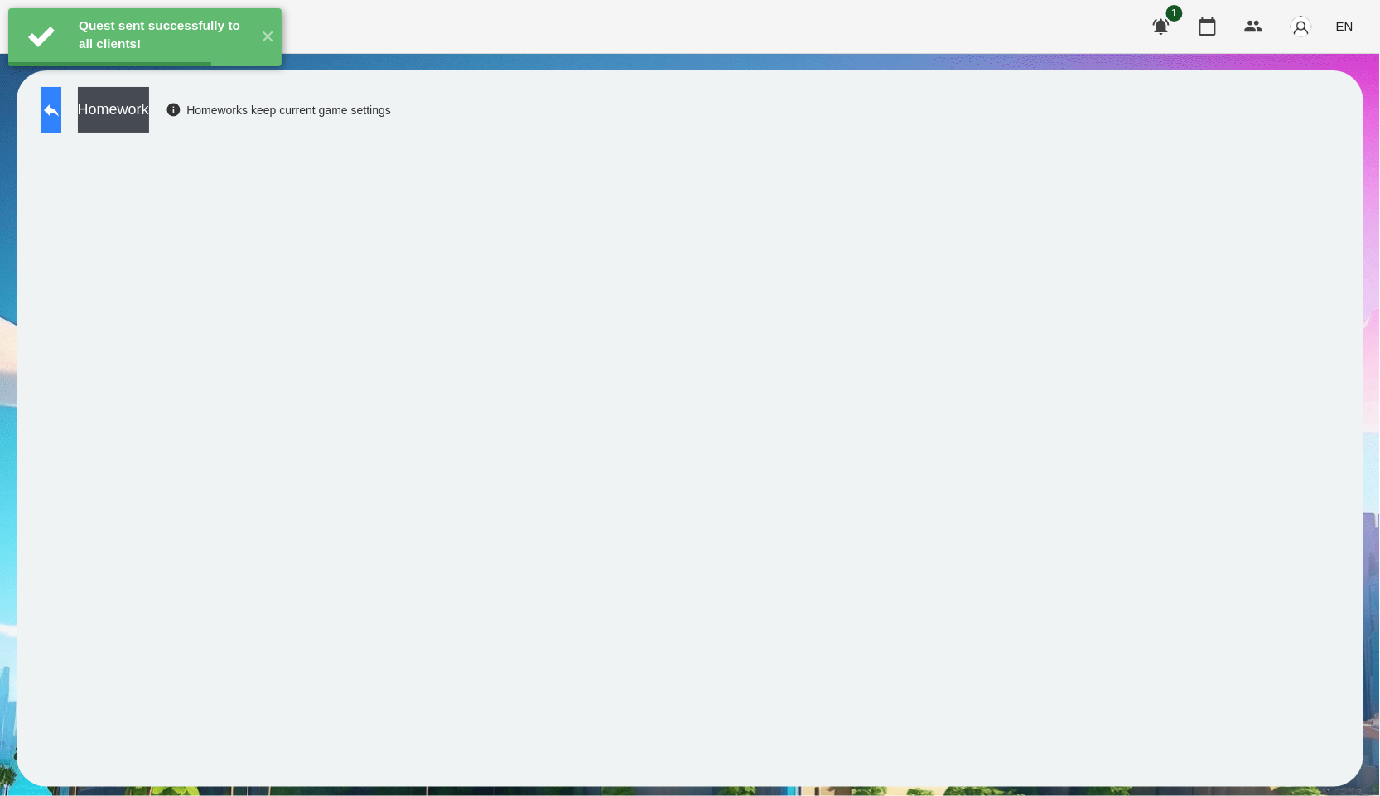
click at [55, 108] on button at bounding box center [51, 110] width 20 height 46
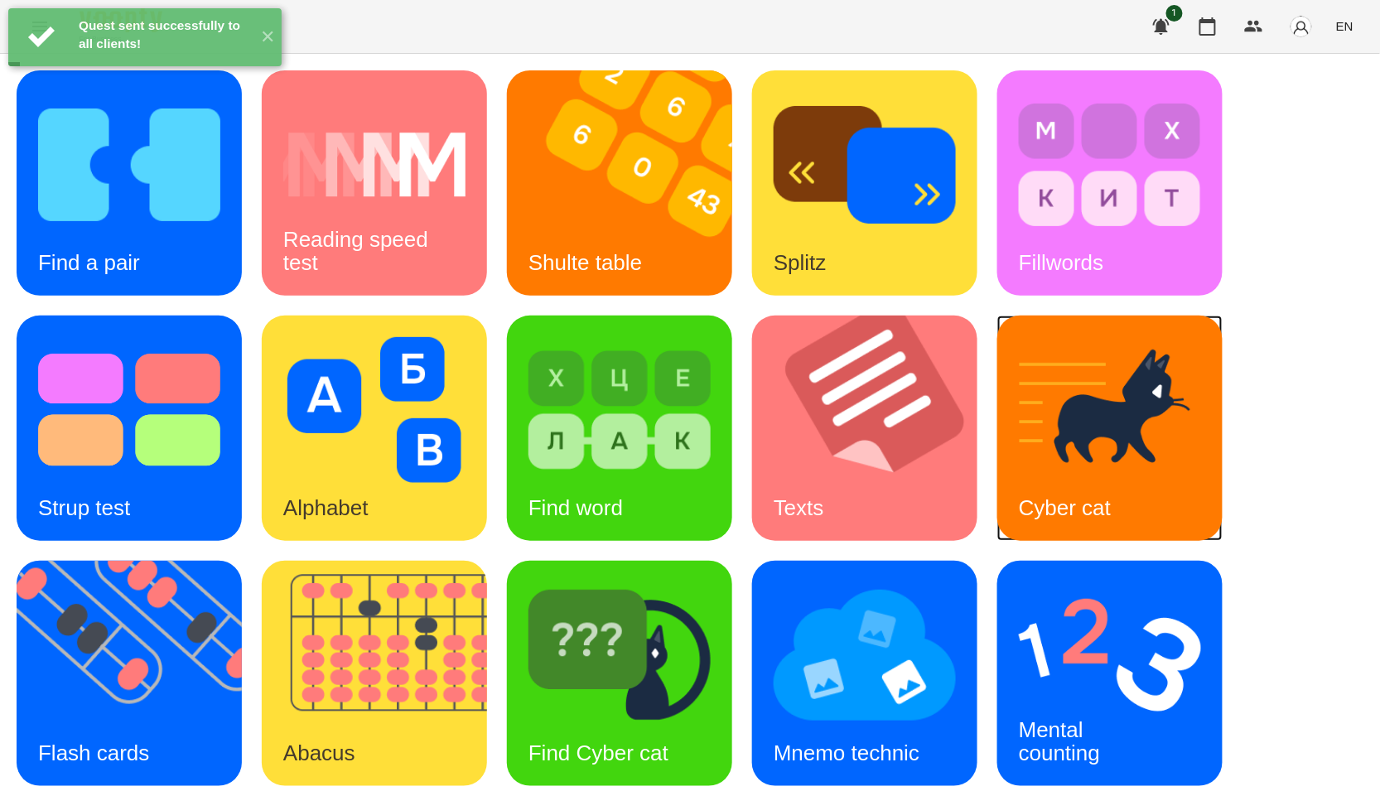
click at [1154, 411] on img at bounding box center [1110, 410] width 182 height 146
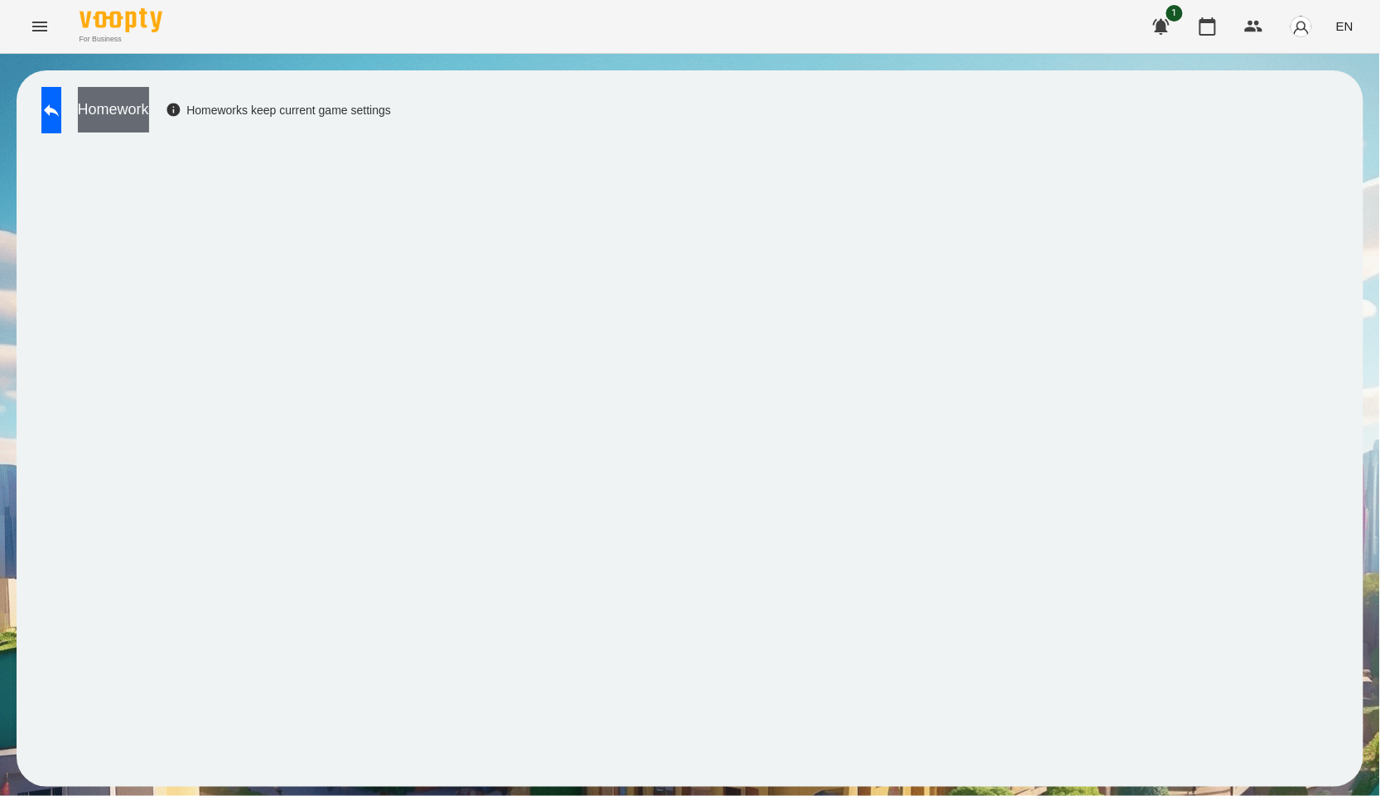
click at [149, 118] on button "Homework" at bounding box center [113, 110] width 71 height 46
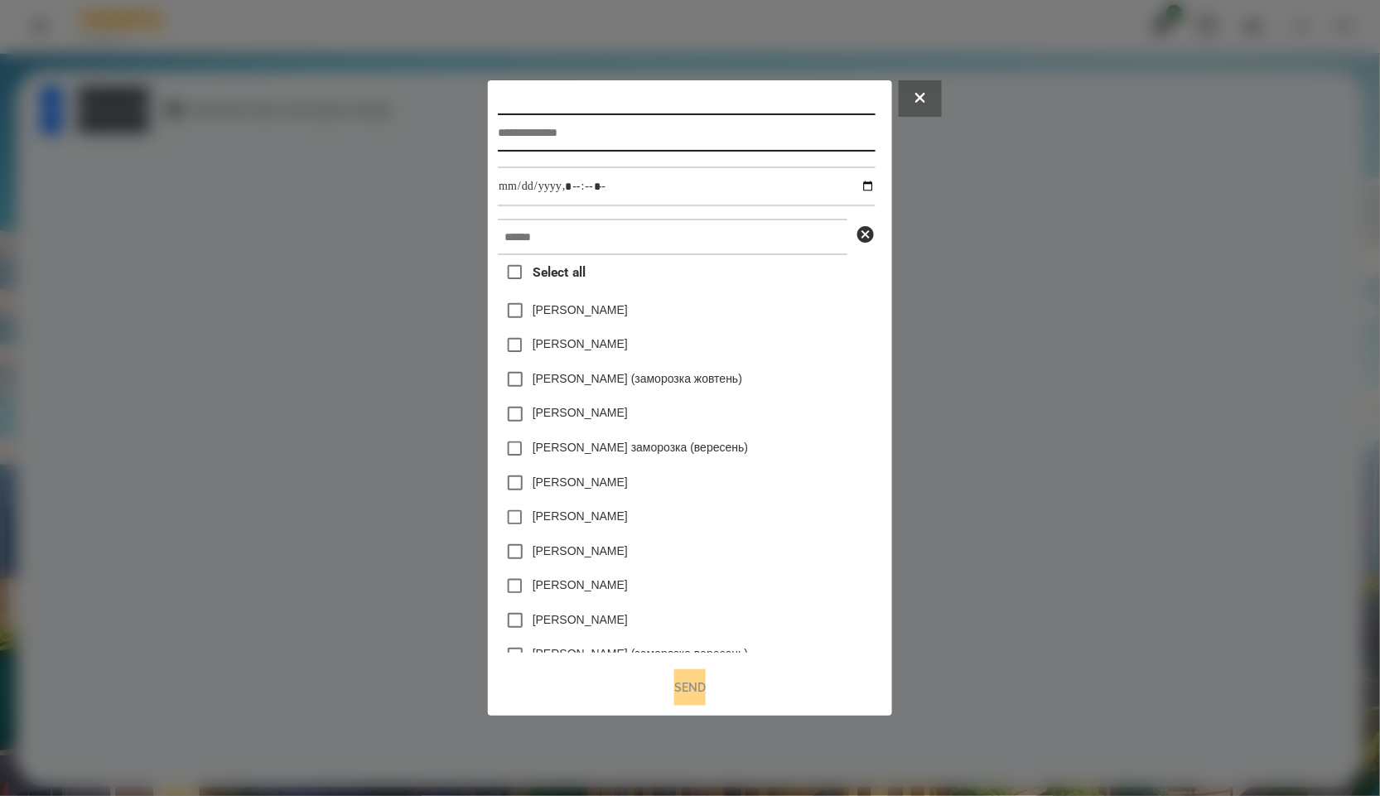
click at [578, 126] on input "text" at bounding box center [686, 132] width 377 height 38
paste input "**********"
type input "**********"
click at [587, 218] on div "**********" at bounding box center [690, 371] width 384 height 563
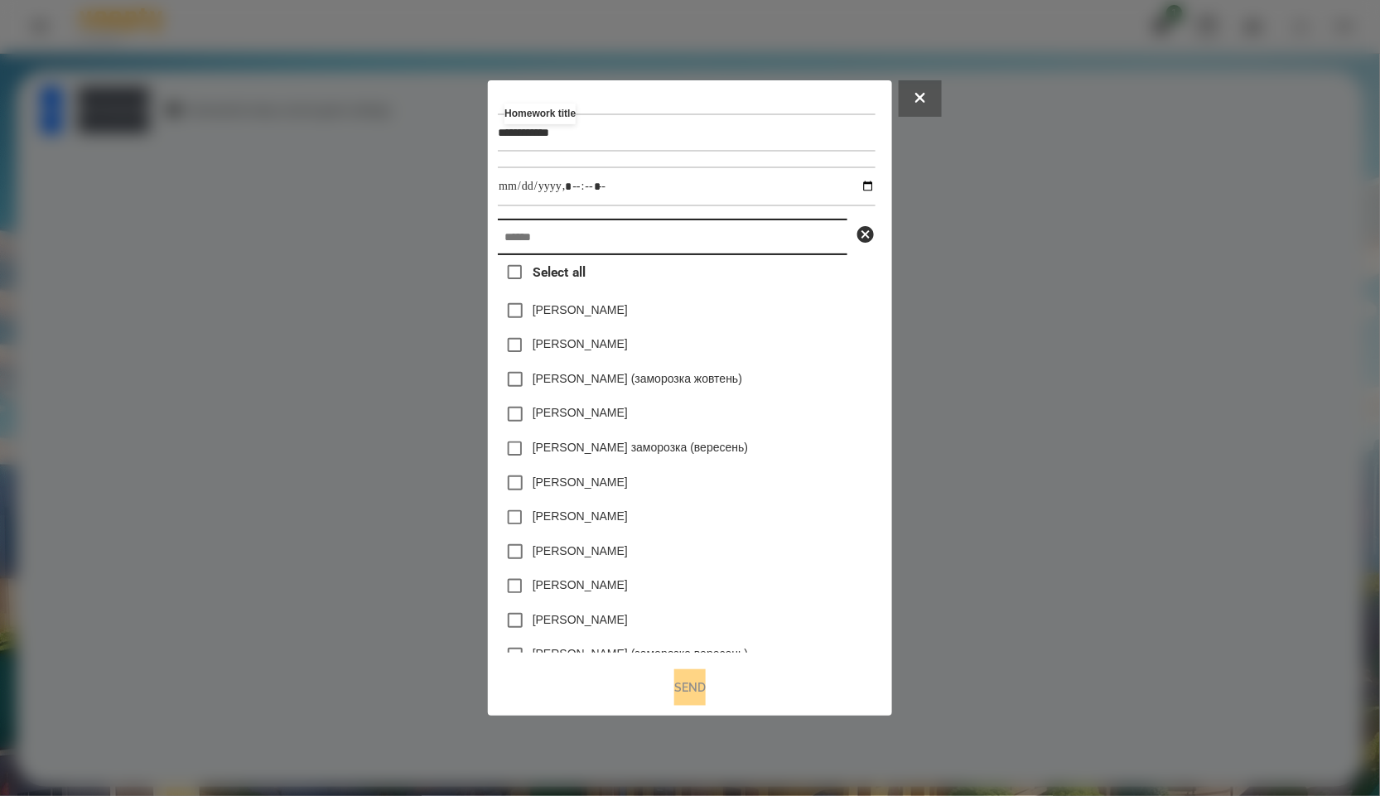
click at [597, 253] on input "text" at bounding box center [673, 237] width 350 height 36
paste input "**********"
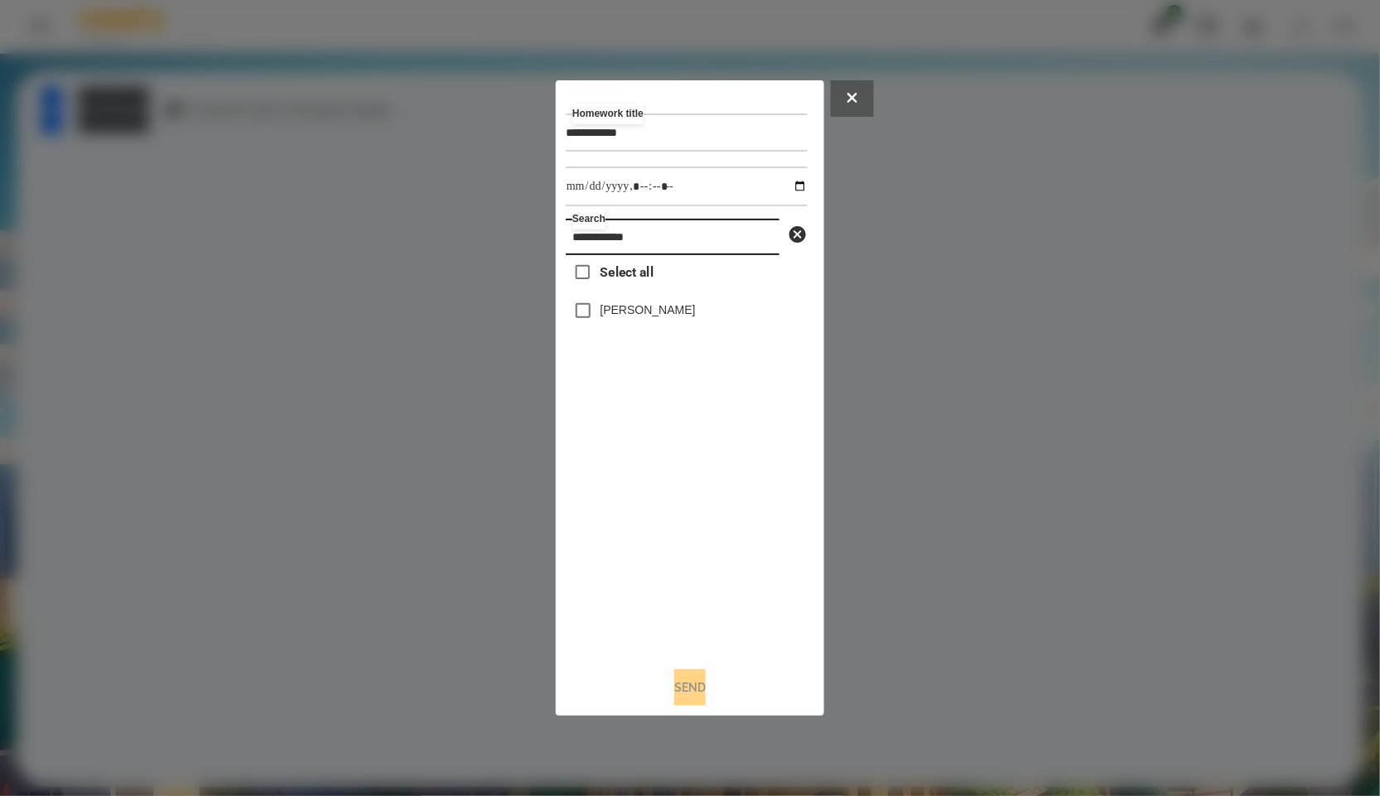
type input "**********"
click at [622, 318] on label "Педько Олена" at bounding box center [648, 310] width 95 height 17
click at [779, 178] on input "datetime-local" at bounding box center [687, 187] width 242 height 40
click at [785, 181] on input "datetime-local" at bounding box center [687, 187] width 242 height 40
type input "**********"
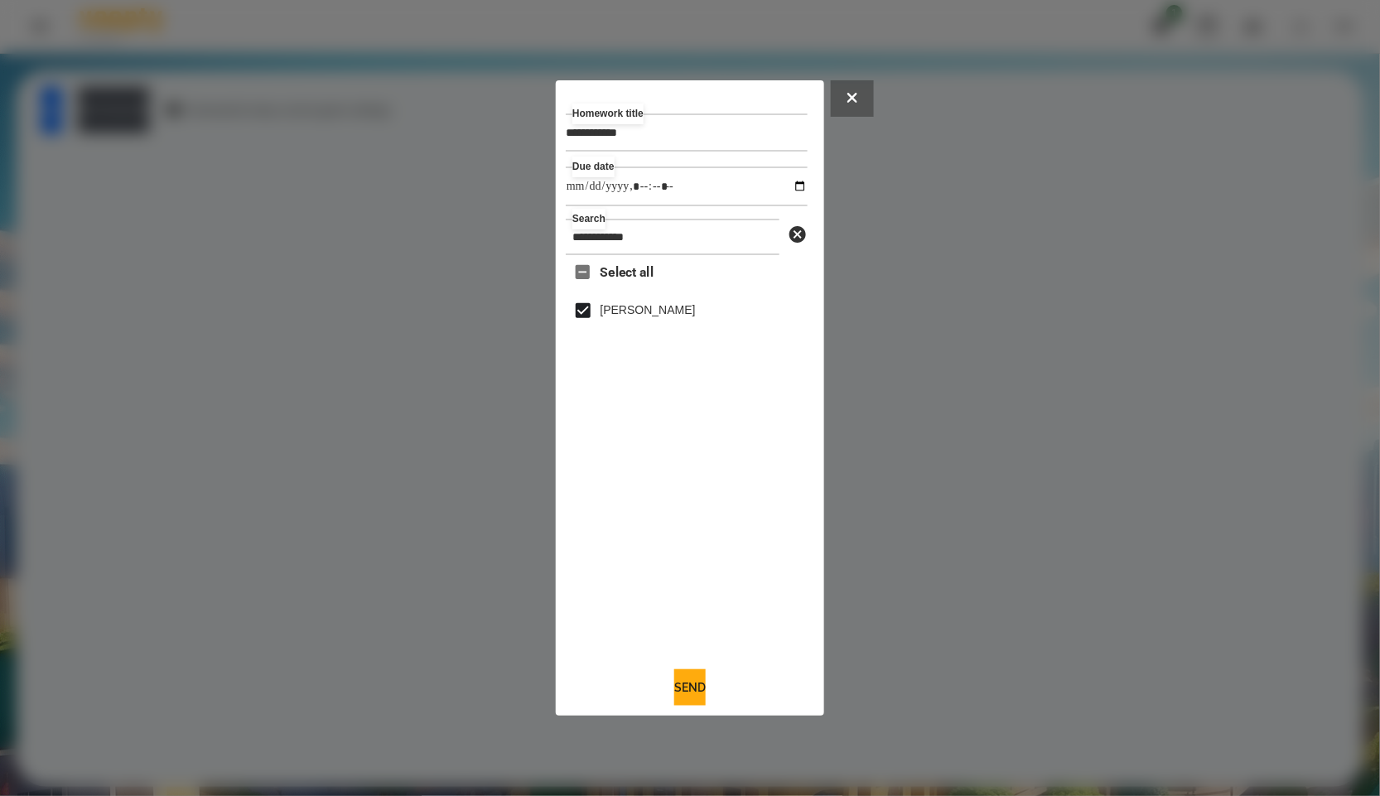
drag, startPoint x: 710, startPoint y: 615, endPoint x: 702, endPoint y: 638, distance: 24.6
click at [710, 615] on div "Select all Педько Олена" at bounding box center [687, 454] width 242 height 398
click at [692, 698] on button "Send" at bounding box center [689, 687] width 31 height 36
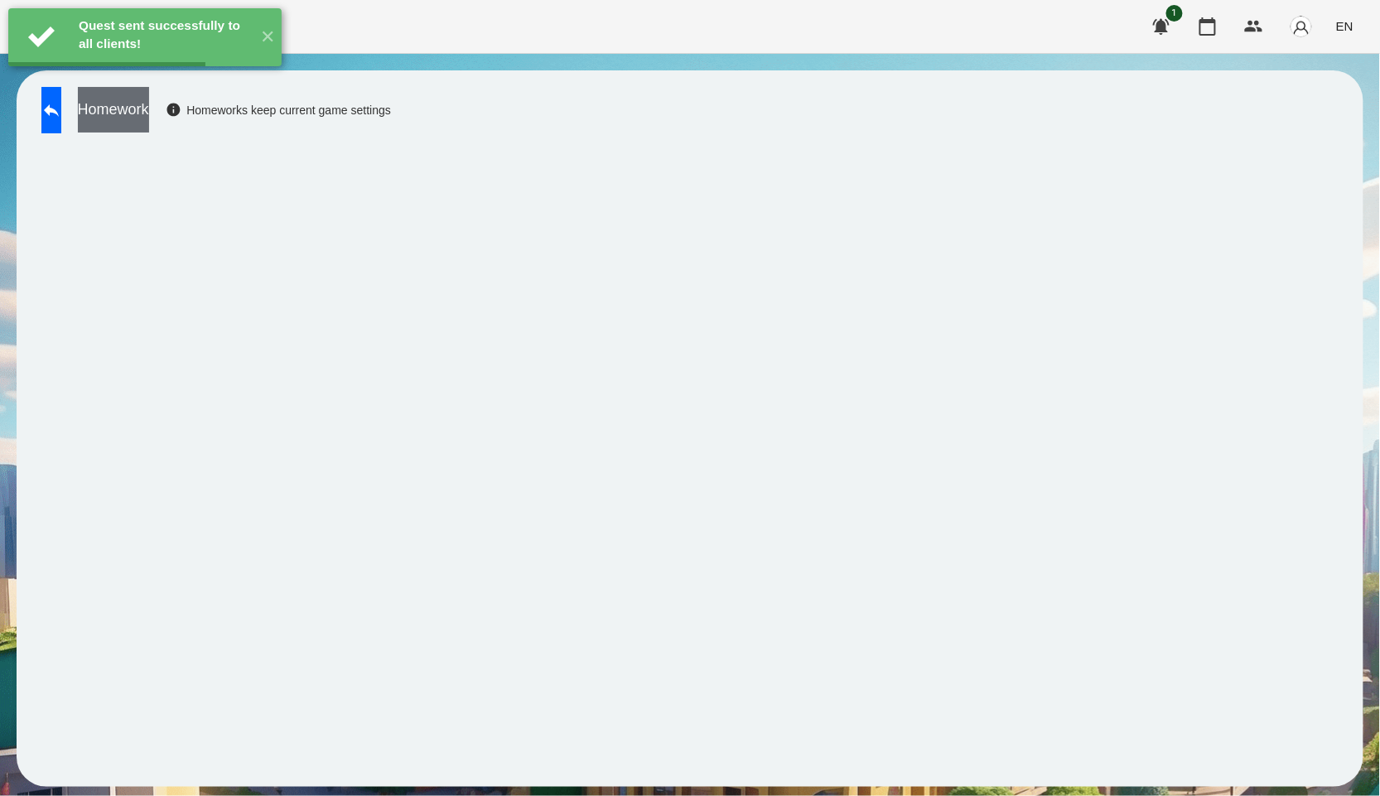
click at [149, 104] on button "Homework" at bounding box center [113, 110] width 71 height 46
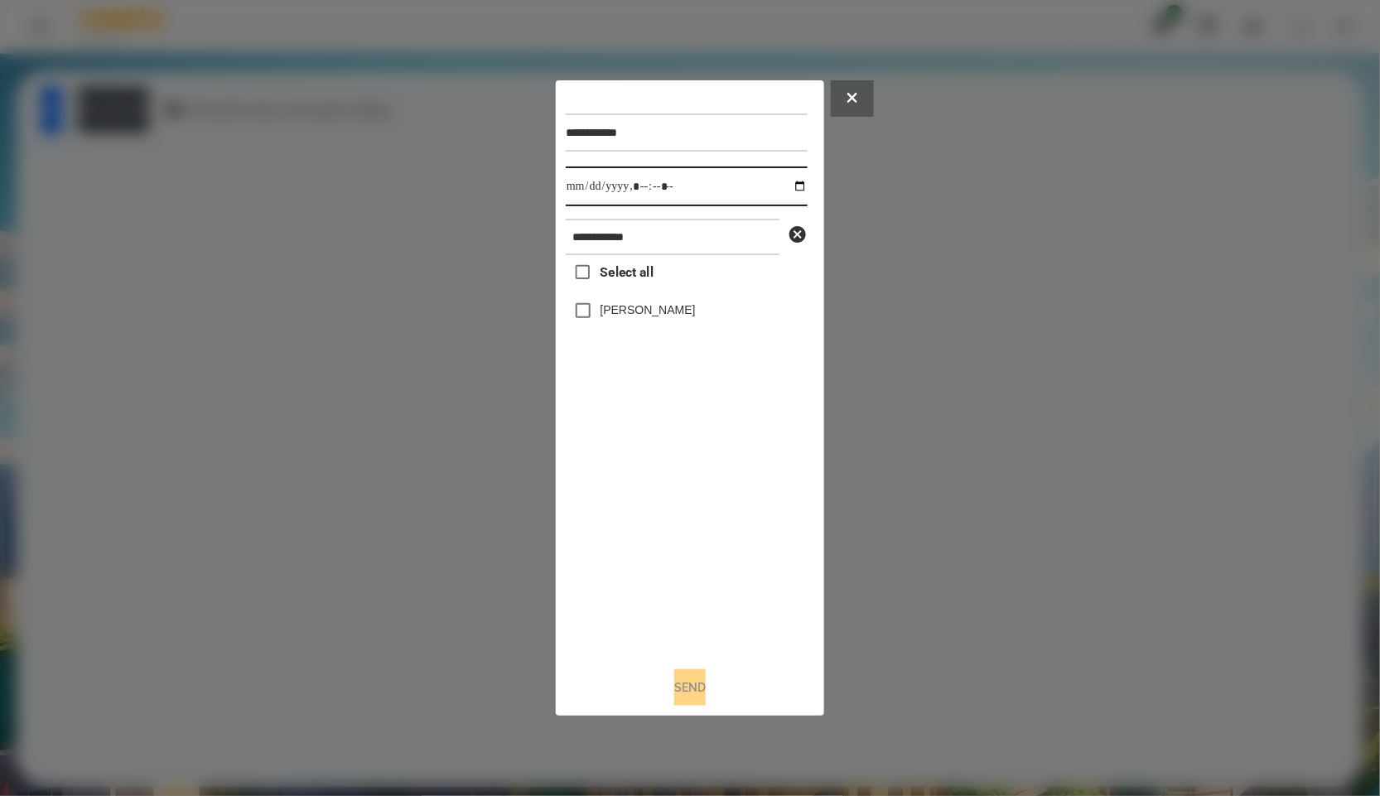
click at [785, 185] on input "datetime-local" at bounding box center [687, 187] width 242 height 40
type input "**********"
click at [682, 520] on div "Select all Педько Олена" at bounding box center [687, 454] width 242 height 398
drag, startPoint x: 673, startPoint y: 322, endPoint x: 664, endPoint y: 375, distance: 53.9
click at [673, 322] on div "Педько Олена" at bounding box center [687, 310] width 242 height 35
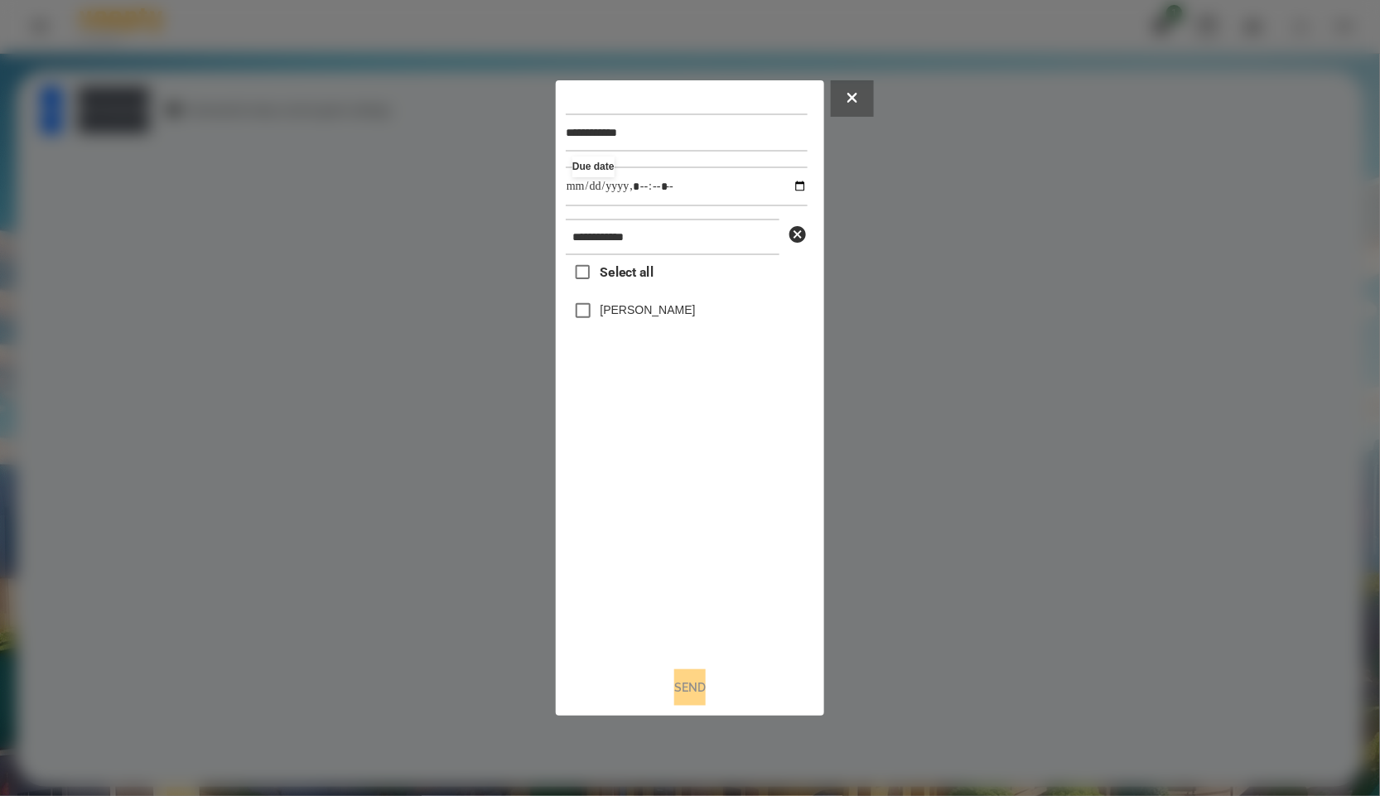
click at [644, 307] on label "Педько Олена" at bounding box center [648, 310] width 95 height 17
click at [674, 678] on button "Send" at bounding box center [689, 687] width 31 height 36
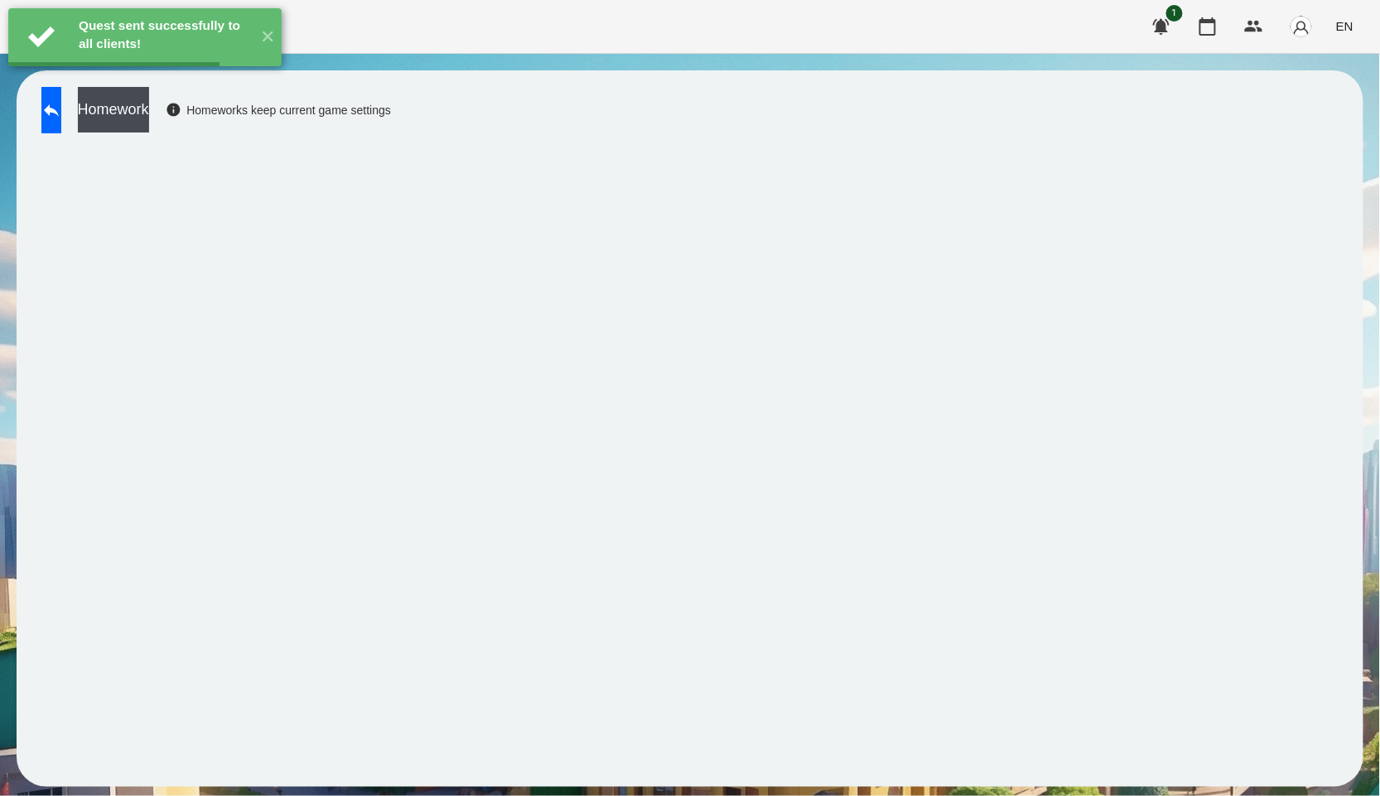
click at [149, 126] on button "Homework" at bounding box center [113, 110] width 71 height 46
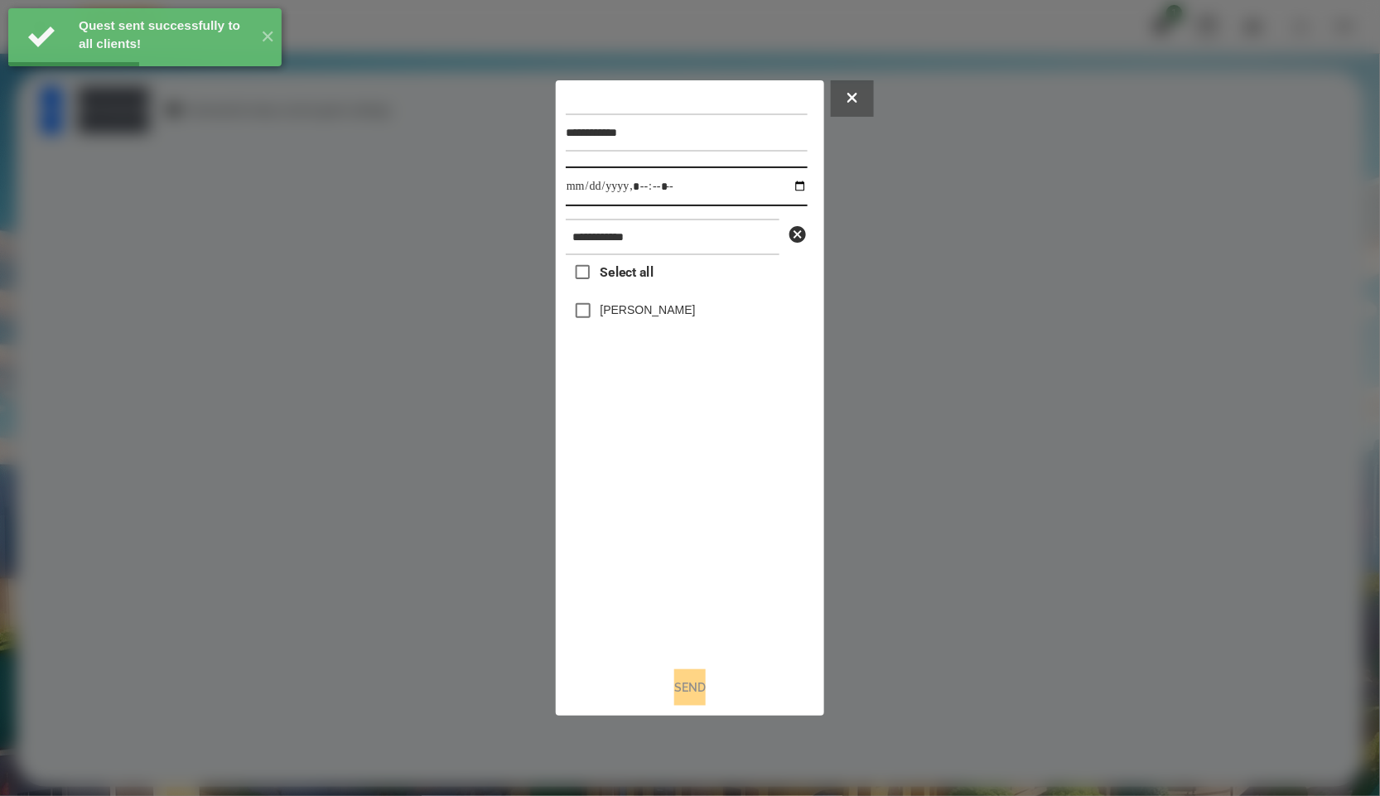
click at [787, 182] on input "datetime-local" at bounding box center [687, 187] width 242 height 40
type input "**********"
click at [665, 446] on div "Select all Педько Олена" at bounding box center [687, 454] width 242 height 398
click at [616, 318] on label "Педько Олена" at bounding box center [648, 310] width 95 height 17
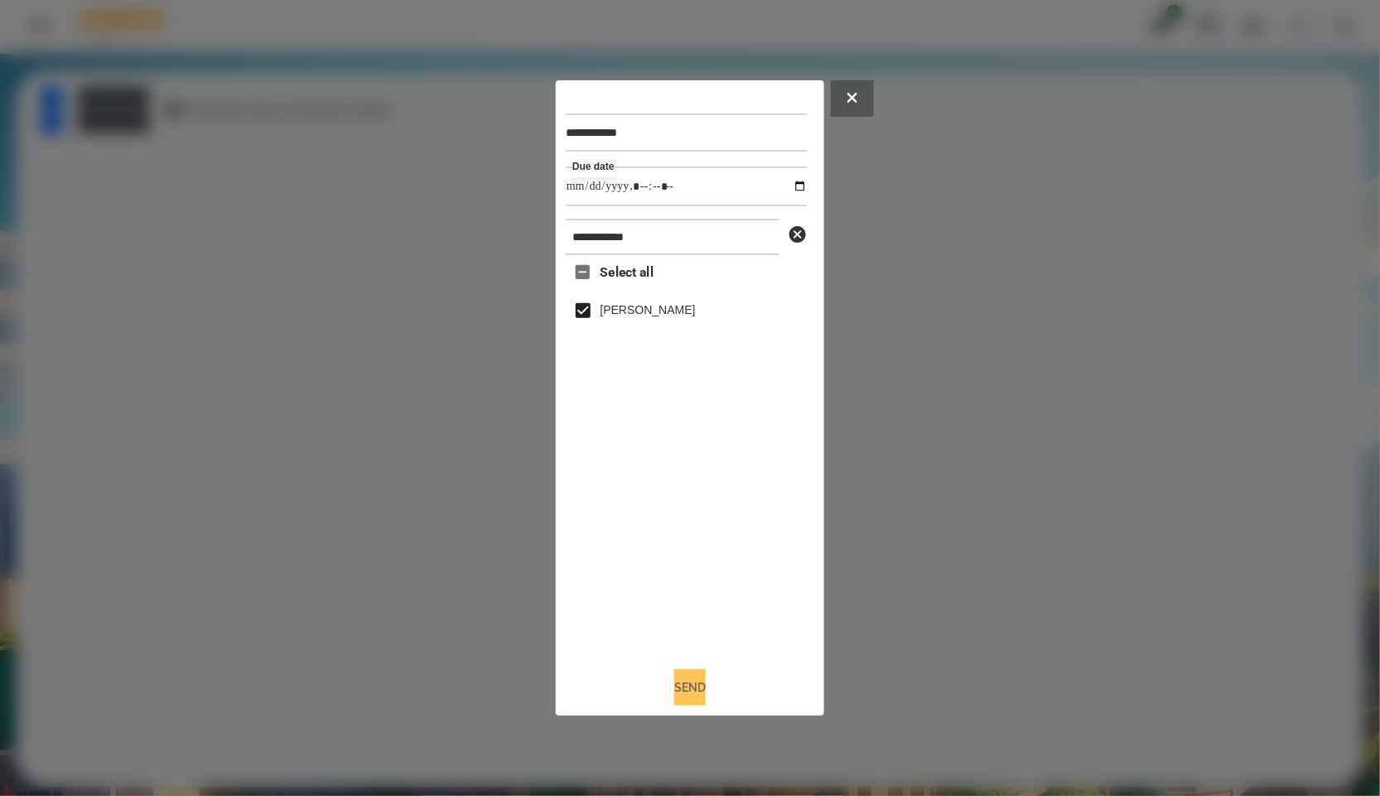
drag, startPoint x: 700, startPoint y: 683, endPoint x: 208, endPoint y: 435, distance: 551.3
click at [698, 681] on button "Send" at bounding box center [689, 687] width 31 height 36
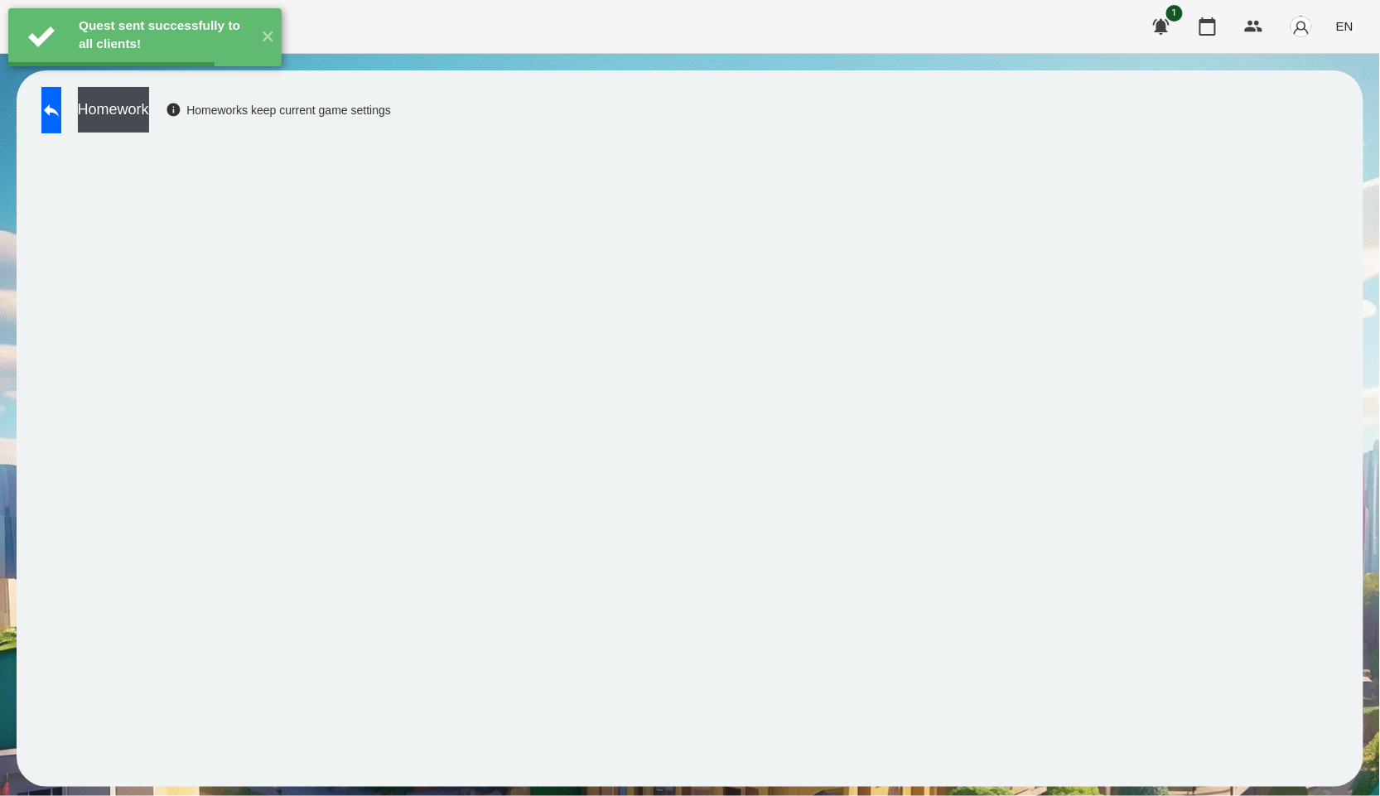
click at [149, 121] on button "Homework" at bounding box center [113, 110] width 71 height 46
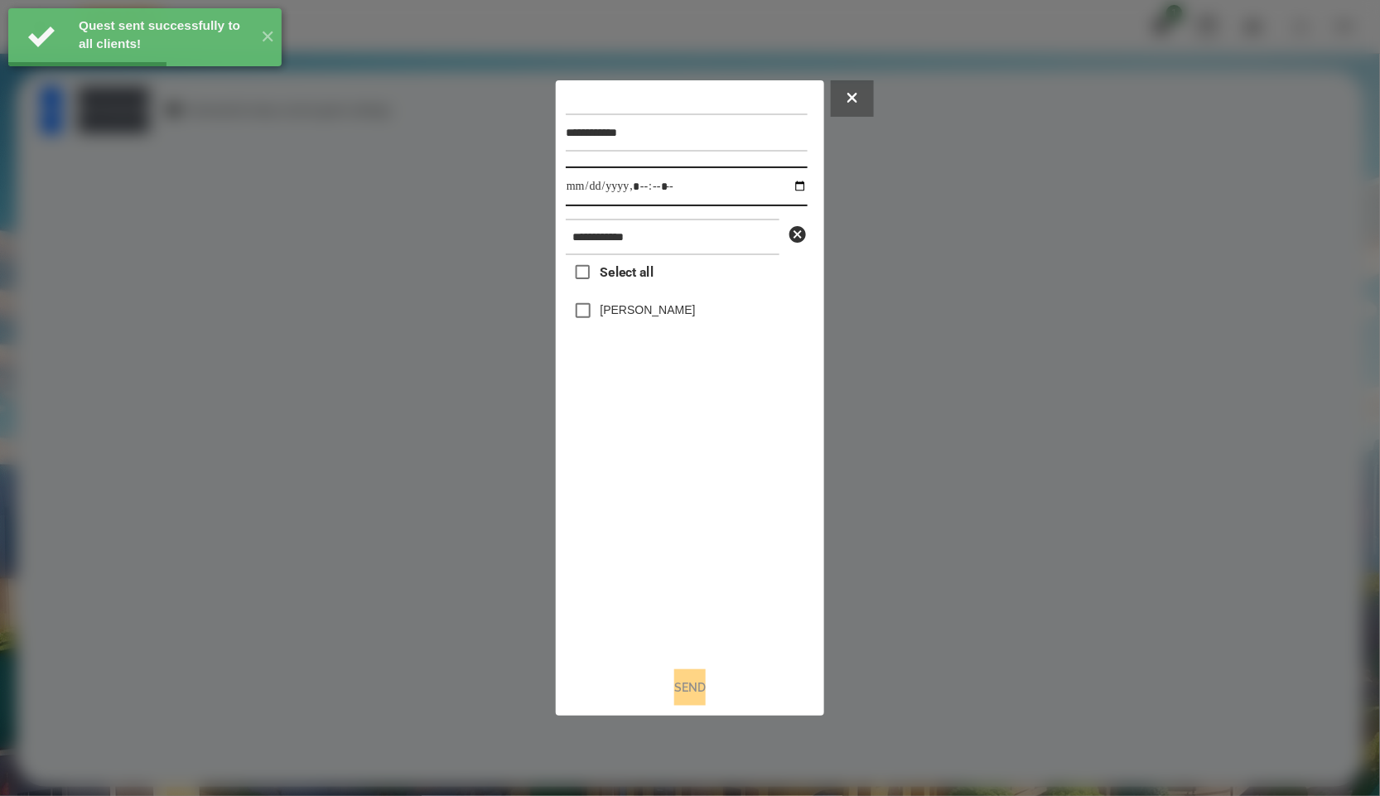
click at [789, 198] on input "datetime-local" at bounding box center [687, 187] width 242 height 40
click at [789, 190] on input "datetime-local" at bounding box center [687, 187] width 242 height 40
type input "**********"
drag, startPoint x: 707, startPoint y: 469, endPoint x: 656, endPoint y: 356, distance: 123.5
click at [707, 469] on div "Select all Педько Олена" at bounding box center [687, 454] width 242 height 398
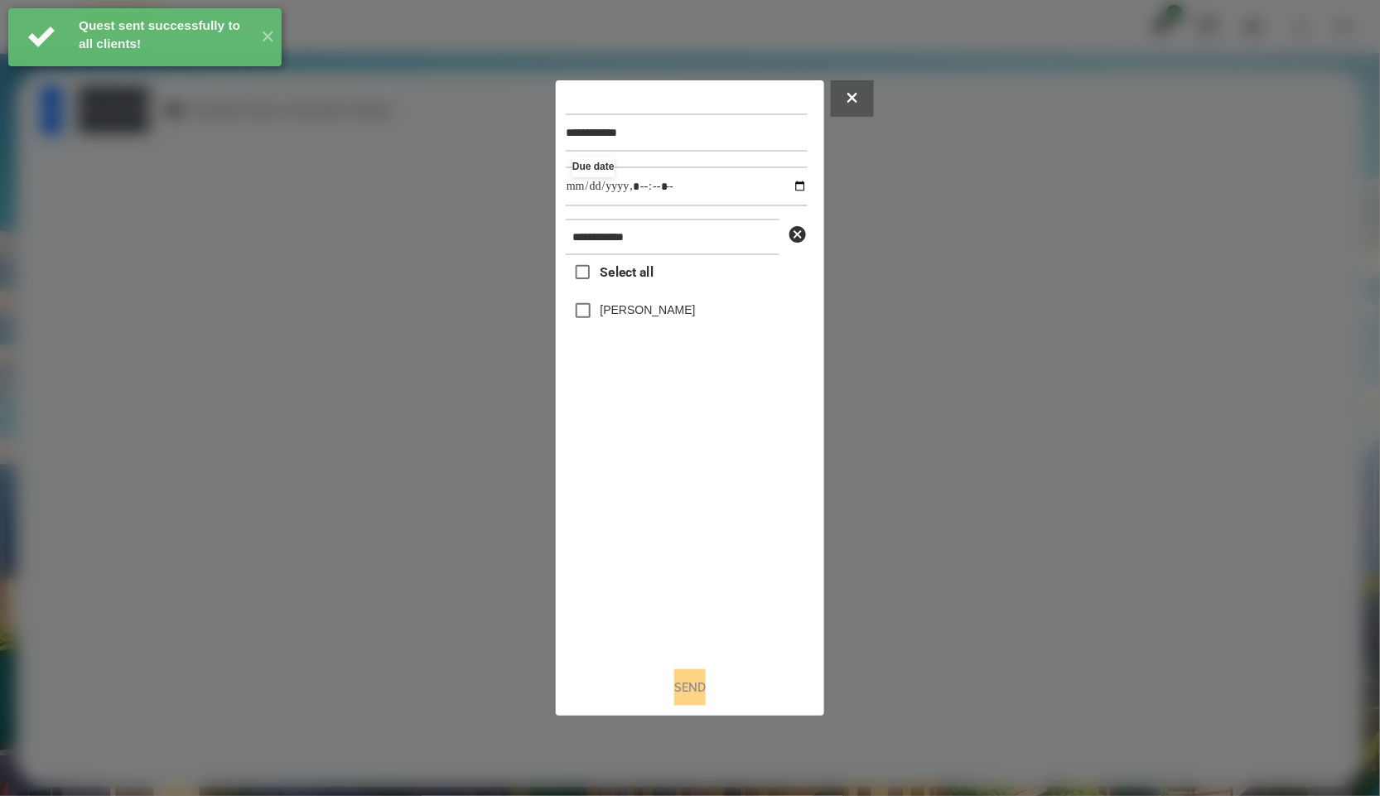
click at [644, 302] on div "Педько Олена" at bounding box center [687, 310] width 242 height 35
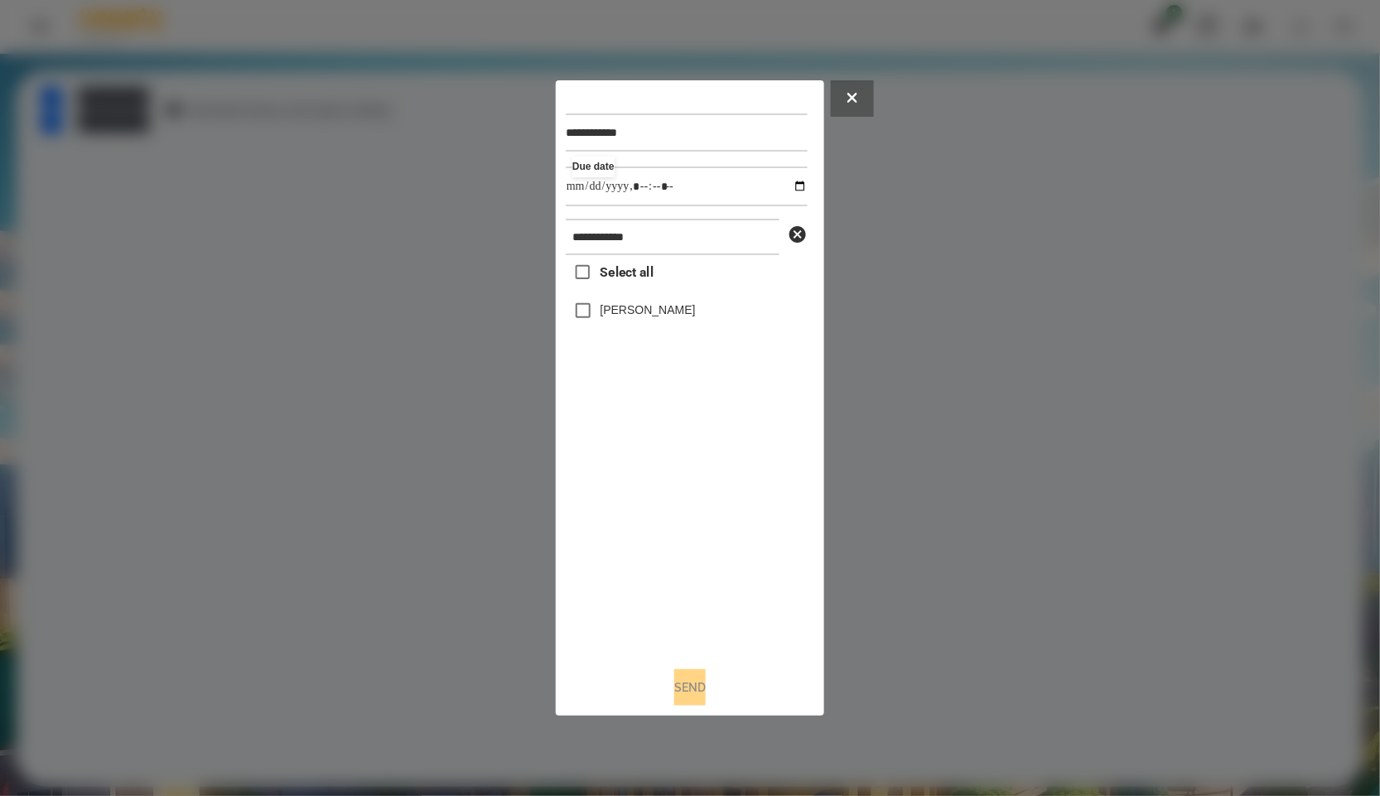
click at [644, 315] on label "Педько Олена" at bounding box center [648, 310] width 95 height 17
click at [678, 689] on button "Send" at bounding box center [689, 687] width 31 height 36
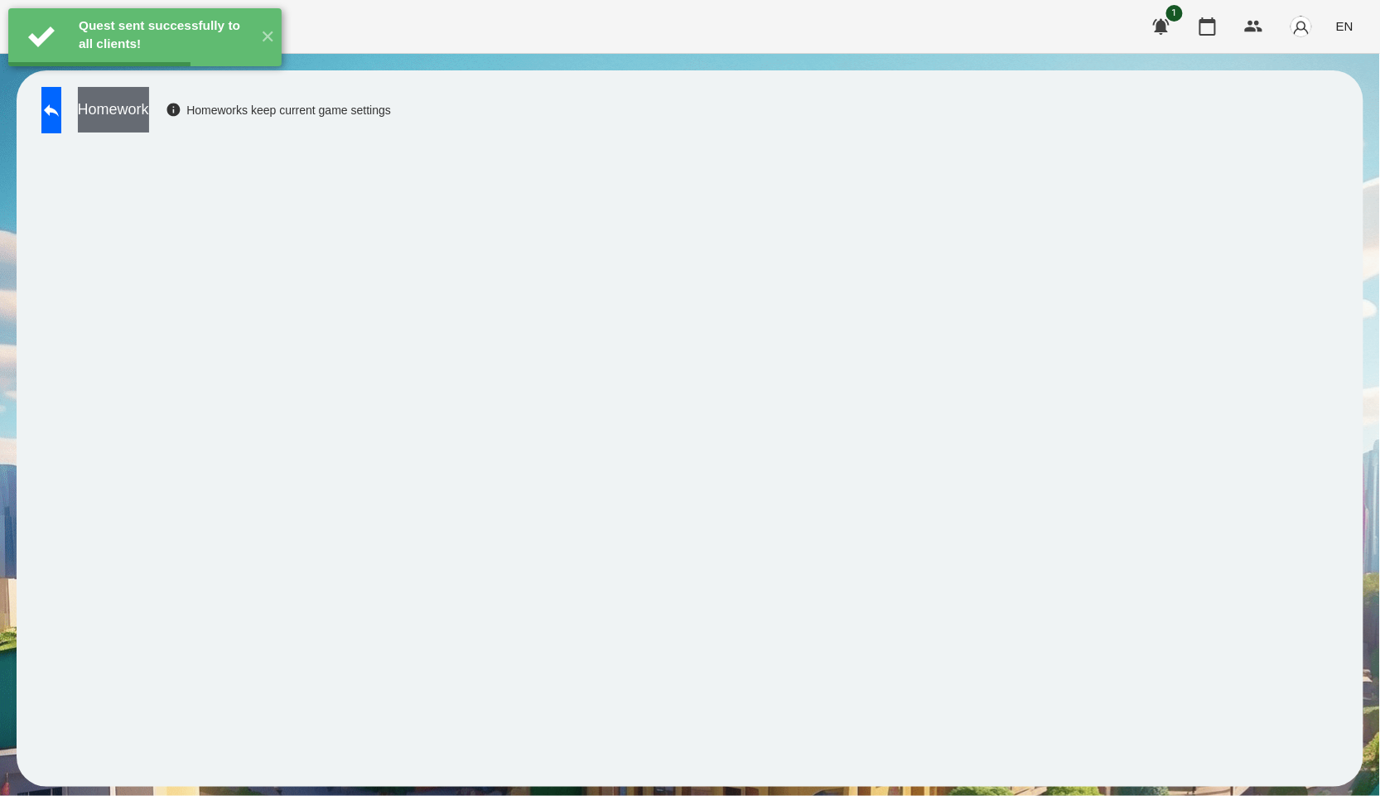
click at [149, 128] on button "Homework" at bounding box center [113, 110] width 71 height 46
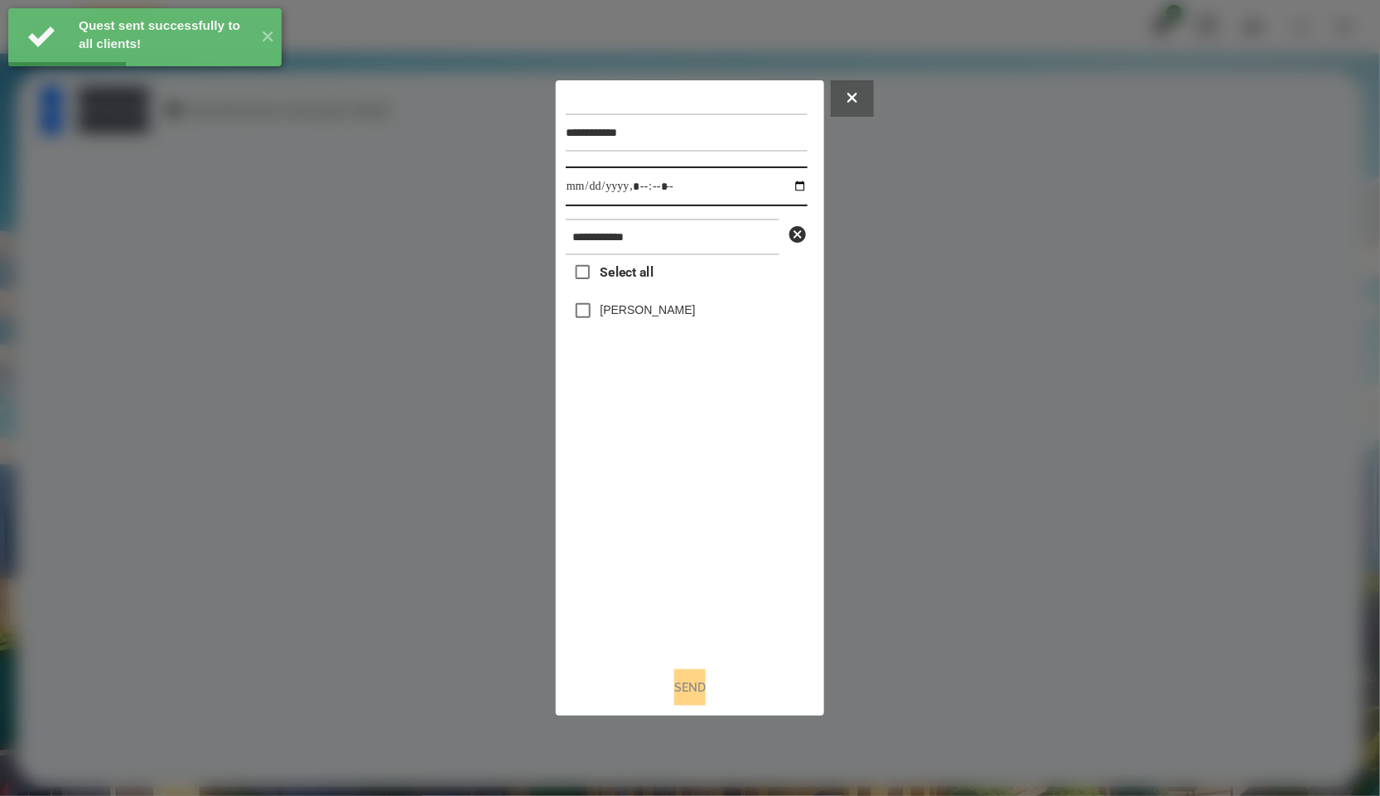
click at [793, 196] on input "datetime-local" at bounding box center [687, 187] width 242 height 40
click at [793, 192] on input "datetime-local" at bounding box center [687, 187] width 242 height 40
type input "**********"
click at [683, 507] on div "Select all Педько Олена" at bounding box center [687, 454] width 242 height 398
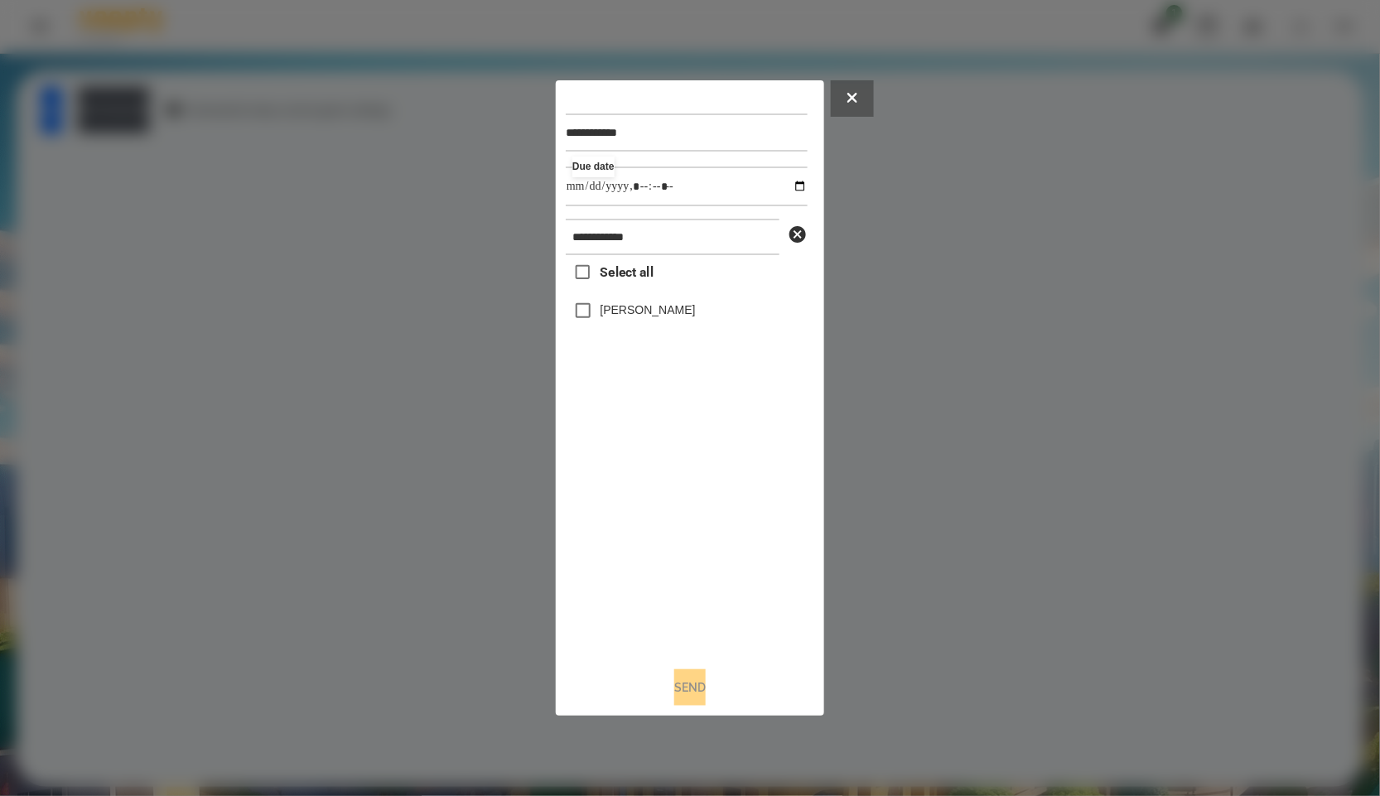
click at [620, 316] on label "Педько Олена" at bounding box center [648, 310] width 95 height 17
click at [700, 683] on button "Send" at bounding box center [689, 687] width 31 height 36
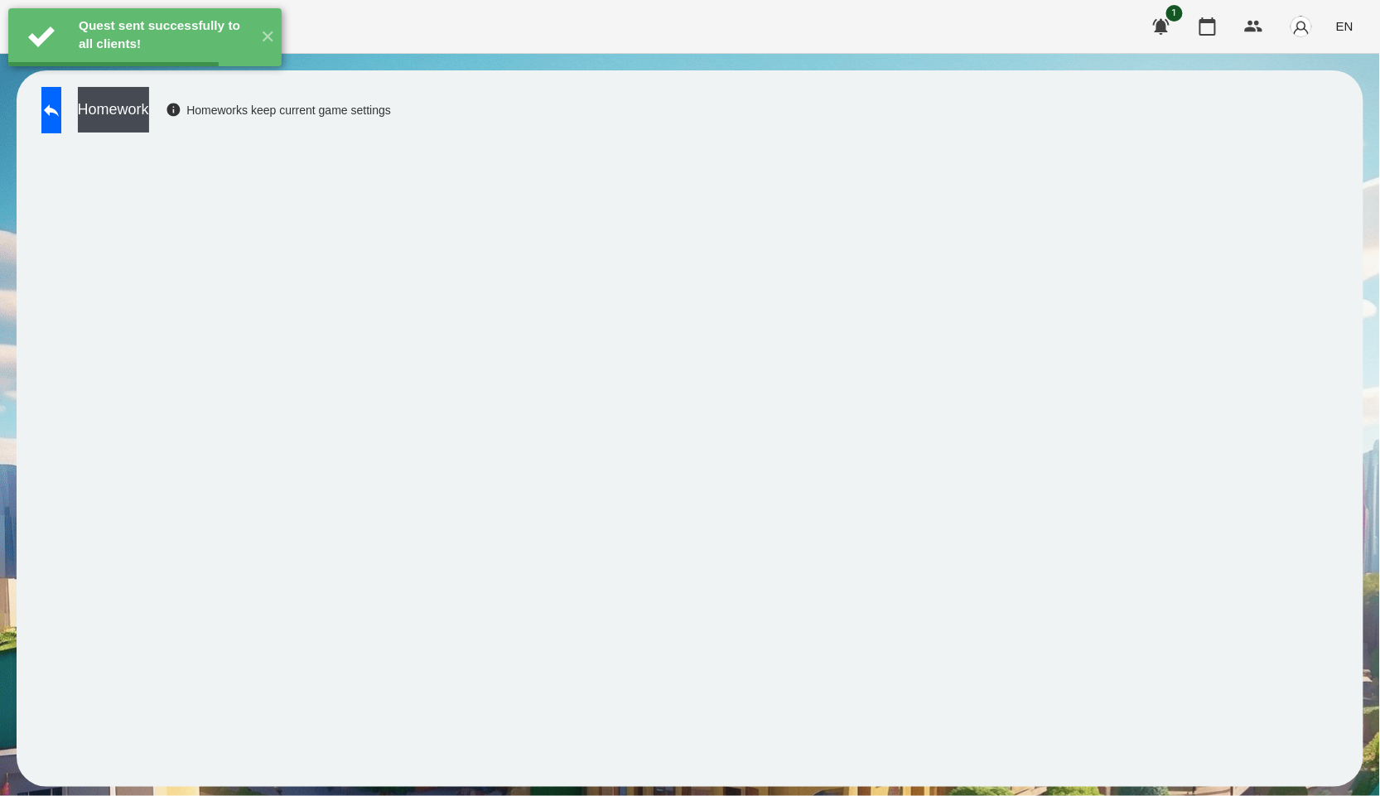
click at [149, 106] on button "Homework" at bounding box center [113, 110] width 71 height 46
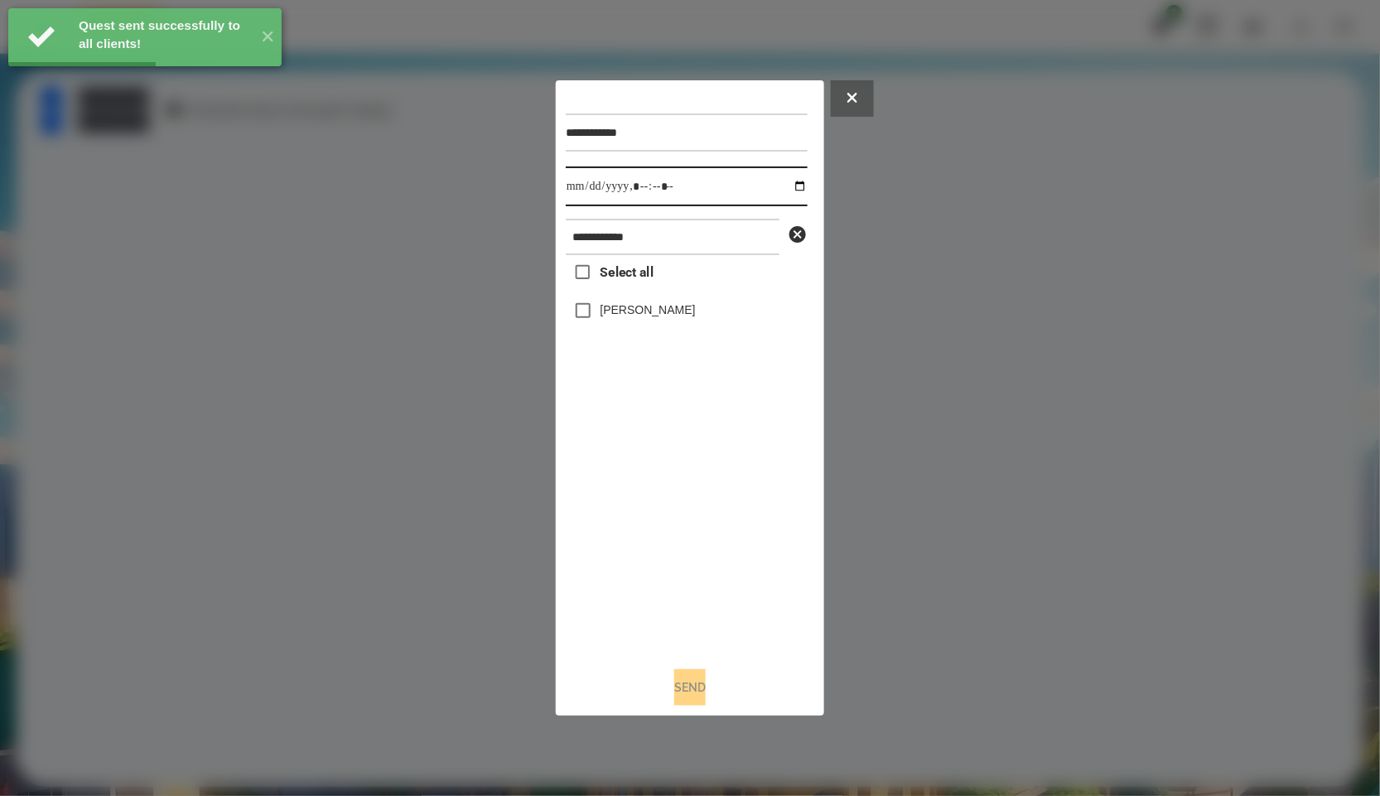
click at [804, 191] on input "datetime-local" at bounding box center [687, 187] width 242 height 40
click at [780, 189] on input "datetime-local" at bounding box center [687, 187] width 242 height 40
type input "**********"
drag, startPoint x: 659, startPoint y: 501, endPoint x: 634, endPoint y: 341, distance: 161.9
click at [659, 501] on div "Select all Педько Олена" at bounding box center [687, 454] width 242 height 398
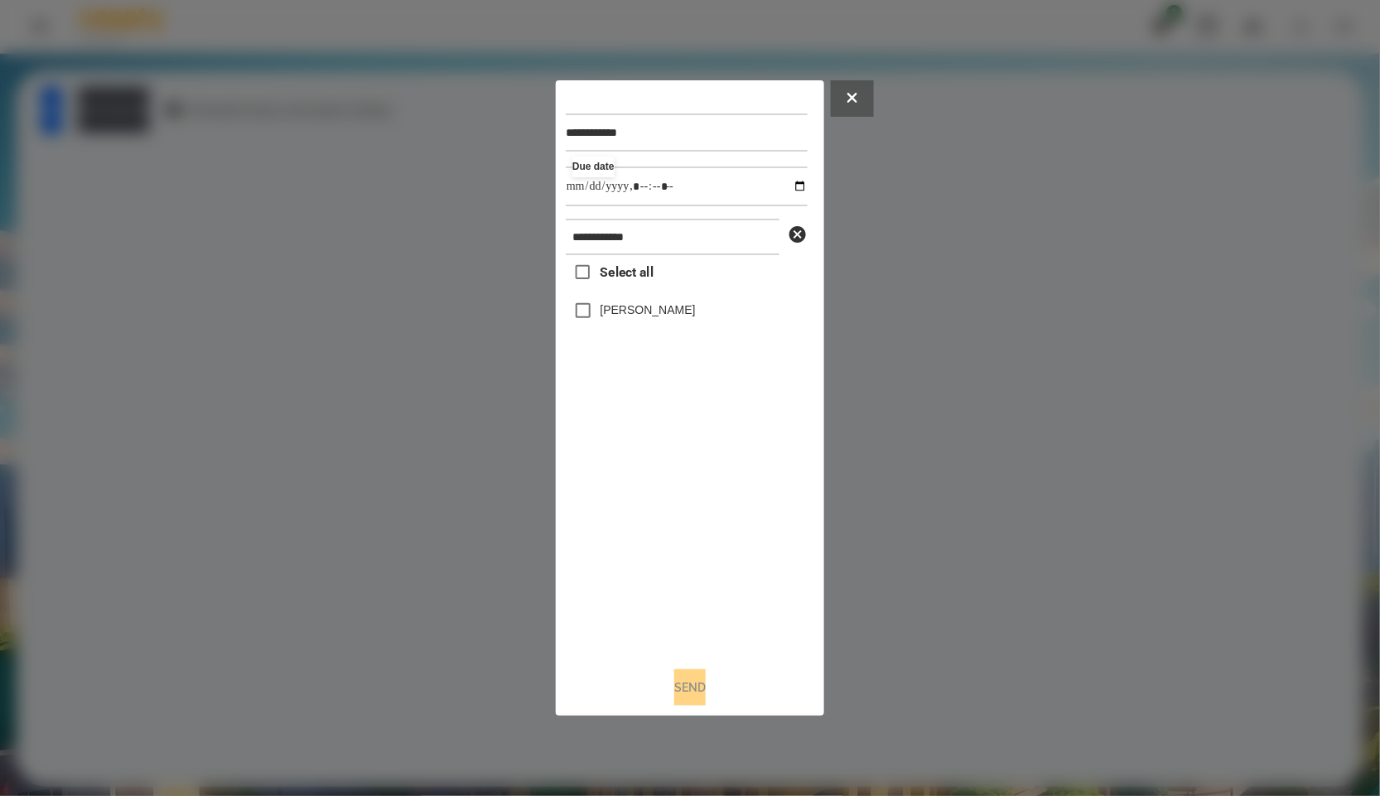
drag, startPoint x: 635, startPoint y: 319, endPoint x: 635, endPoint y: 344, distance: 24.9
click at [635, 318] on label "Педько Олена" at bounding box center [648, 310] width 95 height 17
click at [679, 693] on button "Send" at bounding box center [689, 687] width 31 height 36
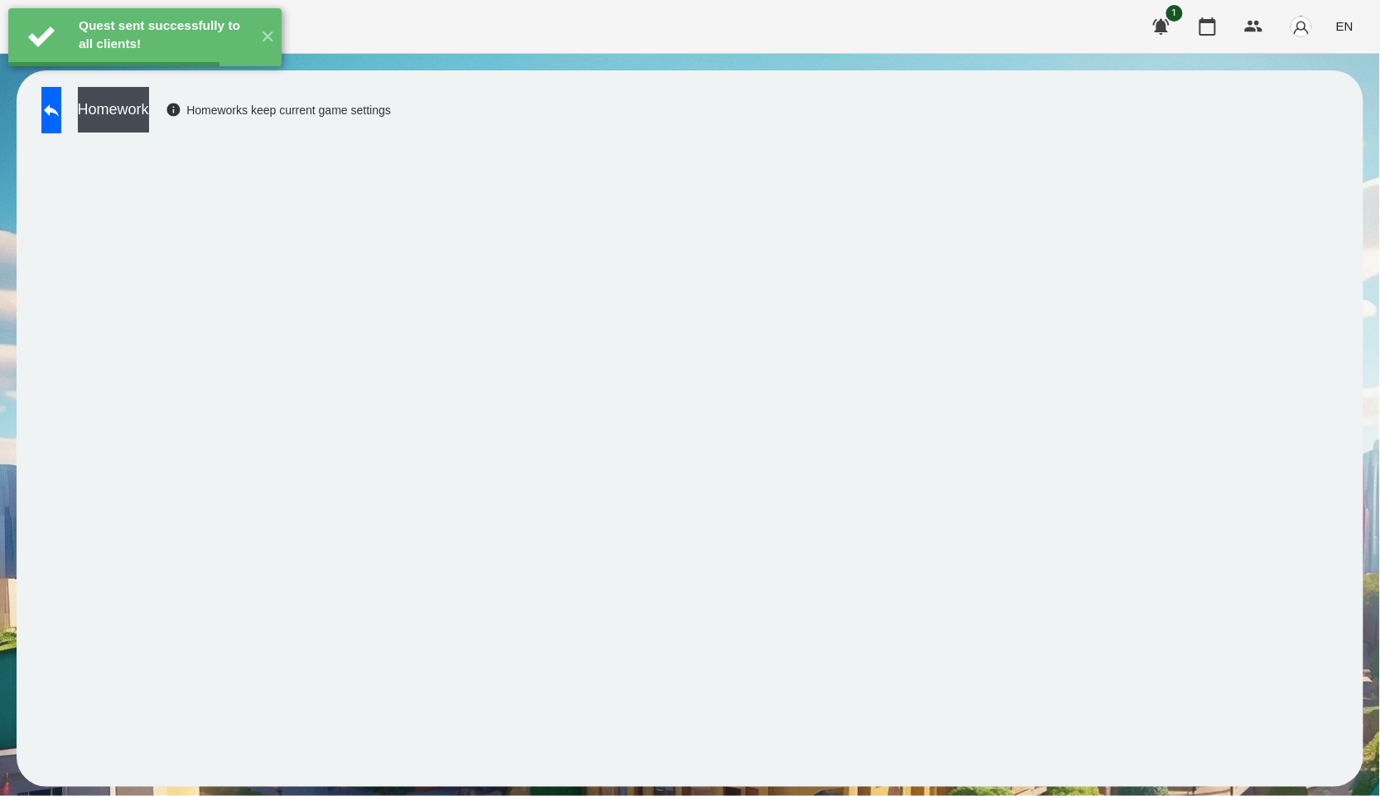
click at [149, 118] on button "Homework" at bounding box center [113, 110] width 71 height 46
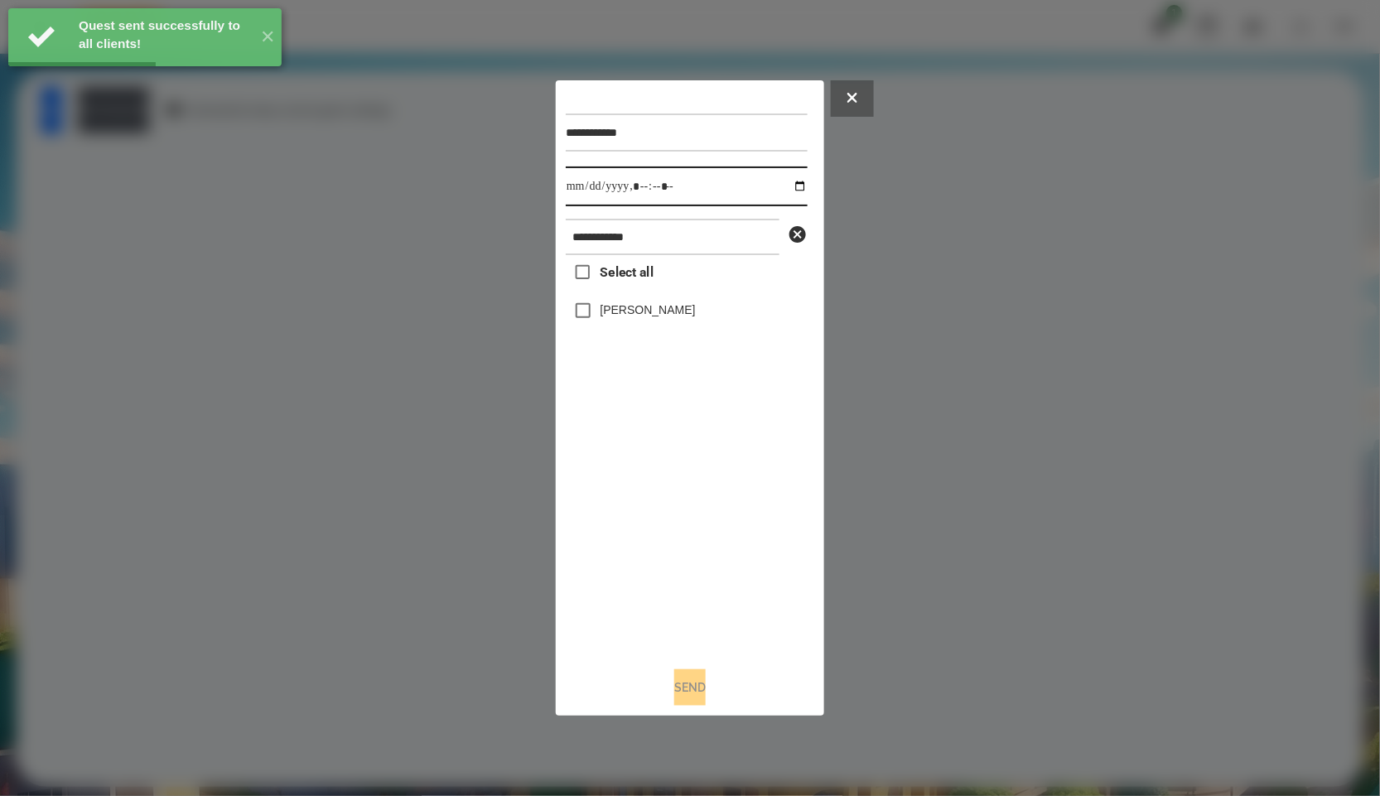
click at [794, 183] on input "datetime-local" at bounding box center [687, 187] width 242 height 40
type input "**********"
drag, startPoint x: 649, startPoint y: 451, endPoint x: 628, endPoint y: 384, distance: 71.0
click at [649, 451] on div "Select all Педько Олена" at bounding box center [687, 454] width 242 height 398
click at [630, 324] on div "Педько Олена" at bounding box center [687, 310] width 242 height 35
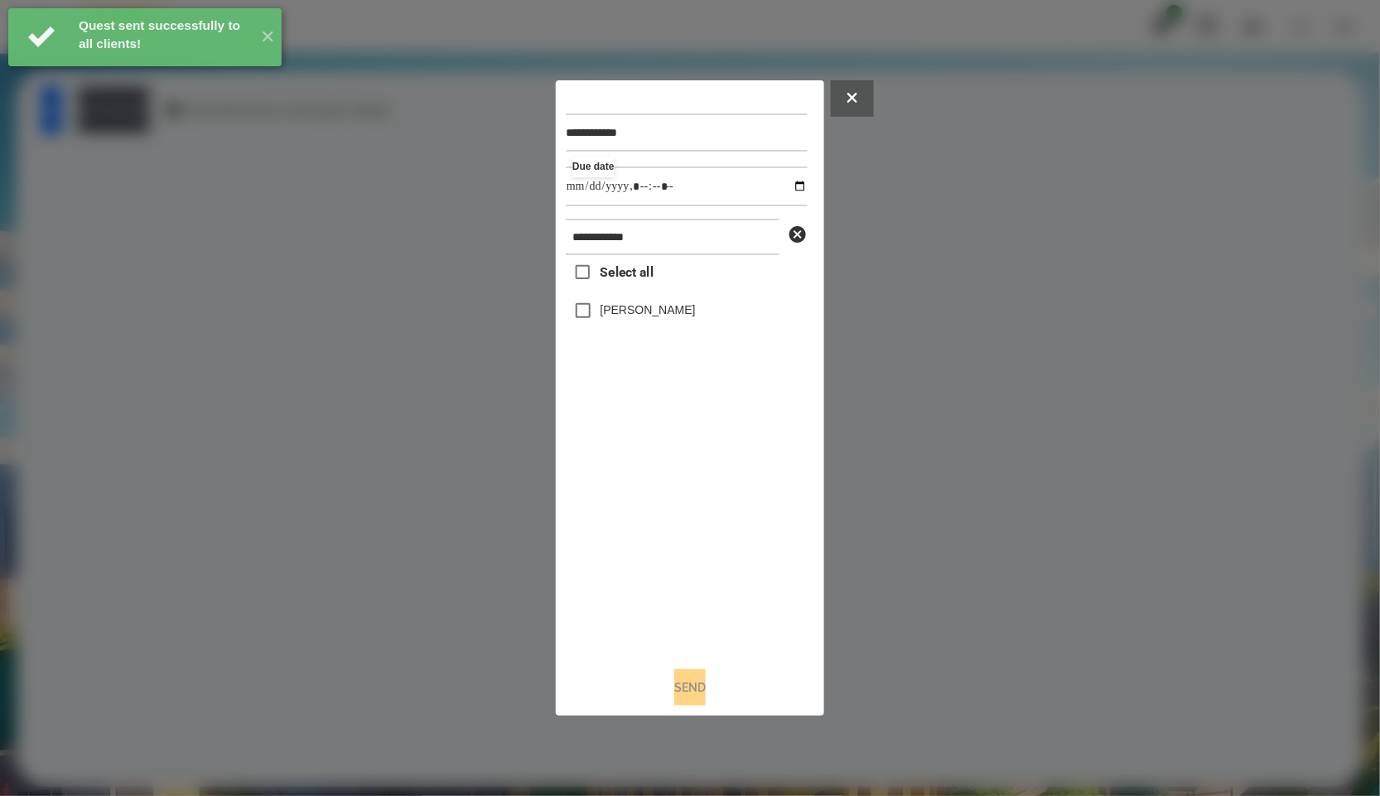
click at [634, 325] on div "Педько Олена" at bounding box center [687, 310] width 242 height 35
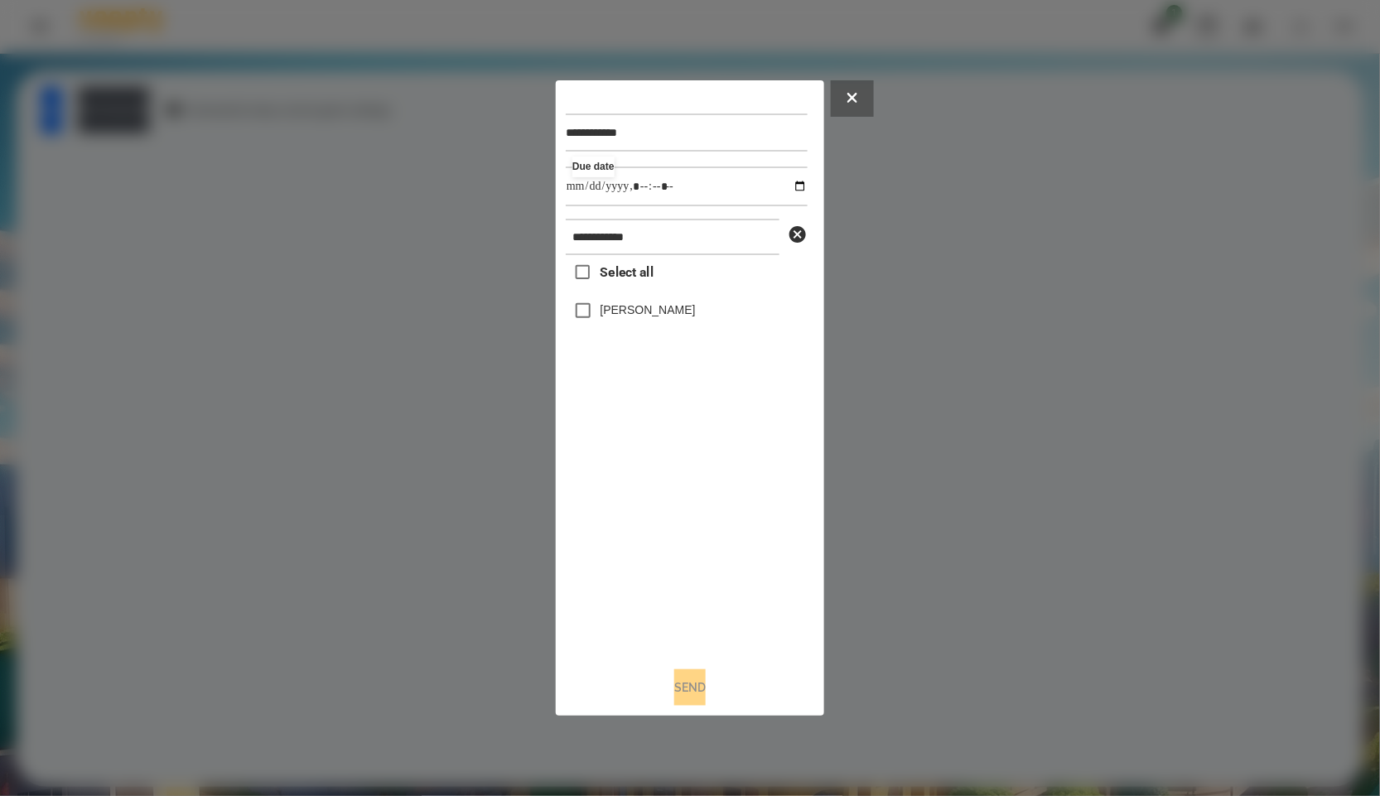
click at [635, 310] on label "Педько Олена" at bounding box center [648, 310] width 95 height 17
drag, startPoint x: 667, startPoint y: 664, endPoint x: 669, endPoint y: 686, distance: 21.7
click at [669, 686] on div "**********" at bounding box center [690, 398] width 249 height 616
click at [674, 687] on button "Send" at bounding box center [689, 687] width 31 height 36
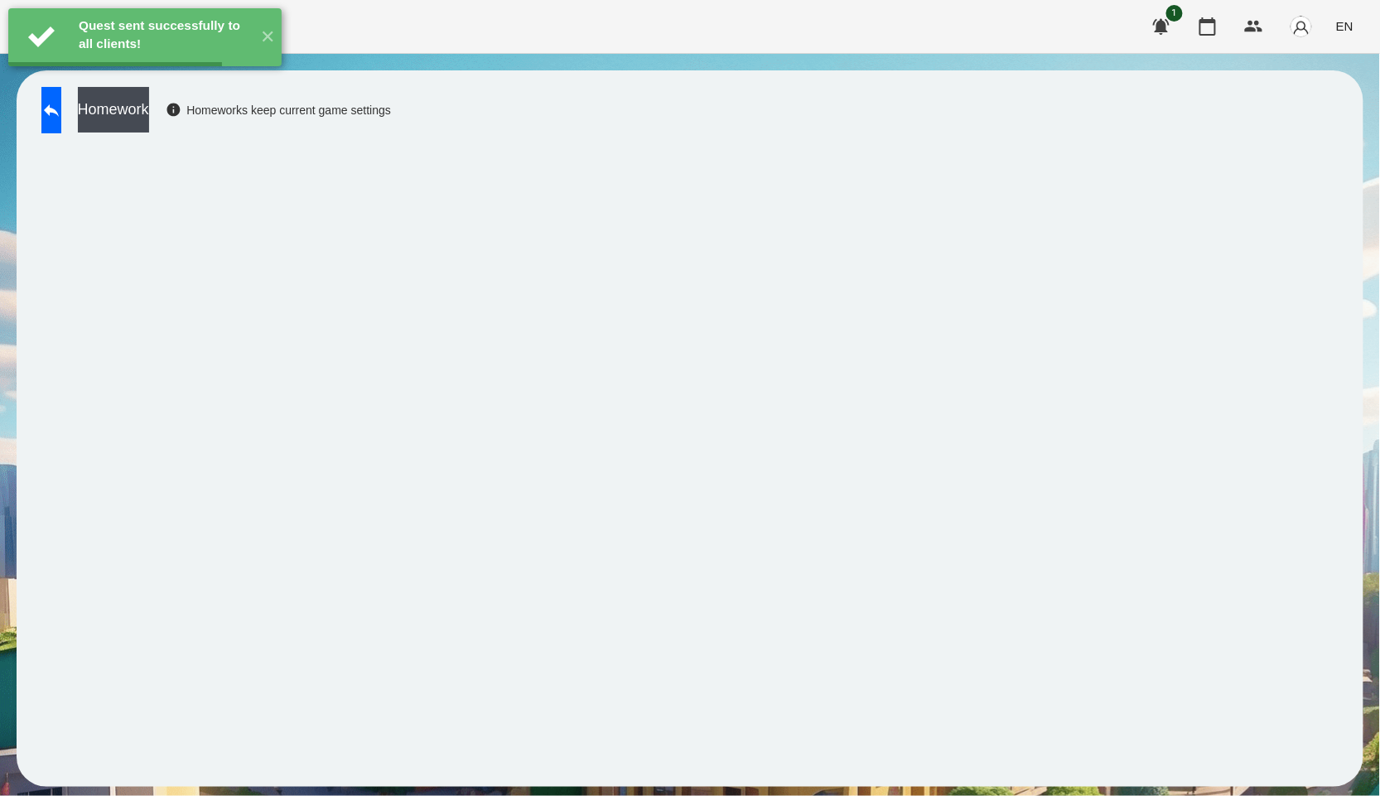
click at [149, 131] on button "Homework" at bounding box center [113, 110] width 71 height 46
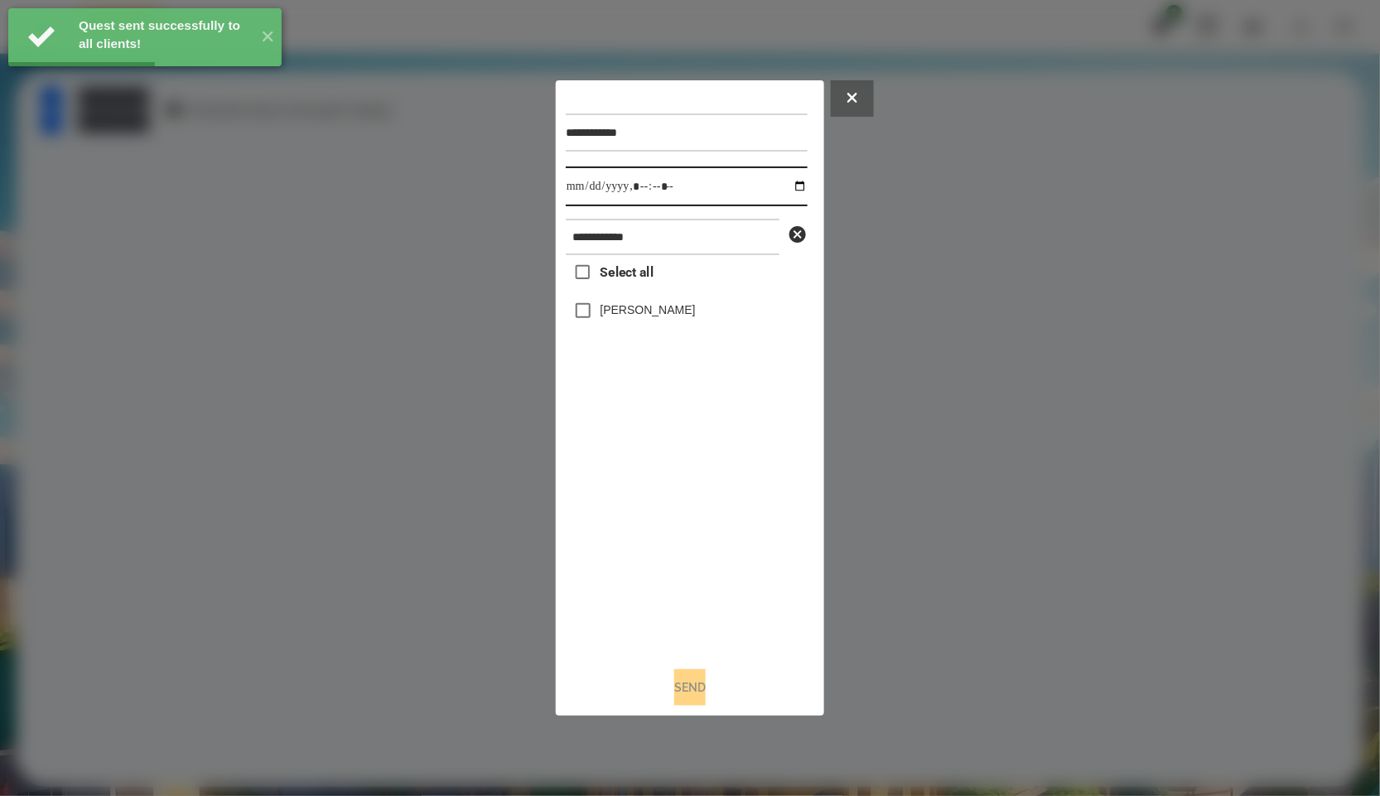
click at [784, 190] on input "datetime-local" at bounding box center [687, 187] width 242 height 40
type input "**********"
click at [781, 582] on div "Select all Педько Олена" at bounding box center [687, 454] width 242 height 398
drag, startPoint x: 659, startPoint y: 311, endPoint x: 671, endPoint y: 351, distance: 42.2
click at [659, 311] on label "Педько Олена" at bounding box center [648, 310] width 95 height 17
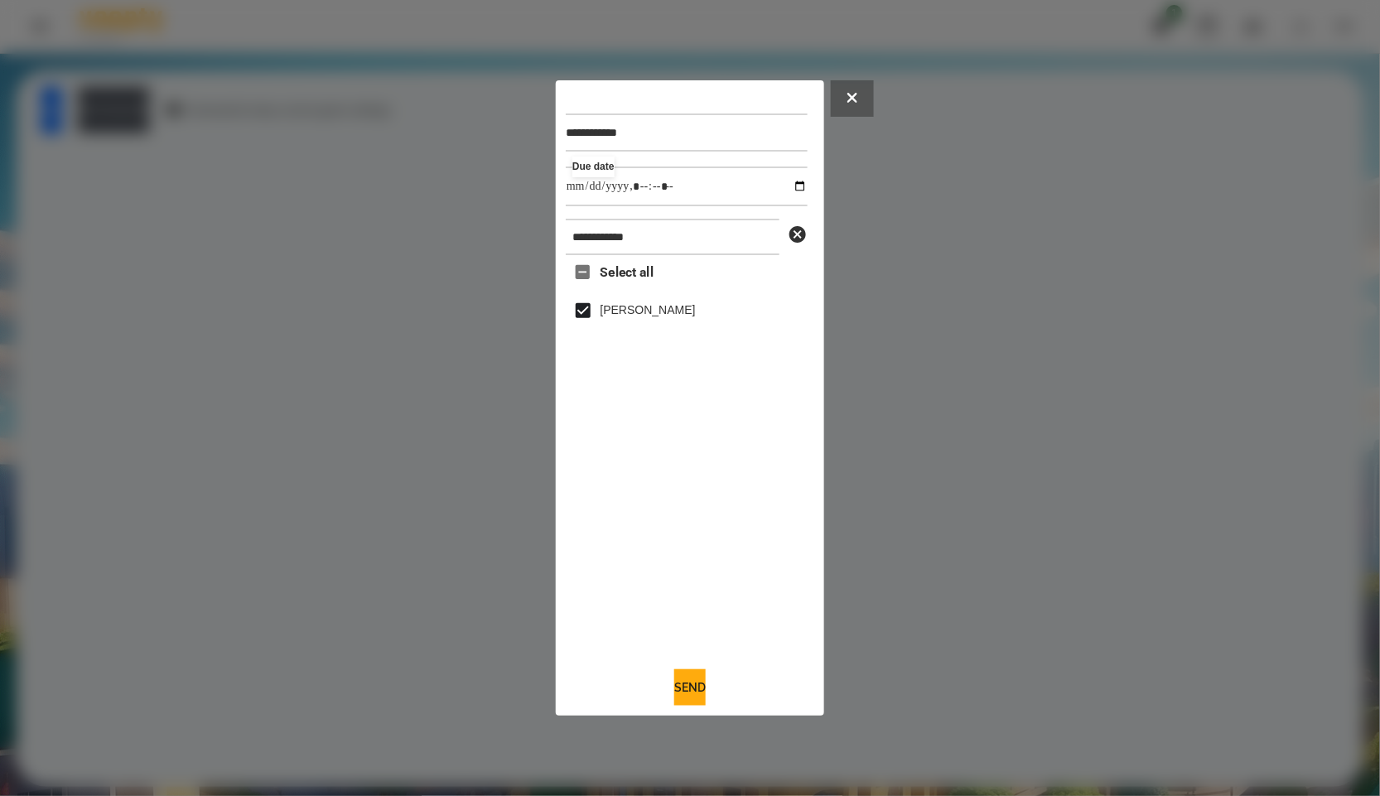
click at [707, 717] on div "**********" at bounding box center [690, 398] width 268 height 636
click at [693, 696] on button "Send" at bounding box center [689, 687] width 31 height 36
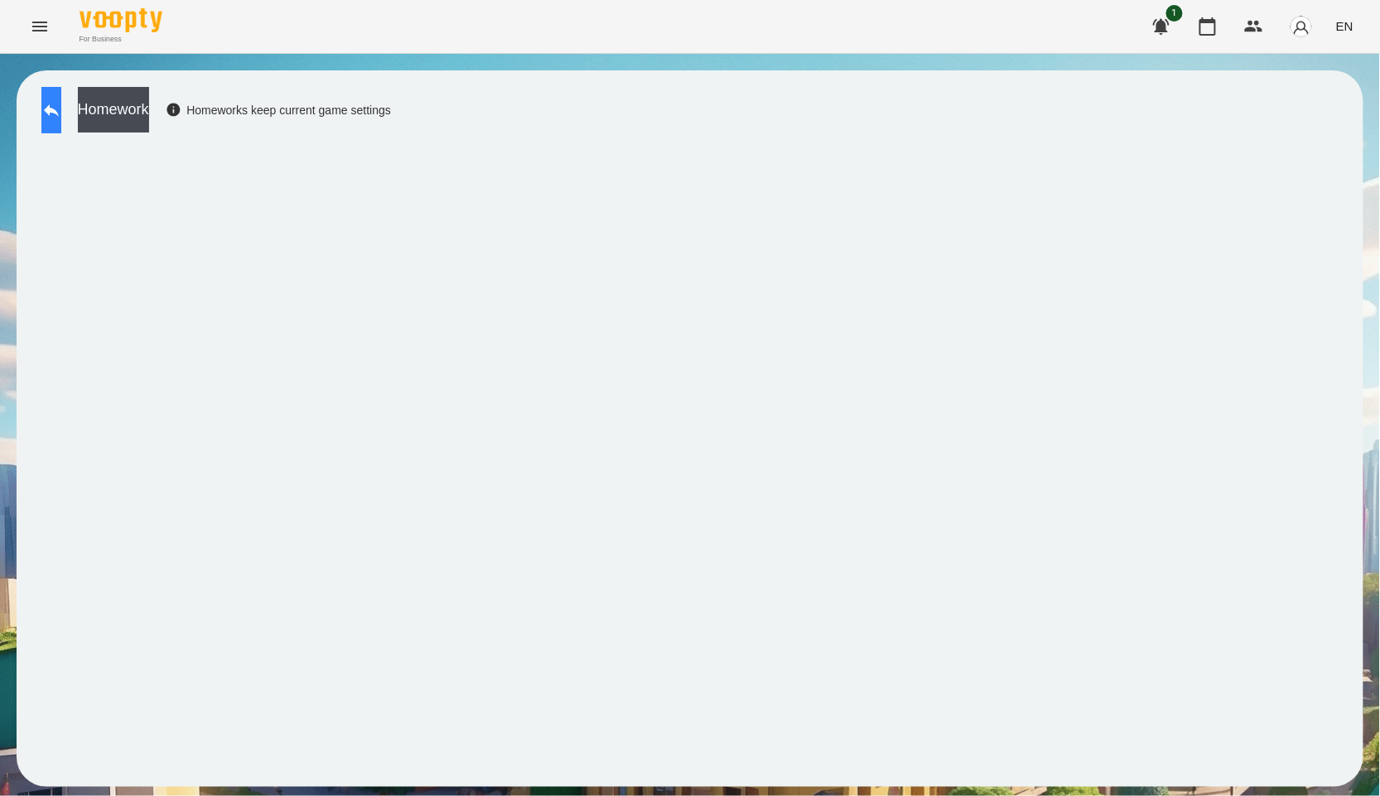
click at [61, 104] on icon at bounding box center [51, 110] width 20 height 20
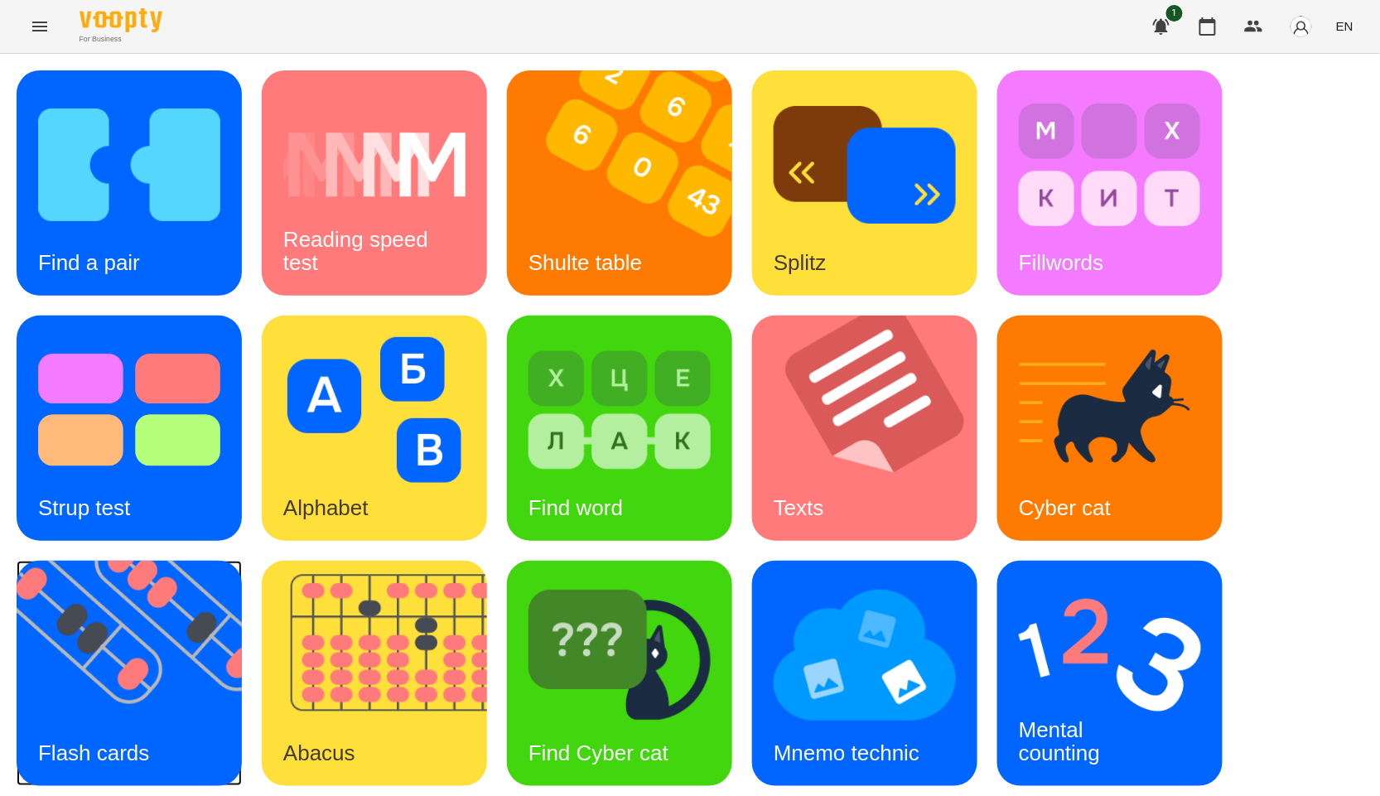
click at [98, 718] on img at bounding box center [140, 673] width 246 height 225
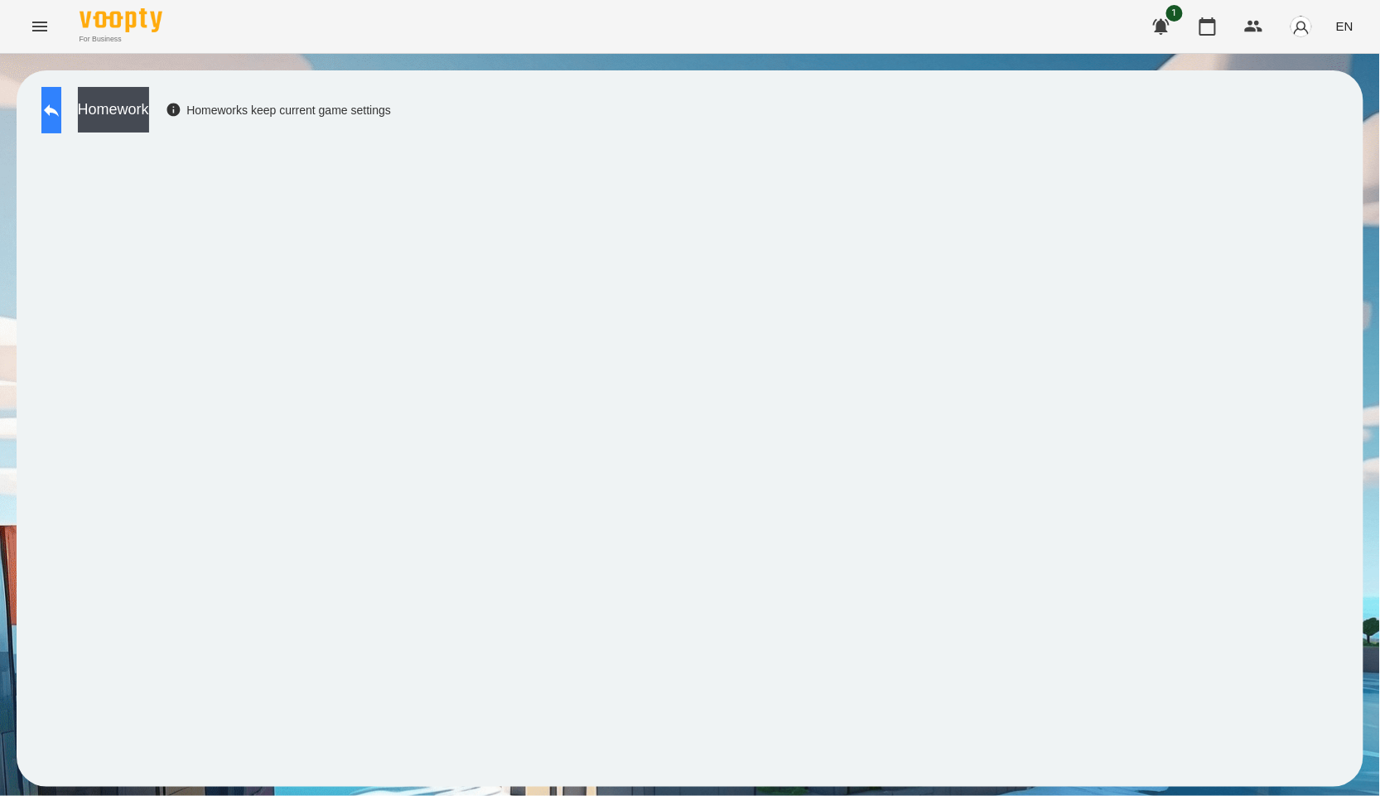
click at [61, 111] on button at bounding box center [51, 110] width 20 height 46
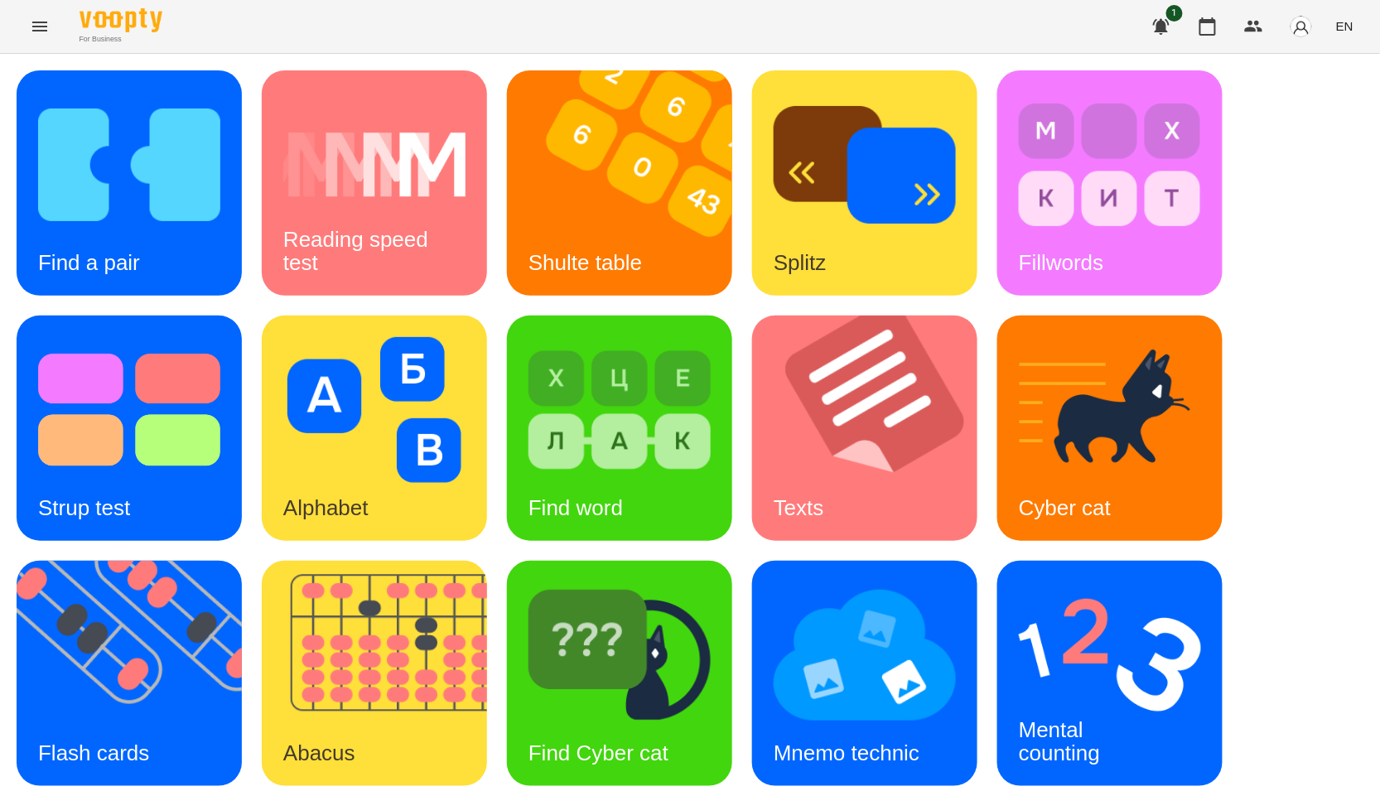
scroll to position [251, 0]
click at [650, 582] on img at bounding box center [620, 655] width 182 height 146
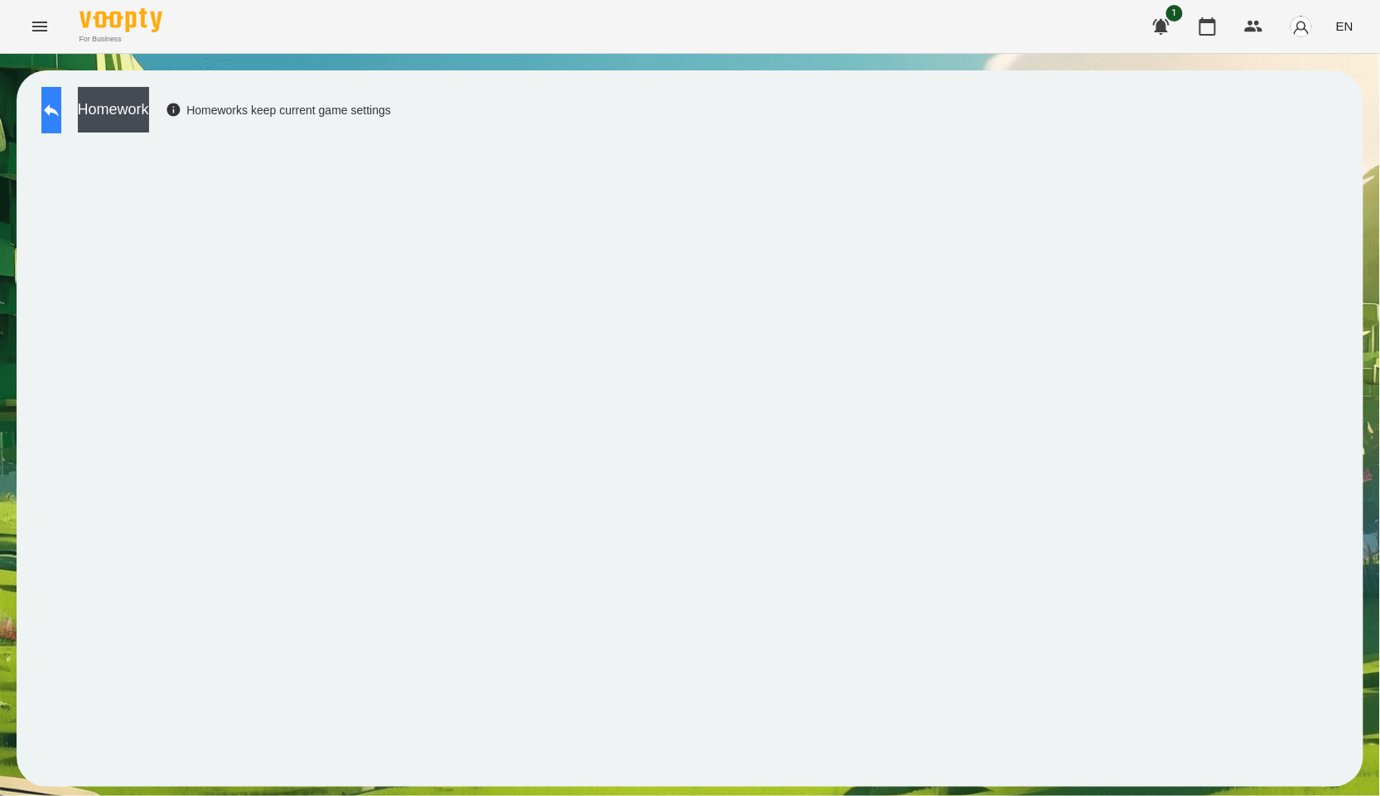
click at [61, 117] on icon at bounding box center [51, 110] width 20 height 20
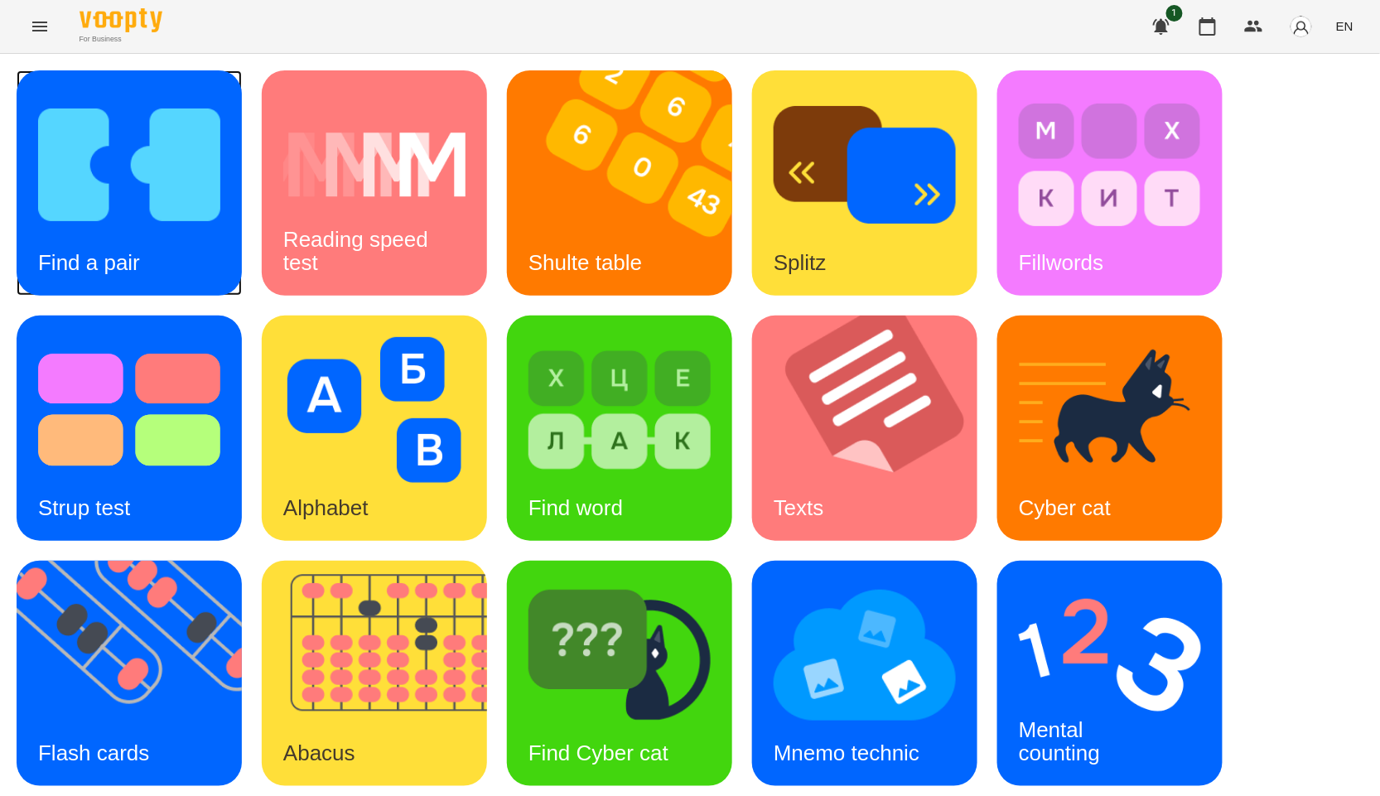
click at [138, 197] on img at bounding box center [129, 165] width 182 height 146
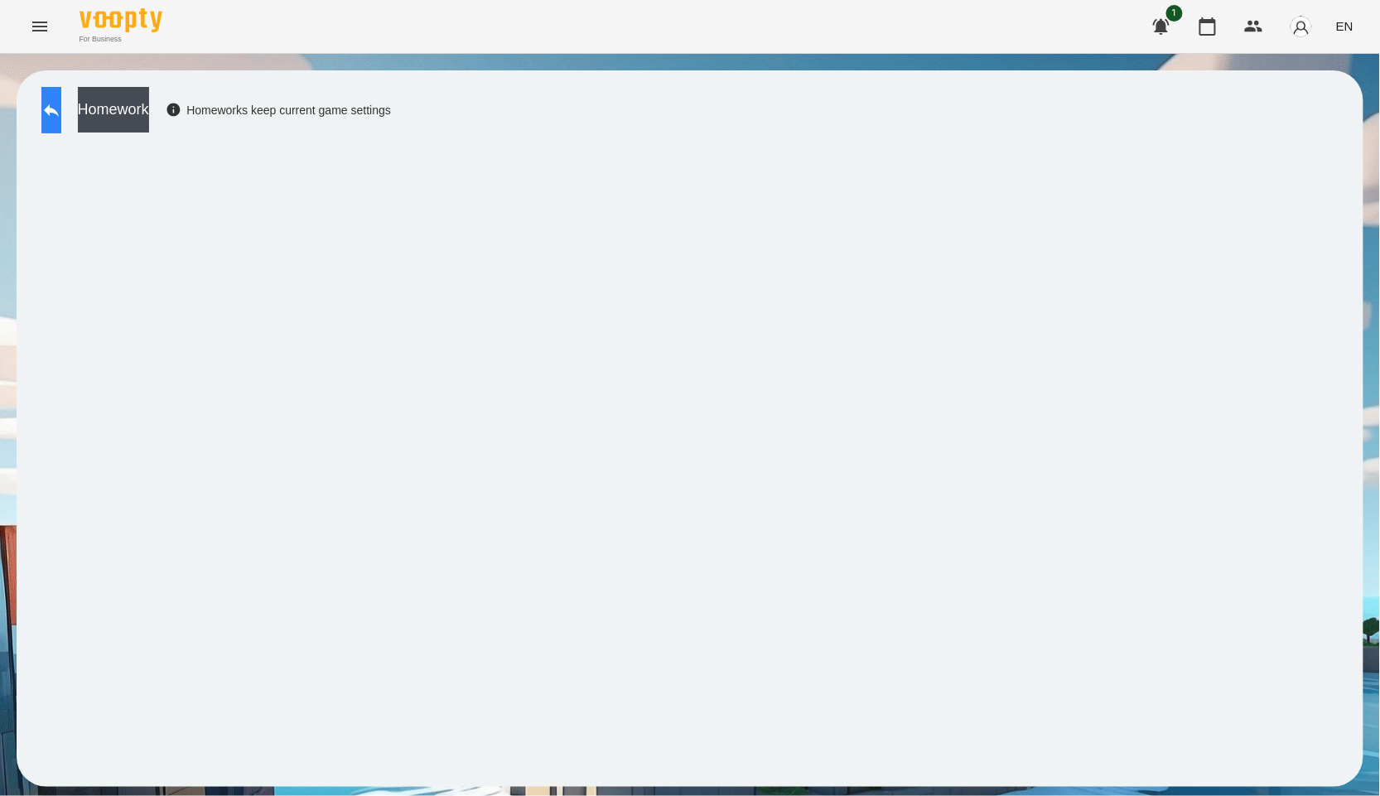
click at [55, 116] on button at bounding box center [51, 110] width 20 height 46
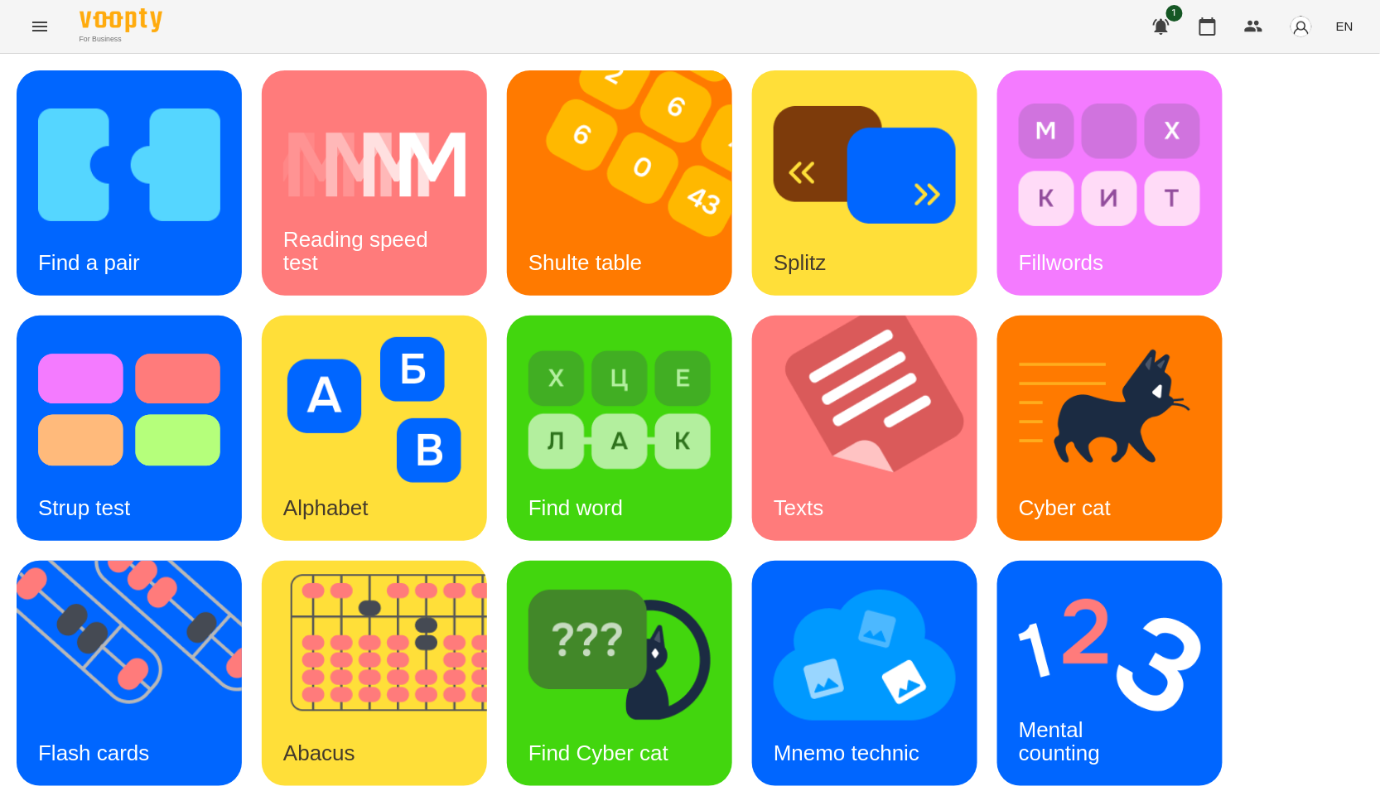
scroll to position [251, 0]
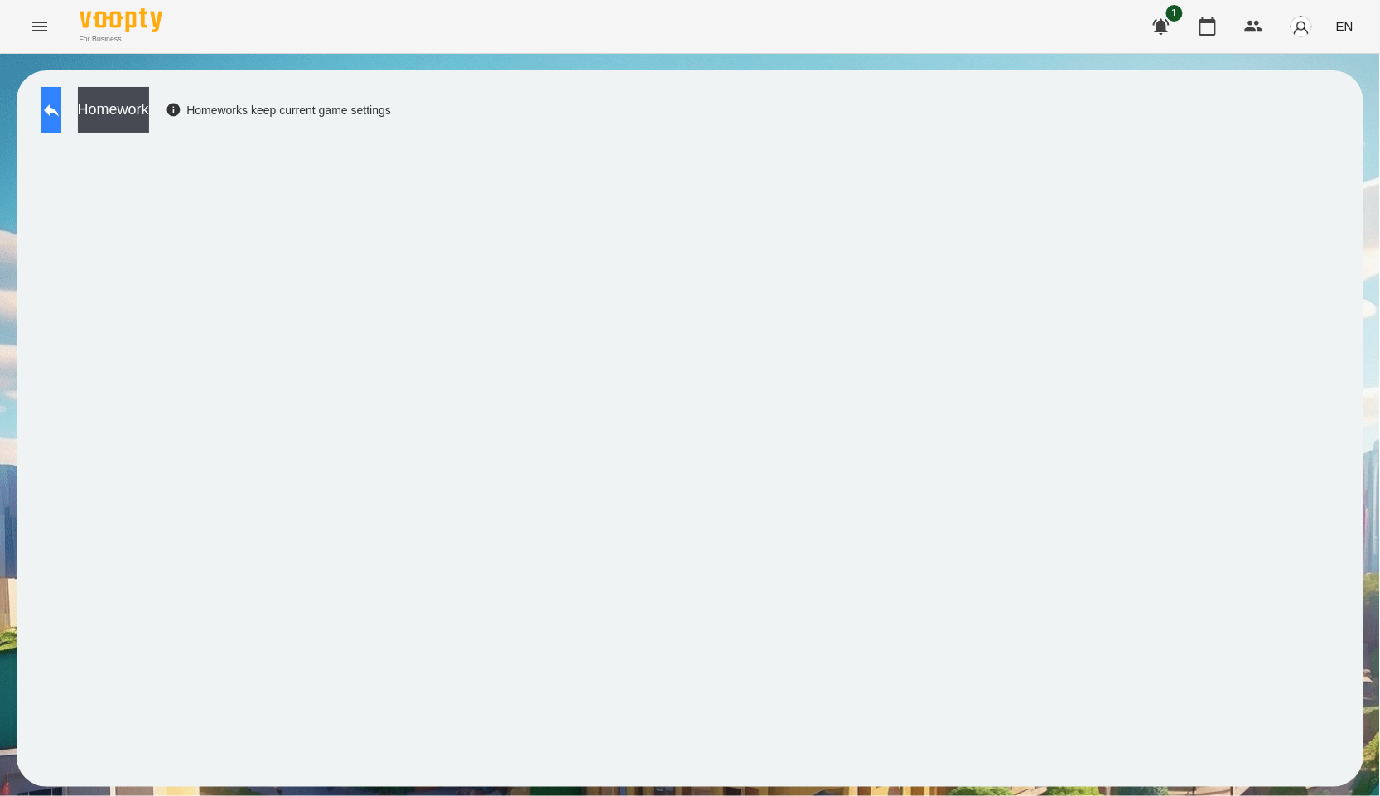
drag, startPoint x: 65, startPoint y: 85, endPoint x: 65, endPoint y: 97, distance: 11.6
click at [65, 85] on div "Homework Homeworks keep current game settings" at bounding box center [690, 428] width 1347 height 717
click at [59, 109] on icon at bounding box center [51, 110] width 15 height 12
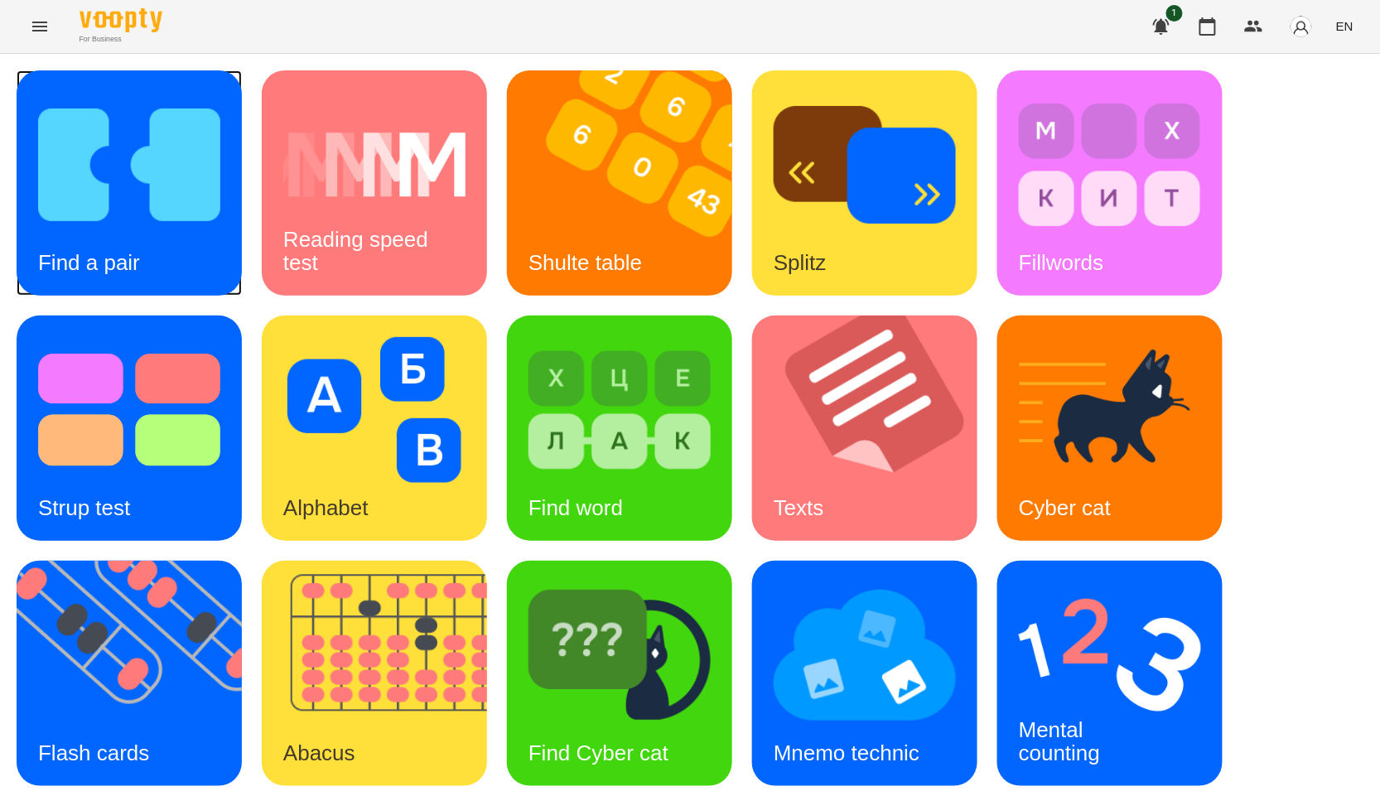
click at [195, 213] on img at bounding box center [129, 165] width 182 height 146
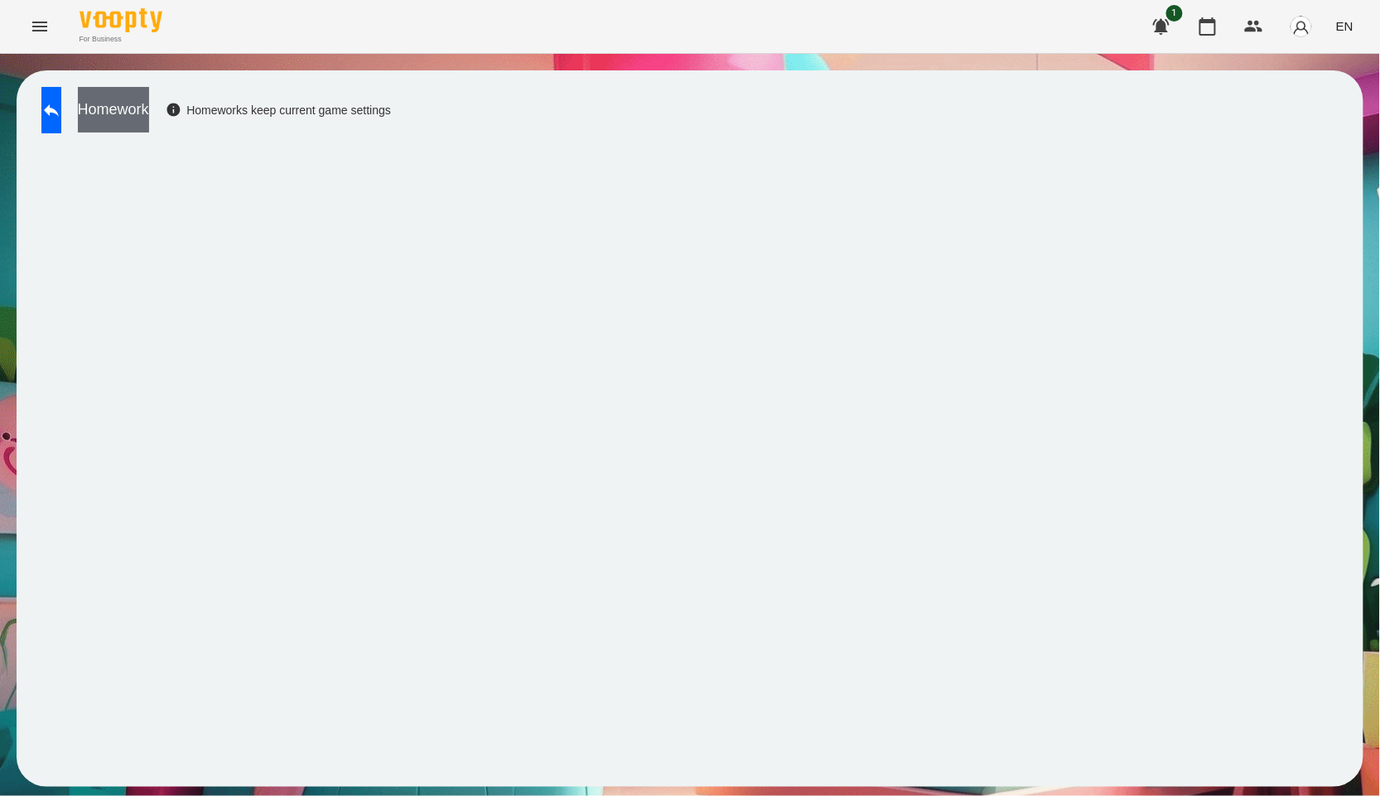
click at [149, 111] on button "Homework" at bounding box center [113, 110] width 71 height 46
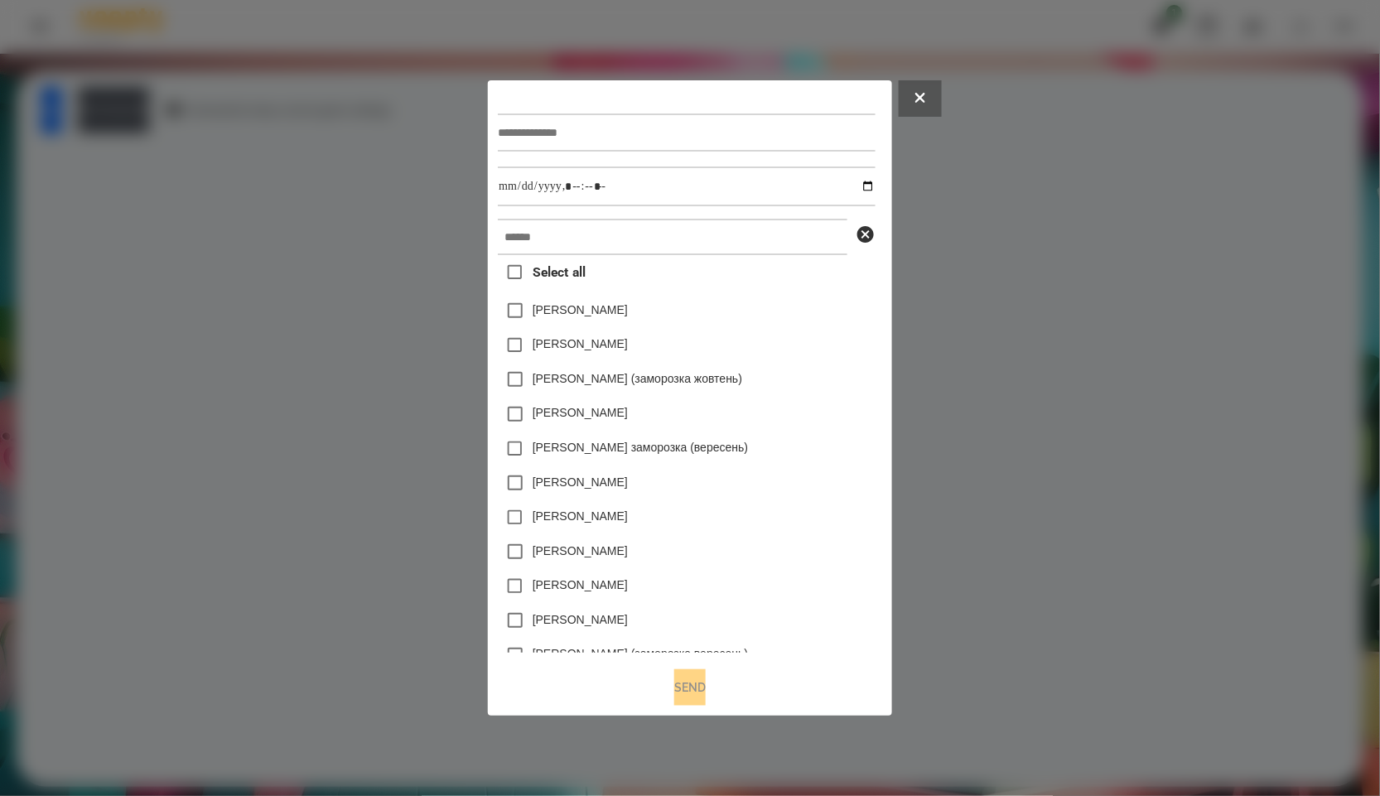
click at [942, 104] on button at bounding box center [920, 98] width 43 height 36
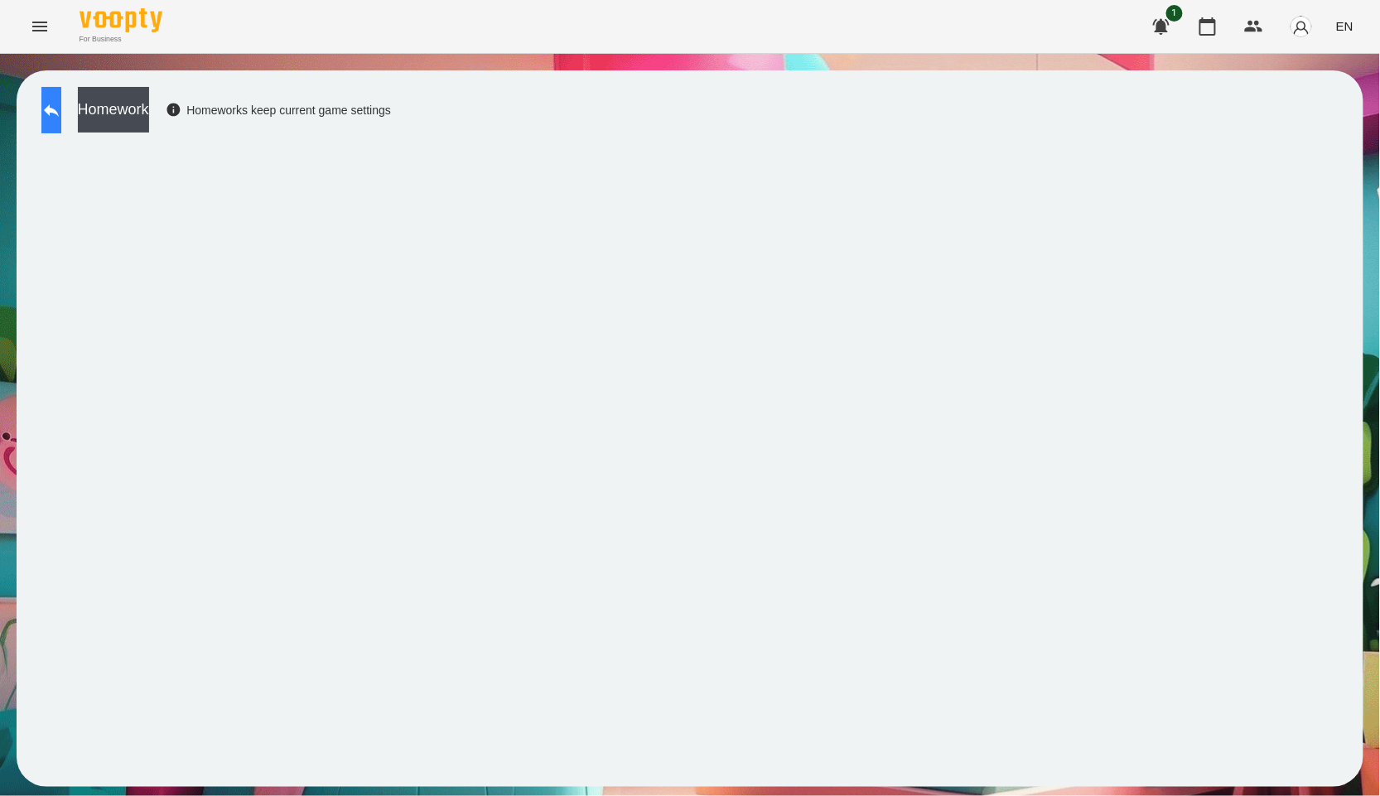
click at [59, 113] on icon at bounding box center [51, 110] width 20 height 20
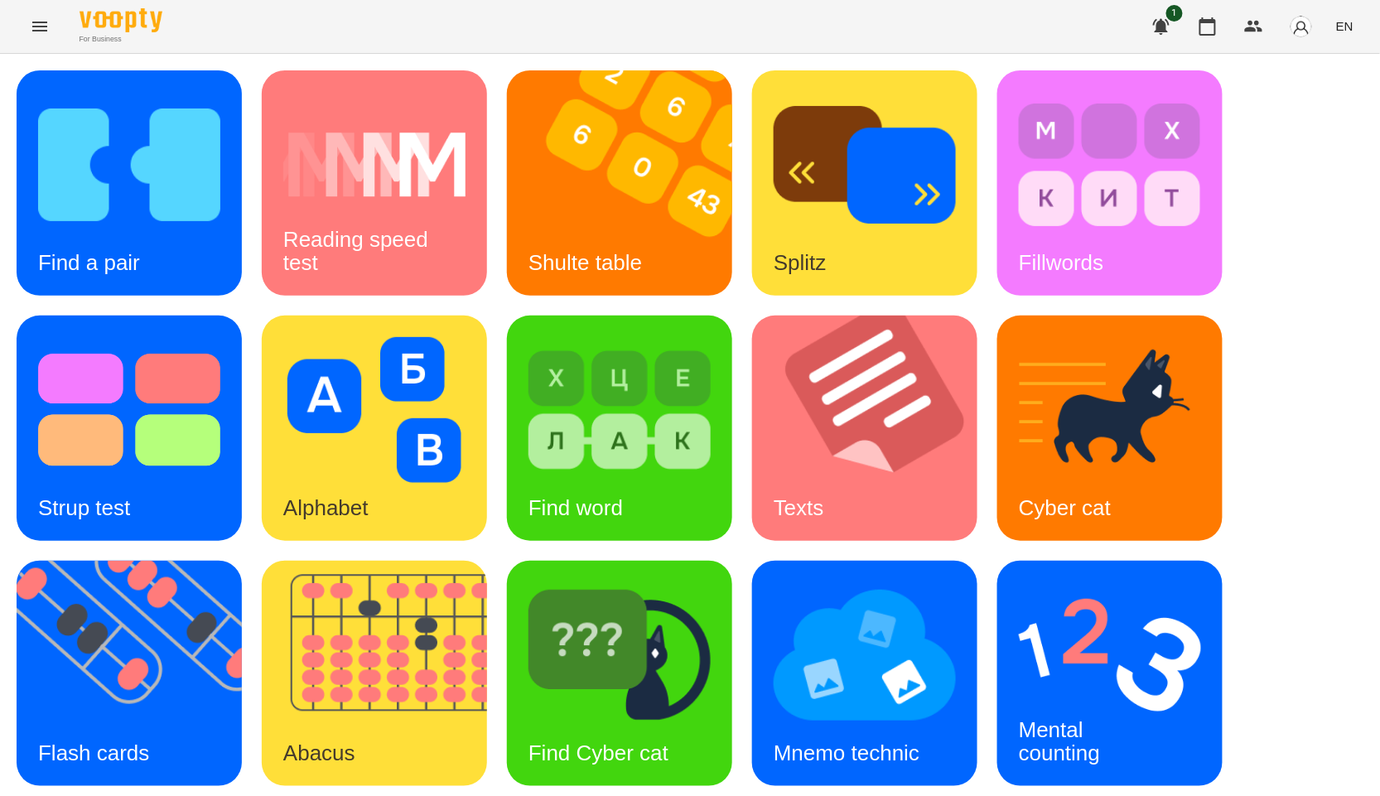
scroll to position [251, 0]
click at [1062, 698] on div "Mental counting" at bounding box center [1059, 742] width 124 height 89
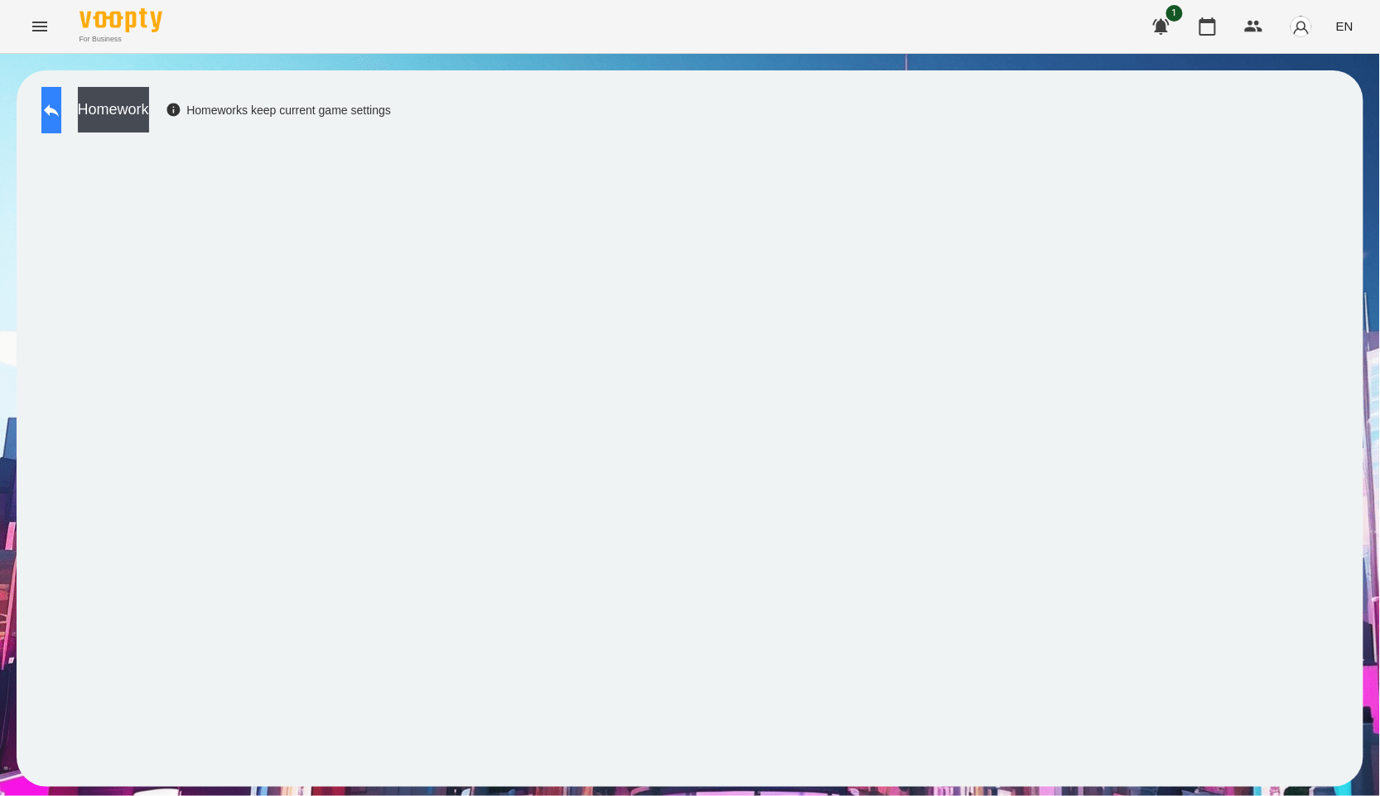
click at [52, 100] on button at bounding box center [51, 110] width 20 height 46
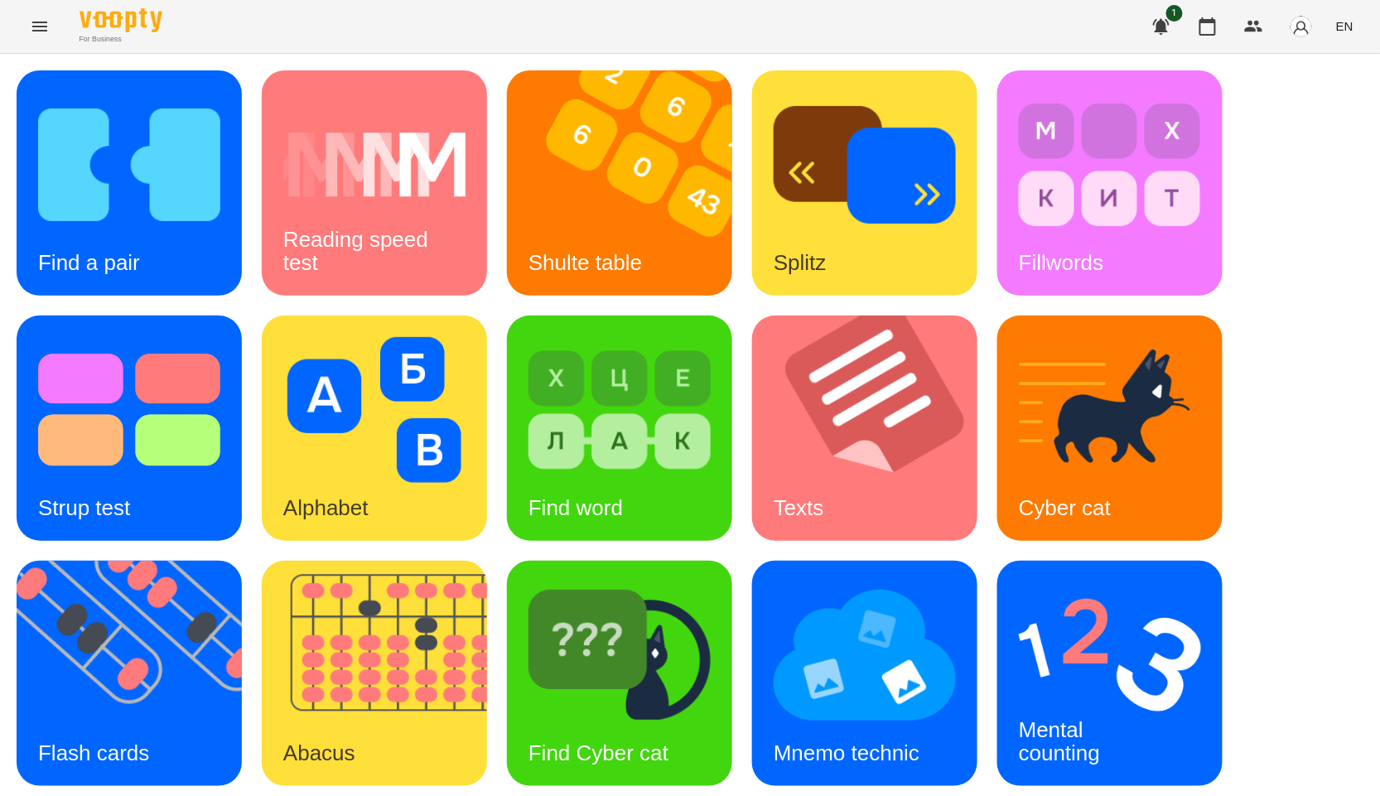
scroll to position [184, 0]
click at [191, 561] on img at bounding box center [140, 673] width 246 height 225
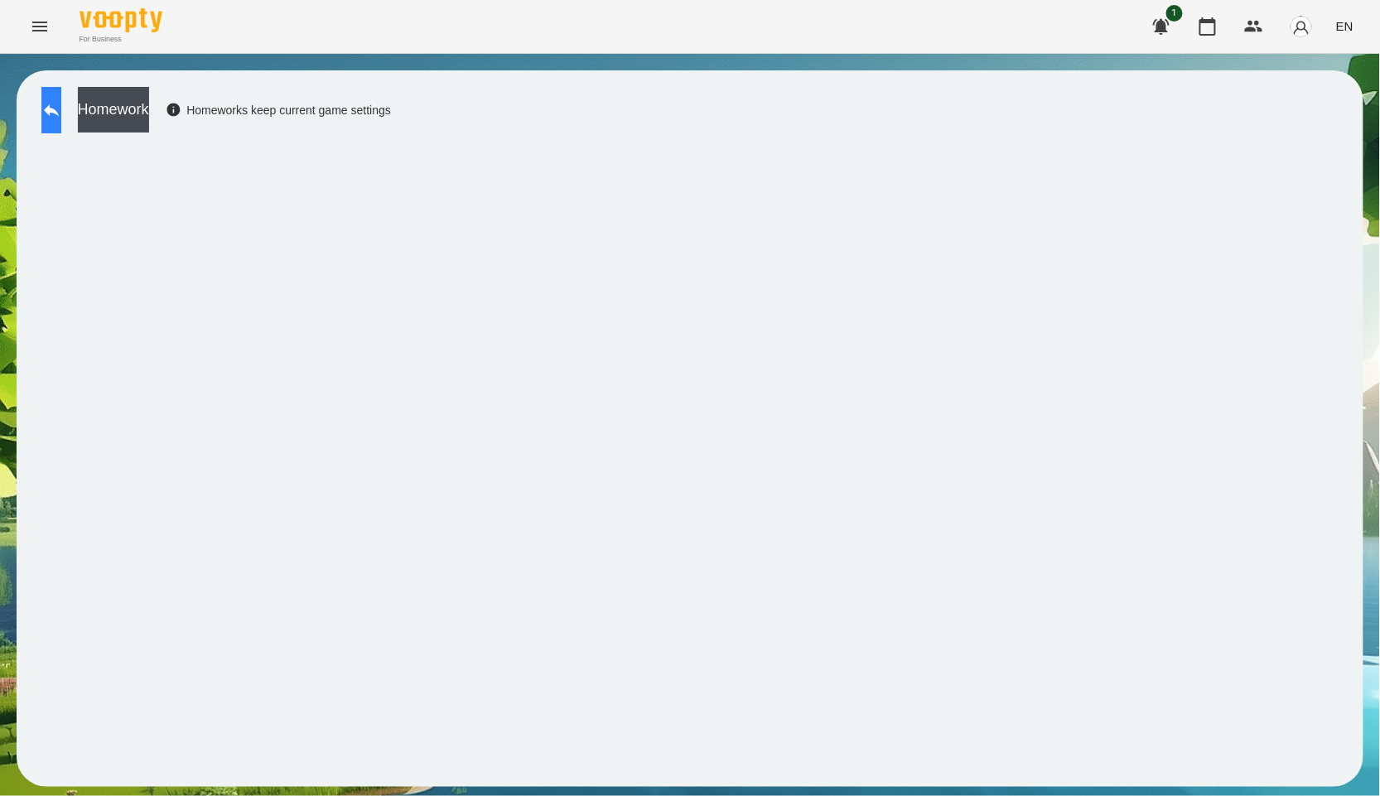
click at [61, 105] on icon at bounding box center [51, 110] width 20 height 20
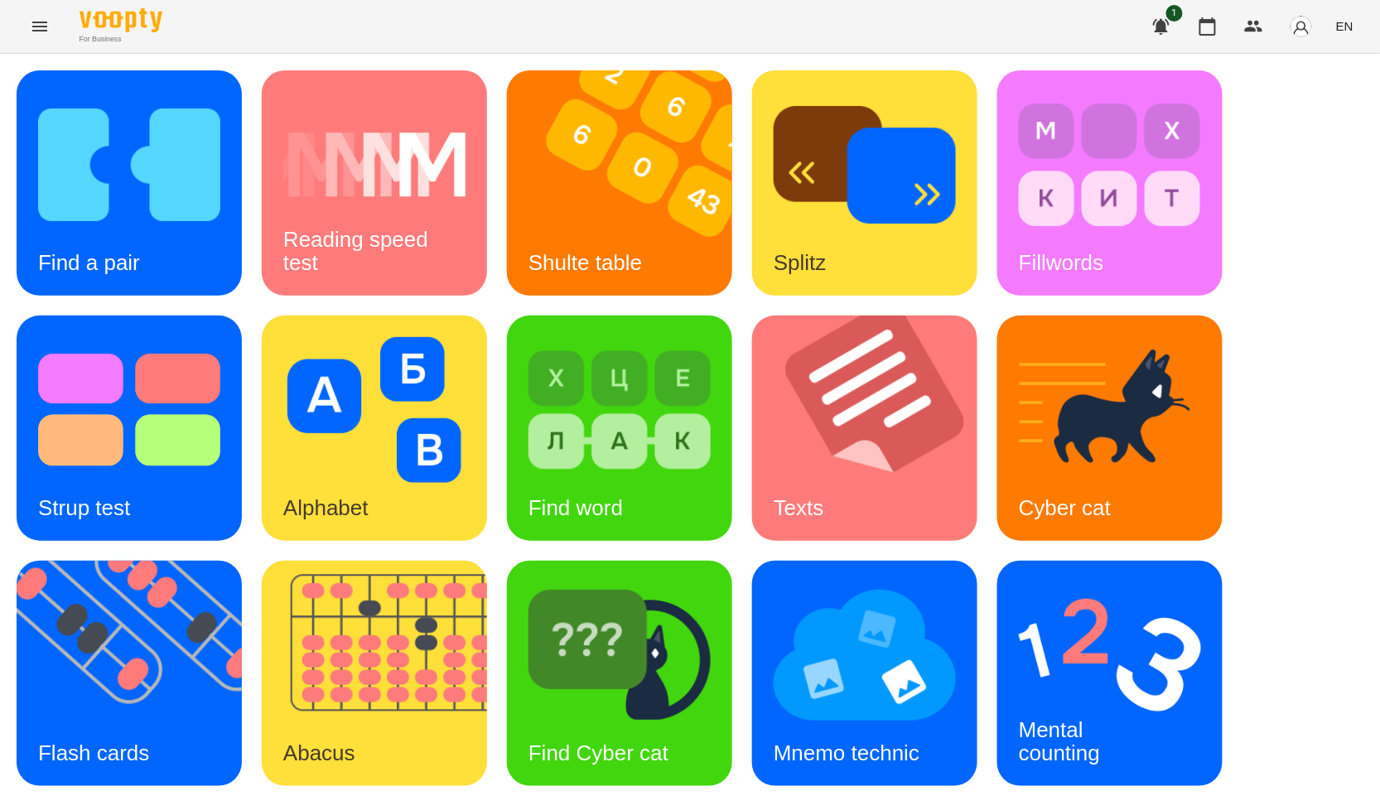
scroll to position [92, 0]
click at [287, 564] on img at bounding box center [385, 673] width 246 height 225
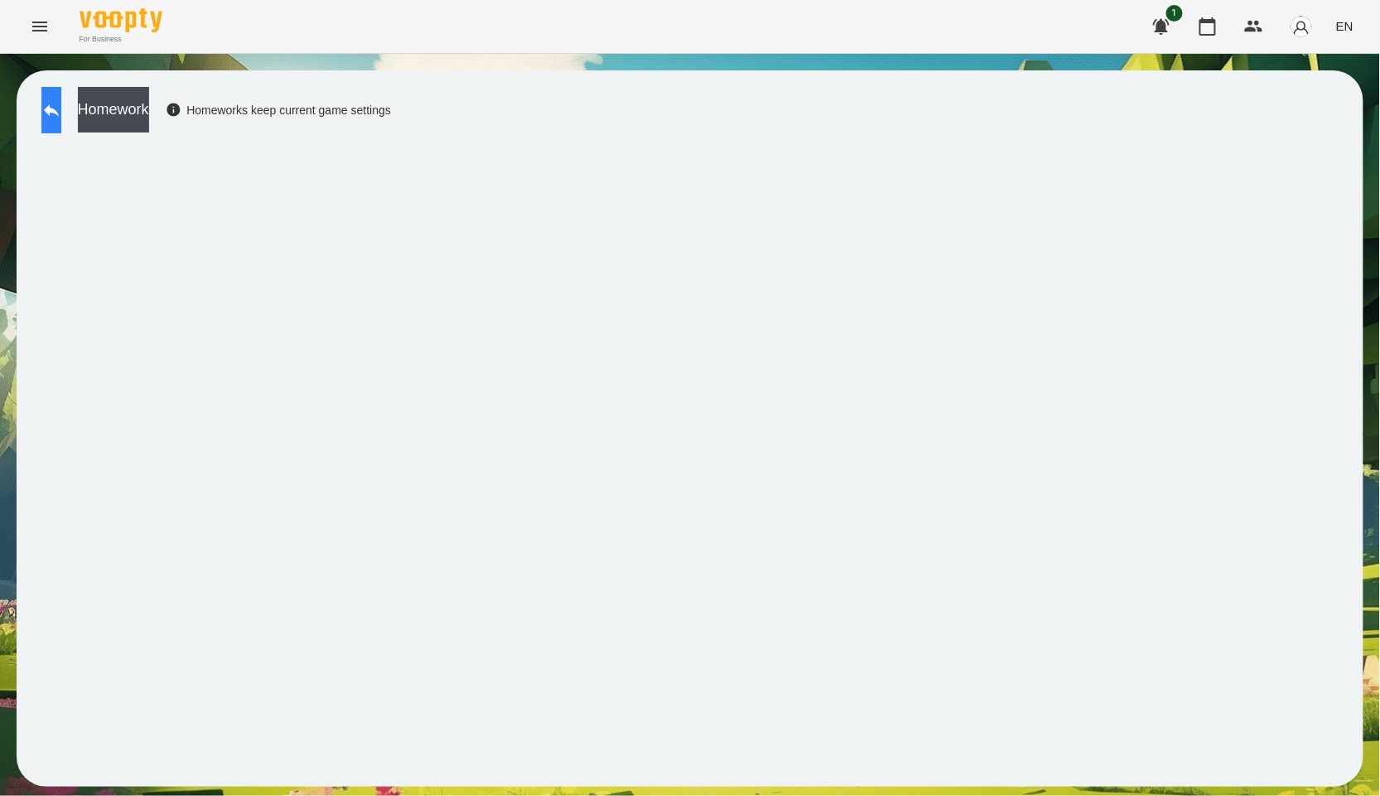
click at [61, 113] on icon at bounding box center [51, 110] width 20 height 20
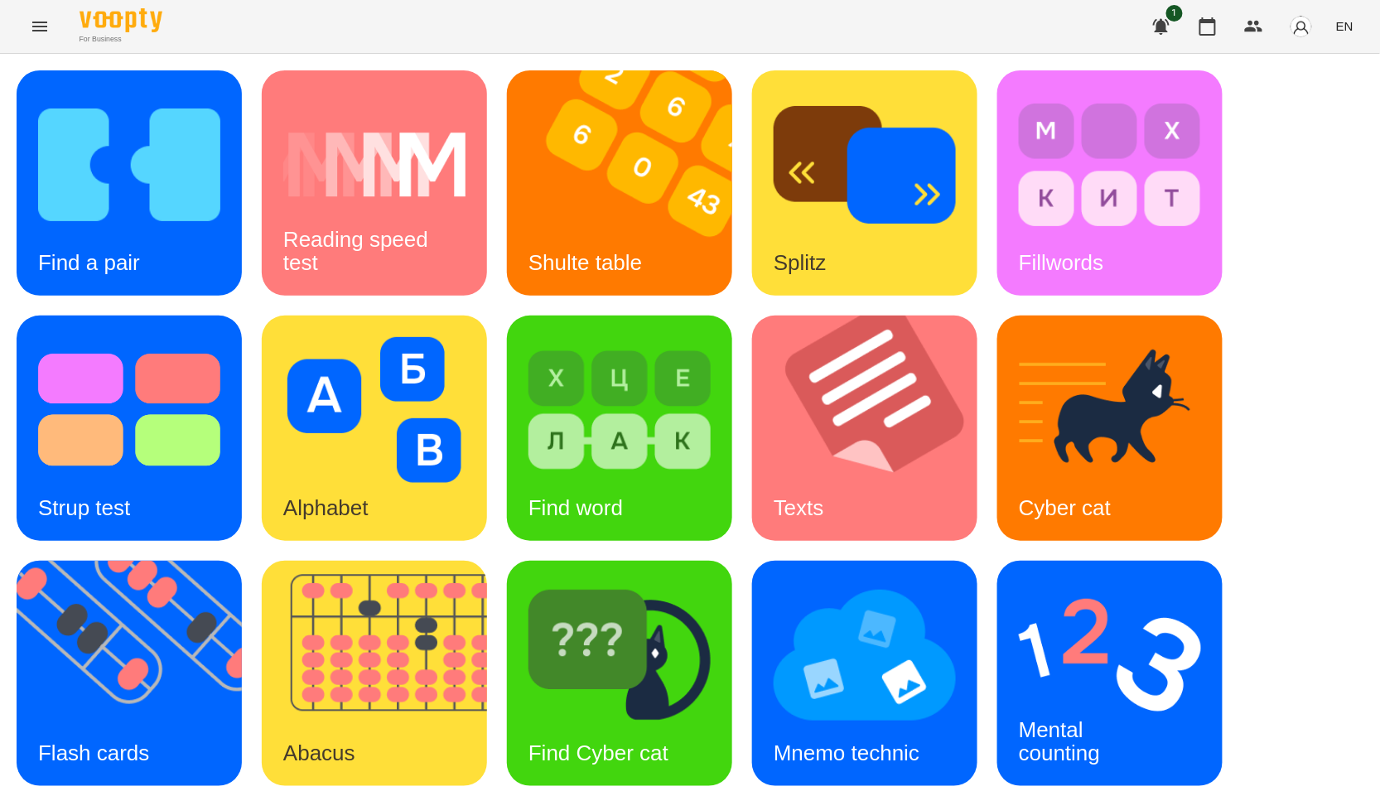
scroll to position [251, 0]
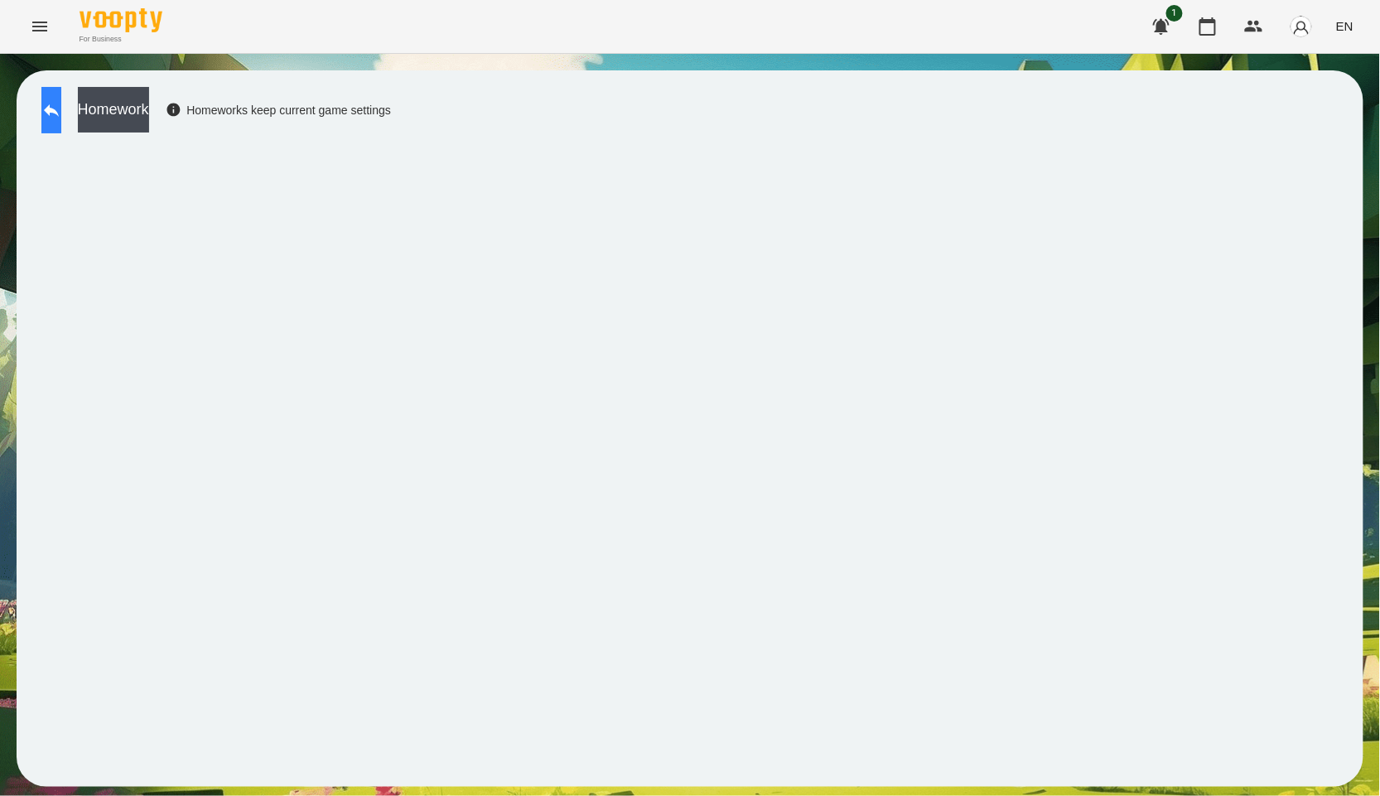
click at [44, 112] on button at bounding box center [51, 110] width 20 height 46
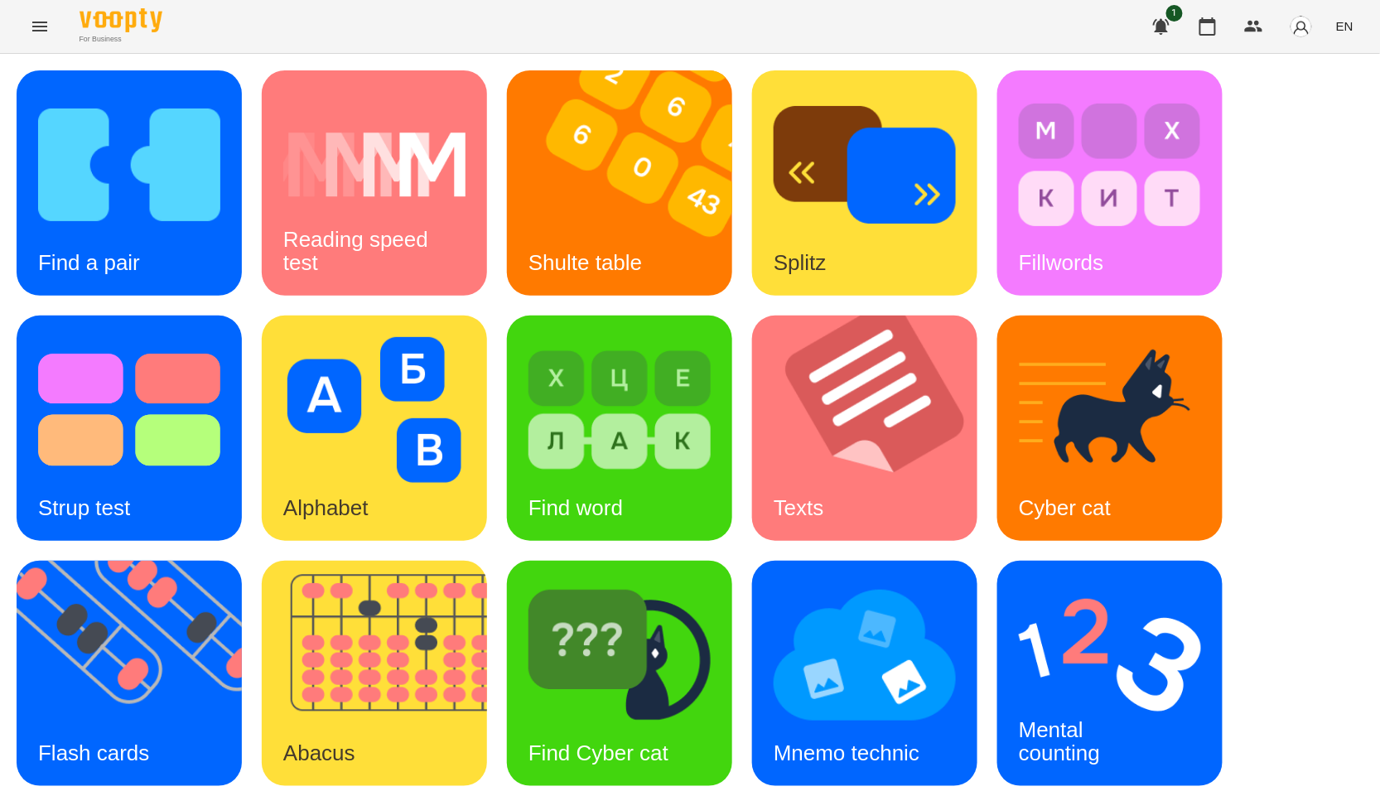
scroll to position [251, 0]
click at [1060, 717] on h3 "Mental counting" at bounding box center [1059, 740] width 81 height 47
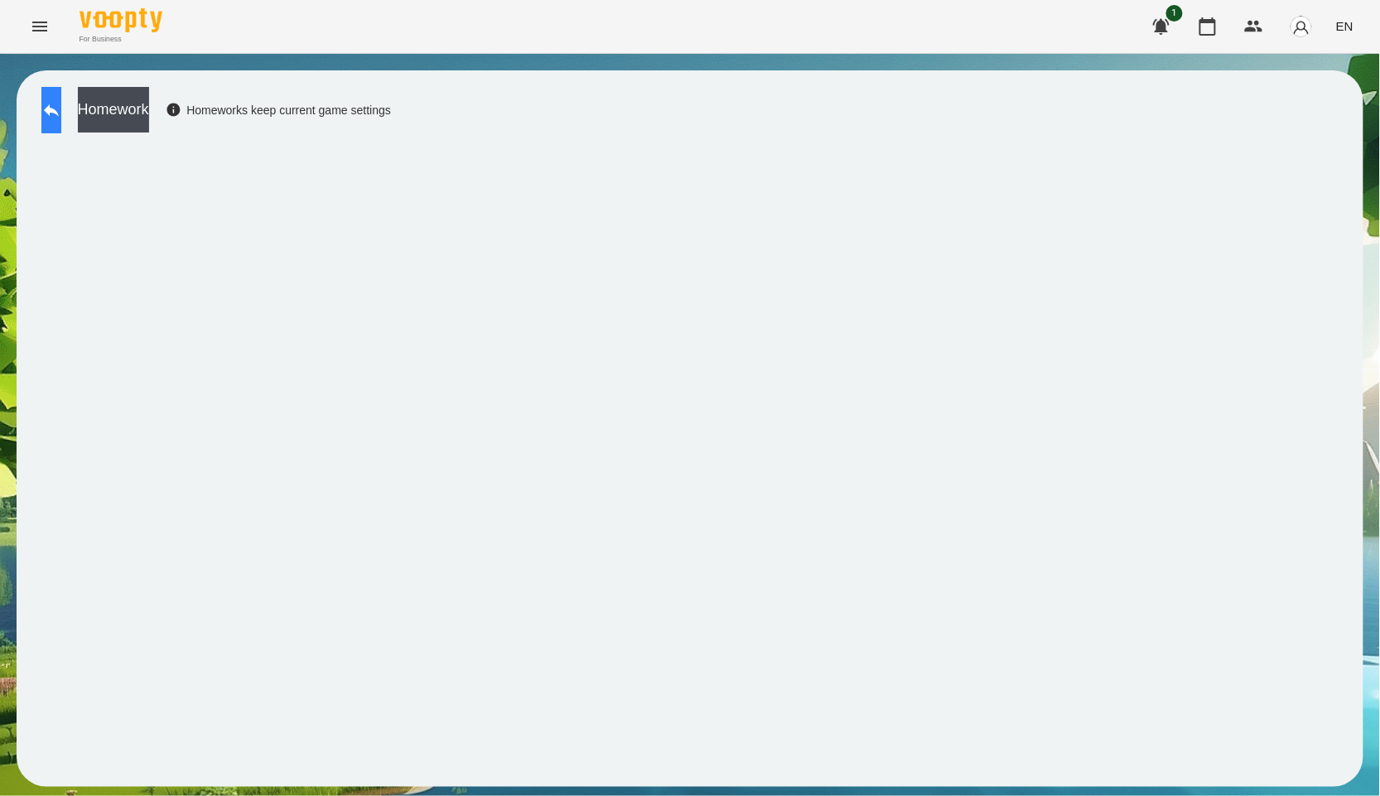
click at [61, 127] on button at bounding box center [51, 110] width 20 height 46
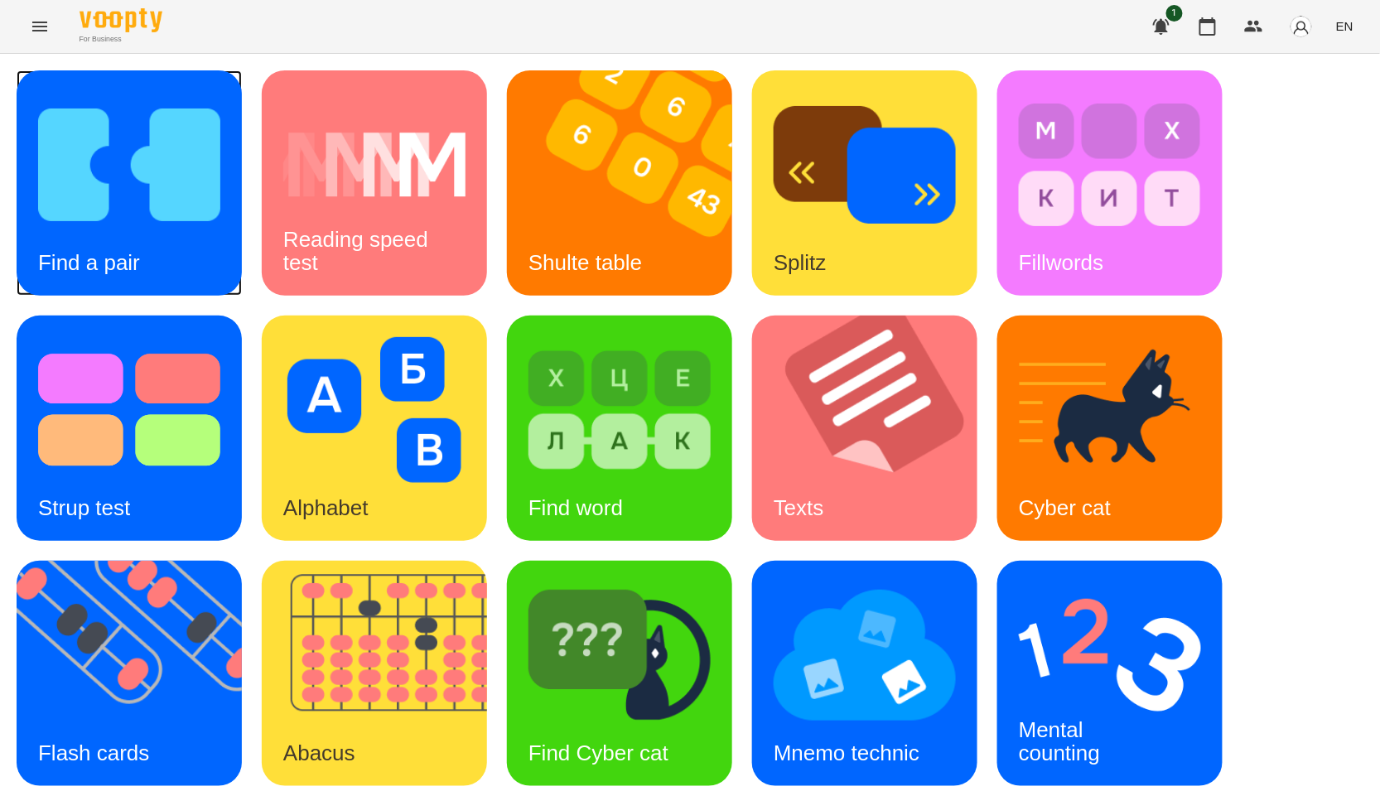
click at [183, 220] on img at bounding box center [129, 165] width 182 height 146
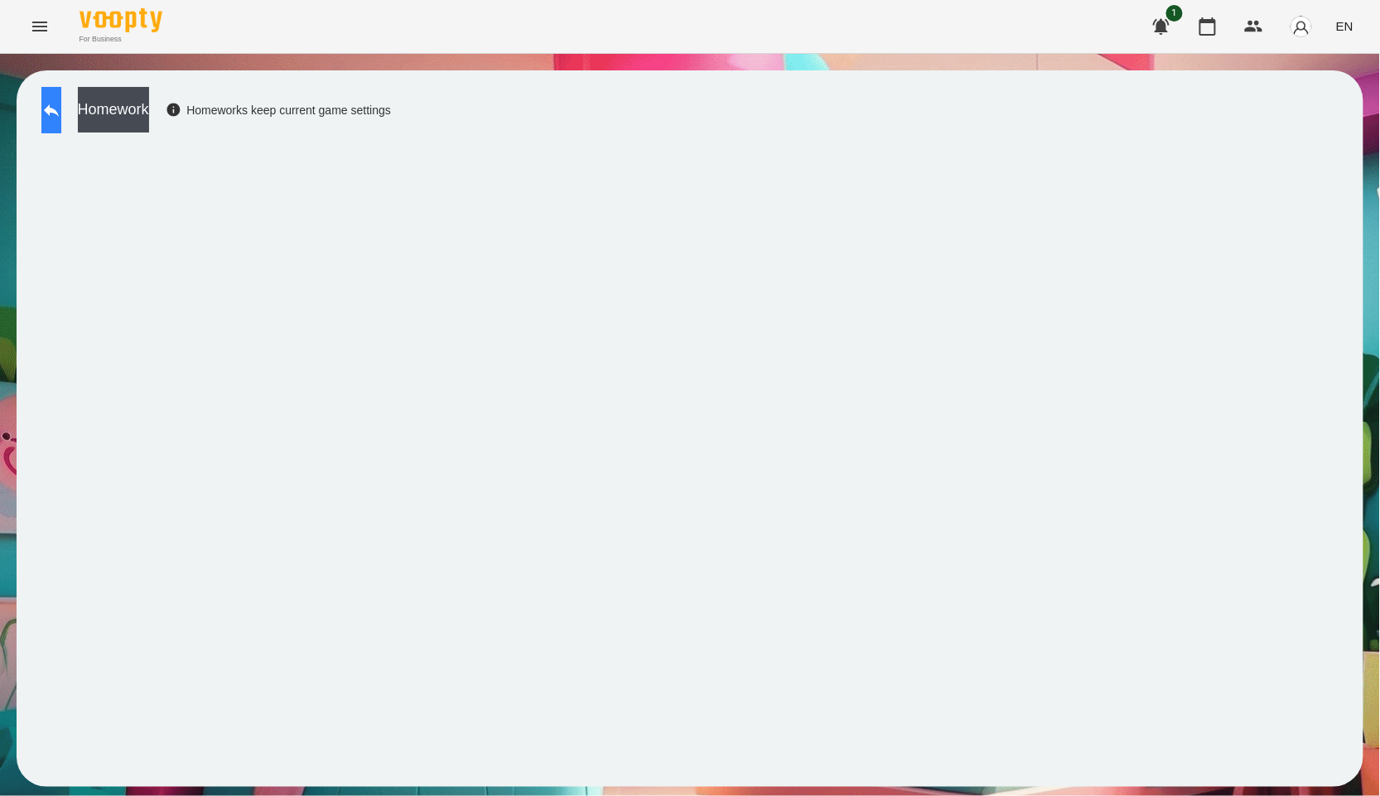
click at [61, 95] on button at bounding box center [51, 110] width 20 height 46
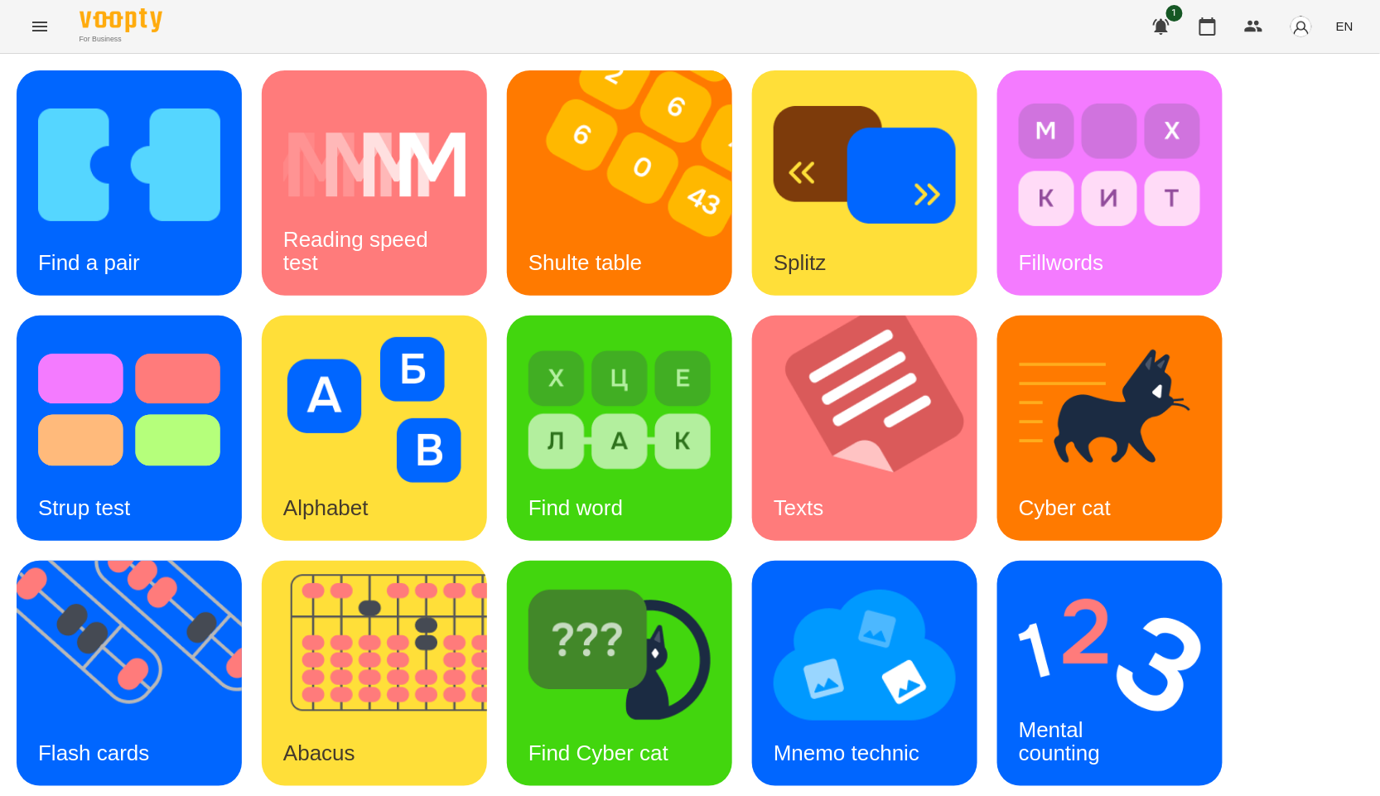
scroll to position [251, 0]
click at [191, 561] on img at bounding box center [140, 673] width 246 height 225
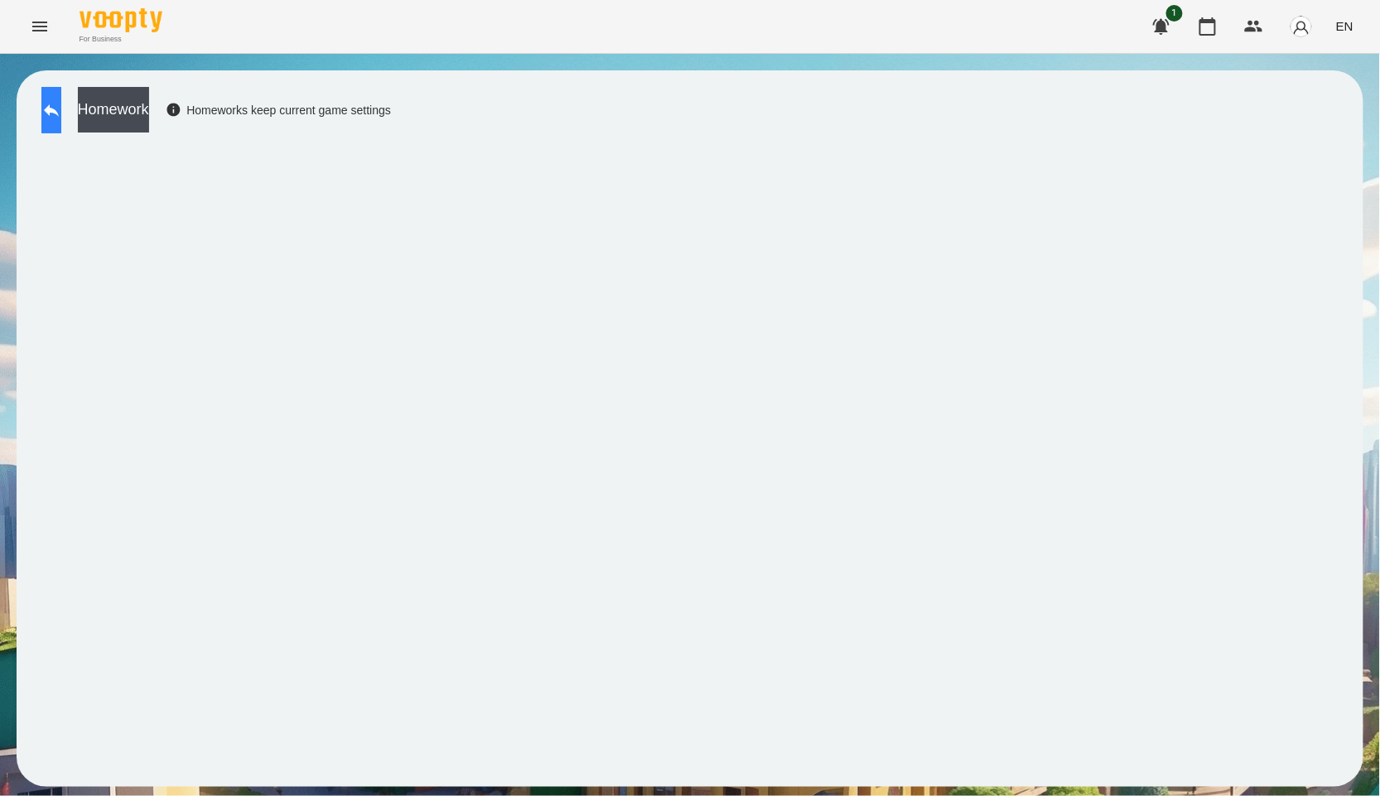
click at [61, 110] on button at bounding box center [51, 110] width 20 height 46
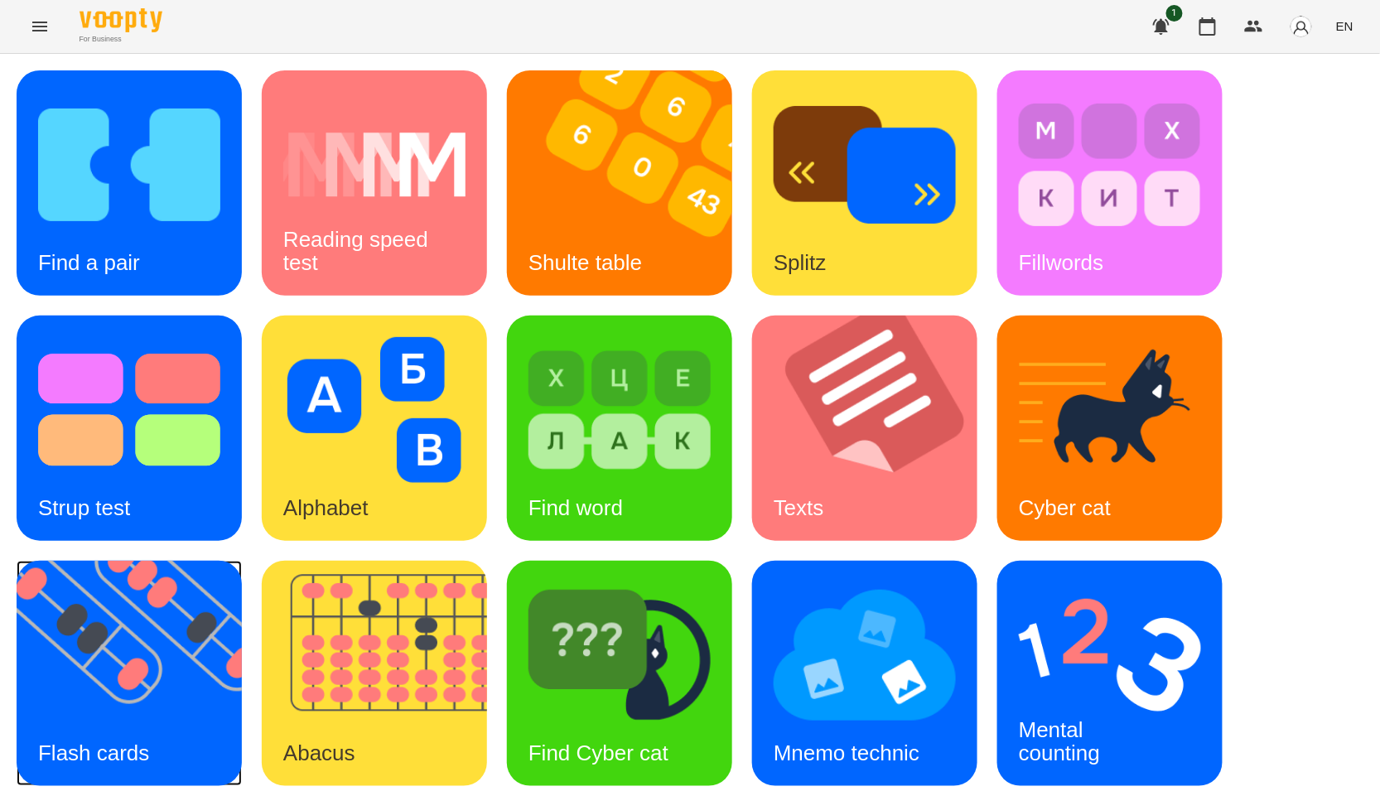
click at [101, 708] on img at bounding box center [140, 673] width 246 height 225
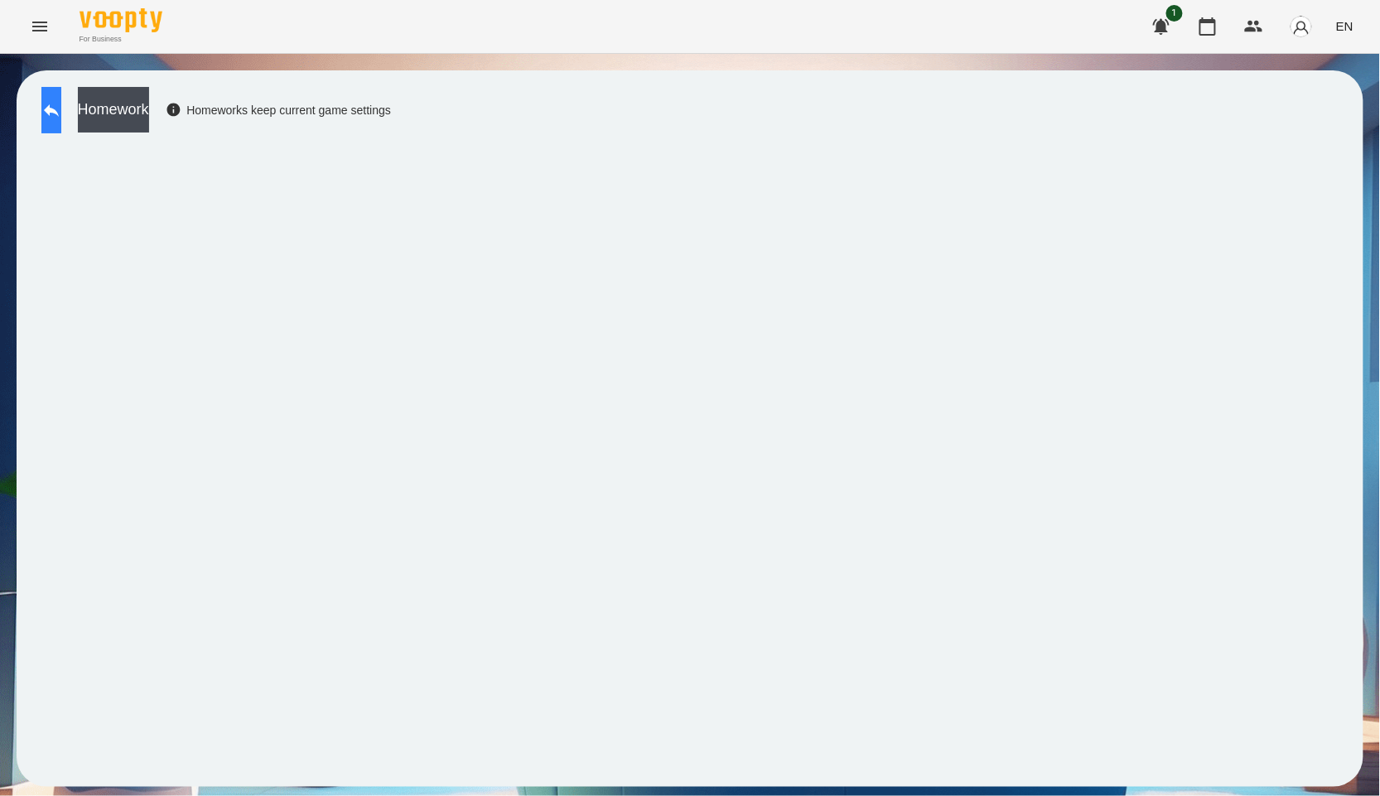
click at [45, 118] on button at bounding box center [51, 110] width 20 height 46
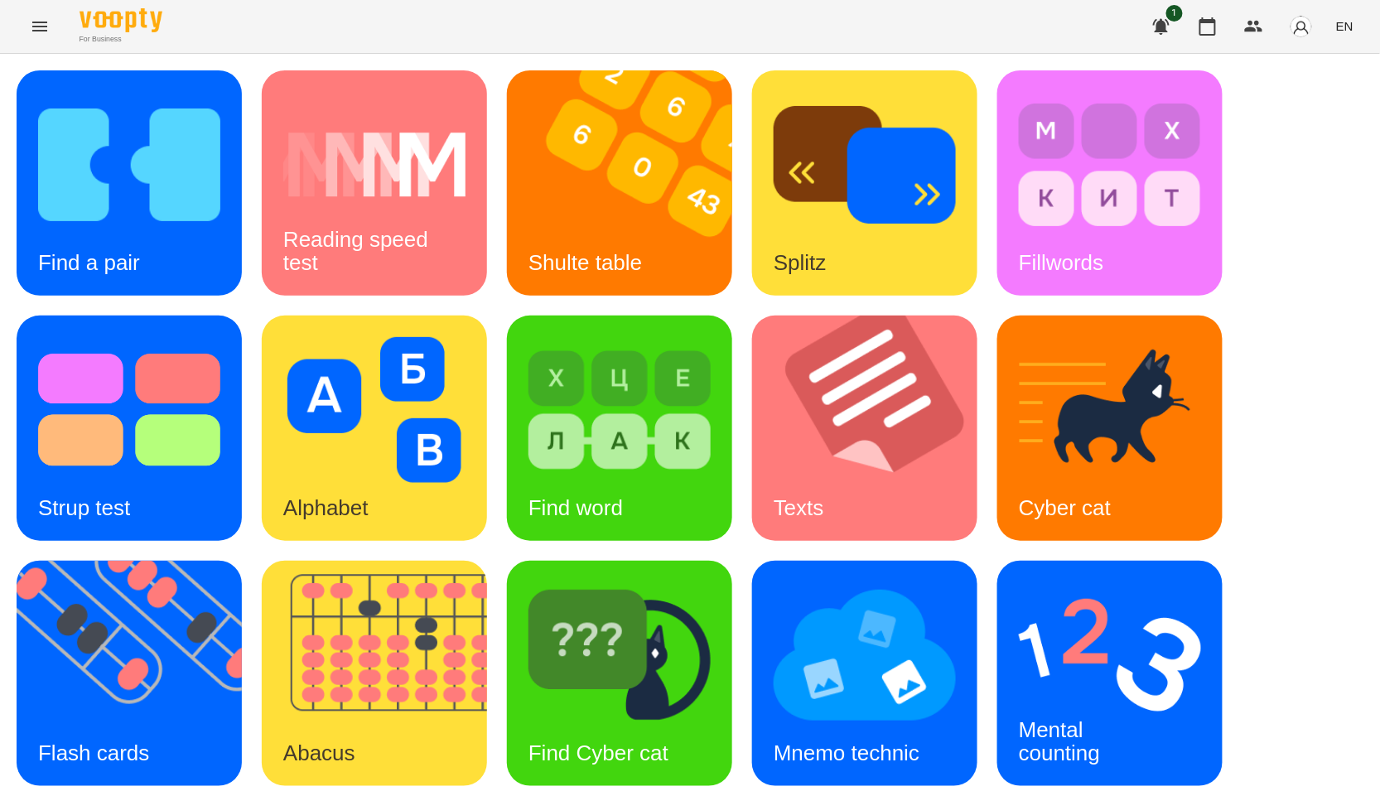
scroll to position [251, 0]
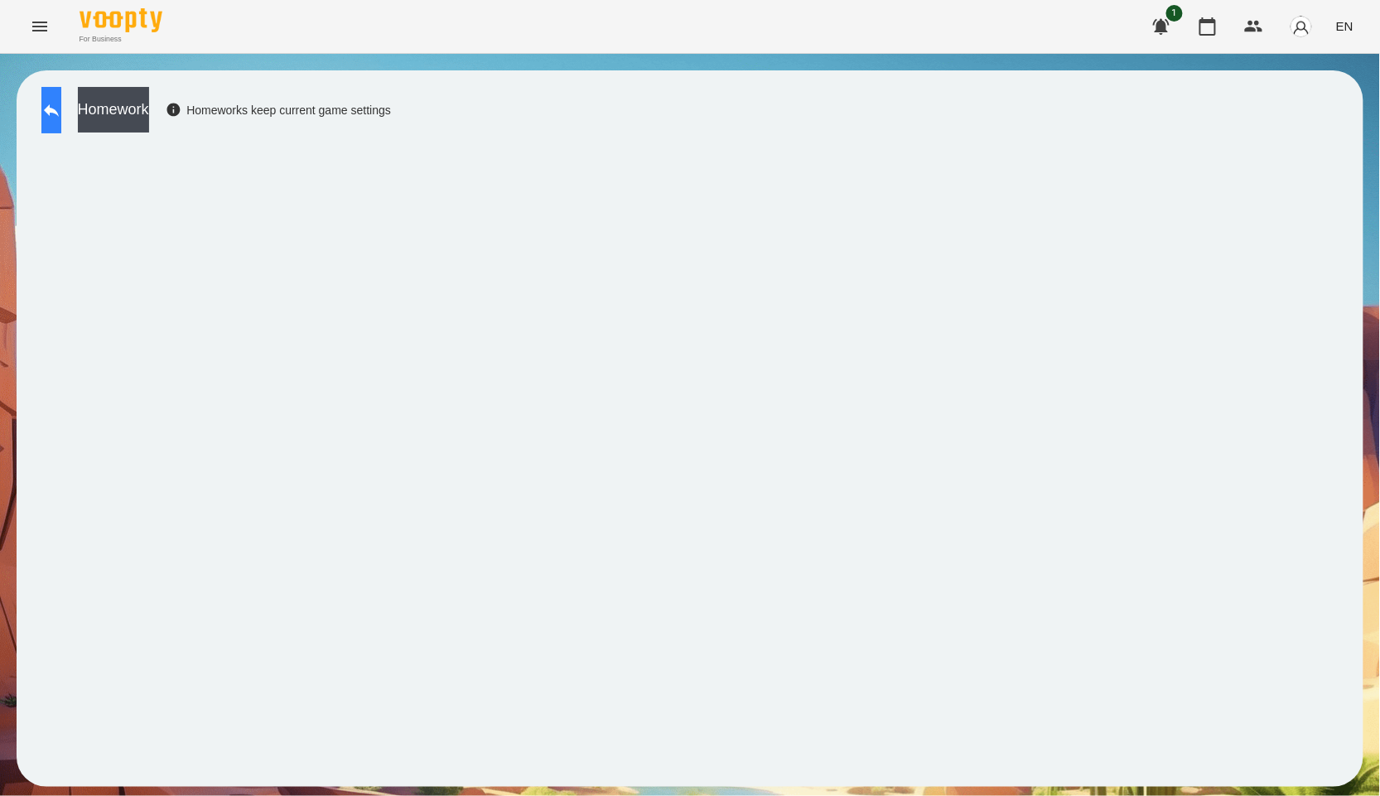
click at [61, 116] on icon at bounding box center [51, 110] width 20 height 20
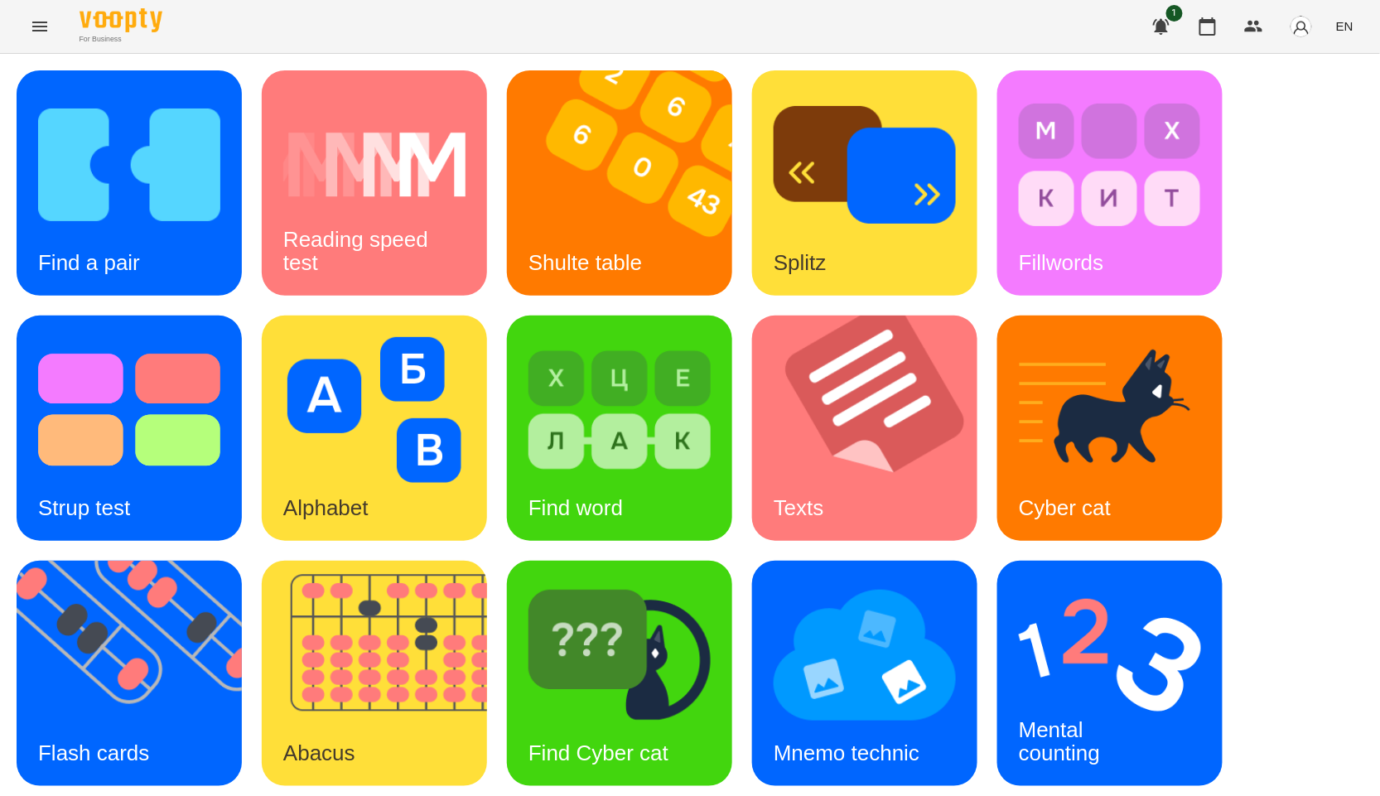
scroll to position [184, 0]
click at [1112, 582] on img at bounding box center [1110, 655] width 182 height 146
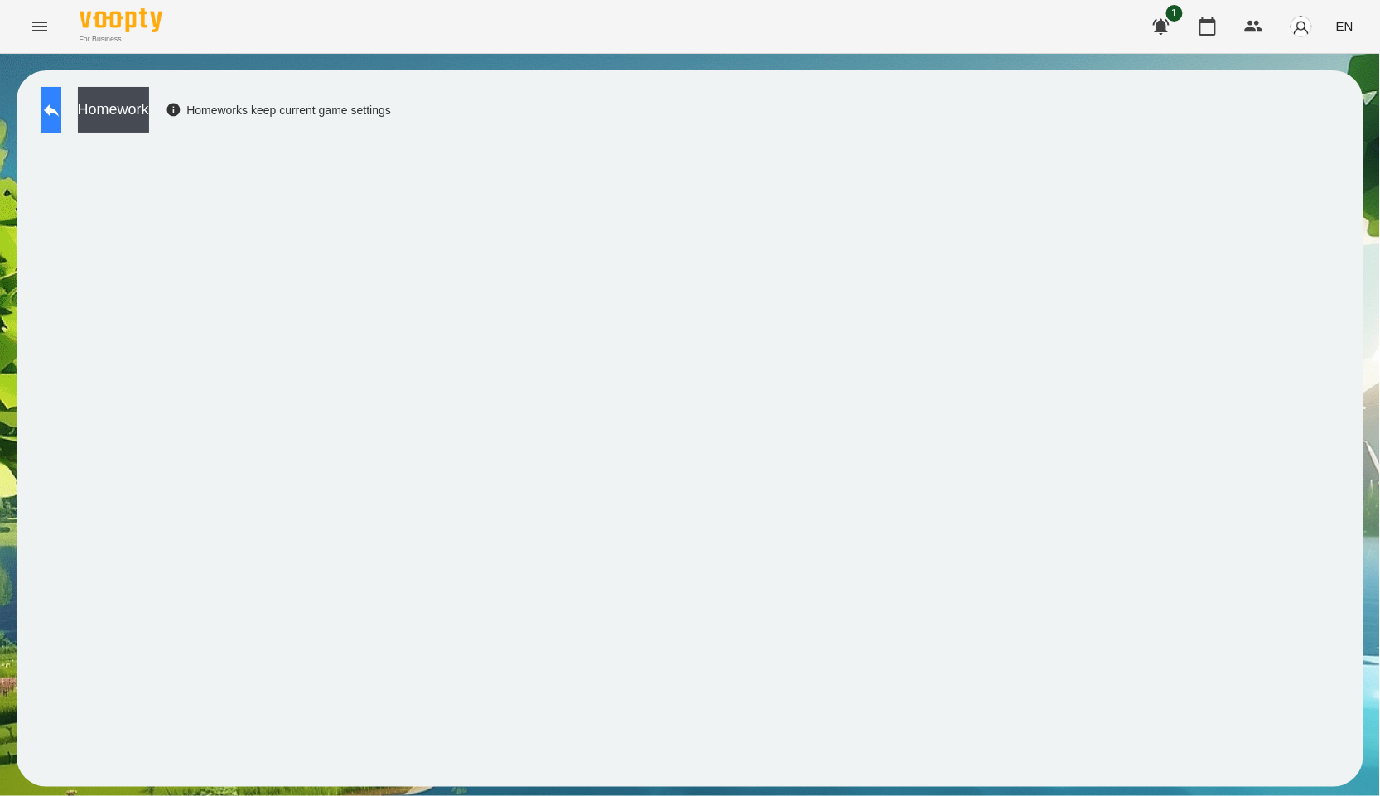
click at [61, 118] on button at bounding box center [51, 110] width 20 height 46
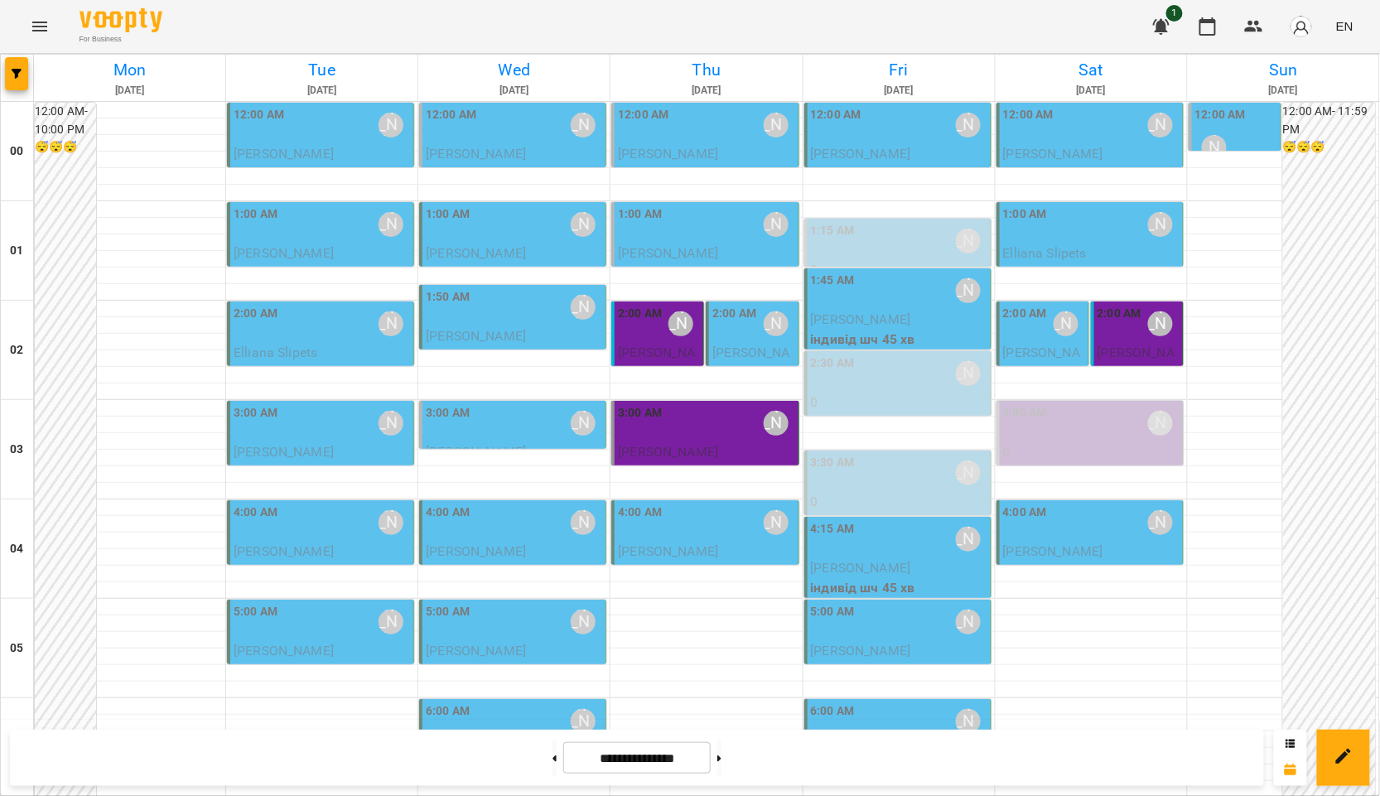
click at [707, 449] on span "[PERSON_NAME]" at bounding box center [668, 452] width 100 height 16
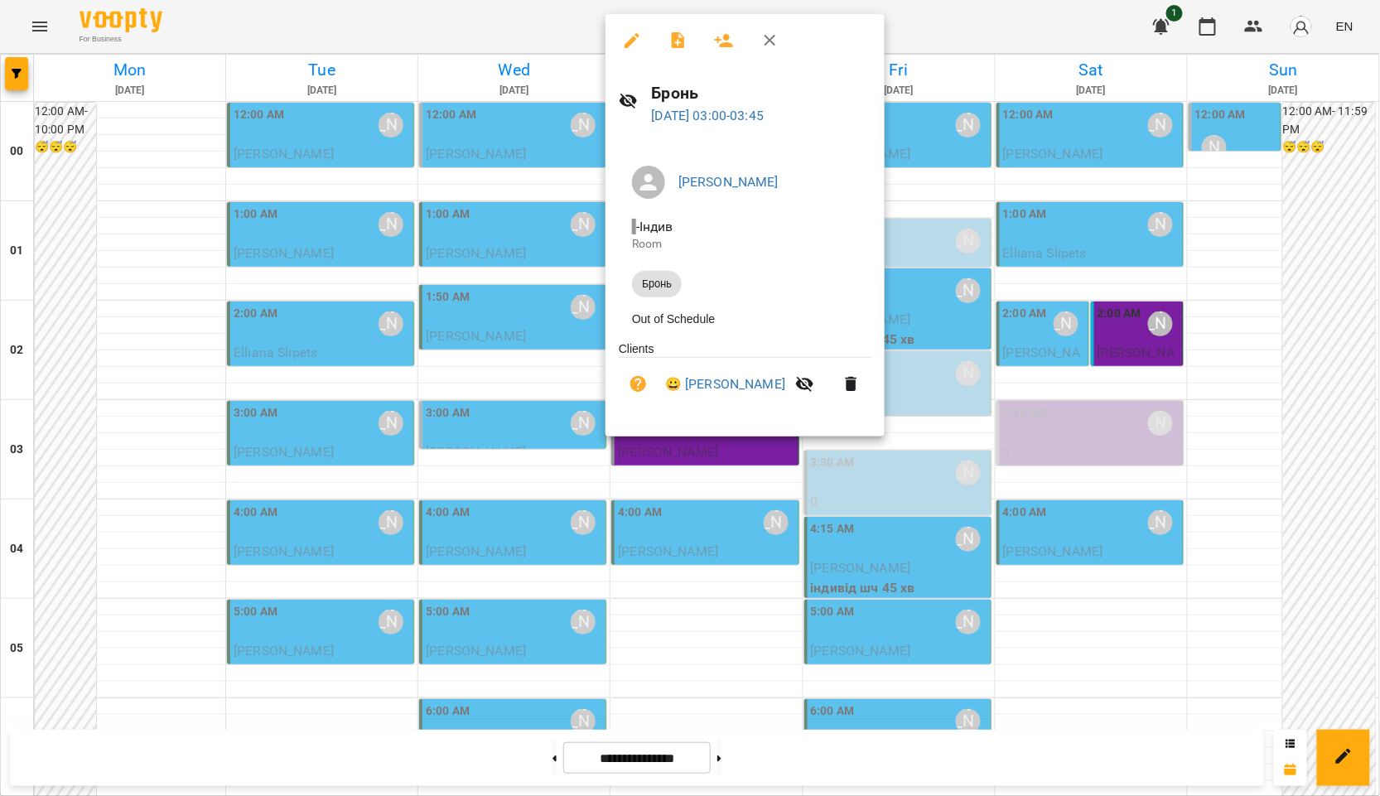
click at [1236, 414] on div at bounding box center [690, 398] width 1380 height 796
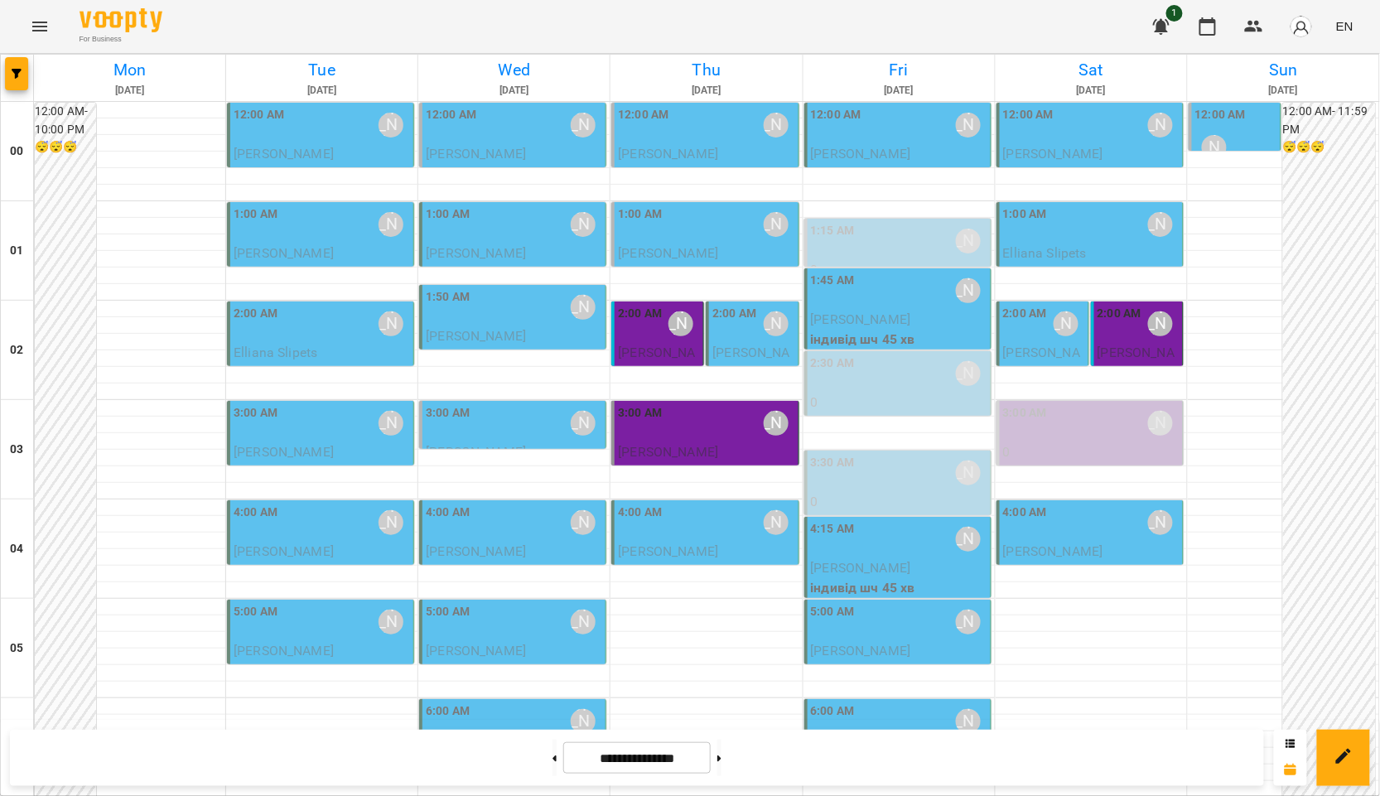
click at [1098, 721] on div "**********" at bounding box center [690, 758] width 1380 height 76
click at [722, 750] on button at bounding box center [719, 758] width 4 height 36
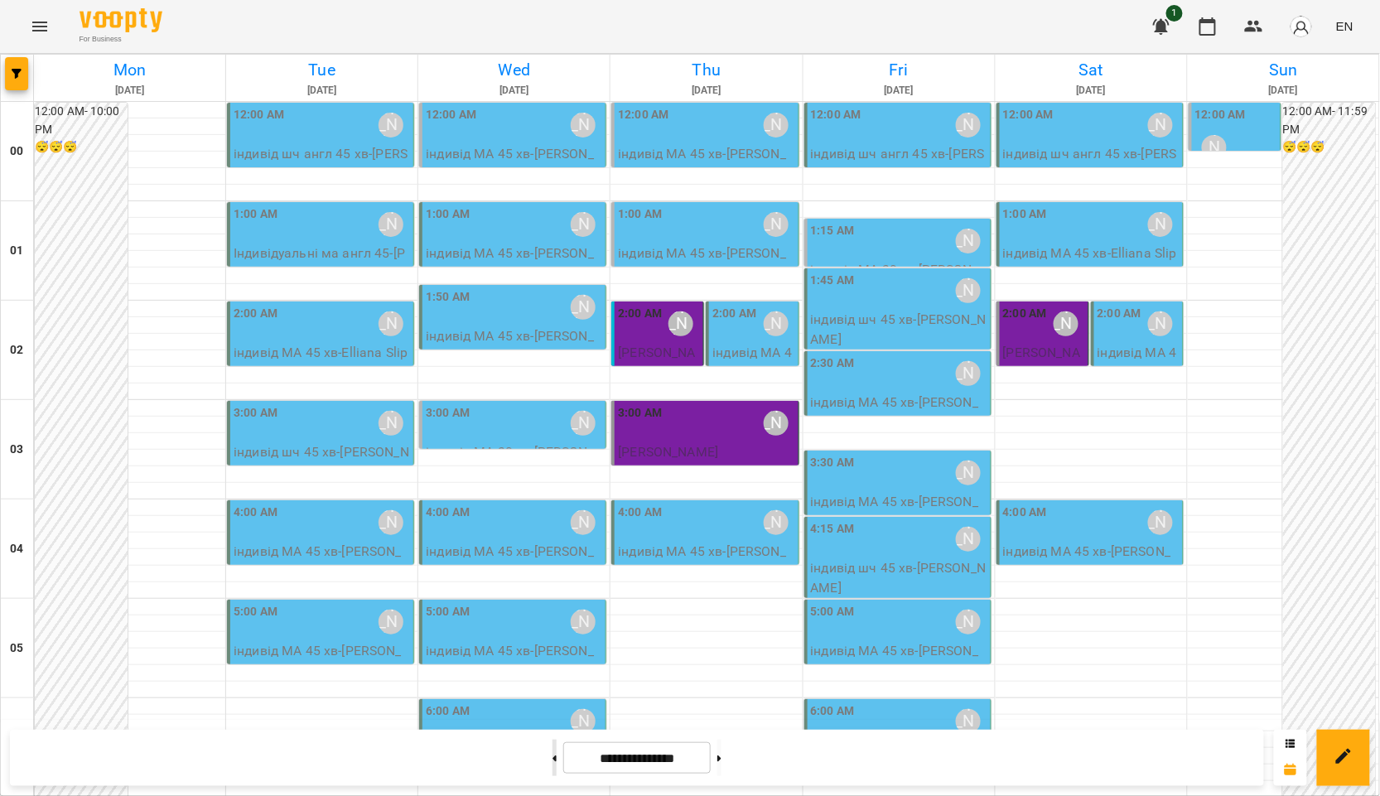
click at [553, 764] on button at bounding box center [555, 758] width 4 height 36
type input "**********"
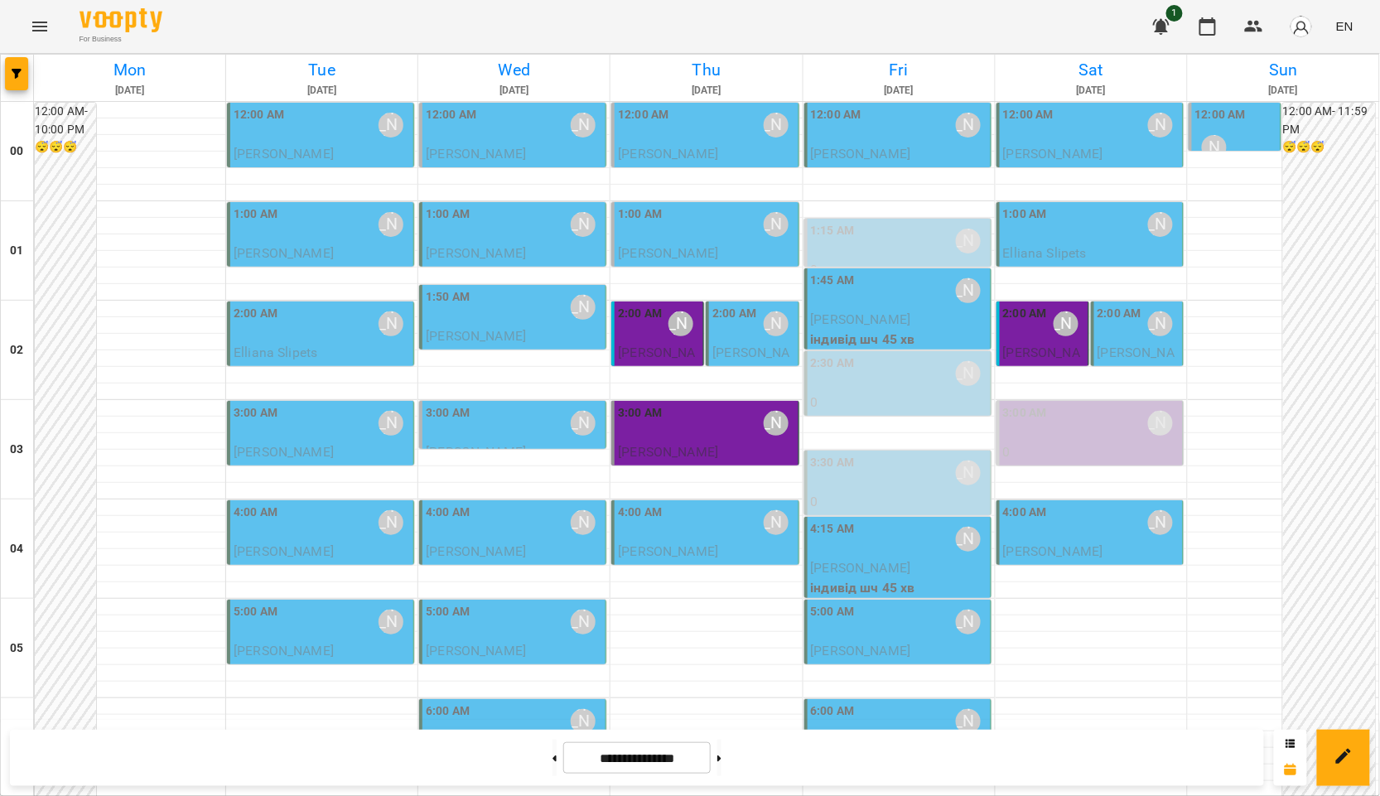
click at [710, 425] on div "3:00 AM [PERSON_NAME]" at bounding box center [706, 423] width 176 height 38
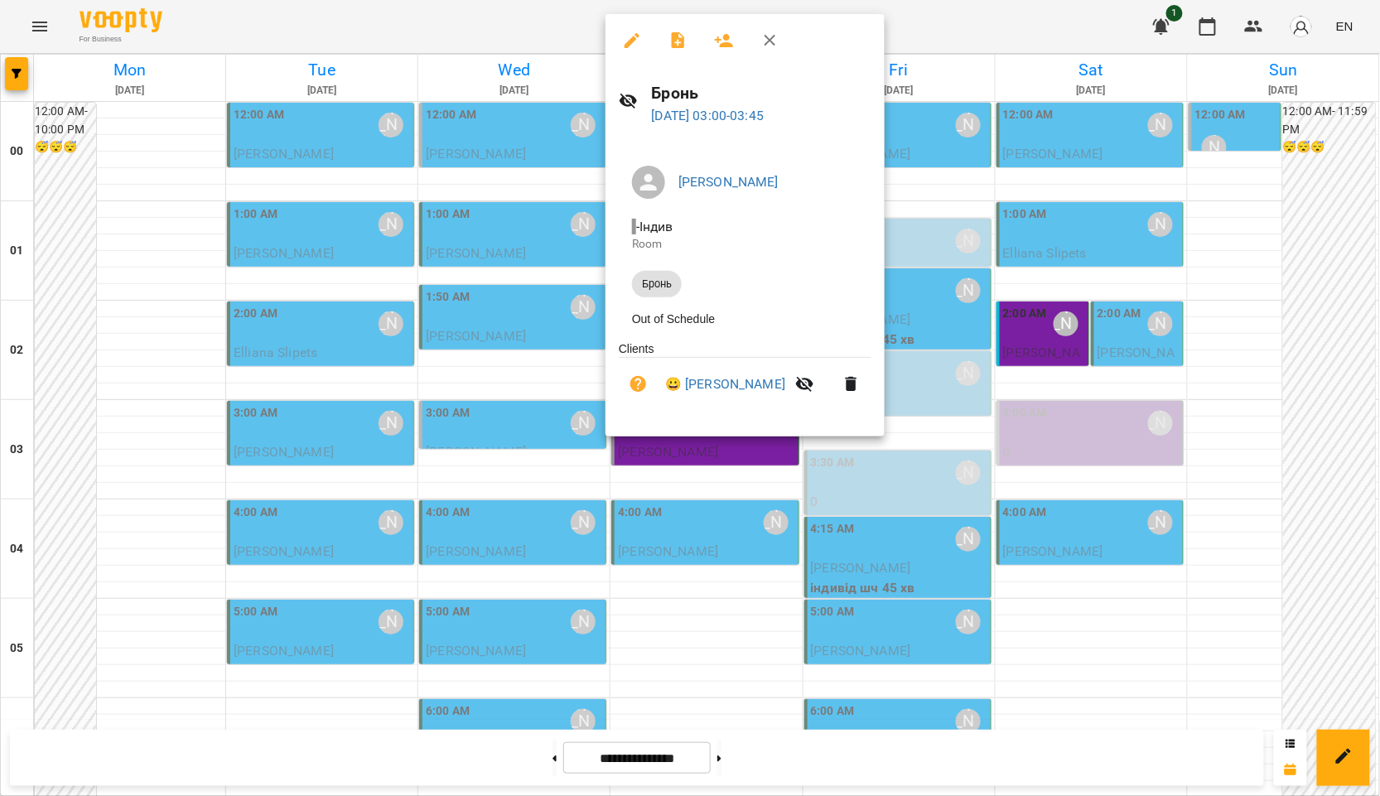
click at [1251, 354] on div at bounding box center [690, 398] width 1380 height 796
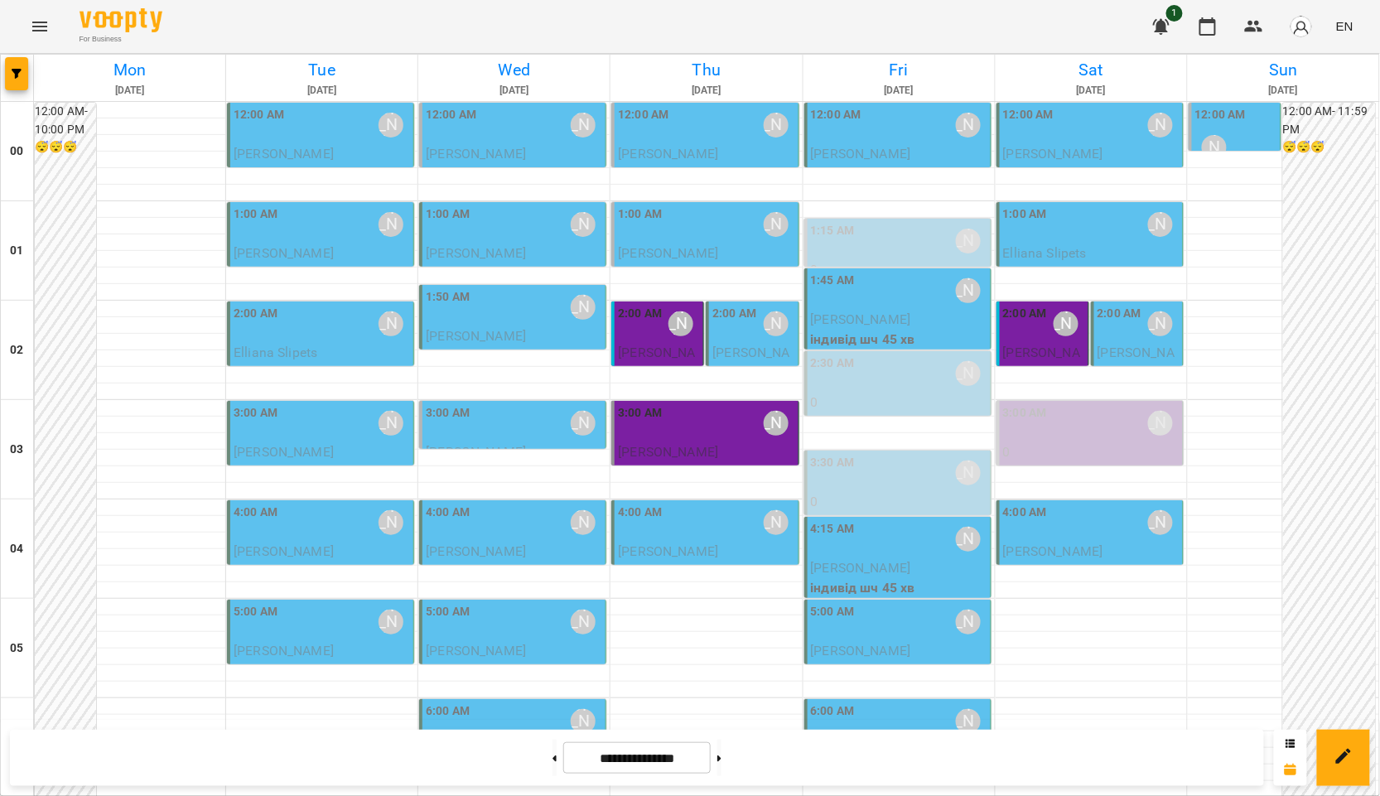
click at [475, 412] on div "3:00 AM [PERSON_NAME]" at bounding box center [514, 423] width 176 height 38
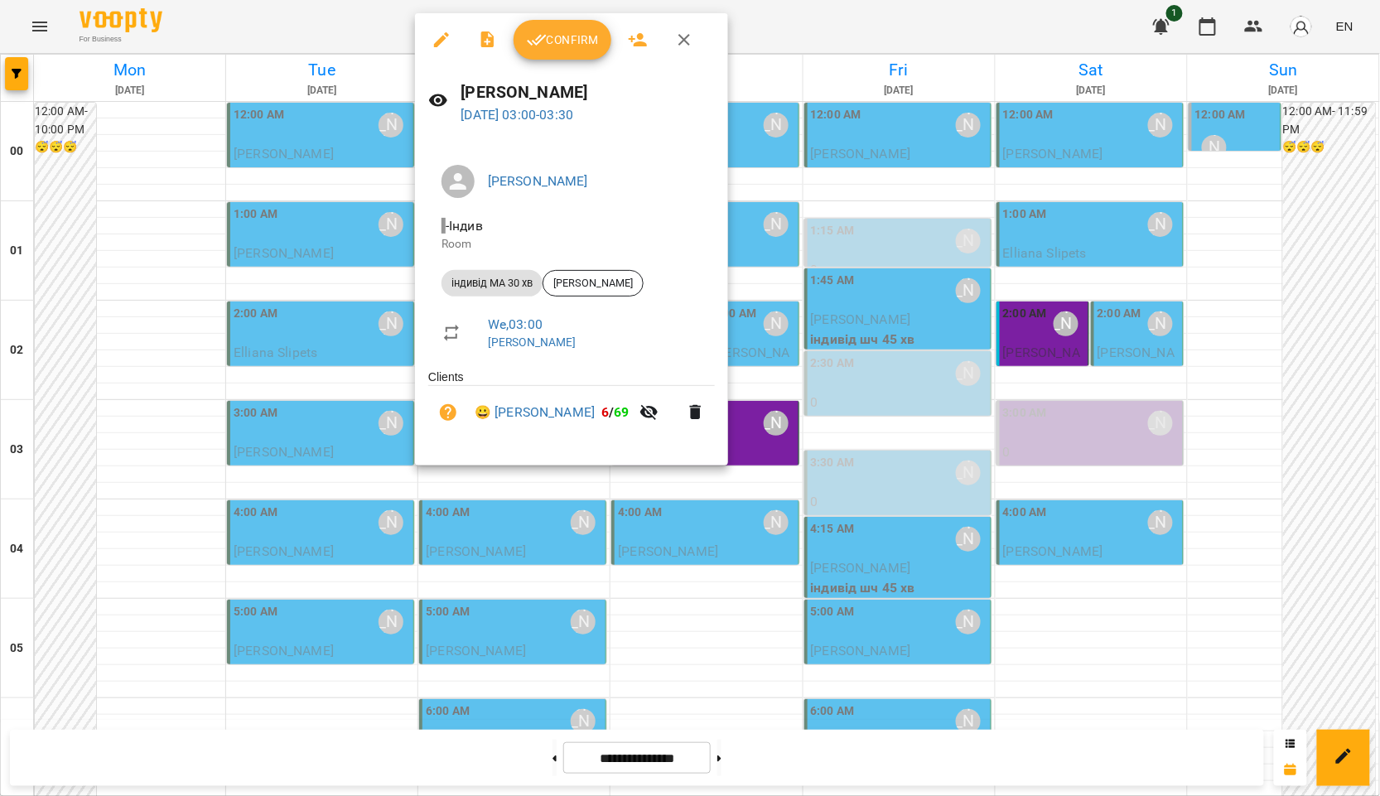
click at [1351, 327] on div at bounding box center [690, 398] width 1380 height 796
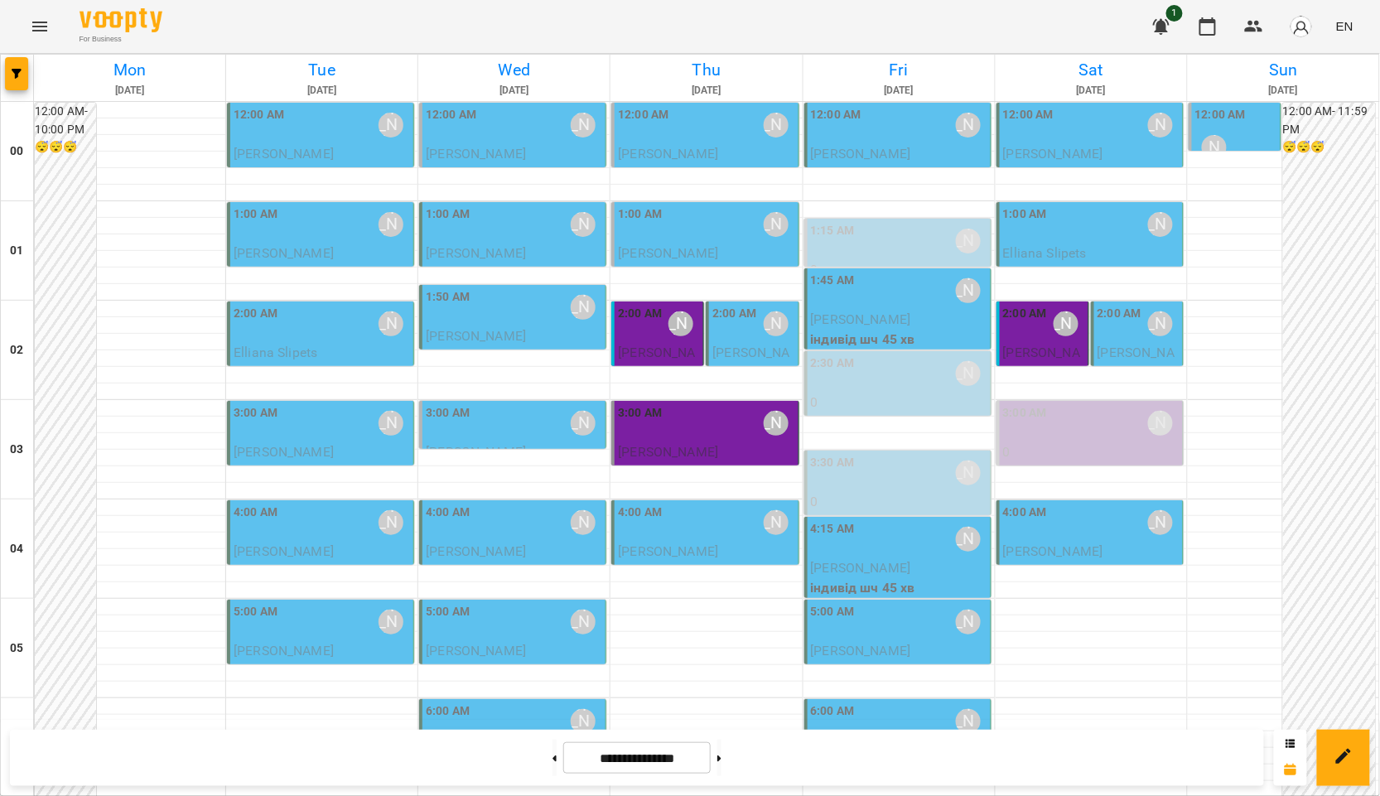
scroll to position [184, 0]
click at [722, 753] on button at bounding box center [719, 758] width 4 height 36
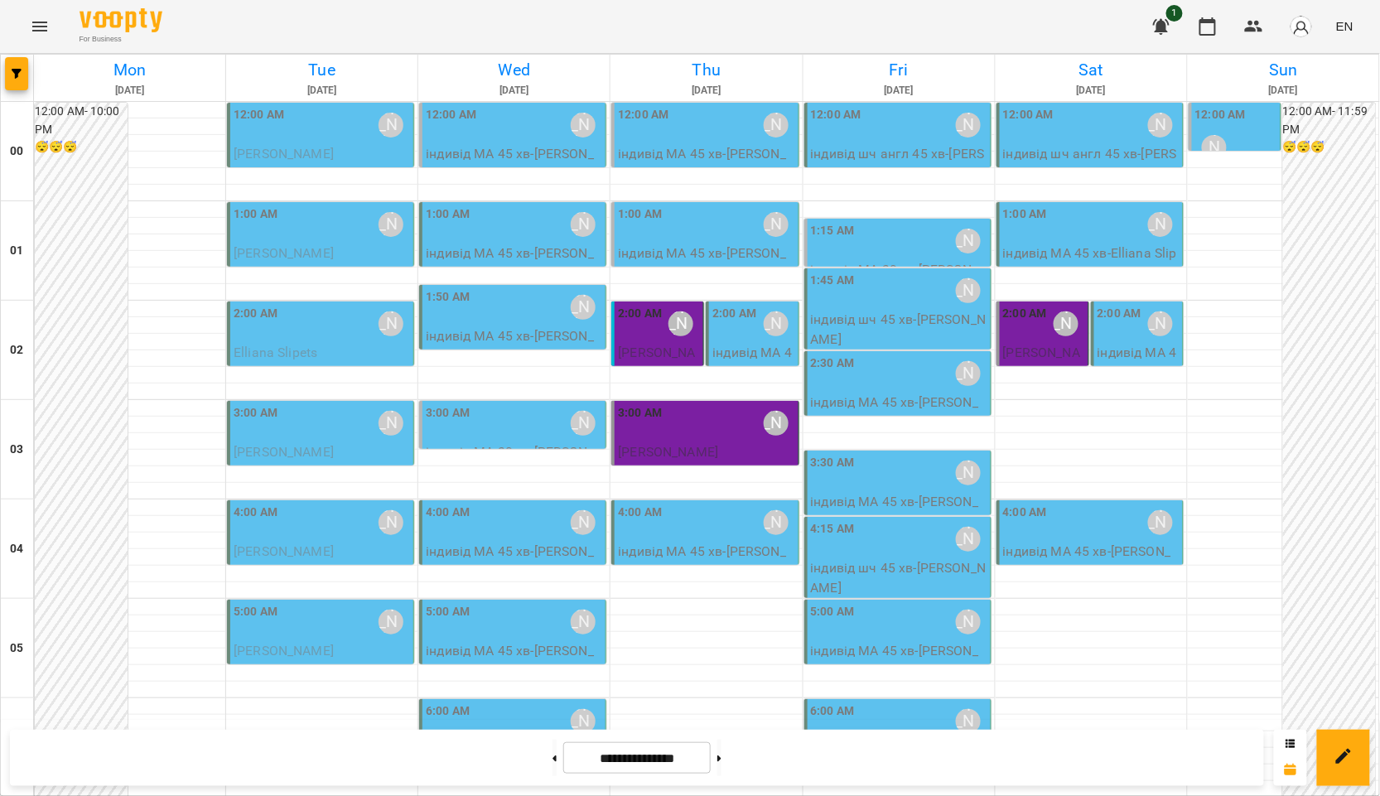
scroll to position [276, 0]
click at [553, 756] on button at bounding box center [555, 758] width 4 height 36
type input "**********"
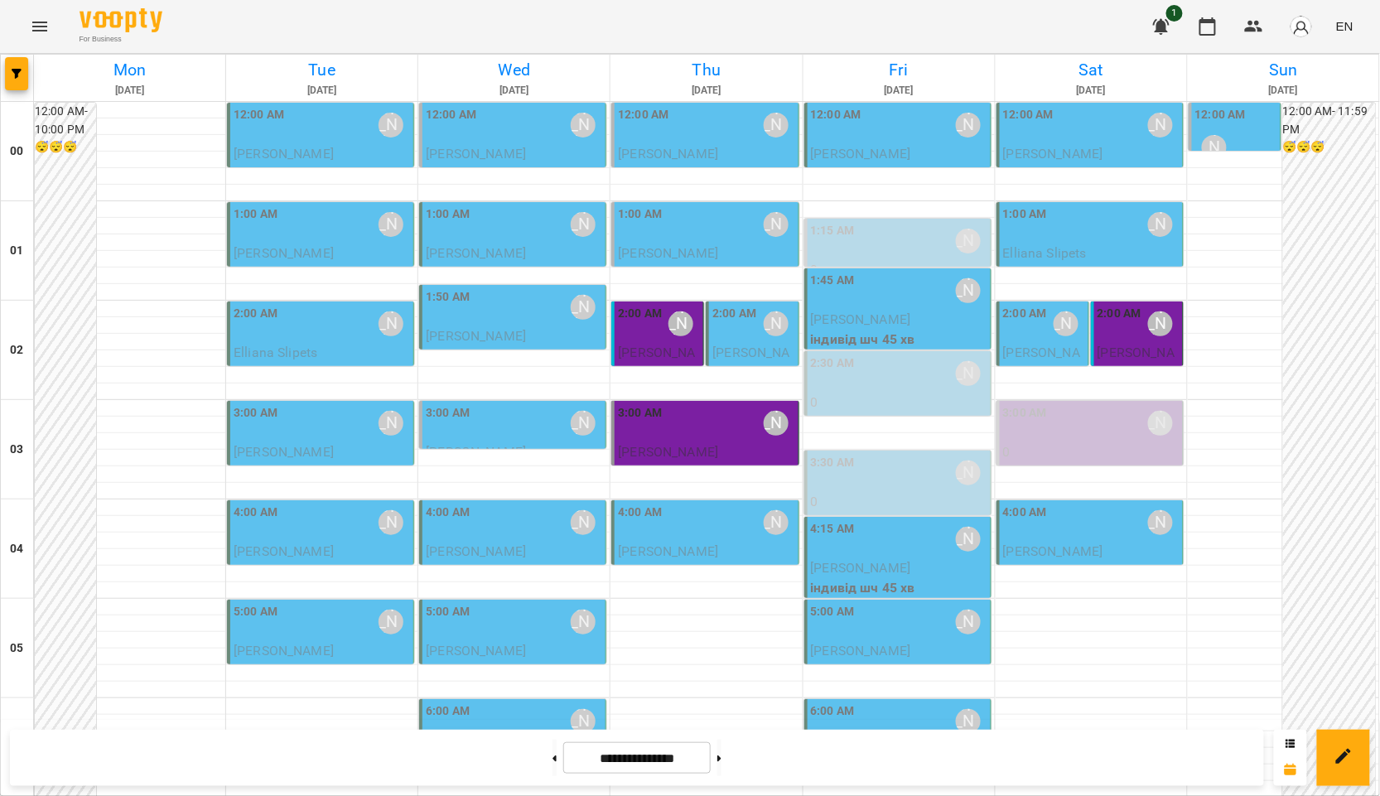
scroll to position [63, 0]
click at [481, 603] on div "5:00 AM Курбанова Софія" at bounding box center [514, 622] width 176 height 38
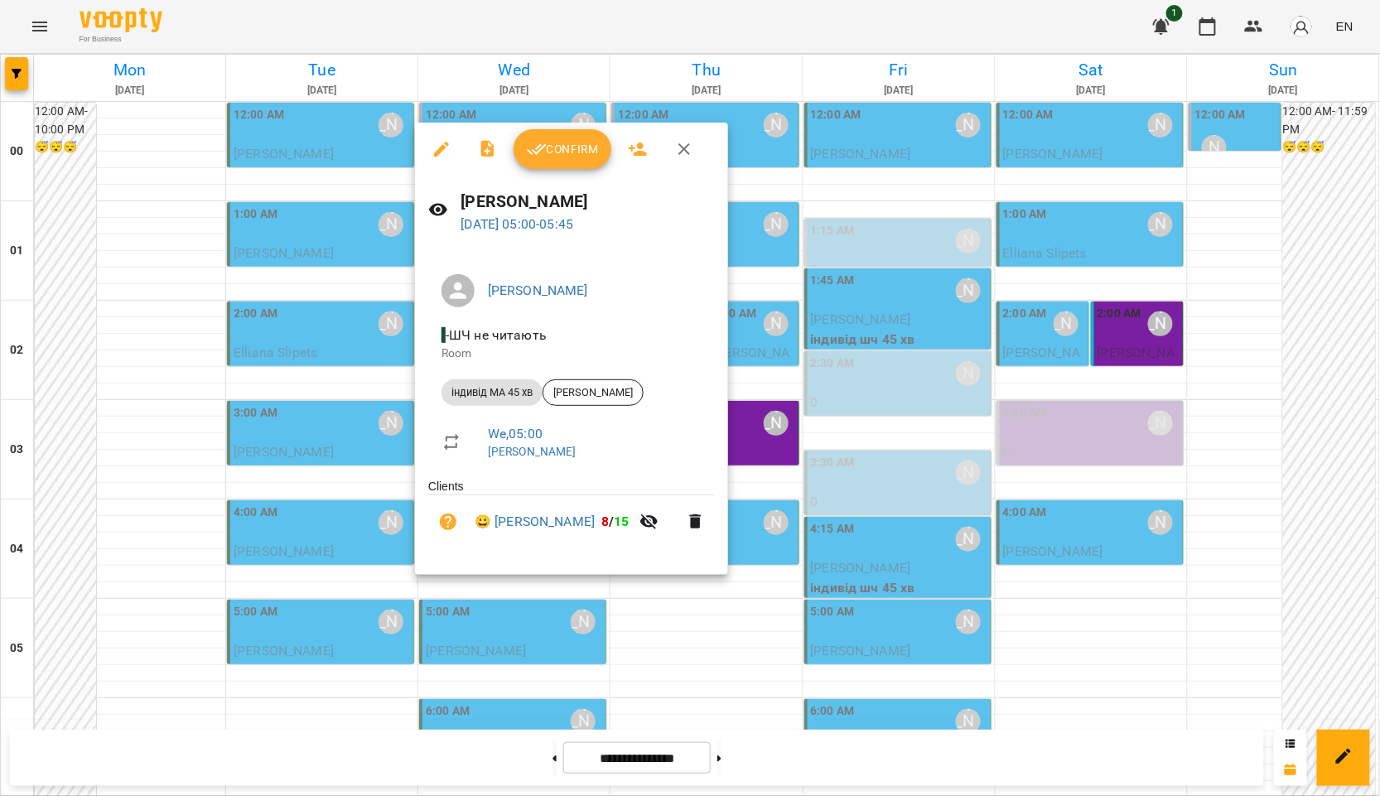
click at [759, 659] on div at bounding box center [690, 398] width 1380 height 796
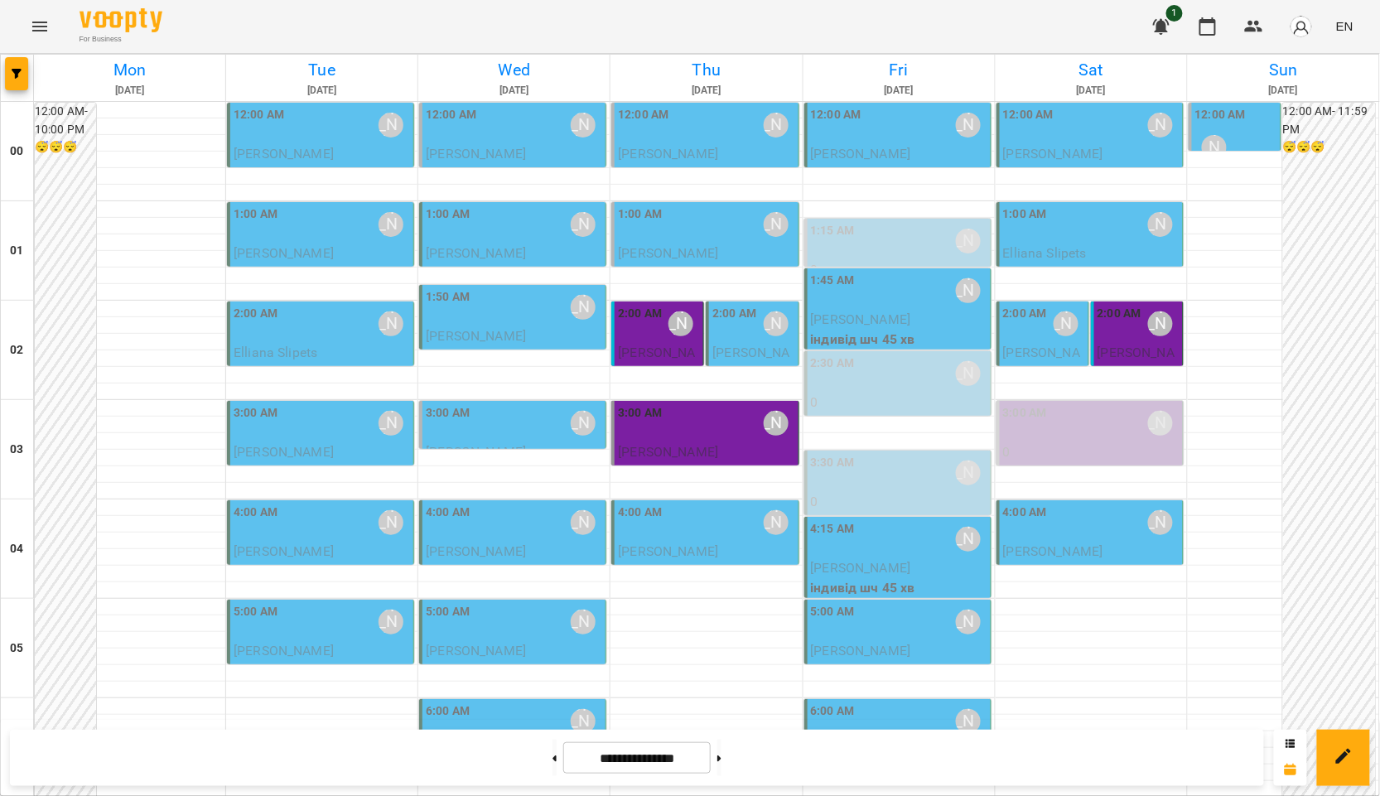
click at [509, 702] on div "6:00 AM Курбанова Софія" at bounding box center [514, 721] width 176 height 38
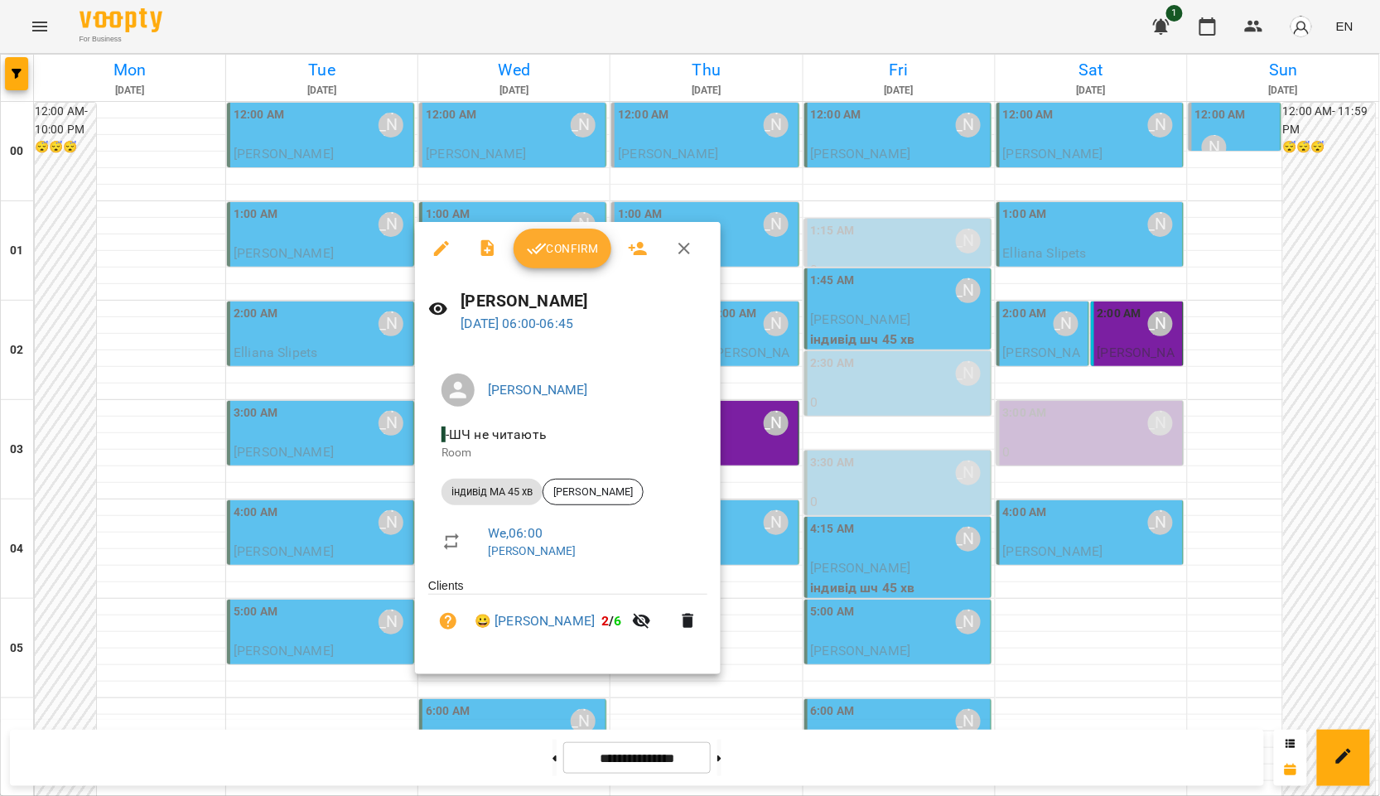
click at [715, 669] on div at bounding box center [690, 398] width 1380 height 796
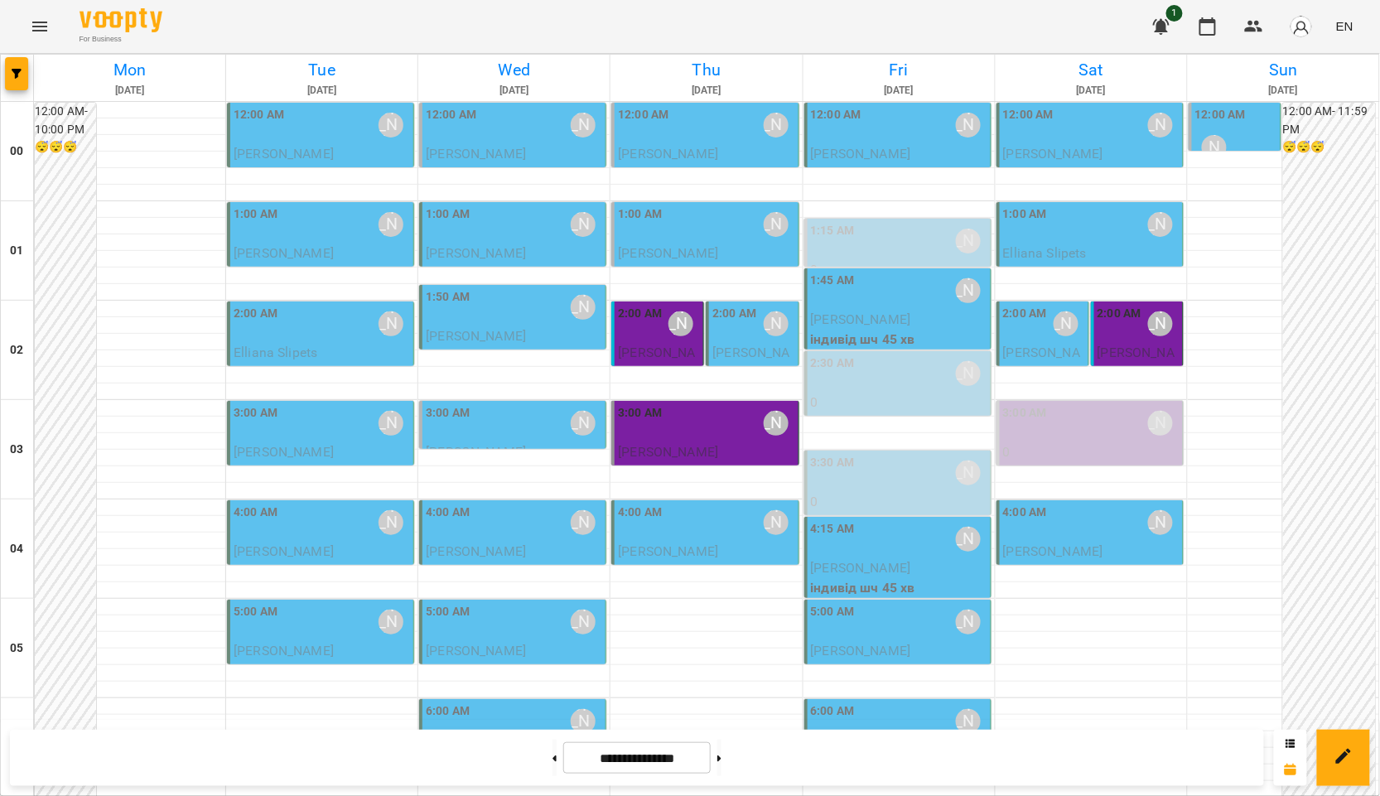
scroll to position [1765, 0]
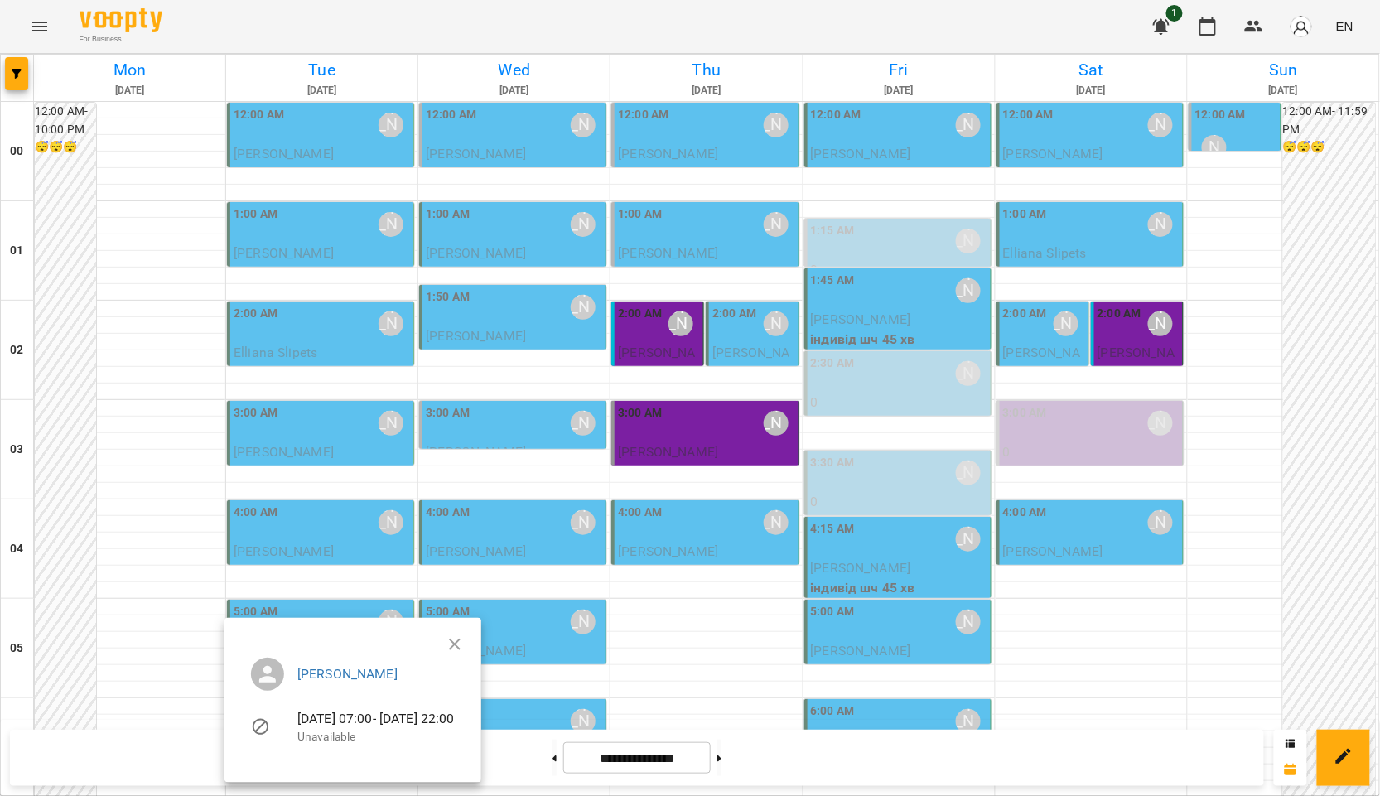
click at [481, 752] on div "Курбанова Софія 14-10-2025 07:00 - 14-10-2025 22:00 Unavailable" at bounding box center [352, 707] width 257 height 152
click at [465, 642] on icon "button" at bounding box center [455, 645] width 20 height 20
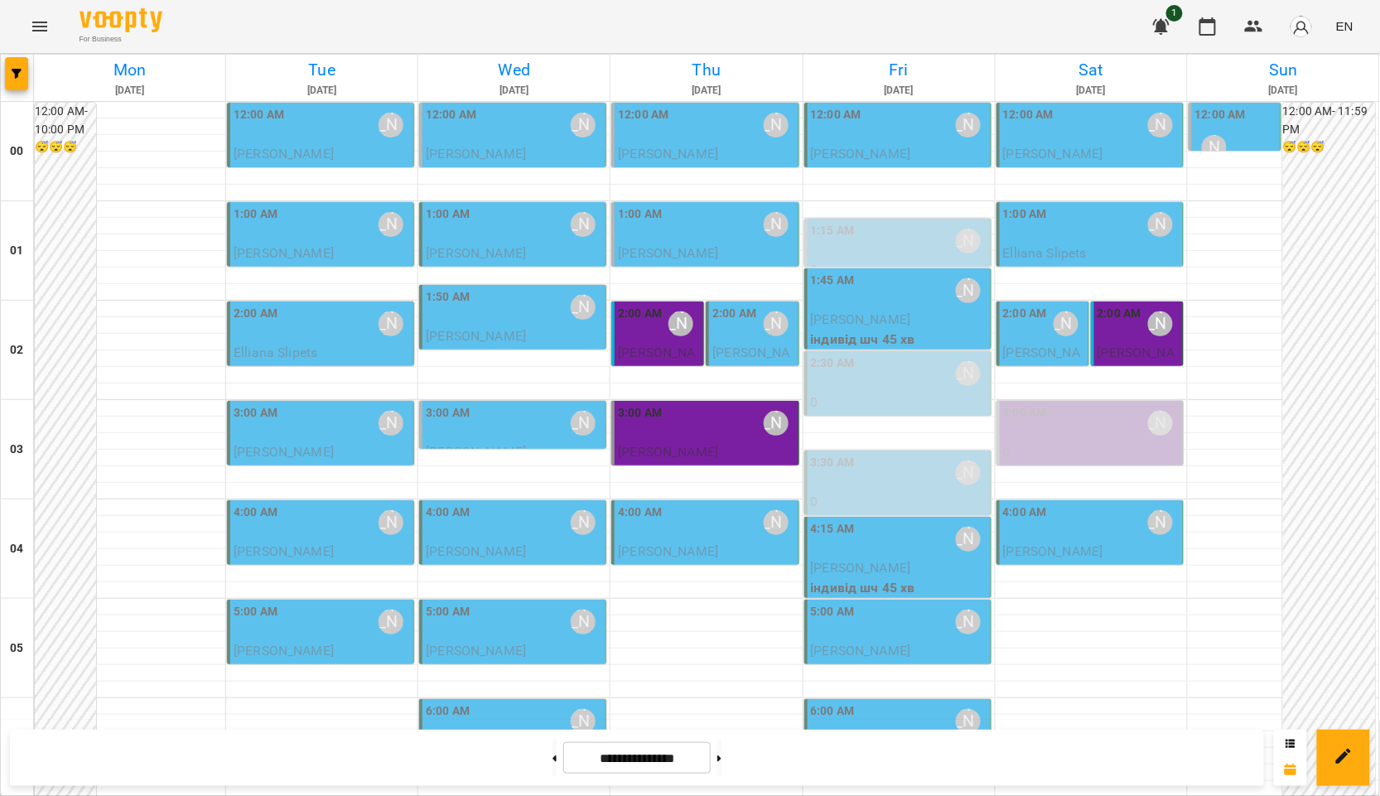
scroll to position [1305, 0]
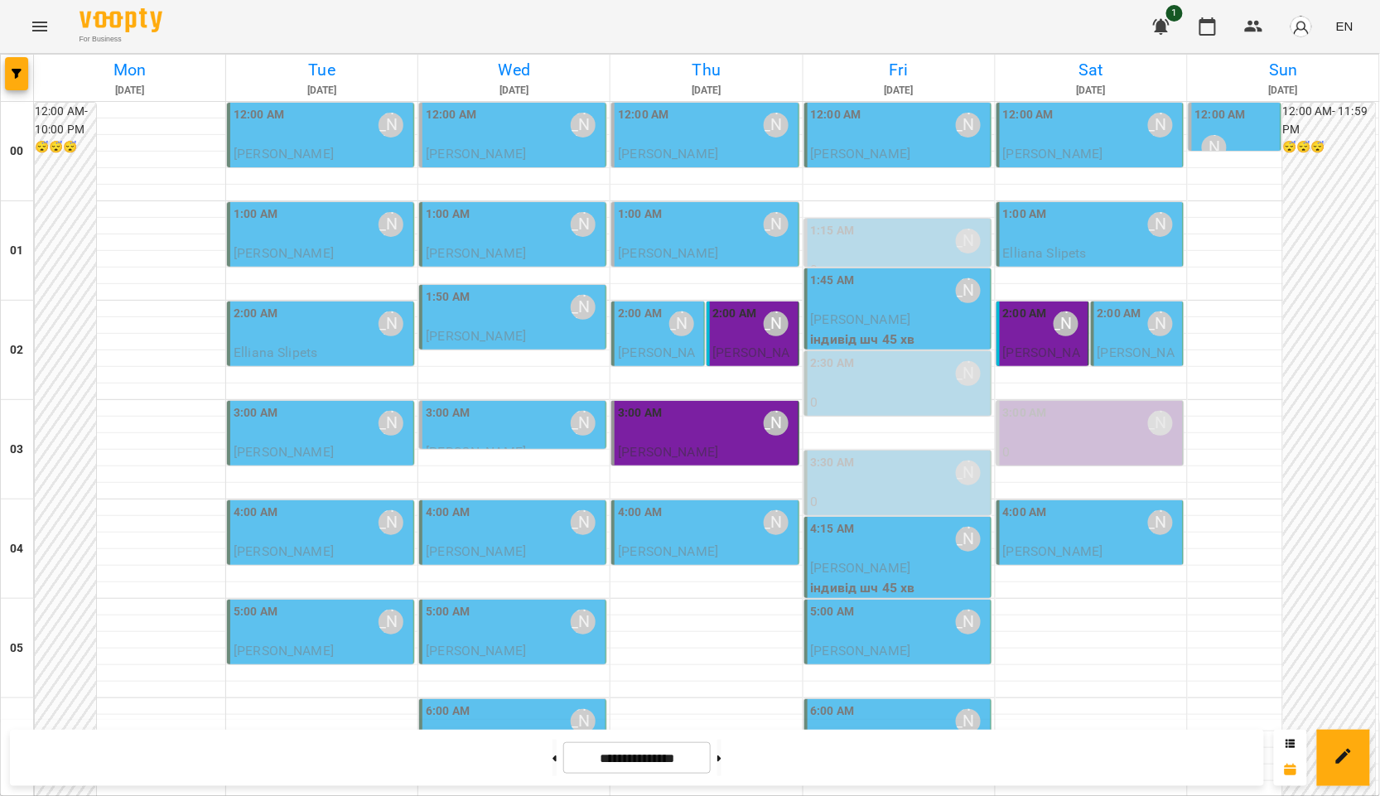
drag, startPoint x: 543, startPoint y: 763, endPoint x: 560, endPoint y: 751, distance: 20.2
click at [553, 763] on button at bounding box center [555, 758] width 4 height 36
type input "**********"
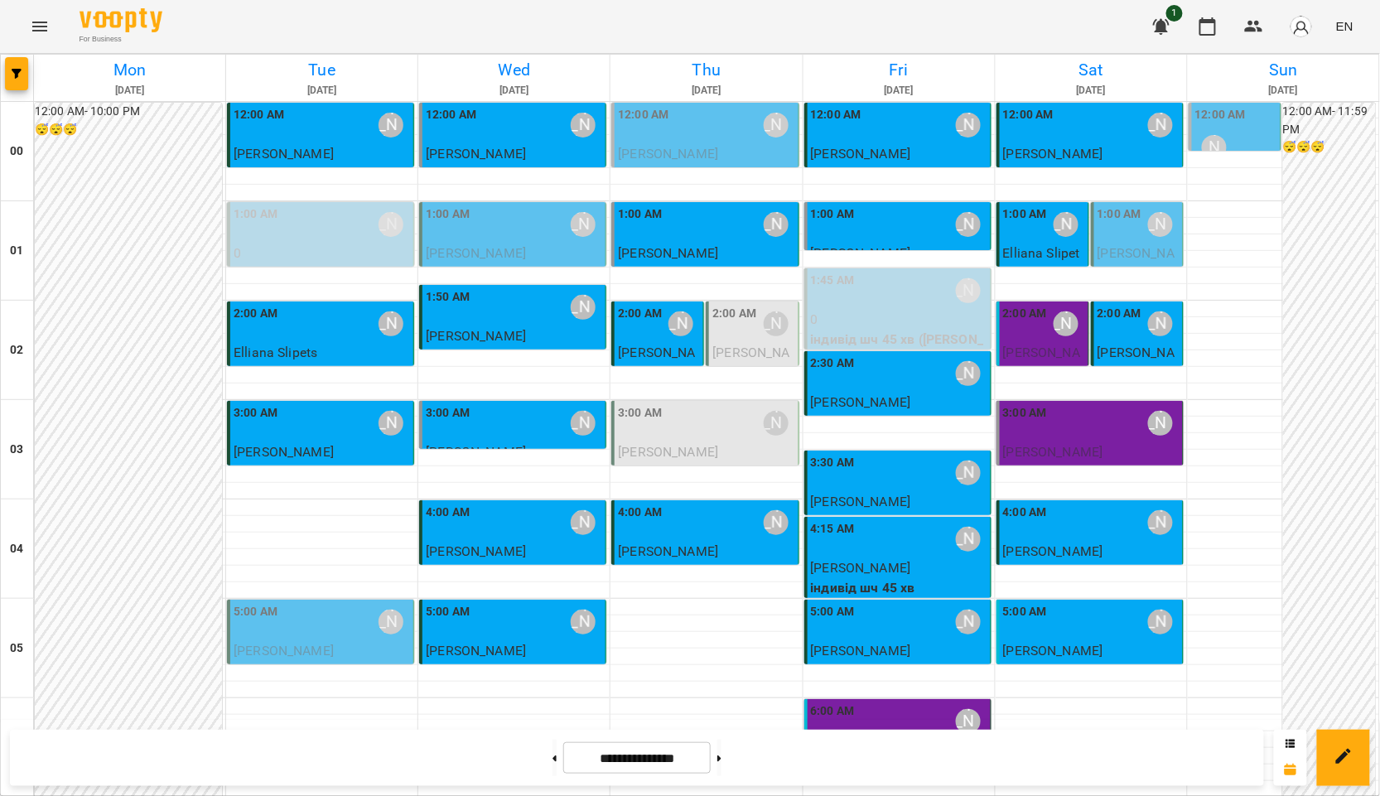
scroll to position [1657, 0]
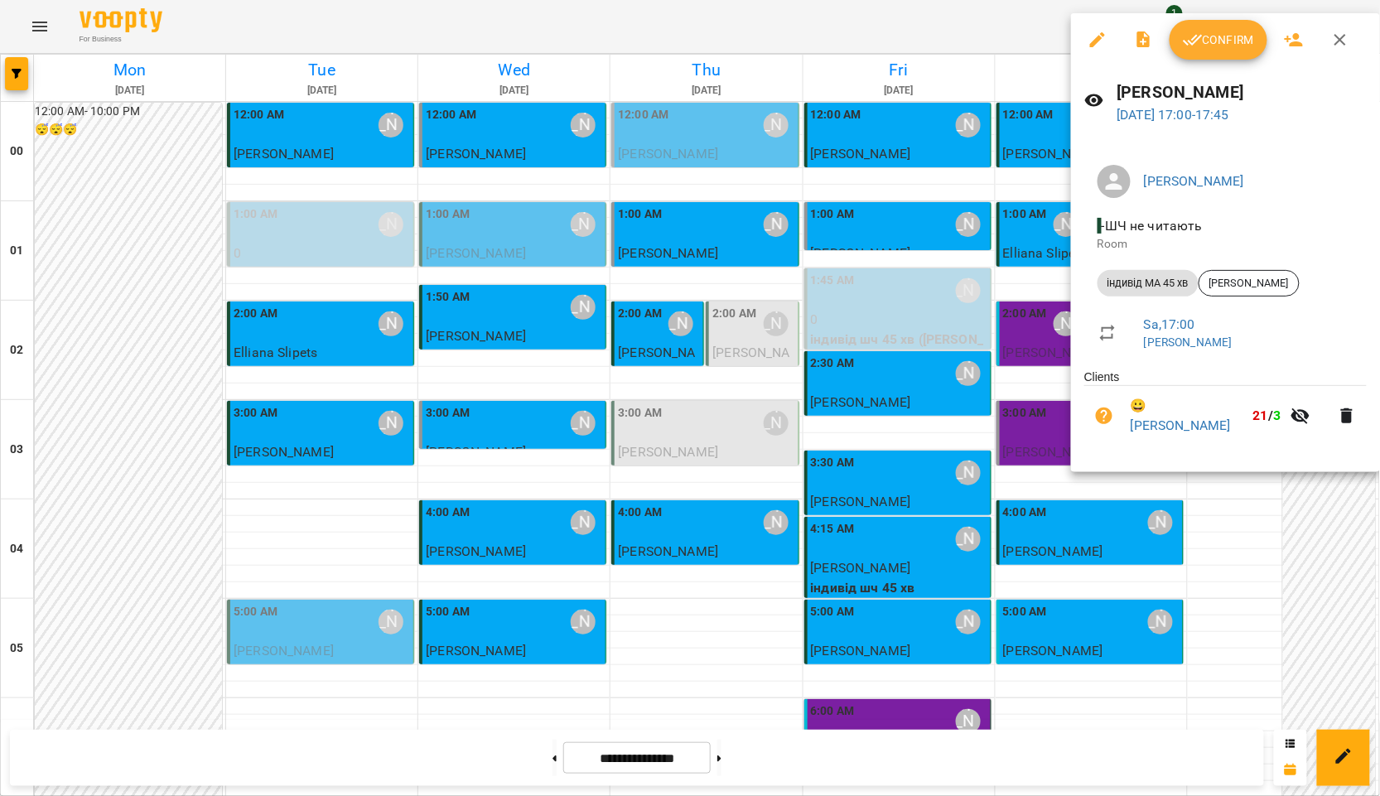
click at [1202, 50] on span "Confirm" at bounding box center [1218, 40] width 71 height 20
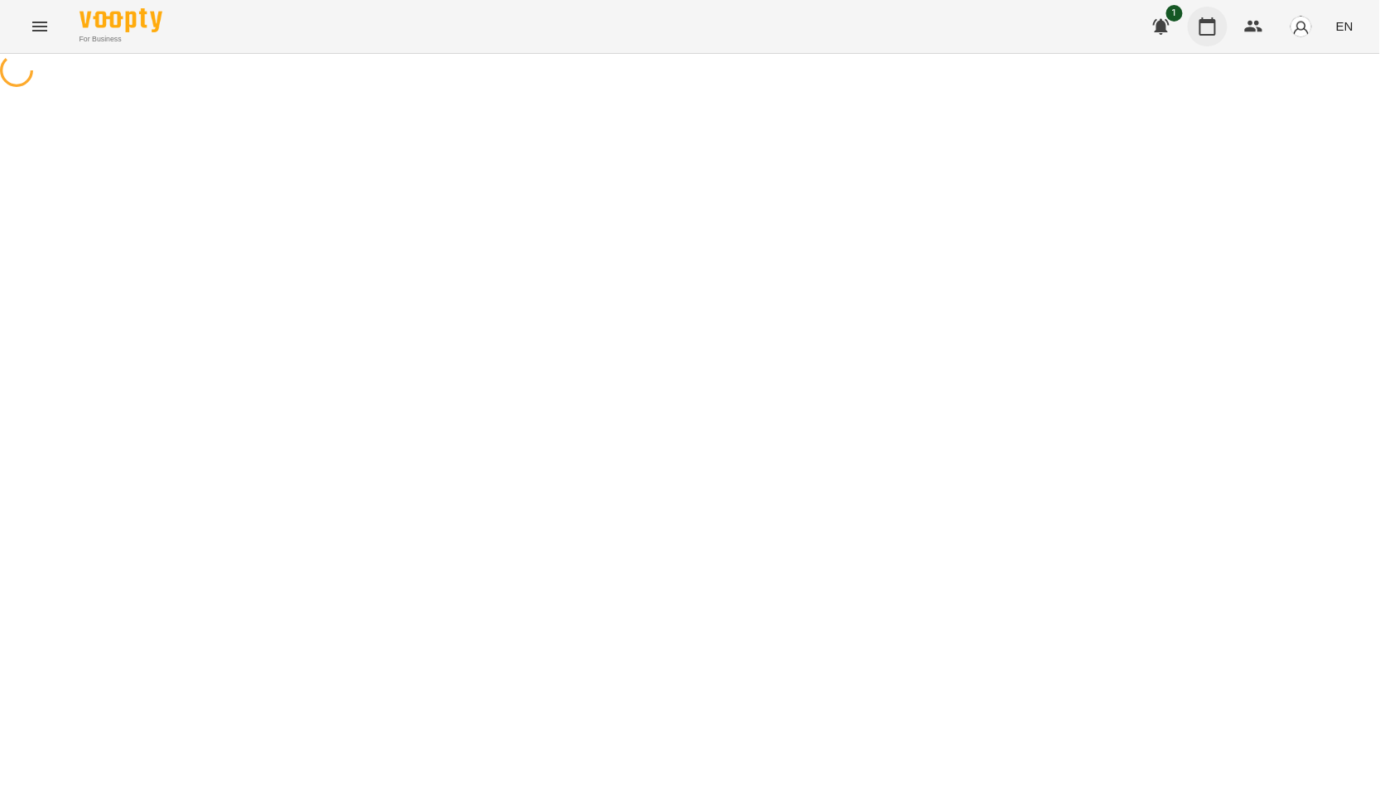
click at [1223, 31] on button "button" at bounding box center [1208, 27] width 40 height 40
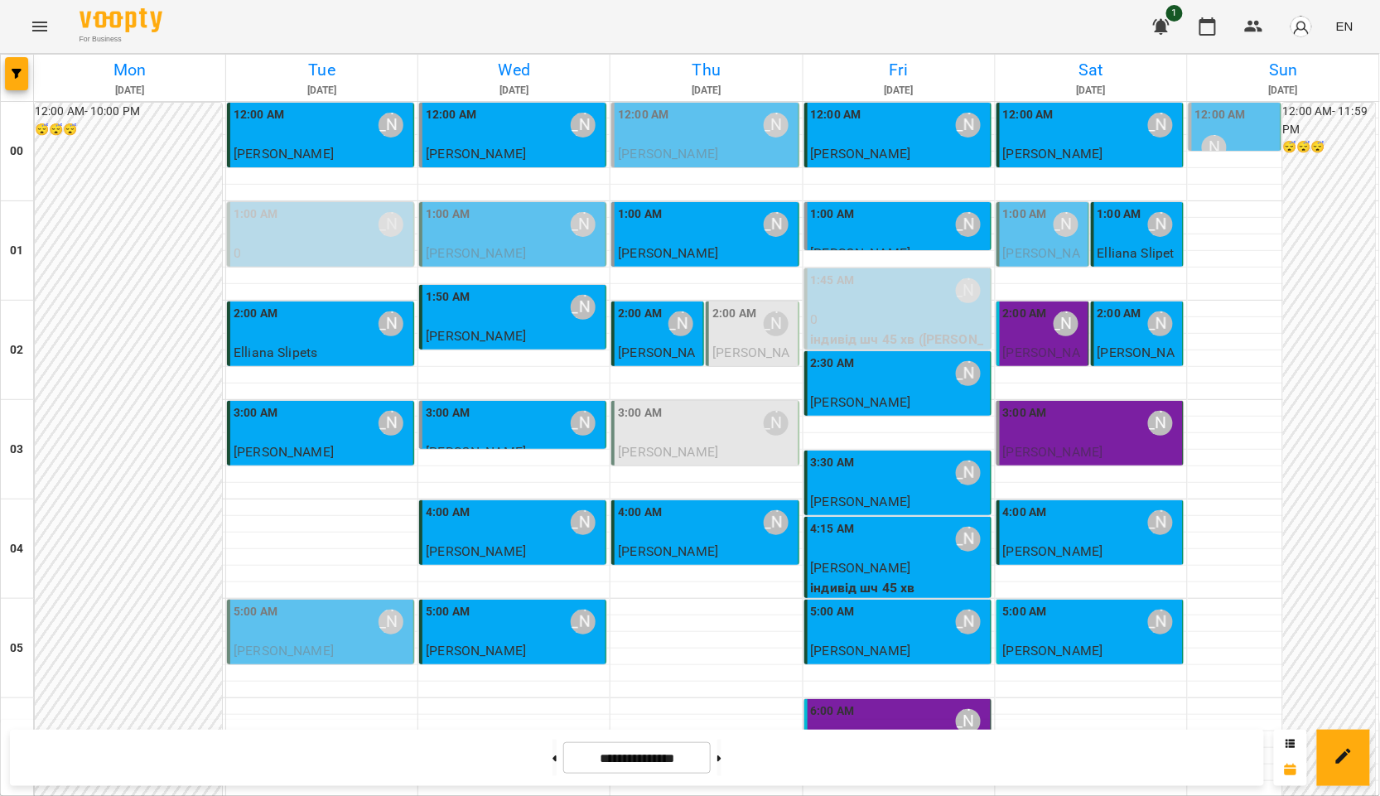
scroll to position [1564, 0]
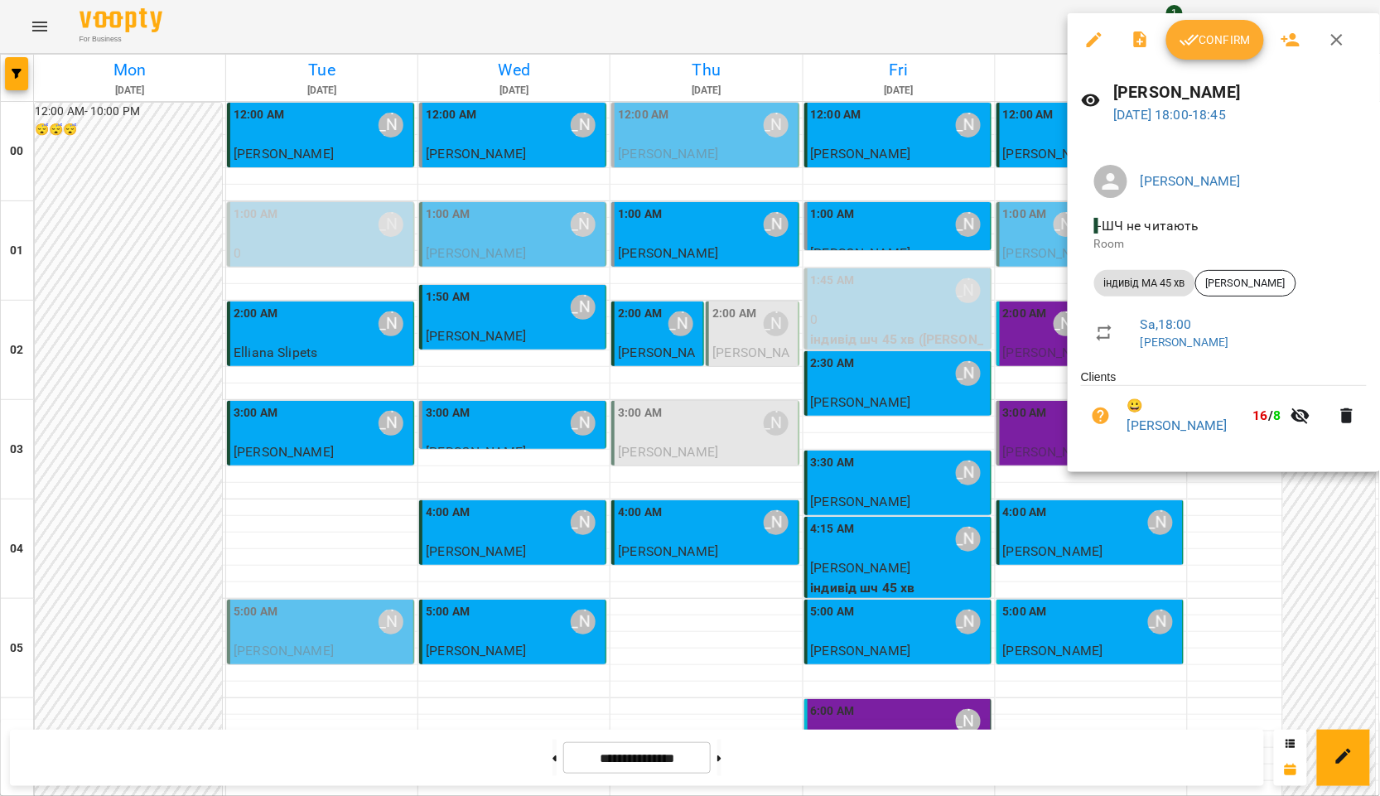
click at [1211, 61] on div "Confirm" at bounding box center [1224, 39] width 312 height 53
click at [1211, 52] on button "Confirm" at bounding box center [1215, 40] width 98 height 40
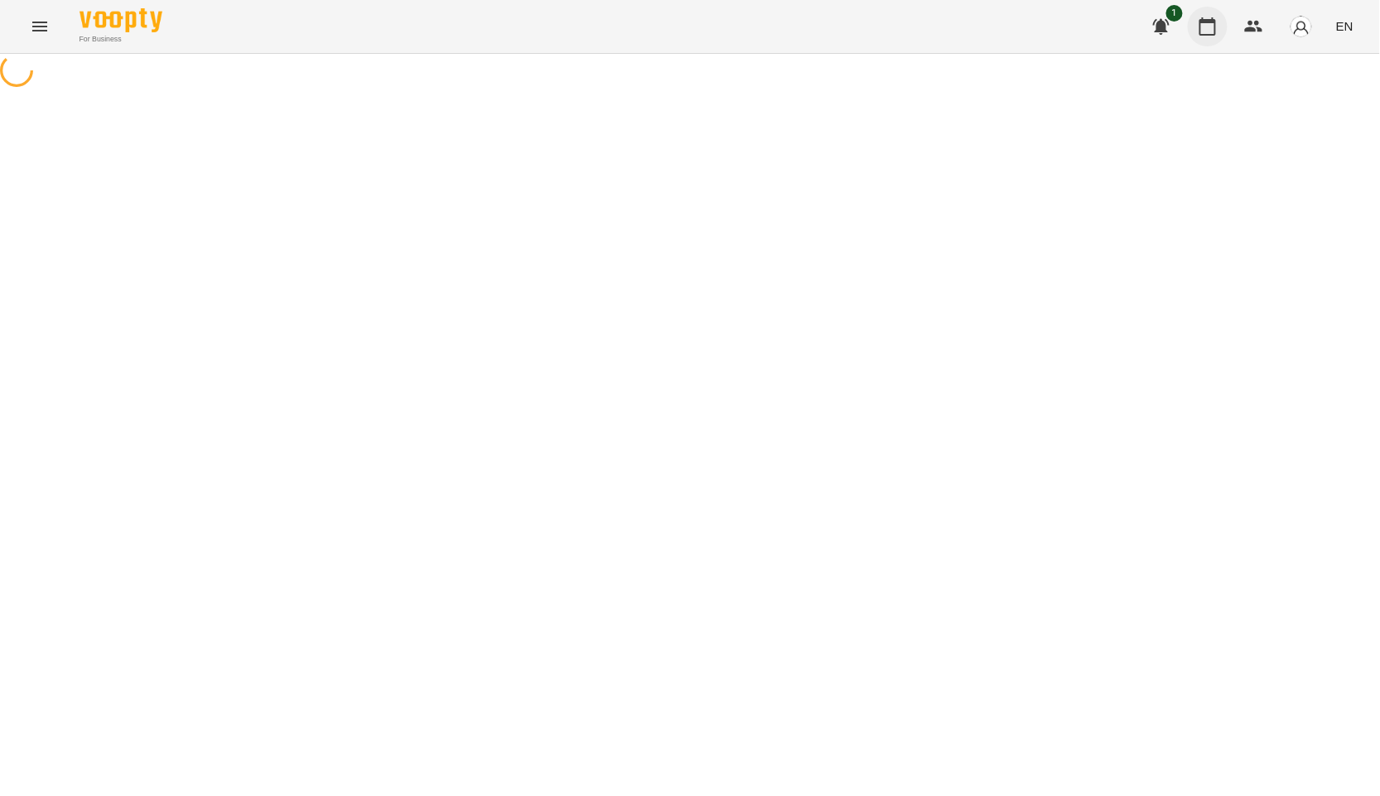
click at [1220, 26] on button "button" at bounding box center [1208, 27] width 40 height 40
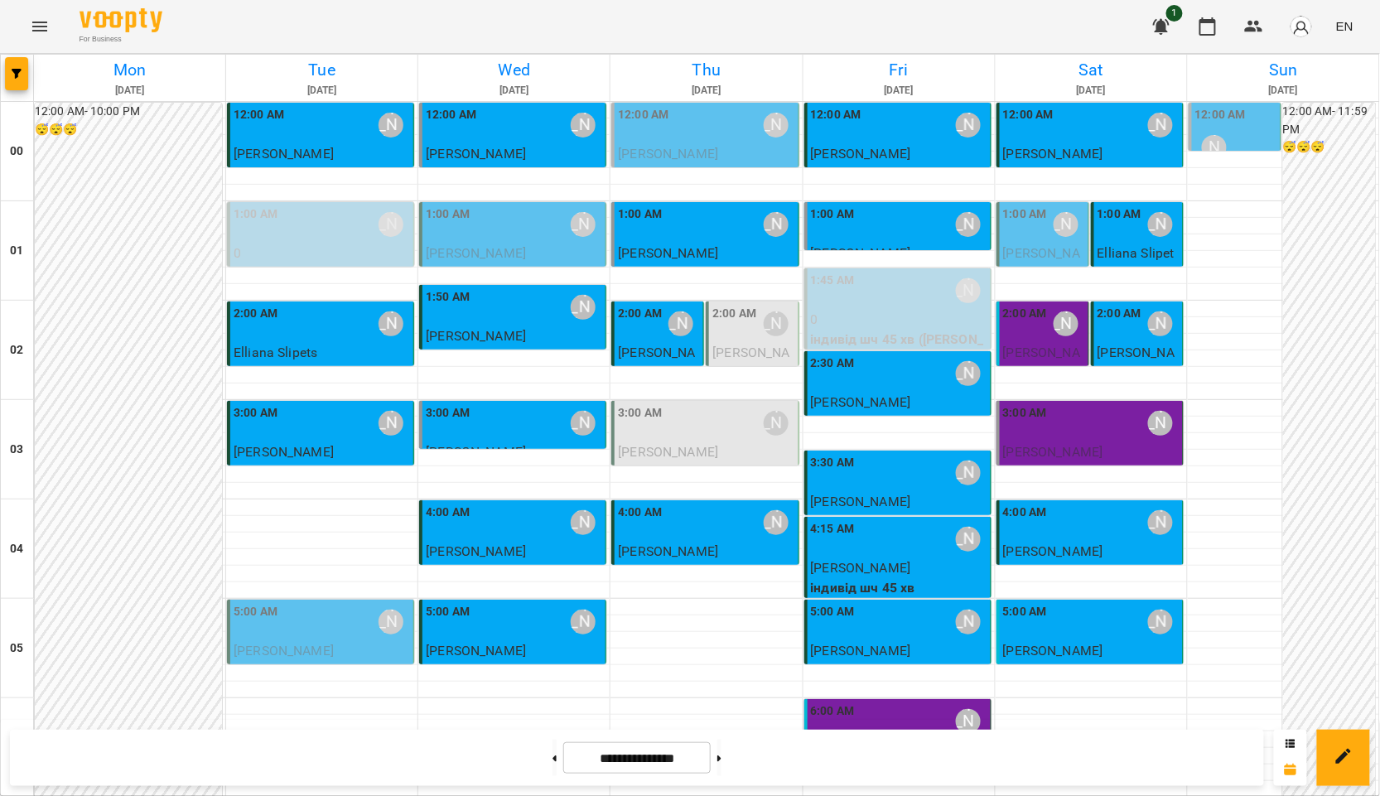
scroll to position [1749, 0]
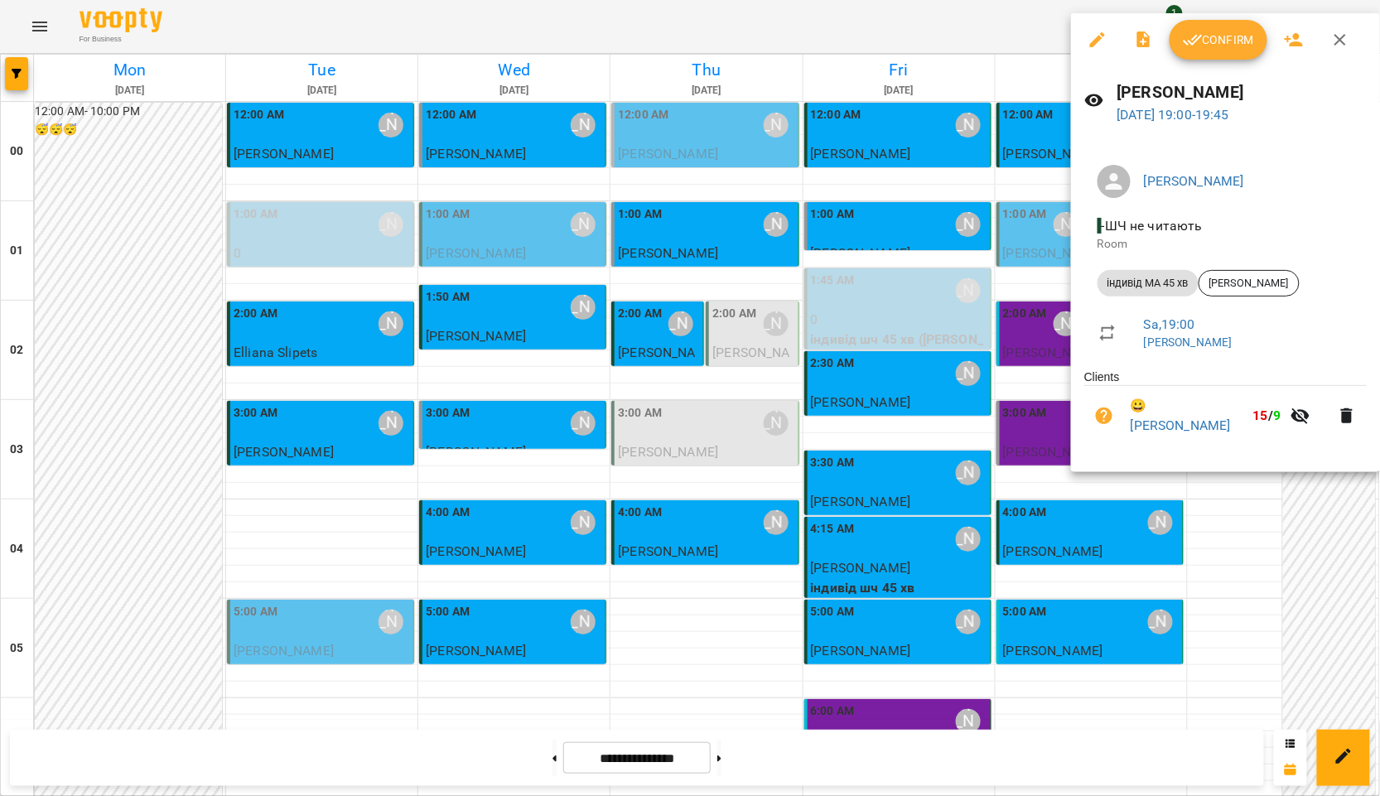
click at [1203, 51] on button "Confirm" at bounding box center [1219, 40] width 98 height 40
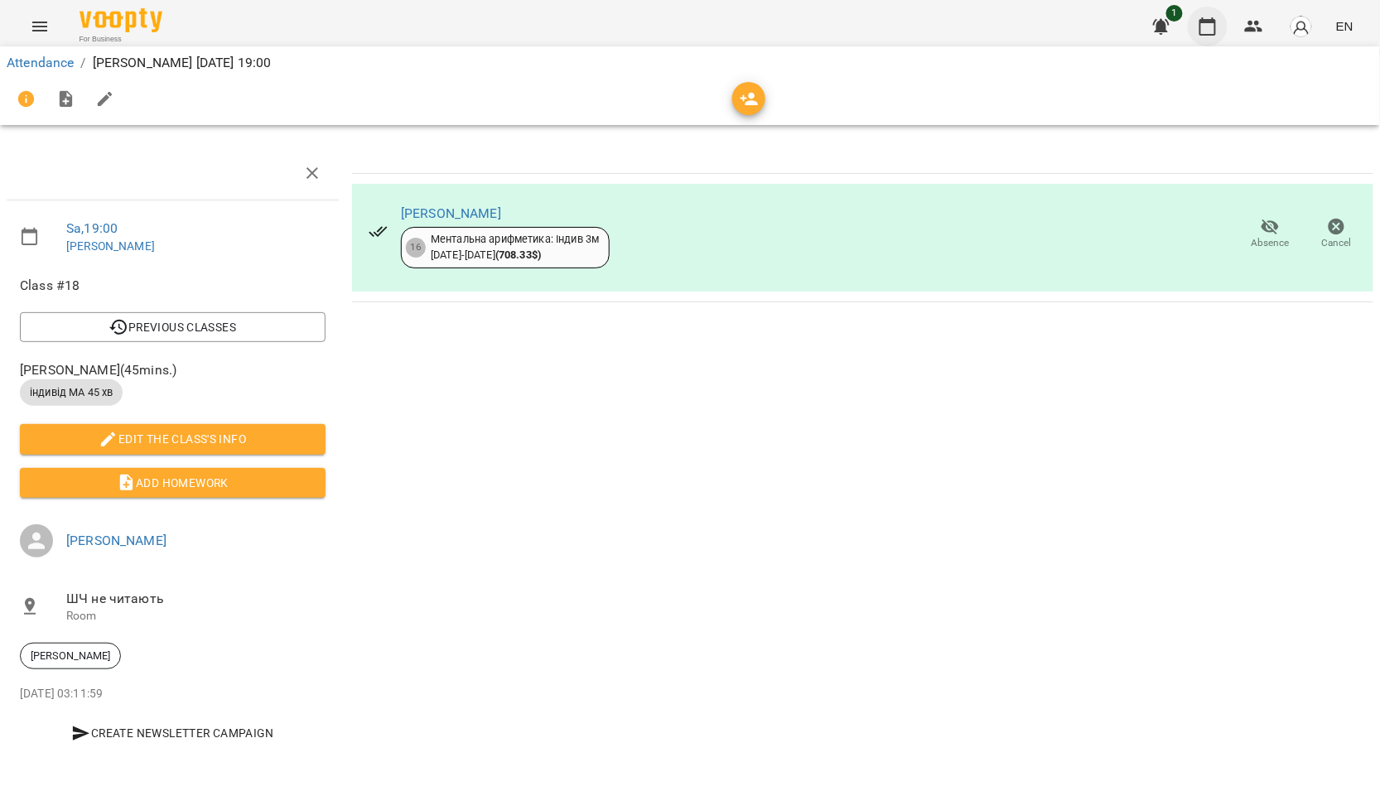
click at [1191, 29] on button "button" at bounding box center [1208, 27] width 40 height 40
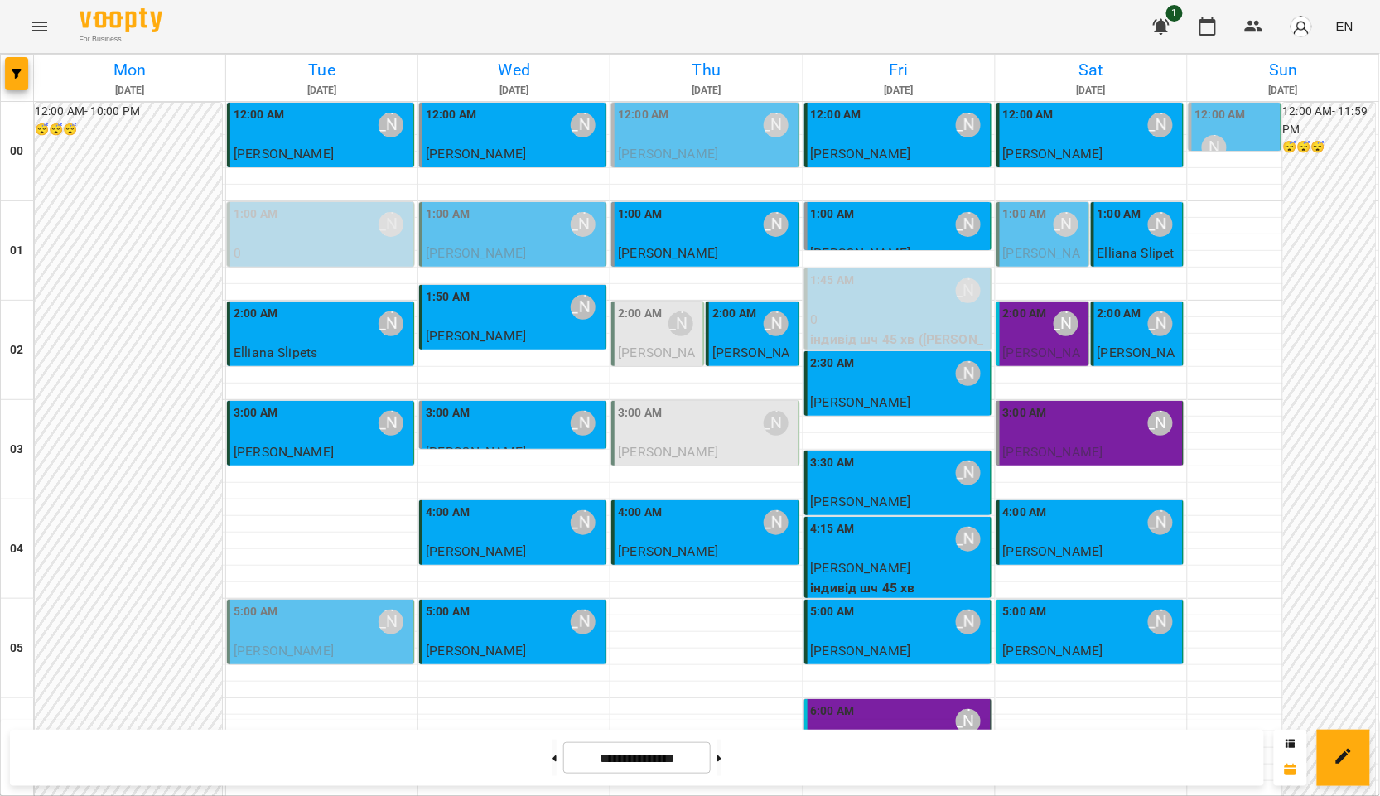
scroll to position [1765, 0]
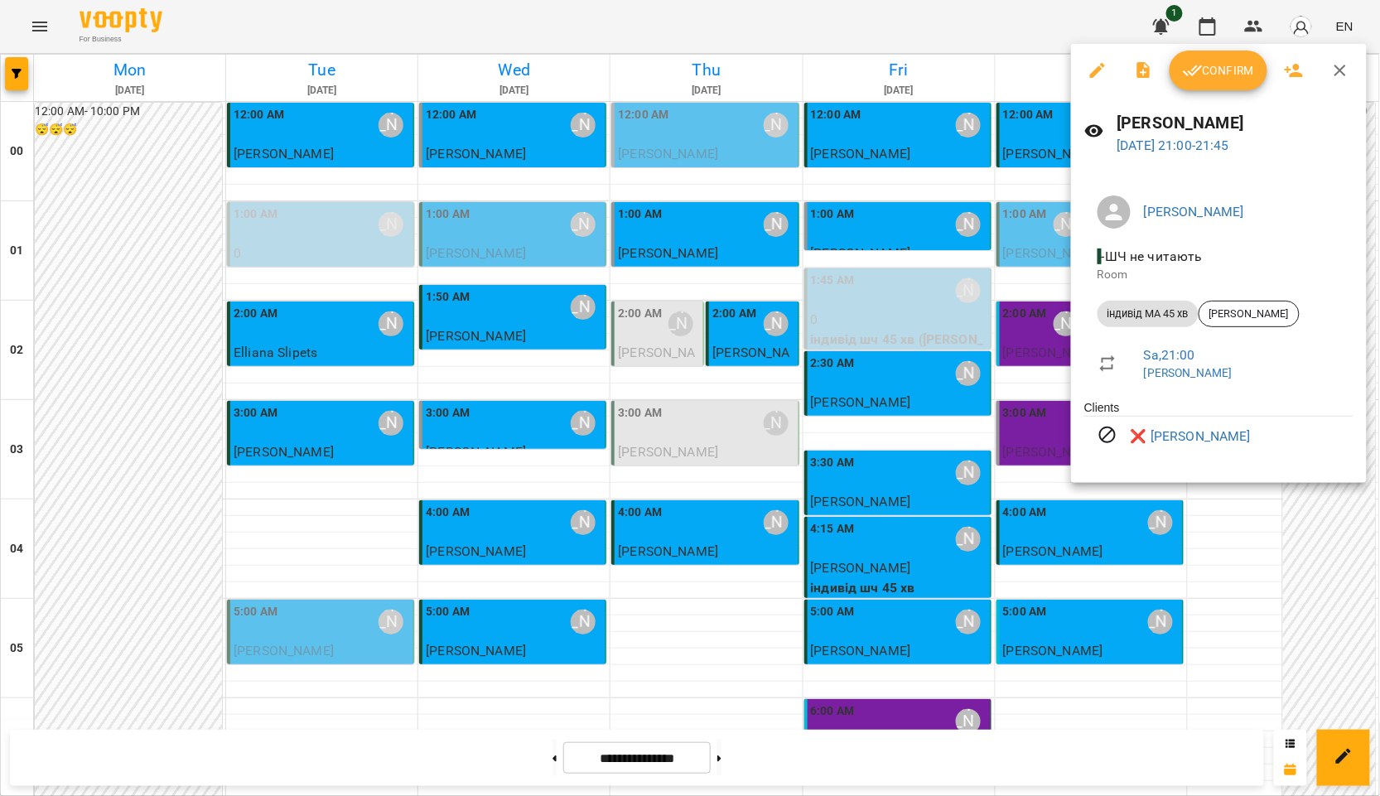
click at [1011, 464] on div at bounding box center [690, 398] width 1380 height 796
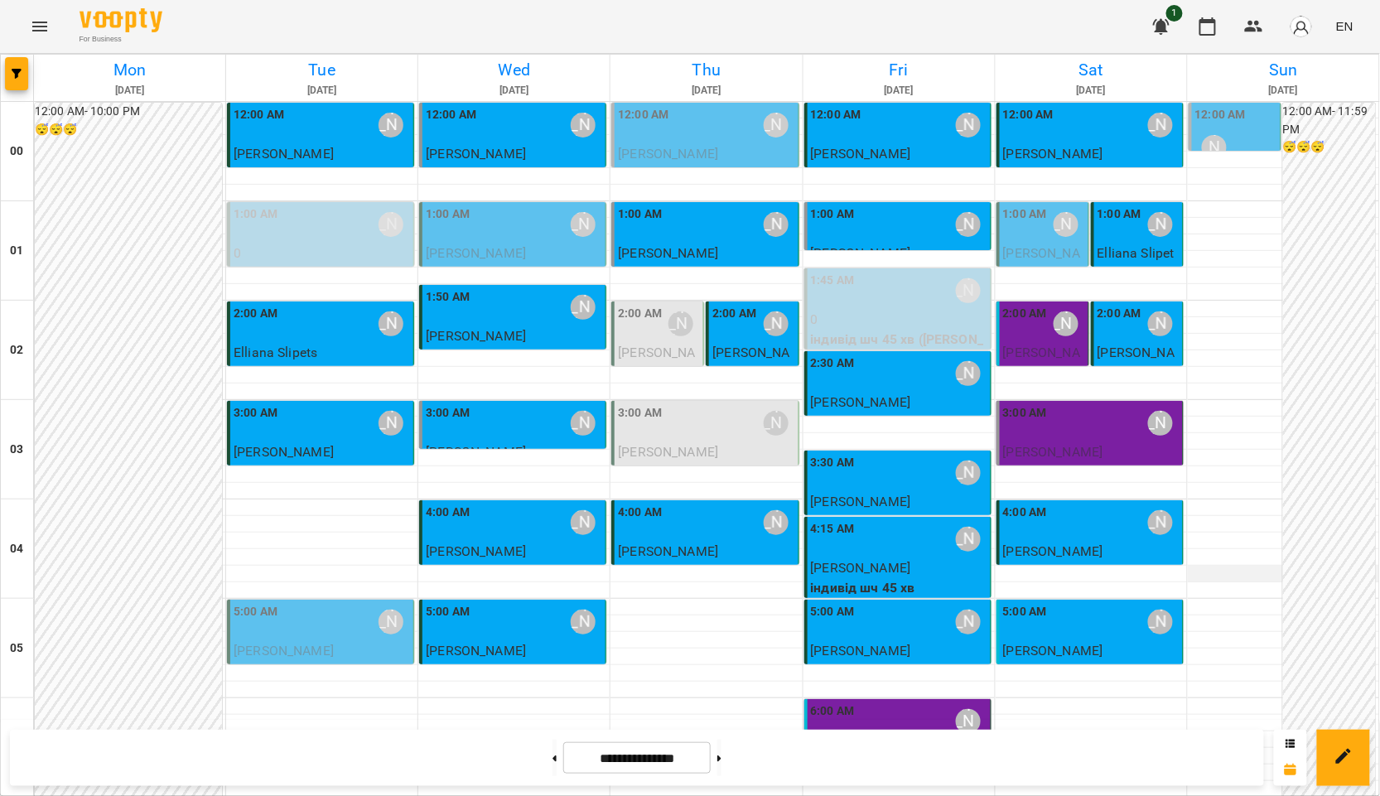
scroll to position [0, 0]
click at [722, 765] on button at bounding box center [719, 758] width 4 height 36
type input "**********"
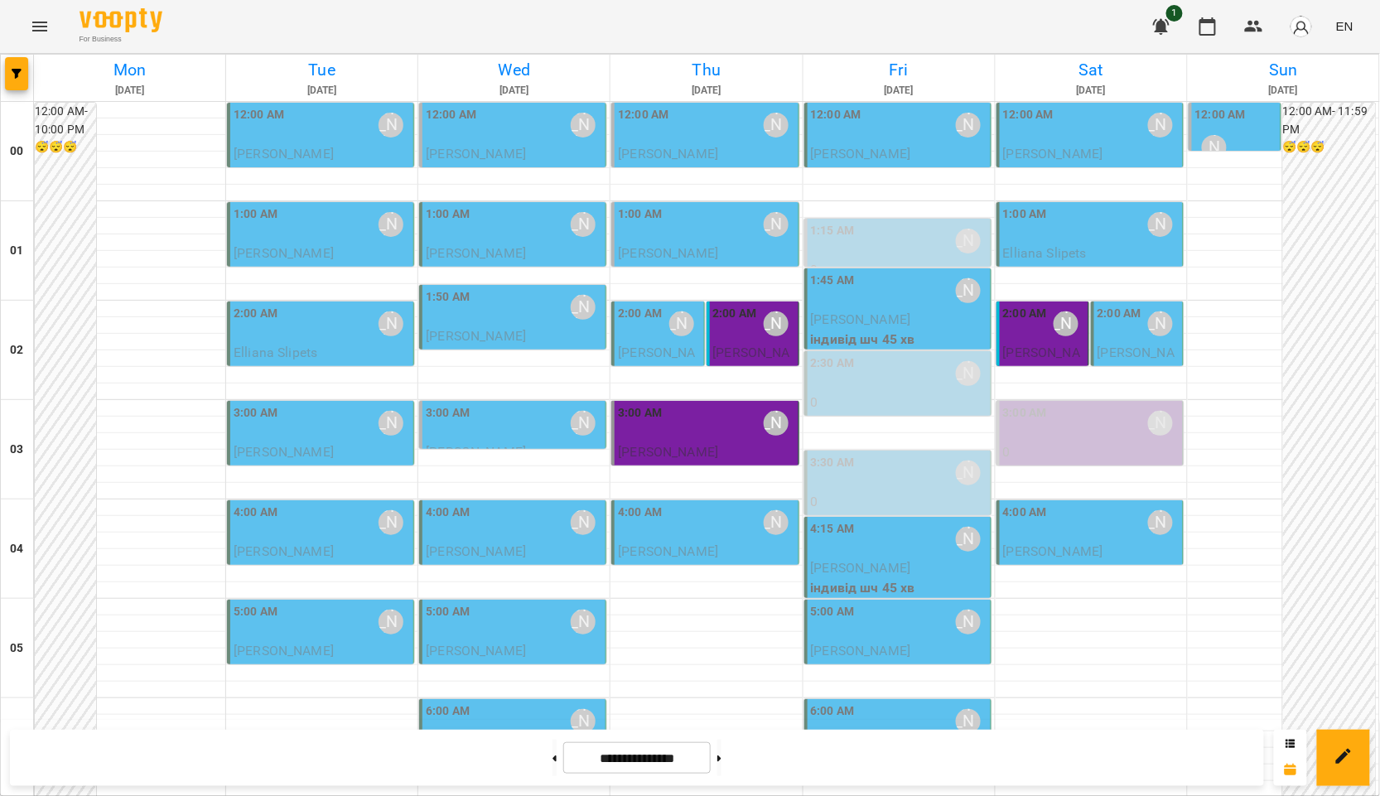
scroll to position [1104, 0]
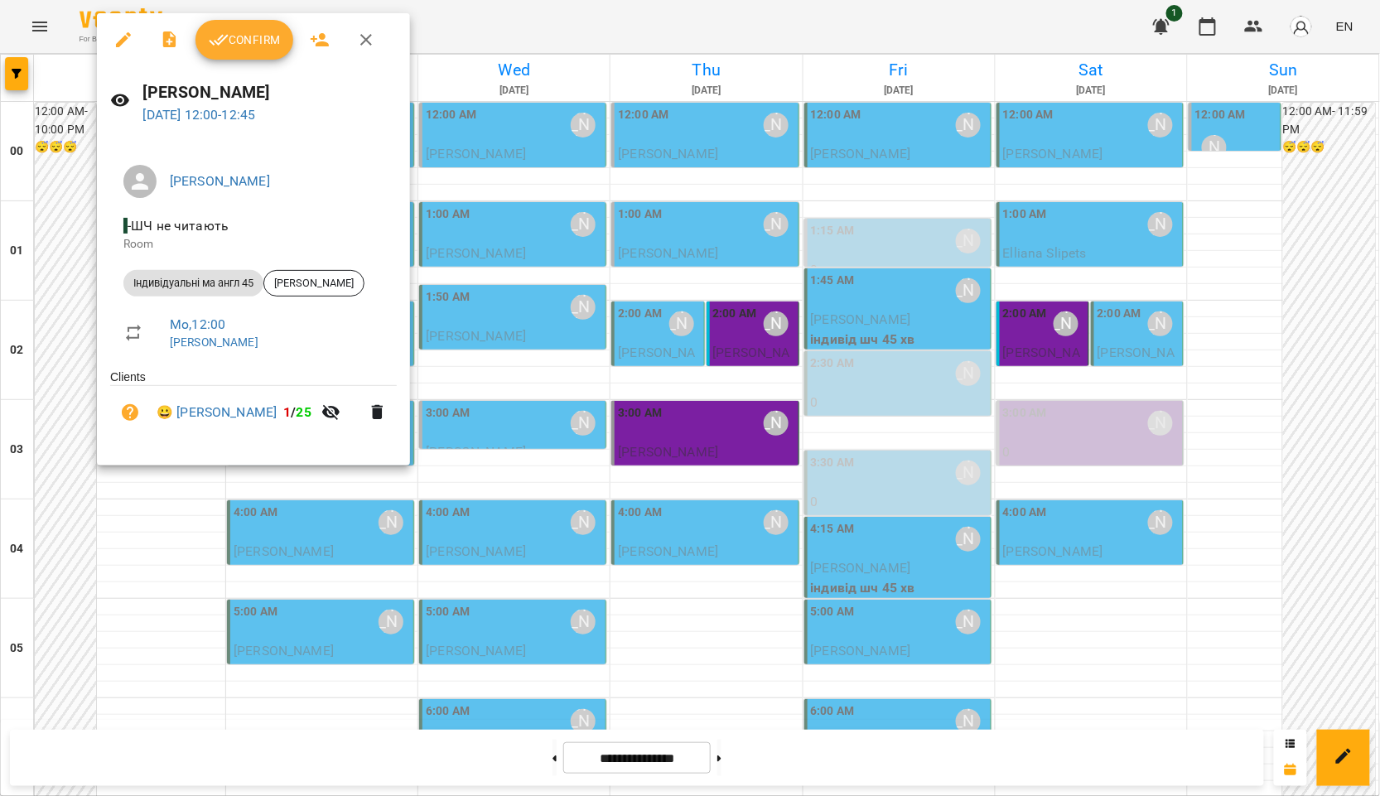
click at [224, 31] on icon "button" at bounding box center [219, 40] width 20 height 20
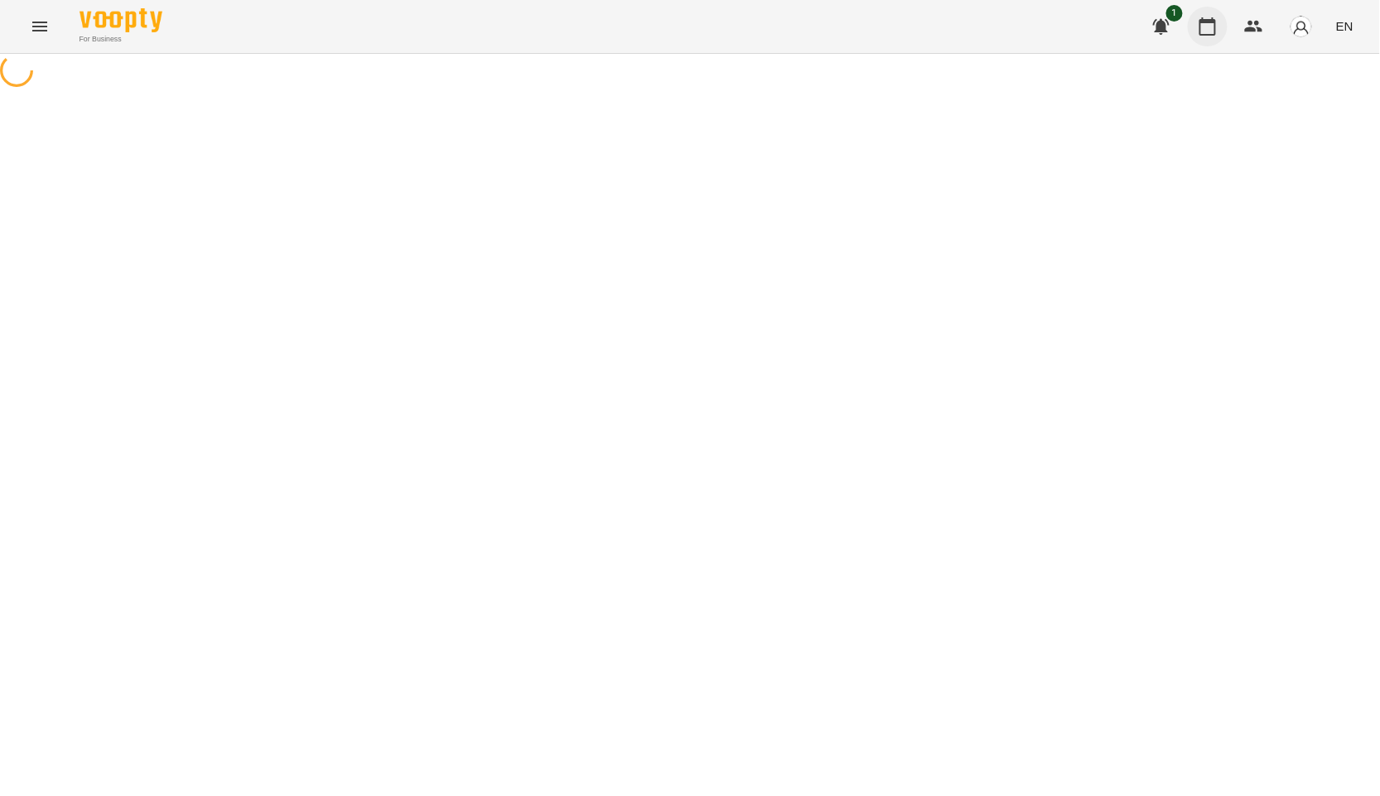
click at [1200, 31] on icon "button" at bounding box center [1208, 27] width 20 height 20
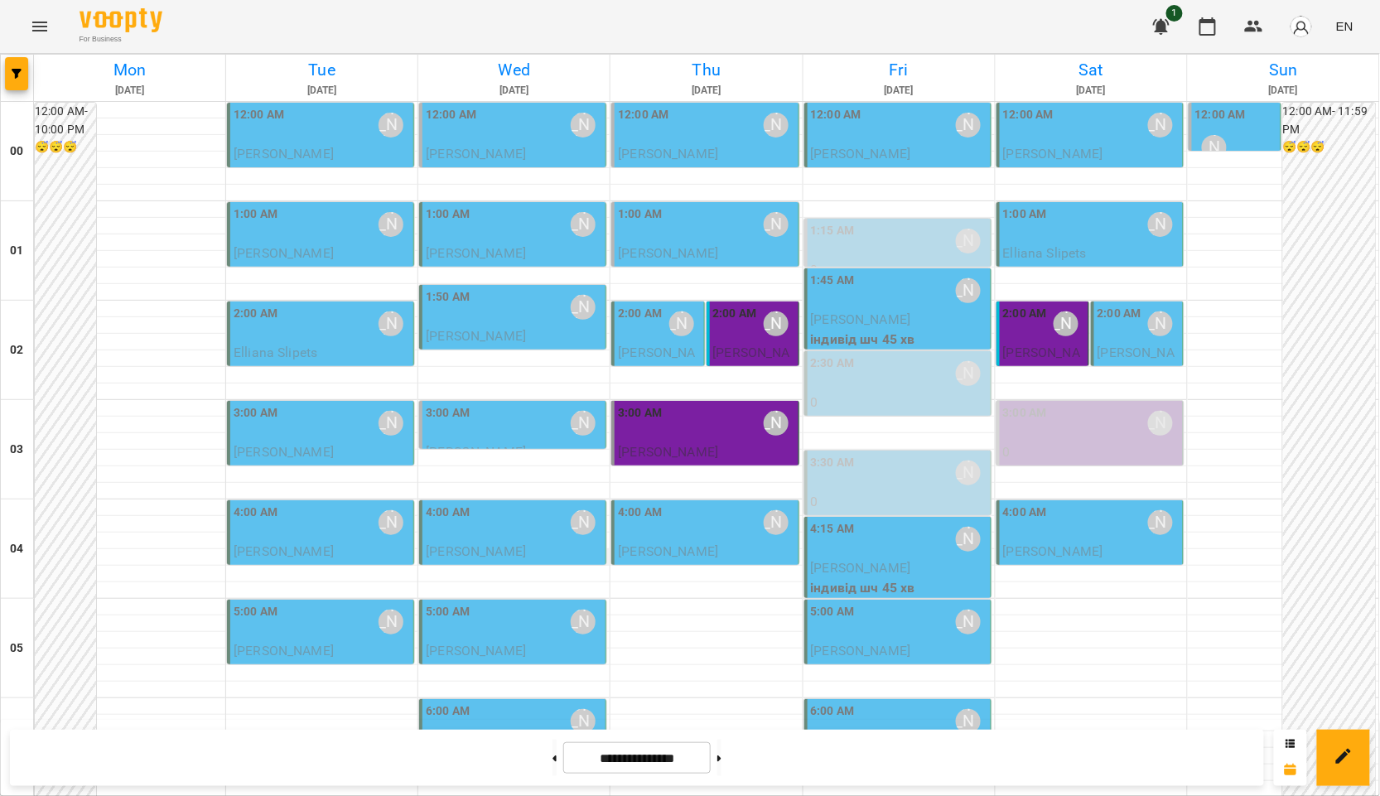
scroll to position [1765, 0]
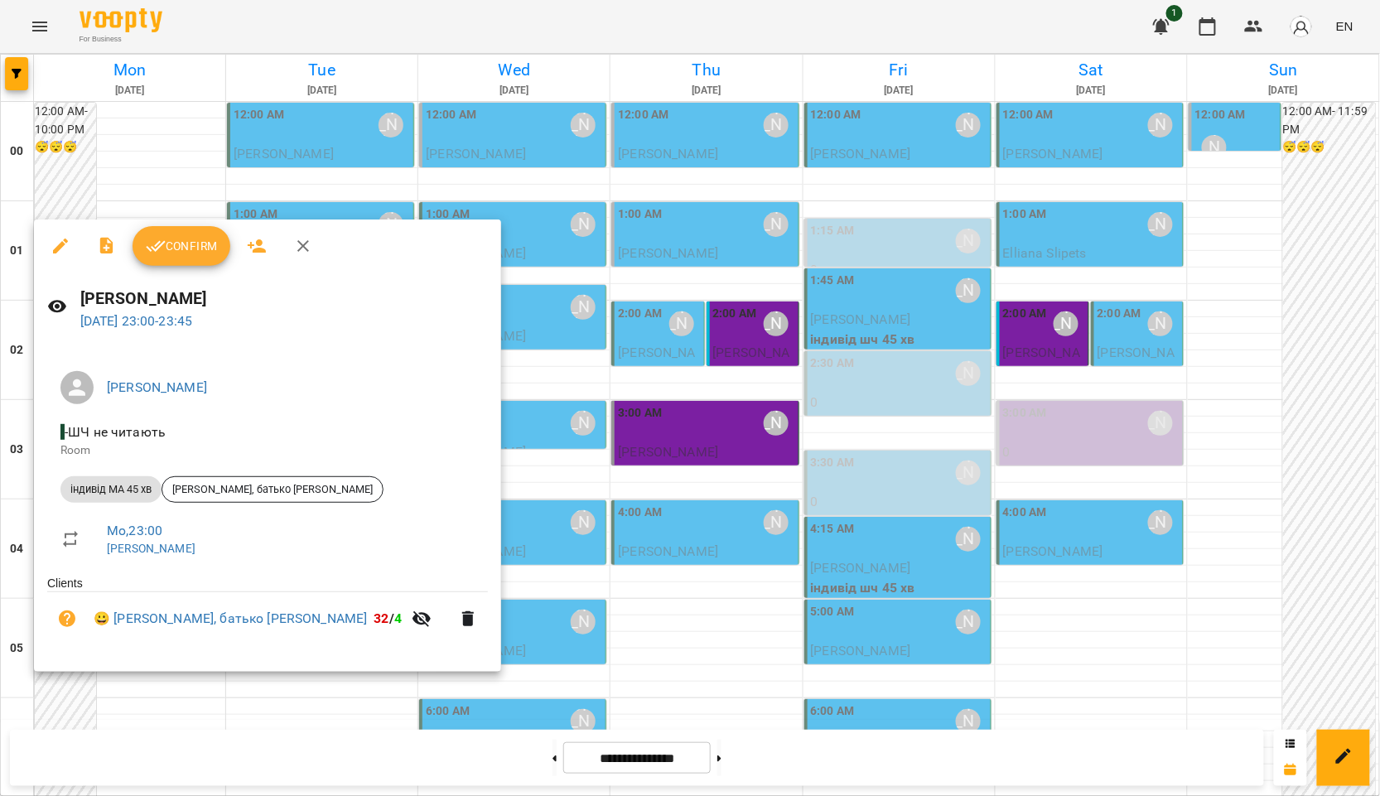
click at [208, 249] on span "Confirm" at bounding box center [181, 246] width 71 height 20
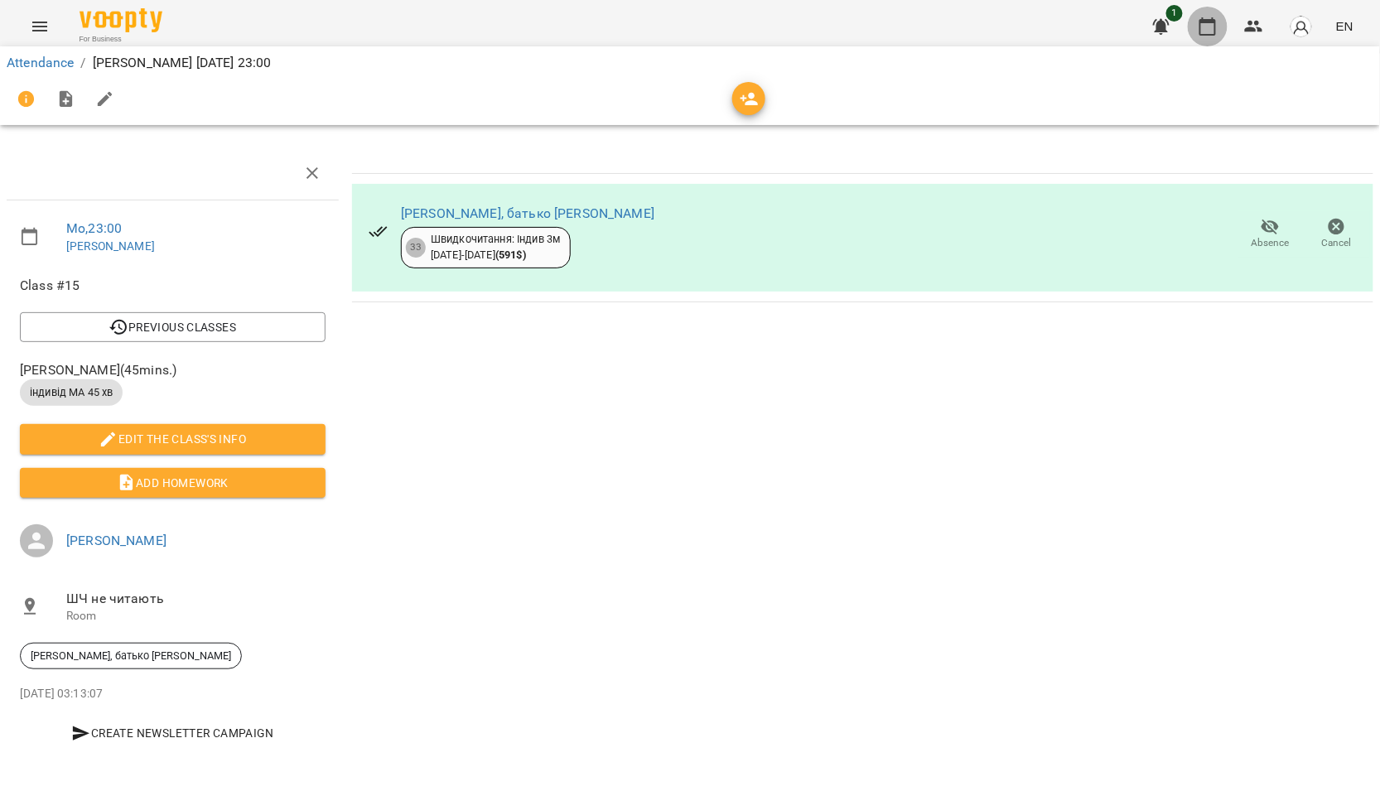
click at [1216, 17] on icon "button" at bounding box center [1208, 27] width 20 height 20
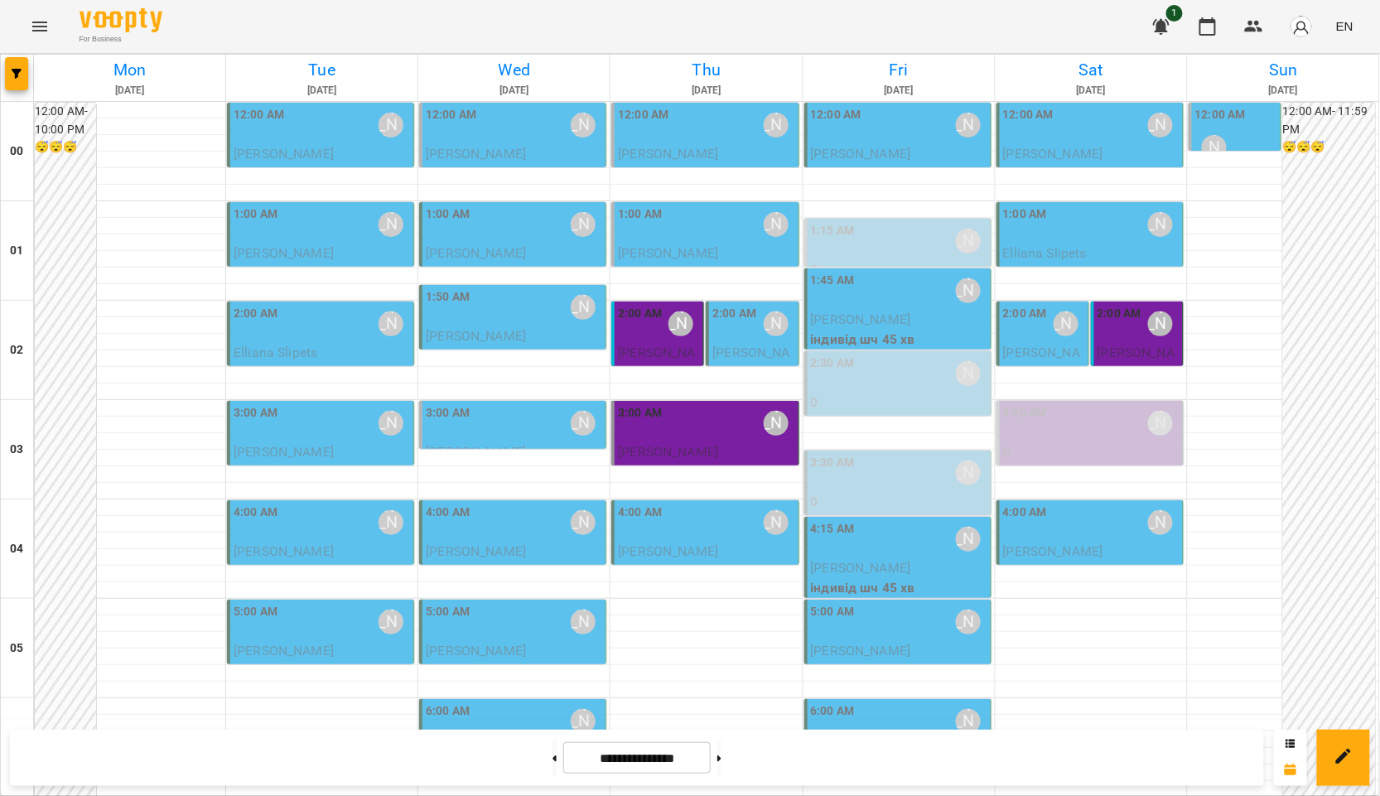
click at [328, 156] on span "[PERSON_NAME] [PERSON_NAME]" at bounding box center [284, 154] width 100 height 16
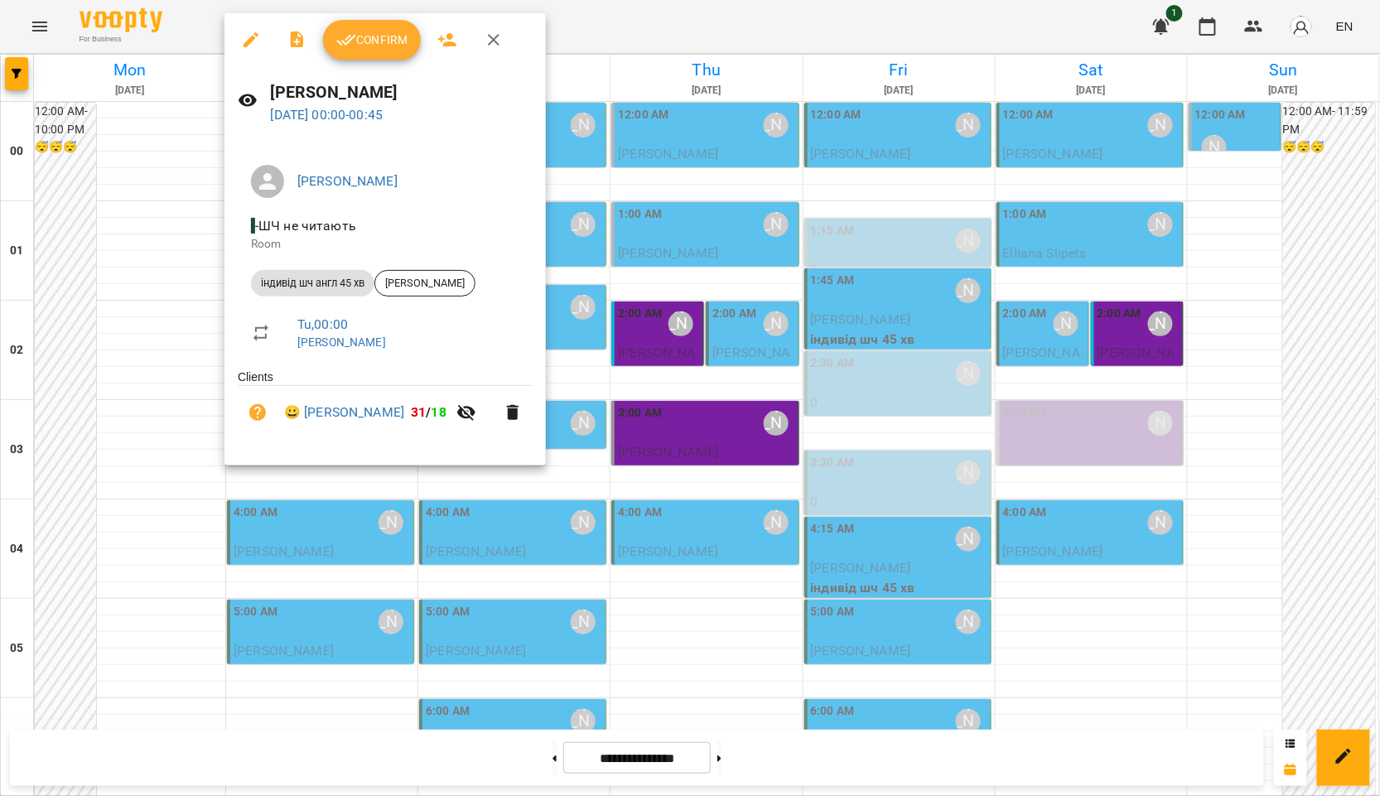
click at [374, 26] on button "Confirm" at bounding box center [372, 40] width 98 height 40
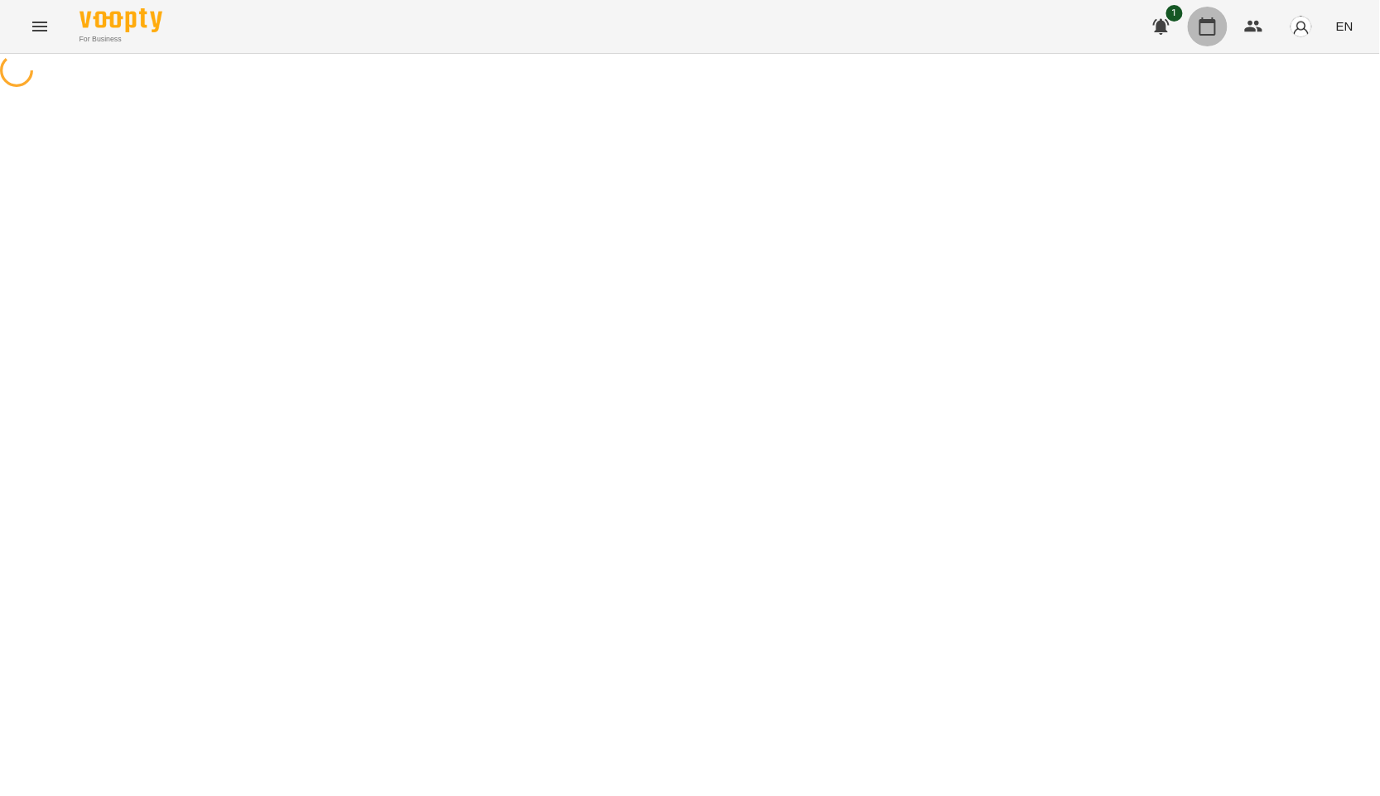
click at [1207, 31] on icon "button" at bounding box center [1208, 27] width 20 height 20
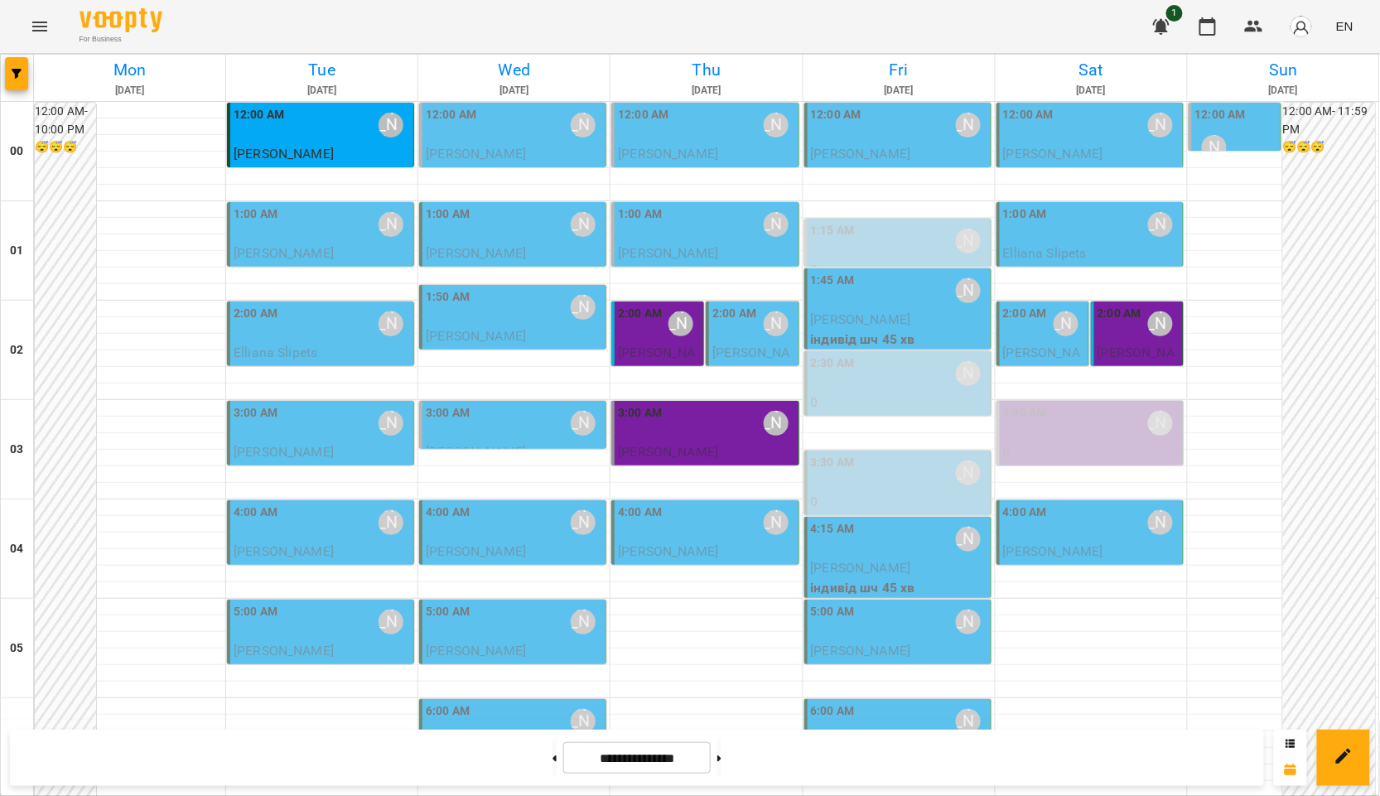
scroll to position [184, 0]
click at [480, 742] on span "[PERSON_NAME]" at bounding box center [476, 750] width 100 height 16
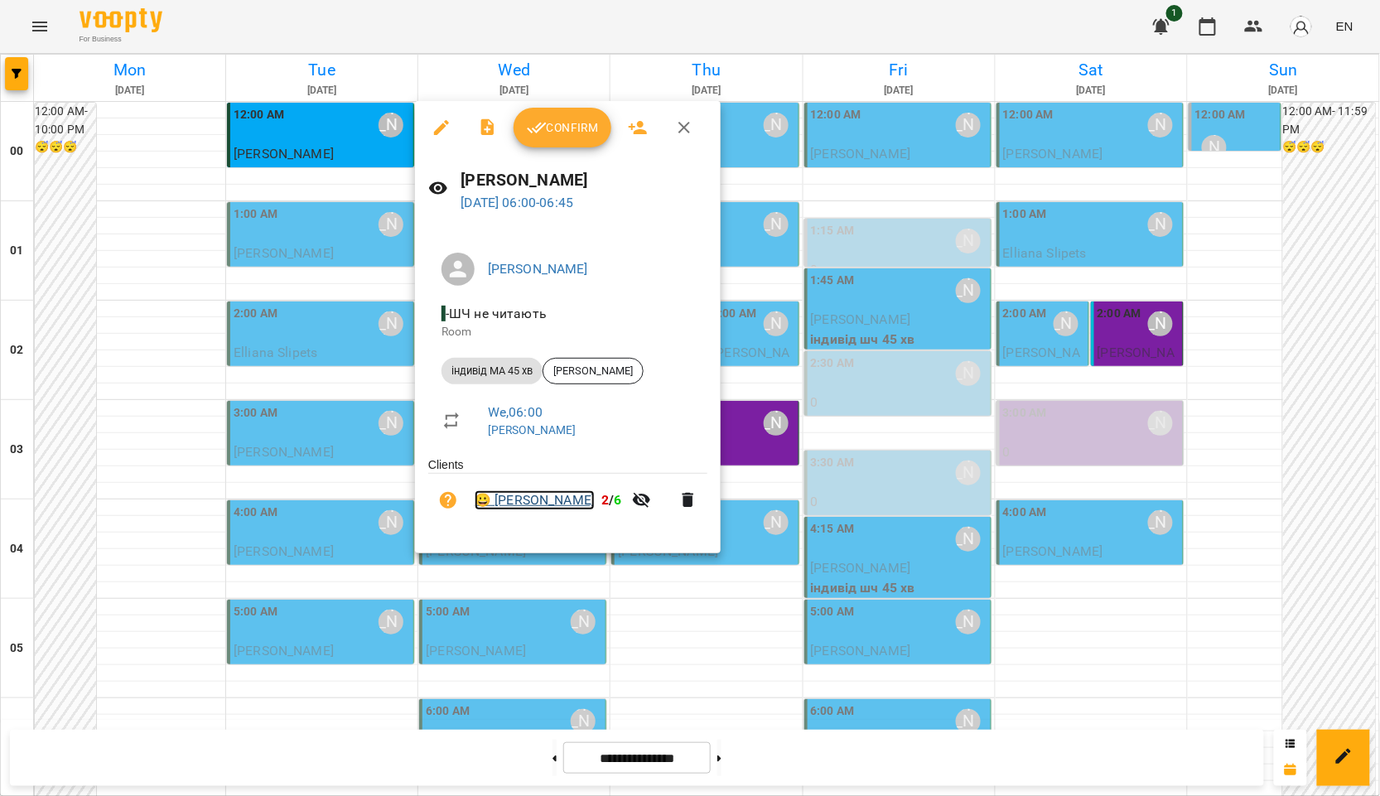
click at [582, 497] on span "😀 Tymofii Volkov 2 / 6" at bounding box center [548, 500] width 147 height 20
drag, startPoint x: 582, startPoint y: 497, endPoint x: 498, endPoint y: 501, distance: 84.6
click at [498, 501] on span "😀 Tymofii Volkov 2 / 6" at bounding box center [548, 500] width 147 height 20
copy link "[PERSON_NAME]"
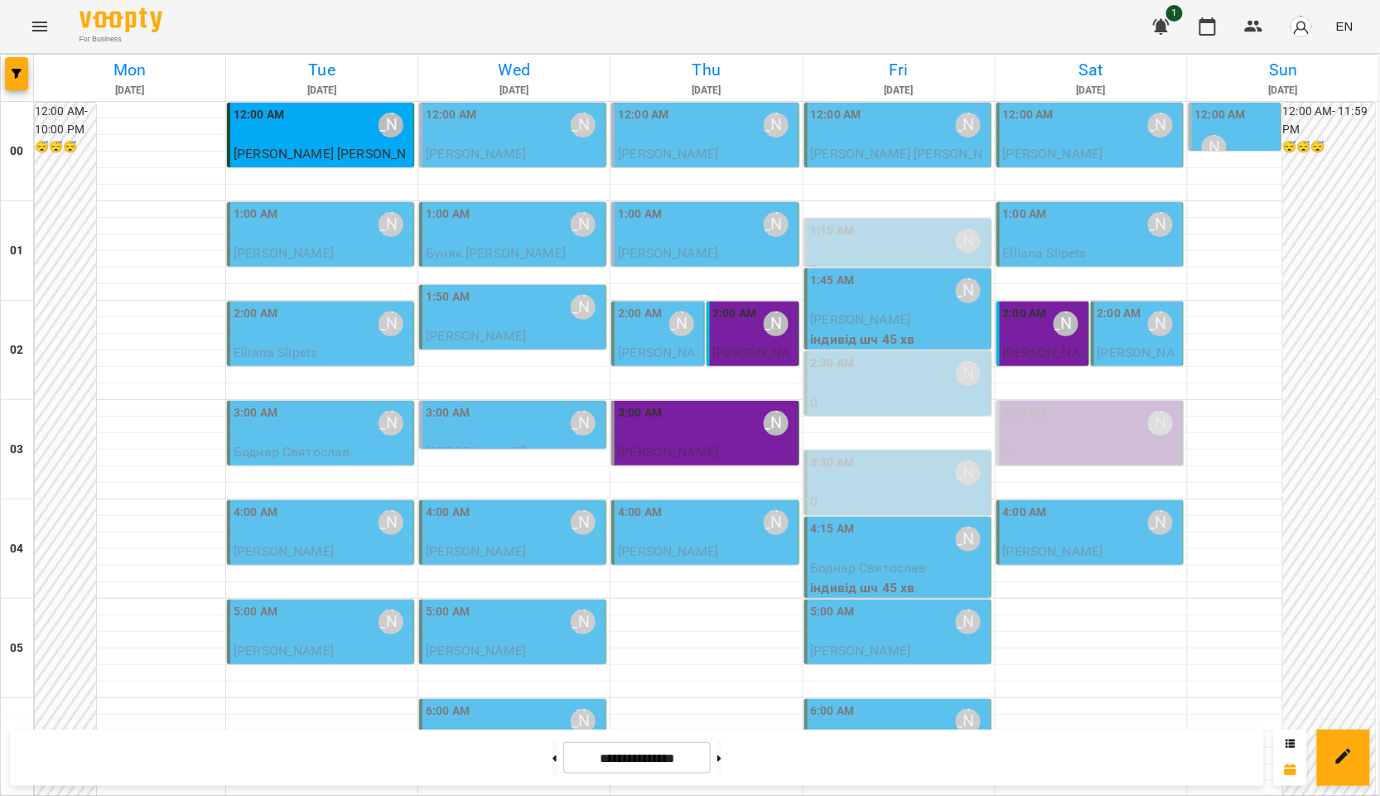
scroll to position [1765, 0]
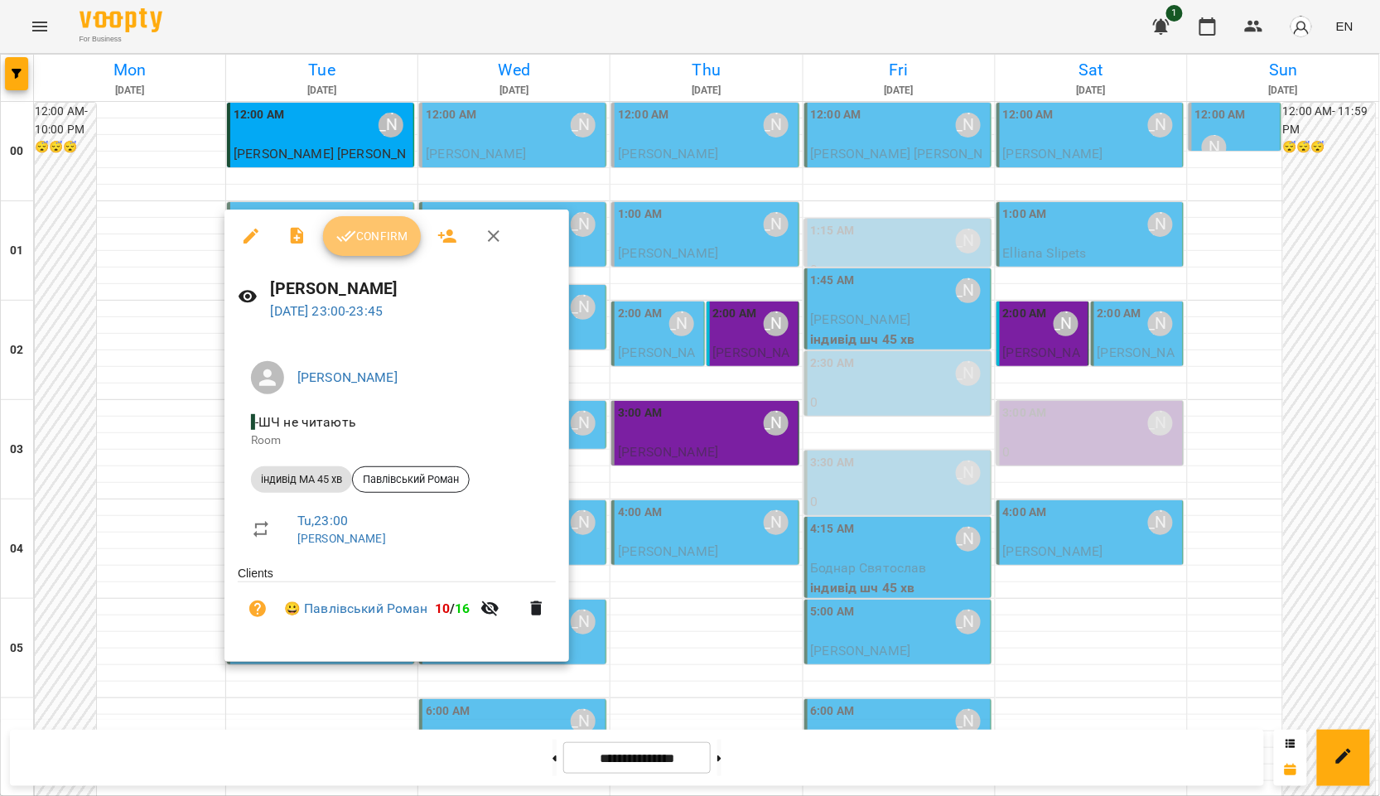
click at [363, 234] on span "Confirm" at bounding box center [371, 236] width 71 height 20
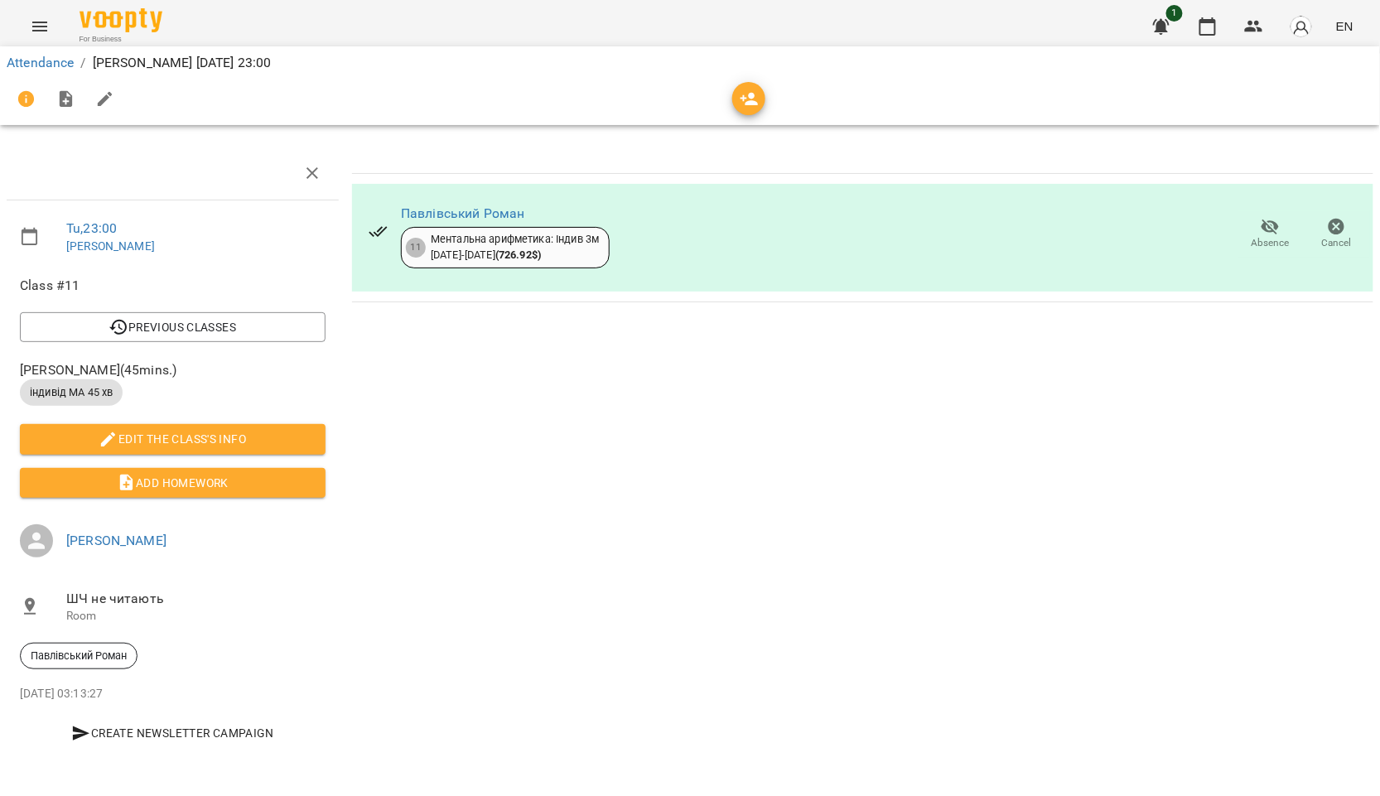
click at [1218, 388] on div "Павлівський Роман 11 Ментальна арифметика: Індив 3м [DATE] - [DATE] ( 726.92 $ …" at bounding box center [863, 454] width 1036 height 629
click at [1218, 36] on button "button" at bounding box center [1208, 27] width 40 height 40
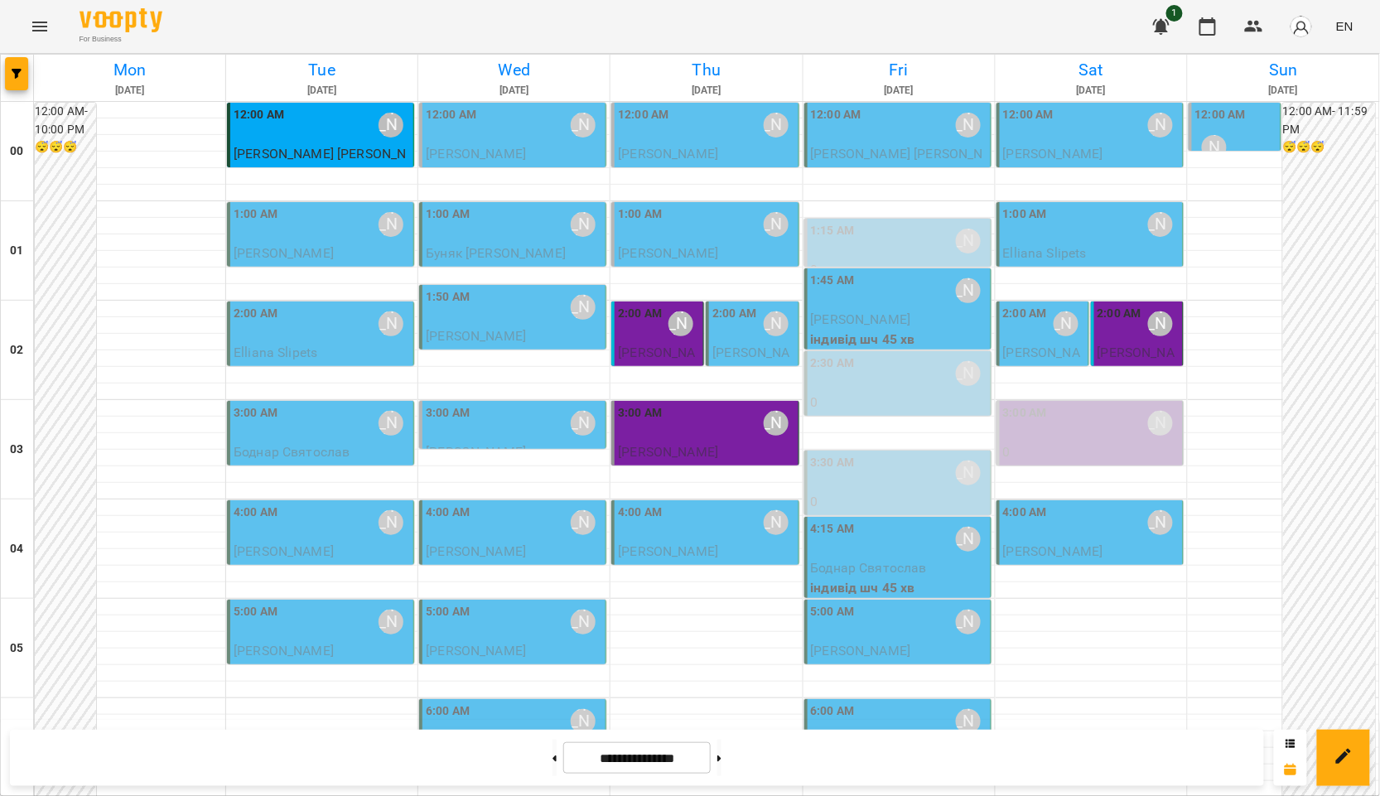
drag, startPoint x: 181, startPoint y: 721, endPoint x: 327, endPoint y: 624, distance: 175.8
click at [181, 721] on div at bounding box center [690, 398] width 1380 height 796
click at [280, 255] on span "[PERSON_NAME]" at bounding box center [284, 253] width 100 height 16
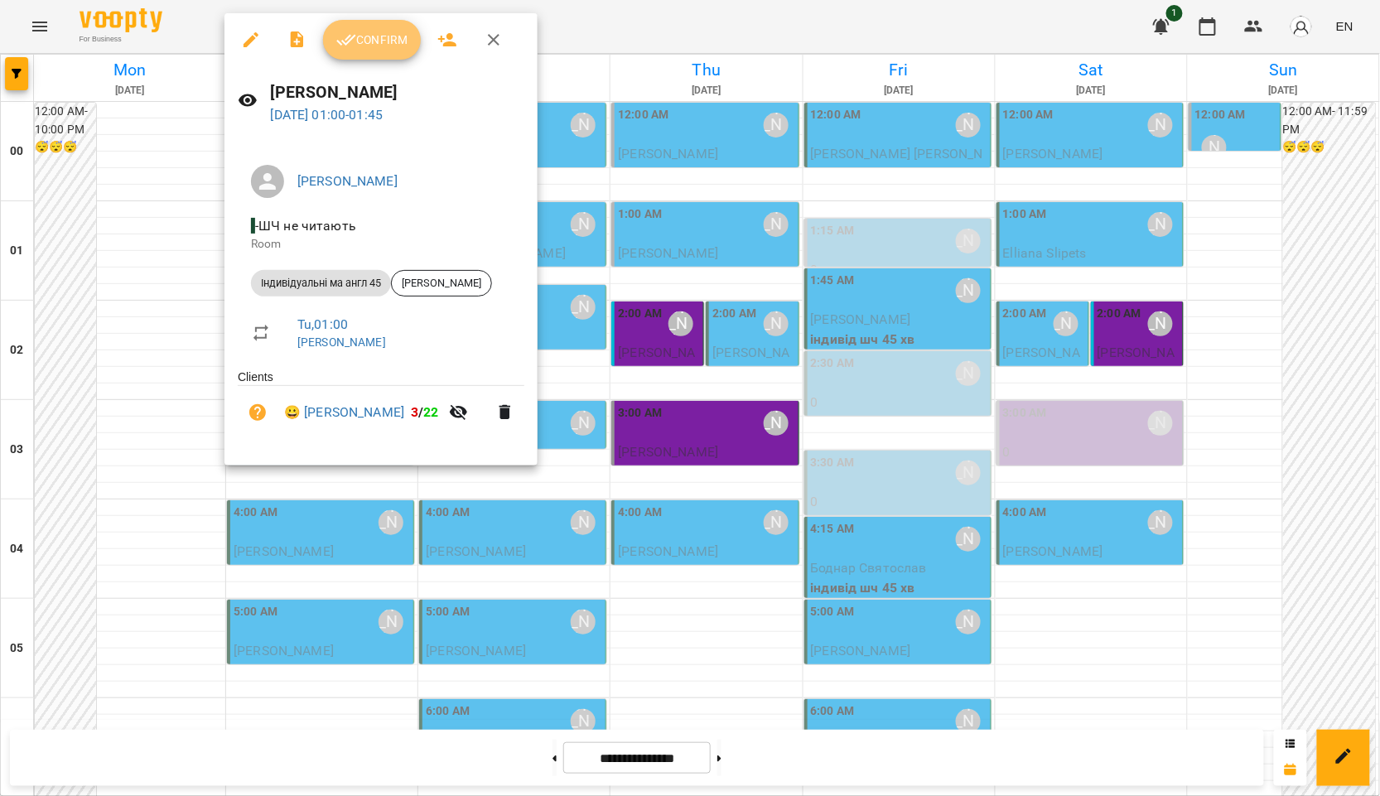
click at [342, 50] on button "Confirm" at bounding box center [372, 40] width 98 height 40
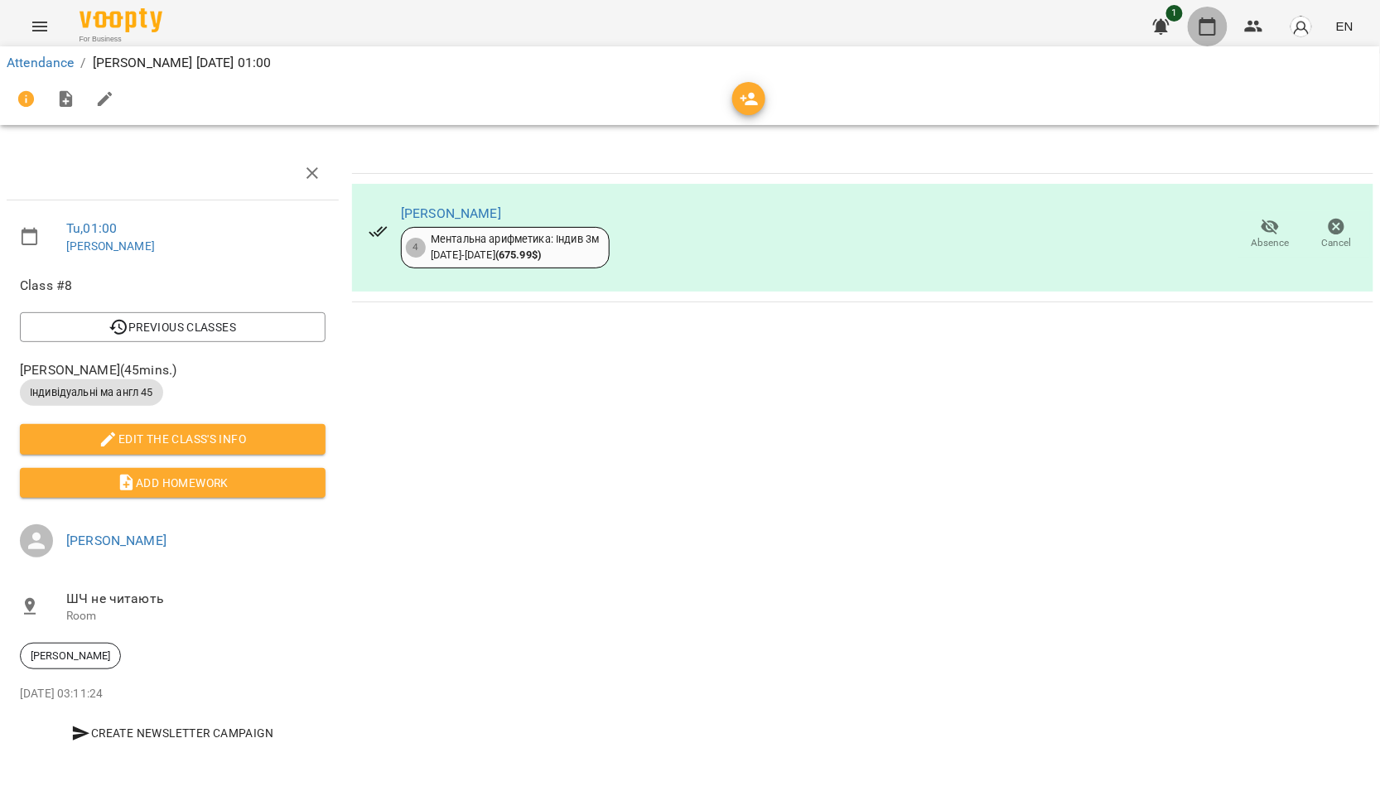
click at [1203, 24] on icon "button" at bounding box center [1208, 27] width 20 height 20
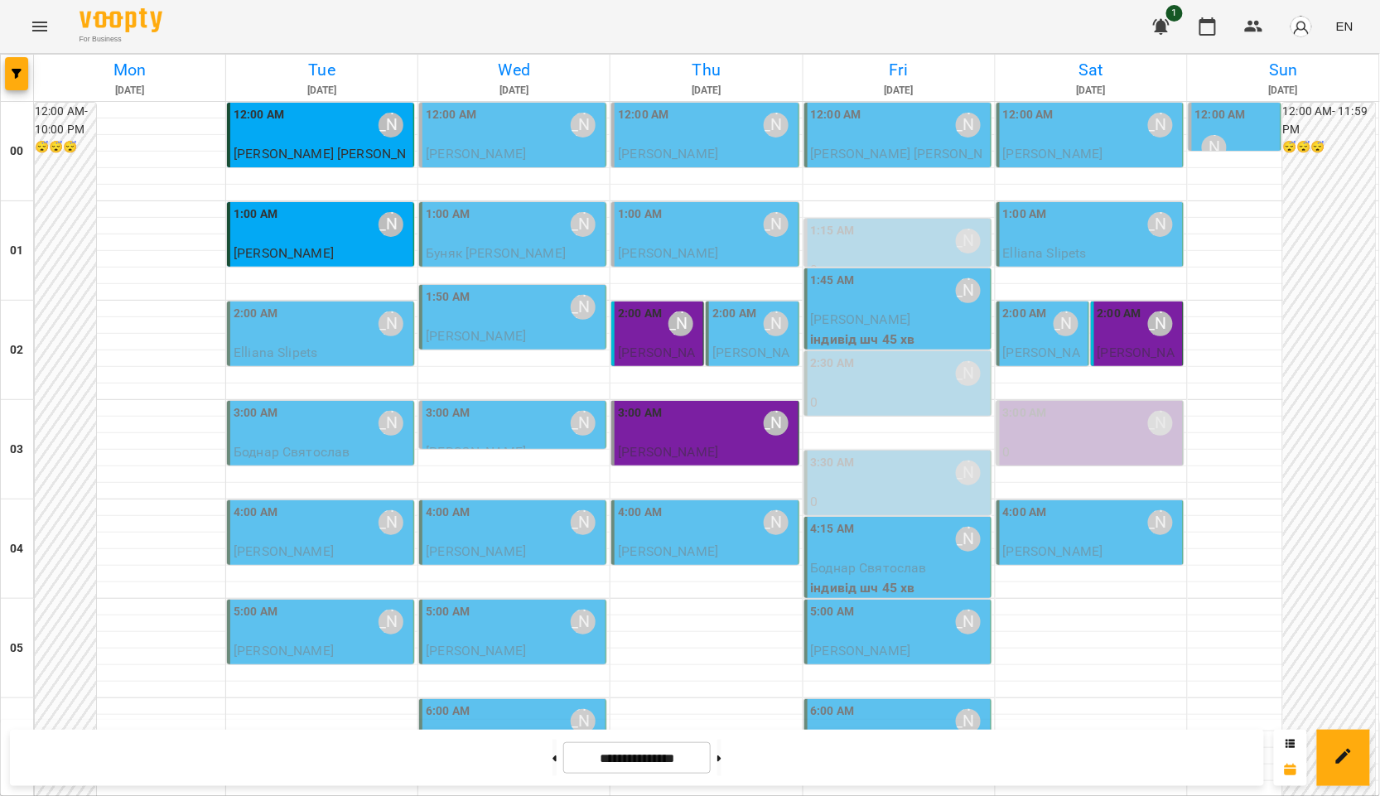
click at [241, 331] on div "2:00 AM" at bounding box center [256, 324] width 44 height 38
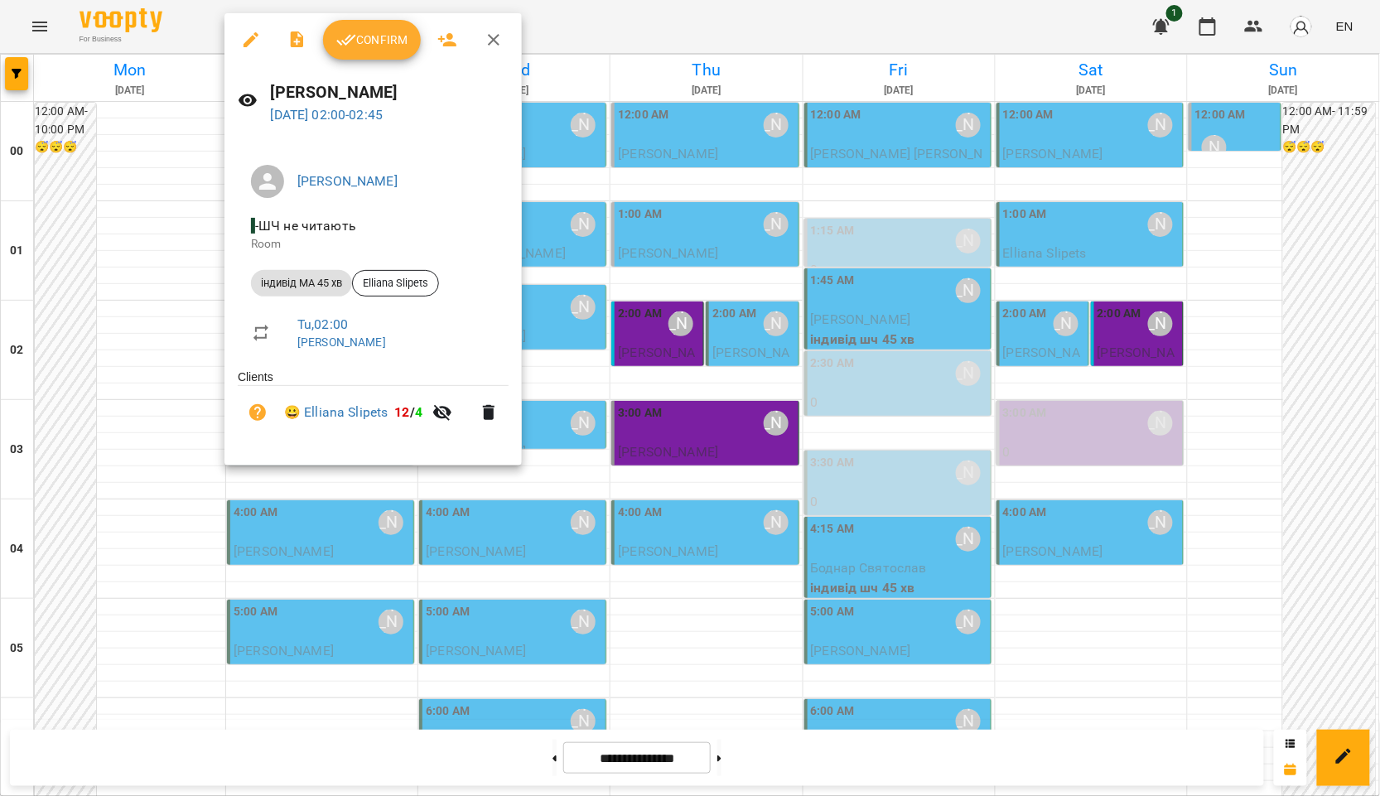
click at [340, 49] on icon "button" at bounding box center [346, 40] width 20 height 20
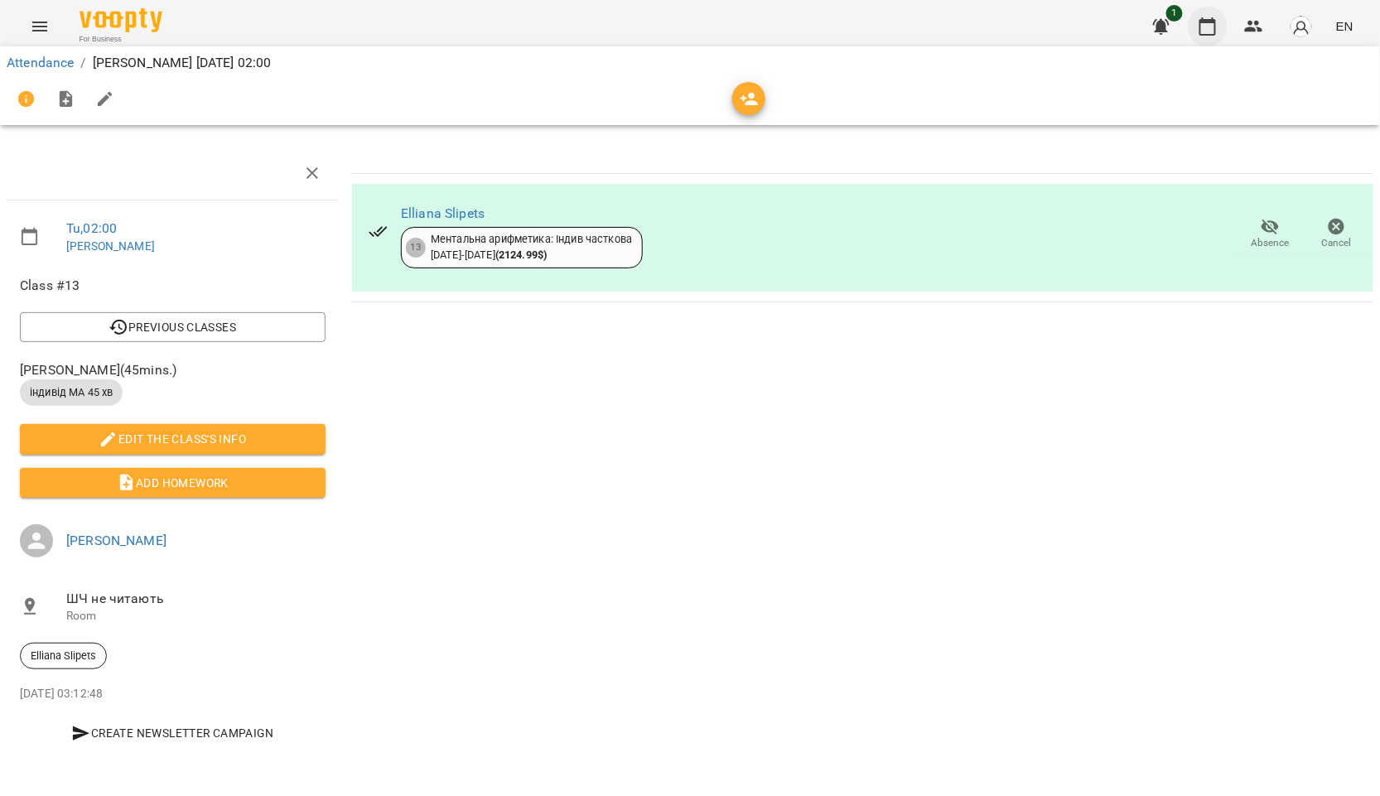
click at [1205, 21] on icon "button" at bounding box center [1208, 26] width 17 height 18
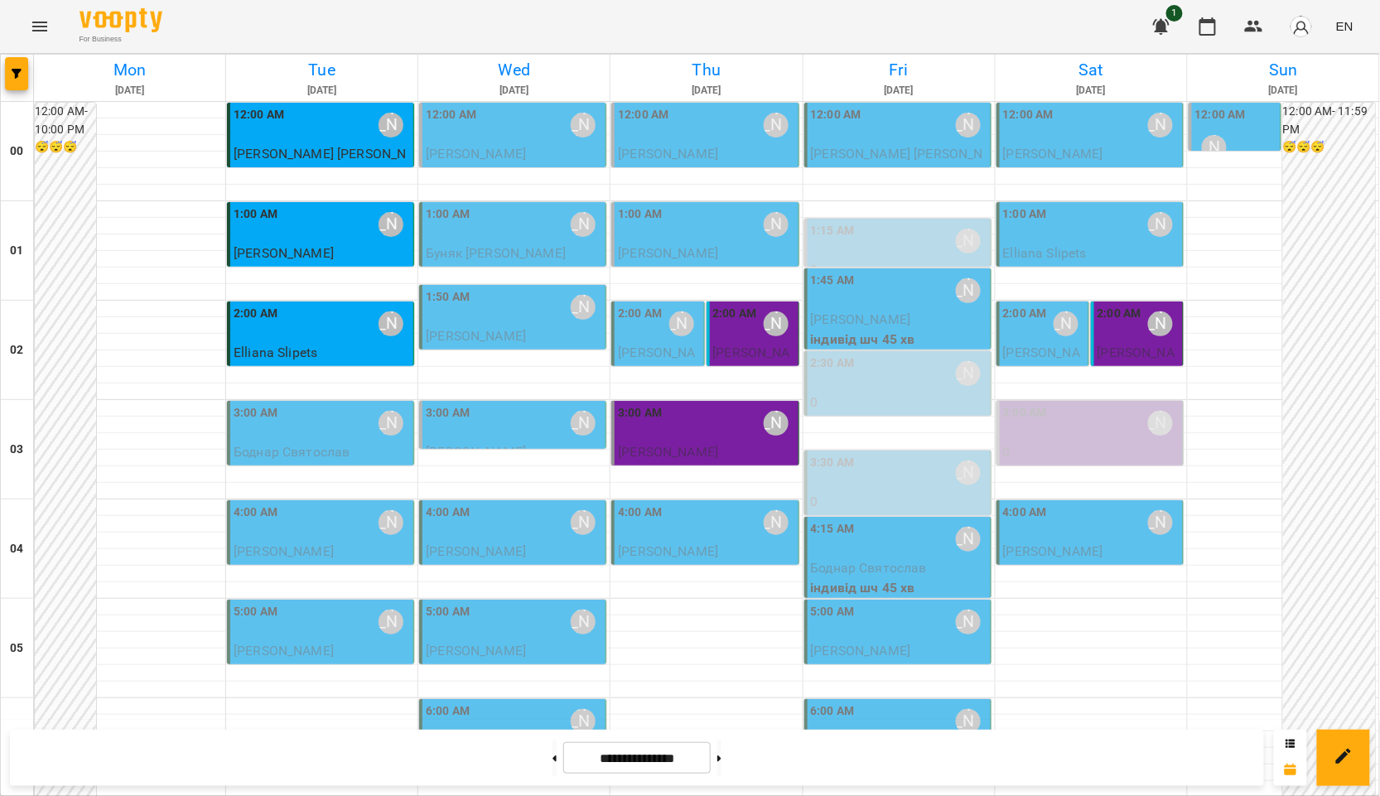
click at [308, 433] on div "3:00 AM [PERSON_NAME]" at bounding box center [322, 423] width 176 height 38
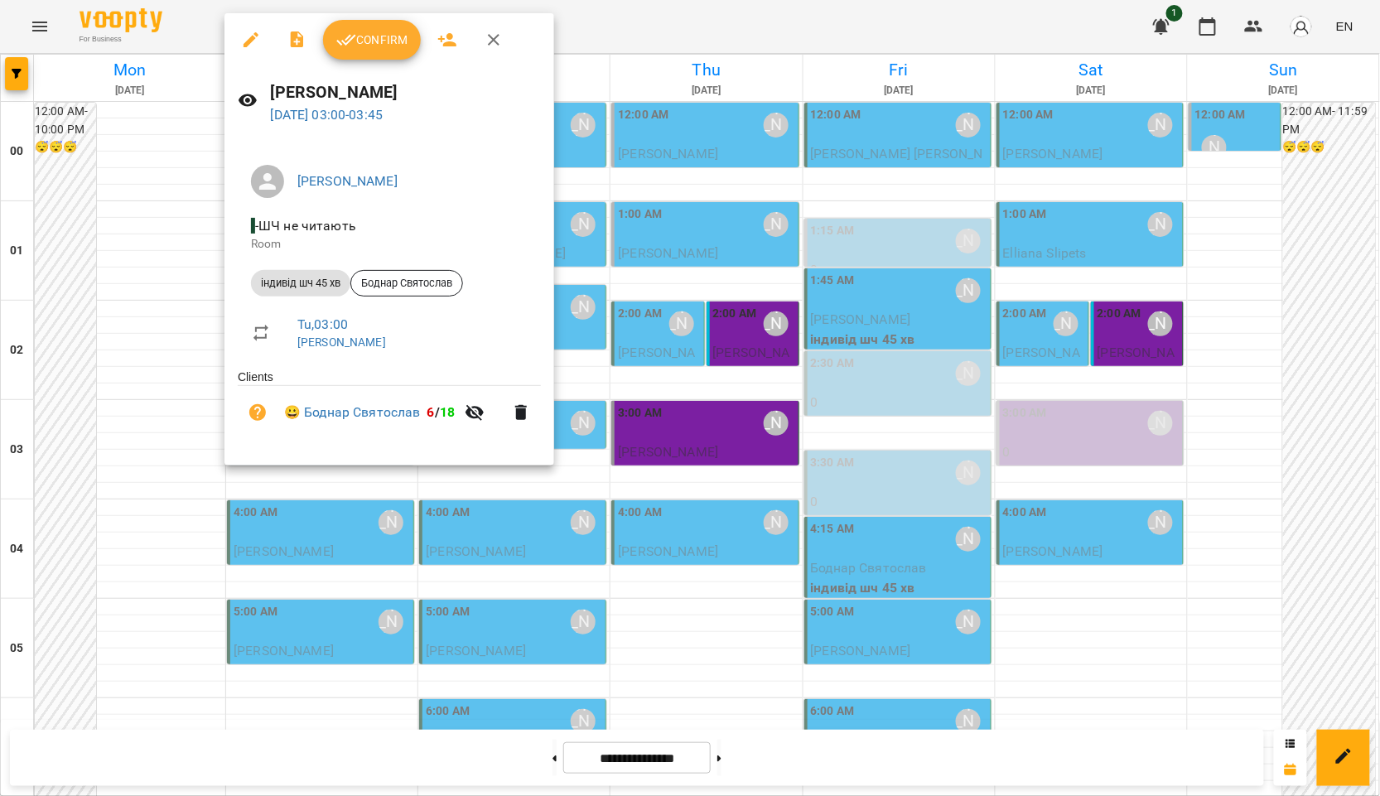
click at [411, 36] on button "Confirm" at bounding box center [372, 40] width 98 height 40
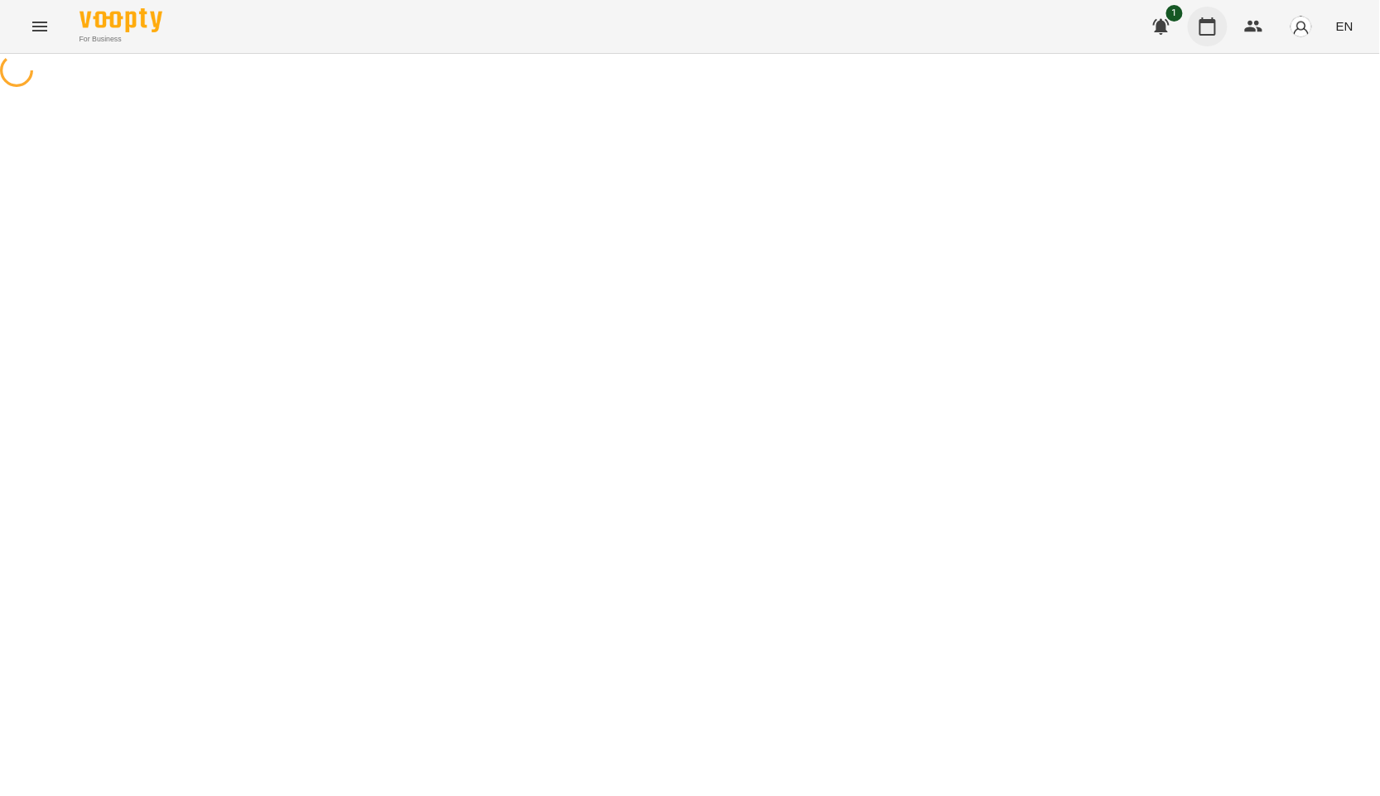
click at [1193, 25] on button "button" at bounding box center [1208, 27] width 40 height 40
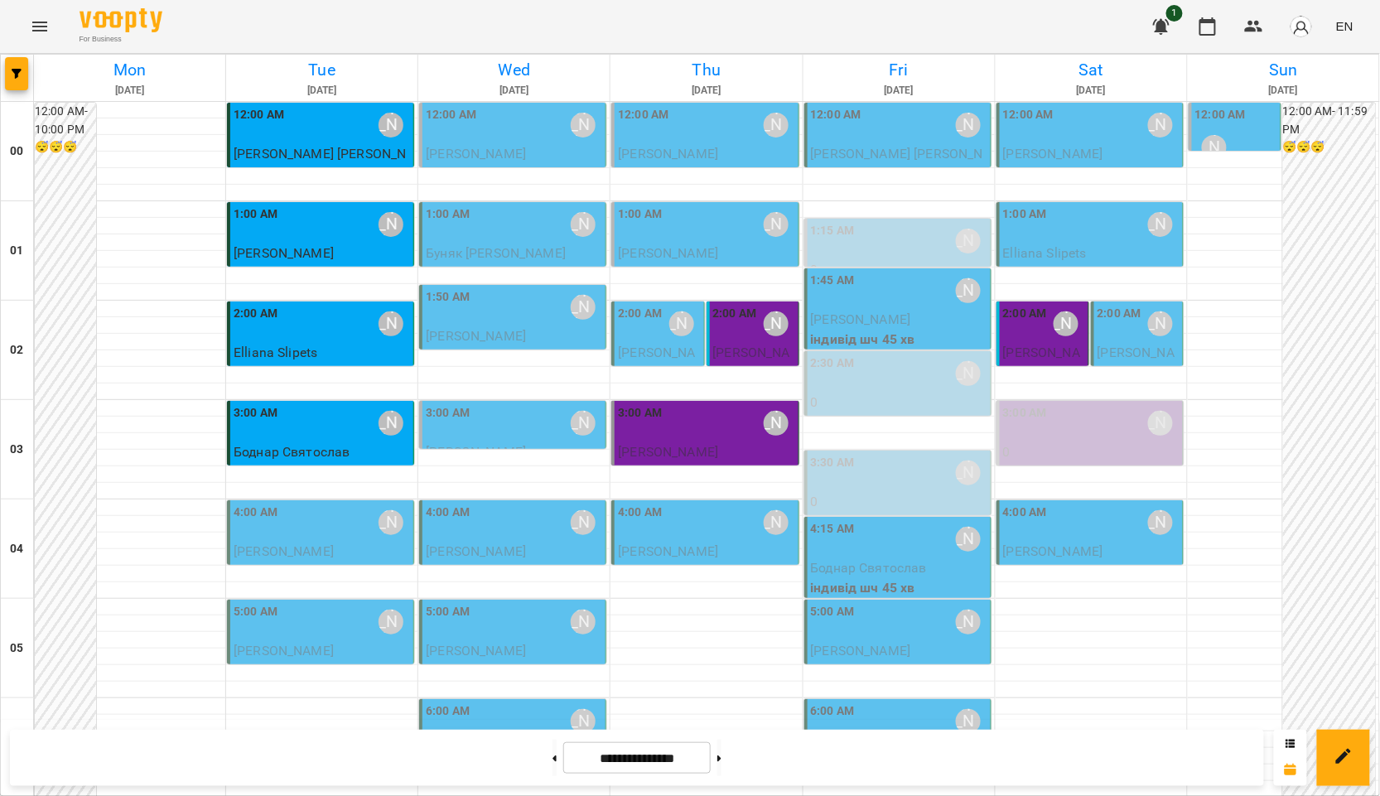
click at [323, 542] on p "[PERSON_NAME]" at bounding box center [322, 552] width 176 height 20
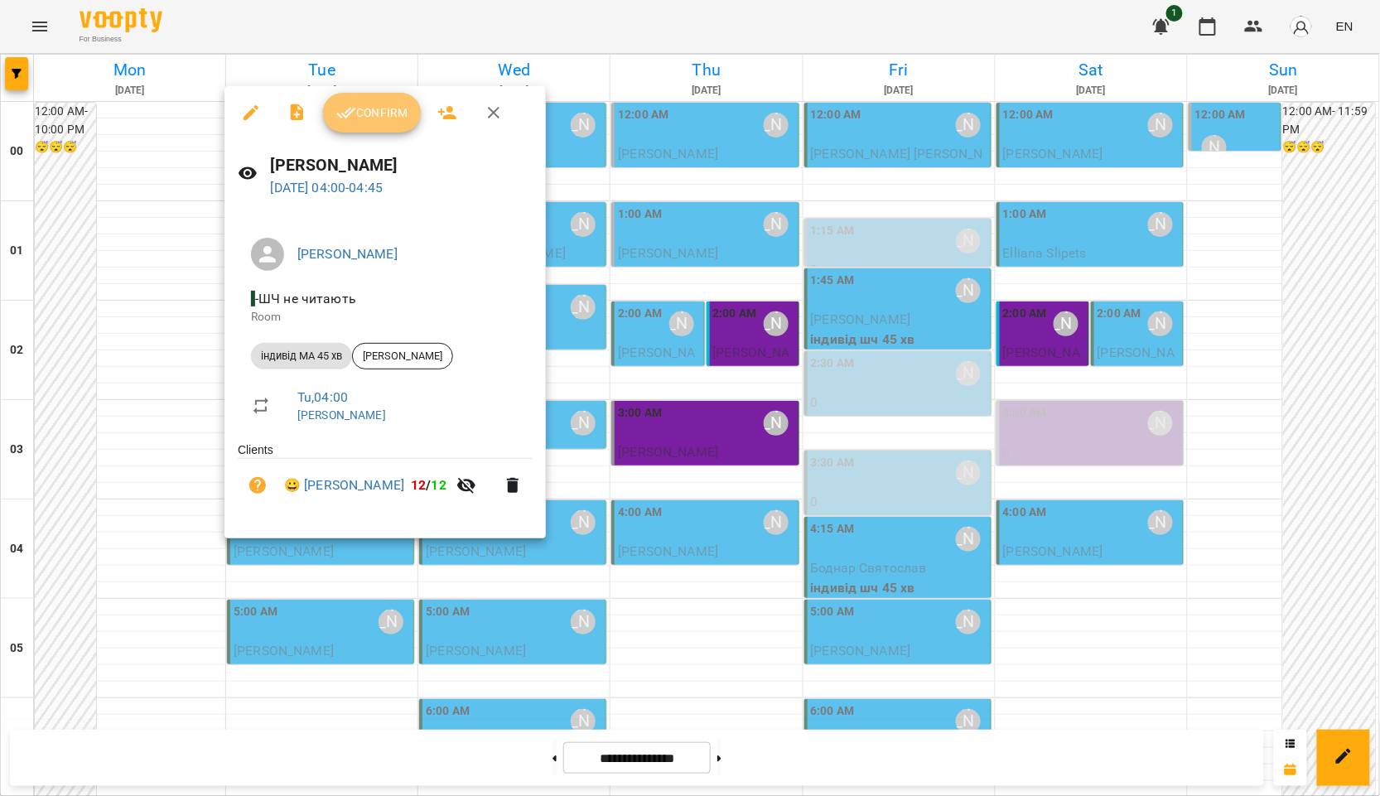
click at [355, 115] on icon "button" at bounding box center [346, 113] width 20 height 20
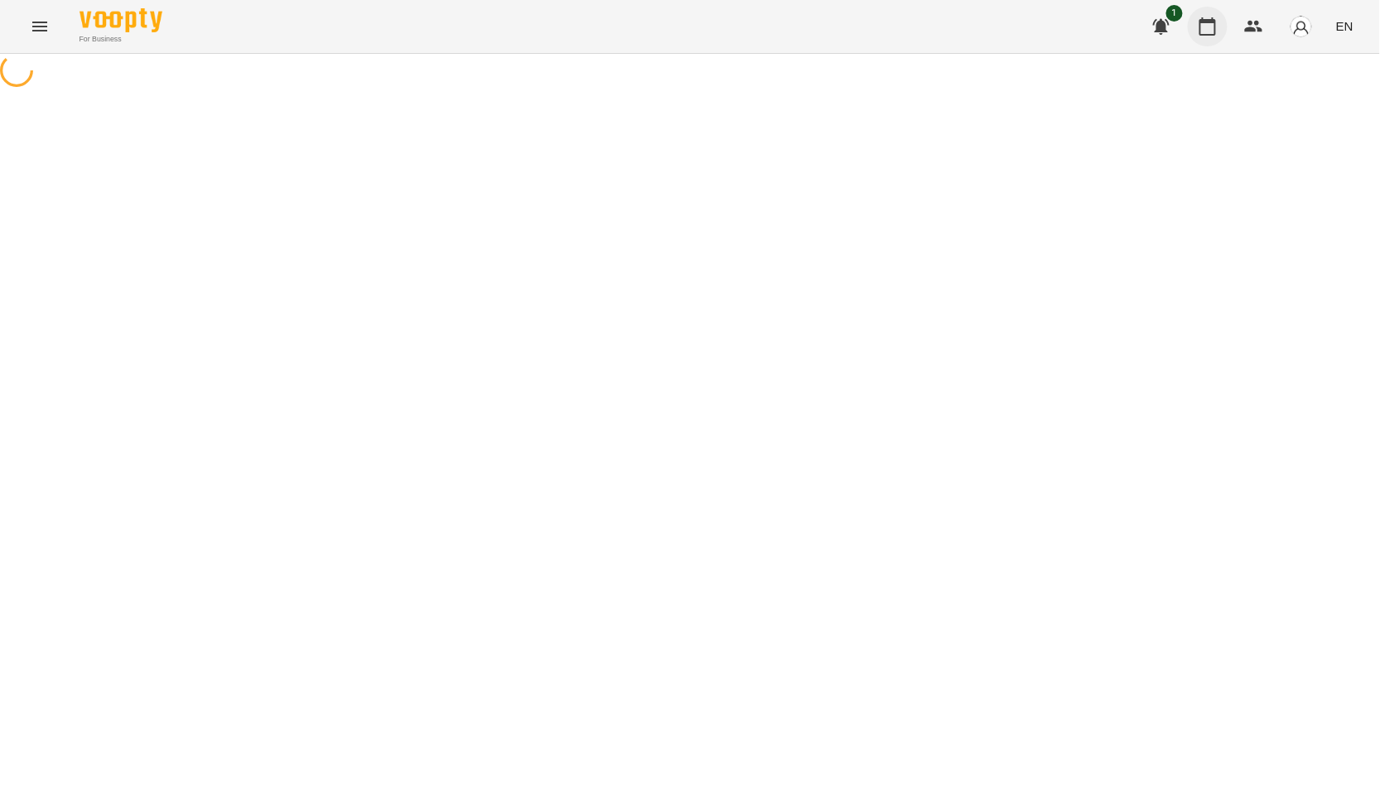
click at [1215, 34] on icon "button" at bounding box center [1208, 26] width 17 height 18
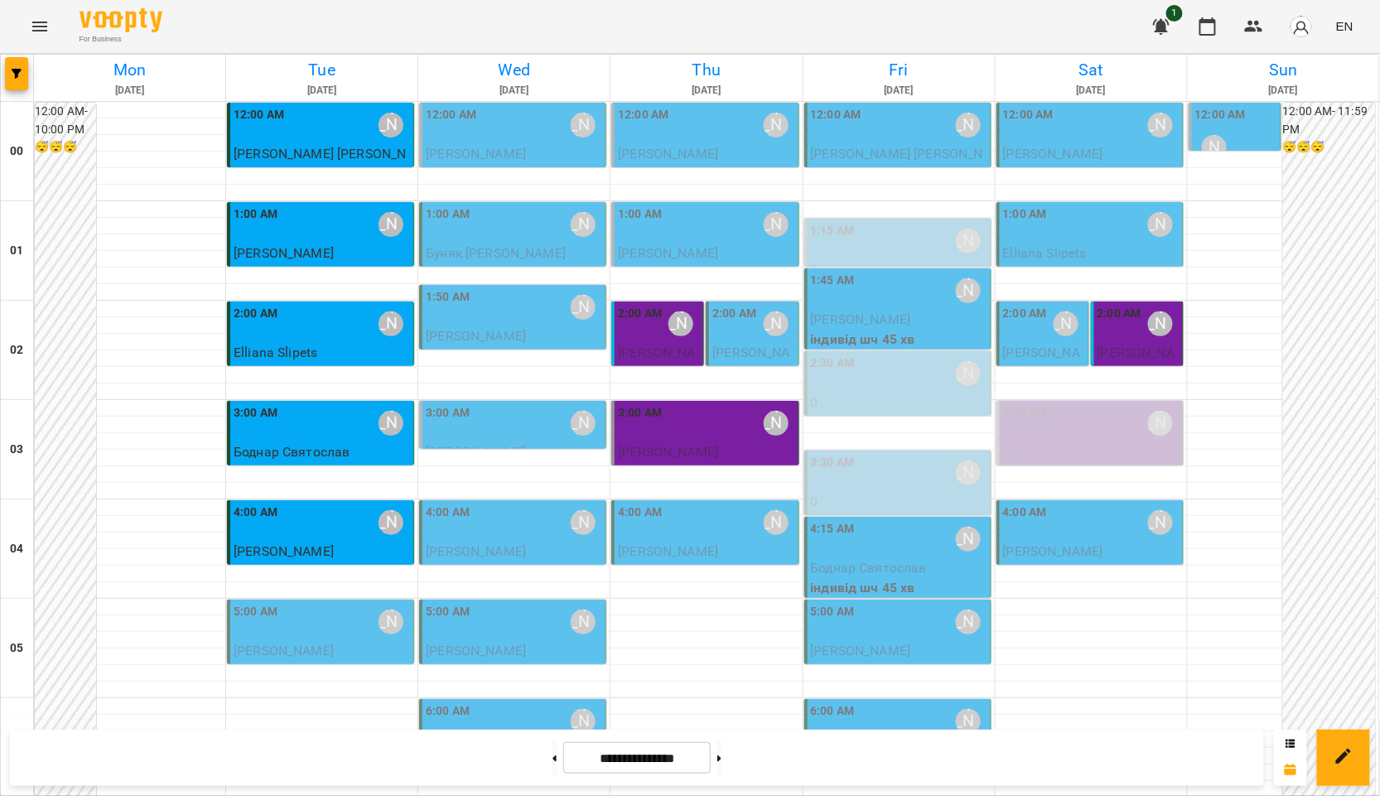
click at [311, 635] on div "5:00 AM Курбанова Софія" at bounding box center [322, 622] width 176 height 38
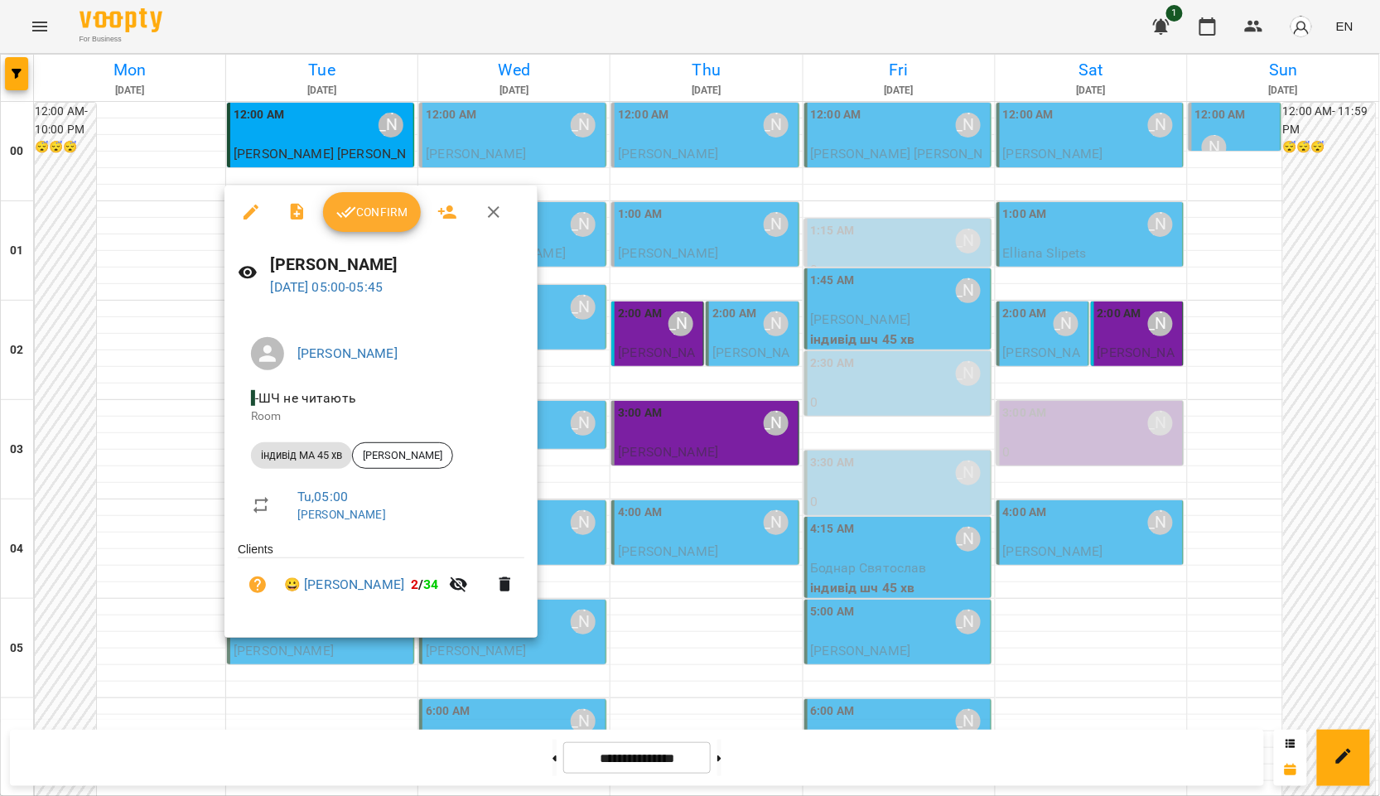
click at [390, 230] on button "Confirm" at bounding box center [372, 212] width 98 height 40
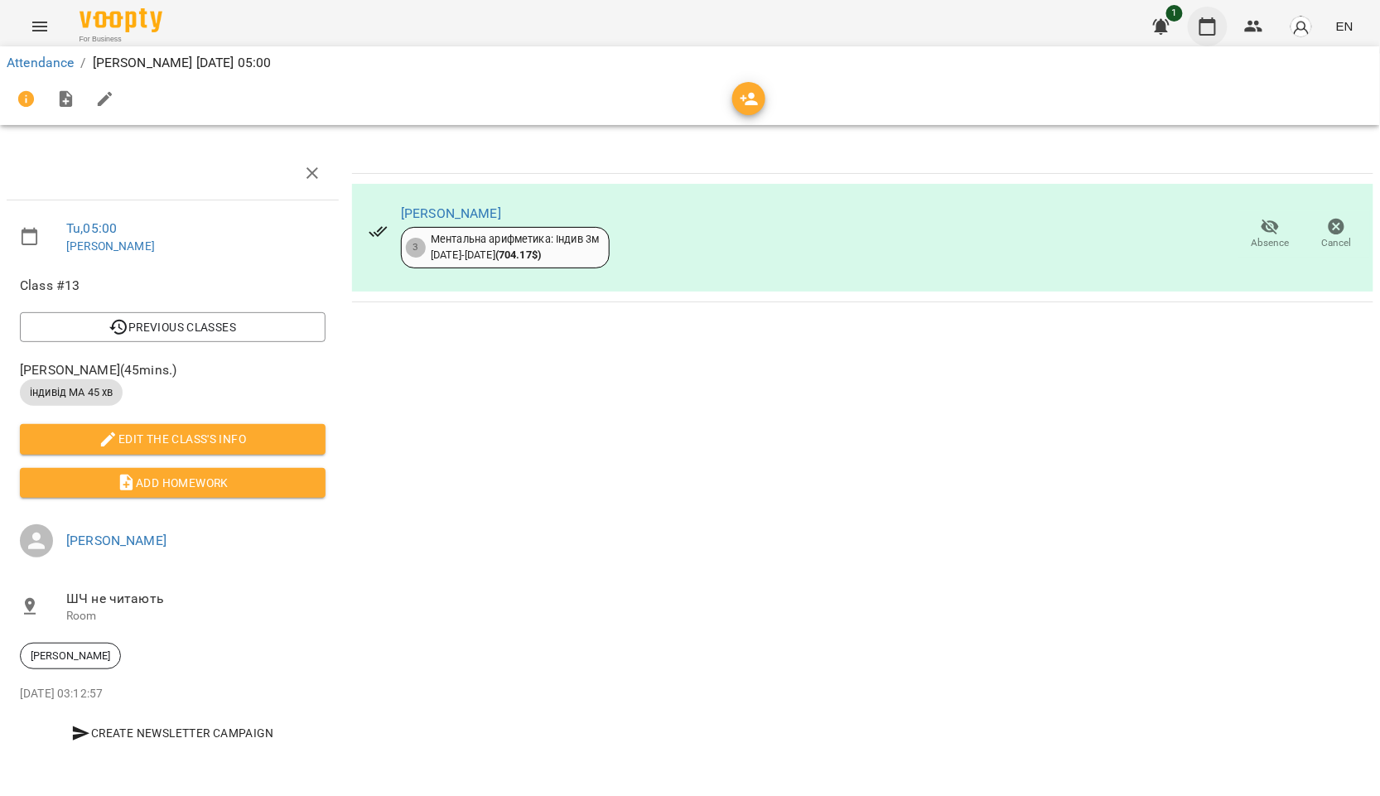
click at [1226, 30] on button "button" at bounding box center [1208, 27] width 40 height 40
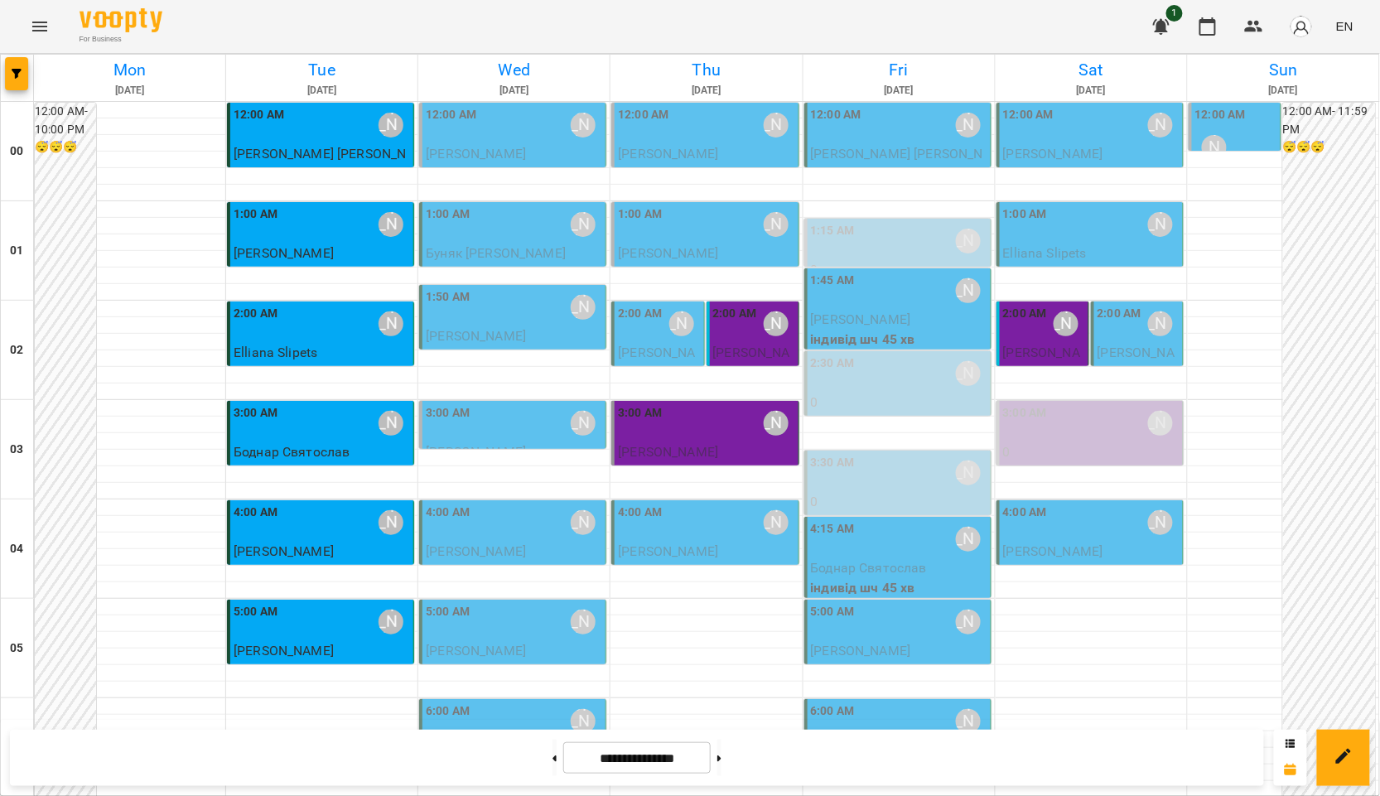
click at [514, 152] on span "[PERSON_NAME]" at bounding box center [476, 154] width 100 height 16
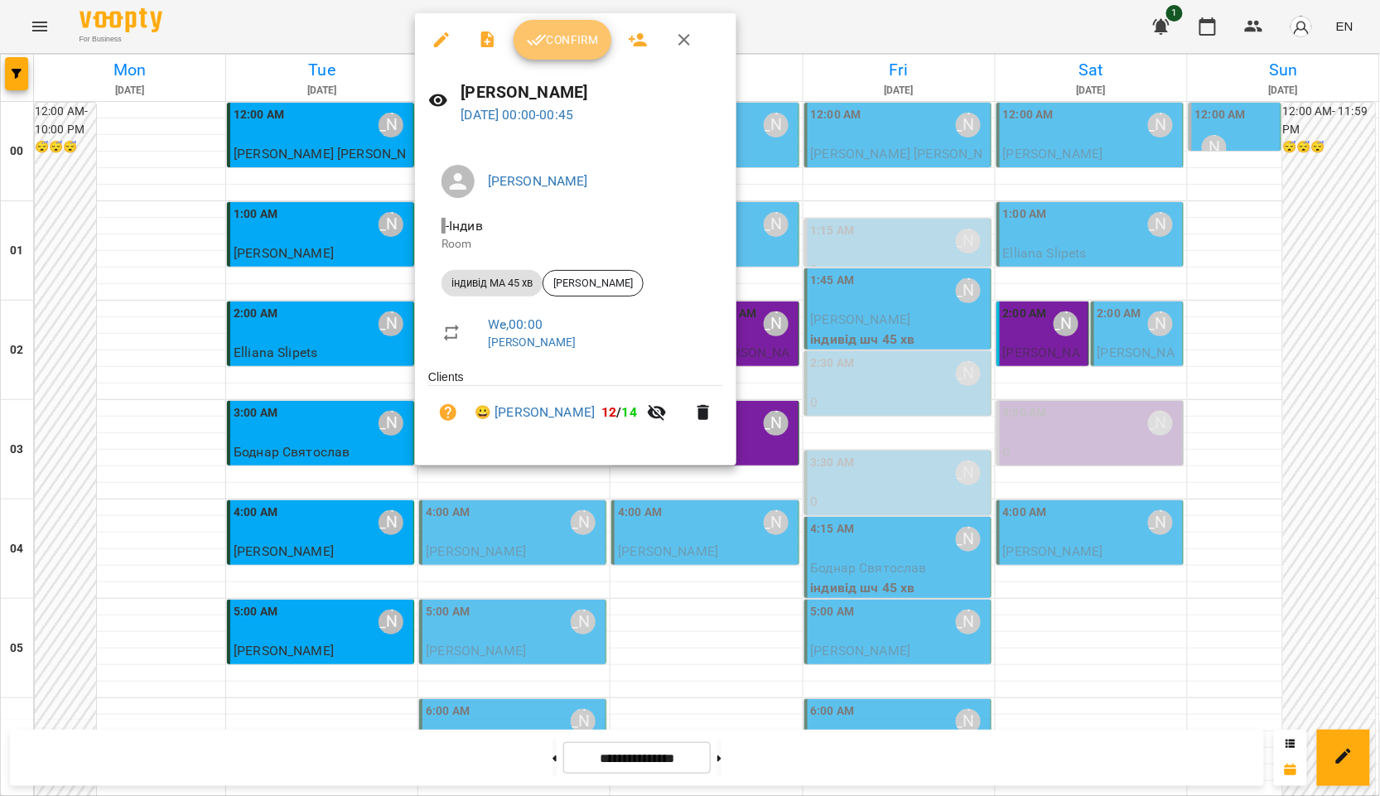
click at [563, 34] on span "Confirm" at bounding box center [562, 40] width 71 height 20
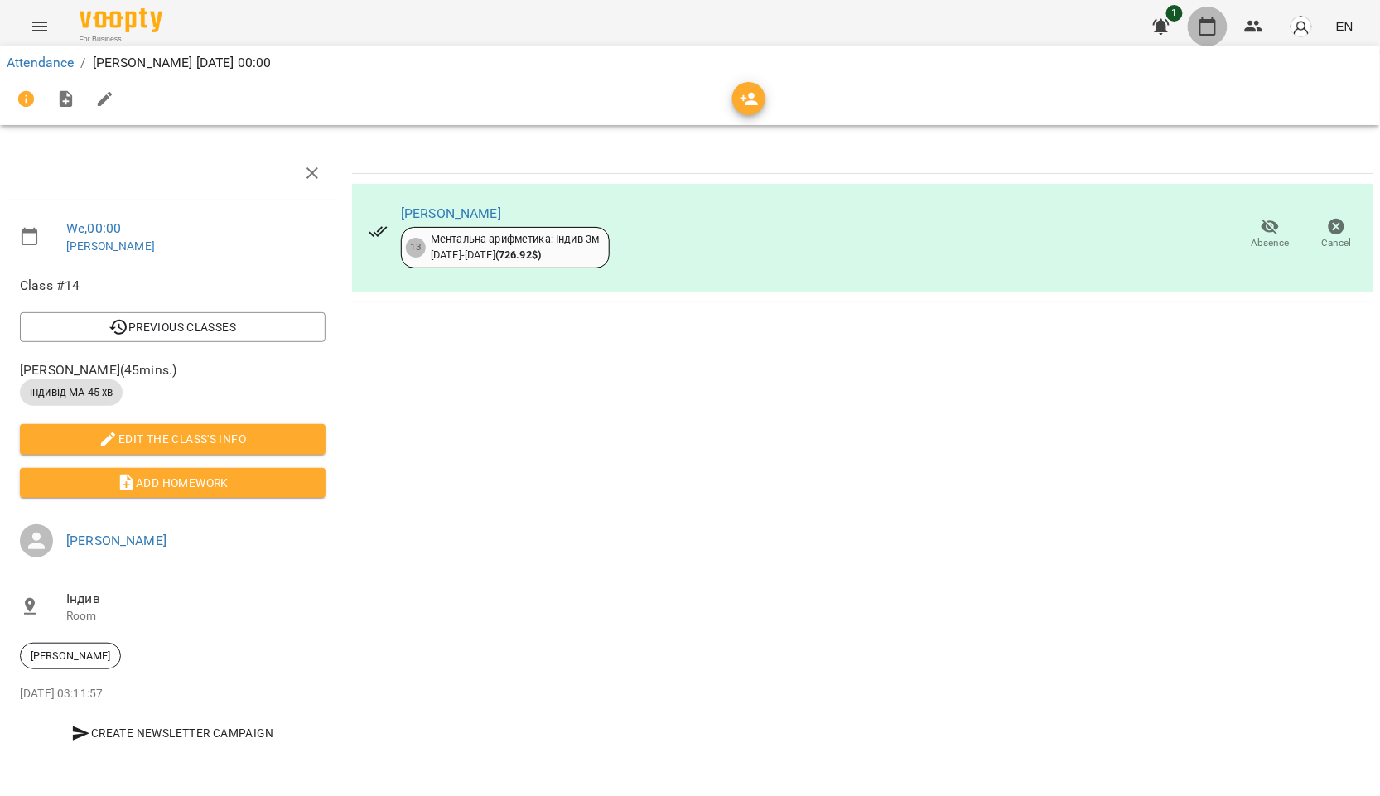
click at [1197, 16] on button "button" at bounding box center [1208, 27] width 40 height 40
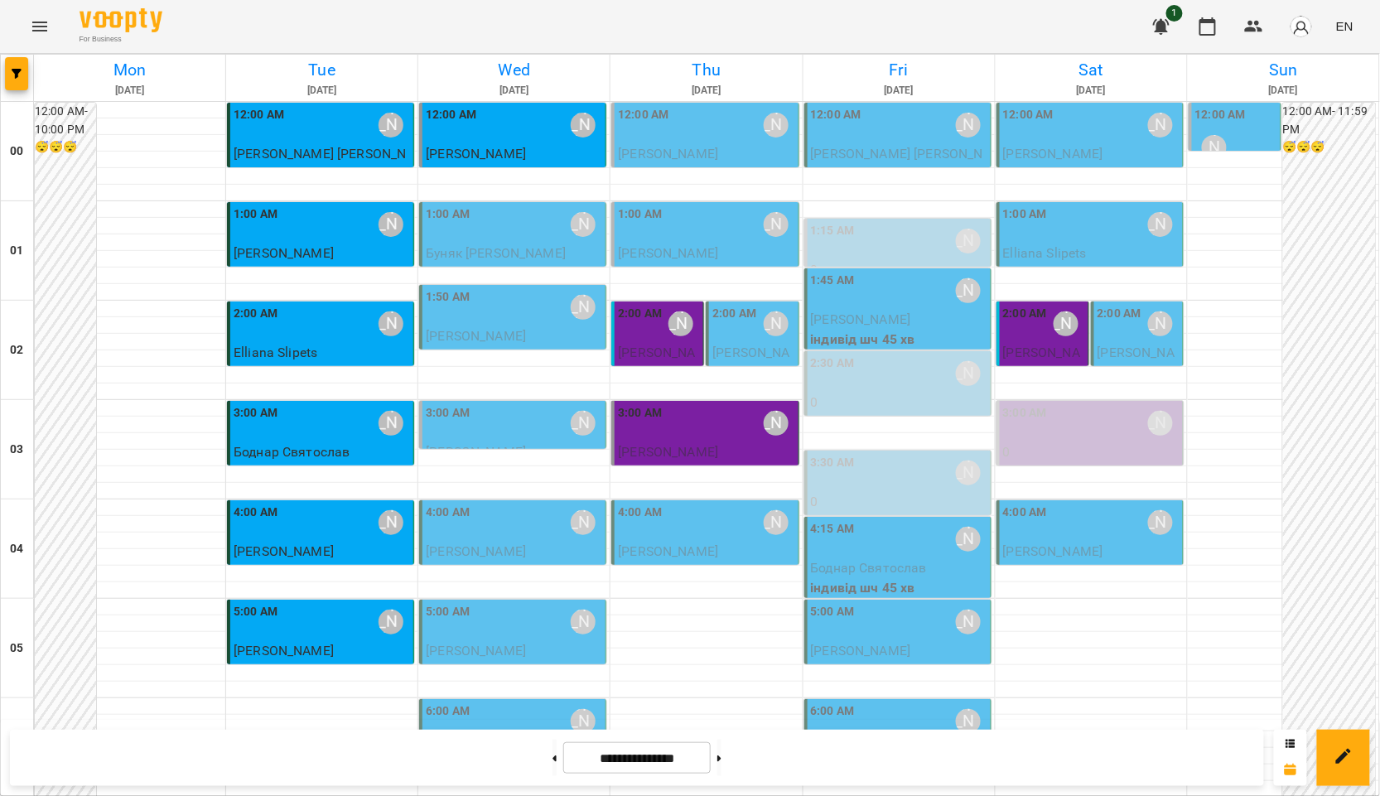
click at [504, 319] on div "1:50 AM Курбанова Софія" at bounding box center [514, 307] width 176 height 38
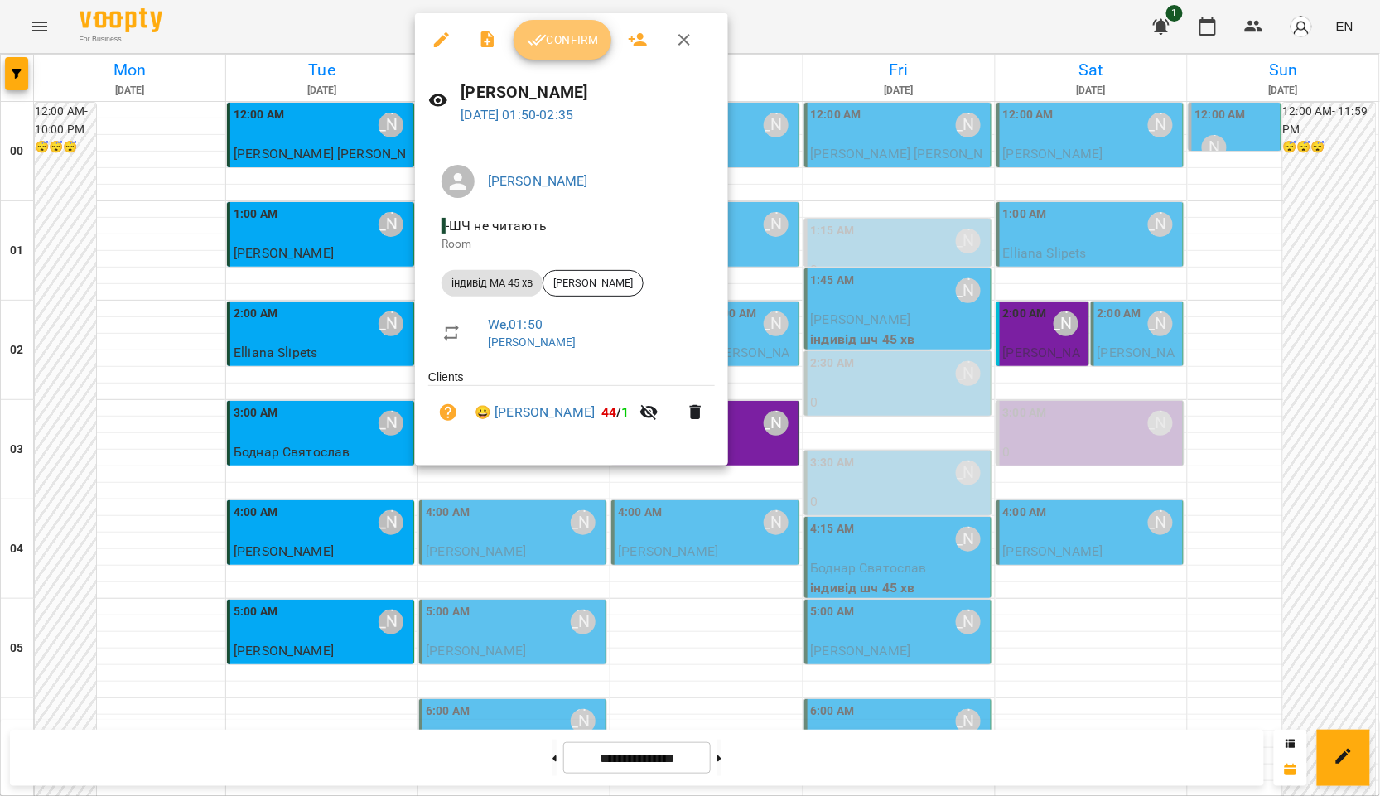
click at [543, 39] on icon "button" at bounding box center [537, 40] width 20 height 20
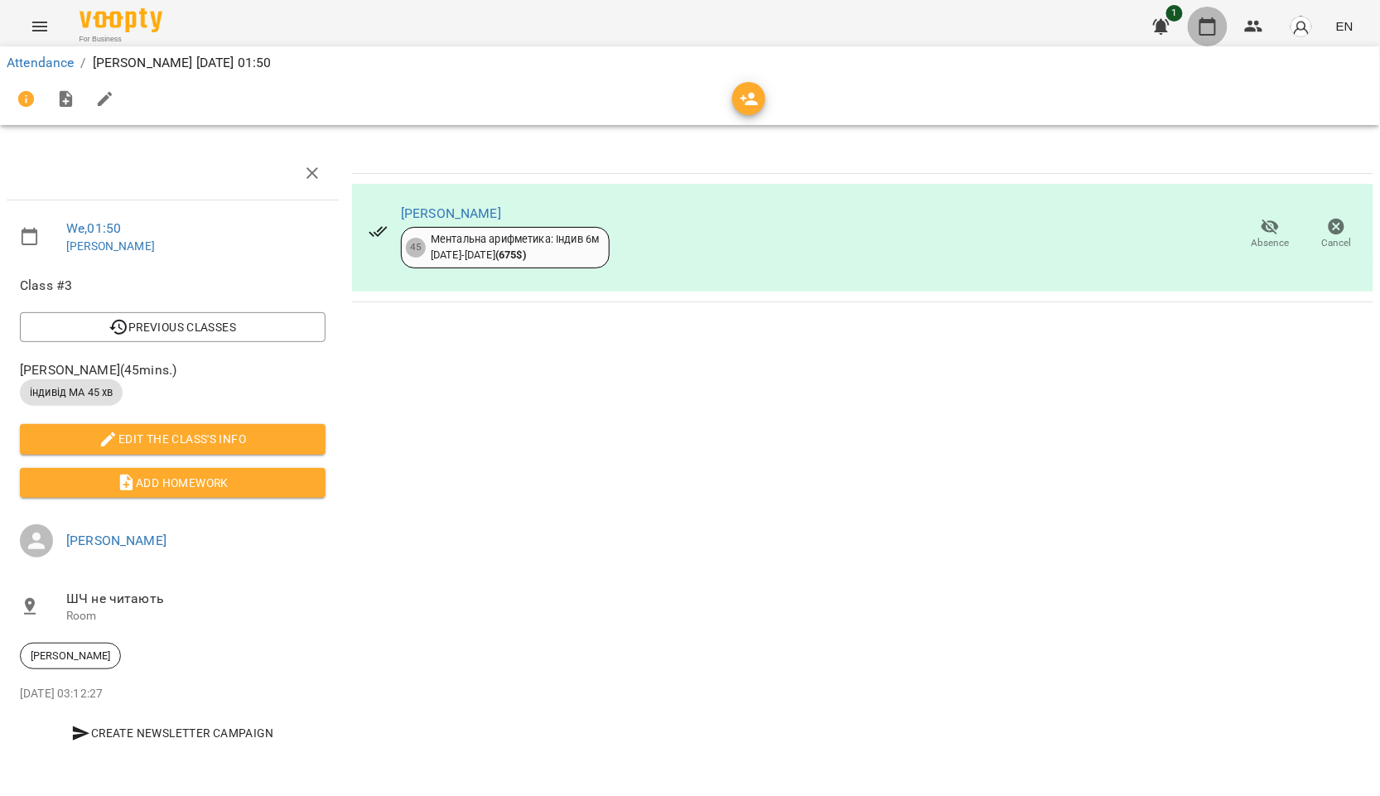
click at [1222, 31] on button "button" at bounding box center [1208, 27] width 40 height 40
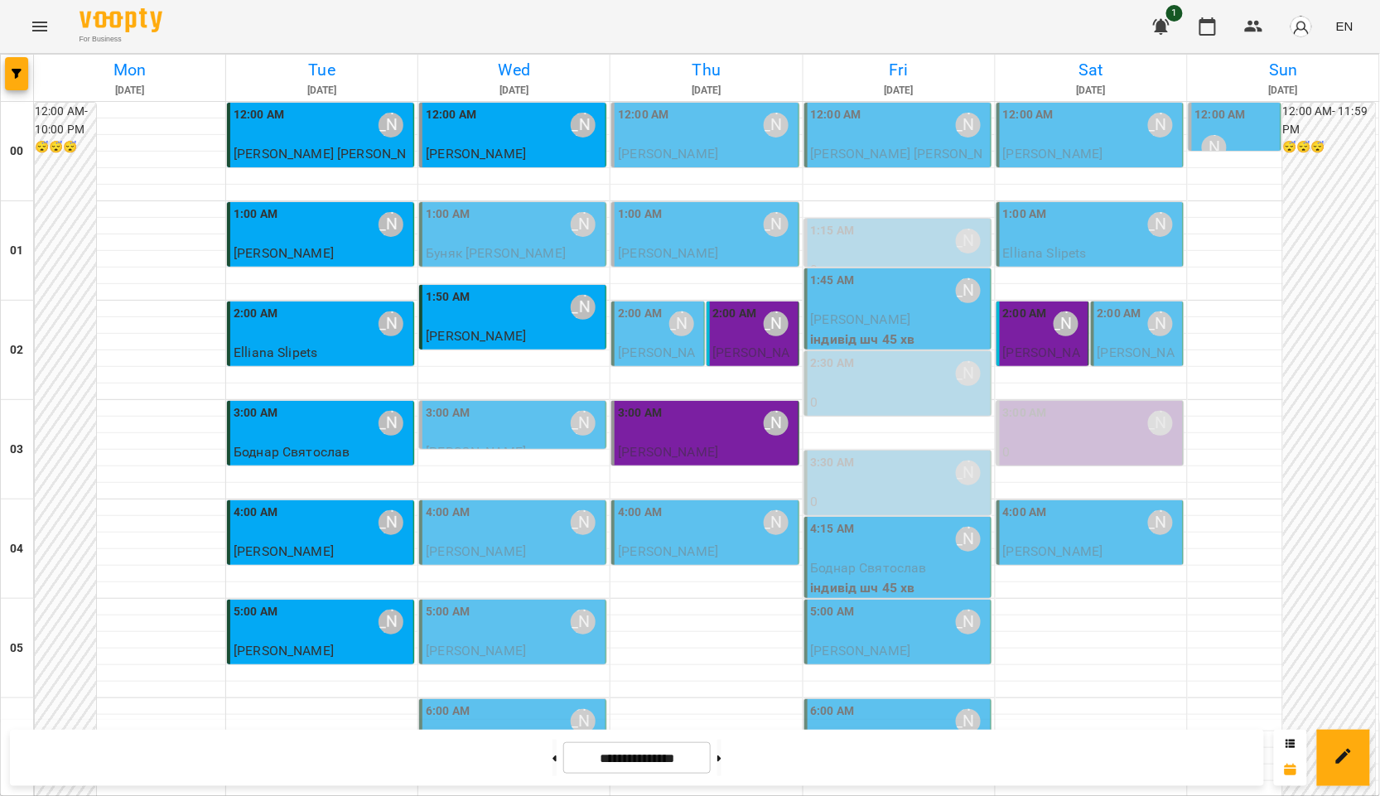
click at [490, 426] on div "3:00 AM Курбанова Софія" at bounding box center [514, 423] width 176 height 38
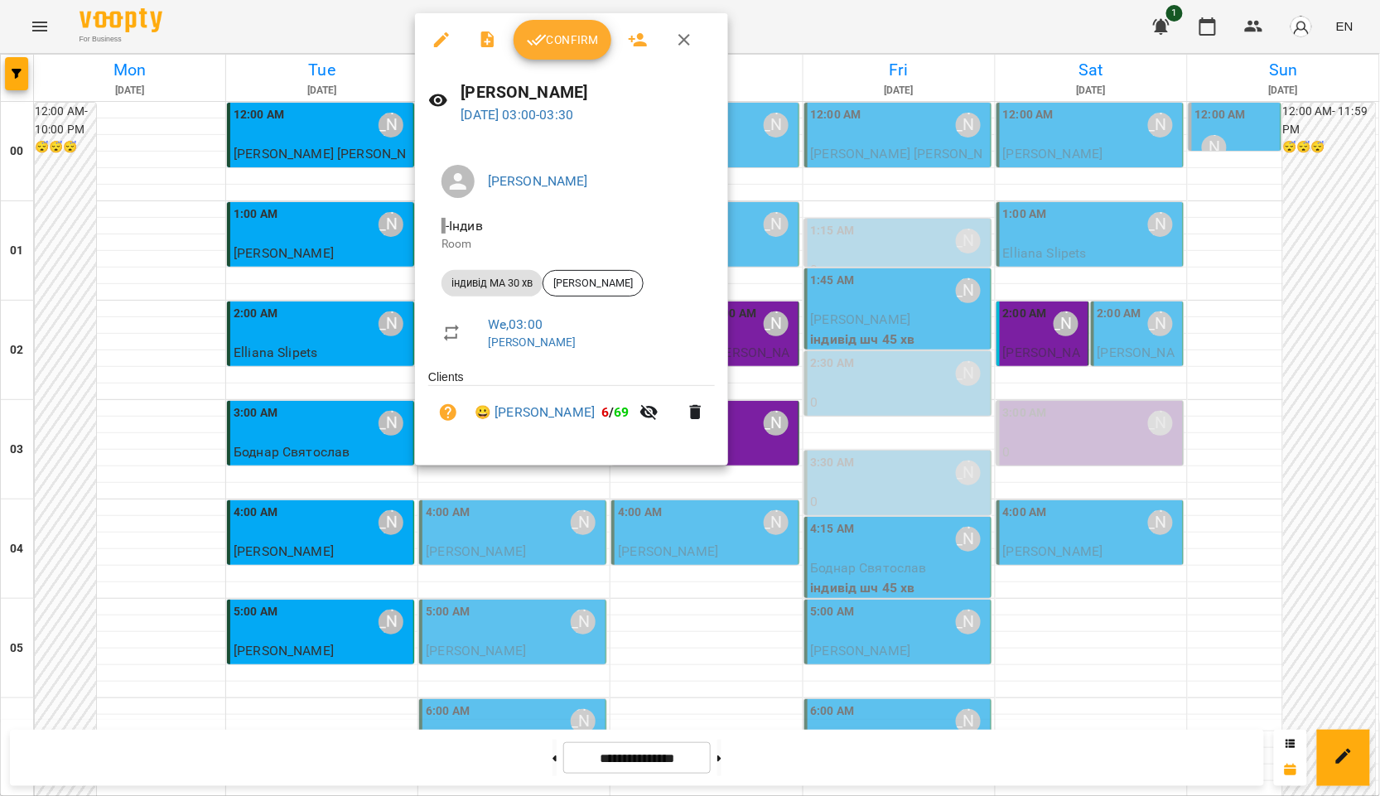
click at [580, 41] on span "Confirm" at bounding box center [562, 40] width 71 height 20
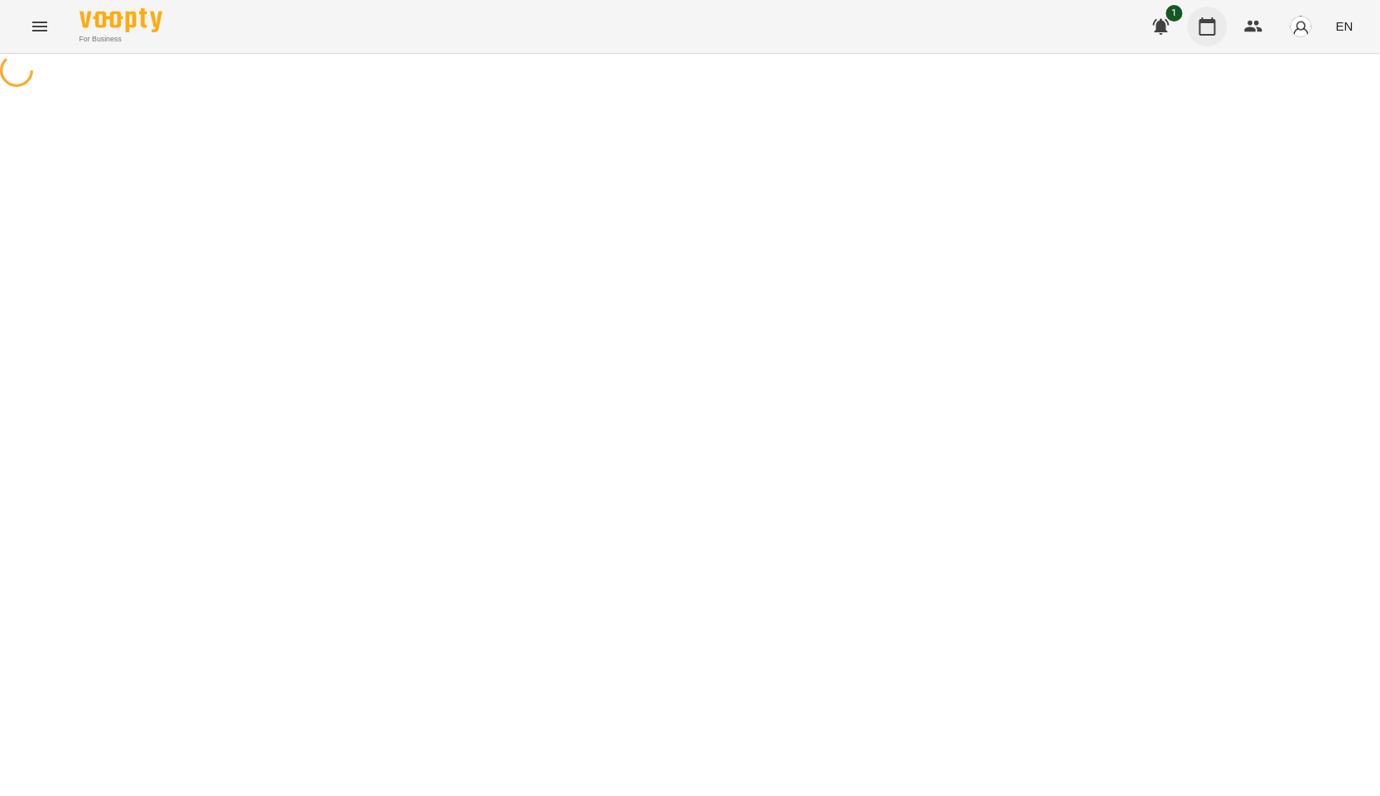
click at [1219, 36] on button "button" at bounding box center [1208, 27] width 40 height 40
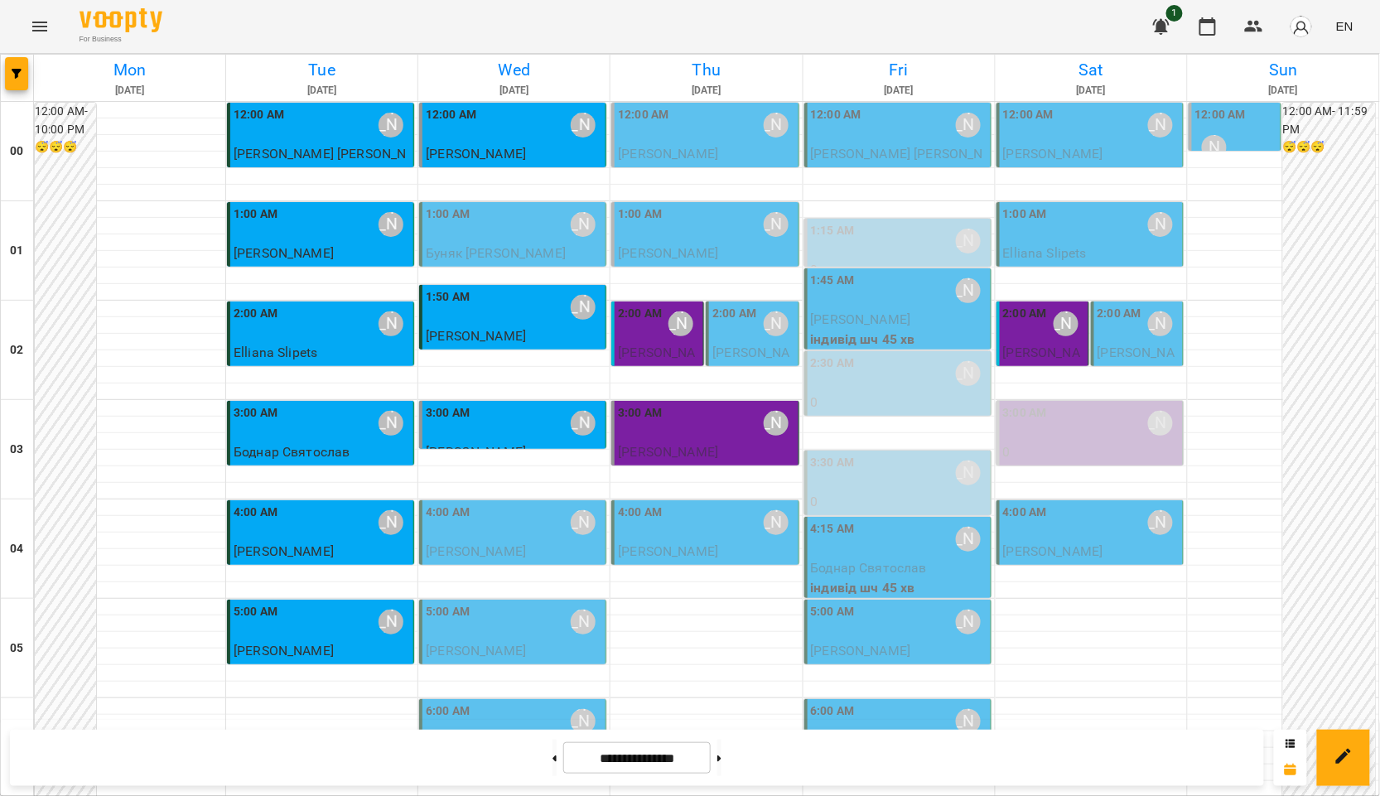
click at [474, 543] on span "Шермухамедова Софія" at bounding box center [476, 551] width 100 height 16
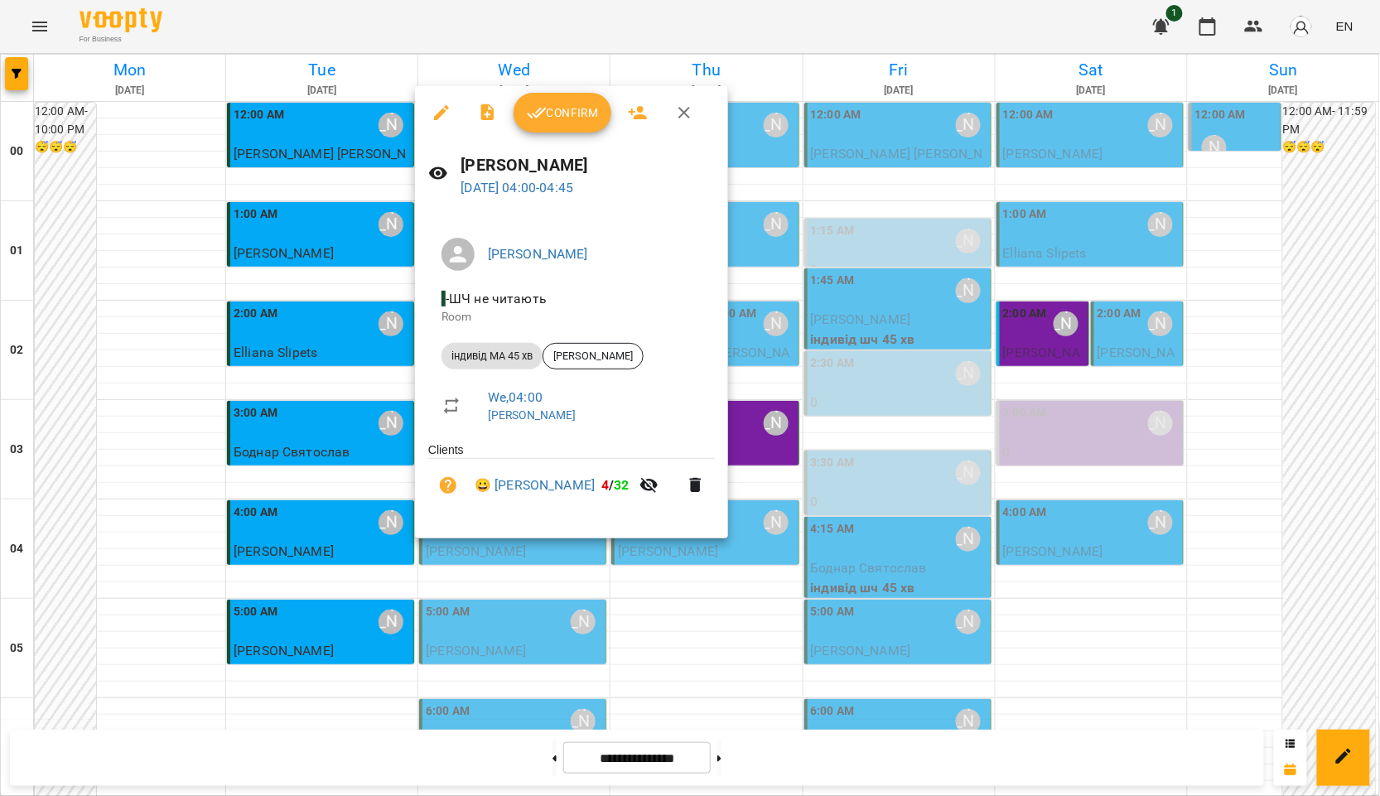
click at [590, 125] on button "Confirm" at bounding box center [563, 113] width 98 height 40
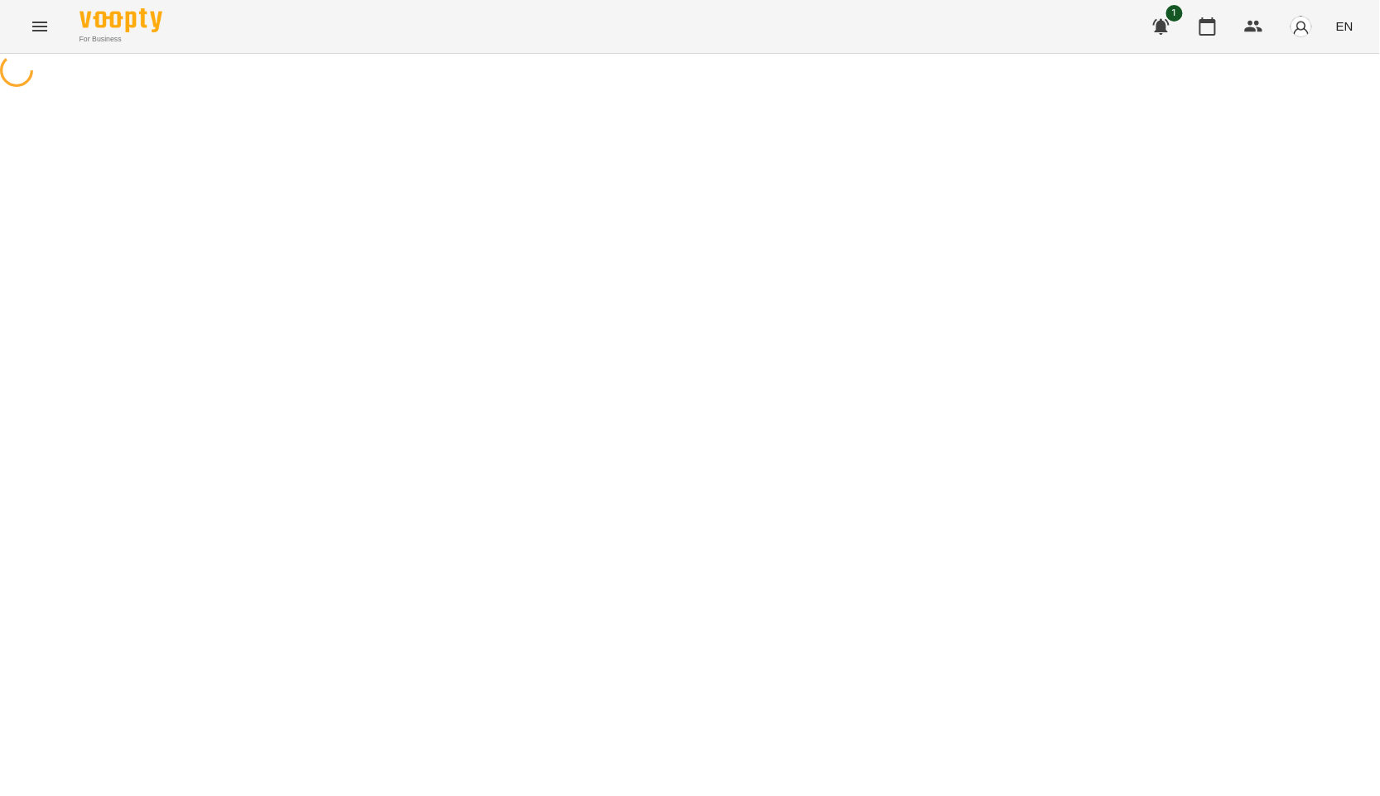
click at [1191, 43] on div "1 EN" at bounding box center [1251, 26] width 219 height 43
click at [1200, 35] on icon "button" at bounding box center [1208, 27] width 20 height 20
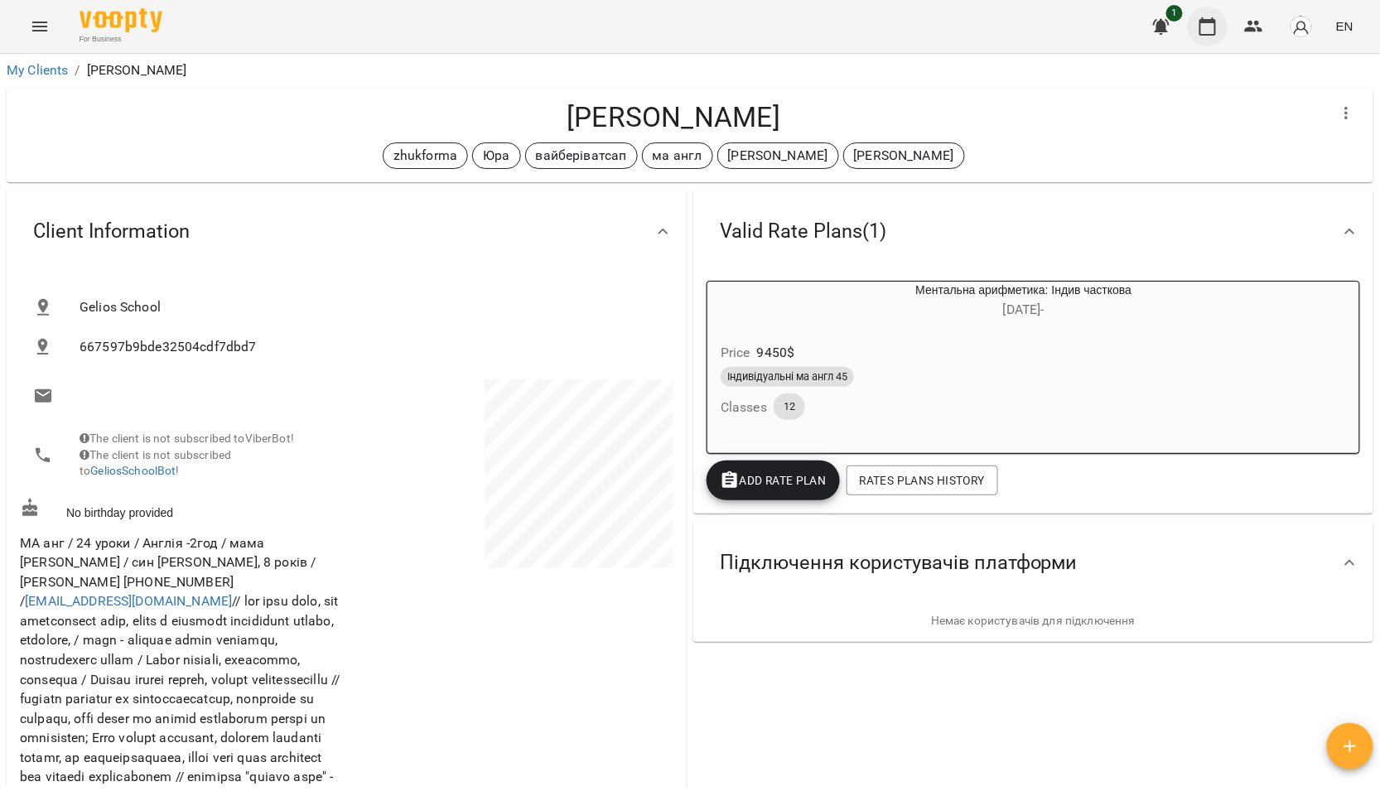
click at [1206, 35] on icon "button" at bounding box center [1208, 26] width 17 height 18
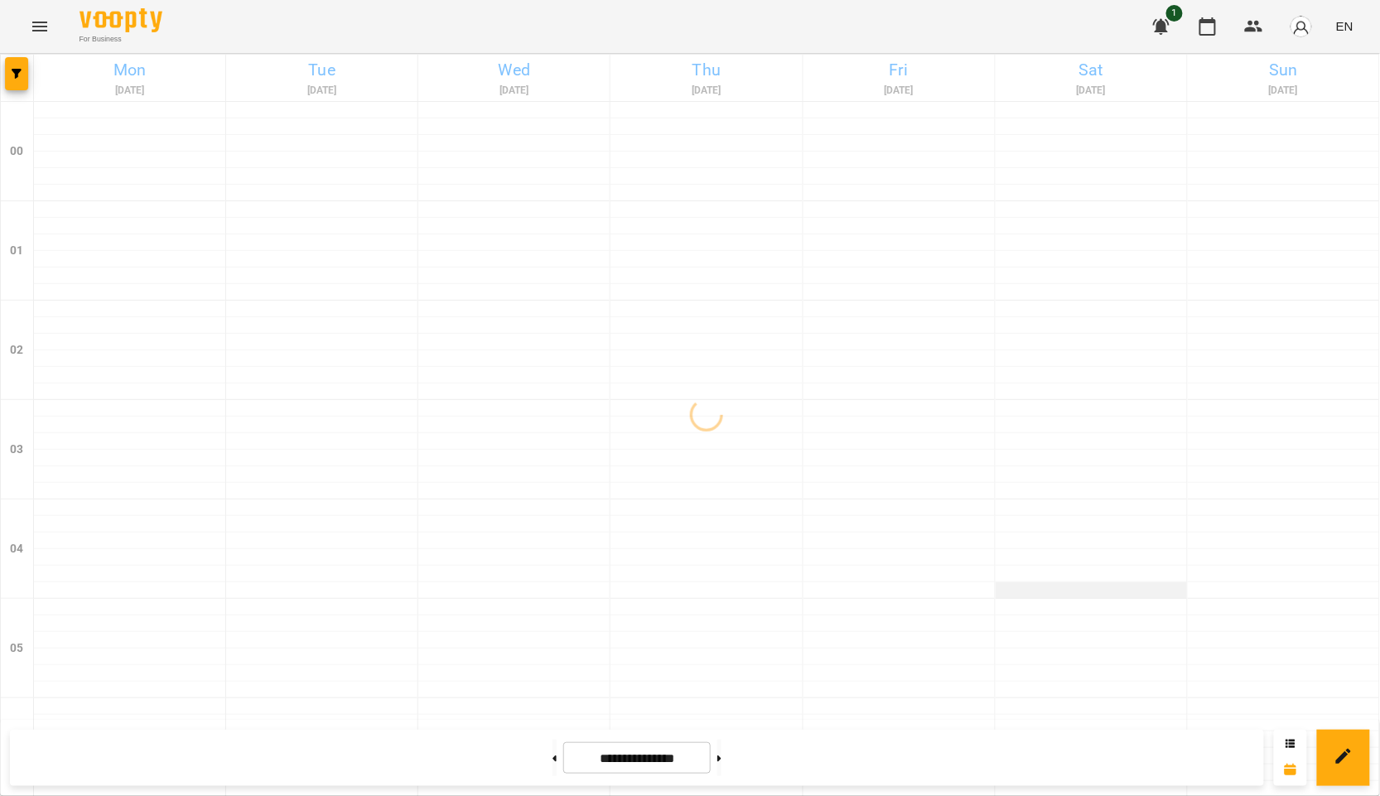
scroll to position [276, 0]
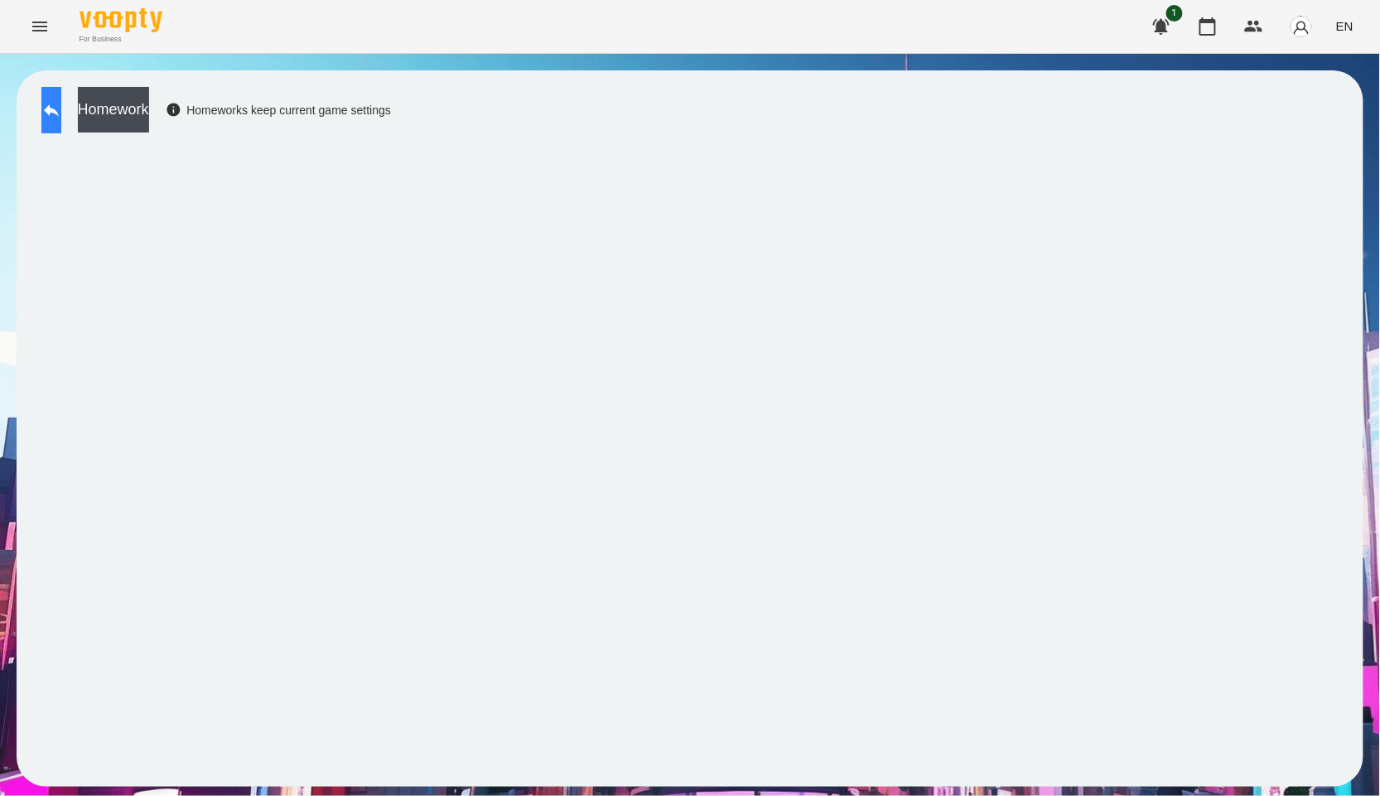
click at [61, 113] on icon at bounding box center [51, 110] width 20 height 20
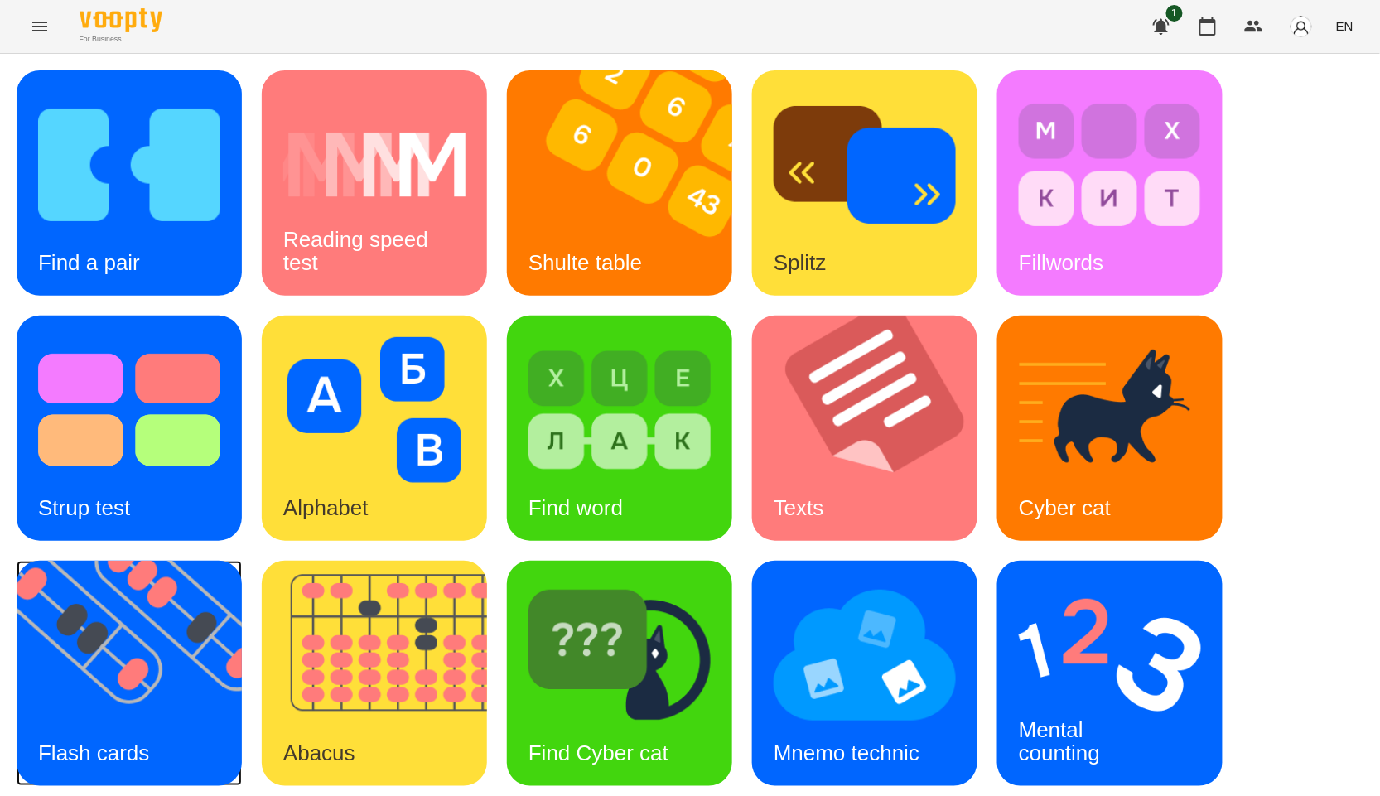
click at [186, 699] on img at bounding box center [140, 673] width 246 height 225
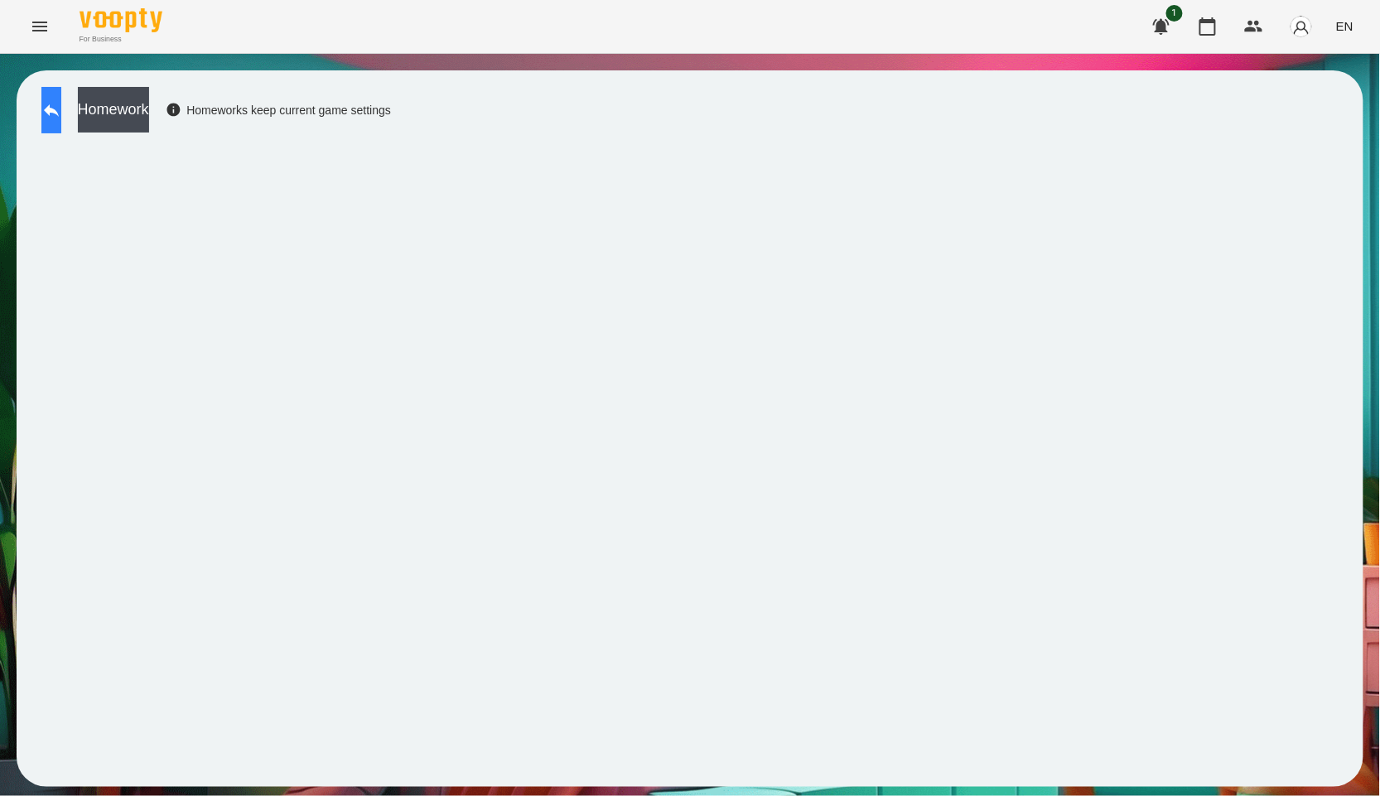
click at [59, 109] on icon at bounding box center [51, 110] width 15 height 12
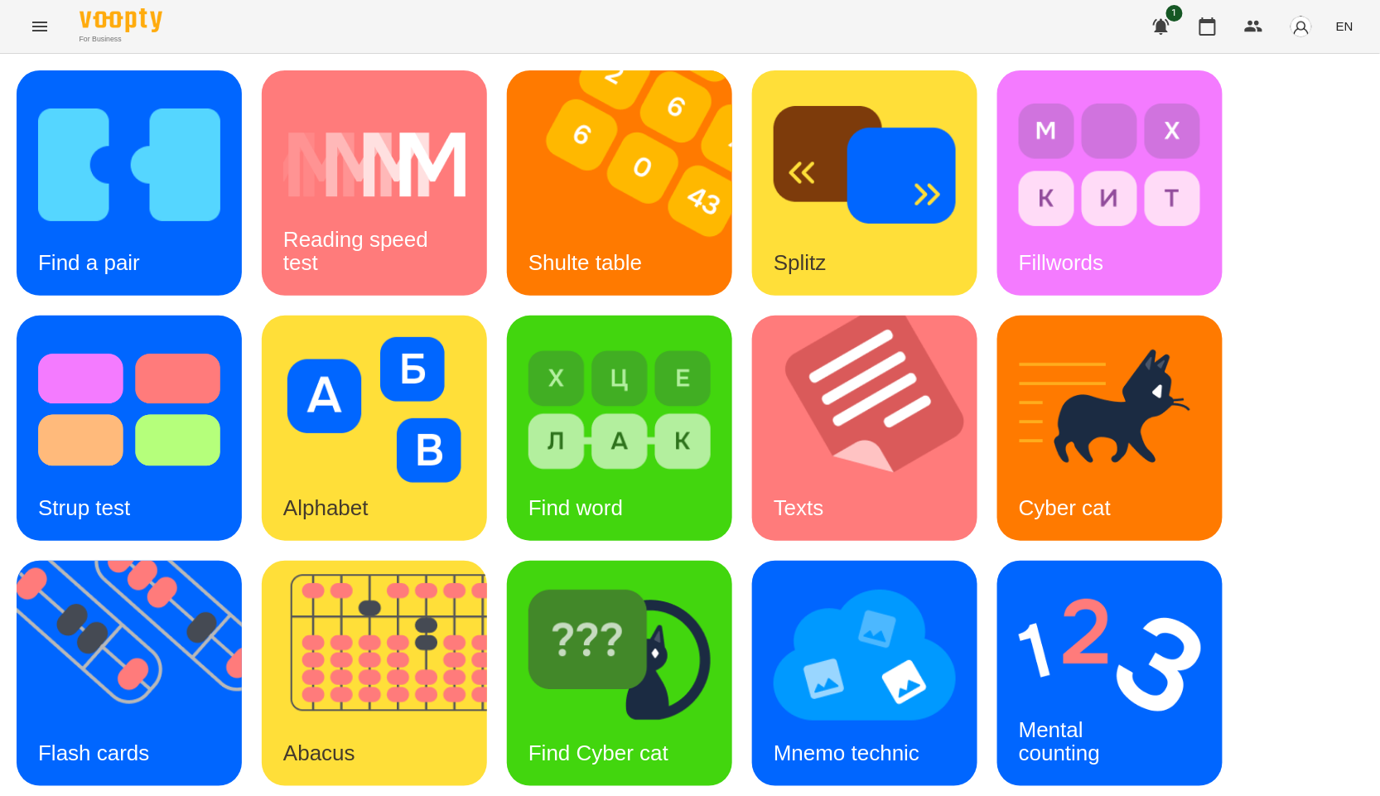
scroll to position [251, 0]
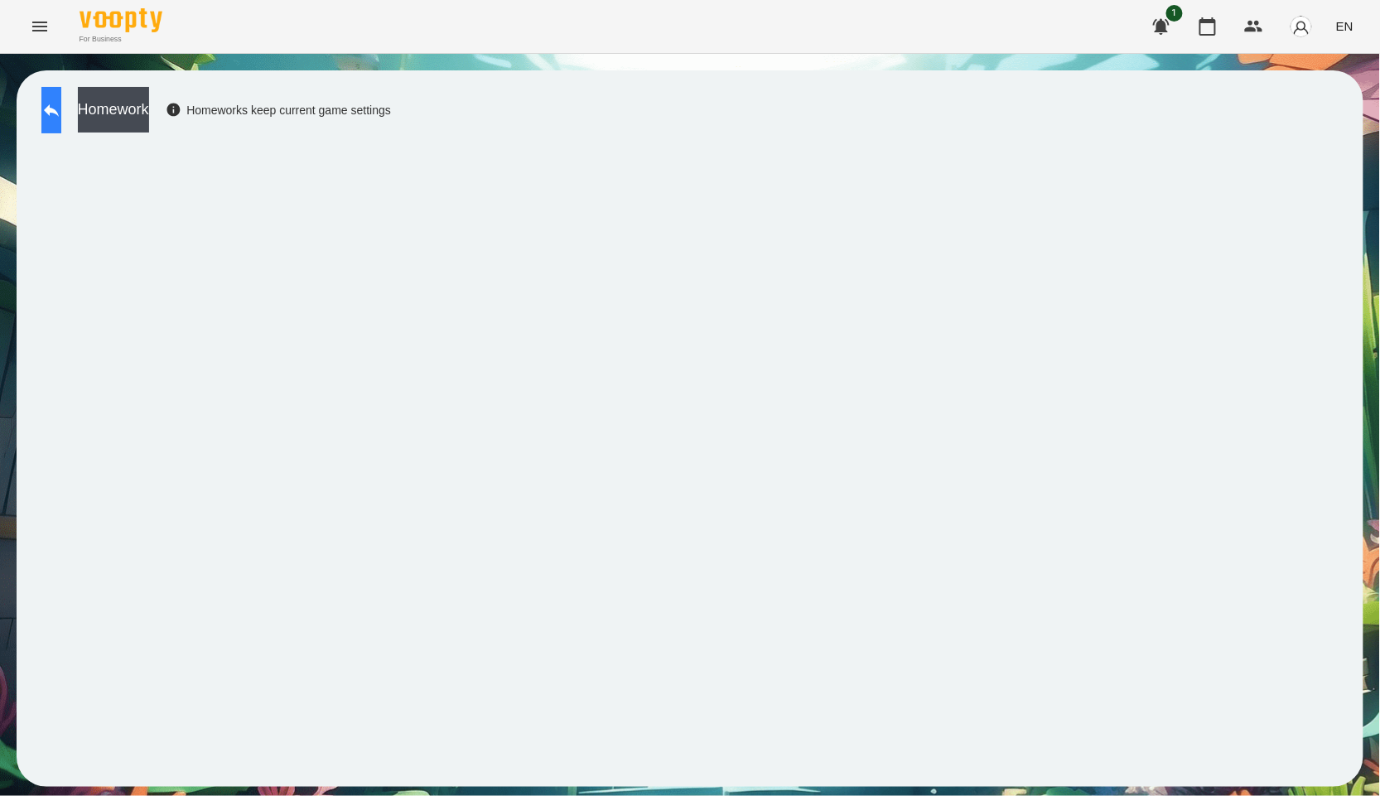
click at [51, 118] on button at bounding box center [51, 110] width 20 height 46
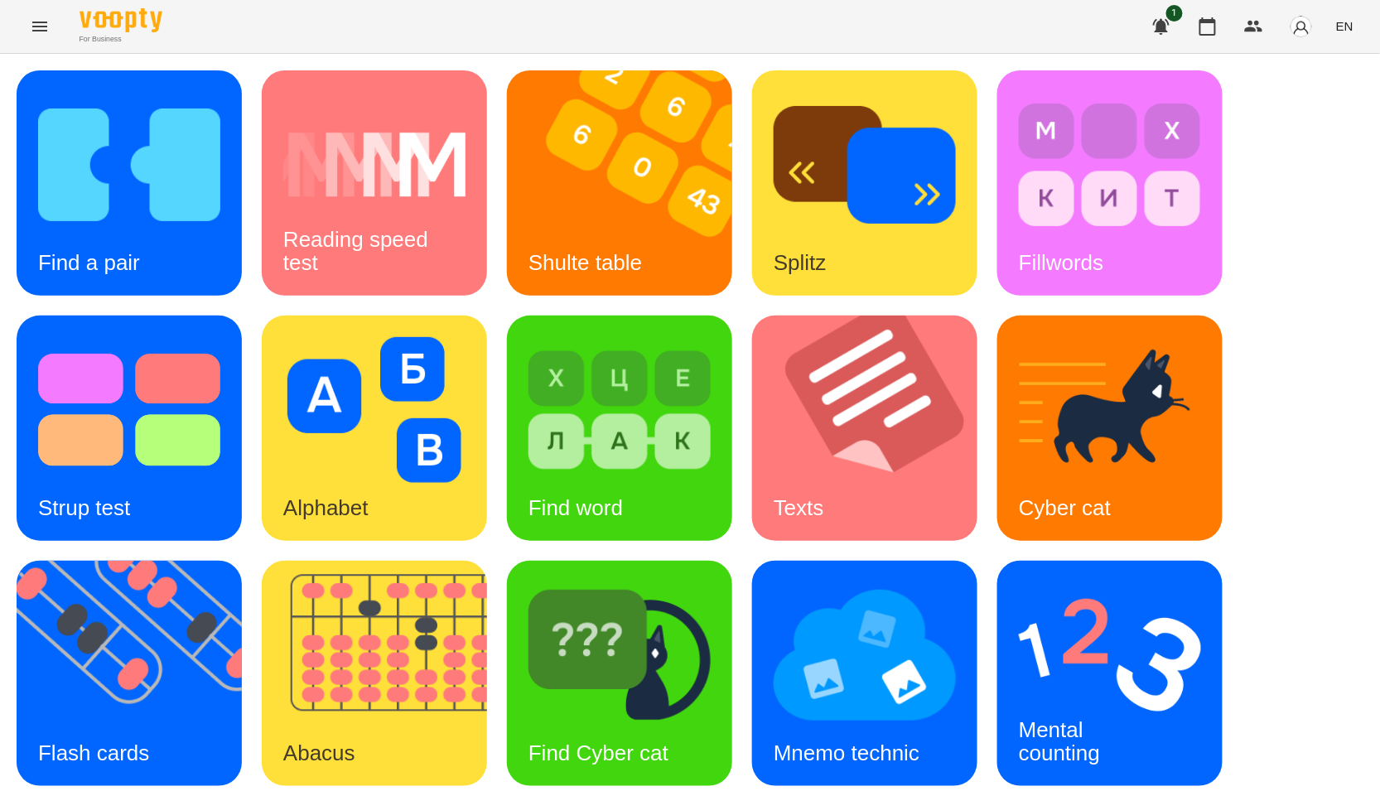
scroll to position [251, 0]
click at [1055, 717] on h3 "Mental counting" at bounding box center [1059, 740] width 81 height 47
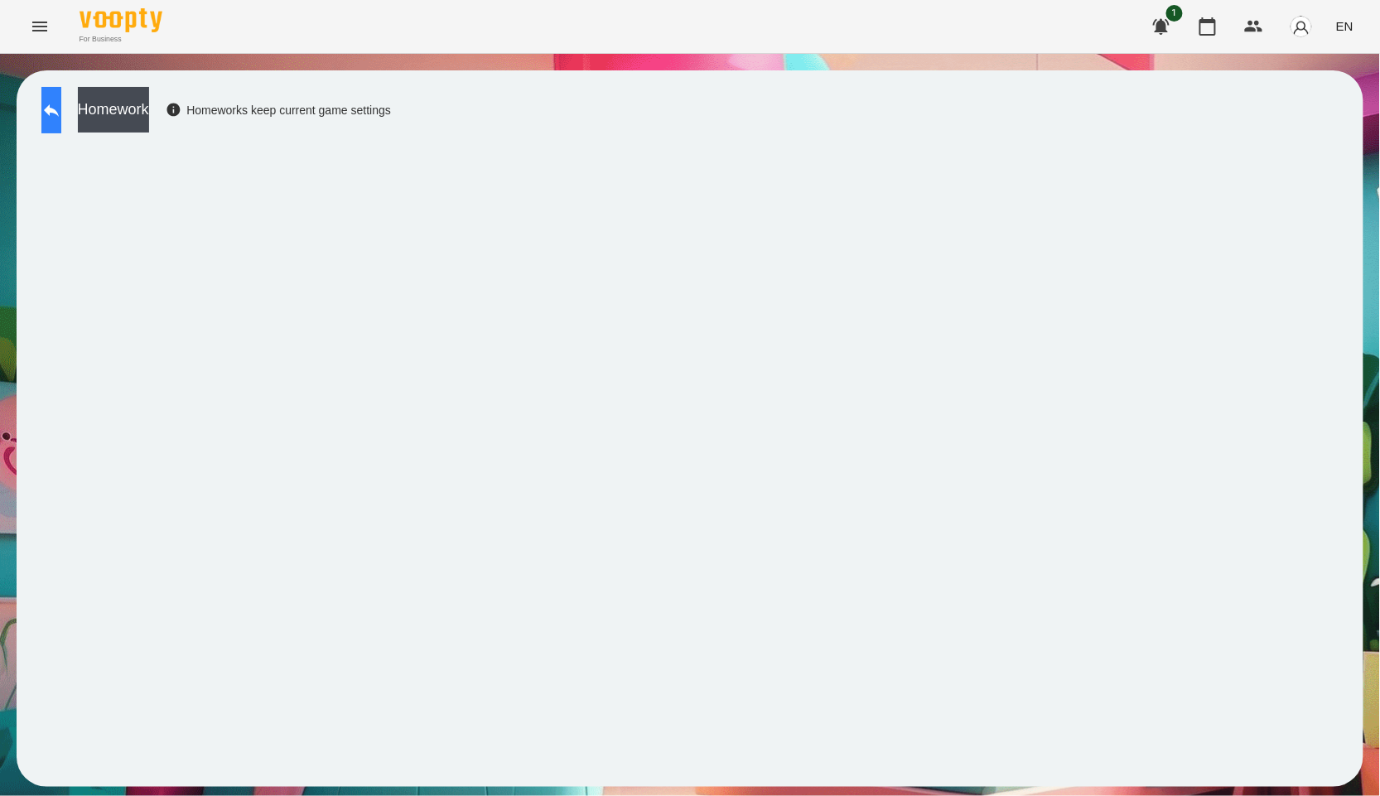
click at [61, 109] on icon at bounding box center [51, 110] width 20 height 20
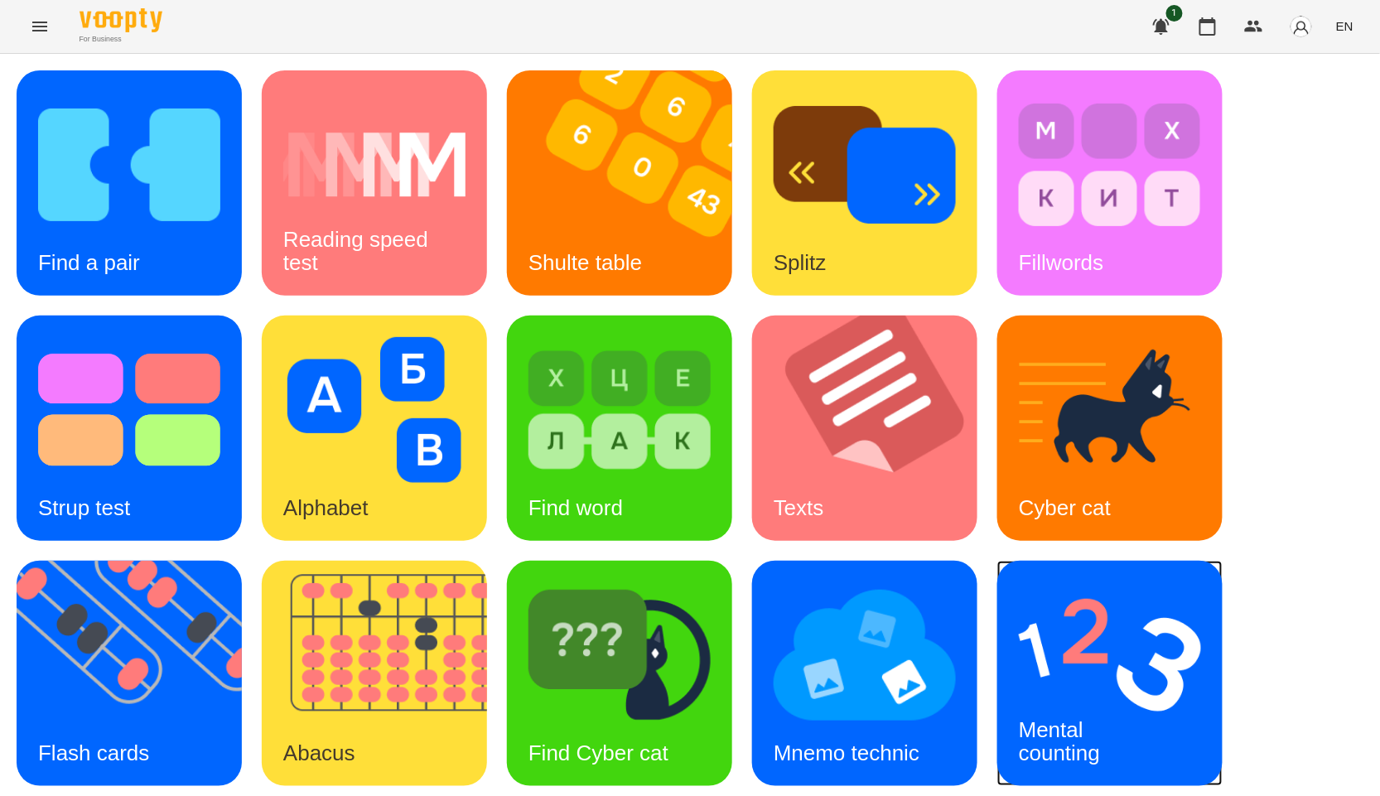
click at [1071, 677] on img at bounding box center [1110, 655] width 182 height 146
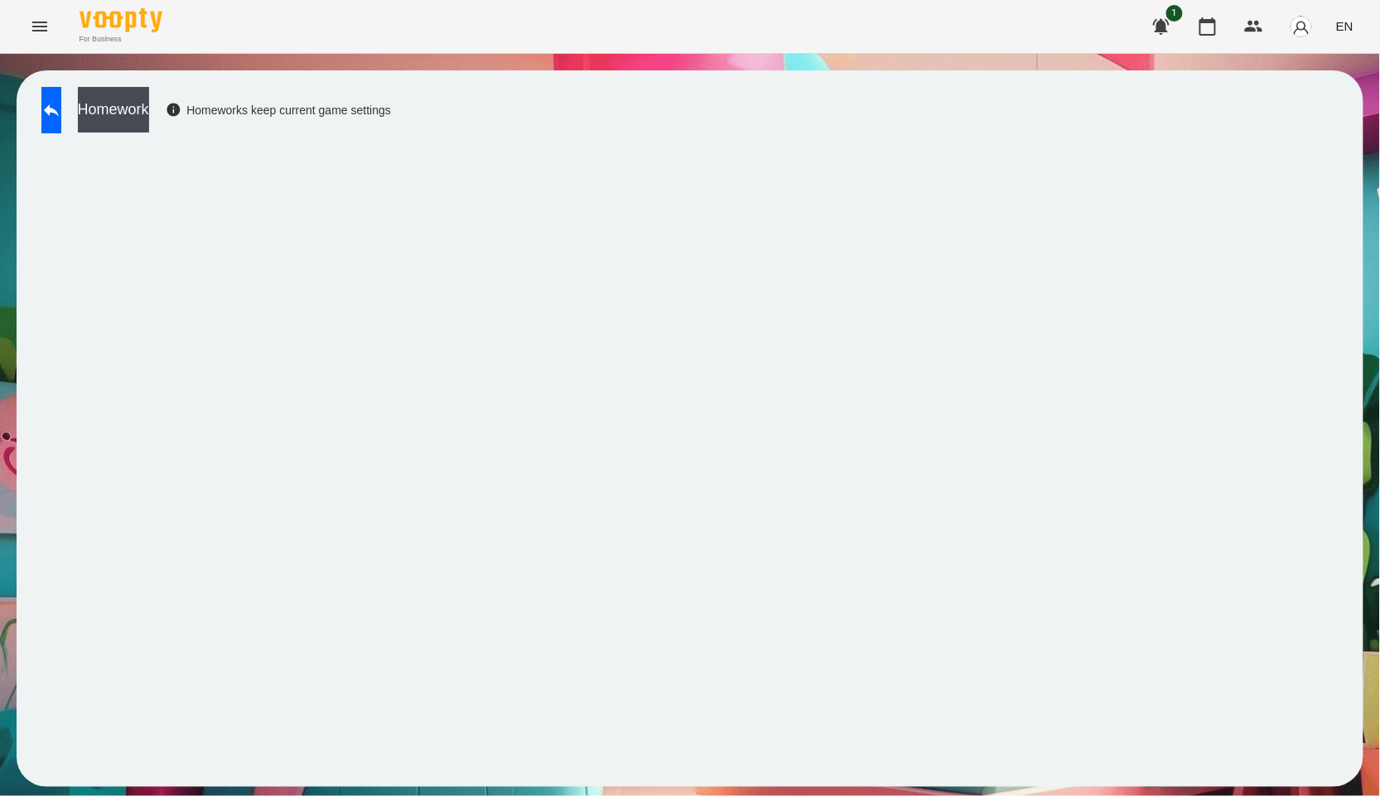
click at [65, 84] on div "Homework Homeworks keep current game settings" at bounding box center [690, 428] width 1347 height 717
click at [59, 108] on icon at bounding box center [51, 110] width 15 height 12
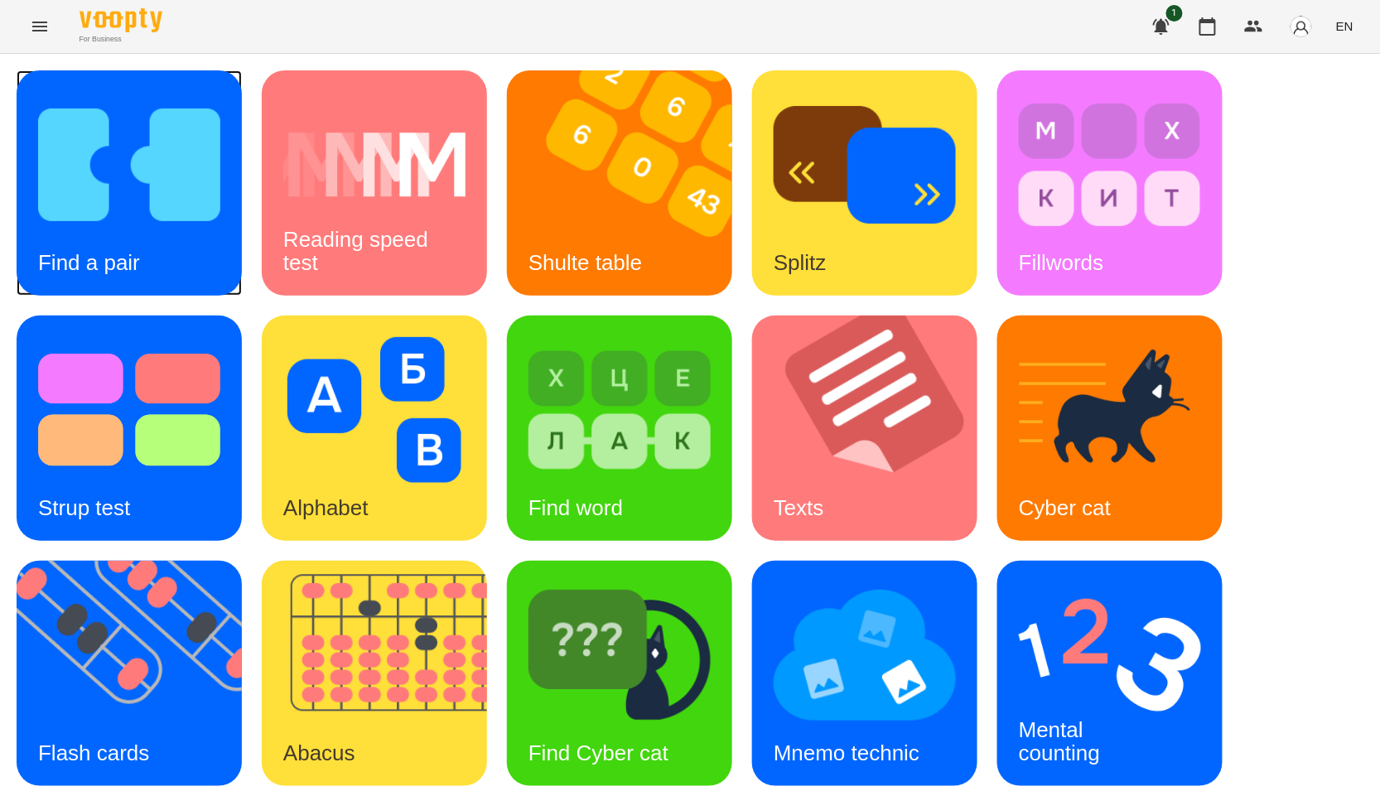
click at [147, 172] on img at bounding box center [129, 165] width 182 height 146
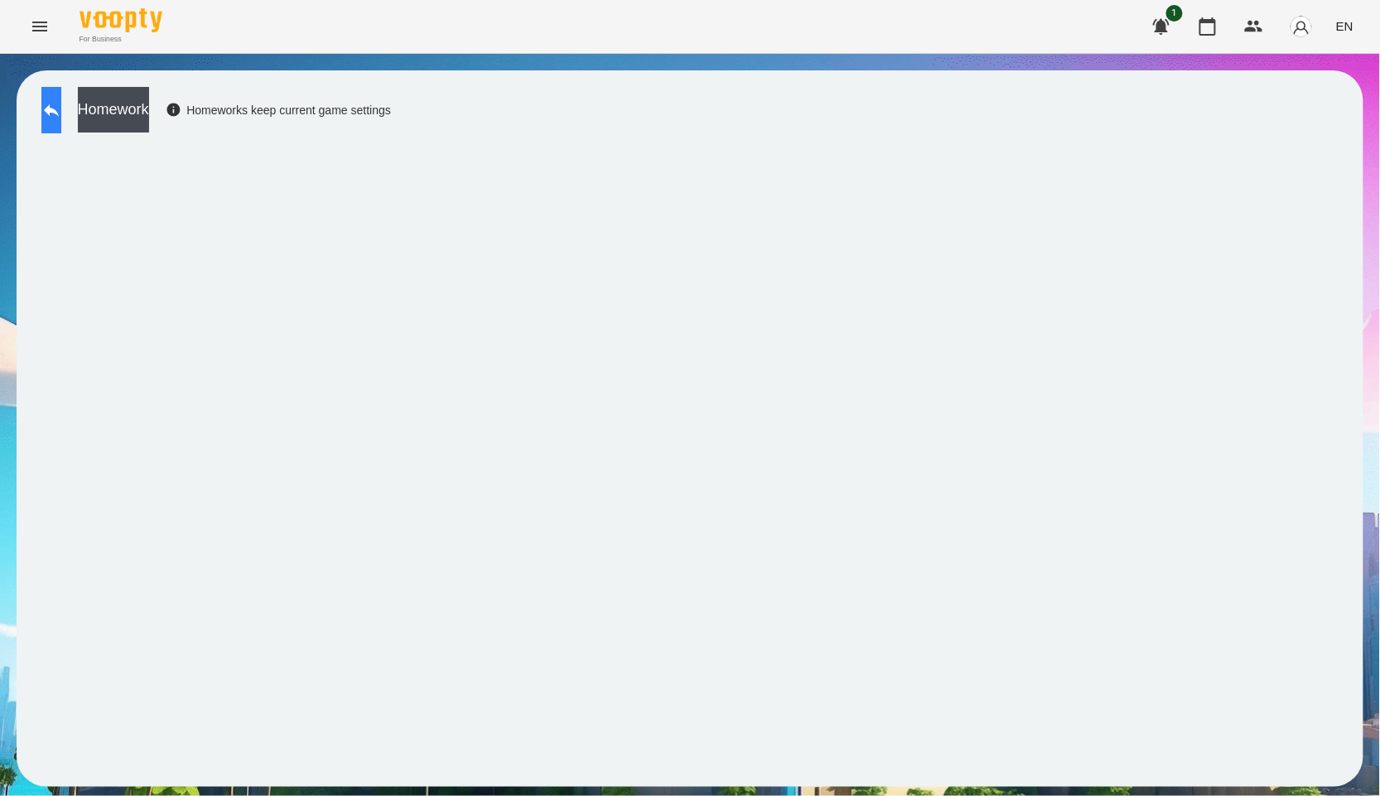
click at [59, 114] on icon at bounding box center [51, 110] width 15 height 12
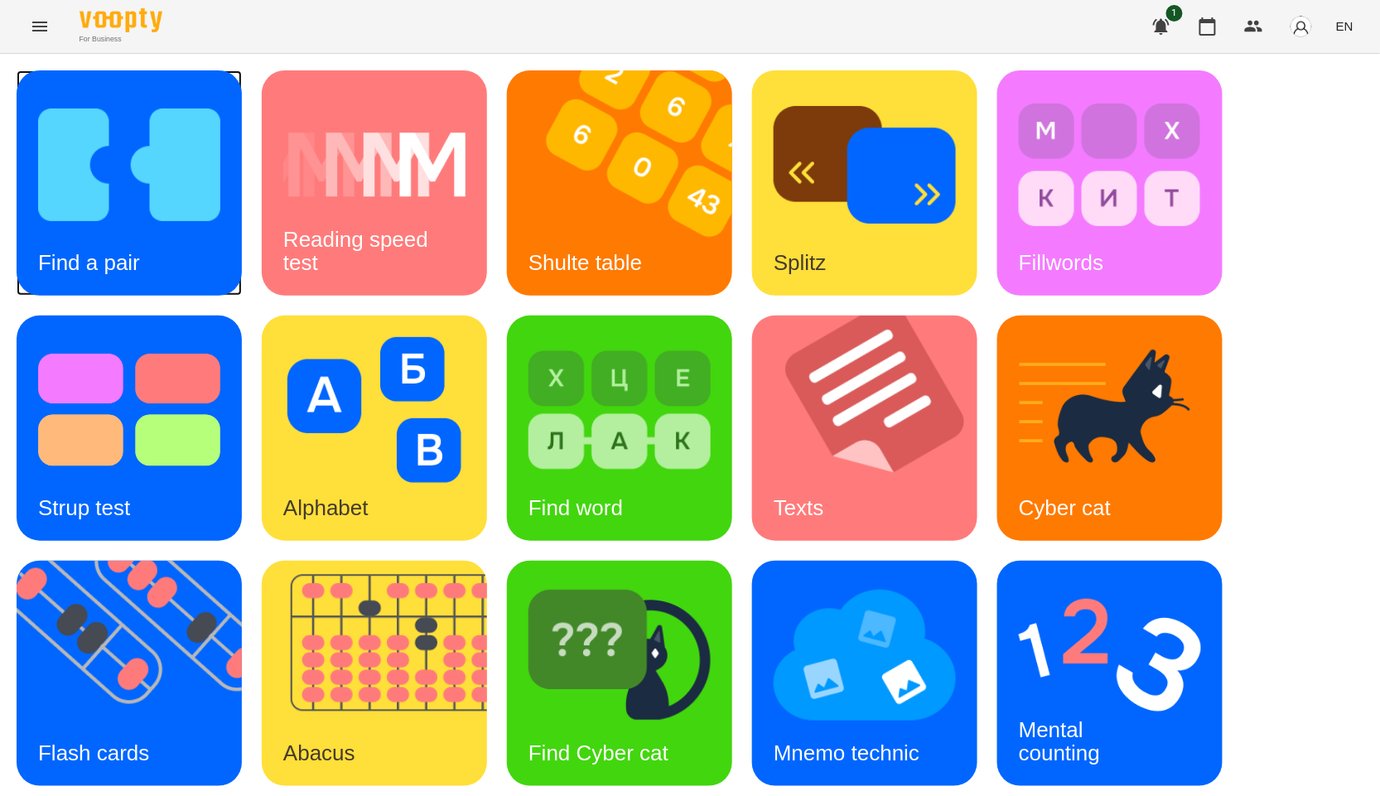
click at [124, 176] on img at bounding box center [129, 165] width 182 height 146
